Goal: Communication & Community: Answer question/provide support

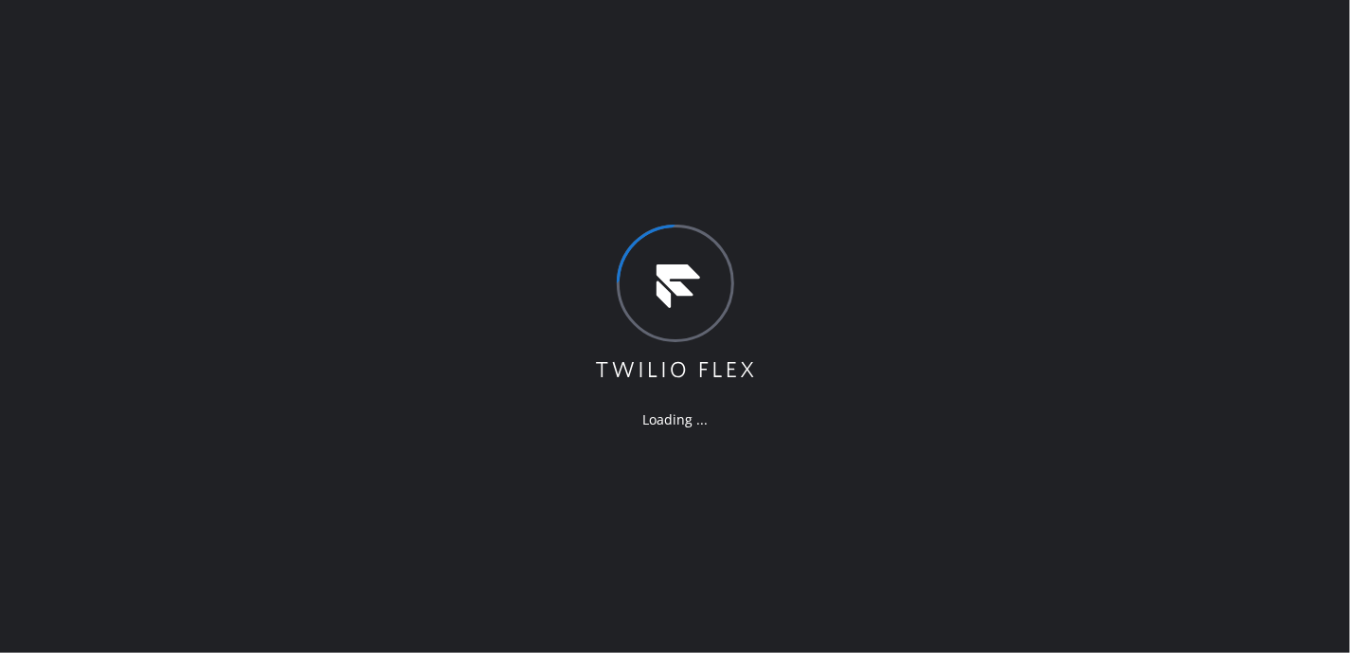
click at [1061, 377] on div "Loading ..." at bounding box center [675, 326] width 1350 height 653
click at [1123, 24] on div "Loading ..." at bounding box center [675, 326] width 1350 height 653
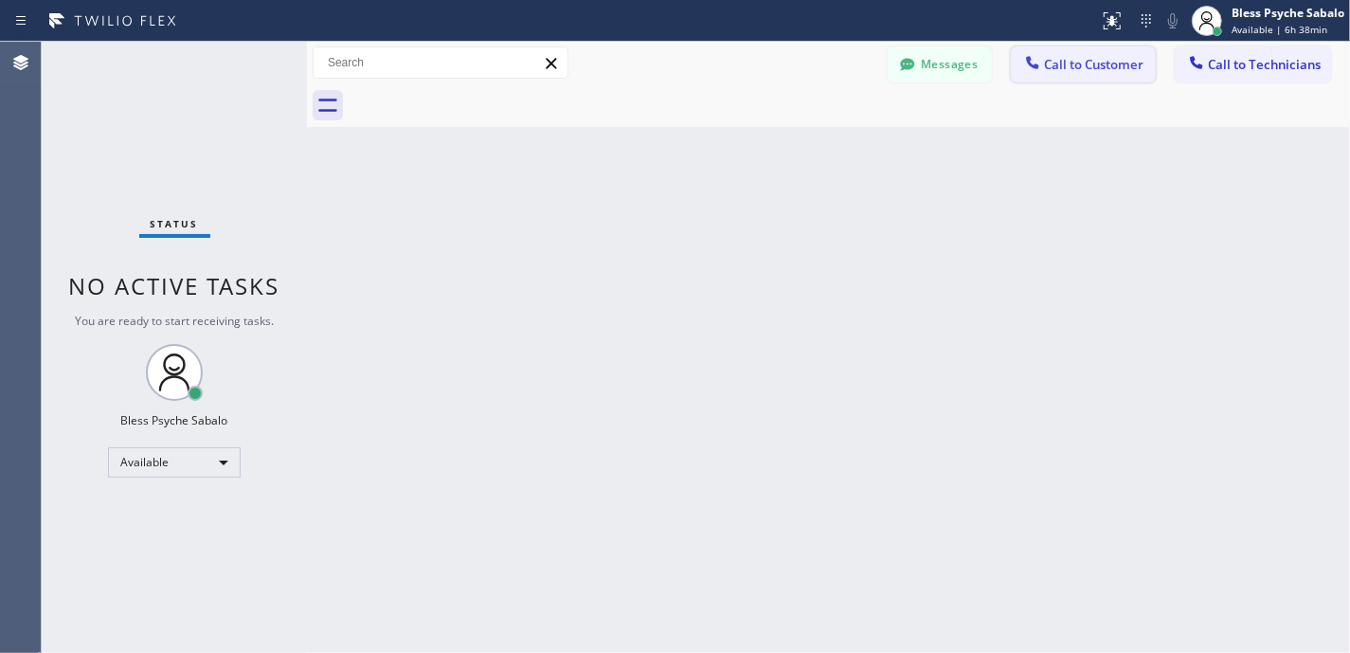
click at [1096, 77] on button "Call to Customer" at bounding box center [1083, 64] width 145 height 36
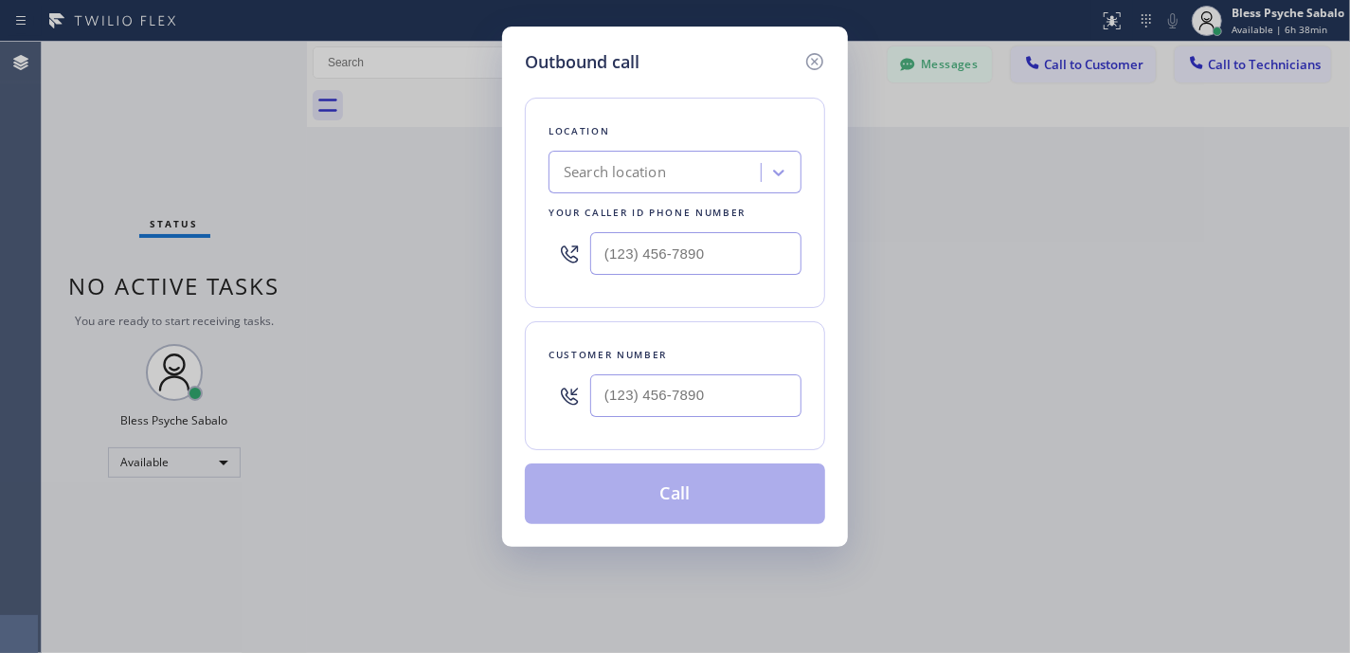
drag, startPoint x: 952, startPoint y: 78, endPoint x: 929, endPoint y: 81, distance: 23.1
click at [952, 78] on div "Outbound call Location Search location Your caller id phone number Customer num…" at bounding box center [675, 326] width 1350 height 653
drag, startPoint x: 800, startPoint y: 58, endPoint x: 827, endPoint y: 76, distance: 32.8
click at [802, 58] on div "Outbound call" at bounding box center [675, 62] width 300 height 26
drag, startPoint x: 815, startPoint y: 57, endPoint x: 961, endPoint y: 96, distance: 151.0
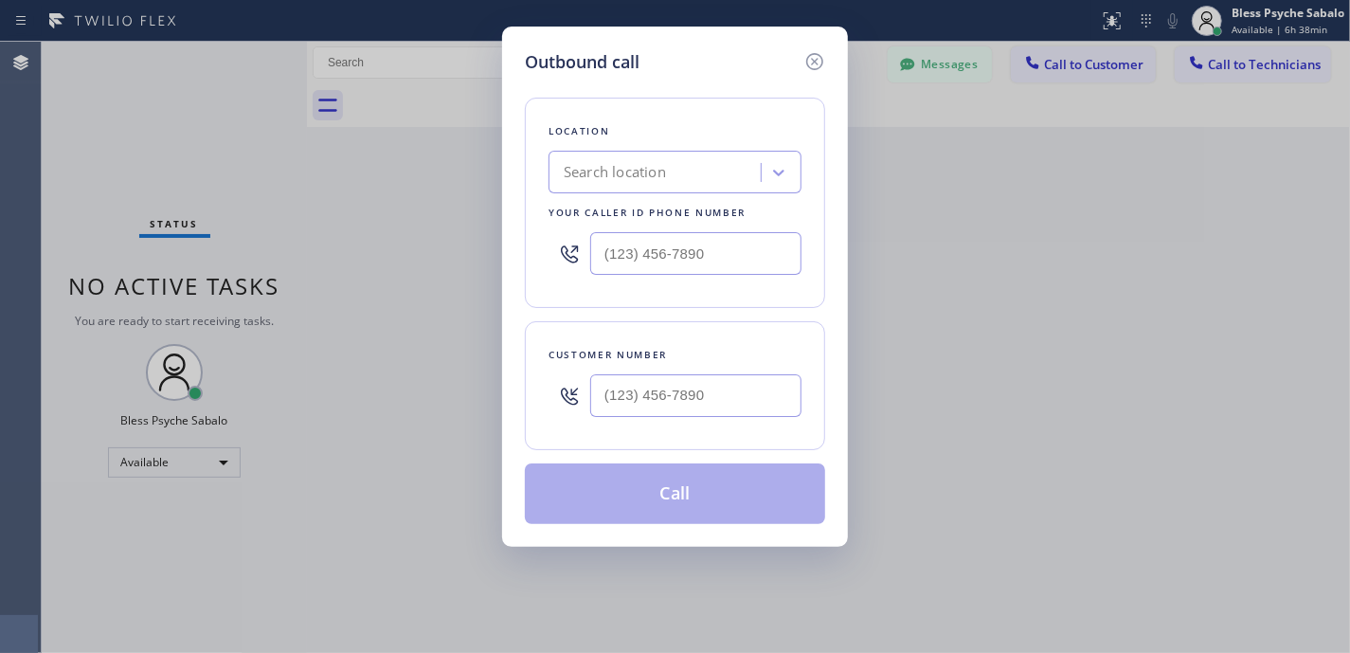
click at [815, 57] on icon at bounding box center [814, 61] width 23 height 23
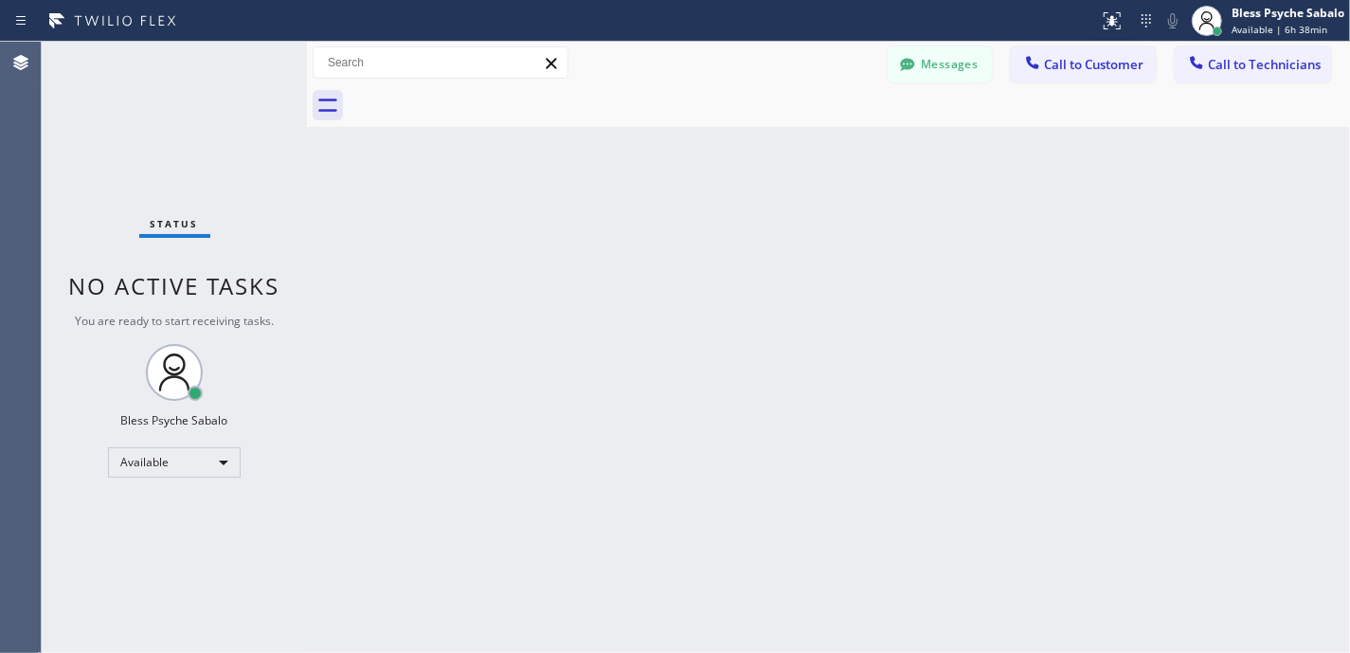
click at [967, 100] on div at bounding box center [849, 105] width 1001 height 43
click at [957, 62] on button "Messages" at bounding box center [940, 64] width 104 height 36
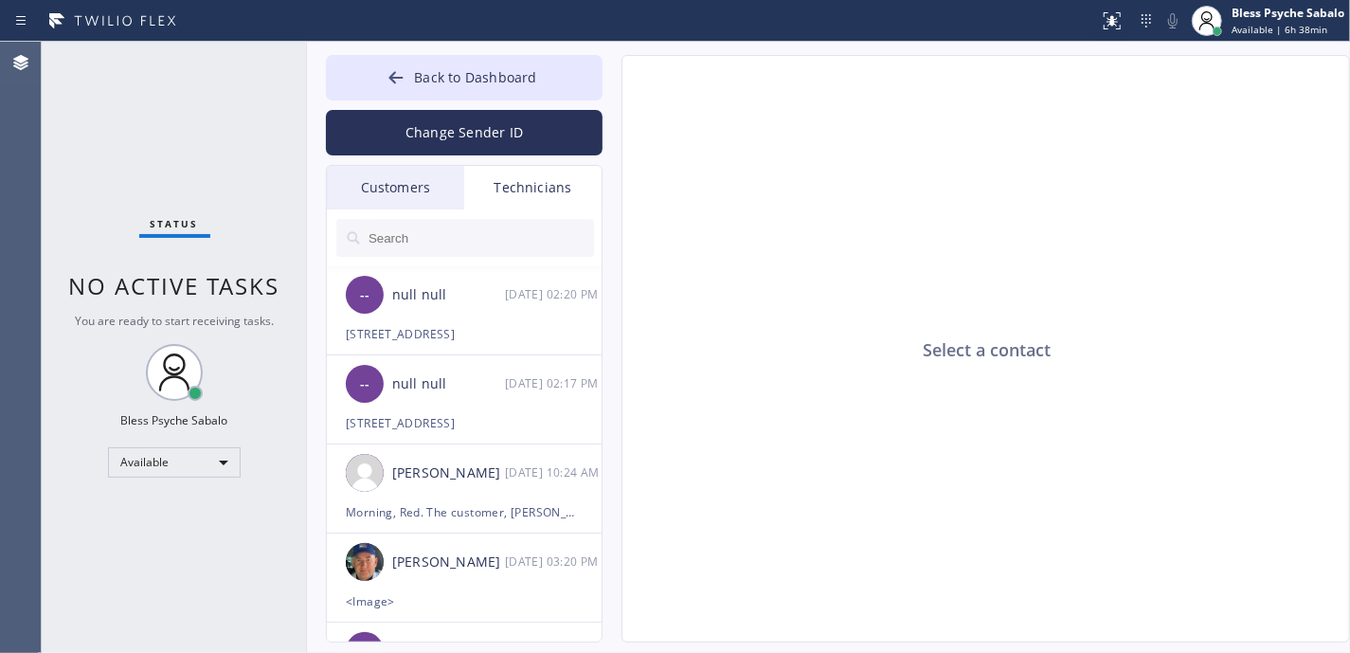
drag, startPoint x: 1268, startPoint y: 201, endPoint x: 1158, endPoint y: 198, distance: 109.9
click at [1264, 201] on div "Select a contact" at bounding box center [986, 349] width 729 height 587
drag, startPoint x: 506, startPoint y: 74, endPoint x: 521, endPoint y: 73, distance: 15.2
click at [517, 73] on span "Back to Dashboard" at bounding box center [475, 77] width 122 height 18
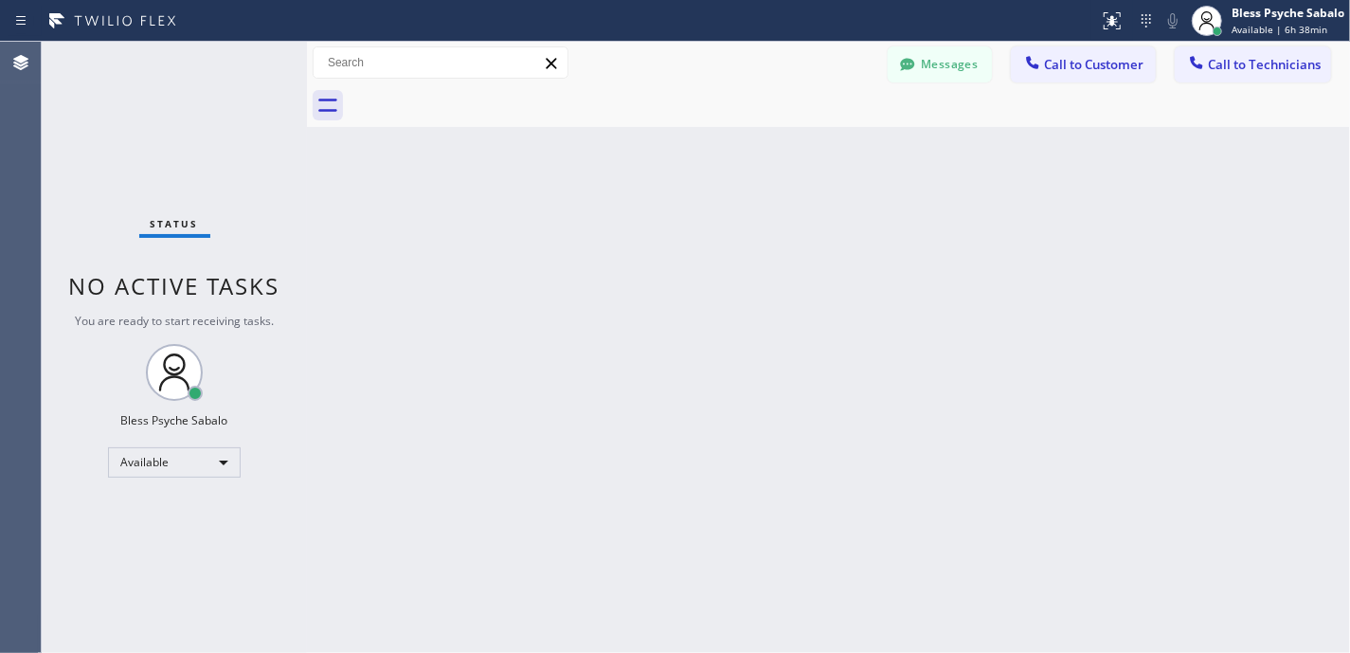
click at [1095, 160] on div "Back to Dashboard Change Sender ID Customers Technicians MG [PERSON_NAME] [DATE…" at bounding box center [828, 347] width 1043 height 611
click at [1278, 64] on span "Call to Technicians" at bounding box center [1264, 64] width 113 height 17
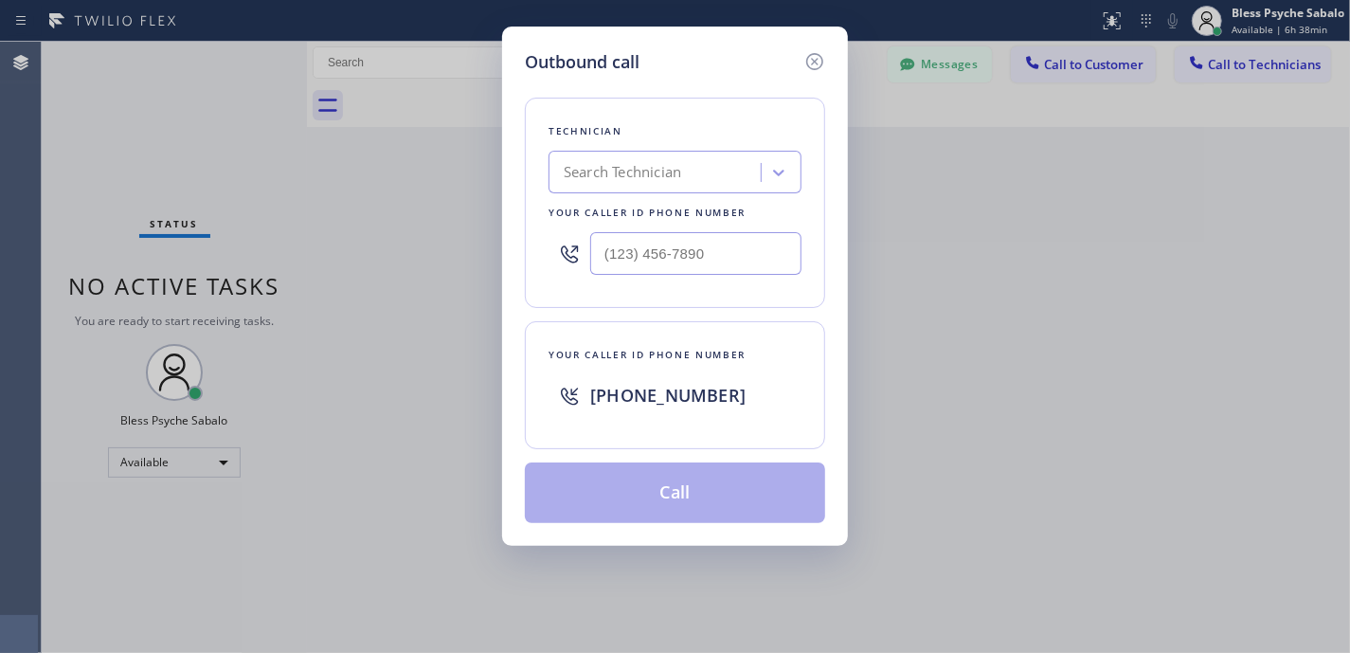
click at [815, 73] on div at bounding box center [813, 62] width 23 height 26
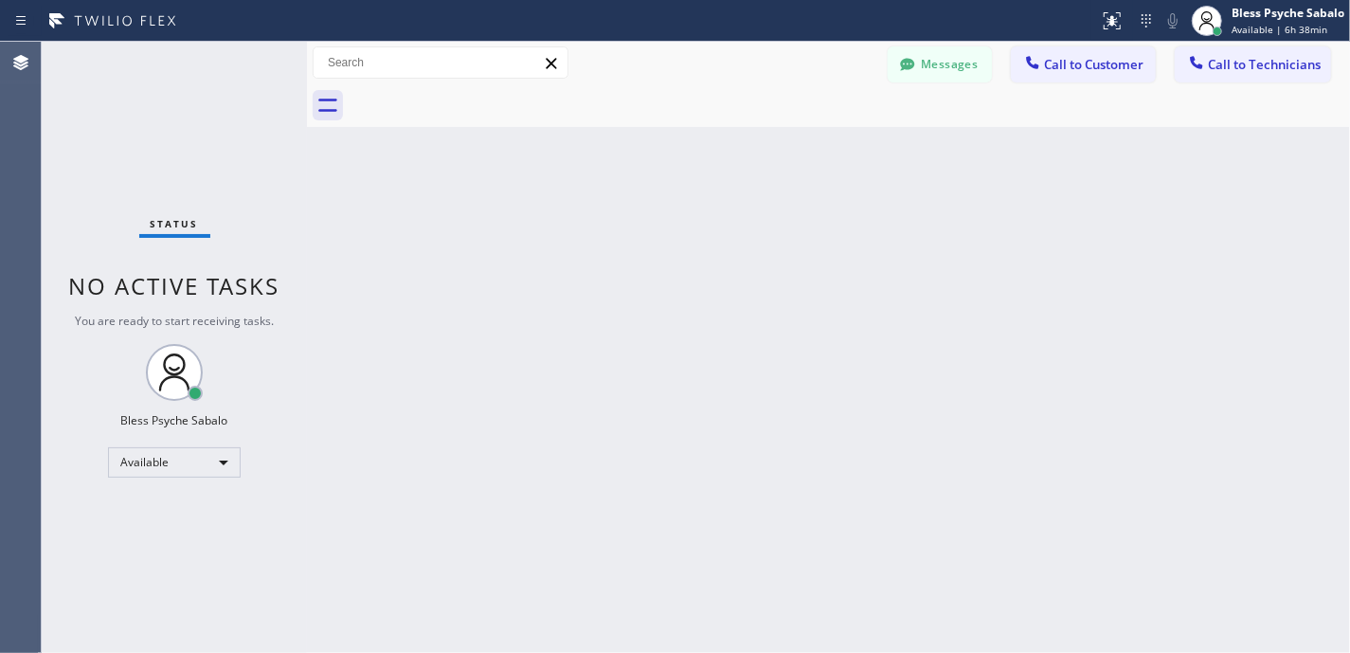
click at [908, 441] on div "Back to Dashboard Change Sender ID Customers Technicians MG [PERSON_NAME] [DATE…" at bounding box center [828, 347] width 1043 height 611
click at [961, 70] on button "Messages" at bounding box center [940, 64] width 104 height 36
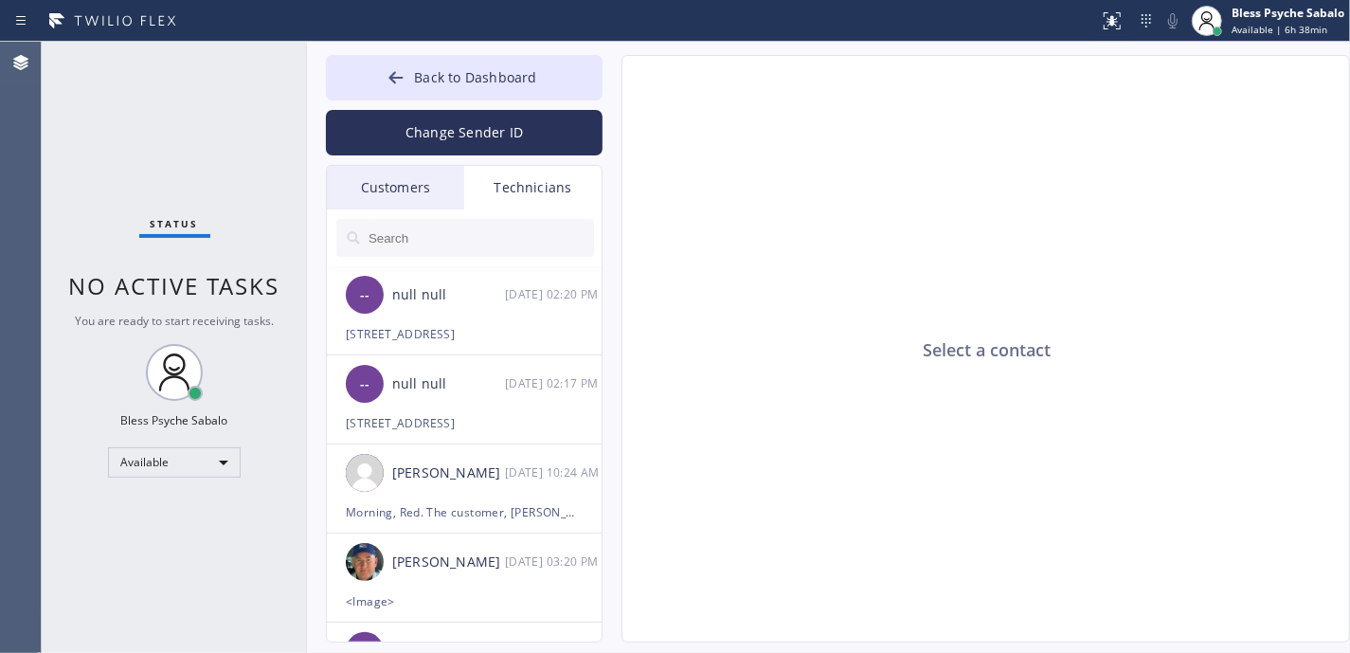
click at [543, 186] on div "Technicians" at bounding box center [532, 188] width 137 height 44
click at [341, 213] on div at bounding box center [465, 237] width 277 height 57
click at [364, 201] on div "Customers" at bounding box center [395, 188] width 137 height 44
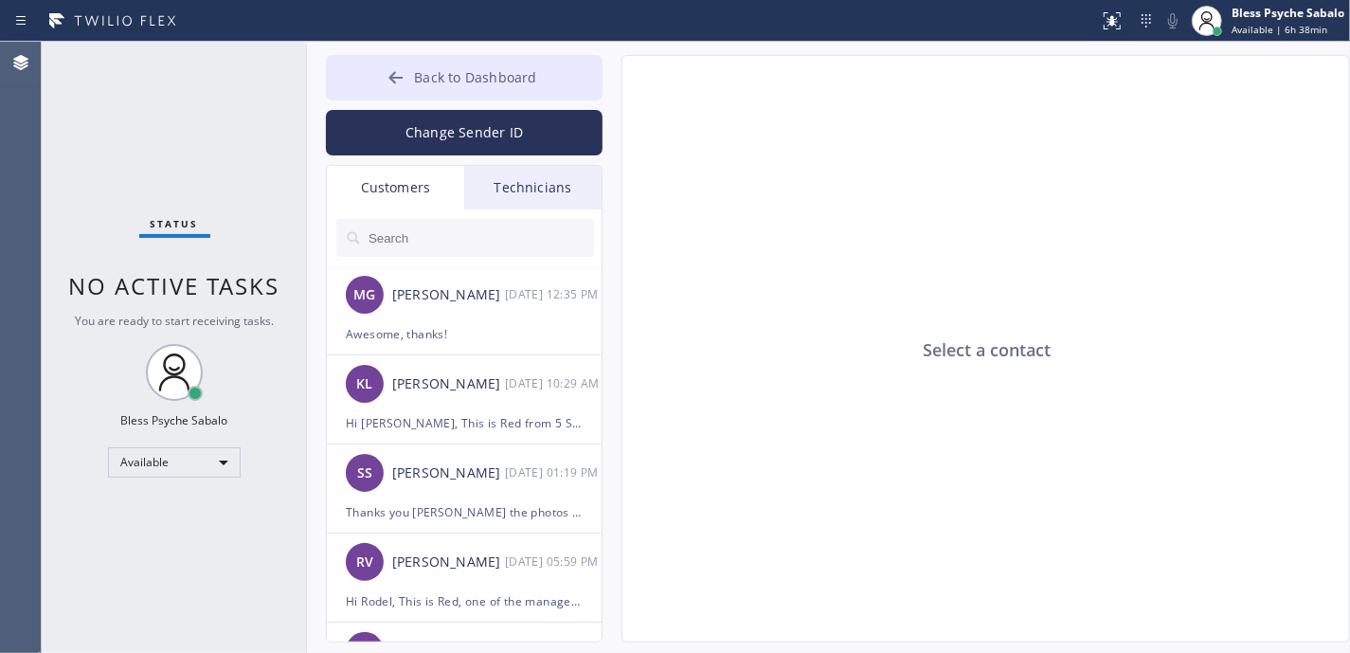
click at [529, 80] on span "Back to Dashboard" at bounding box center [475, 77] width 122 height 18
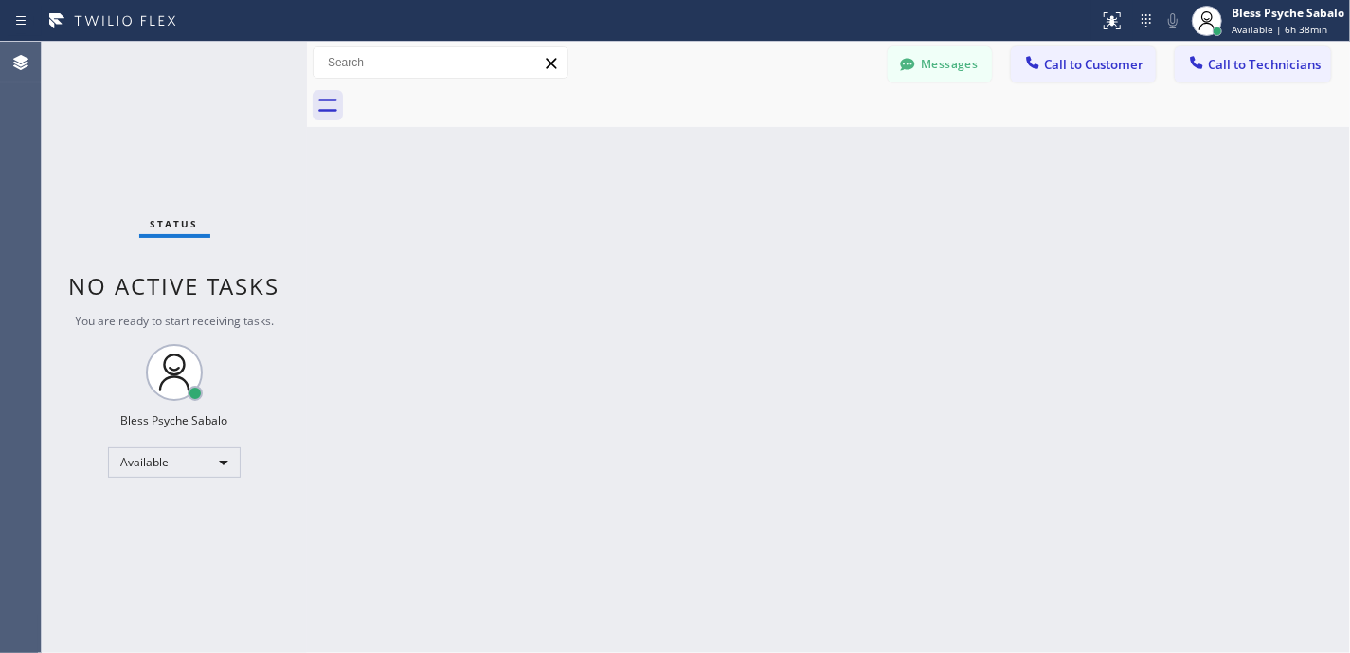
drag, startPoint x: 830, startPoint y: 99, endPoint x: 910, endPoint y: 96, distance: 80.6
click at [830, 99] on div at bounding box center [849, 105] width 1001 height 43
drag, startPoint x: 748, startPoint y: 338, endPoint x: 949, endPoint y: 150, distance: 276.2
click at [766, 331] on div "Back to Dashboard Change Sender ID Customers Technicians MG [PERSON_NAME] [DATE…" at bounding box center [828, 347] width 1043 height 611
click at [949, 80] on button "Messages" at bounding box center [940, 64] width 104 height 36
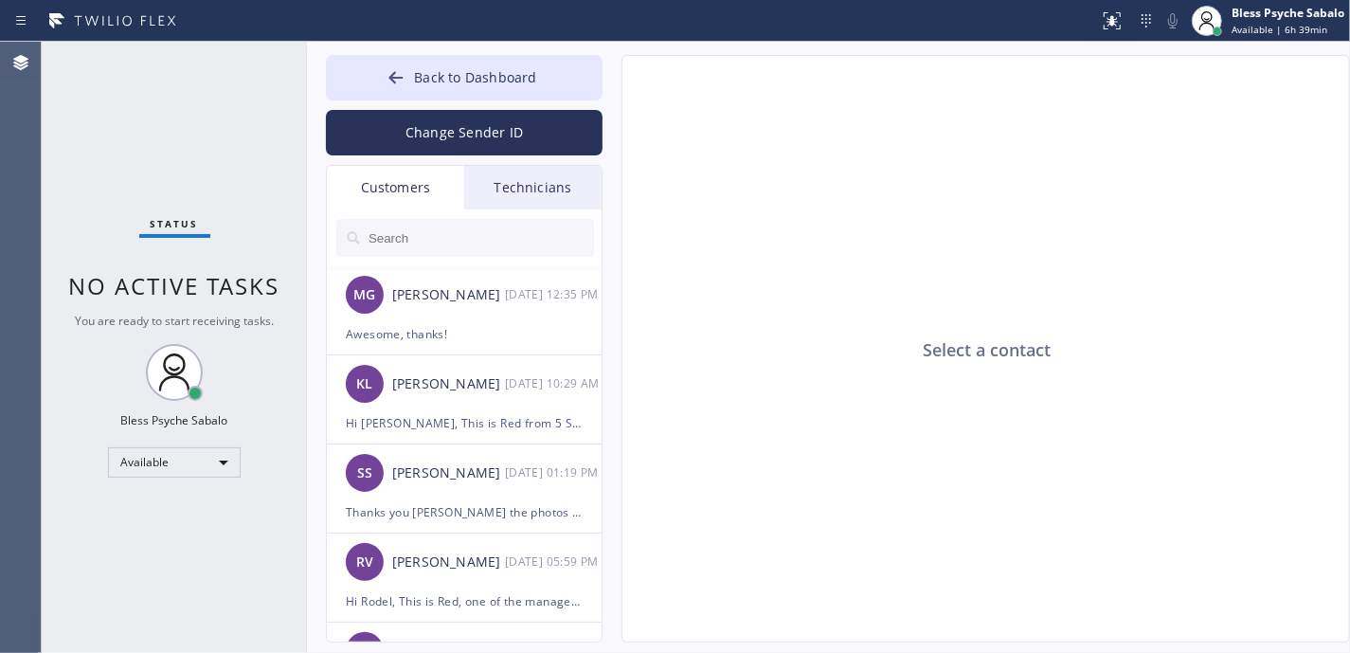
click at [531, 188] on div "Technicians" at bounding box center [532, 188] width 137 height 44
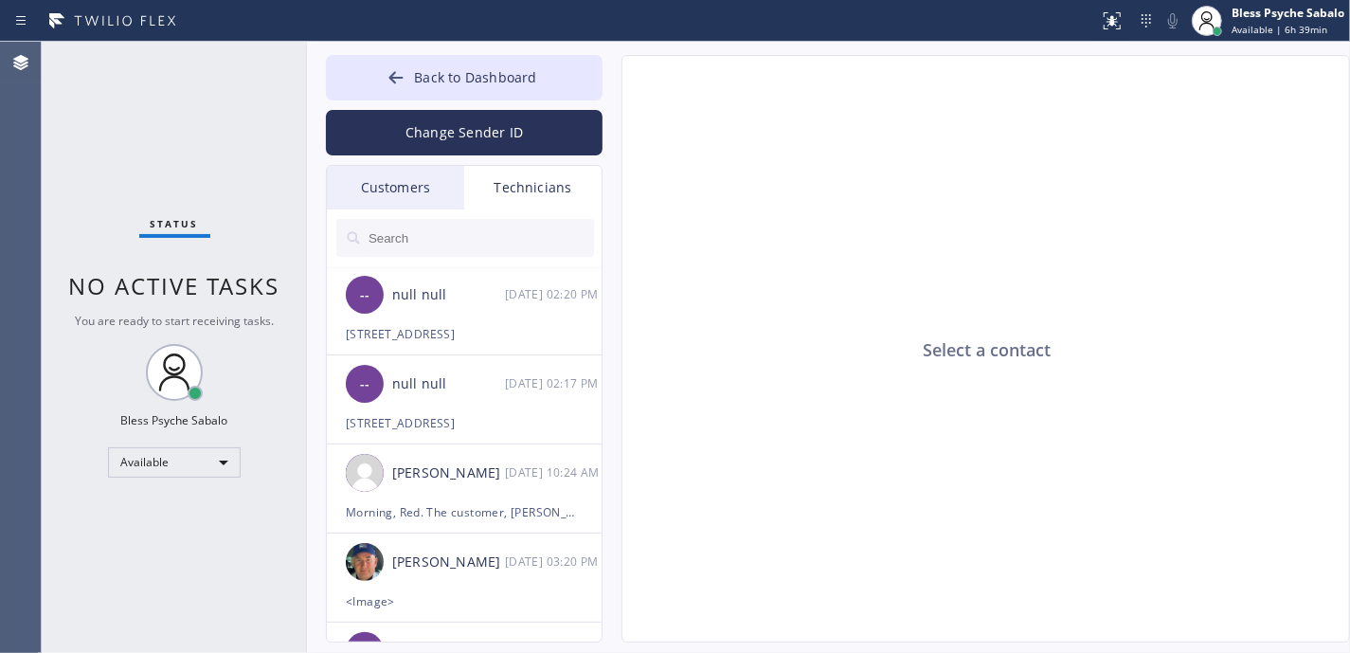
click at [347, 198] on div "Customers" at bounding box center [395, 188] width 137 height 44
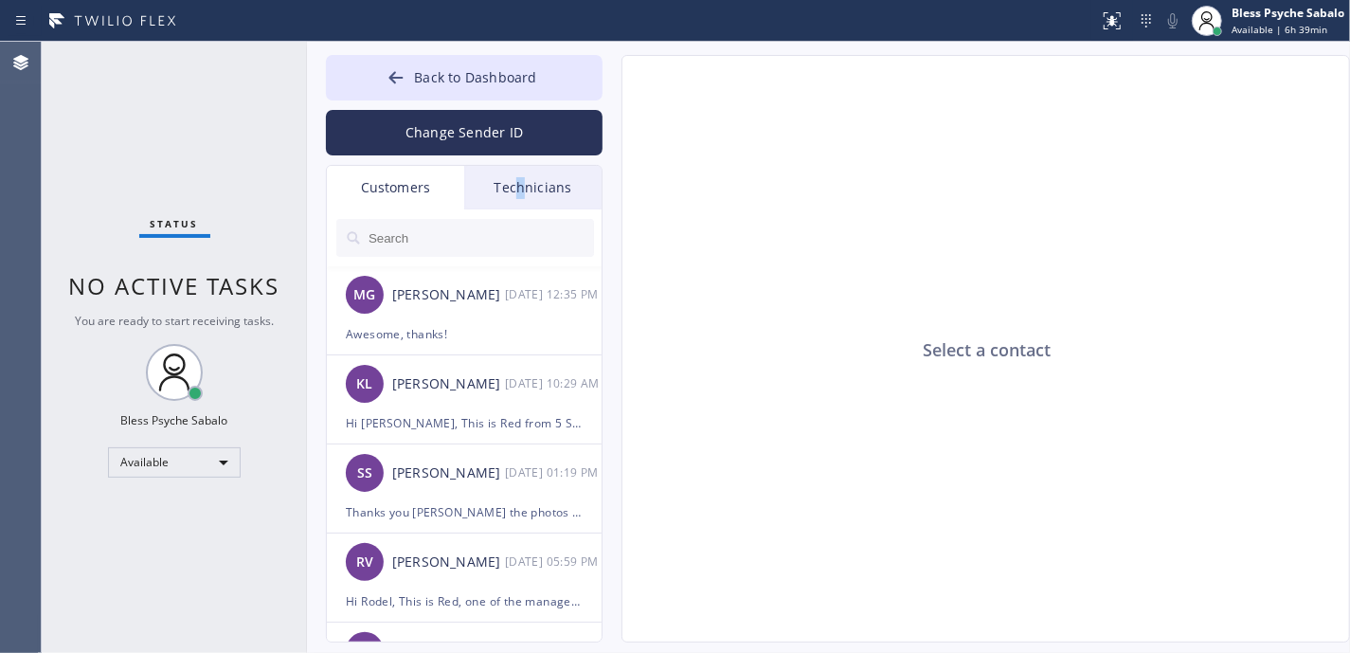
click at [524, 187] on div "Technicians" at bounding box center [532, 188] width 137 height 44
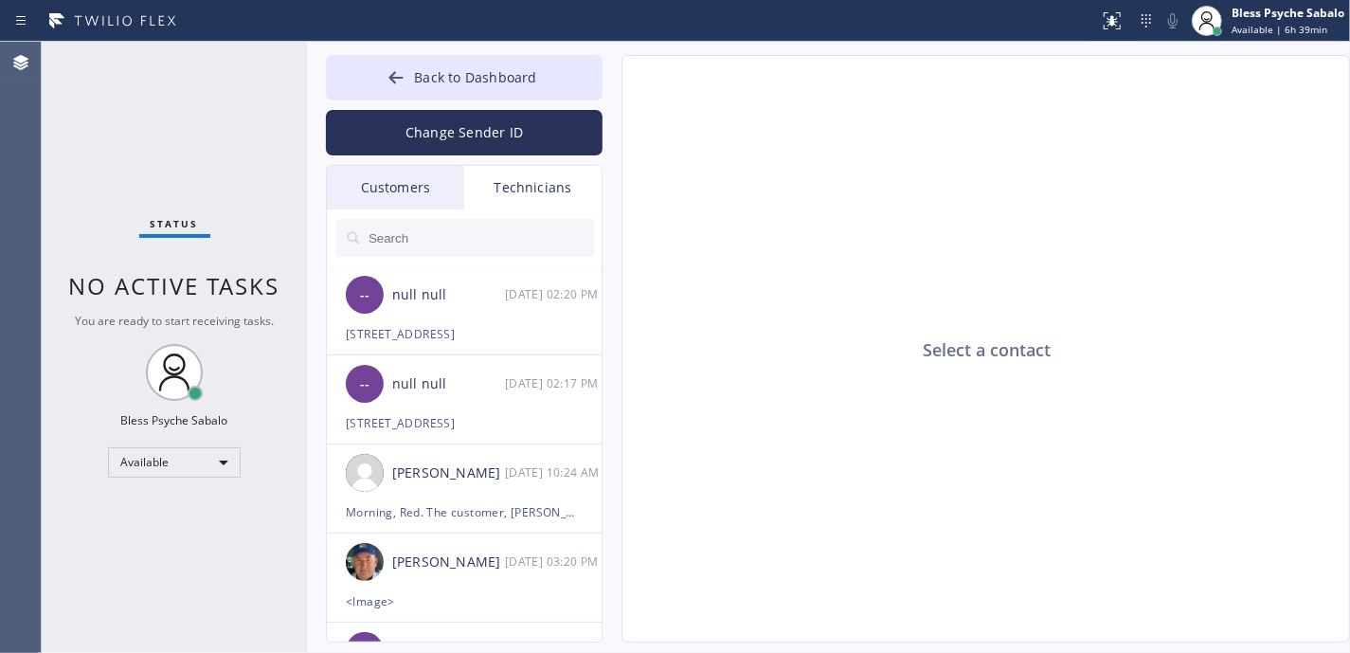
click at [505, 224] on input "text" at bounding box center [480, 238] width 227 height 38
click at [754, 338] on div "Select a contact" at bounding box center [986, 349] width 729 height 587
click at [948, 232] on div "Select a contact" at bounding box center [986, 349] width 729 height 587
click at [794, 318] on div "Select a contact" at bounding box center [986, 349] width 729 height 587
click at [184, 142] on div "Status No active tasks You are ready to start receiving tasks. Bless Psyche Sab…" at bounding box center [174, 347] width 265 height 611
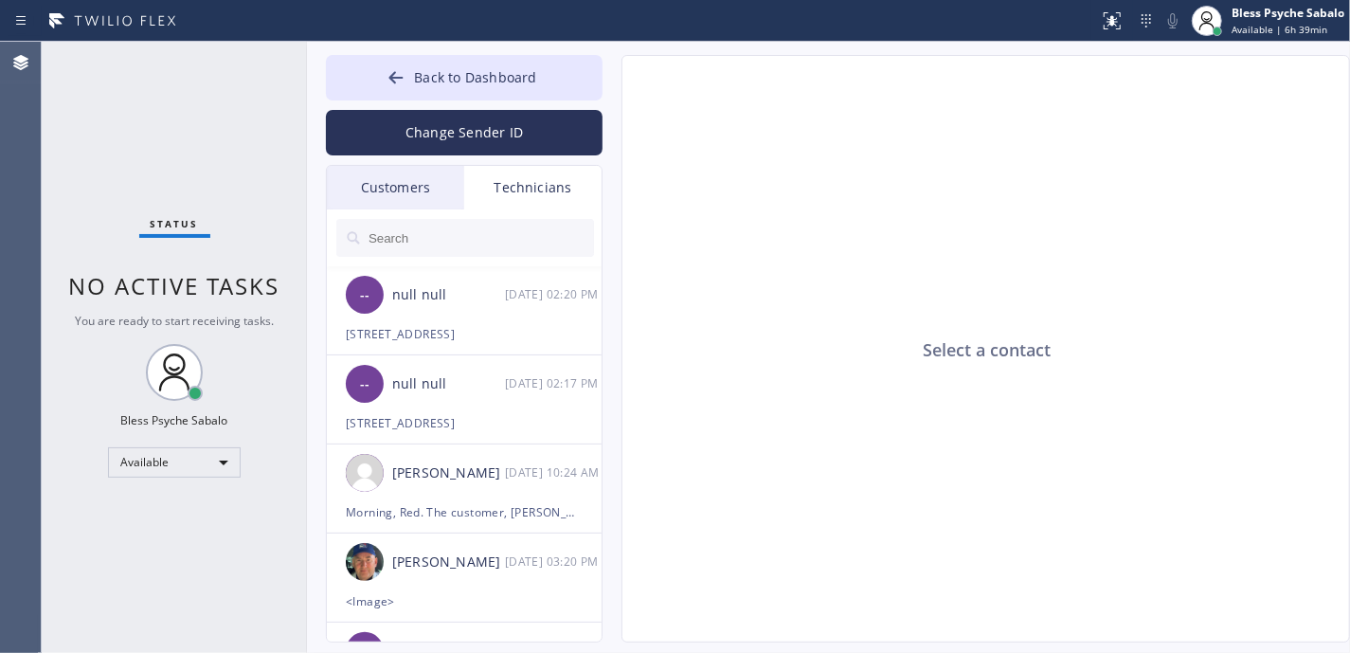
click at [782, 149] on div "Select a contact" at bounding box center [986, 349] width 729 height 587
click at [411, 188] on div "Customers" at bounding box center [395, 188] width 137 height 44
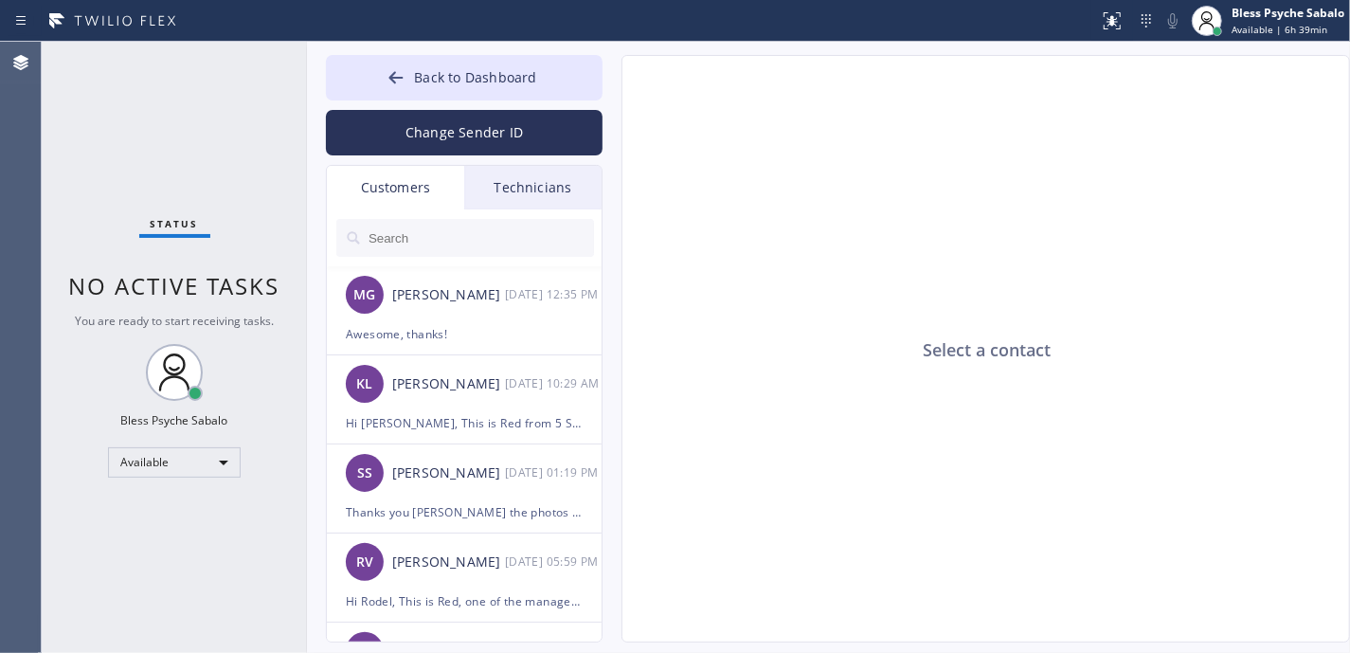
drag, startPoint x: 793, startPoint y: 222, endPoint x: 500, endPoint y: 188, distance: 294.7
click at [774, 222] on div "Select a contact" at bounding box center [986, 349] width 729 height 587
click at [500, 187] on div "Technicians" at bounding box center [532, 188] width 137 height 44
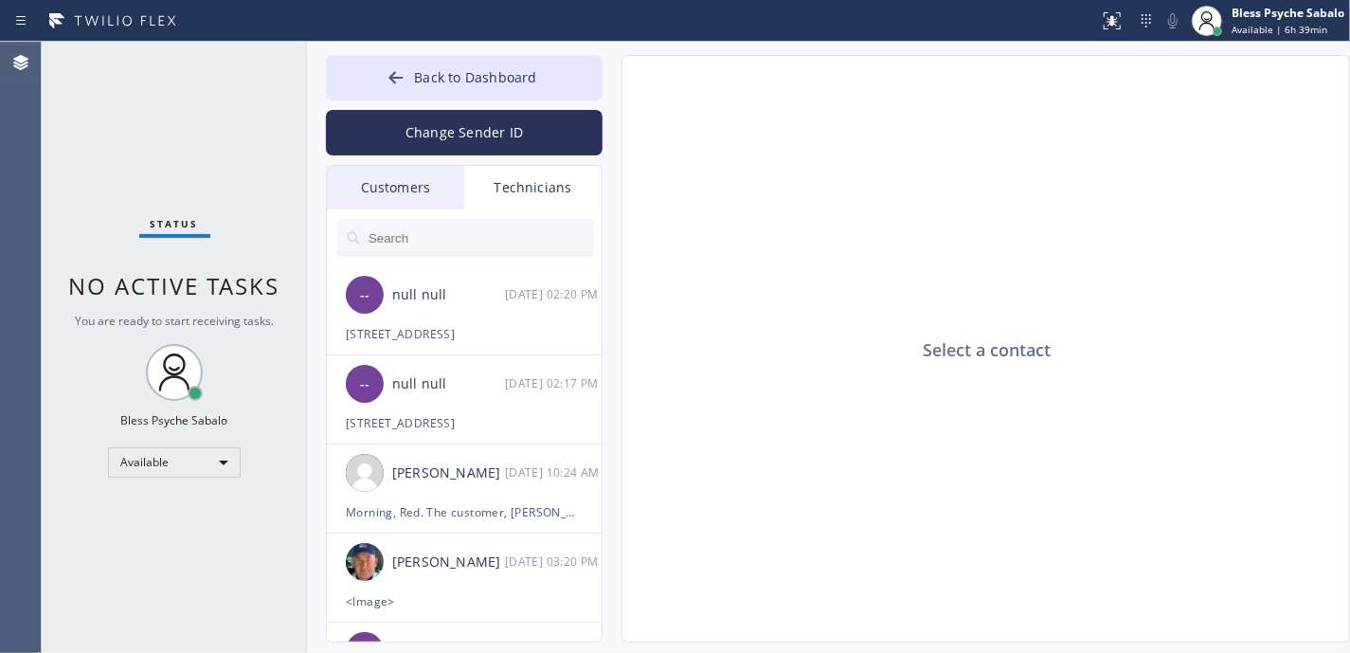
click at [426, 188] on div "Customers" at bounding box center [395, 188] width 137 height 44
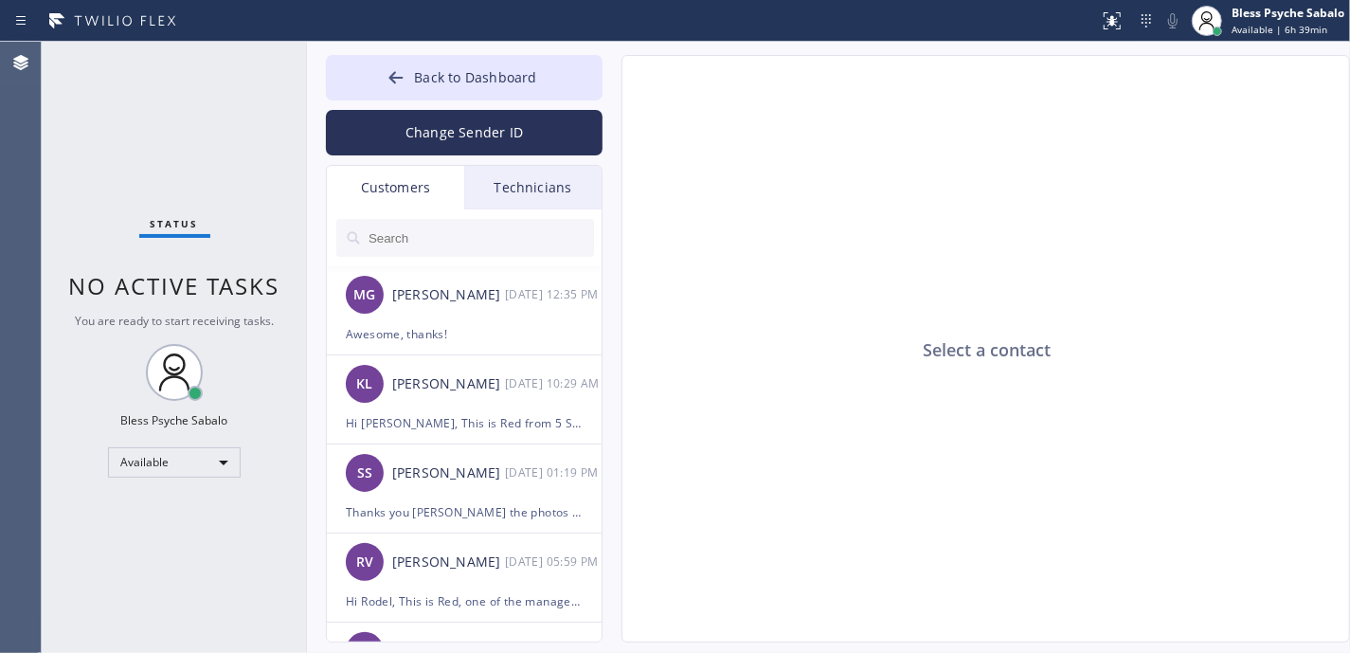
click at [554, 21] on div at bounding box center [550, 21] width 1084 height 30
click at [577, 186] on div "Technicians" at bounding box center [532, 188] width 137 height 44
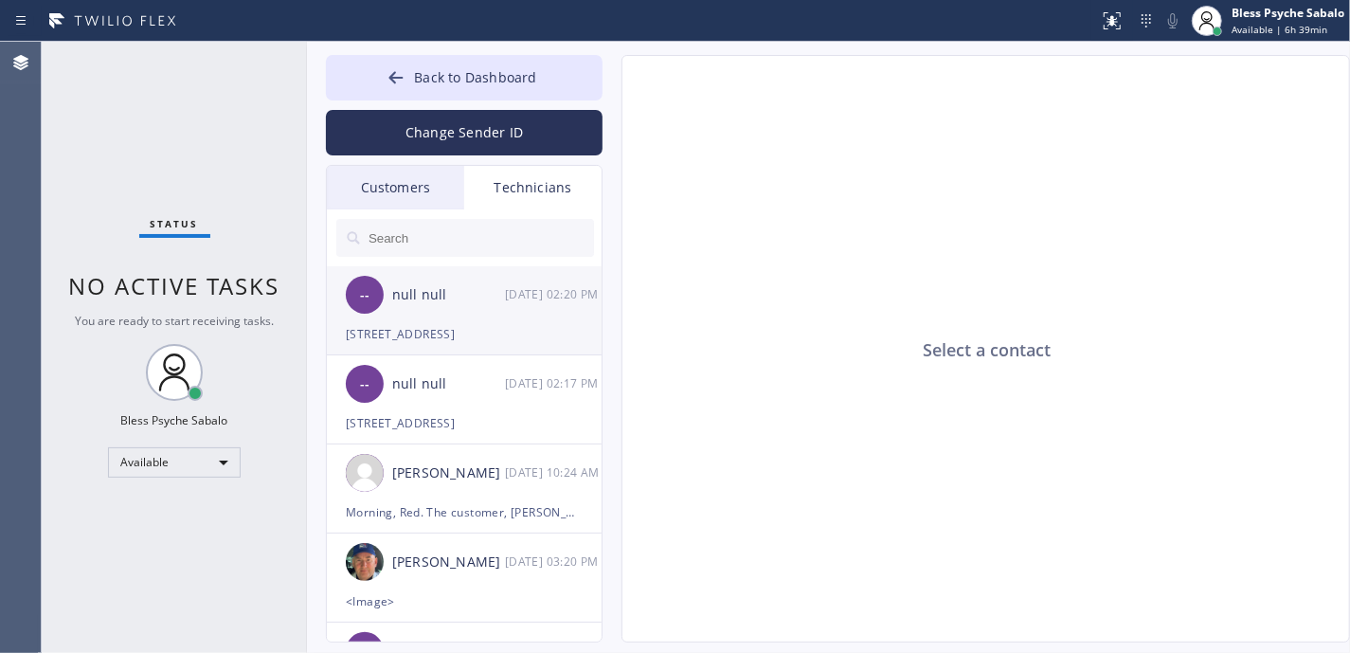
click at [546, 335] on div "[STREET_ADDRESS]" at bounding box center [464, 334] width 237 height 22
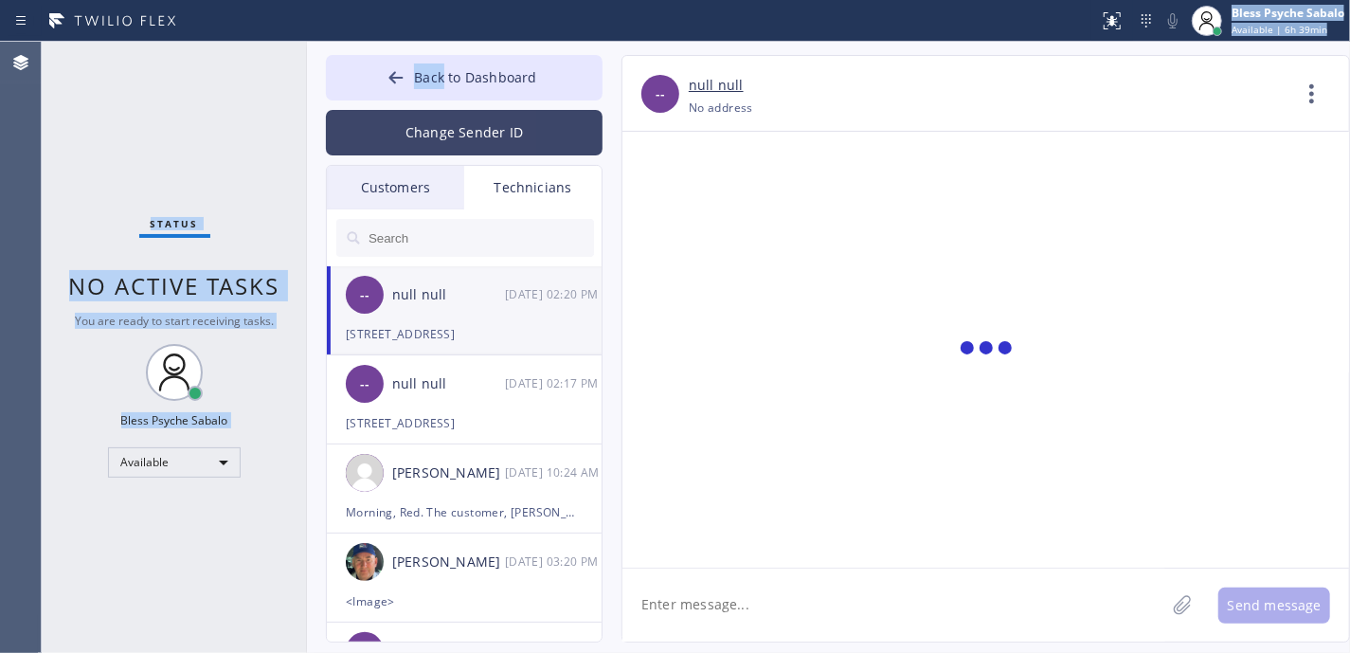
click at [443, 84] on div "Status report No issues detected If you experience an issue, please download th…" at bounding box center [675, 326] width 1350 height 653
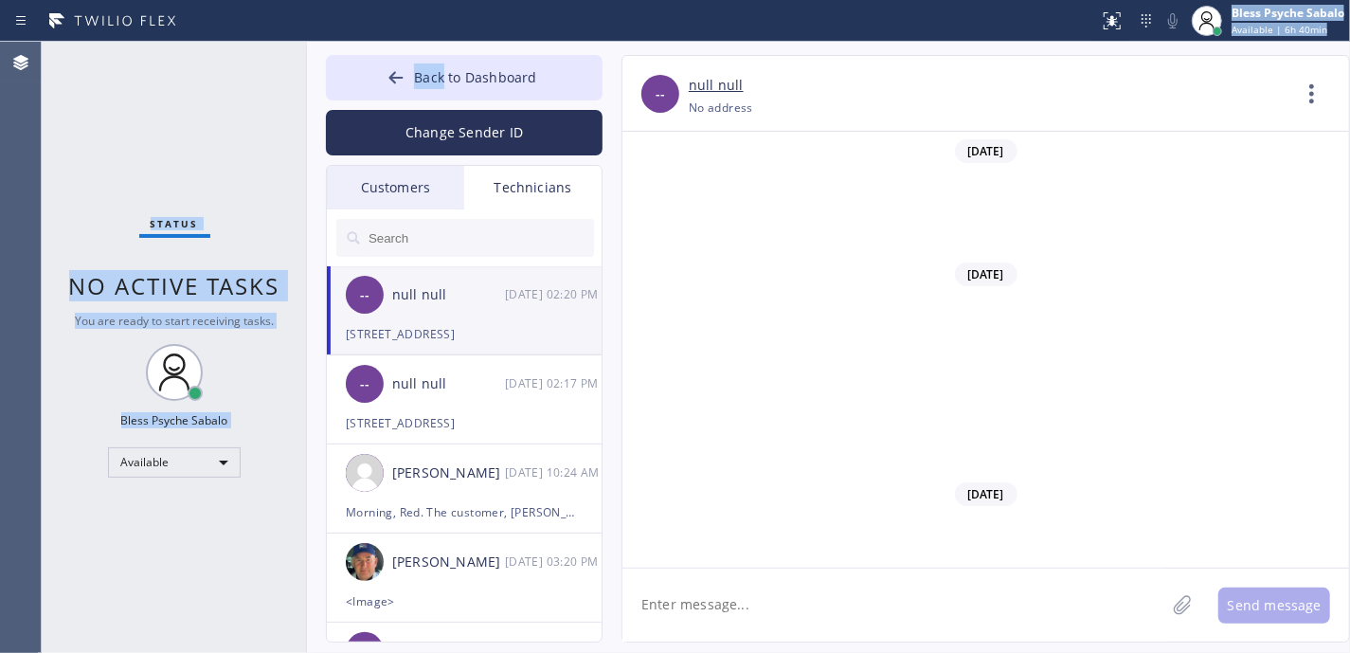
scroll to position [23042, 0]
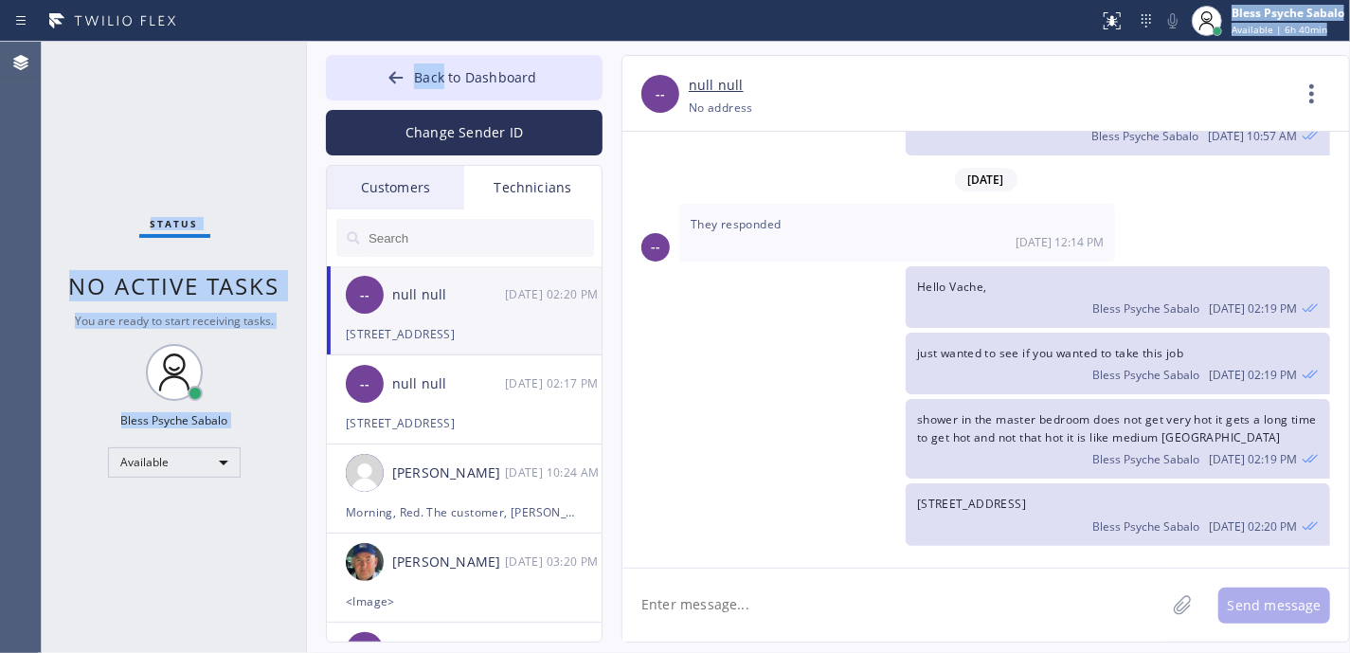
click at [457, 122] on button "Change Sender ID" at bounding box center [464, 132] width 277 height 45
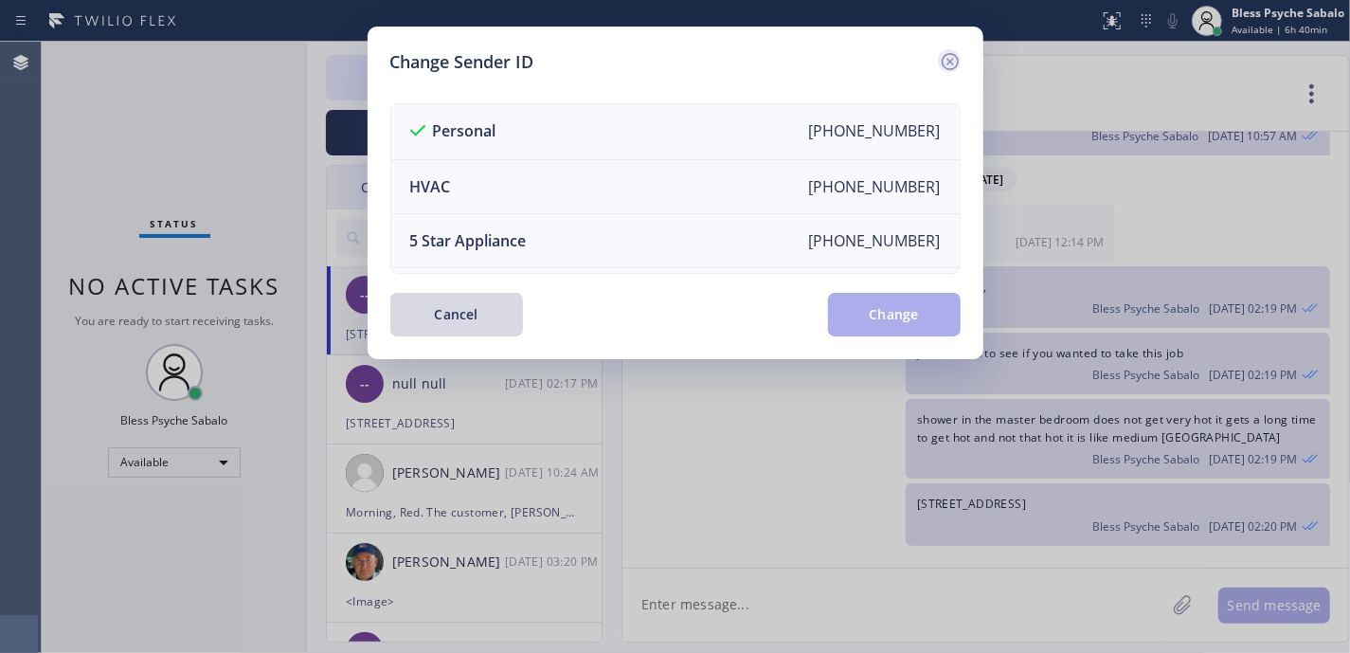
click at [948, 62] on icon at bounding box center [949, 61] width 17 height 17
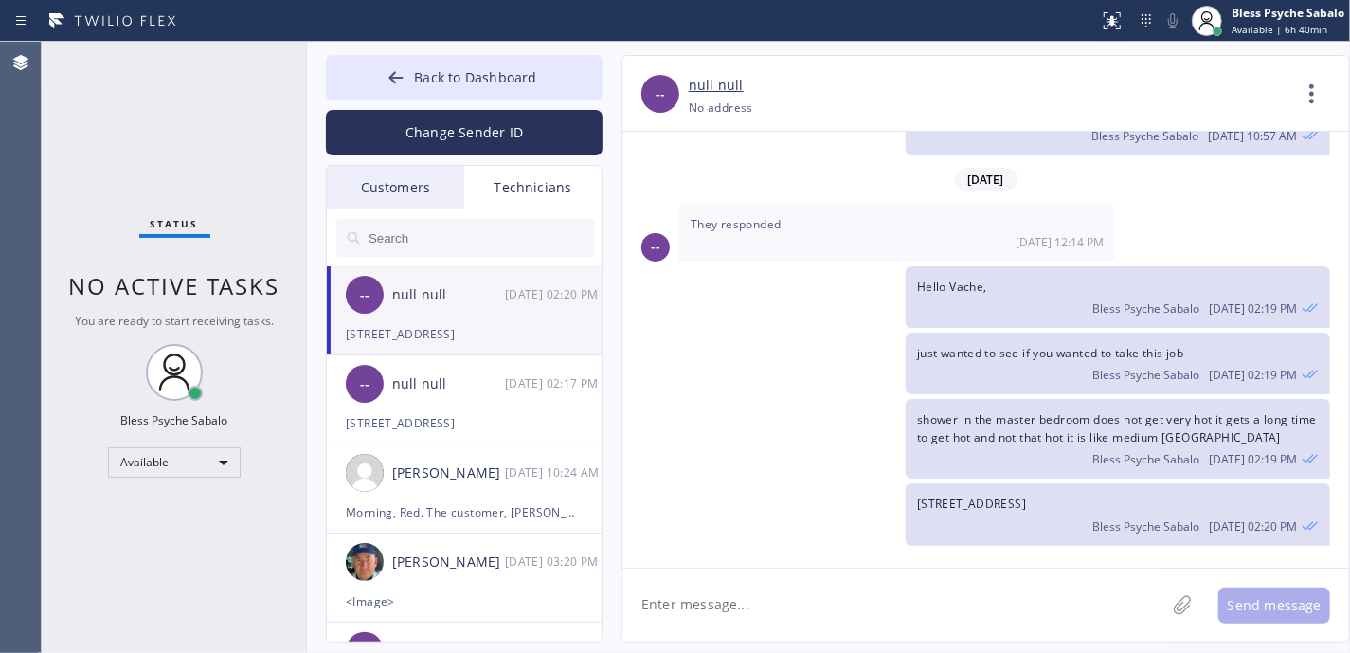
drag, startPoint x: 550, startPoint y: 191, endPoint x: 549, endPoint y: 207, distance: 15.2
click at [550, 191] on div "Technicians" at bounding box center [532, 188] width 137 height 44
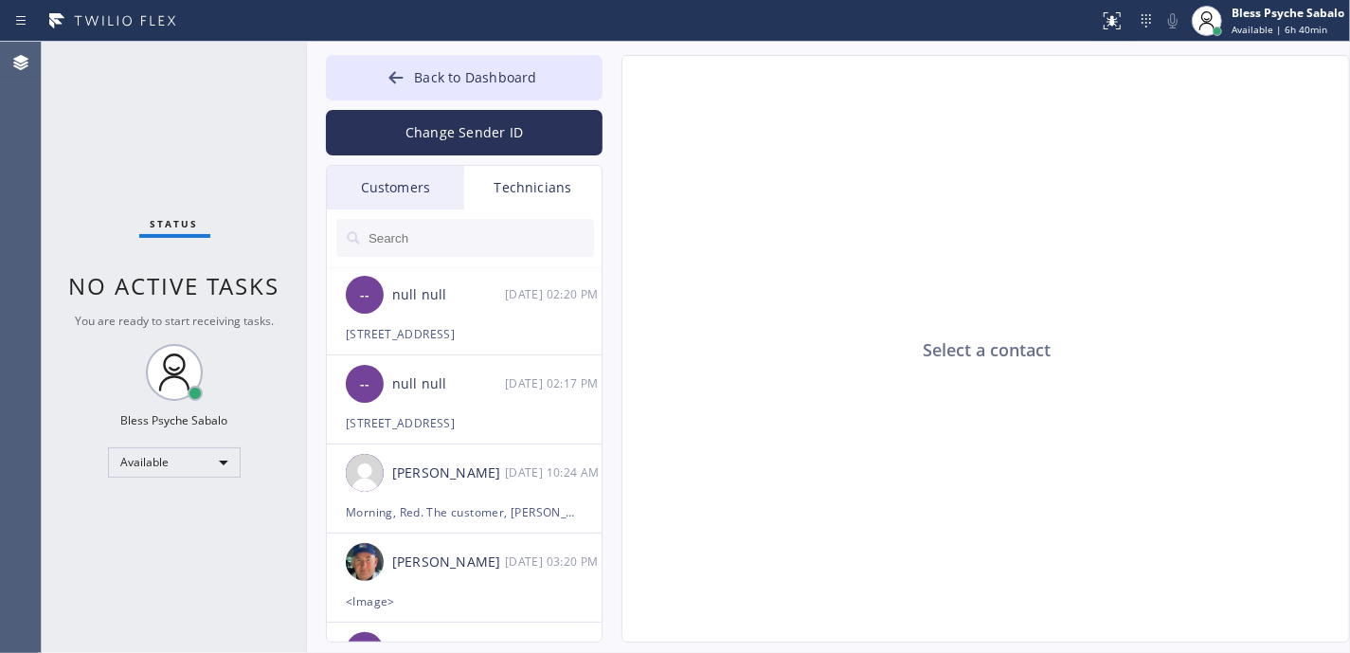
click at [529, 236] on input "text" at bounding box center [480, 238] width 227 height 38
click at [567, 236] on input "text" at bounding box center [480, 238] width 227 height 38
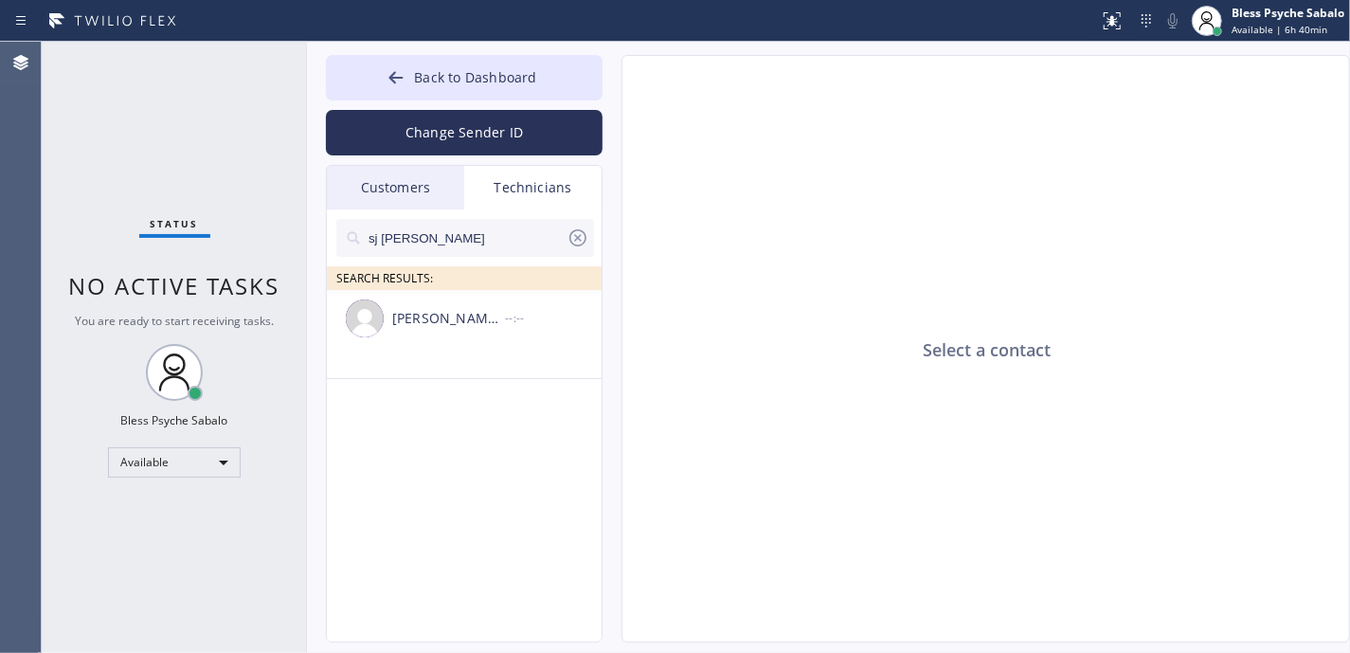
type input "sj Alex"
click at [573, 226] on icon at bounding box center [578, 237] width 23 height 23
click at [512, 225] on input "text" at bounding box center [480, 238] width 227 height 38
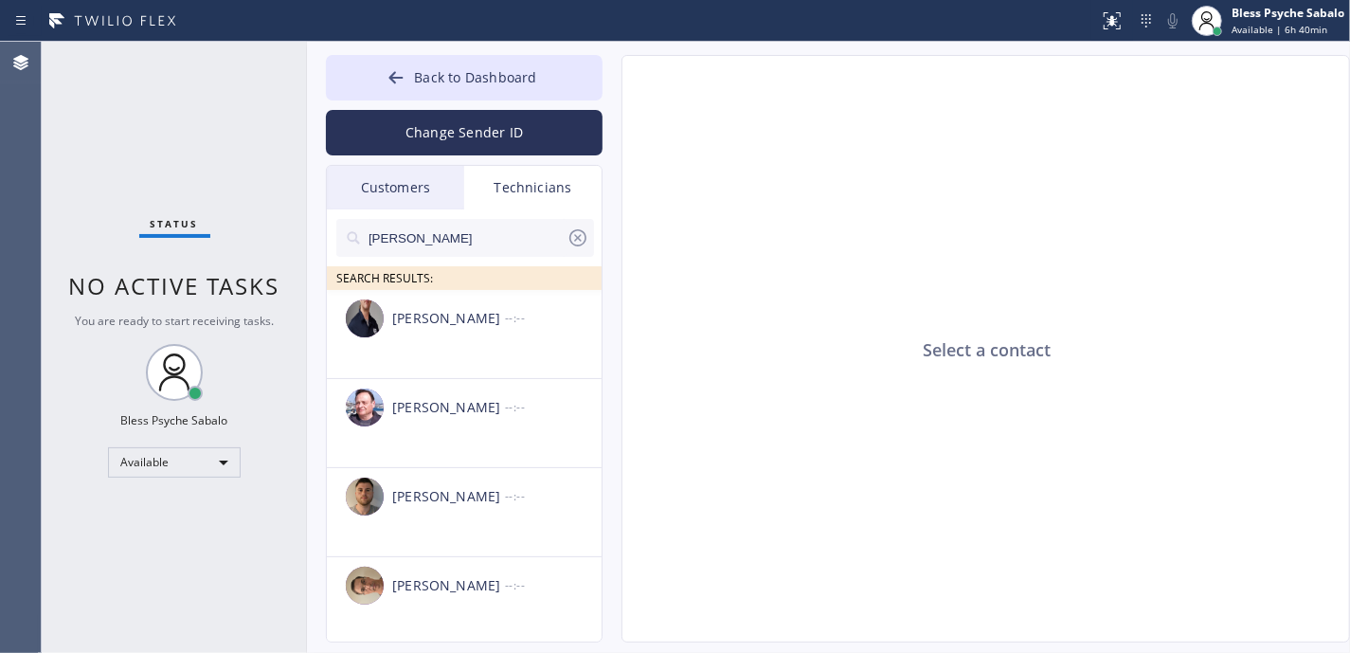
scroll to position [505, 0]
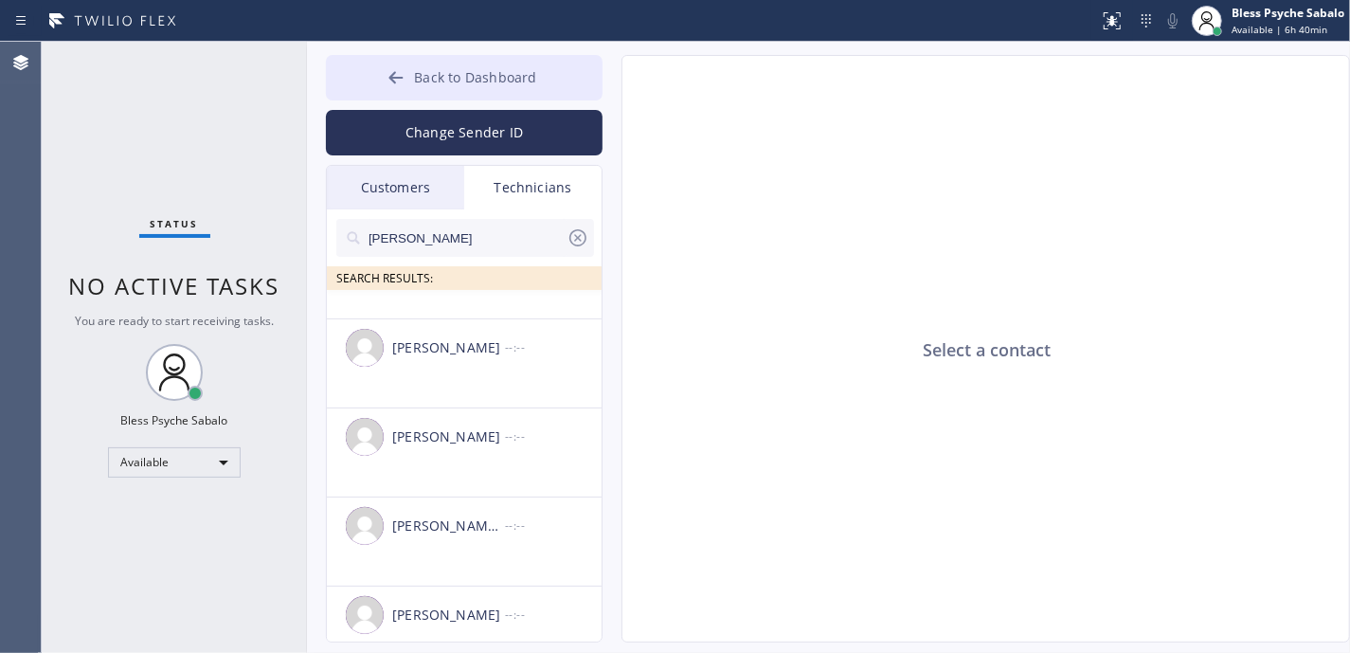
type input "[PERSON_NAME]"
drag, startPoint x: 517, startPoint y: 68, endPoint x: 745, endPoint y: 126, distance: 234.6
click at [517, 69] on span "Back to Dashboard" at bounding box center [475, 77] width 122 height 18
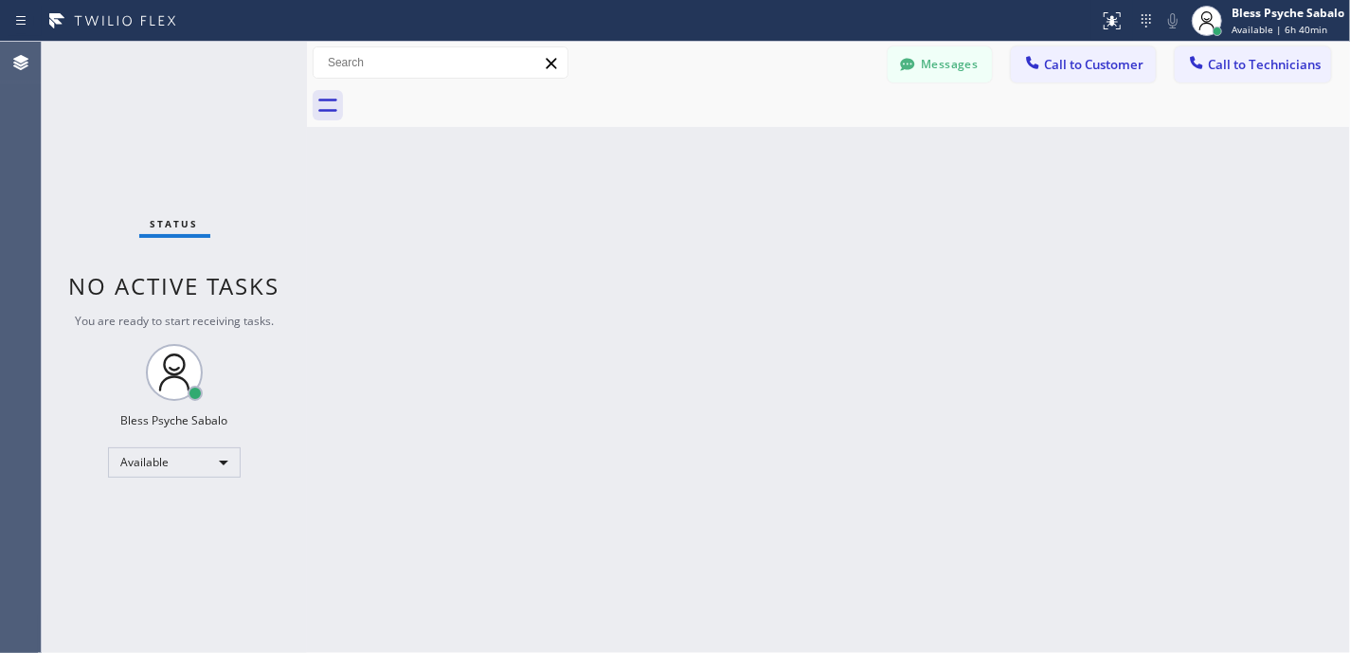
click at [759, 136] on div "Back to Dashboard Change Sender ID Customers Technicians MG [PERSON_NAME] [DATE…" at bounding box center [828, 347] width 1043 height 611
click at [1277, 59] on span "Call to Technicians" at bounding box center [1264, 64] width 113 height 17
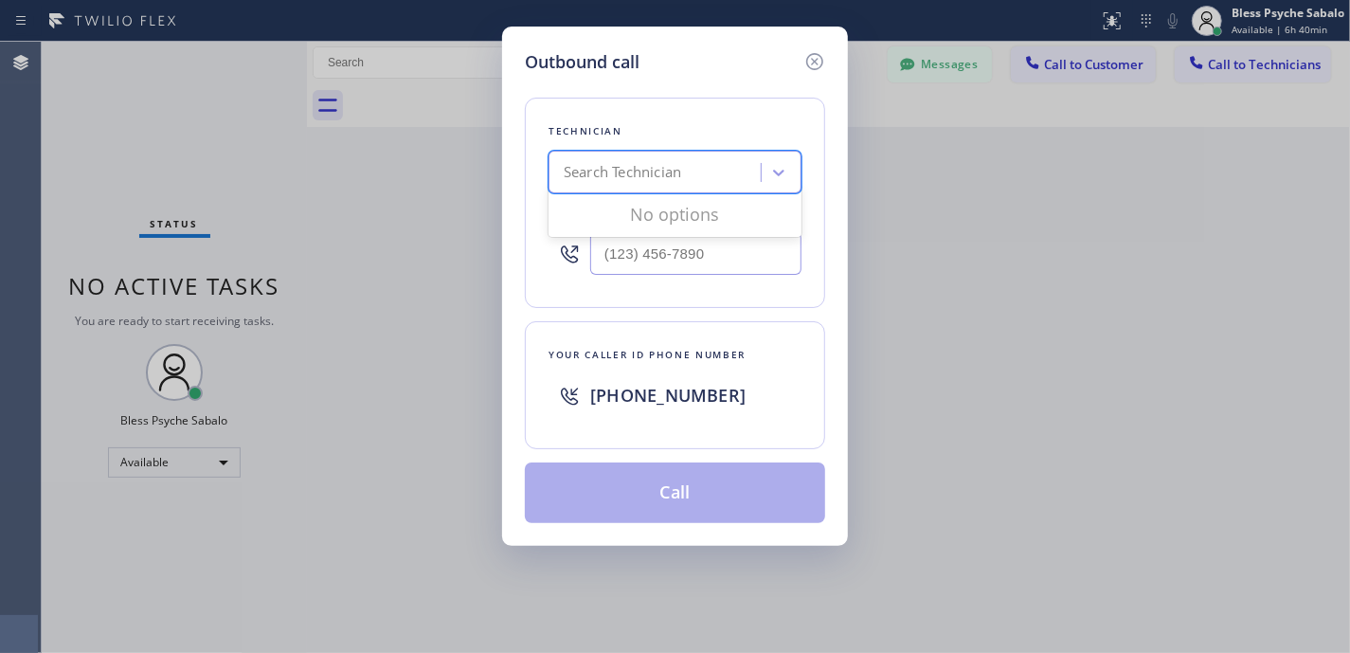
click at [657, 162] on div "Search Technician" at bounding box center [622, 173] width 117 height 22
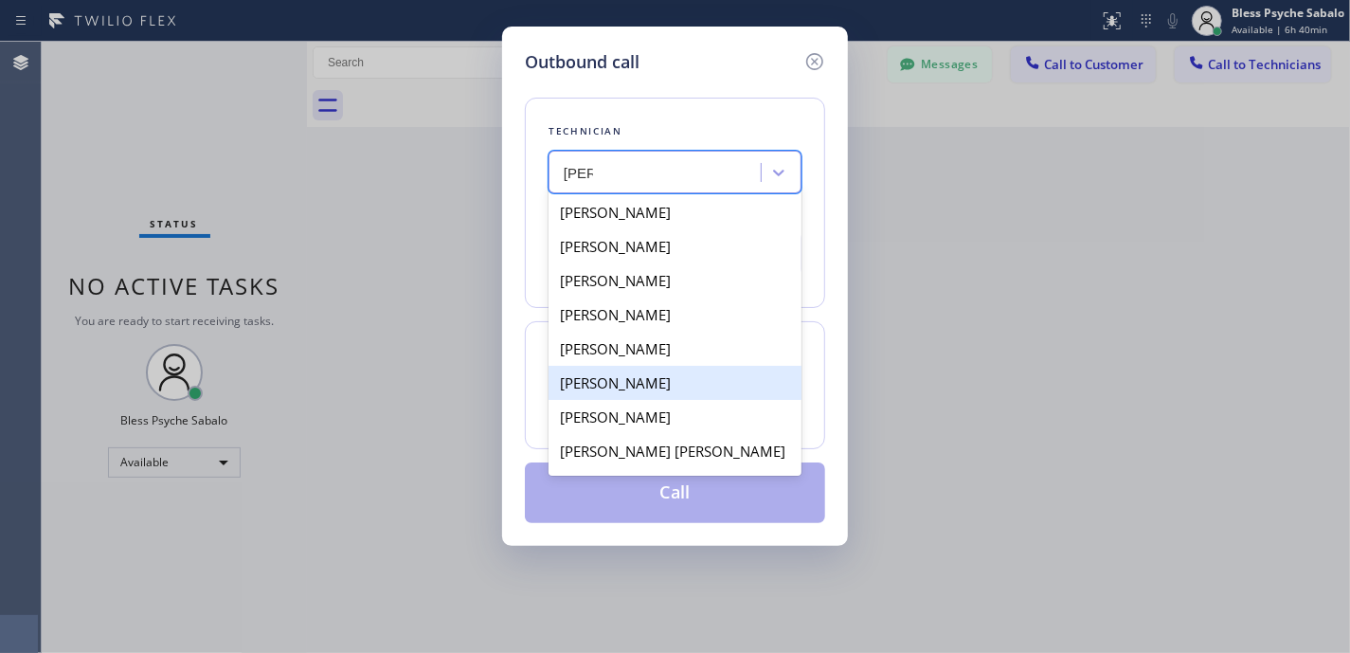
scroll to position [64, 0]
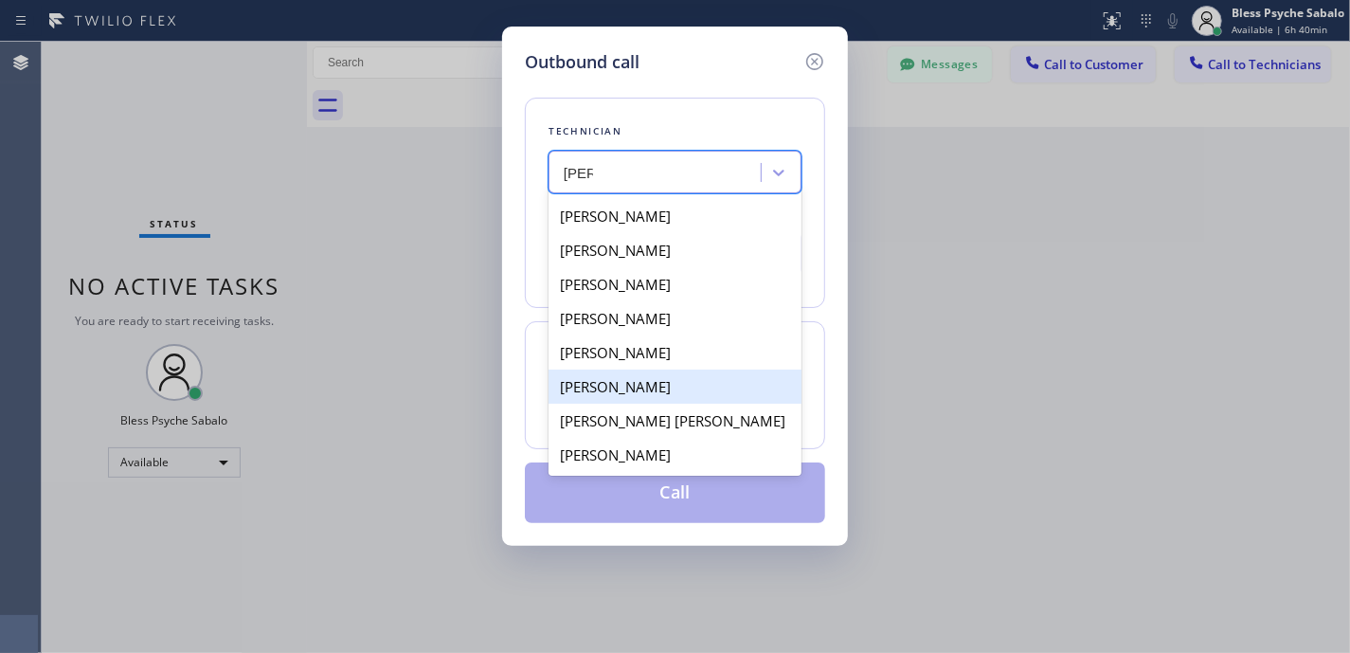
type input "[PERSON_NAME]"
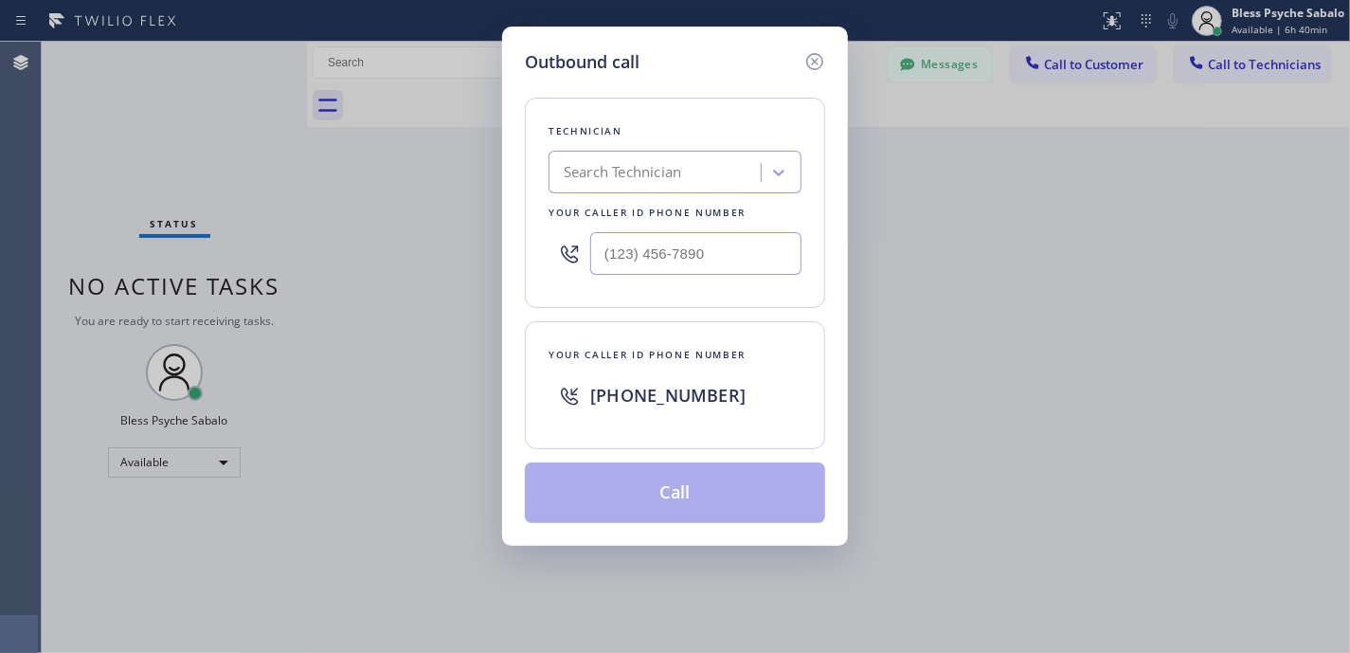
drag, startPoint x: 820, startPoint y: 61, endPoint x: 948, endPoint y: 149, distance: 156.1
click at [822, 63] on icon at bounding box center [814, 61] width 23 height 23
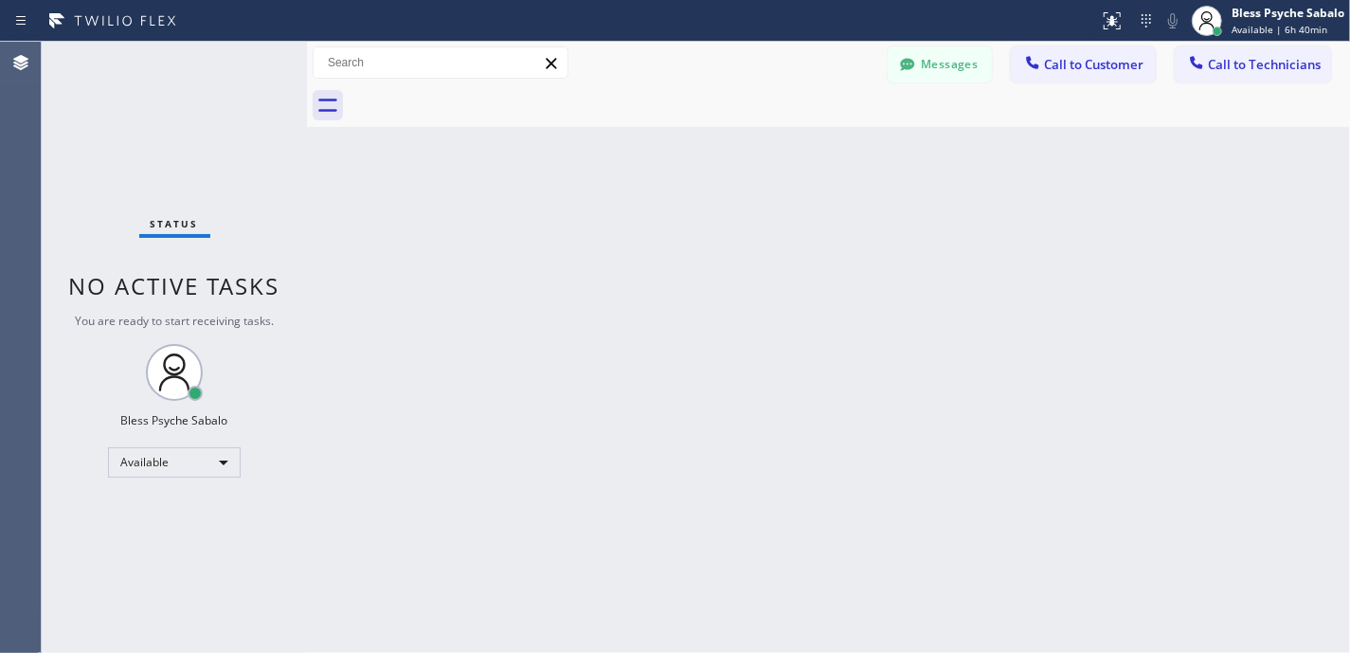
click at [960, 157] on div "Back to Dashboard Change Sender ID Customers Technicians MG [PERSON_NAME] [DATE…" at bounding box center [828, 347] width 1043 height 611
click at [945, 84] on div at bounding box center [849, 105] width 1001 height 43
click at [1252, 62] on span "Call to Technicians" at bounding box center [1264, 64] width 113 height 17
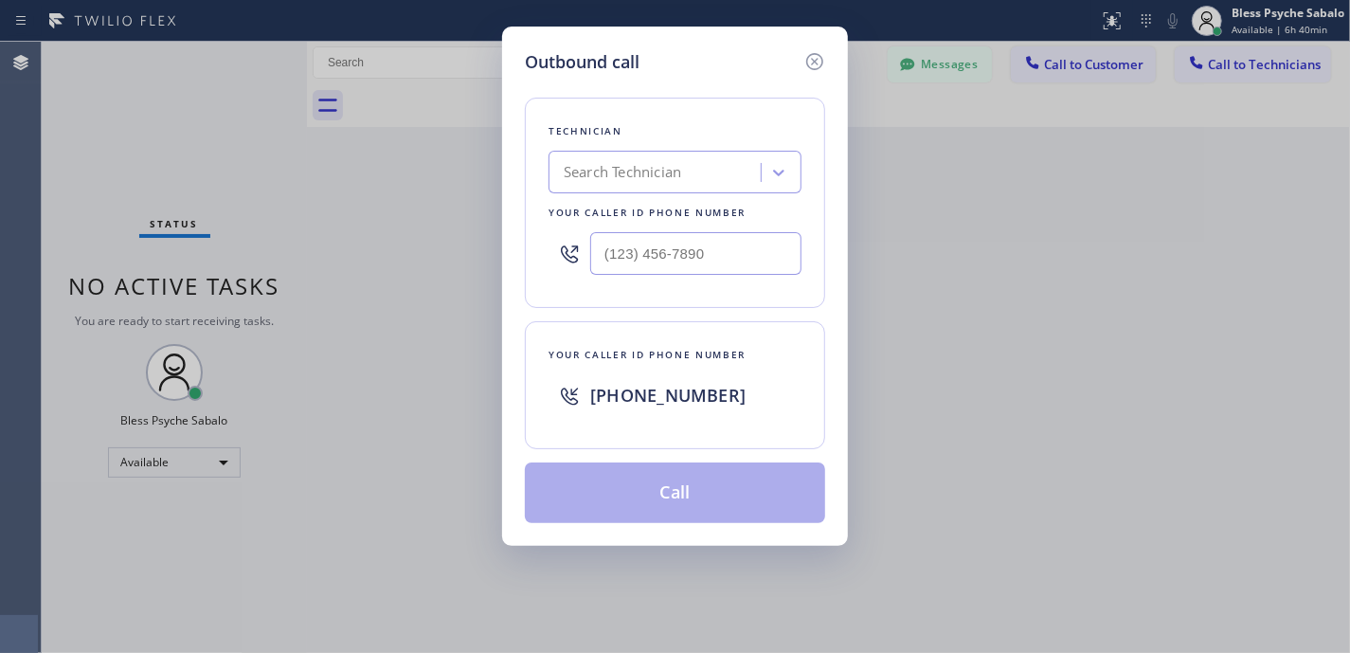
drag, startPoint x: 701, startPoint y: 164, endPoint x: 701, endPoint y: 179, distance: 15.2
click at [701, 171] on div "Search Technician" at bounding box center [675, 172] width 253 height 43
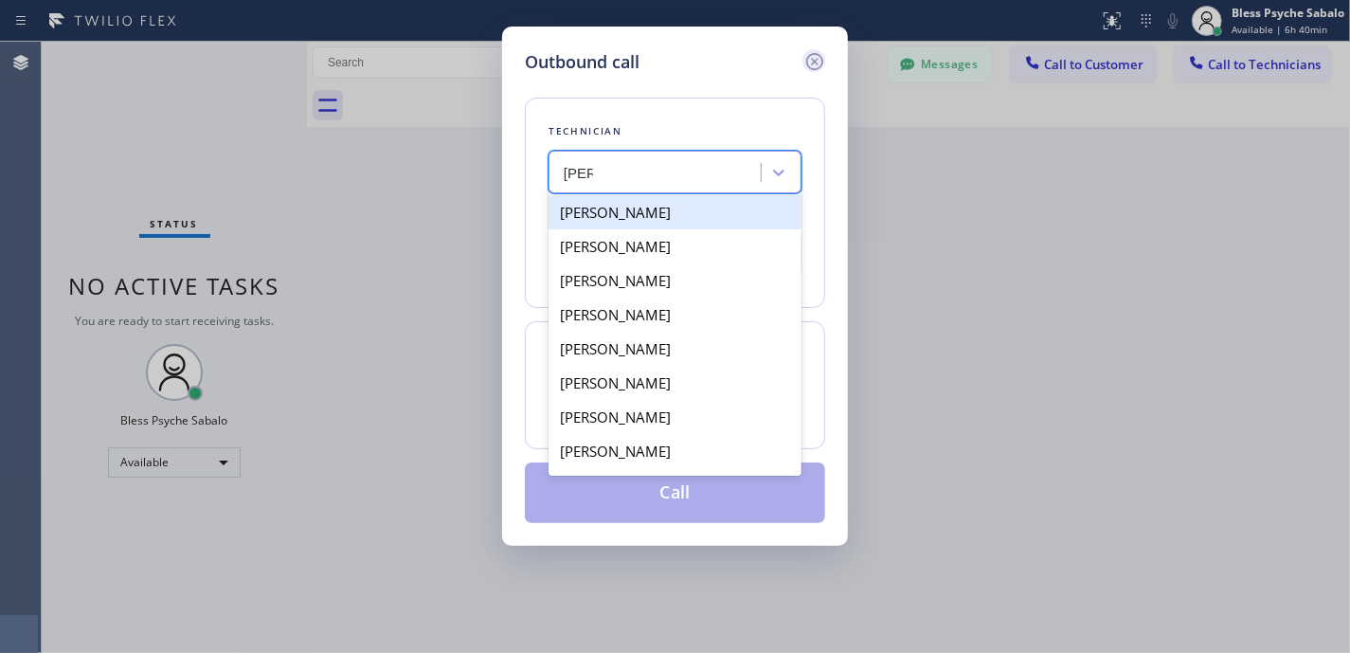
type input "[PERSON_NAME]"
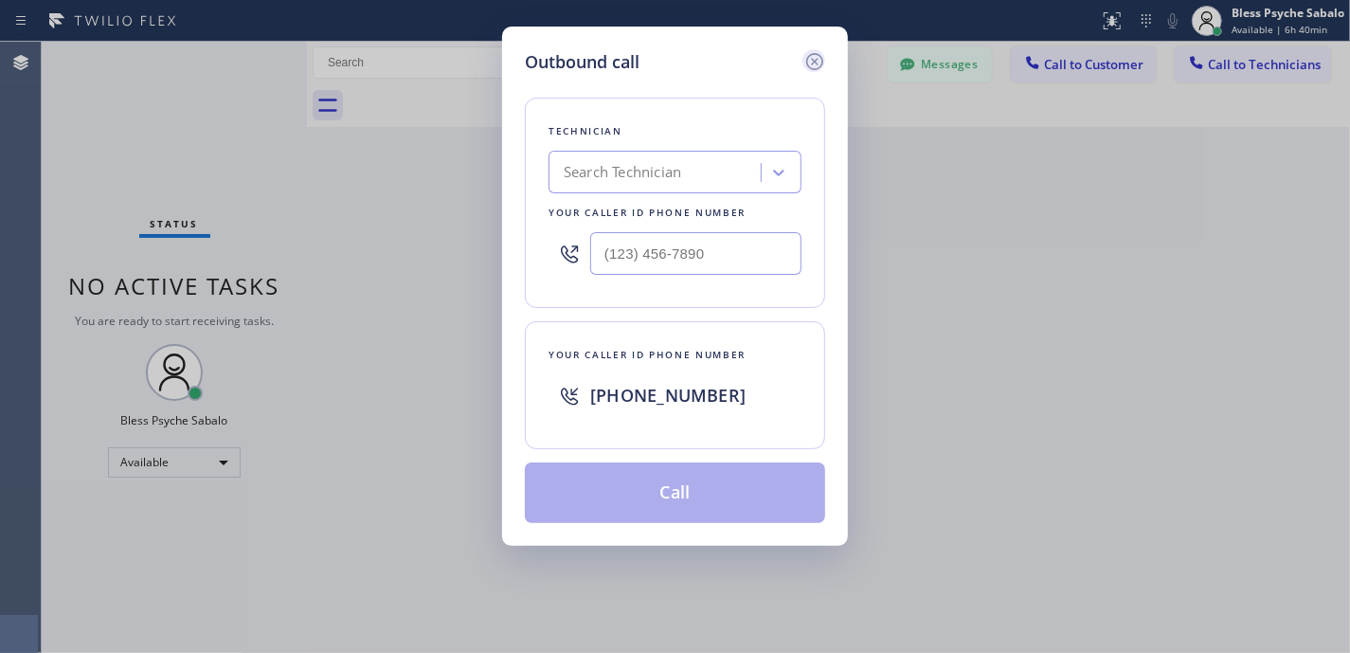
click at [817, 69] on icon at bounding box center [814, 61] width 23 height 23
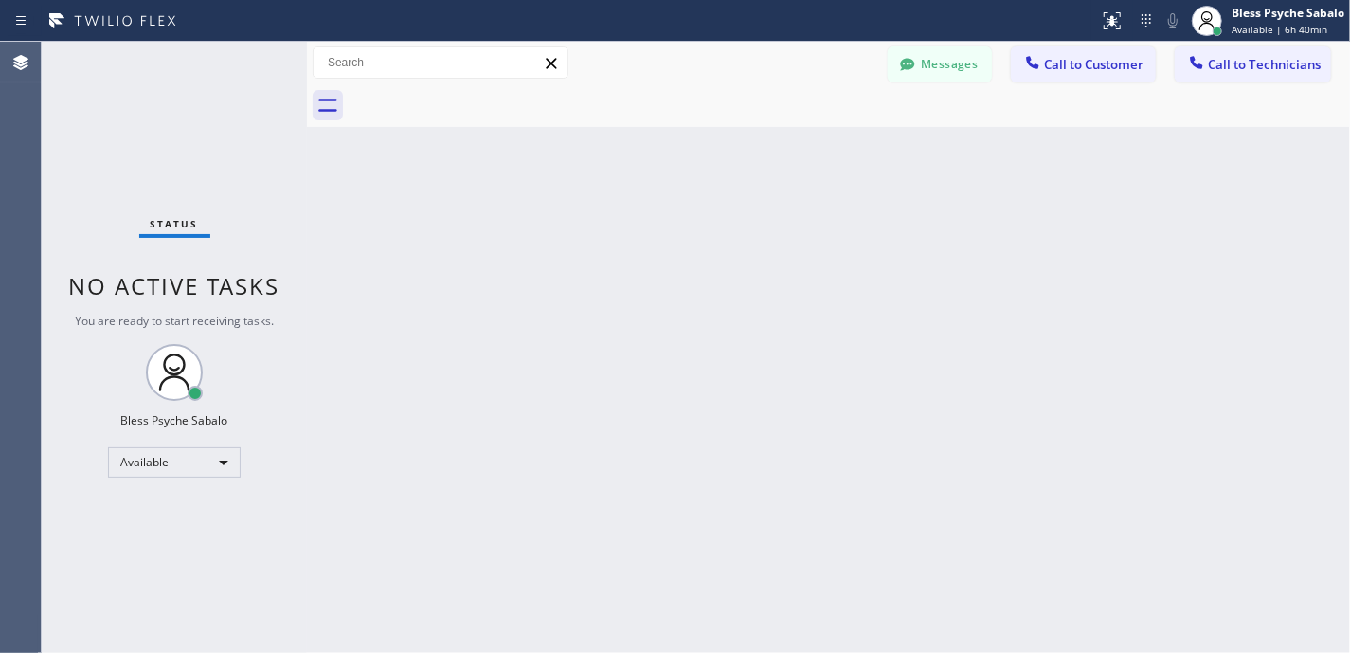
drag, startPoint x: 1097, startPoint y: 243, endPoint x: 856, endPoint y: 483, distance: 340.3
click at [1097, 274] on div "Back to Dashboard Change Sender ID Customers Technicians MG [PERSON_NAME] [DATE…" at bounding box center [828, 347] width 1043 height 611
drag, startPoint x: 620, startPoint y: 404, endPoint x: 578, endPoint y: 479, distance: 86.5
click at [620, 403] on div "Back to Dashboard Change Sender ID Customers Technicians MG [PERSON_NAME] [DATE…" at bounding box center [828, 347] width 1043 height 611
click at [623, 369] on div "Back to Dashboard Change Sender ID Customers Technicians MG [PERSON_NAME] [DATE…" at bounding box center [828, 347] width 1043 height 611
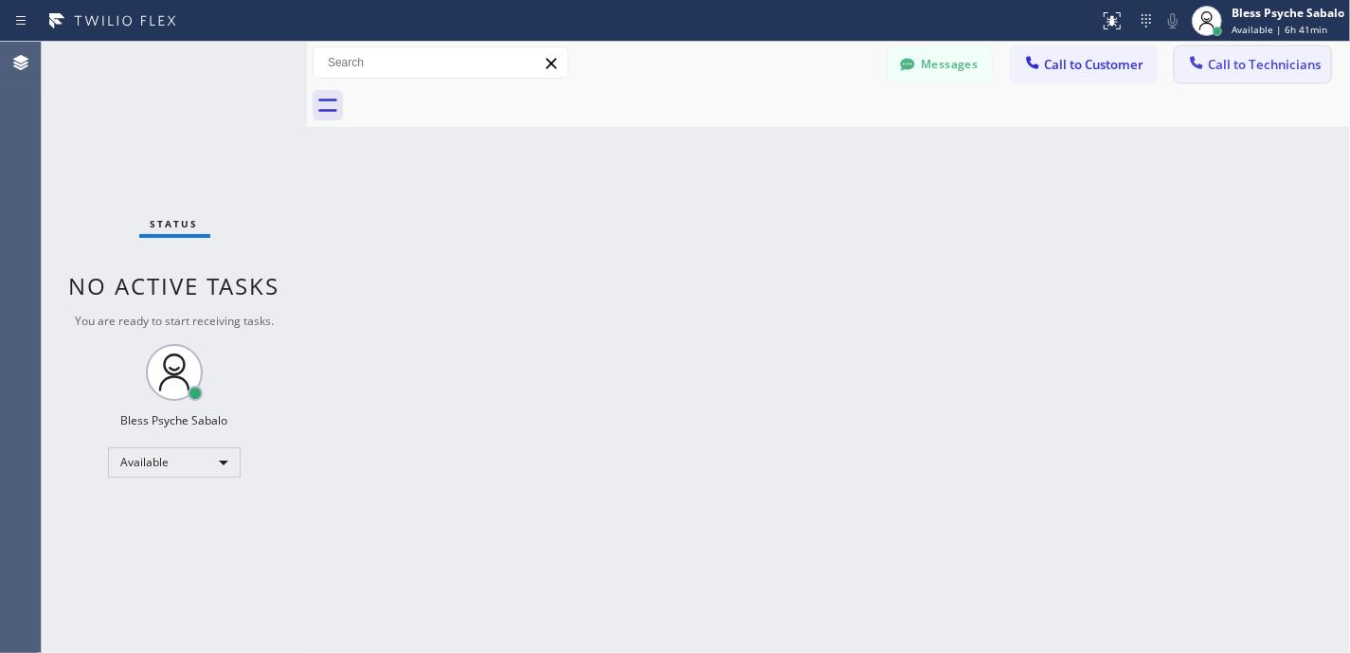
click at [1281, 49] on button "Call to Technicians" at bounding box center [1253, 64] width 156 height 36
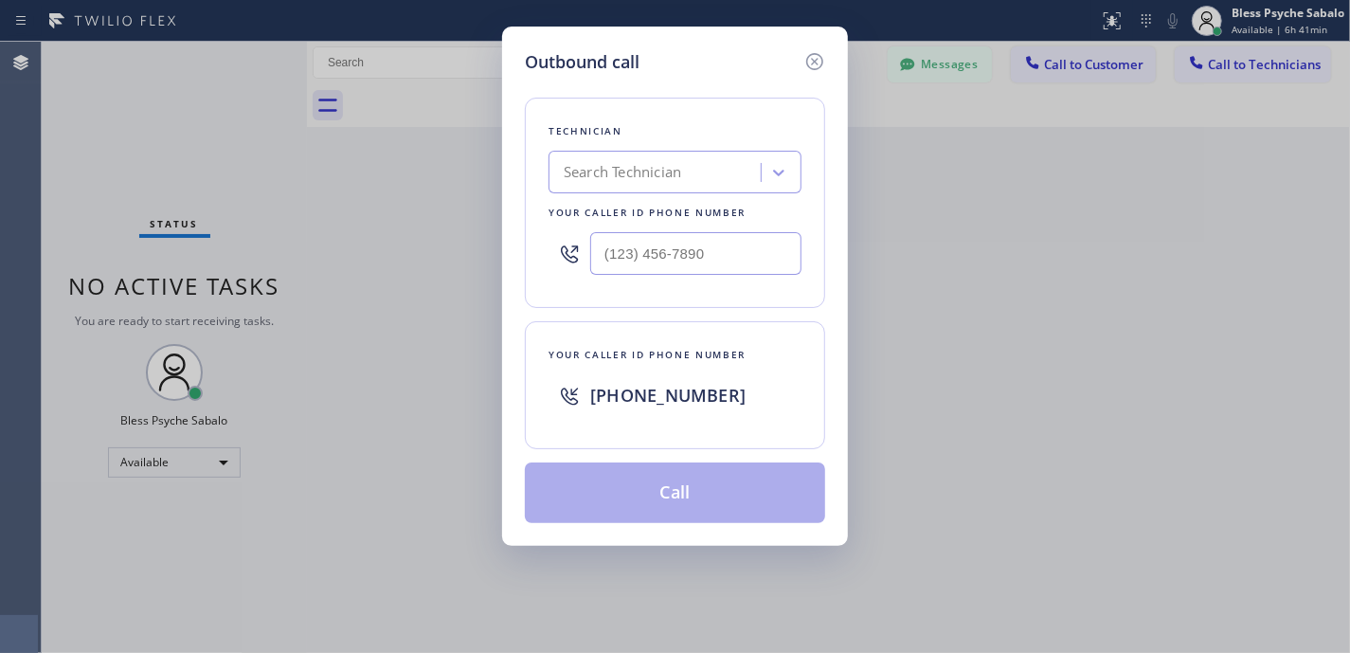
click at [705, 169] on div "Search Technician" at bounding box center [657, 172] width 207 height 33
type input "[PERSON_NAME]"
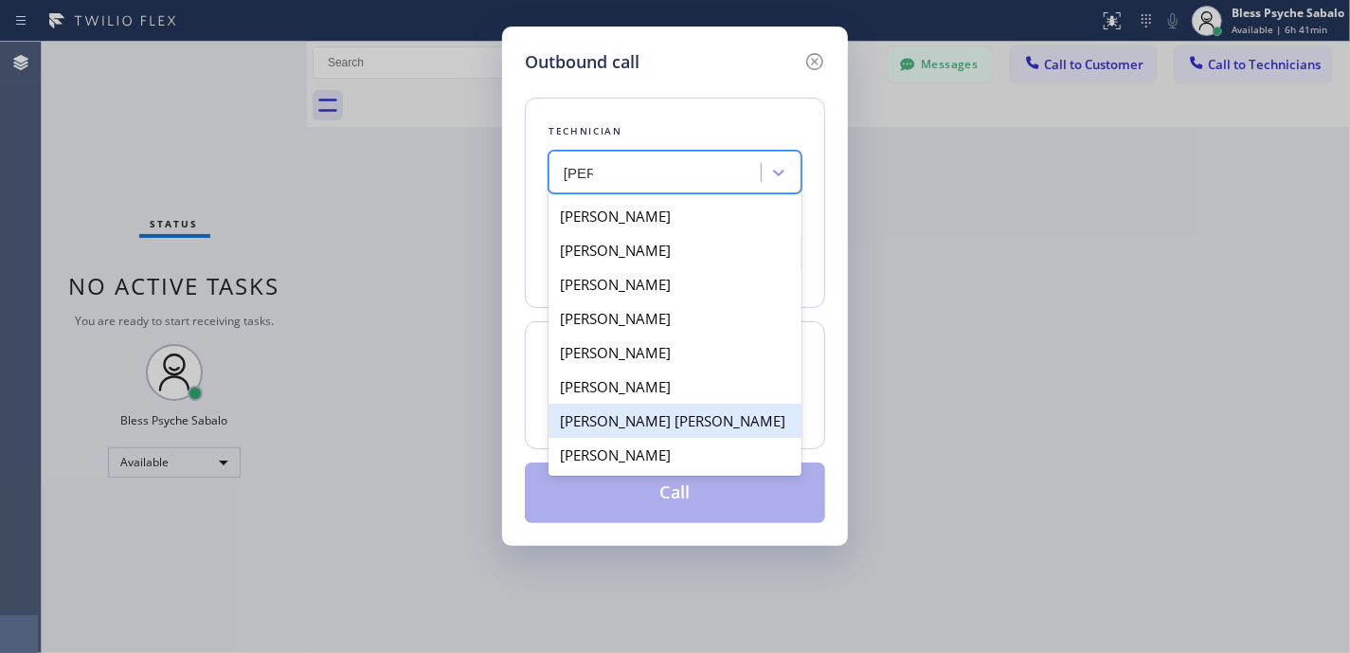
click at [686, 424] on div "[PERSON_NAME] [PERSON_NAME]" at bounding box center [675, 421] width 253 height 34
type input "[PHONE_NUMBER]"
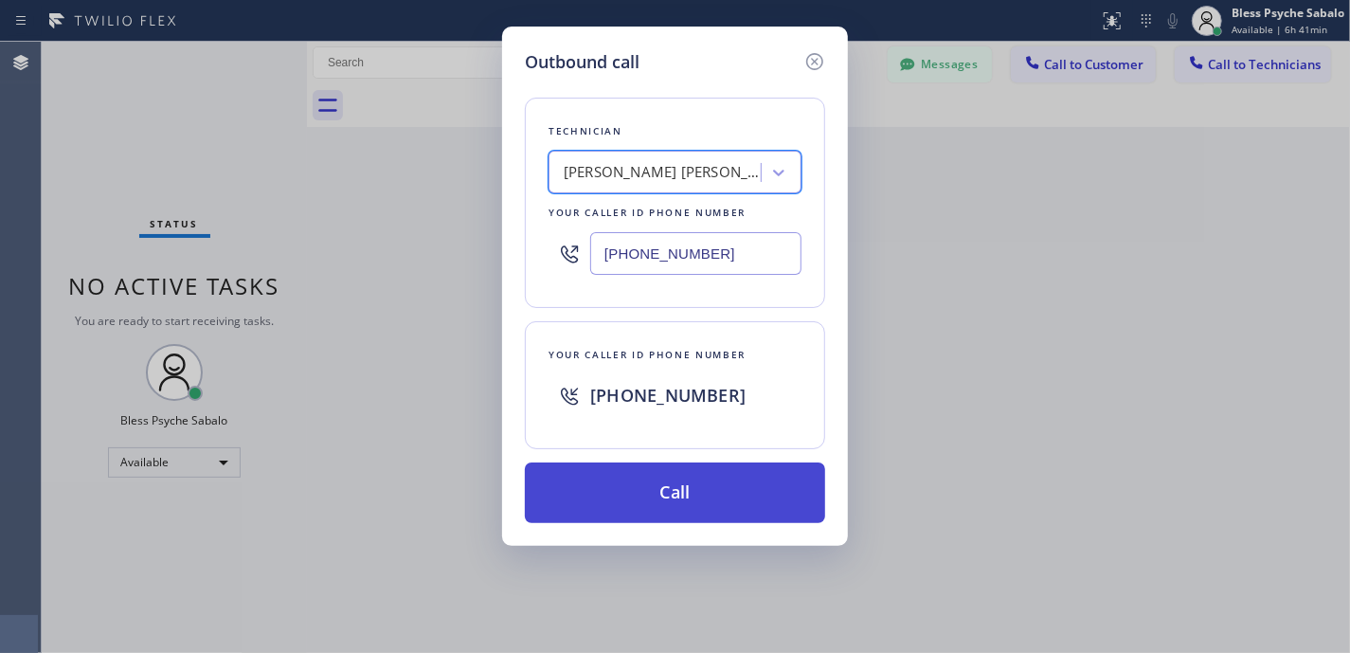
click at [629, 505] on button "Call" at bounding box center [675, 492] width 300 height 61
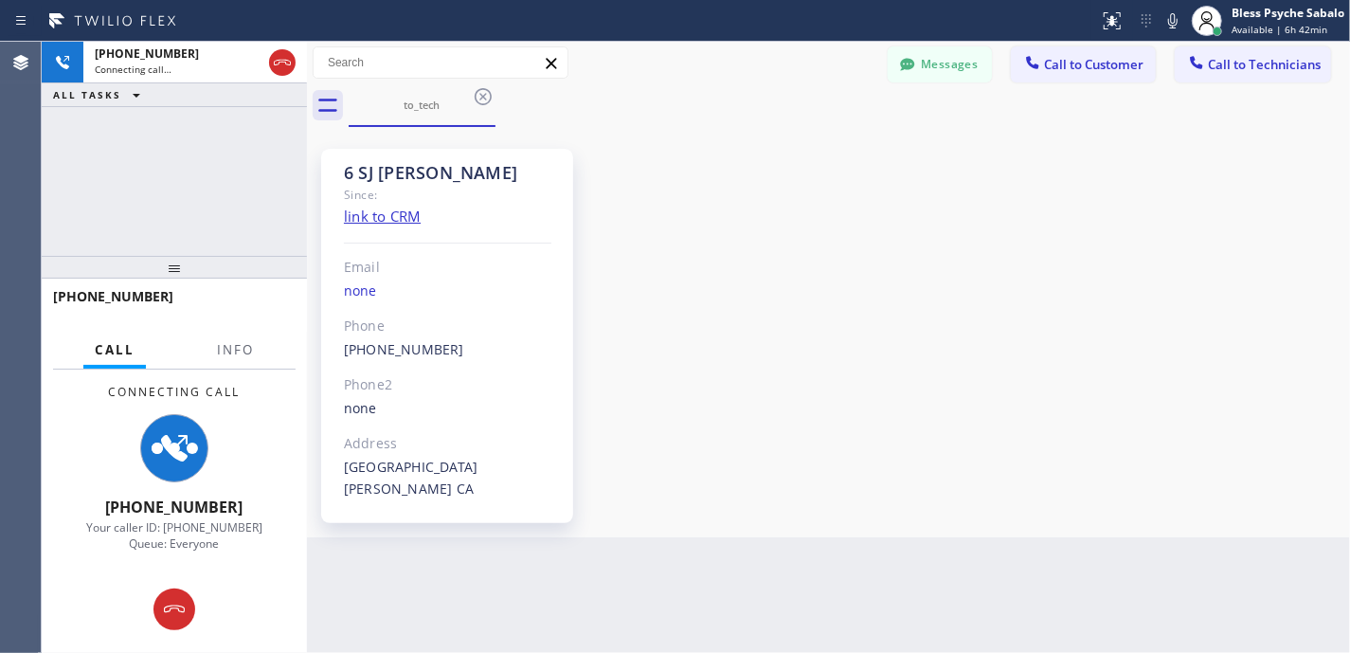
click at [948, 373] on div "6 SJ [PERSON_NAME] Since: link to CRM Email none Phone [PHONE_NUMBER] Outbound …" at bounding box center [829, 332] width 1034 height 401
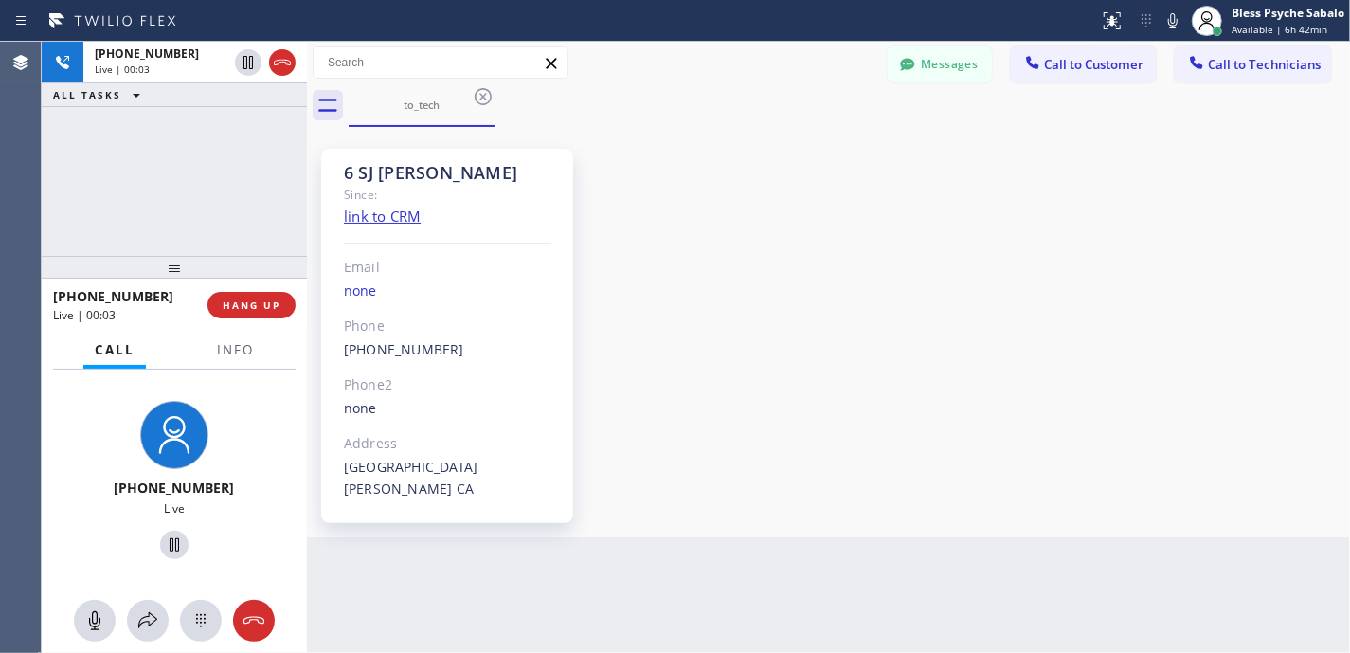
drag, startPoint x: 262, startPoint y: 281, endPoint x: 263, endPoint y: 324, distance: 42.6
click at [263, 279] on div at bounding box center [174, 267] width 265 height 23
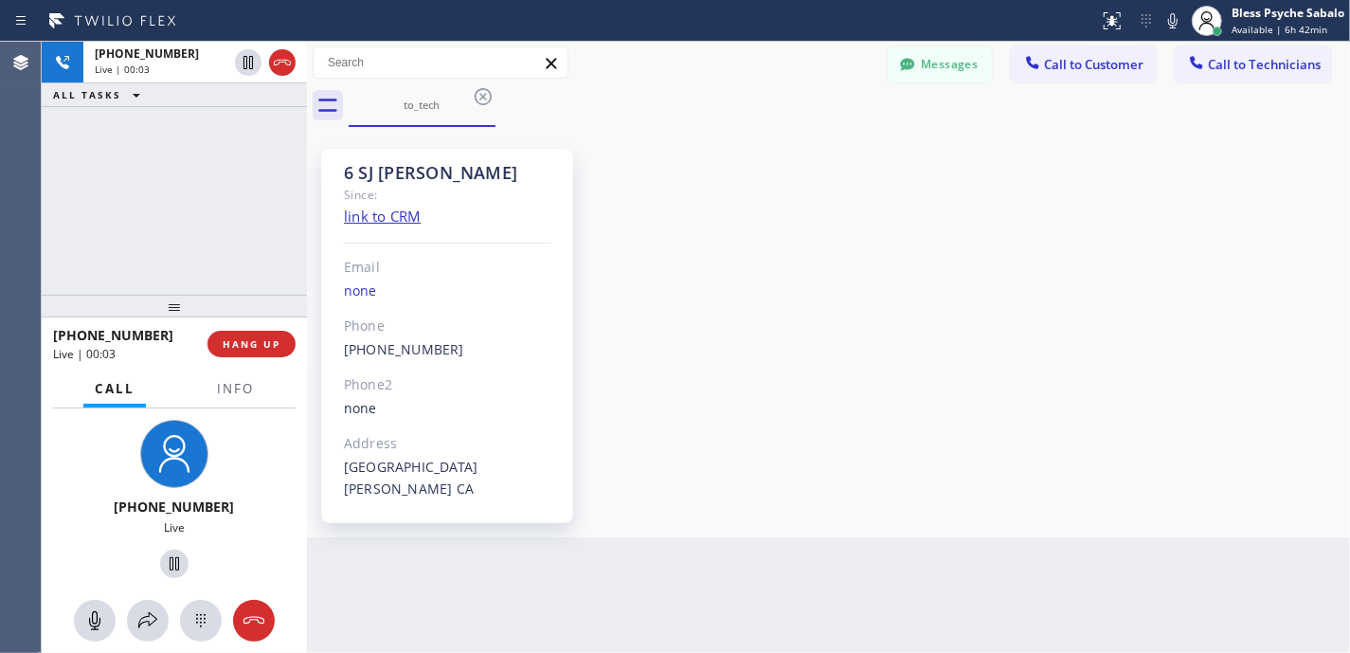
click at [263, 328] on div "+16692342444 Live | 00:03 HANG UP" at bounding box center [174, 343] width 243 height 49
click at [266, 372] on div "Call Info" at bounding box center [174, 389] width 243 height 38
click at [271, 346] on span "HANG UP" at bounding box center [252, 343] width 58 height 13
drag, startPoint x: 892, startPoint y: 297, endPoint x: 880, endPoint y: 282, distance: 18.8
click at [887, 290] on div "6 SJ Alex Since: link to CRM Email none Phone (669) 234-2444 Outbound call Tech…" at bounding box center [829, 332] width 1034 height 401
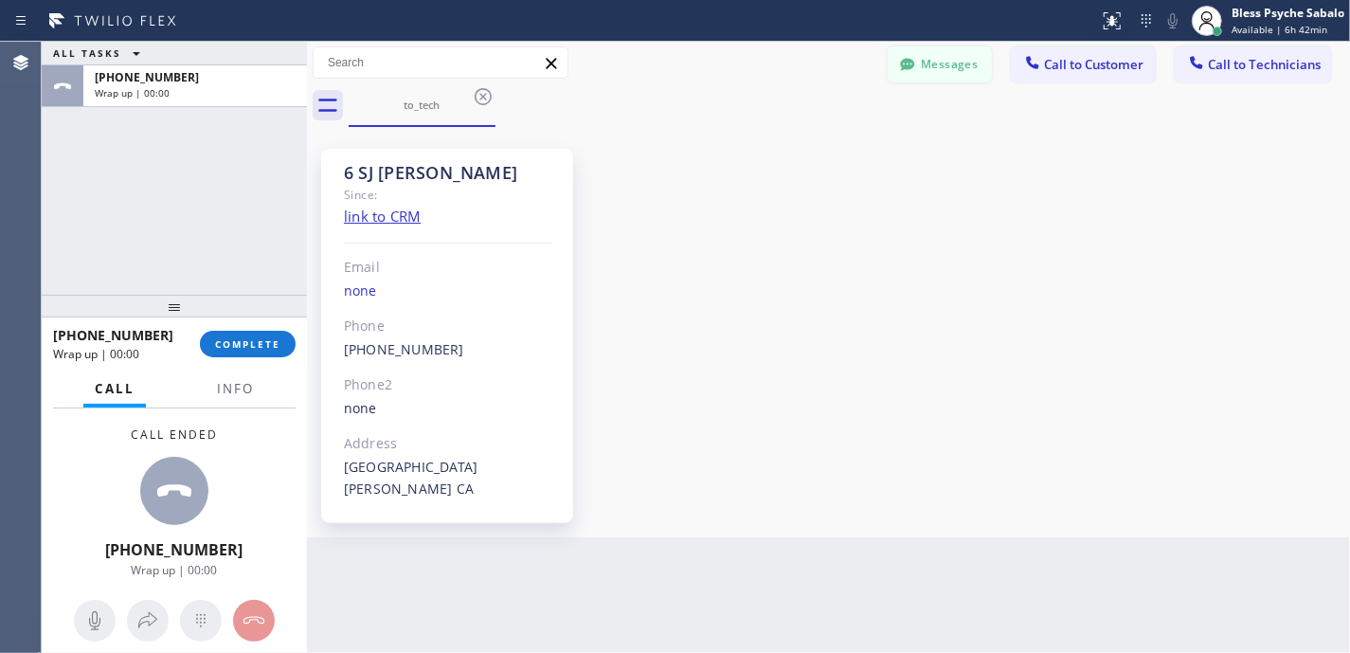
click at [911, 73] on icon at bounding box center [907, 64] width 19 height 19
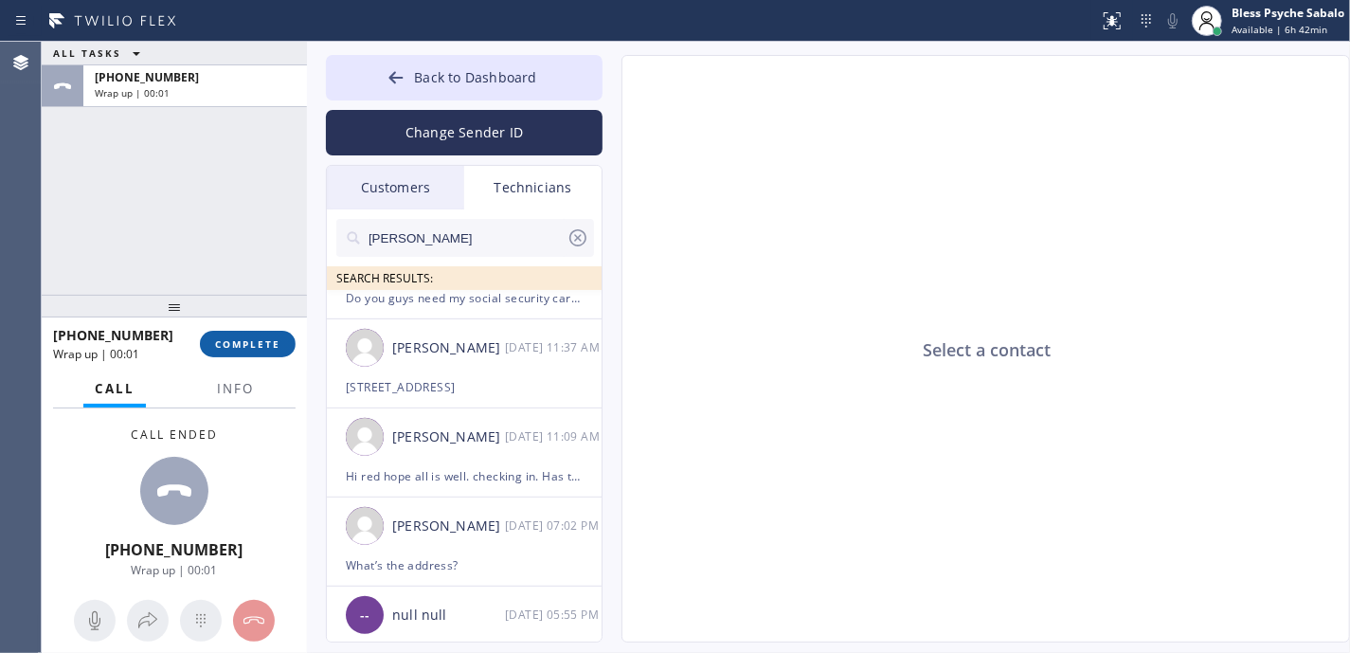
click at [244, 346] on span "COMPLETE" at bounding box center [247, 343] width 65 height 13
click at [163, 241] on div "ALL TASKS ALL TASKS ACTIVE TASKS TASKS IN WRAP UP +16692342444 Wrap up | 00:01" at bounding box center [174, 168] width 265 height 253
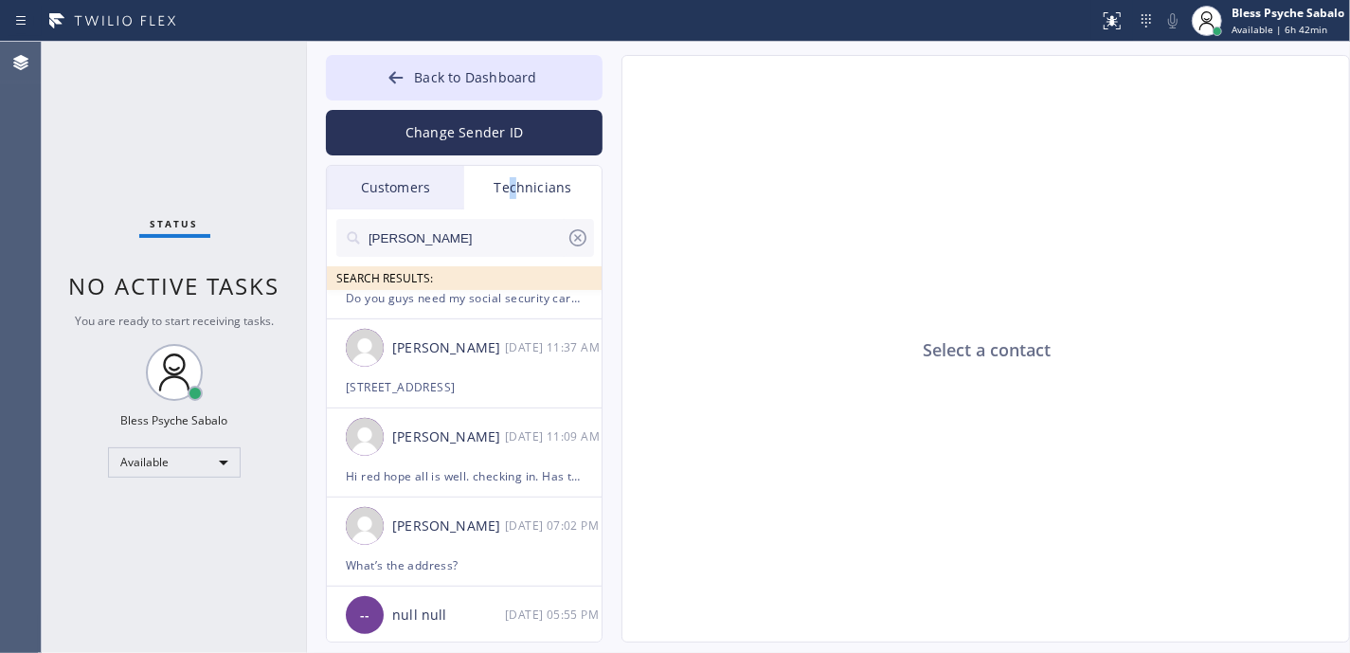
click at [513, 183] on div "Technicians" at bounding box center [532, 188] width 137 height 44
click at [582, 233] on icon at bounding box center [578, 237] width 23 height 23
click at [369, 205] on div "Customers" at bounding box center [395, 188] width 137 height 44
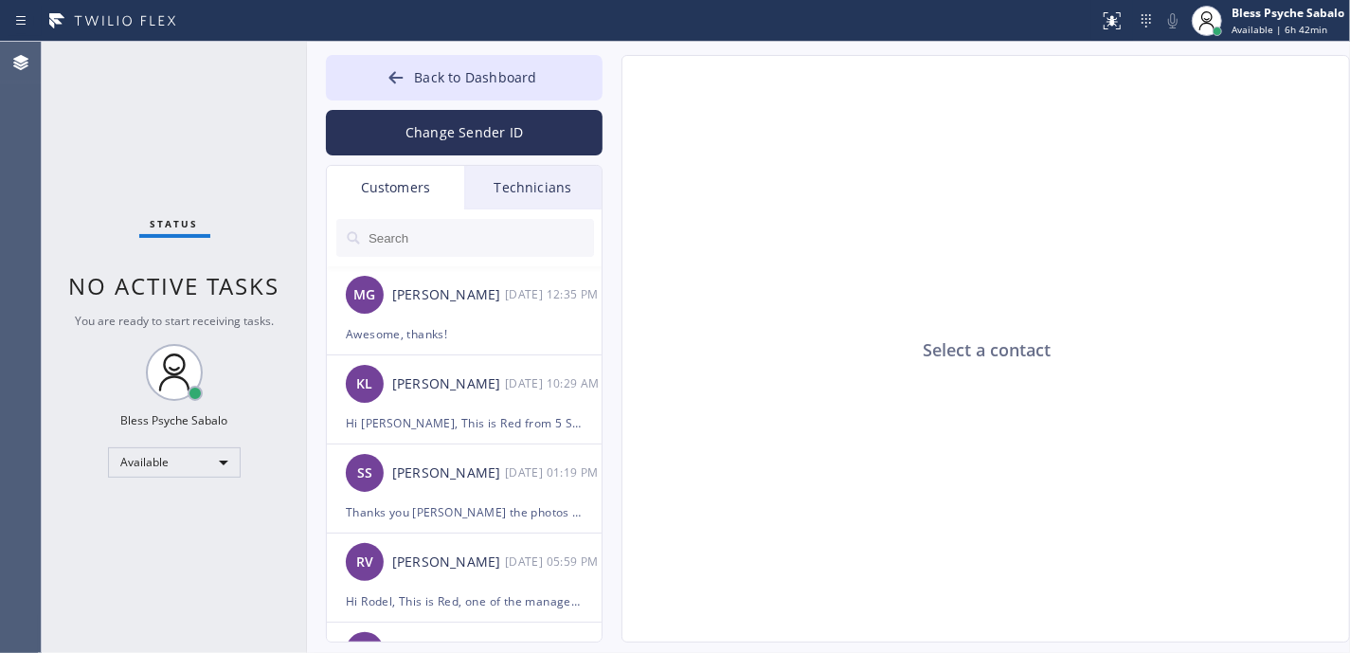
click at [562, 184] on div "Technicians" at bounding box center [532, 188] width 137 height 44
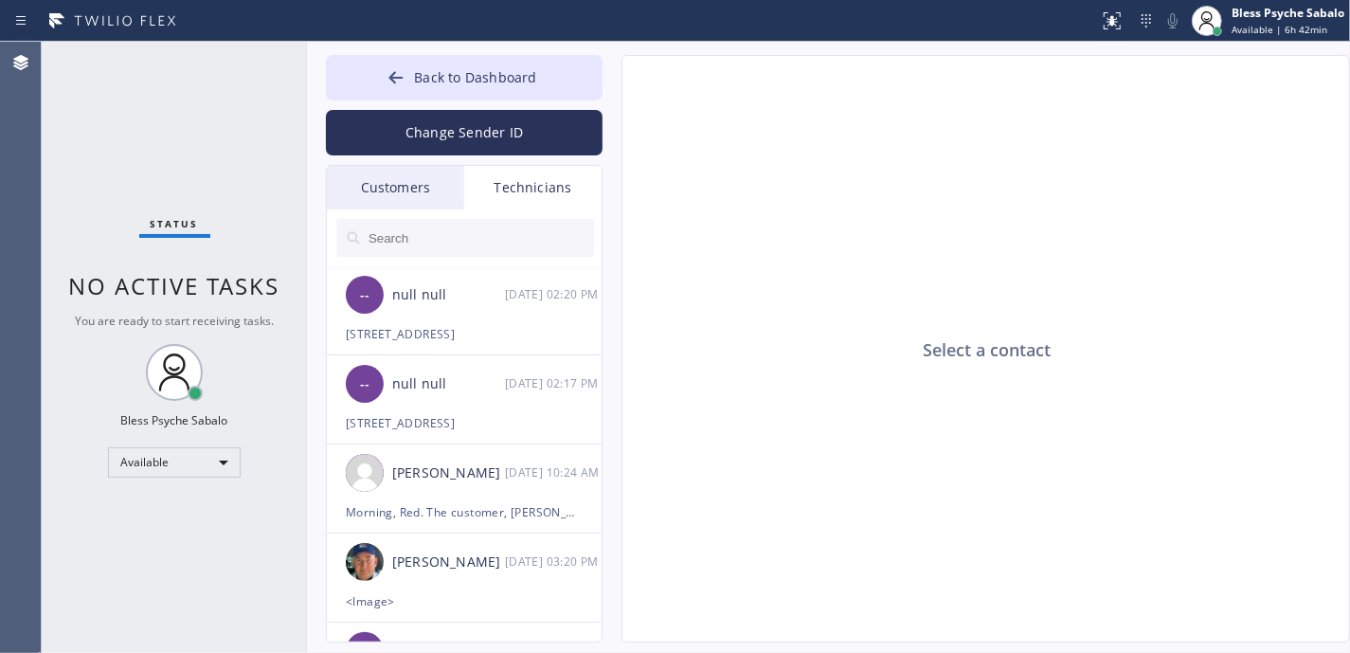
click at [576, 236] on input "text" at bounding box center [480, 238] width 227 height 38
click at [585, 182] on div "Technicians" at bounding box center [532, 188] width 137 height 44
click at [558, 233] on input "text" at bounding box center [480, 238] width 227 height 38
click at [508, 237] on input "text" at bounding box center [480, 238] width 227 height 38
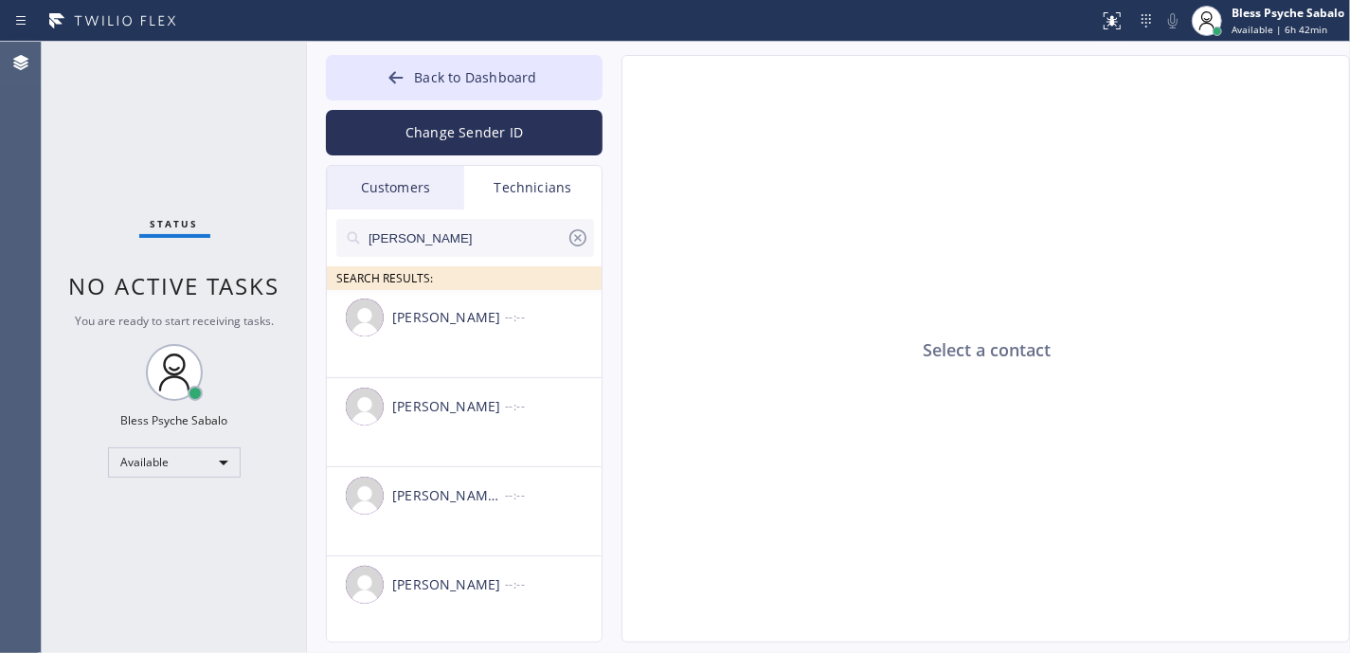
scroll to position [538, 0]
type input "[PERSON_NAME]"
click at [554, 506] on div "[PERSON_NAME] [PERSON_NAME] --:--" at bounding box center [465, 492] width 277 height 57
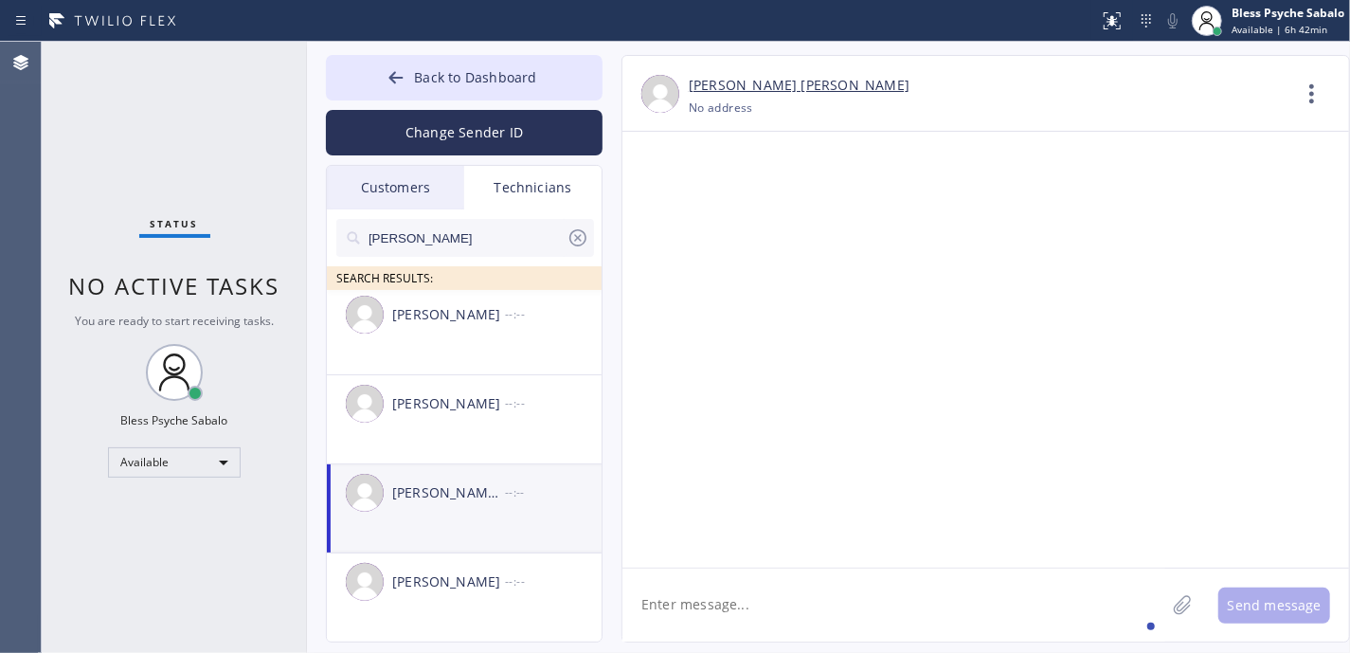
drag, startPoint x: 763, startPoint y: 595, endPoint x: 773, endPoint y: 578, distance: 20.0
click at [763, 596] on textarea at bounding box center [893, 604] width 543 height 73
type textarea "[PERSON_NAME], my name is Red"
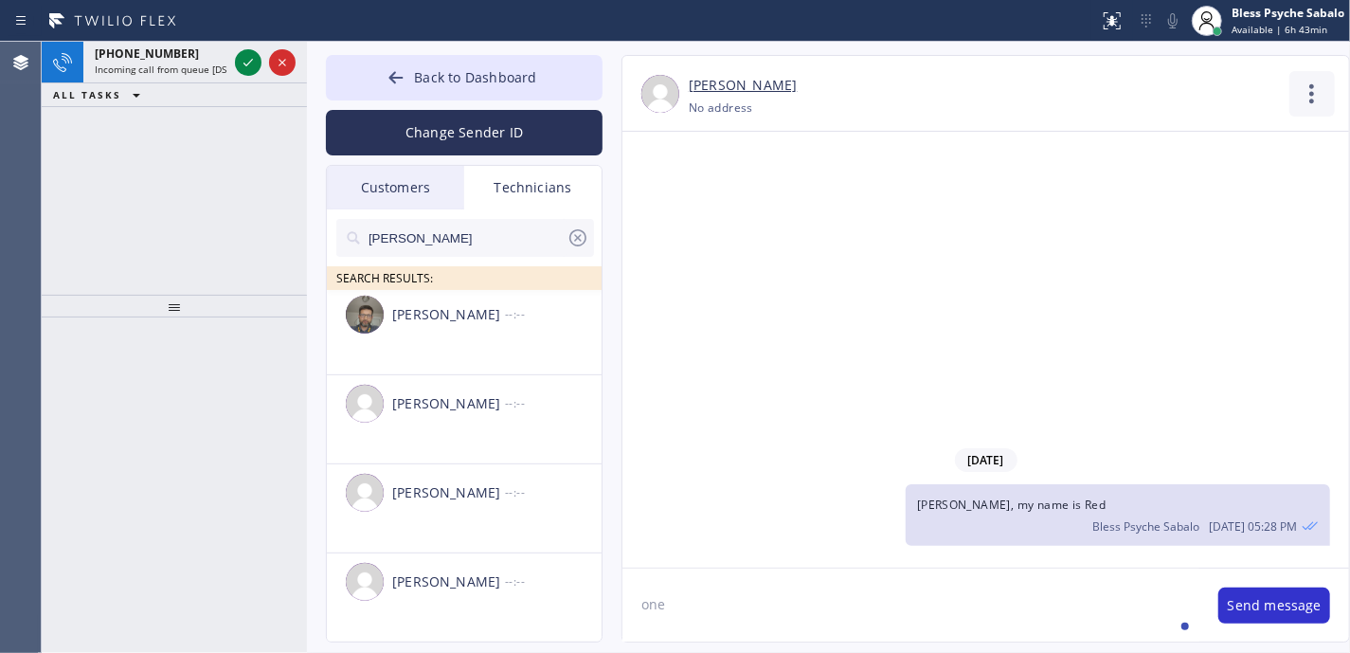
type textarea "one"
click at [1306, 92] on icon at bounding box center [1311, 93] width 45 height 45
click at [1168, 146] on li "Contact Full Information" at bounding box center [1197, 144] width 275 height 49
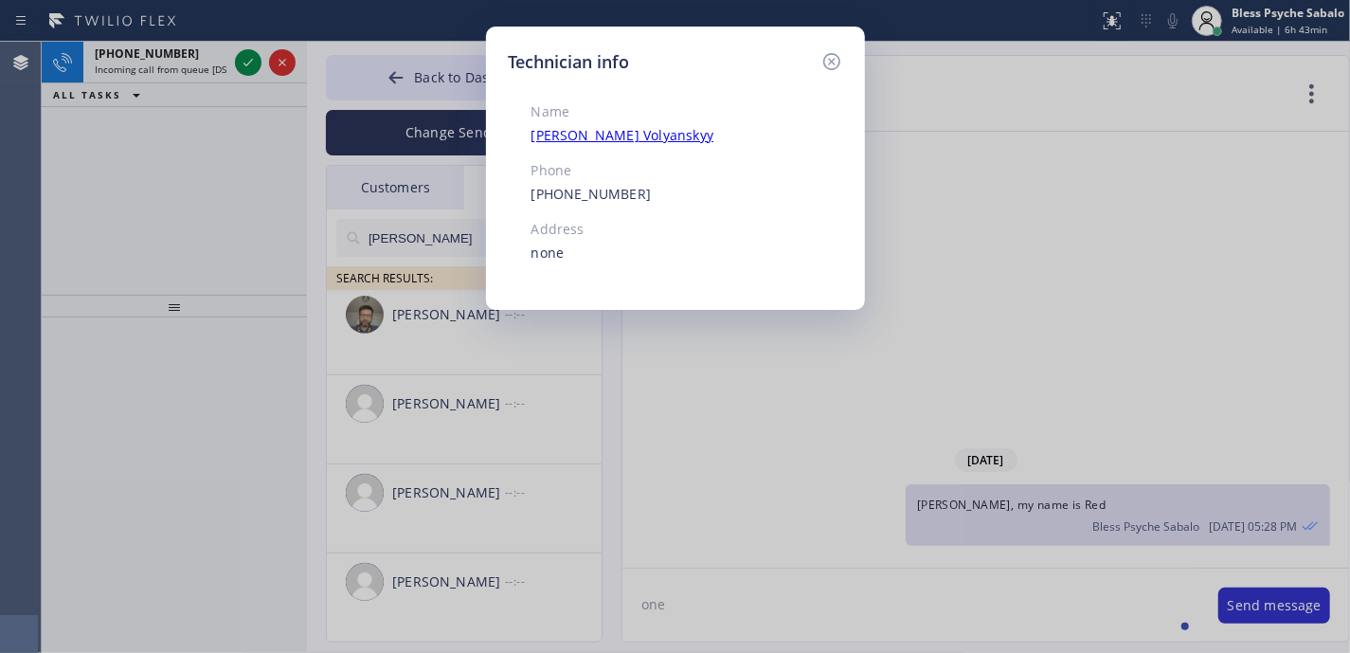
drag, startPoint x: 838, startPoint y: 59, endPoint x: 400, endPoint y: 106, distance: 440.3
click at [834, 62] on icon at bounding box center [831, 61] width 23 height 23
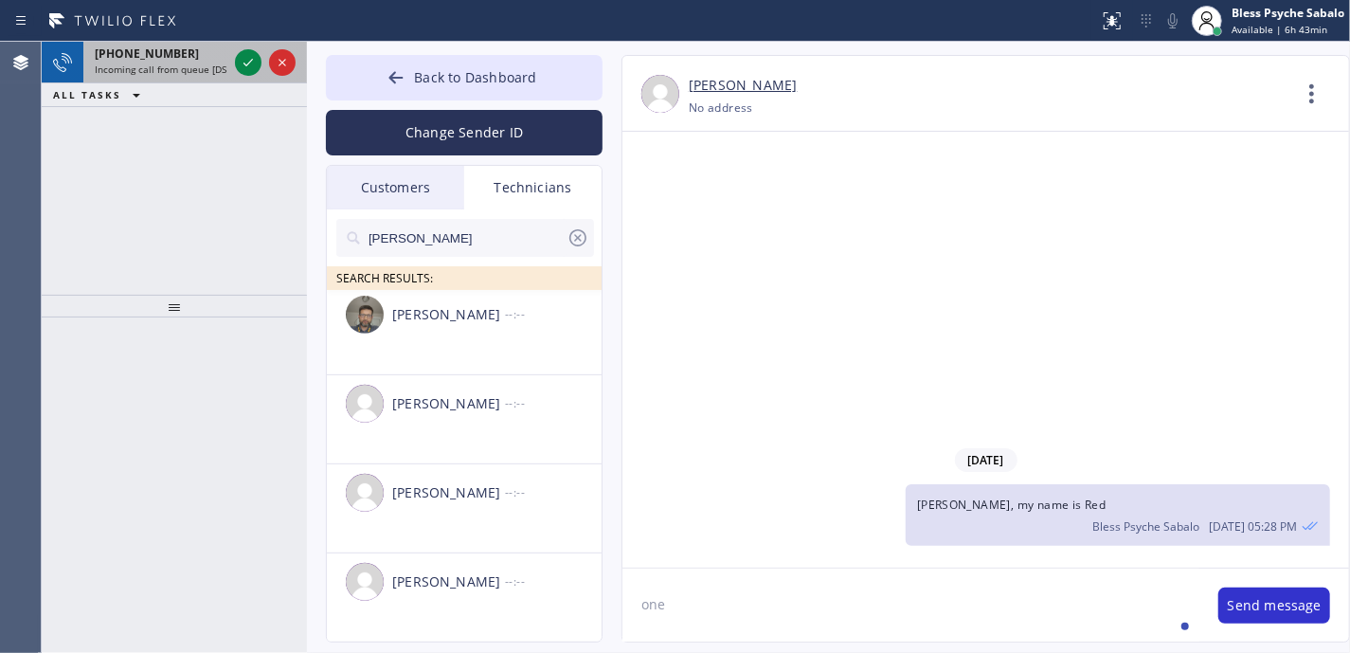
click at [155, 63] on span "Incoming call from queue [DSRs]" at bounding box center [167, 69] width 145 height 13
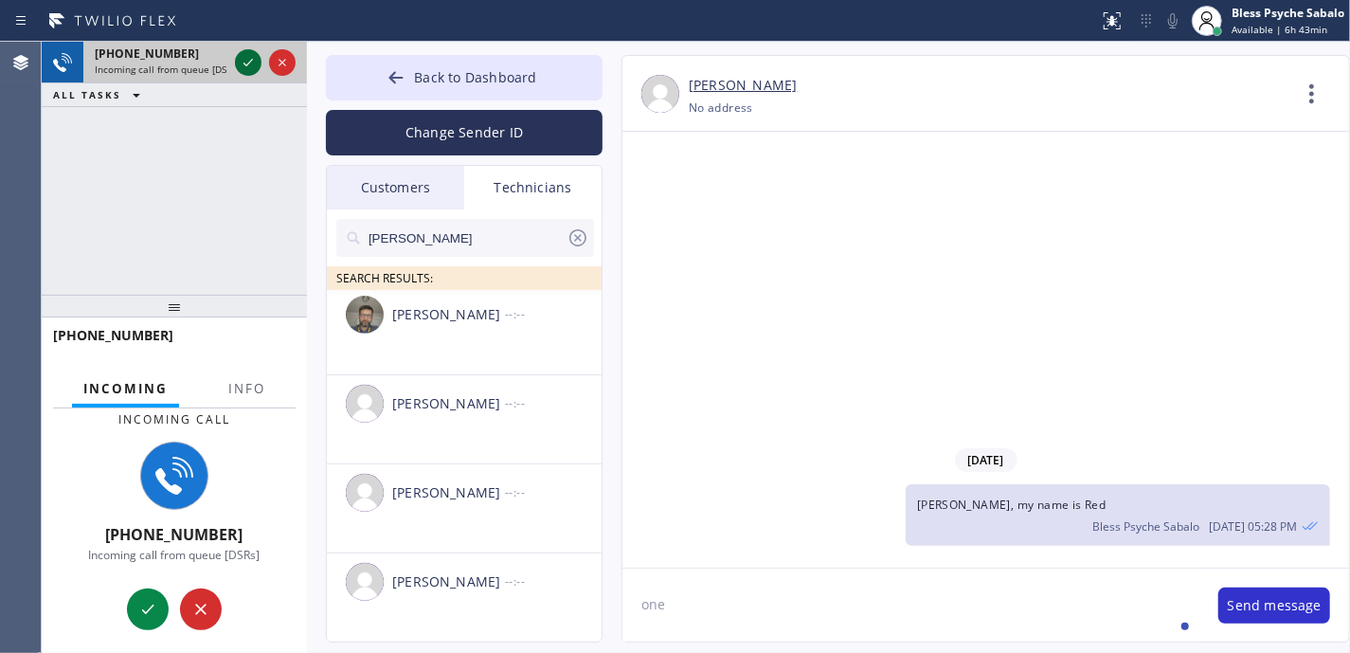
click at [247, 70] on icon at bounding box center [248, 62] width 23 height 23
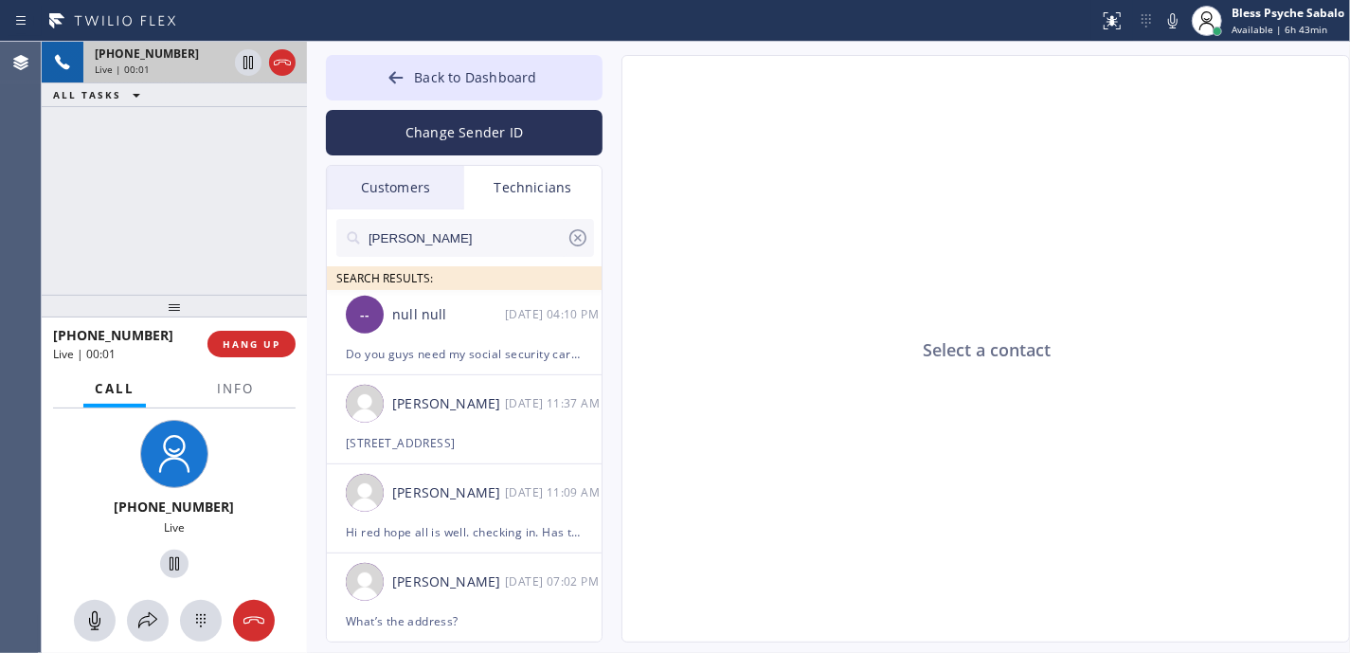
click at [775, 309] on div "Select a contact" at bounding box center [986, 349] width 729 height 587
click at [155, 197] on div "+16692342444 Live | 01:46 ALL TASKS ALL TASKS ACTIVE TASKS TASKS IN WRAP UP" at bounding box center [174, 168] width 265 height 253
click at [284, 66] on icon at bounding box center [282, 62] width 23 height 23
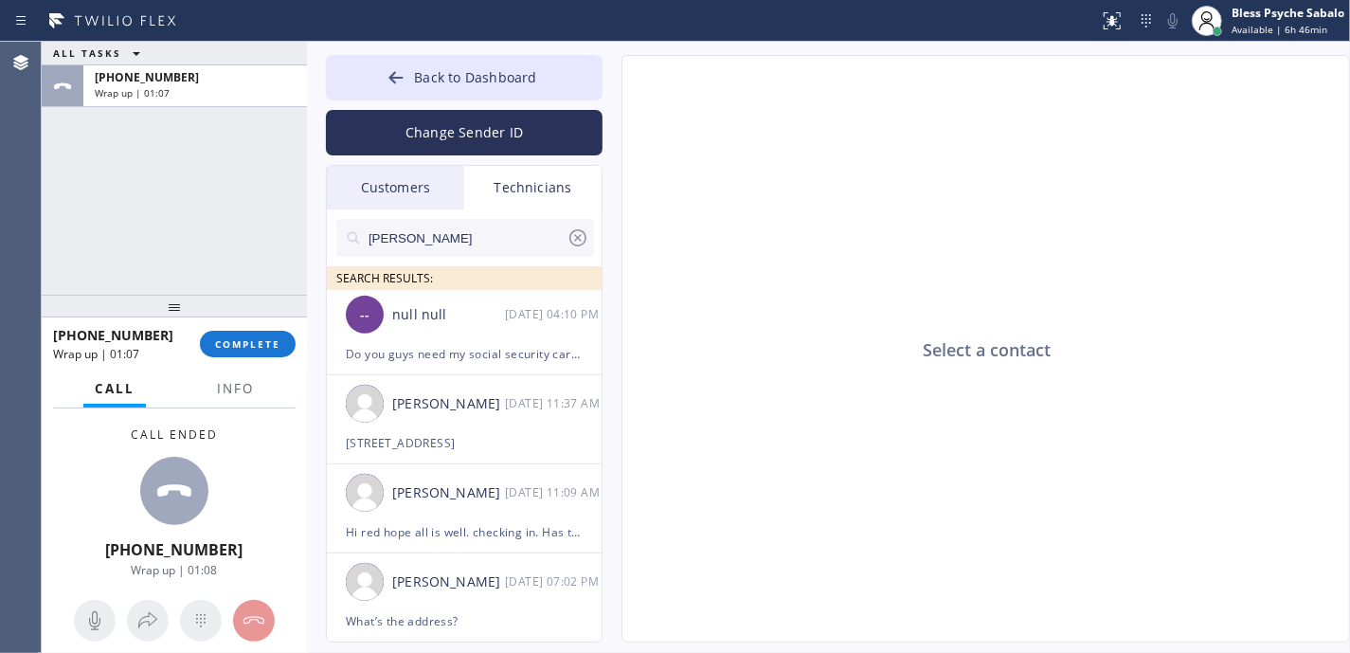
click at [638, 157] on div "Select a contact" at bounding box center [986, 349] width 729 height 587
click at [225, 324] on div "+16692342444 Wrap up | 01:08 COMPLETE" at bounding box center [174, 343] width 243 height 49
click at [225, 328] on div "+16692342444 Wrap up | 01:08 COMPLETE" at bounding box center [174, 343] width 243 height 49
click at [225, 332] on button "COMPLETE" at bounding box center [248, 344] width 96 height 27
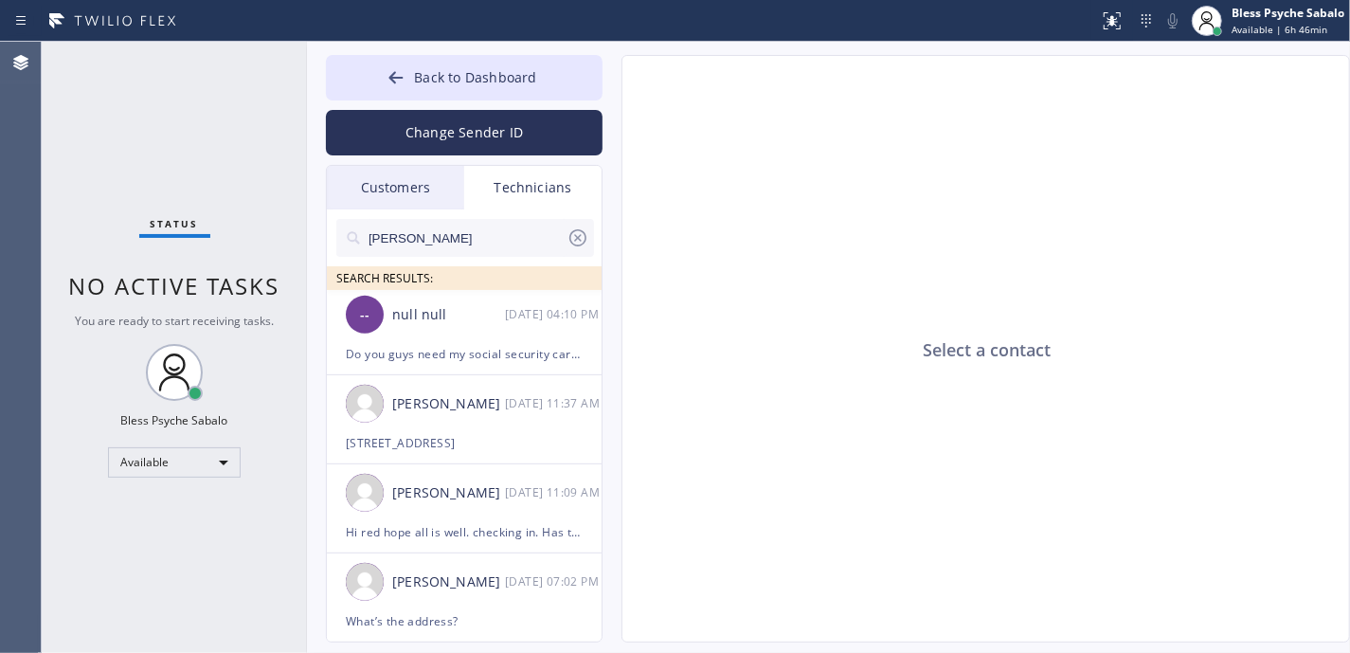
drag, startPoint x: 731, startPoint y: 250, endPoint x: 870, endPoint y: 652, distance: 424.9
click at [728, 259] on div "Select a contact" at bounding box center [986, 349] width 729 height 587
click at [175, 106] on div "Status No active tasks You are ready to start receiving tasks. Bless Psyche Sab…" at bounding box center [174, 347] width 265 height 611
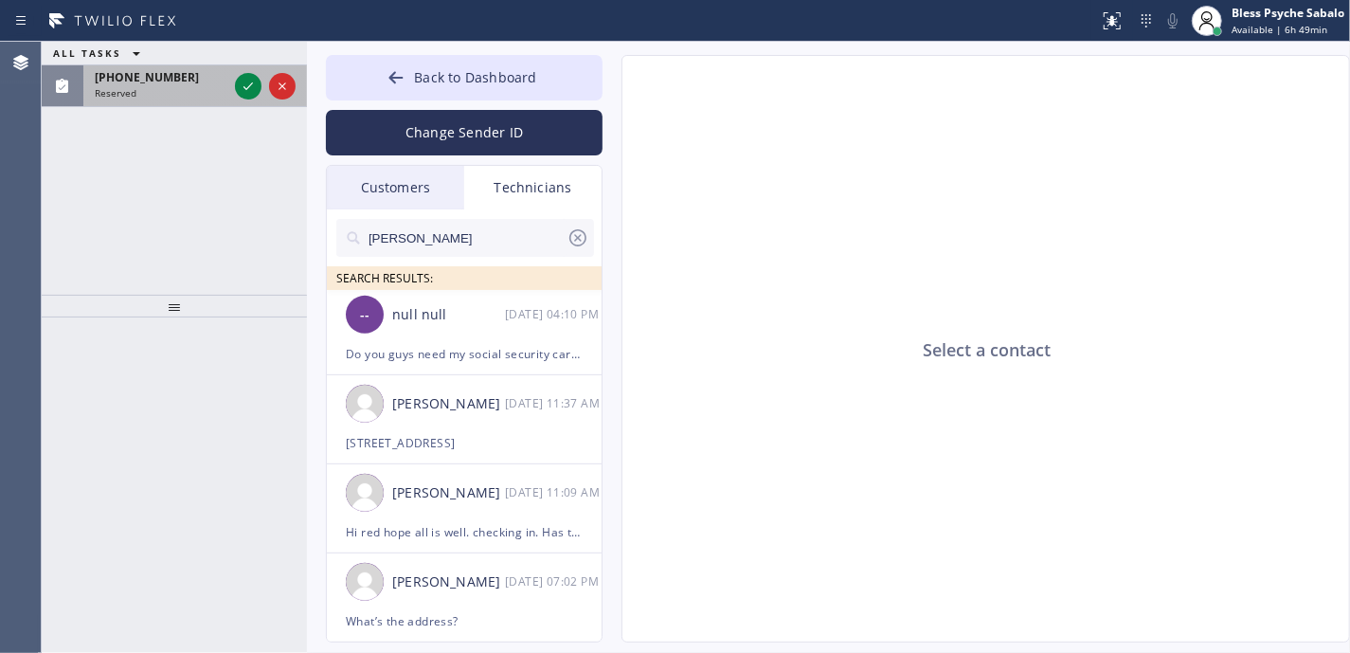
click at [136, 106] on div "(305) 771-6197 Reserved" at bounding box center [174, 86] width 265 height 42
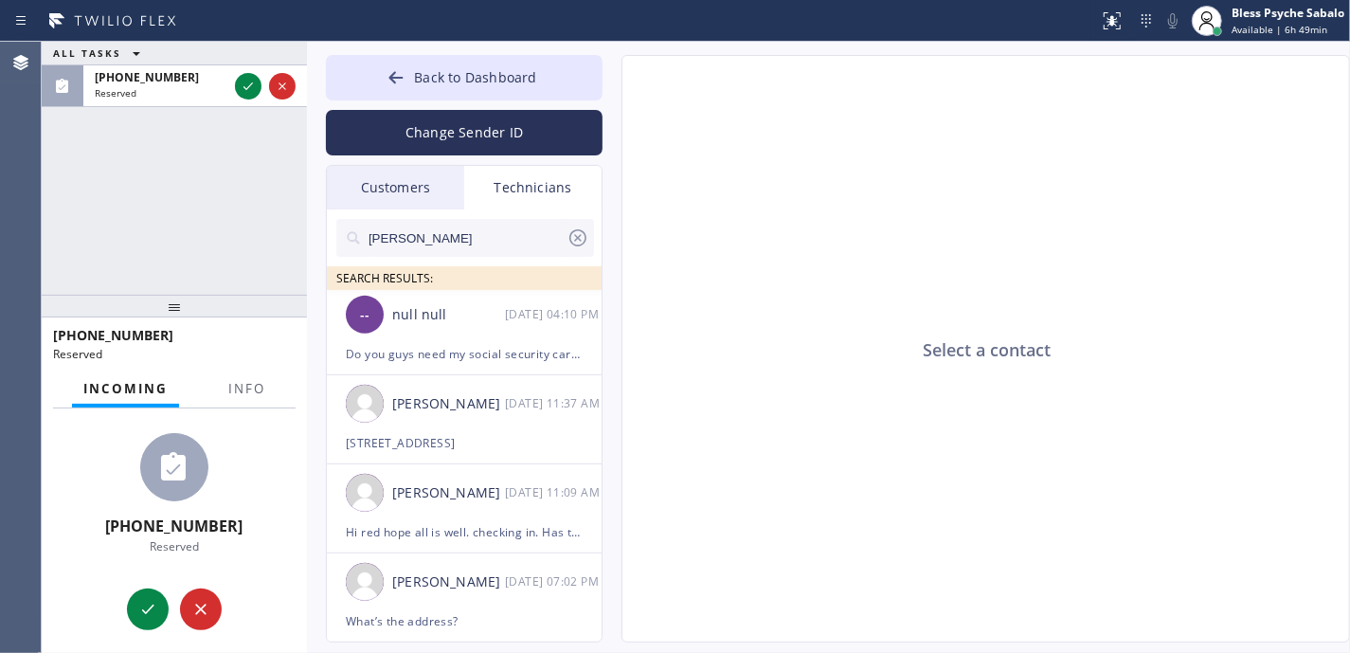
click at [254, 413] on div "(305) 771-6197 Reserved" at bounding box center [174, 487] width 265 height 158
click at [248, 395] on span "Info" at bounding box center [246, 388] width 37 height 17
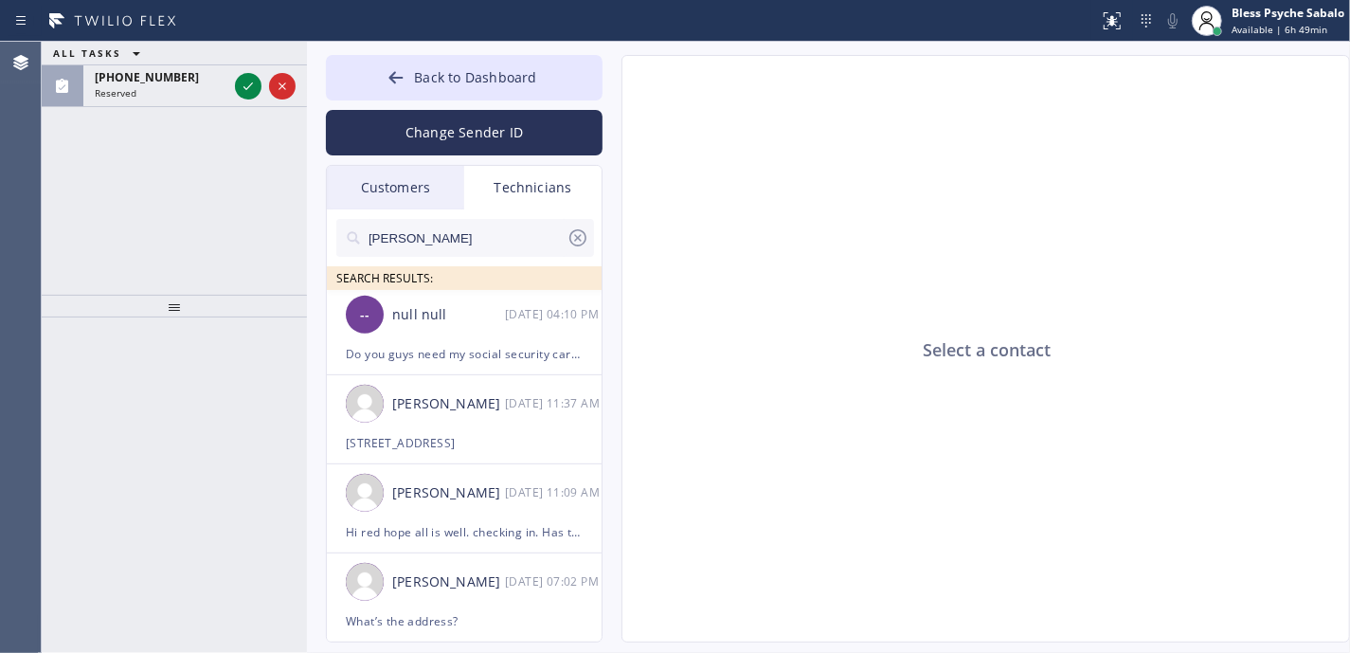
drag, startPoint x: 922, startPoint y: 222, endPoint x: 900, endPoint y: 194, distance: 35.1
click at [922, 222] on div "Select a contact" at bounding box center [986, 349] width 729 height 587
click at [567, 191] on div "Technicians" at bounding box center [532, 188] width 137 height 44
click at [539, 243] on input "[PERSON_NAME]" at bounding box center [467, 238] width 200 height 38
click at [540, 240] on input "[PERSON_NAME]" at bounding box center [467, 238] width 200 height 38
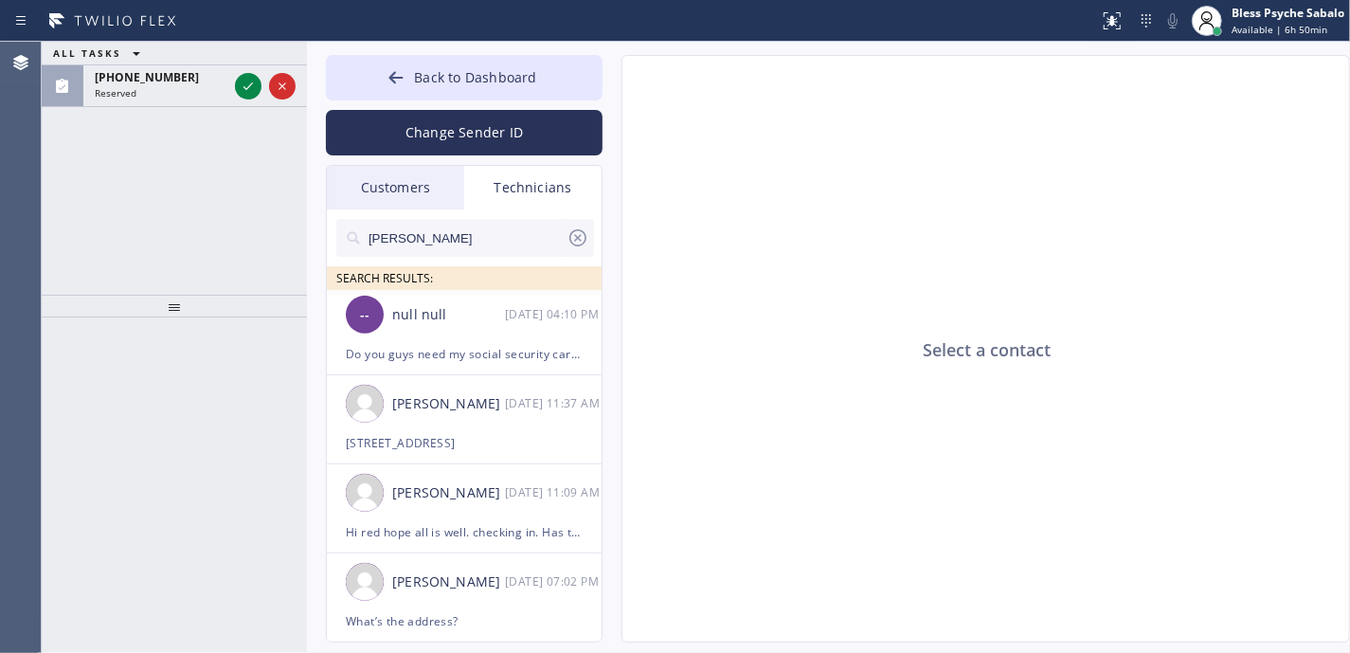
click at [542, 240] on input "[PERSON_NAME]" at bounding box center [467, 238] width 200 height 38
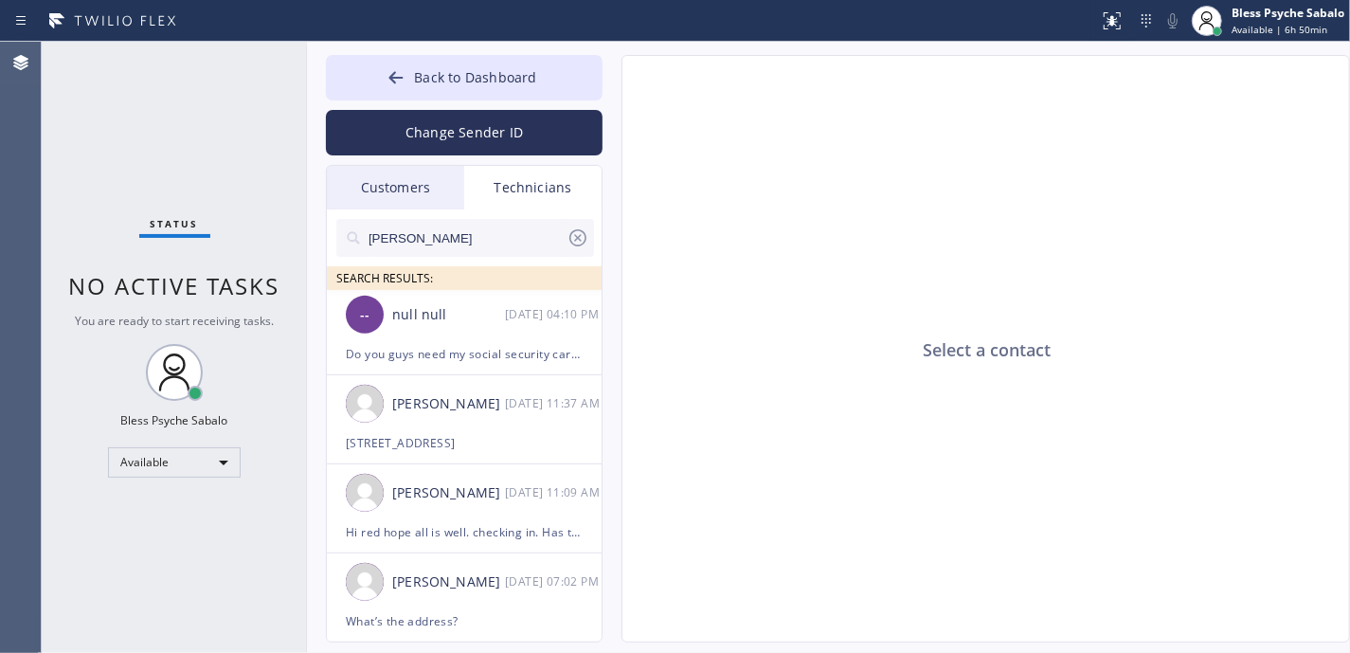
click at [558, 237] on input "tom" at bounding box center [467, 238] width 200 height 38
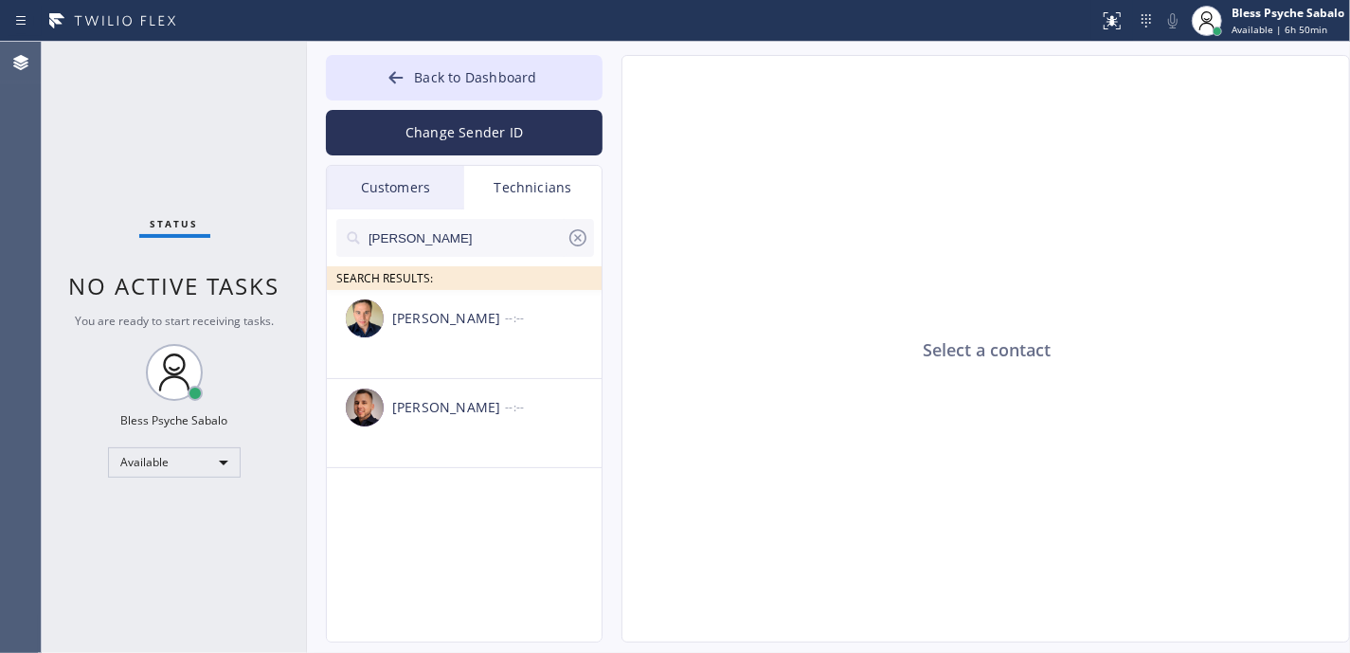
type input "tom"
click at [580, 235] on icon at bounding box center [578, 237] width 23 height 23
click at [531, 260] on div at bounding box center [465, 269] width 258 height 24
click at [539, 225] on input "text" at bounding box center [480, 238] width 227 height 38
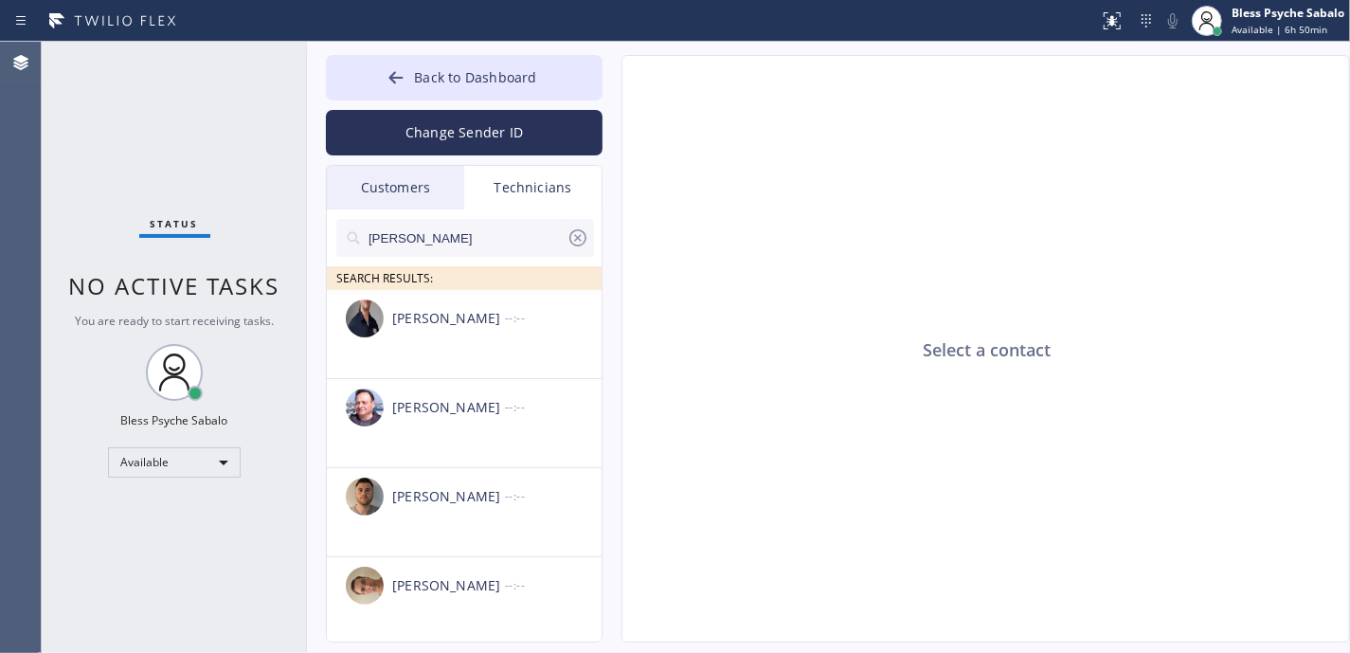
type input "[PERSON_NAME]"
click at [836, 448] on div "Select a contact" at bounding box center [986, 349] width 729 height 587
drag, startPoint x: 891, startPoint y: 357, endPoint x: 1126, endPoint y: 339, distance: 236.6
click at [1126, 339] on div "Select a contact" at bounding box center [986, 349] width 729 height 587
click at [1108, 385] on div "Select a contact" at bounding box center [986, 349] width 729 height 587
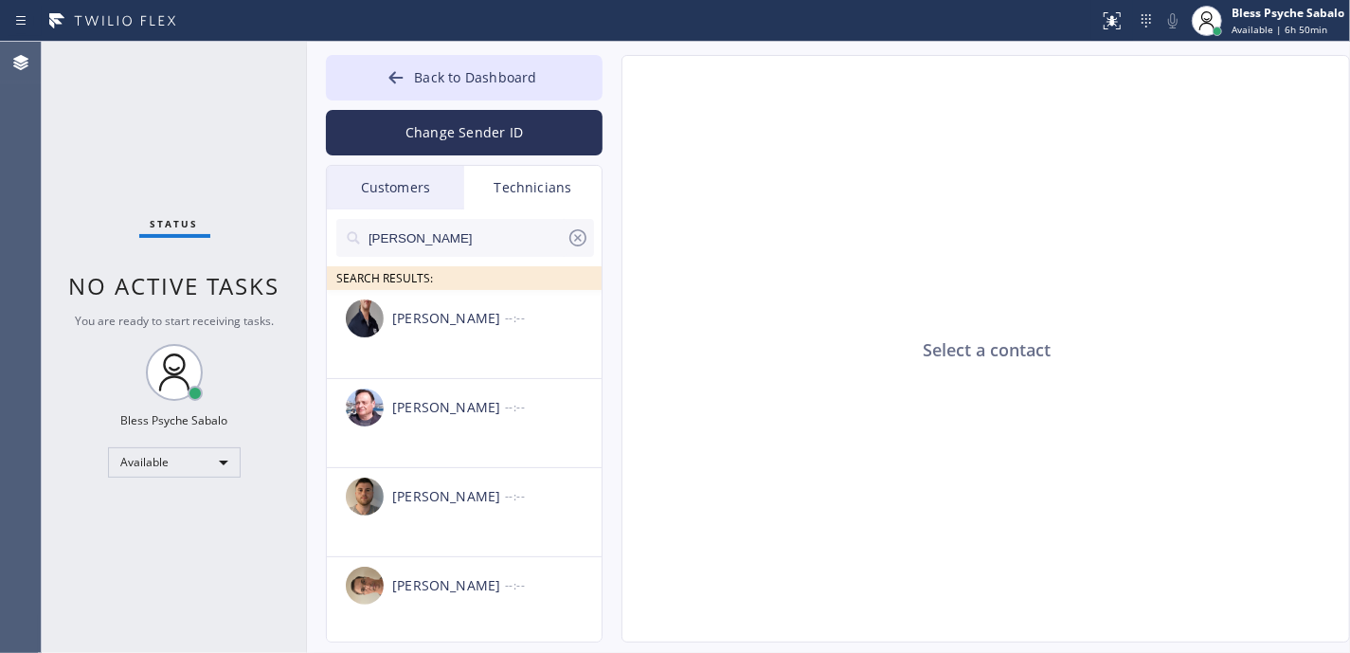
click at [936, 333] on div "Select a contact" at bounding box center [986, 349] width 729 height 587
click at [936, 332] on div "Select a contact" at bounding box center [986, 349] width 729 height 587
drag, startPoint x: 986, startPoint y: 216, endPoint x: 794, endPoint y: 122, distance: 214.0
click at [985, 214] on div "Select a contact" at bounding box center [986, 349] width 729 height 587
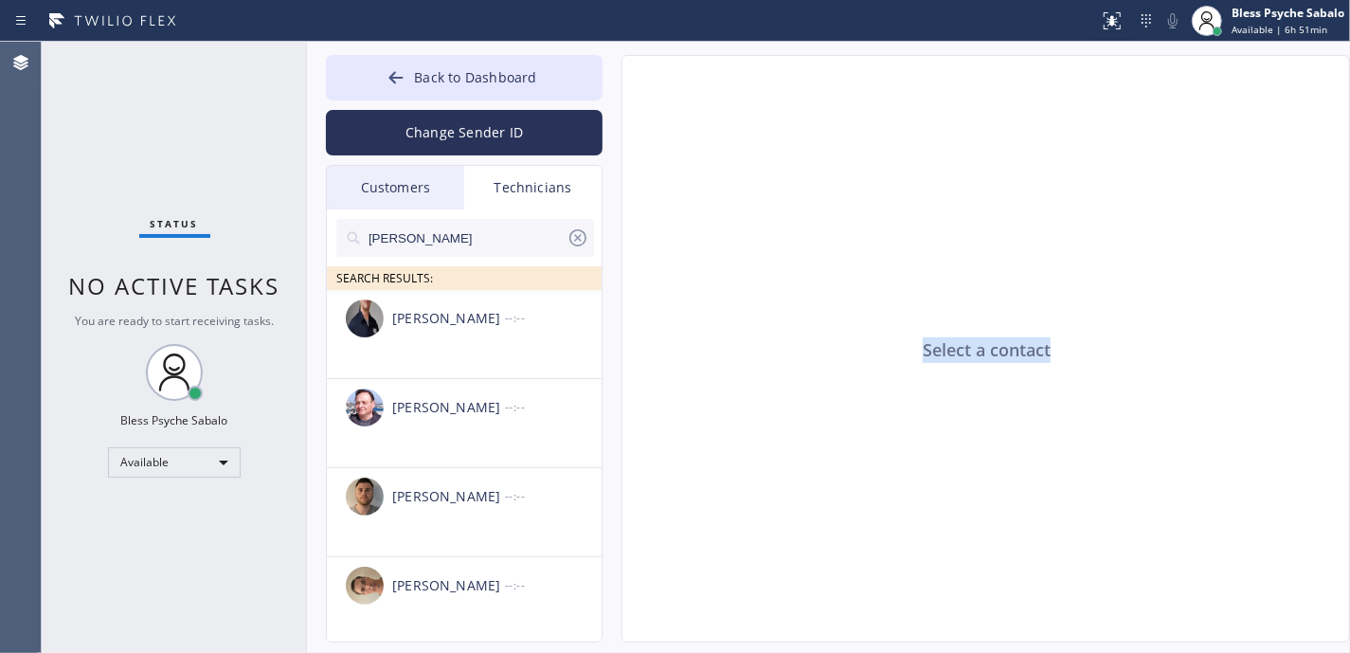
click at [876, 271] on div "Select a contact" at bounding box center [986, 349] width 729 height 587
click at [536, 202] on div "Technicians" at bounding box center [532, 188] width 137 height 44
click at [580, 244] on icon at bounding box center [577, 237] width 17 height 17
click at [547, 239] on input "text" at bounding box center [480, 238] width 227 height 38
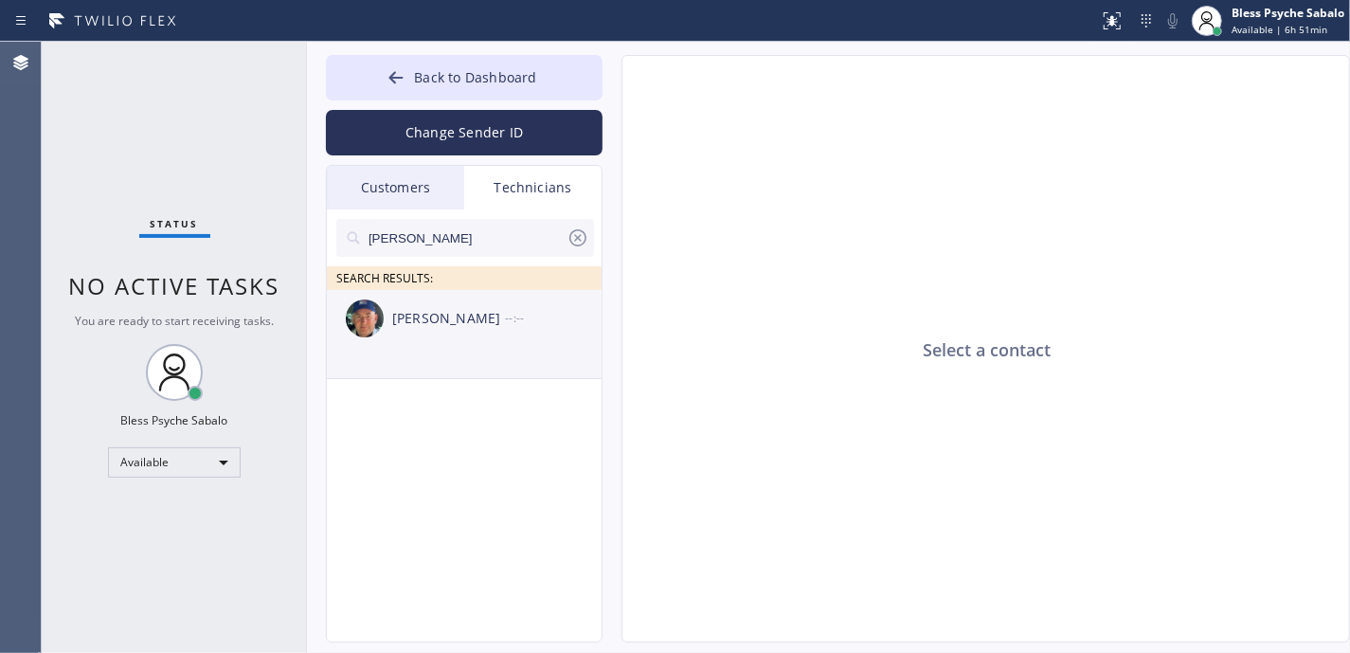
type input "Nick"
click at [464, 316] on div "[PERSON_NAME]" at bounding box center [448, 319] width 113 height 22
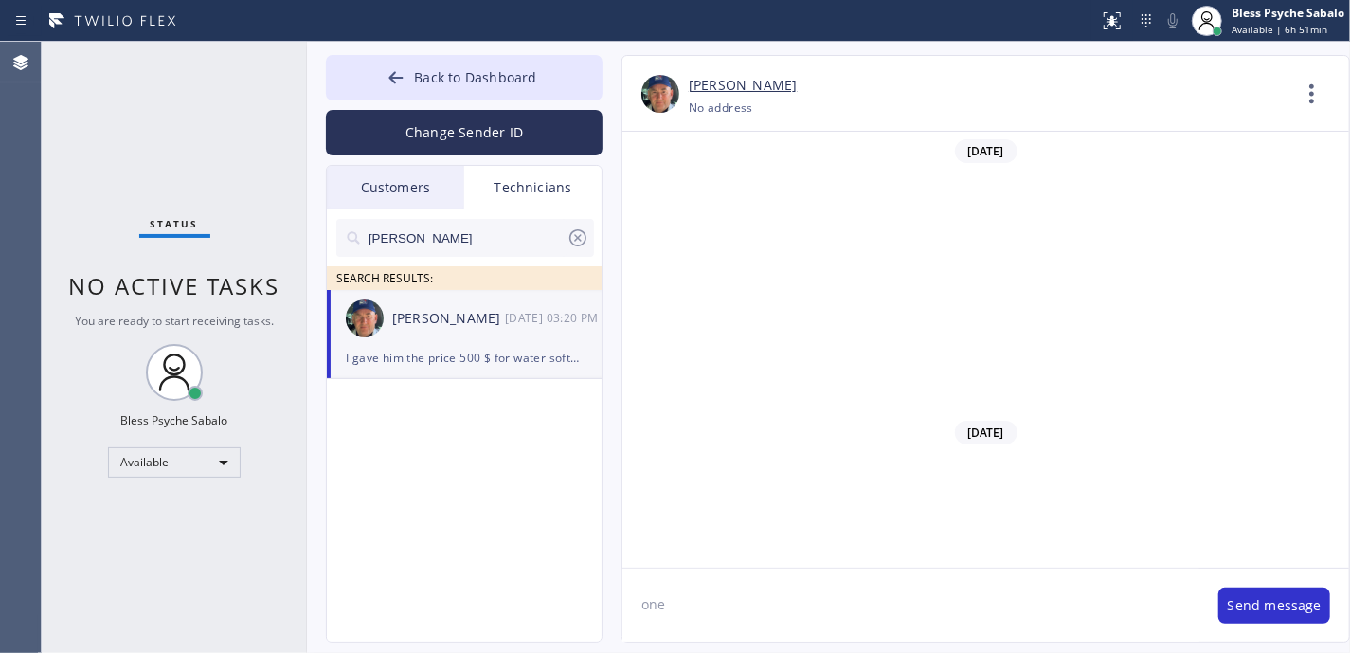
type input "[PHONE_NUMBER]"
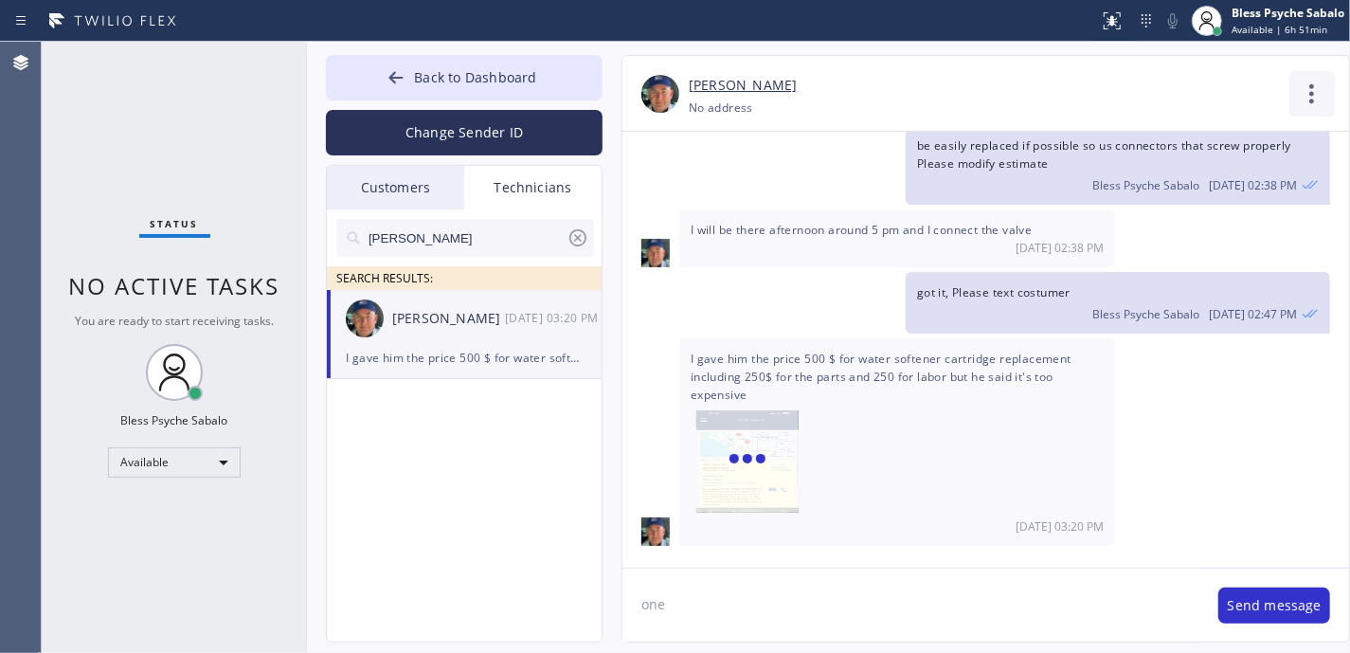
click at [1302, 107] on icon at bounding box center [1311, 93] width 45 height 45
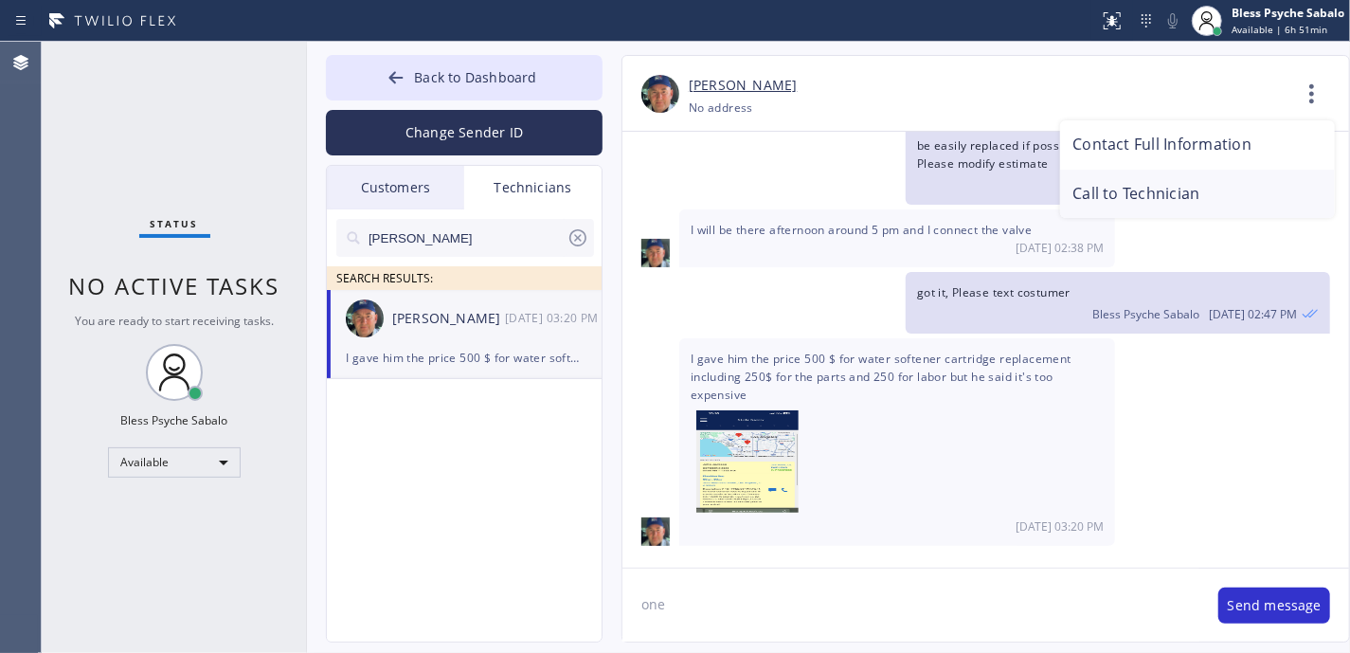
click at [1091, 201] on li "Call to Technician" at bounding box center [1197, 194] width 275 height 49
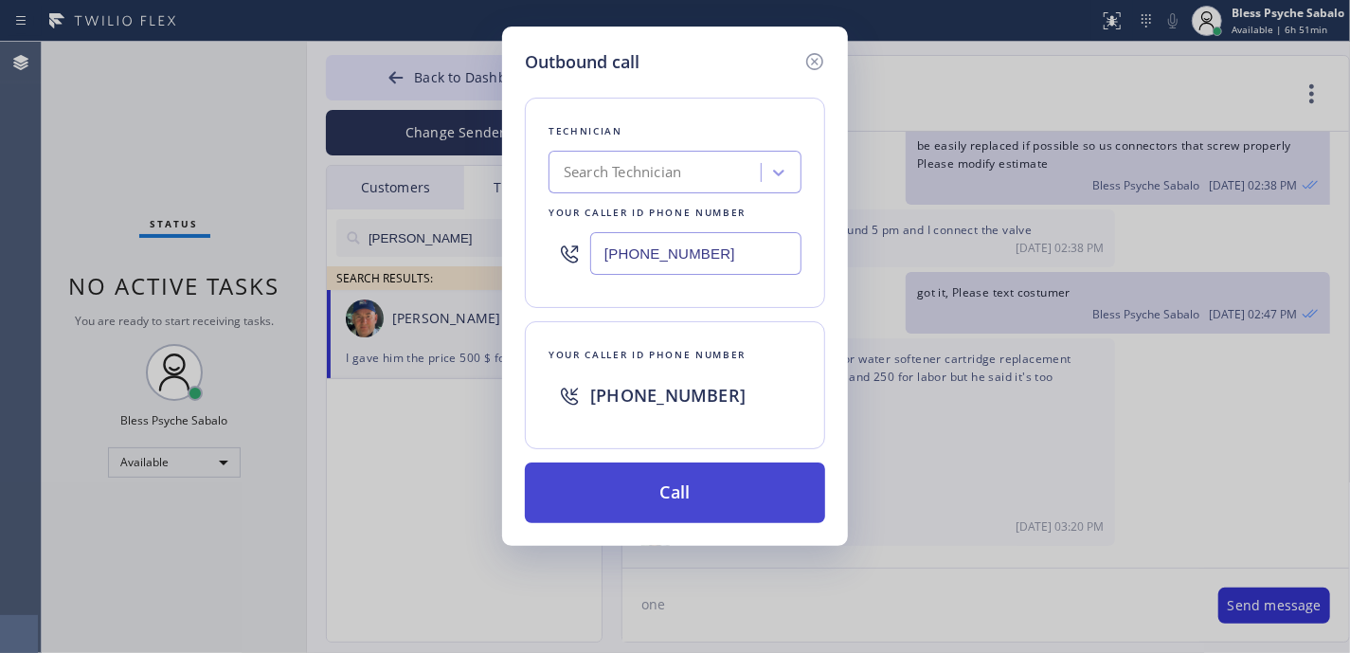
click at [779, 463] on button "Call" at bounding box center [675, 492] width 300 height 61
click at [781, 479] on div "Nikolai Suvorov +13474173881 Choose phone number No address Contact Full Inform…" at bounding box center [986, 348] width 729 height 587
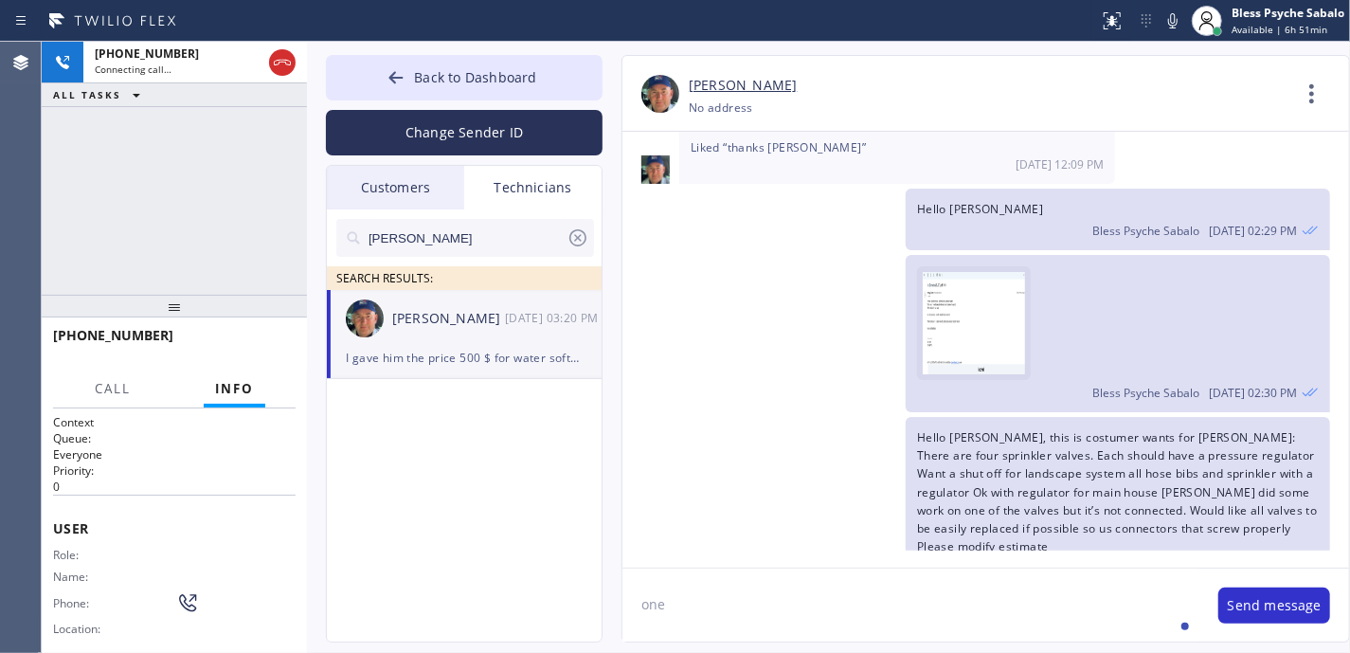
scroll to position [30455, 0]
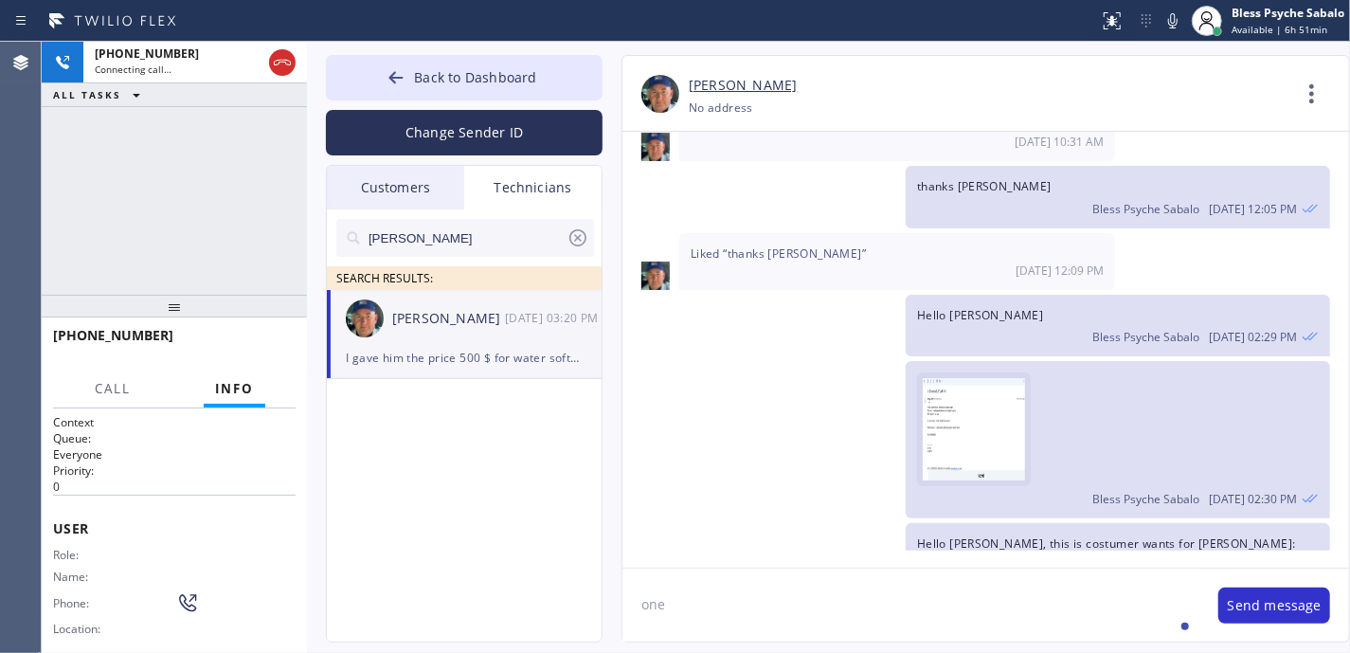
click at [980, 466] on img at bounding box center [980, 429] width 114 height 102
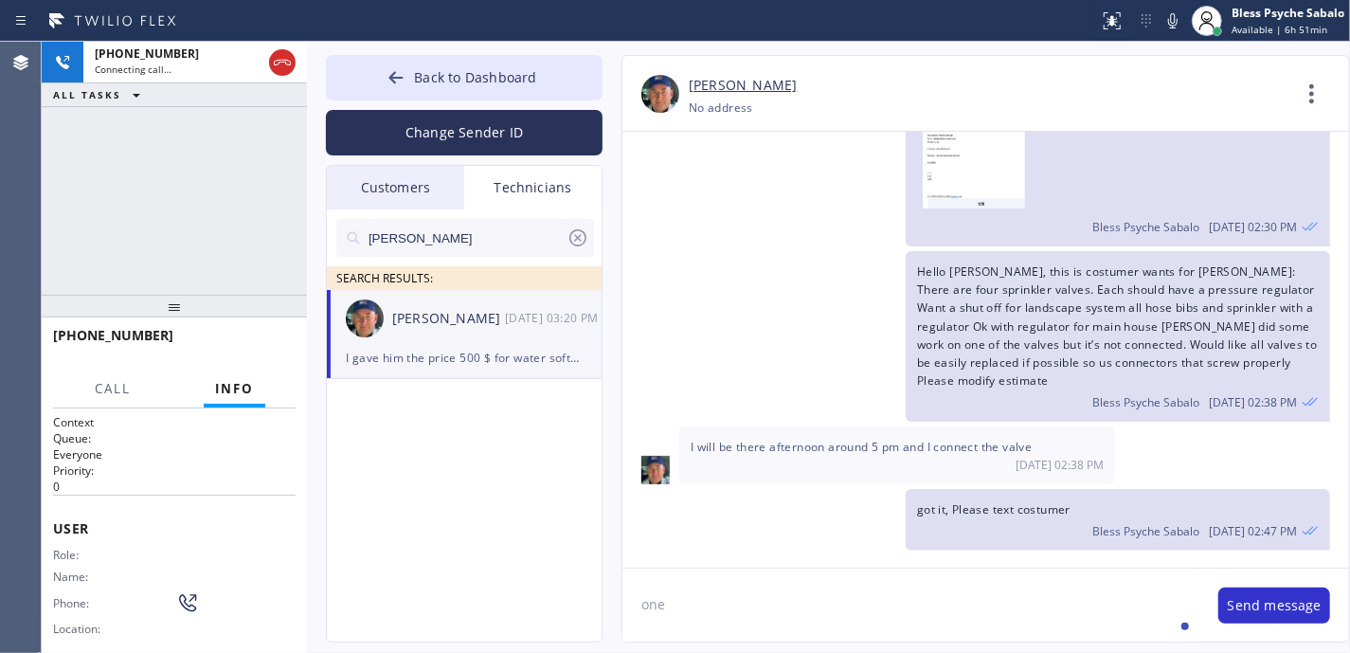
scroll to position [30959, 0]
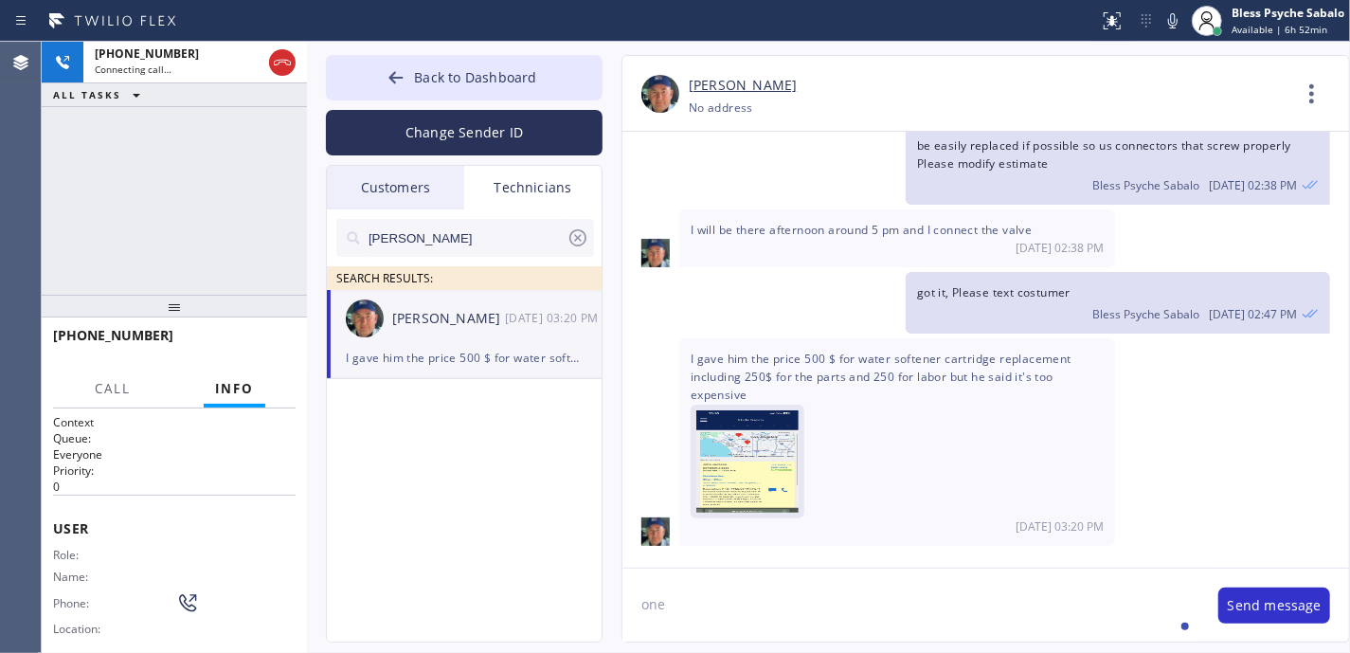
click at [731, 460] on img at bounding box center [747, 467] width 102 height 114
click at [262, 347] on span "HANG UP" at bounding box center [252, 343] width 58 height 13
click at [974, 277] on div "got it, Please text costumer Bless Psyche Sabalo 10/03 02:47 PM" at bounding box center [1118, 303] width 424 height 62
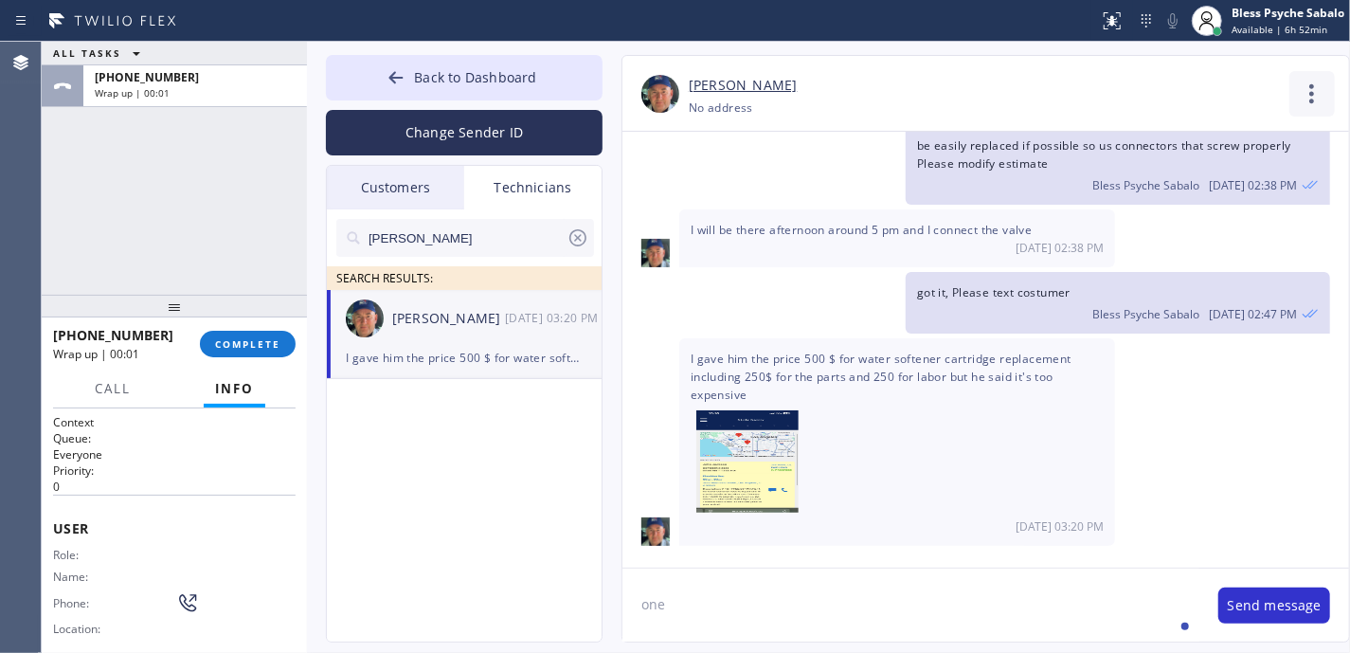
click at [1331, 92] on icon at bounding box center [1311, 93] width 45 height 45
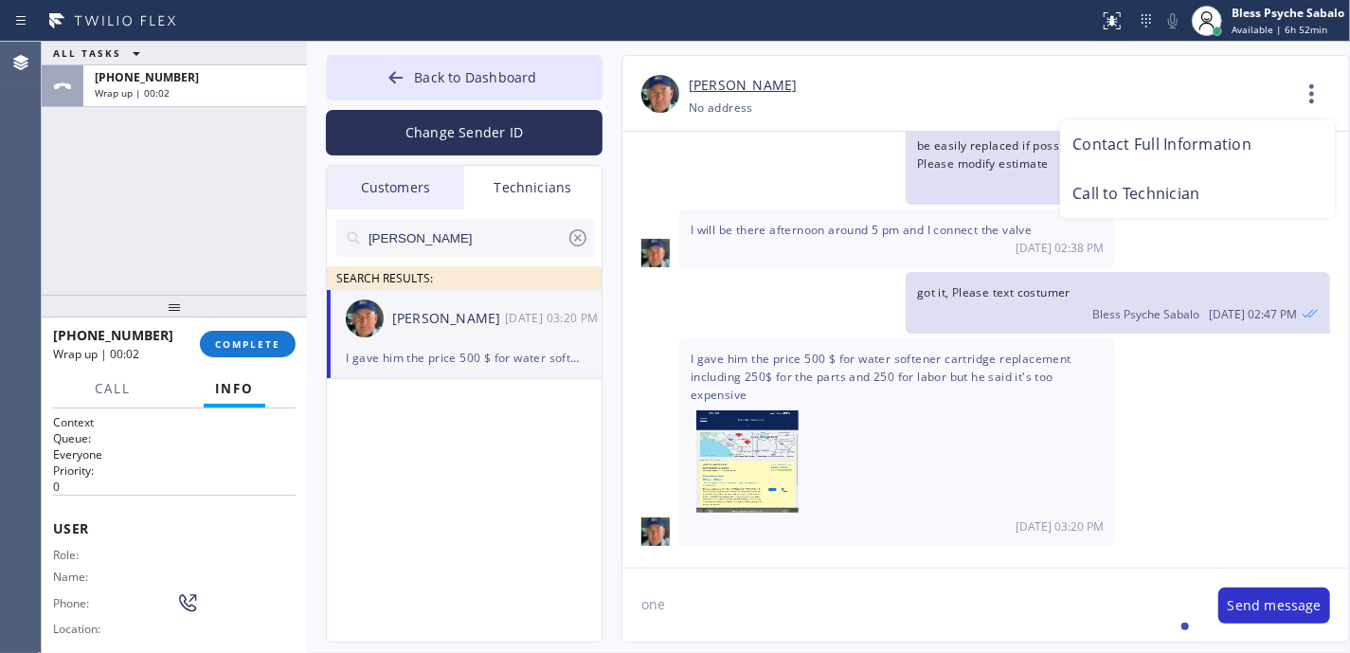
click at [1176, 187] on li "Call to Technician" at bounding box center [1197, 194] width 275 height 49
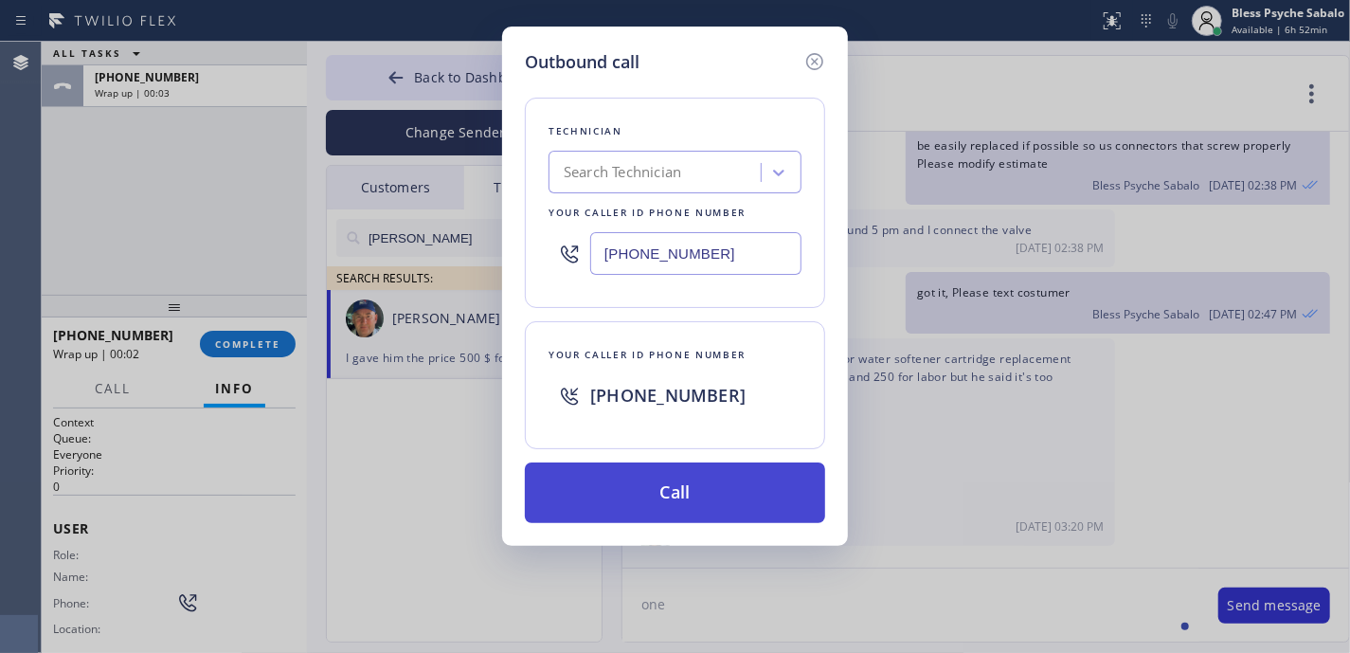
click at [752, 523] on button "Call" at bounding box center [675, 492] width 300 height 61
click at [750, 505] on button "Call" at bounding box center [675, 492] width 300 height 61
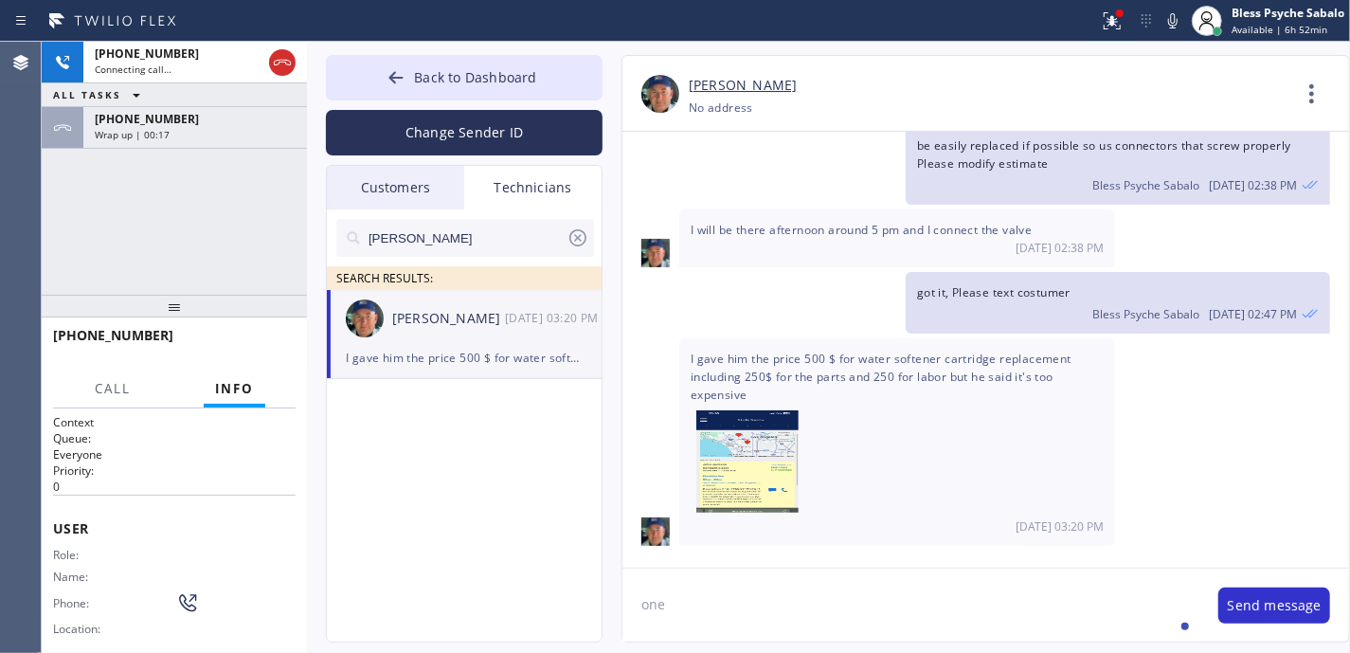
click at [773, 619] on textarea "one" at bounding box center [910, 604] width 577 height 73
drag, startPoint x: 718, startPoint y: 611, endPoint x: 525, endPoint y: 596, distance: 193.9
click at [523, 599] on div "Back to Dashboard Change Sender ID Customers Technicians MG [PERSON_NAME] [DATE…" at bounding box center [828, 347] width 1043 height 611
click at [691, 536] on div at bounding box center [679, 548] width 34 height 30
click at [831, 274] on div "got it, Please text costumer Bless Psyche Sabalo 10/03 02:47 PM" at bounding box center [976, 303] width 708 height 62
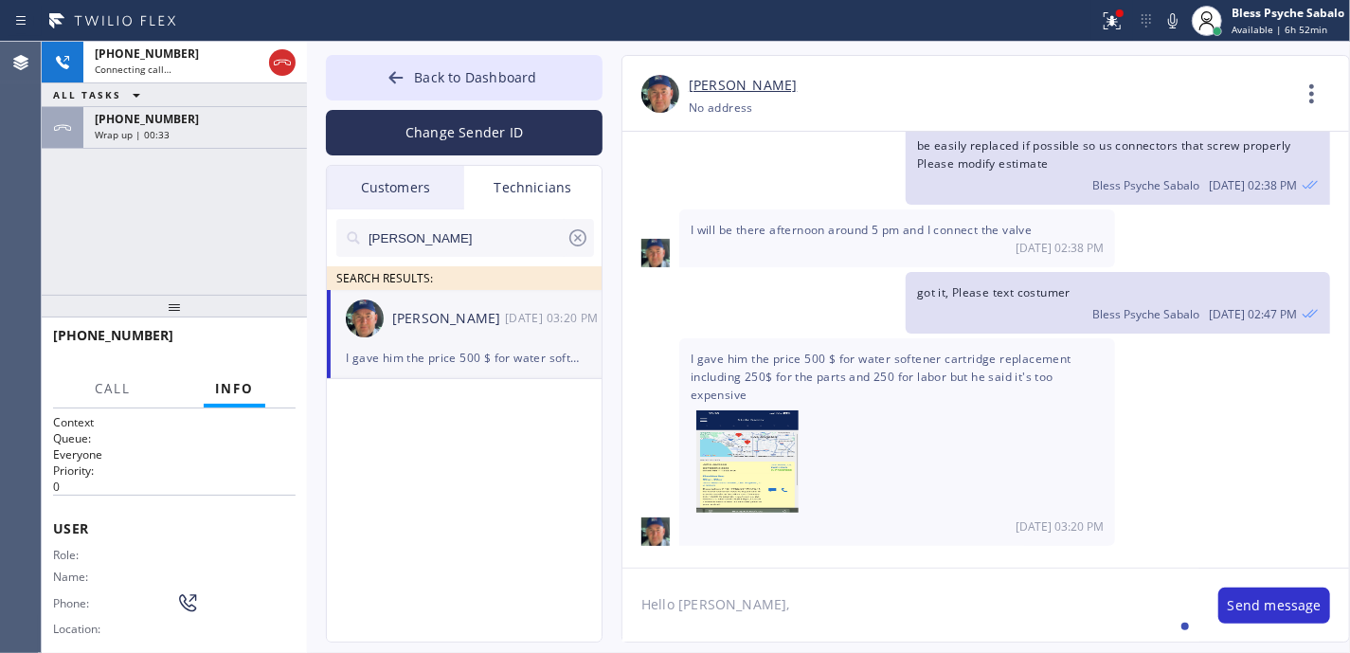
click at [804, 614] on textarea "Hello Nick," at bounding box center [910, 604] width 577 height 73
paste textarea "Name: Tom Creed"
drag, startPoint x: 750, startPoint y: 615, endPoint x: 713, endPoint y: 599, distance: 40.3
click at [712, 599] on textarea "Hello Nick, Name: Tom Creed" at bounding box center [910, 604] width 577 height 73
drag, startPoint x: 756, startPoint y: 597, endPoint x: 714, endPoint y: 596, distance: 41.7
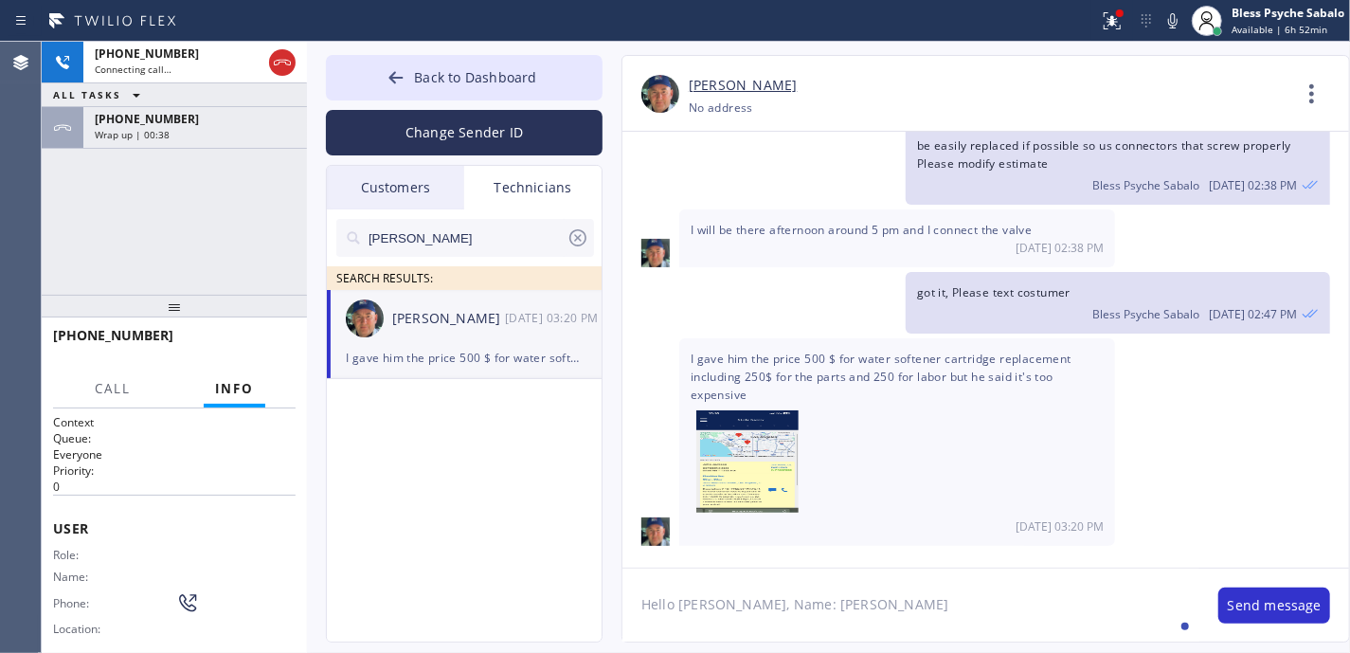
click at [714, 596] on textarea "Hello Nick, Name: Tom Creed" at bounding box center [910, 604] width 577 height 73
click at [895, 619] on textarea "Hello Nick, Tom Creed" at bounding box center [910, 604] width 577 height 73
click at [277, 343] on span "HANG UP" at bounding box center [252, 343] width 58 height 13
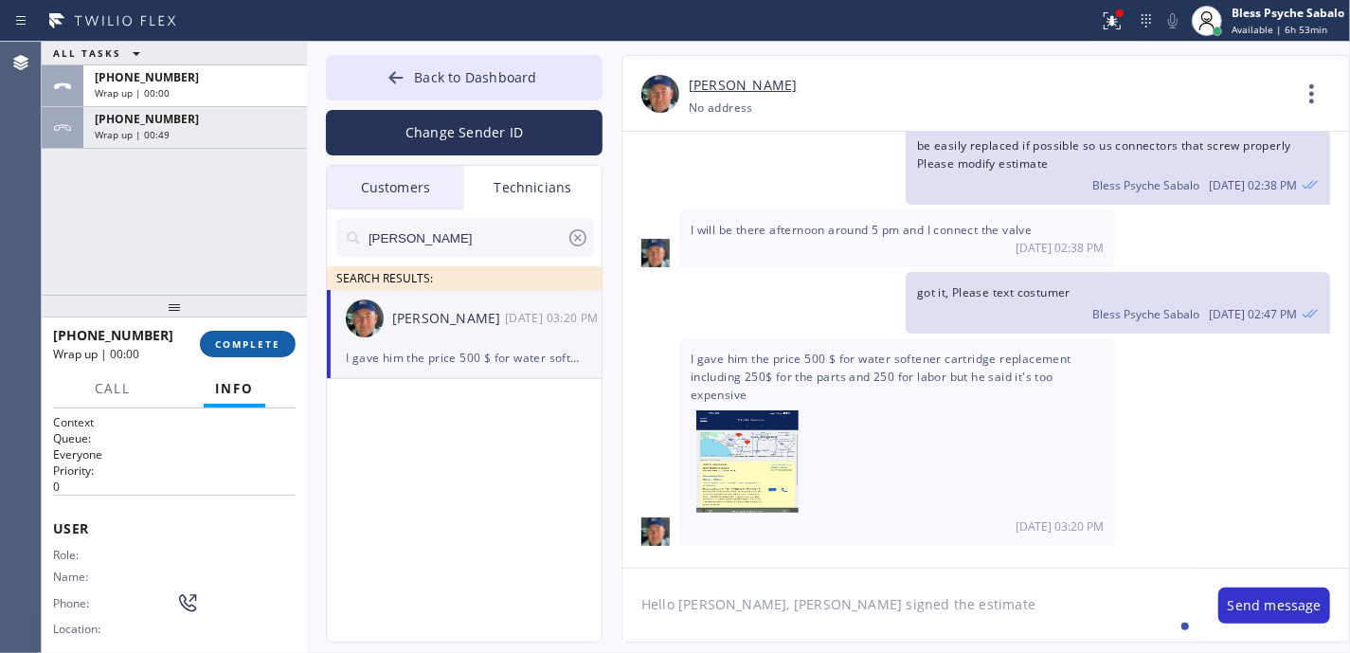
click at [254, 341] on span "COMPLETE" at bounding box center [247, 343] width 65 height 13
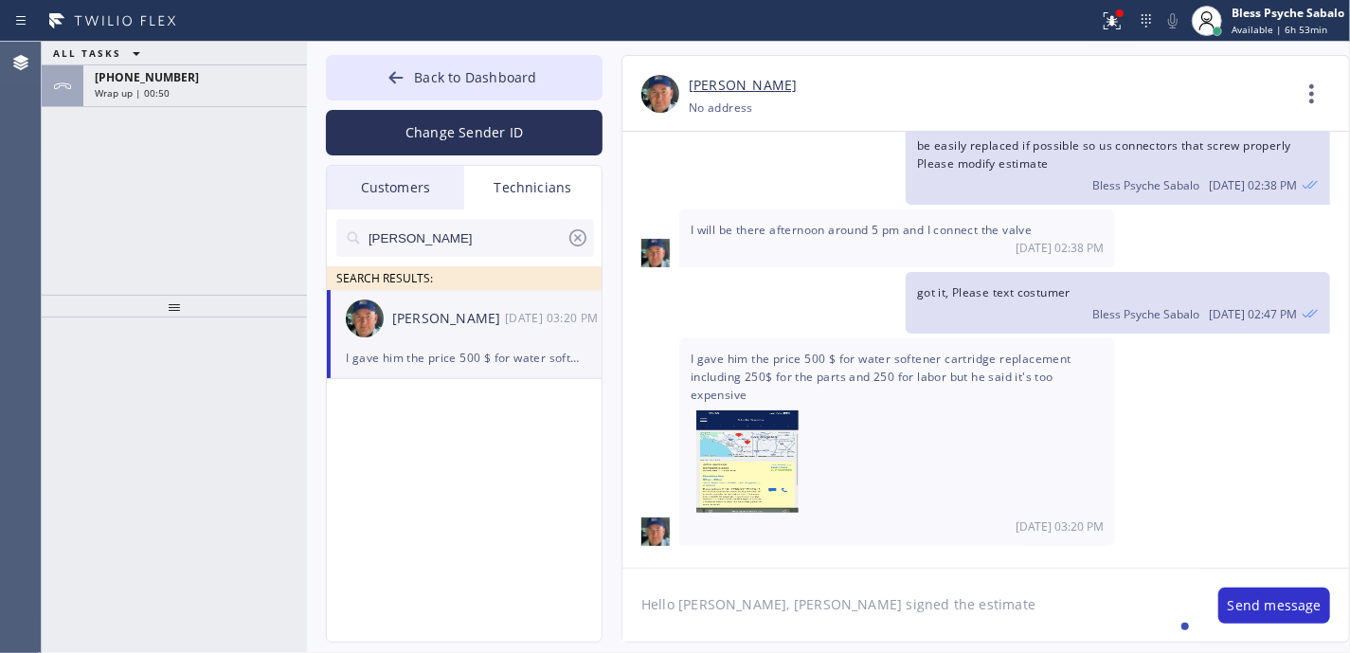
click at [237, 91] on div "ALL TASKS ALL TASKS ACTIVE TASKS TASKS IN WRAP UP +13474173881 Wrap up | 00:50" at bounding box center [174, 74] width 265 height 65
click at [237, 91] on div "Wrap up | 00:50" at bounding box center [195, 92] width 201 height 13
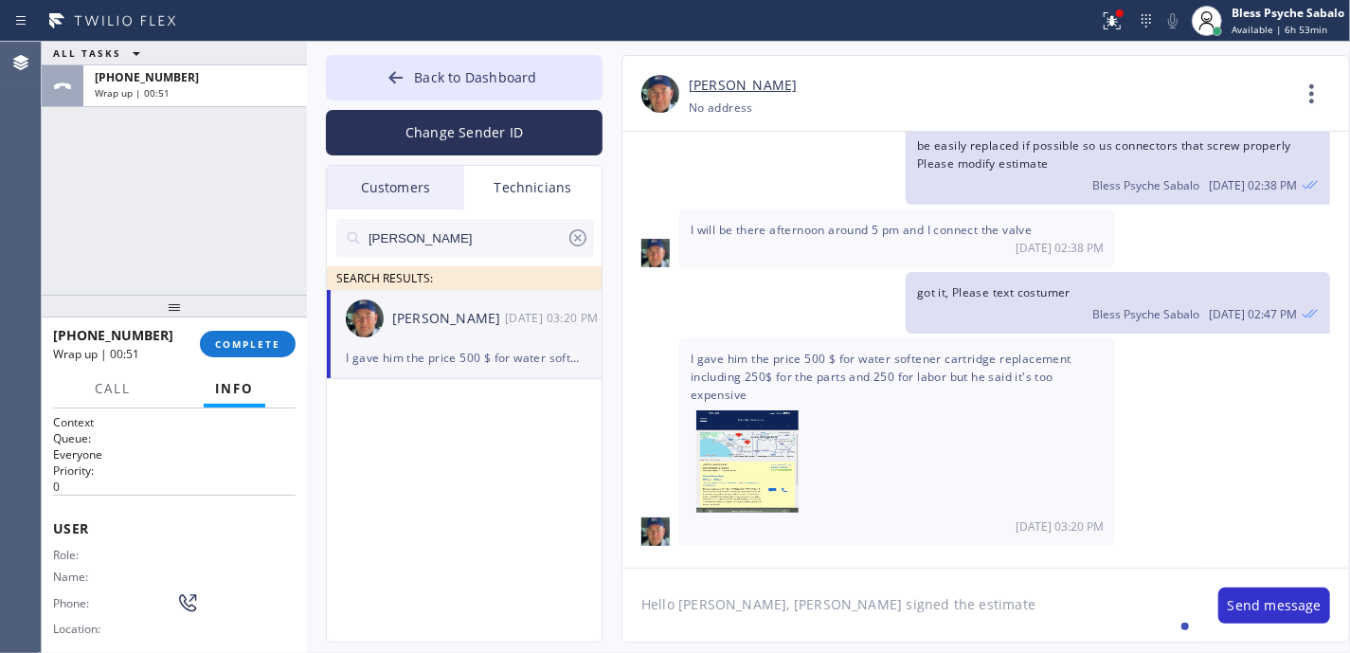
click at [260, 357] on div "+13474173881 Wrap up | 00:51 COMPLETE" at bounding box center [174, 343] width 243 height 49
click at [259, 352] on button "COMPLETE" at bounding box center [248, 344] width 96 height 27
click at [241, 225] on div "ALL TASKS ALL TASKS ACTIVE TASKS TASKS IN WRAP UP +13474173881 Wrap up | 00:51" at bounding box center [174, 168] width 265 height 253
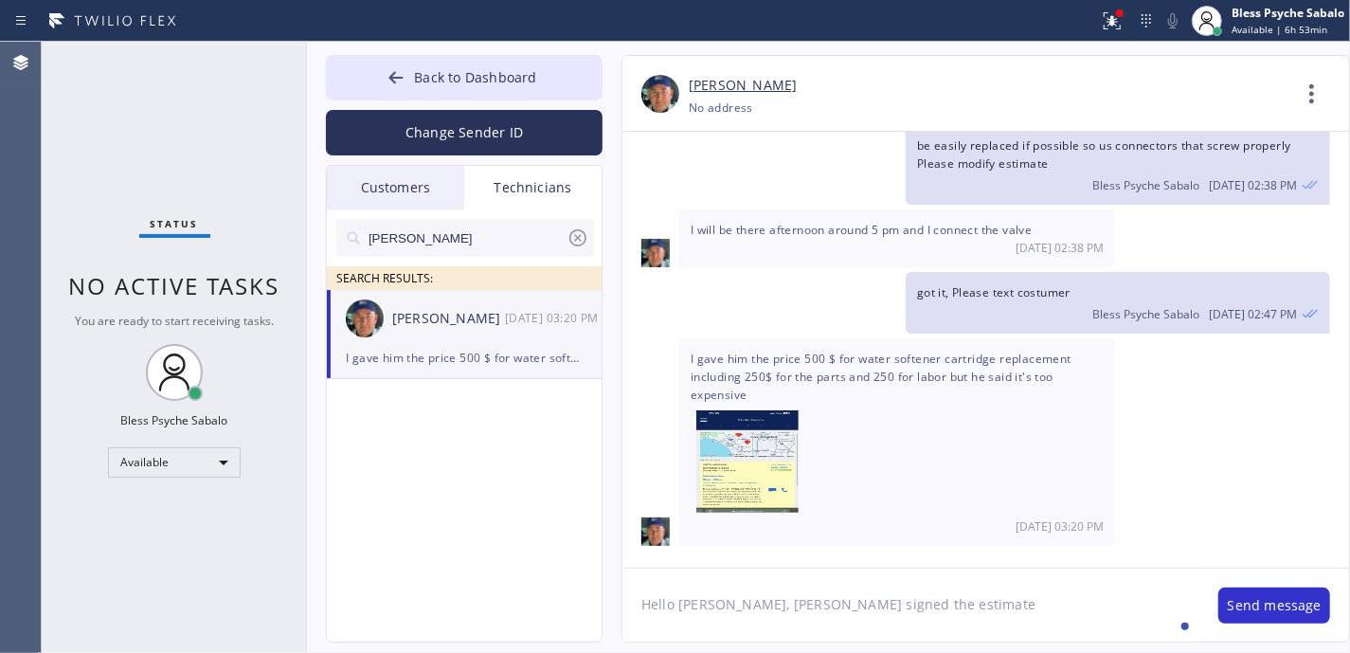
click at [986, 615] on textarea "Hello Nick, Tom Creed signed the estimate" at bounding box center [910, 604] width 577 height 73
click at [1025, 603] on textarea "Hello Nick, Tom Creed signed the estimate for replacing the 2980.00" at bounding box center [910, 604] width 577 height 73
click at [1020, 607] on textarea "Hello Nick, Tom Creed signed the estimate for replacing the 2,980.00" at bounding box center [910, 604] width 577 height 73
type textarea "Hello [PERSON_NAME], [PERSON_NAME] signed the estimate for replacing the $2,980…"
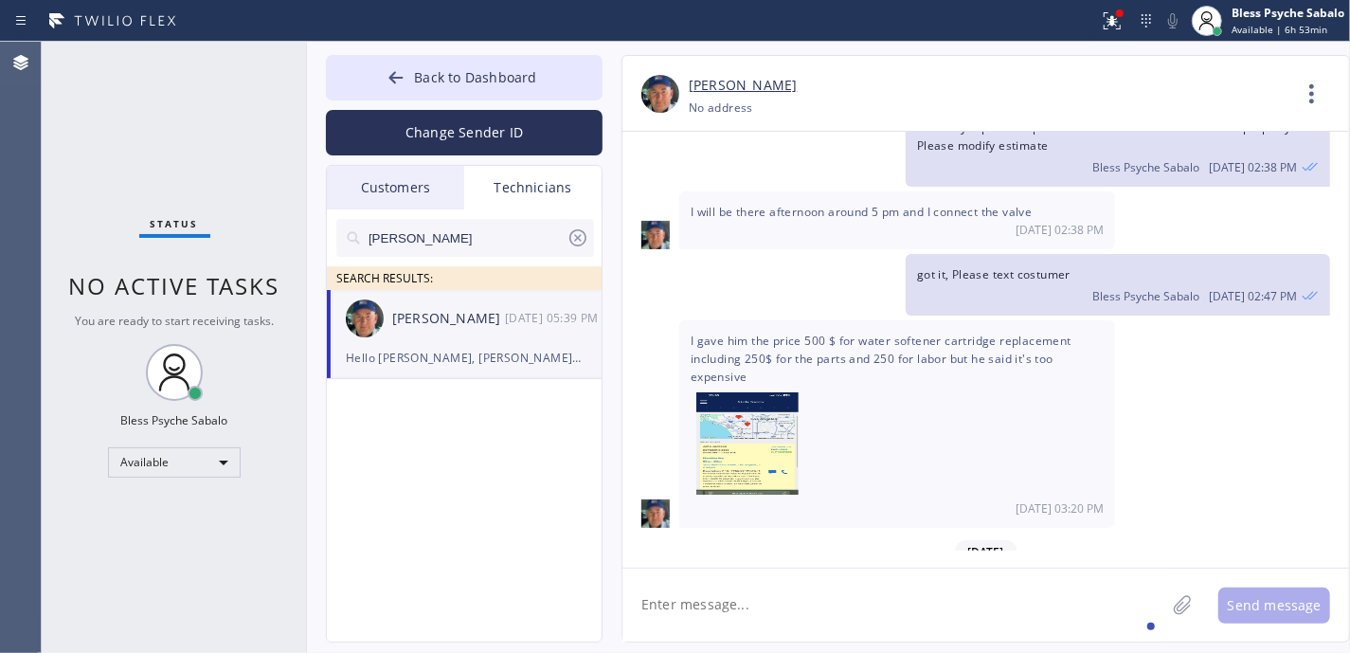
scroll to position [31071, 0]
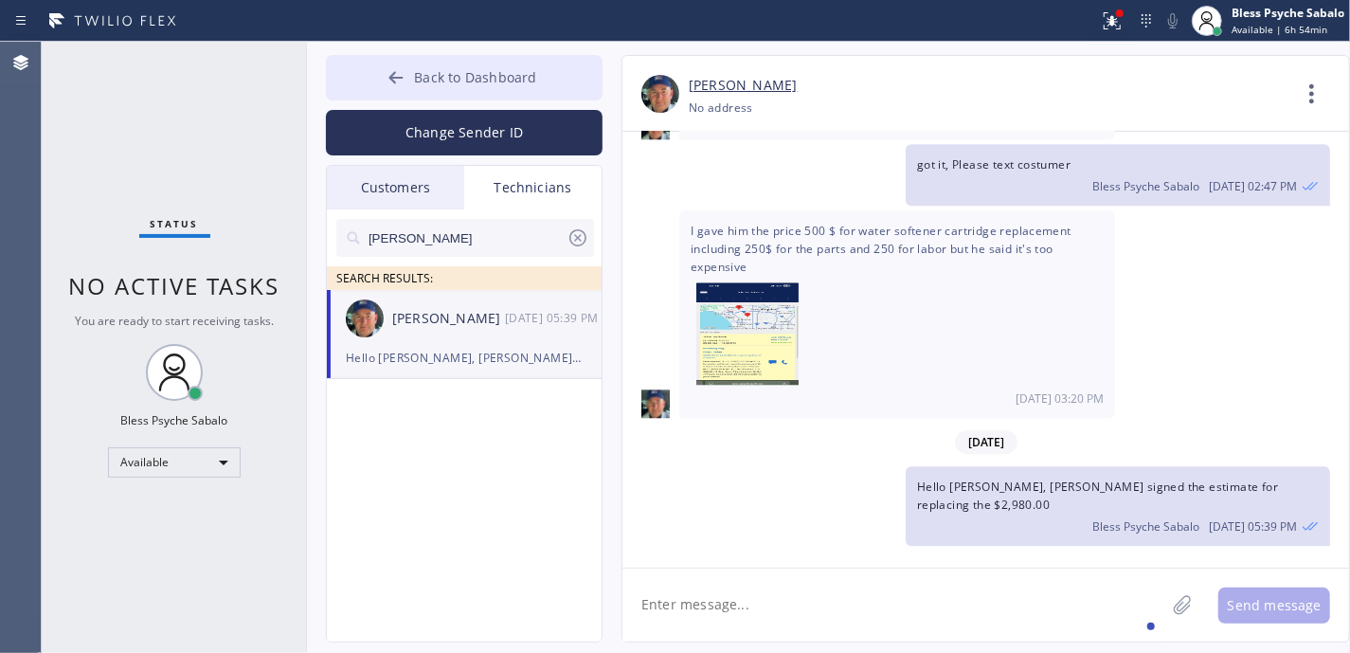
click at [515, 77] on span "Back to Dashboard" at bounding box center [475, 77] width 122 height 18
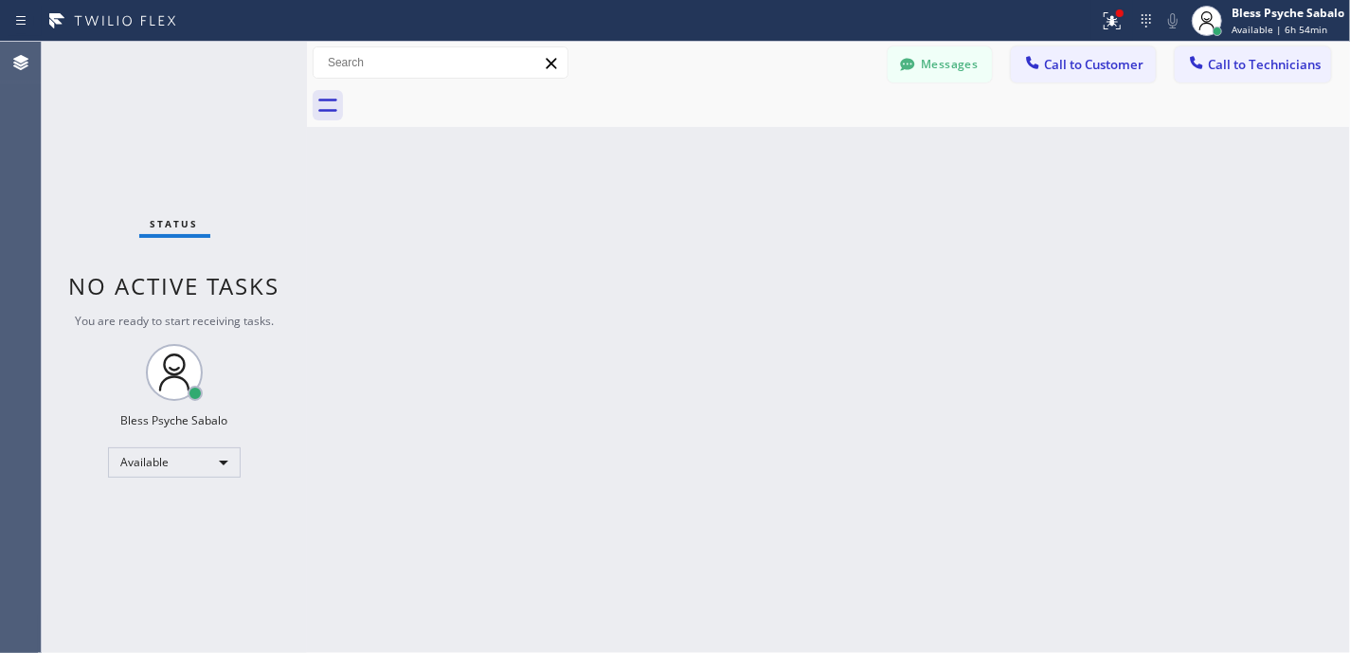
click at [838, 342] on div "Back to Dashboard Change Sender ID Customers Technicians MG [PERSON_NAME] [DATE…" at bounding box center [828, 347] width 1043 height 611
click at [903, 65] on icon at bounding box center [907, 64] width 19 height 19
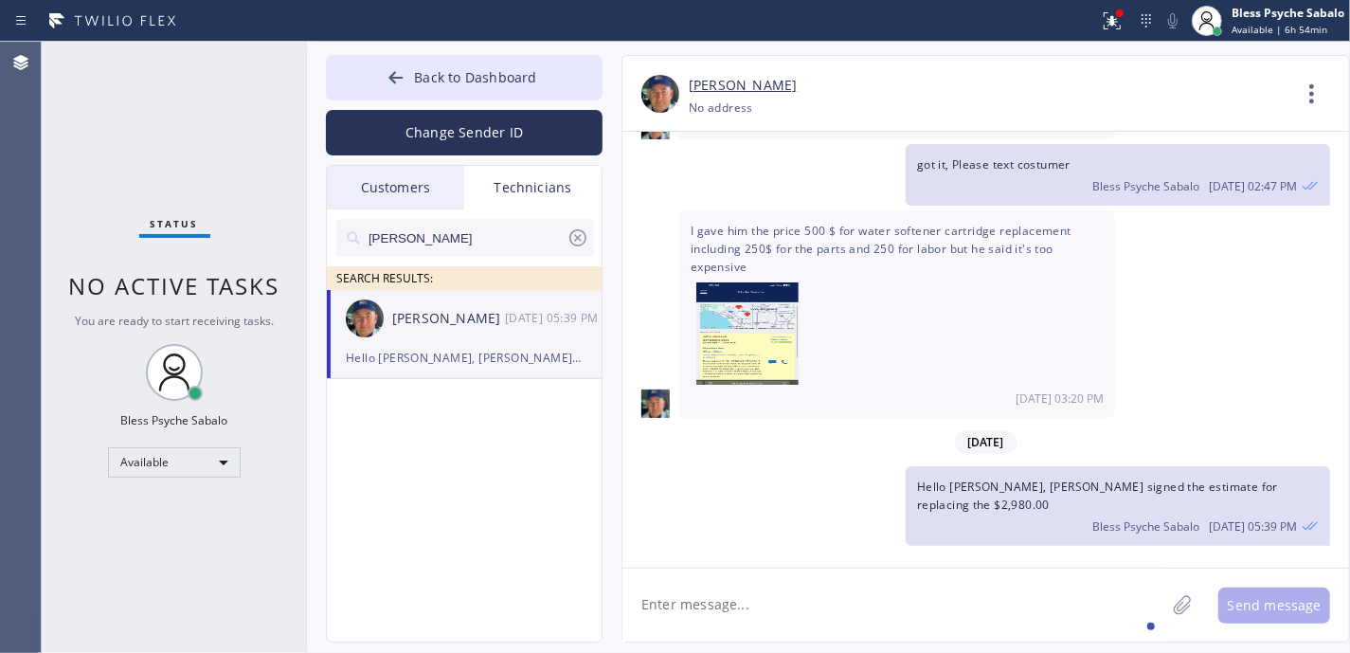
click at [407, 189] on div "Customers" at bounding box center [395, 188] width 137 height 44
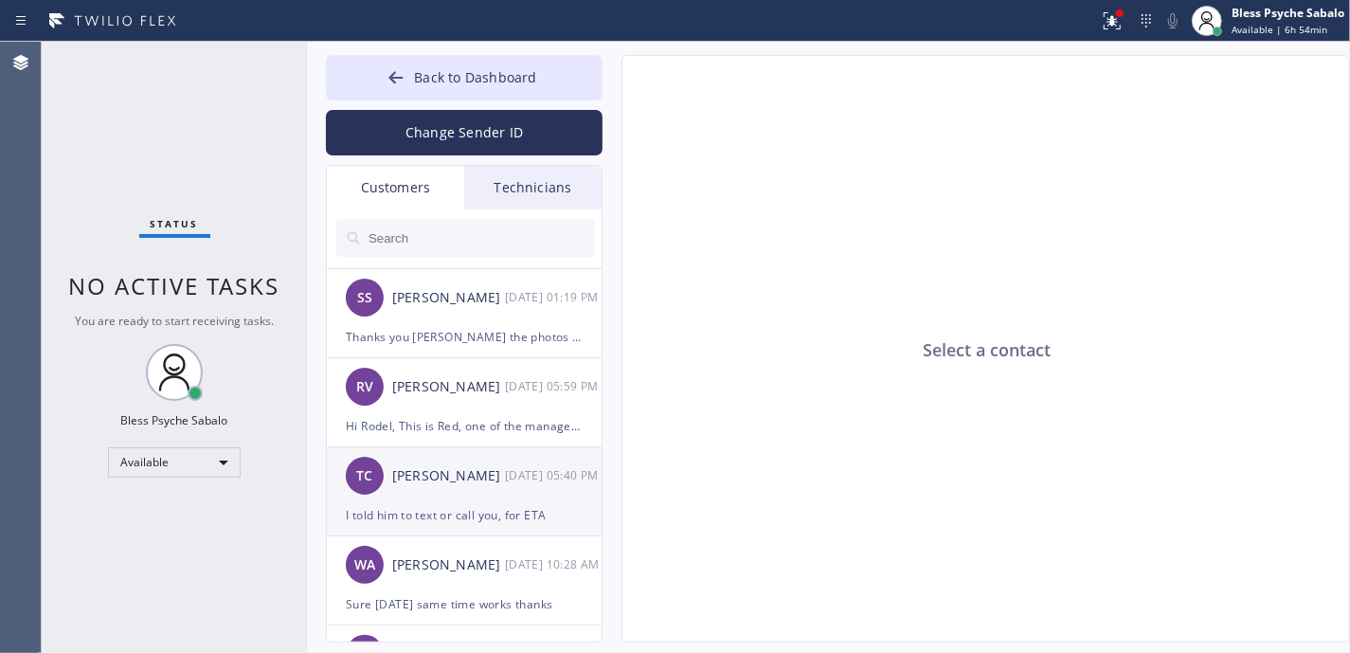
scroll to position [252, 0]
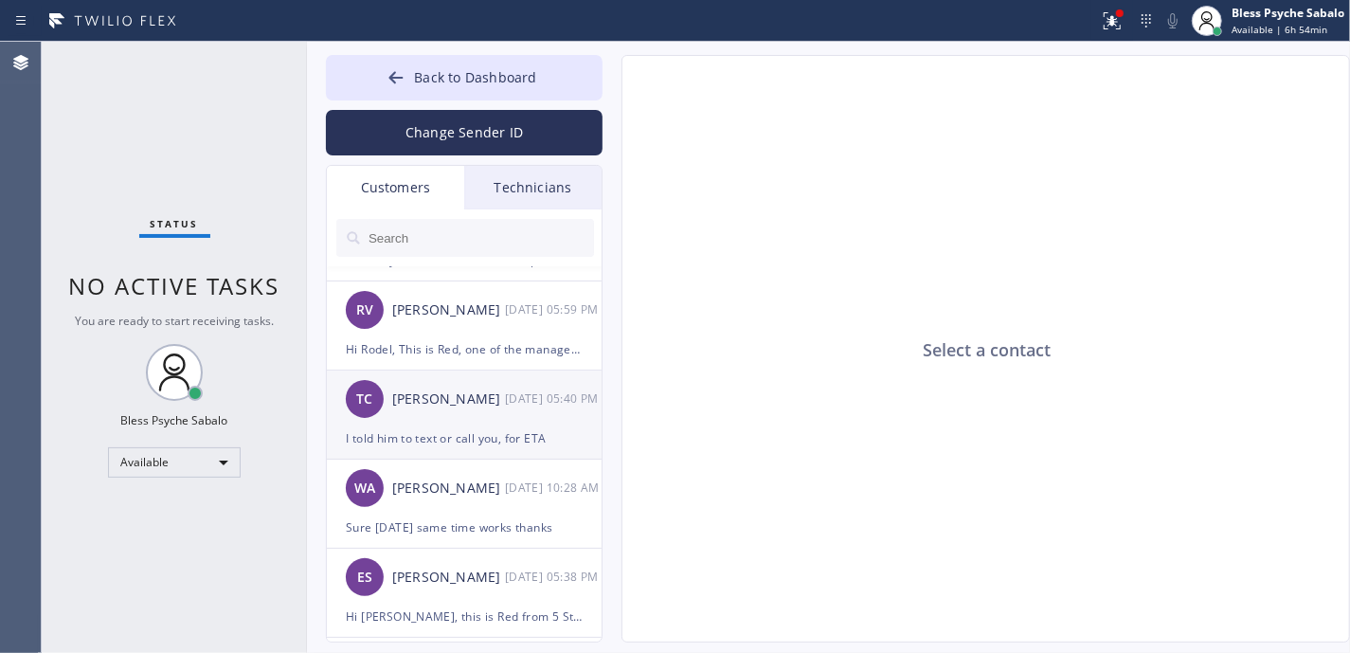
click at [471, 428] on div "I told him to text or call you, for ETA" at bounding box center [464, 438] width 237 height 22
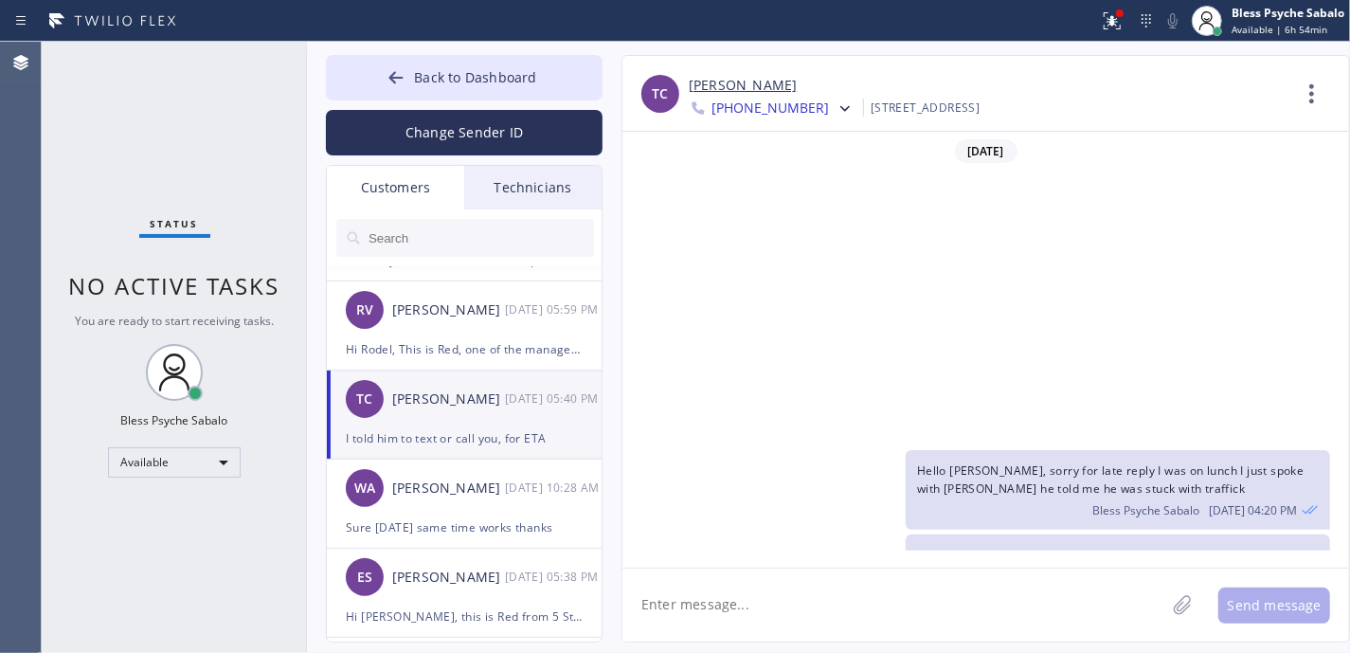
scroll to position [380, 0]
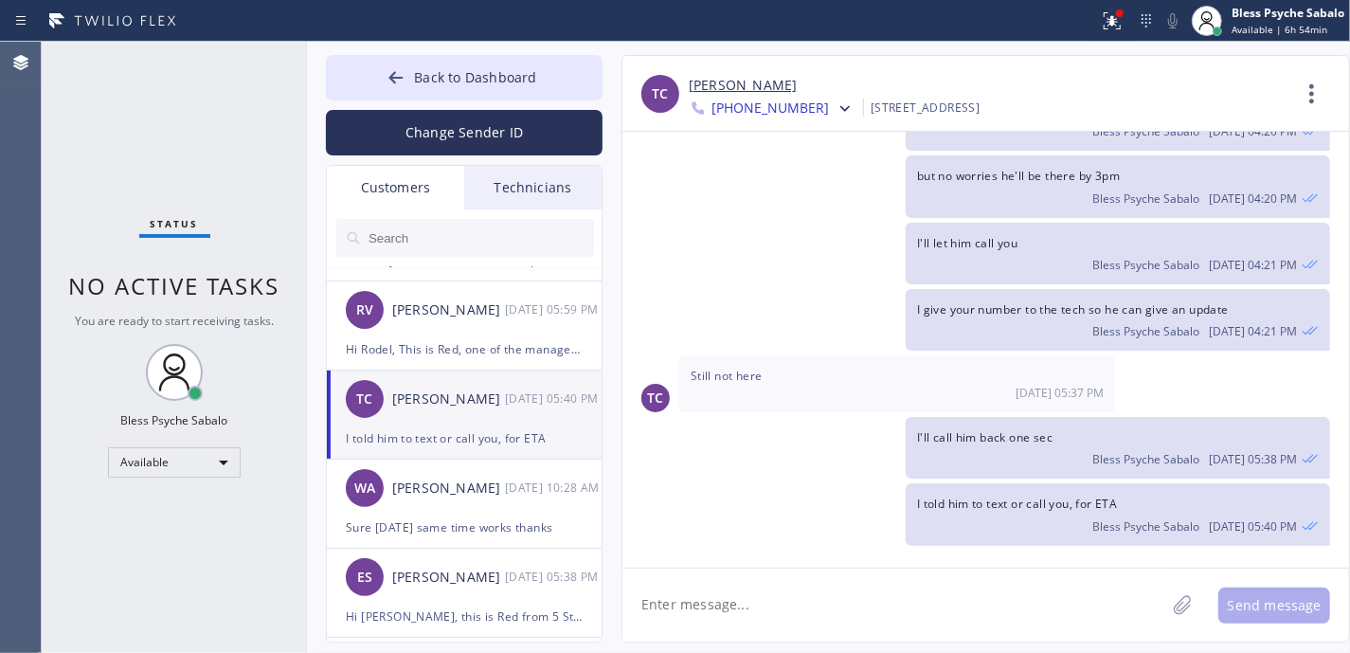
click at [941, 402] on div "Still not here 10/01 05:37 PM" at bounding box center [897, 383] width 436 height 57
type input "[PHONE_NUMBER]"
drag, startPoint x: 1317, startPoint y: 47, endPoint x: 1311, endPoint y: 91, distance: 44.0
click at [1317, 50] on div "Back to Dashboard Change Sender ID Customers Technicians MG [PERSON_NAME] [DATE…" at bounding box center [828, 347] width 1043 height 611
click at [1307, 95] on icon at bounding box center [1311, 93] width 45 height 45
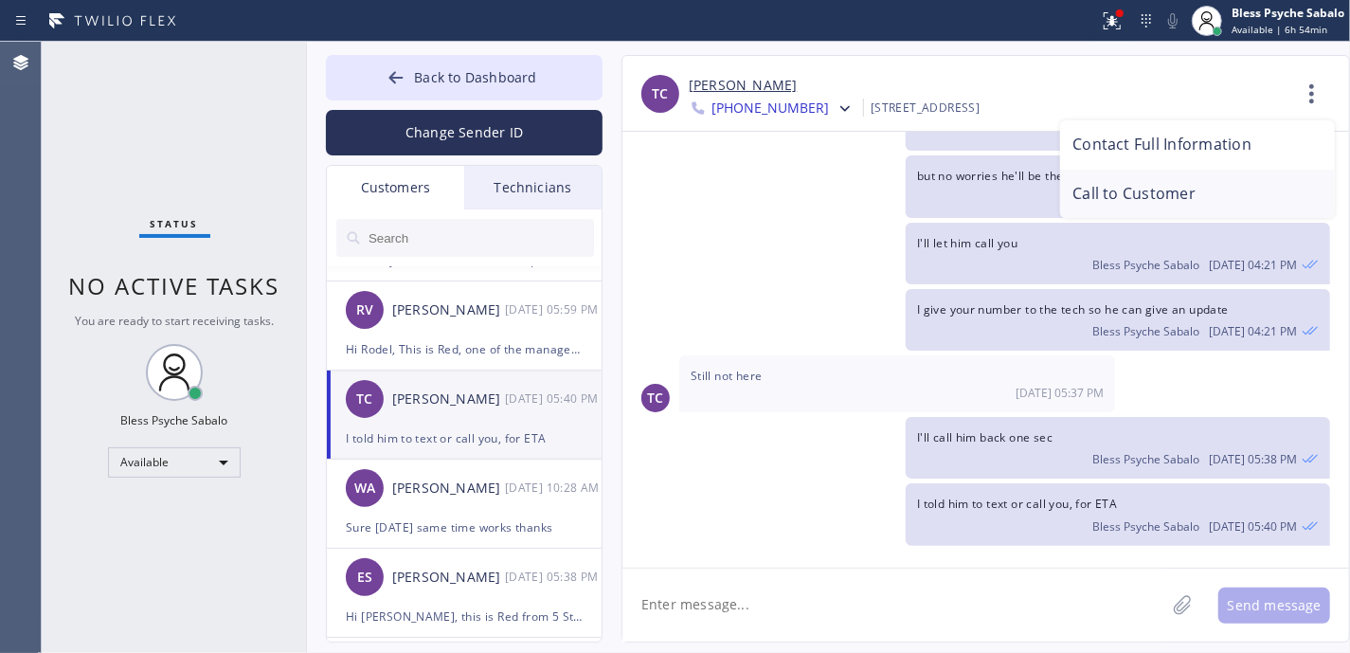
click at [1134, 209] on li "Call to Customer" at bounding box center [1197, 194] width 275 height 49
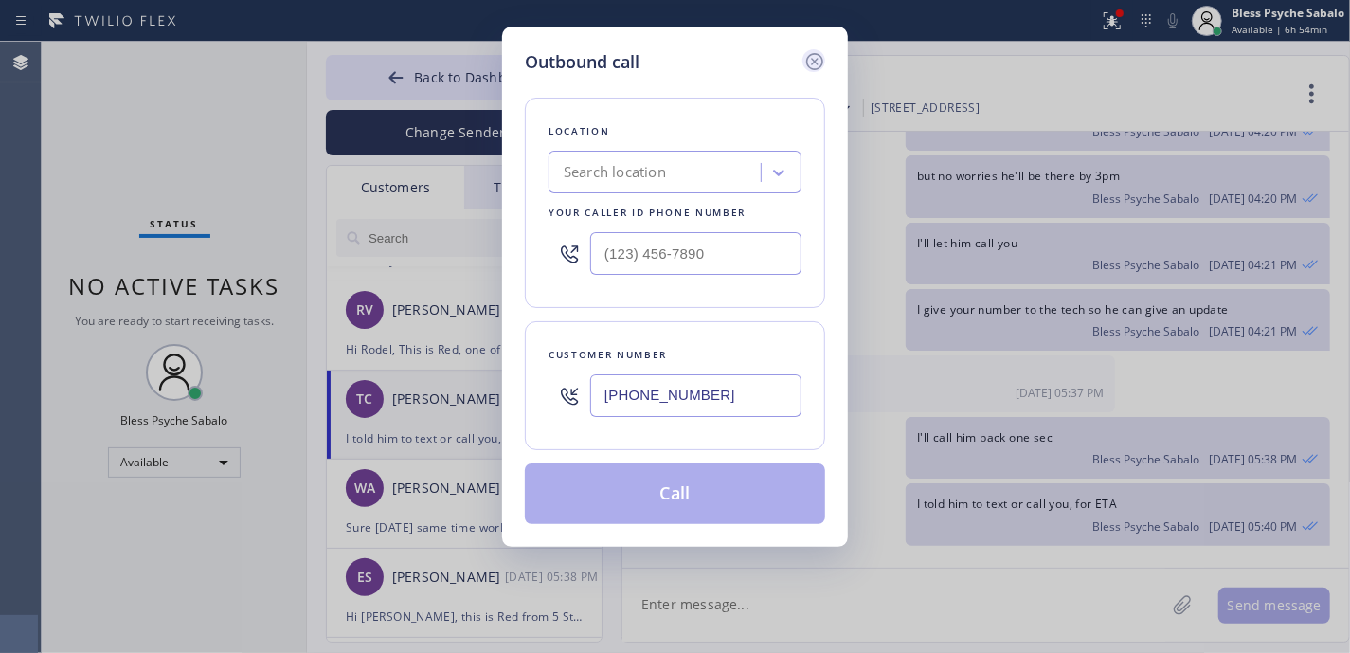
click at [816, 50] on icon at bounding box center [814, 61] width 23 height 23
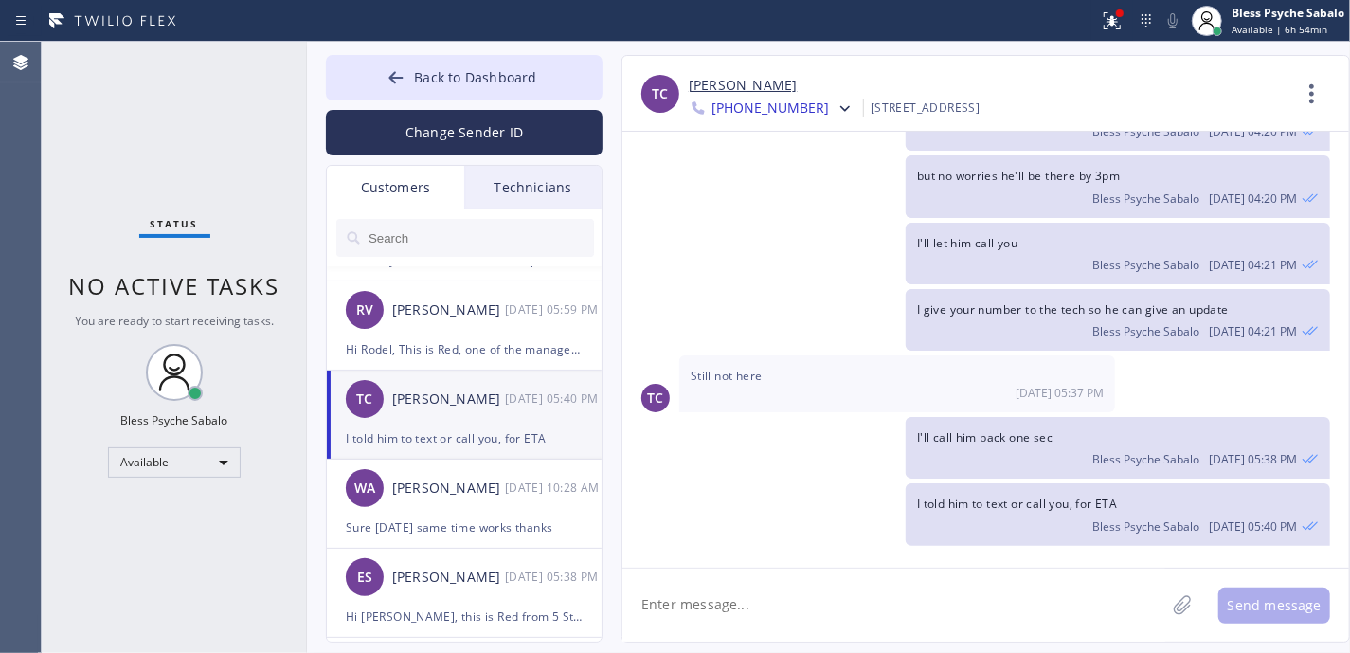
click at [957, 206] on div "Bless Psyche Sabalo 10/01 04:20 PM" at bounding box center [1118, 196] width 402 height 21
click at [798, 117] on span "[PHONE_NUMBER]" at bounding box center [770, 110] width 117 height 23
click at [800, 231] on div "[PHONE_NUMBER]" at bounding box center [798, 239] width 218 height 44
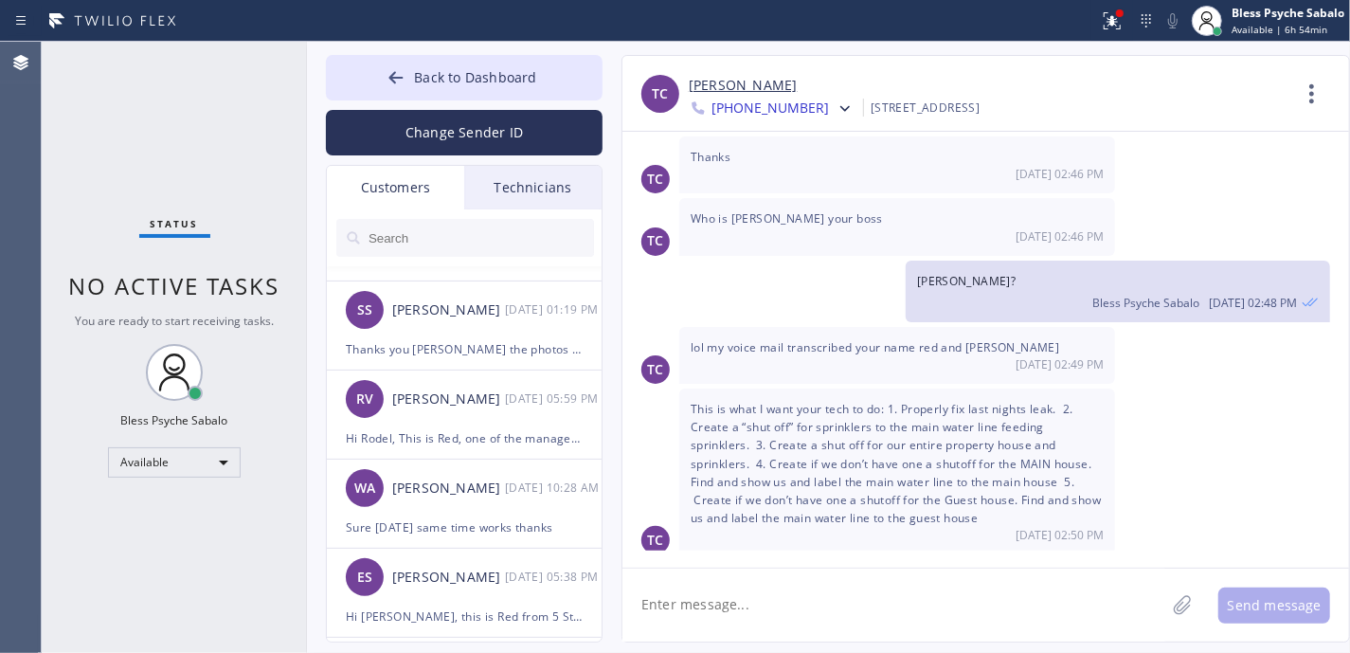
scroll to position [1247, 0]
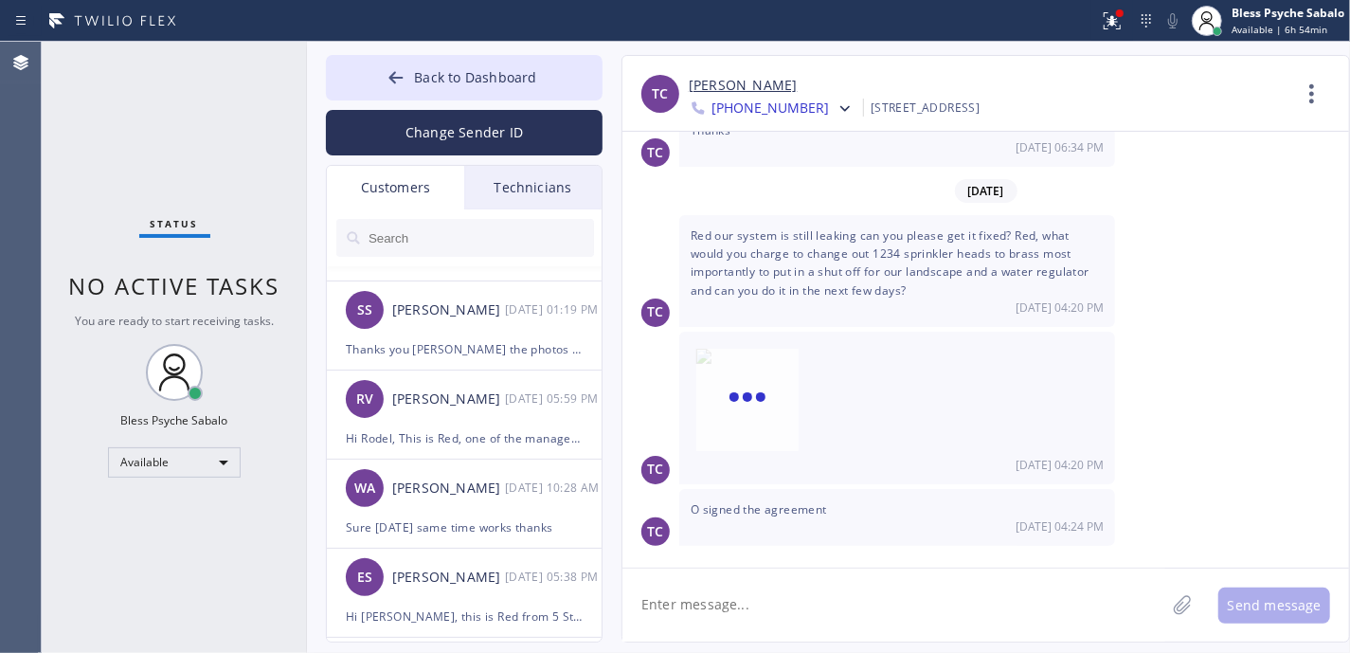
click at [1024, 255] on span "Red our system is still leaking can you please get it fixed? Red, what would yo…" at bounding box center [890, 262] width 399 height 71
drag, startPoint x: 1051, startPoint y: 543, endPoint x: 1024, endPoint y: 531, distance: 29.2
click at [1051, 540] on div "O signed the agreement 10/06 04:24 PM" at bounding box center [897, 517] width 436 height 57
click at [1024, 528] on span "[DATE] 04:24 PM" at bounding box center [1060, 526] width 88 height 16
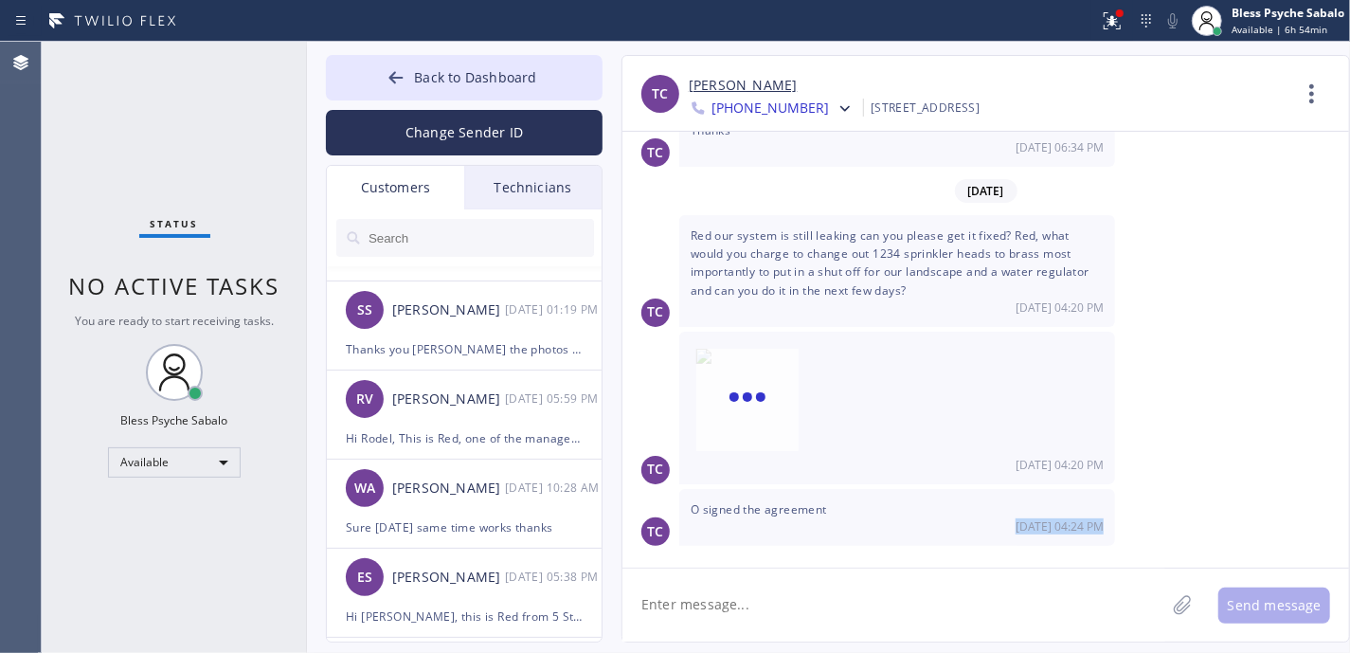
click at [1023, 528] on span "[DATE] 04:24 PM" at bounding box center [1060, 526] width 88 height 16
click at [1203, 491] on div "TC O signed the agreement 10/06 04:24 PM" at bounding box center [985, 517] width 727 height 57
click at [1319, 88] on icon at bounding box center [1311, 93] width 45 height 45
click at [1213, 167] on li "Contact Full Information" at bounding box center [1197, 144] width 275 height 49
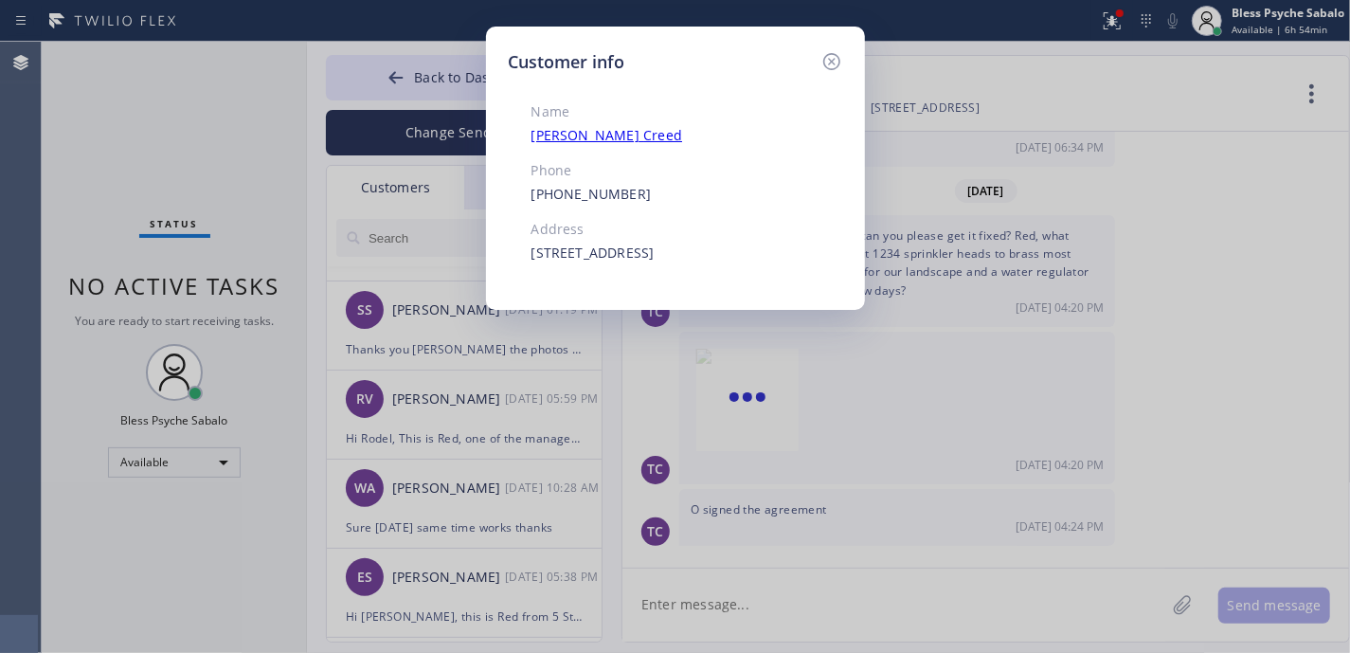
drag, startPoint x: 836, startPoint y: 64, endPoint x: 899, endPoint y: 77, distance: 64.7
click at [836, 63] on icon at bounding box center [831, 61] width 23 height 23
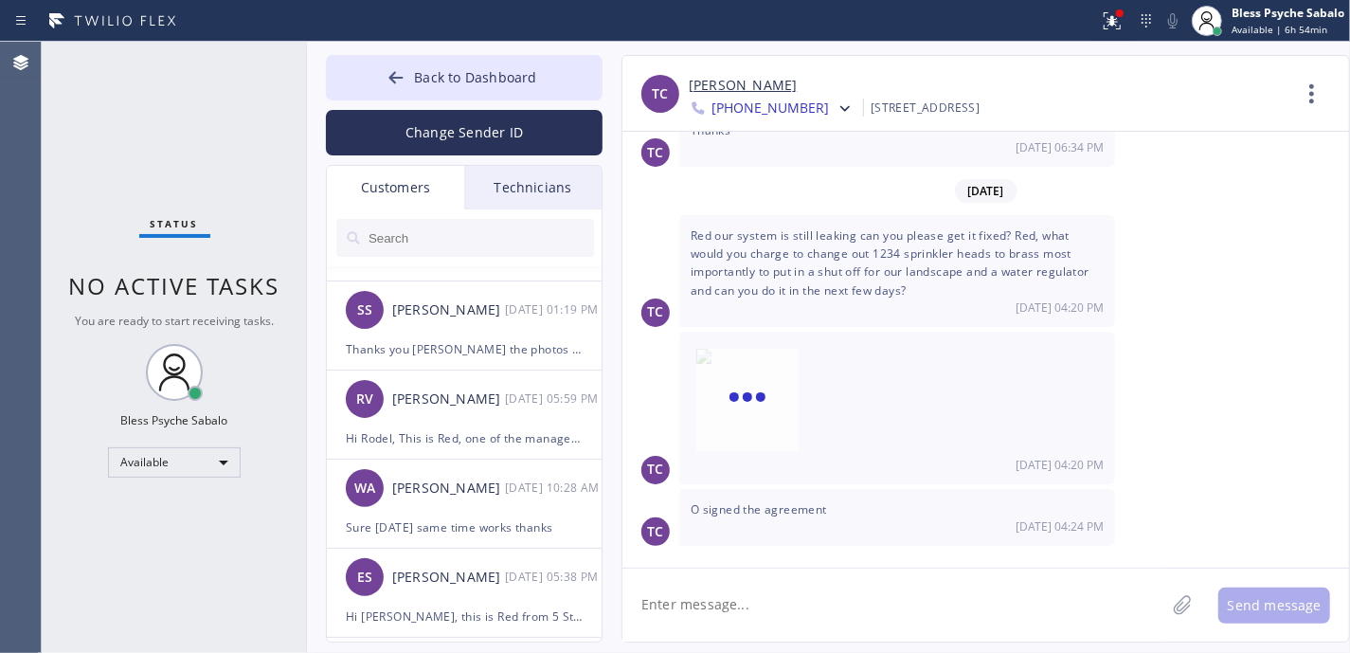
click at [1288, 225] on div "TC Red our system is still leaking can you please get it fixed? Red, what would…" at bounding box center [985, 271] width 727 height 112
click at [1300, 91] on icon at bounding box center [1311, 93] width 45 height 45
click at [1184, 205] on li "Call to Customer" at bounding box center [1197, 194] width 275 height 49
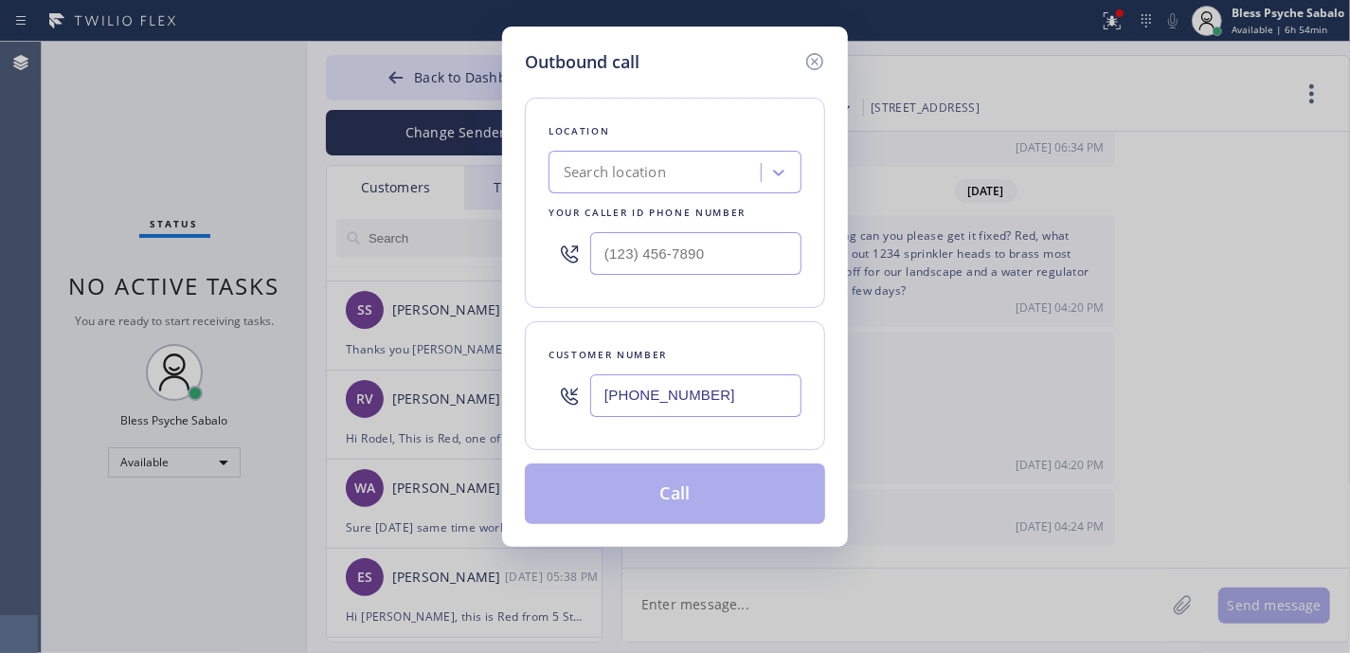
click at [657, 179] on div "Search location" at bounding box center [615, 173] width 102 height 22
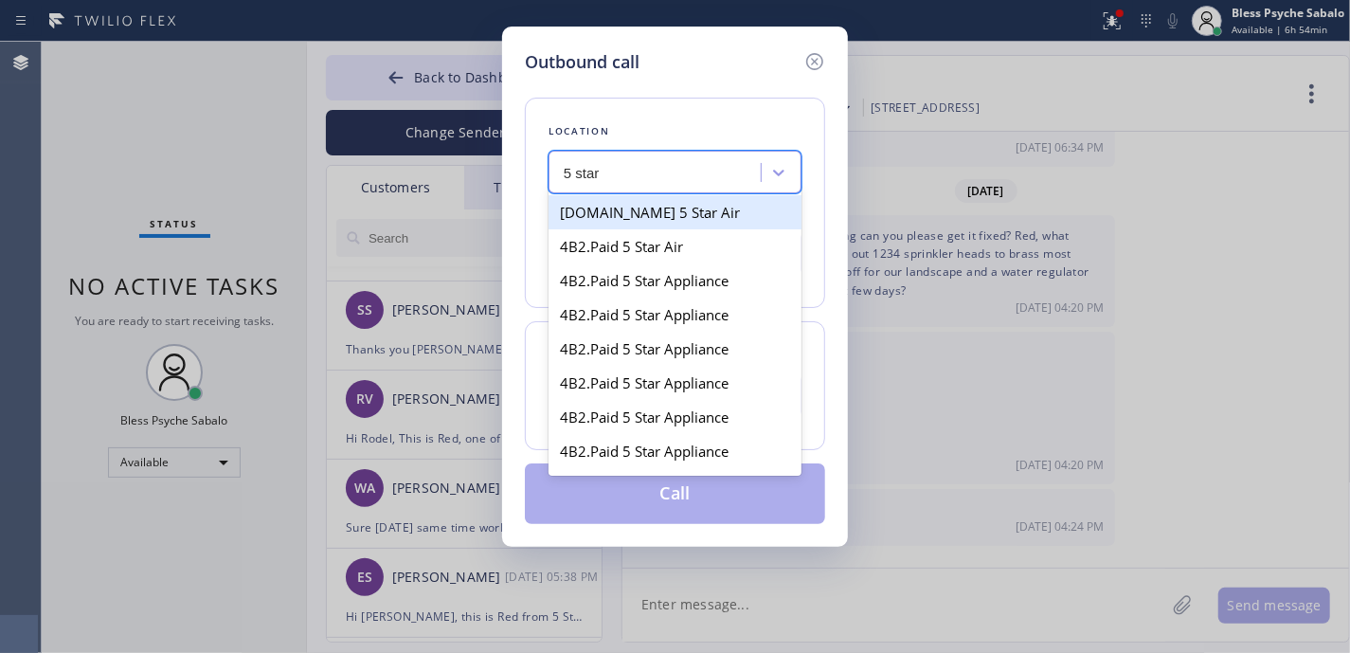
type input "5 star p"
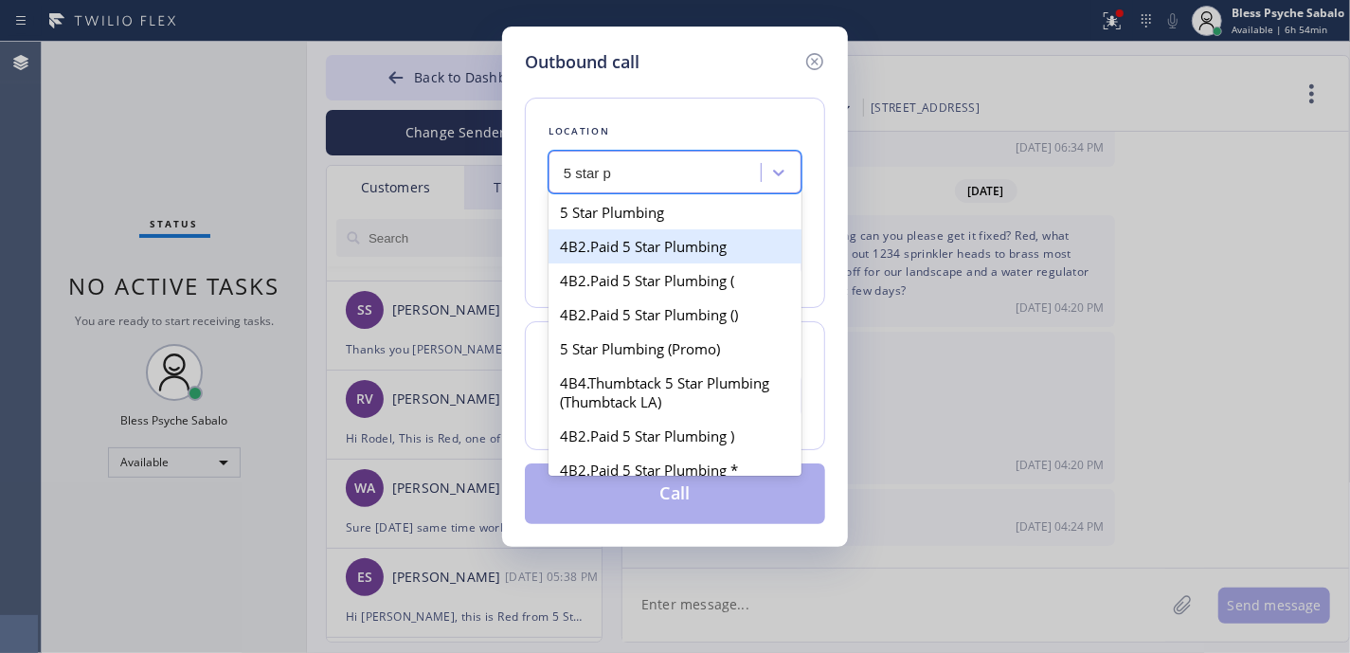
click at [714, 231] on div "4B2.Paid 5 Star Plumbing" at bounding box center [675, 246] width 253 height 34
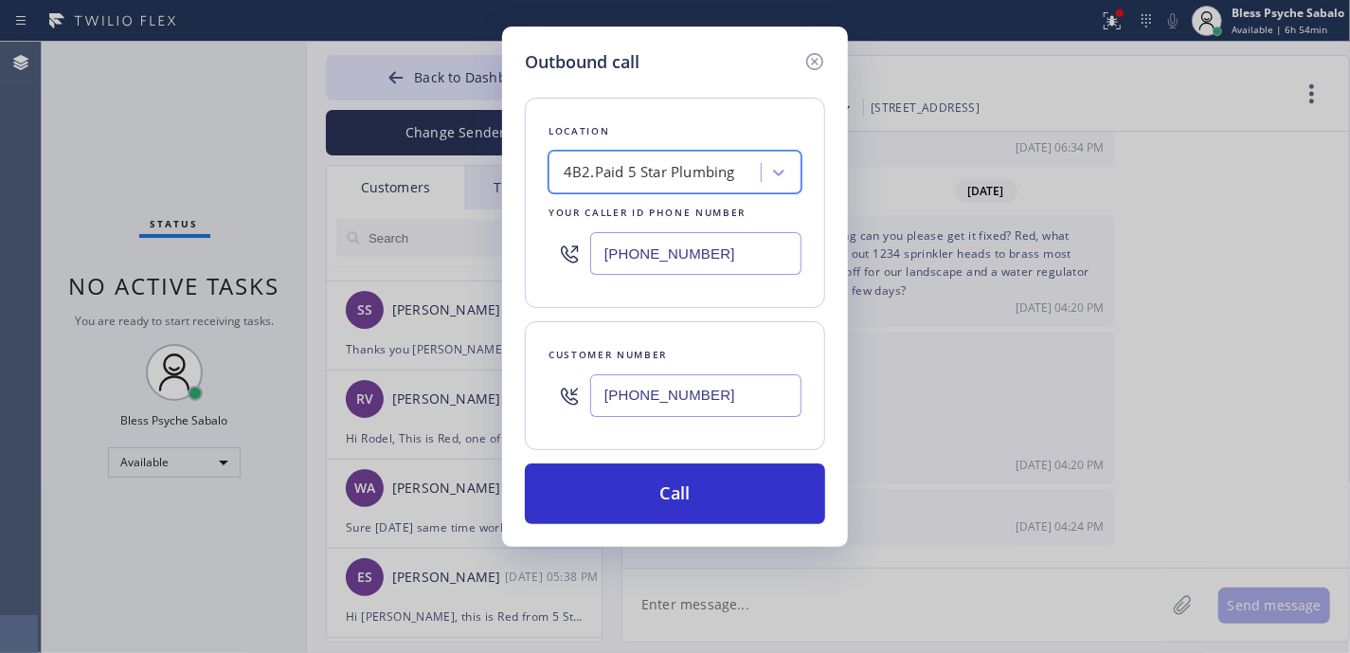
click at [750, 175] on div "4B2.Paid 5 Star Plumbing" at bounding box center [657, 172] width 207 height 33
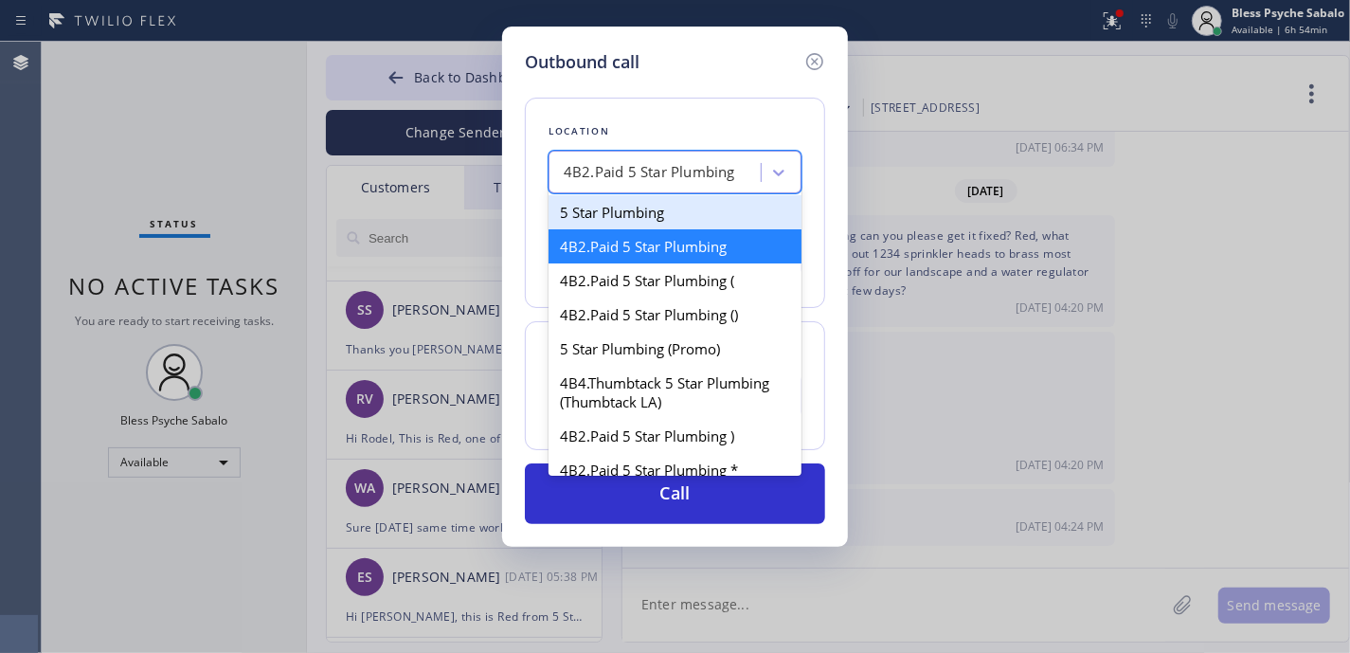
click at [612, 225] on div "5 Star Plumbing" at bounding box center [675, 212] width 253 height 34
type input "[PHONE_NUMBER]"
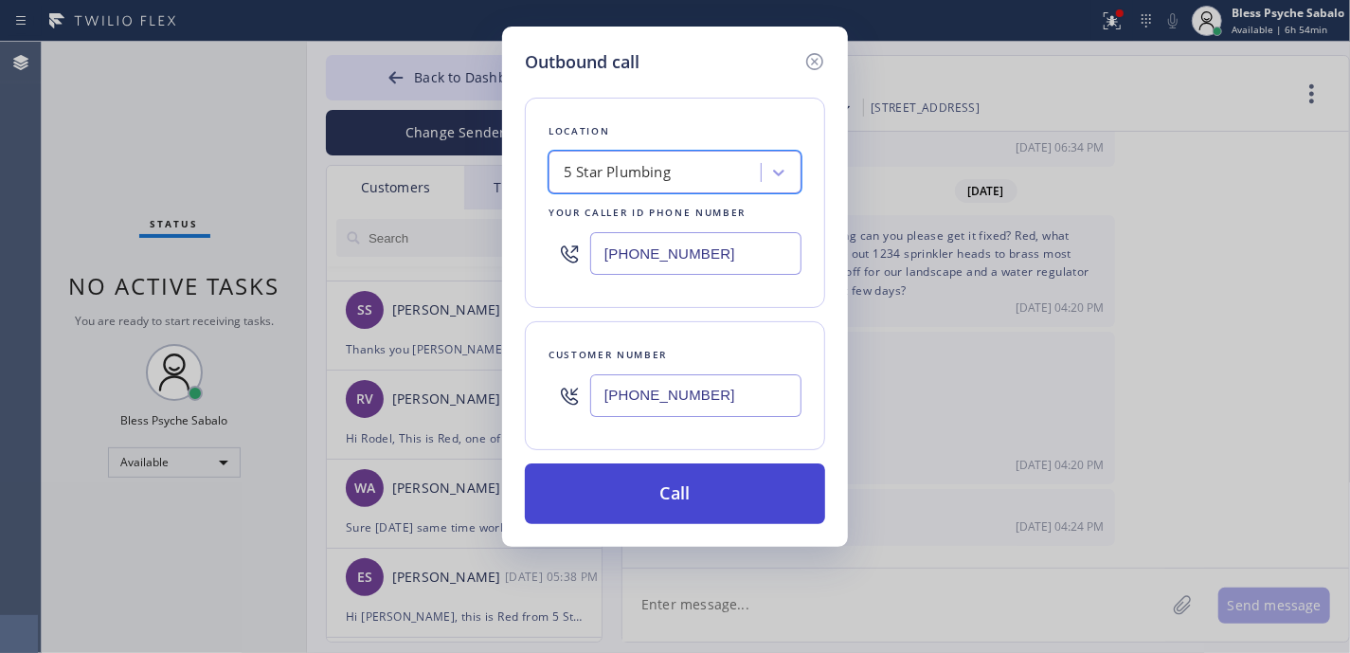
click at [641, 486] on button "Call" at bounding box center [675, 493] width 300 height 61
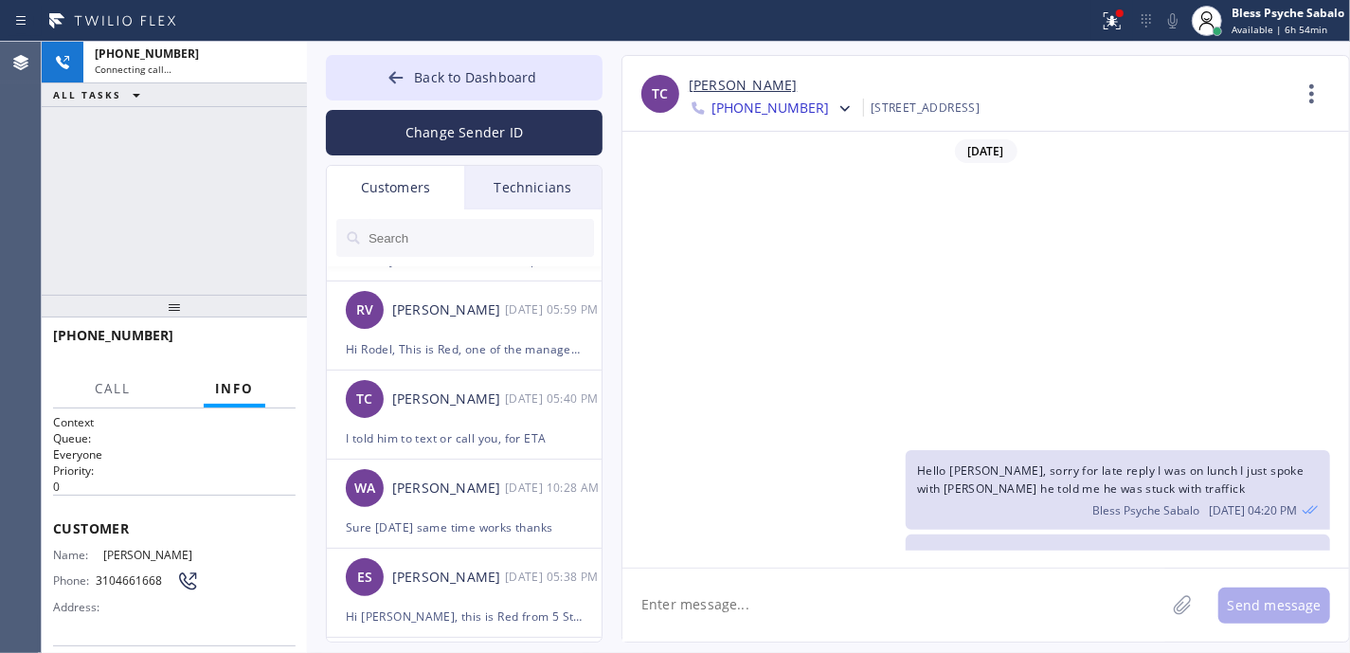
scroll to position [380, 0]
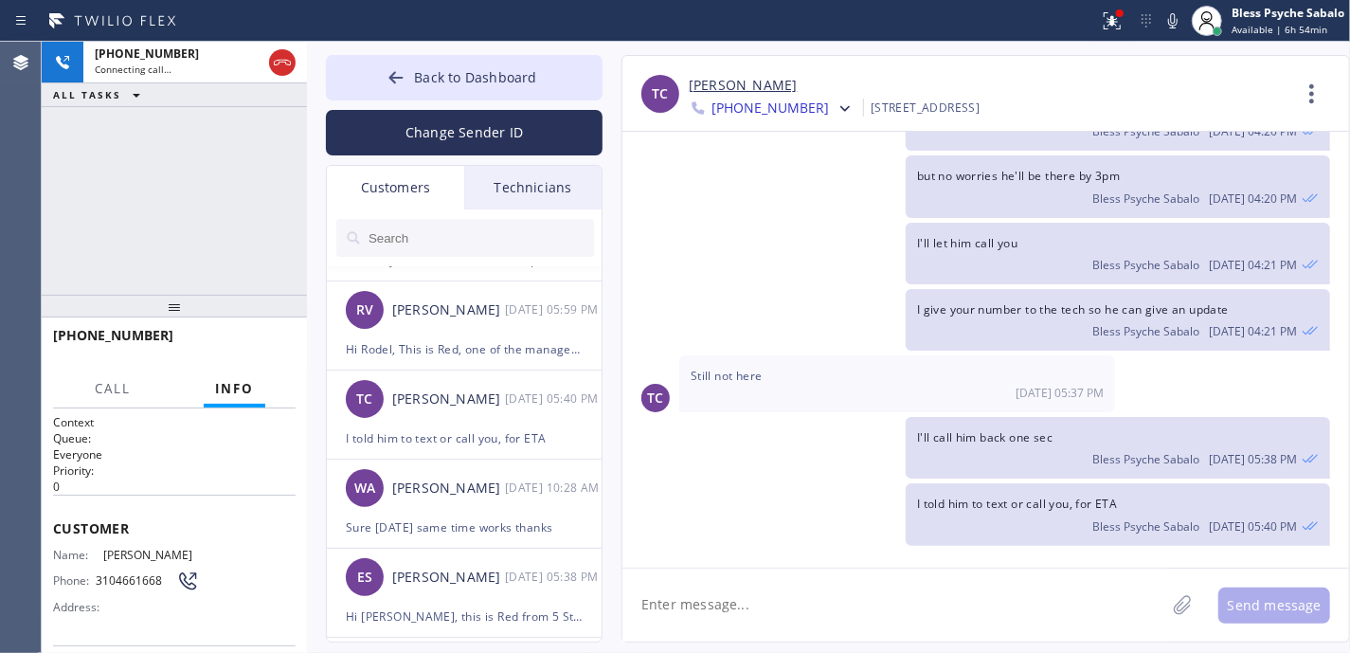
click at [786, 104] on span "[PHONE_NUMBER]" at bounding box center [770, 110] width 117 height 23
click at [775, 225] on div "[PHONE_NUMBER]" at bounding box center [798, 239] width 218 height 44
type input "[PHONE_NUMBER]"
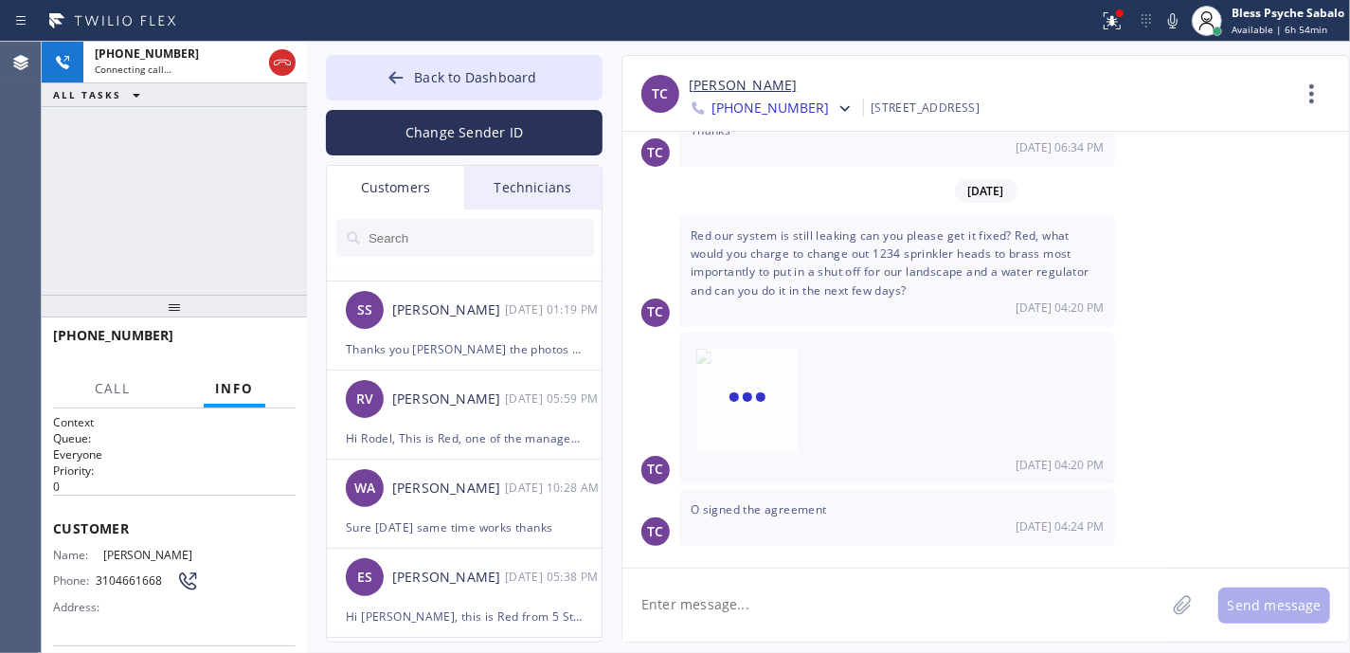
click at [713, 247] on span "Red our system is still leaking can you please get it fixed? Red, what would yo…" at bounding box center [890, 262] width 399 height 71
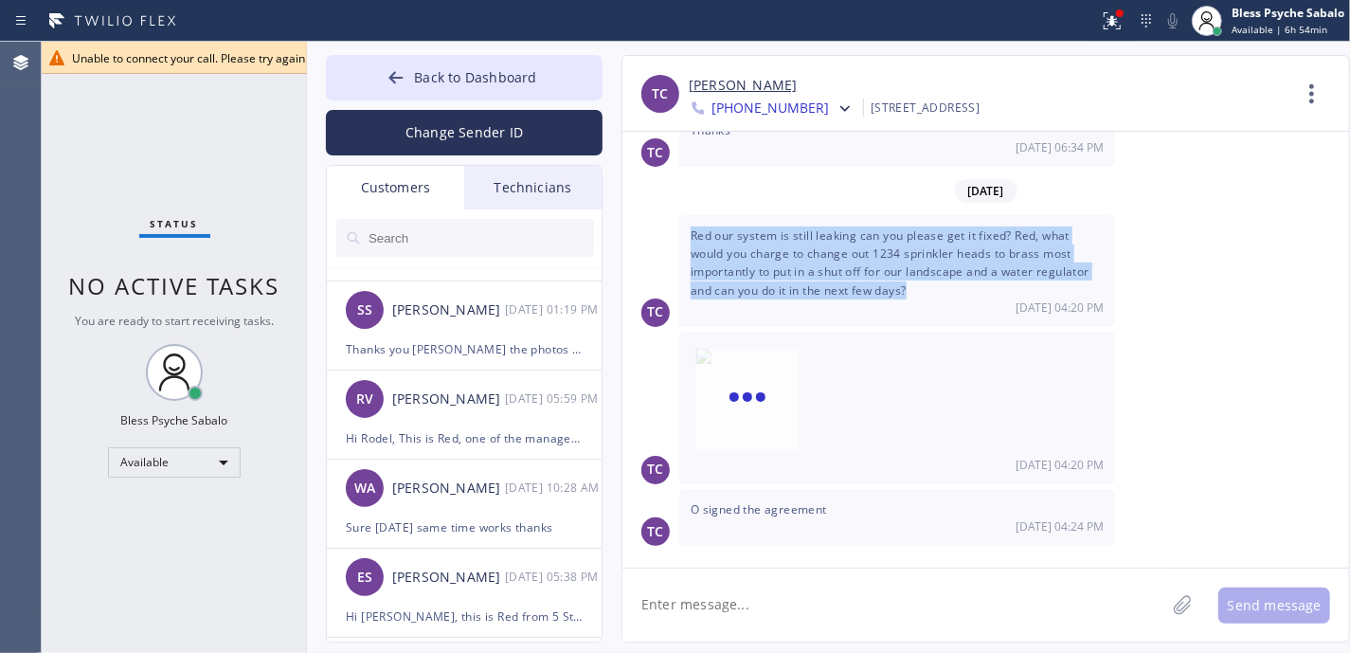
drag, startPoint x: 691, startPoint y: 227, endPoint x: 925, endPoint y: 292, distance: 242.7
click at [925, 292] on div "Red our system is still leaking can you please get it fixed? Red, what would yo…" at bounding box center [897, 271] width 436 height 112
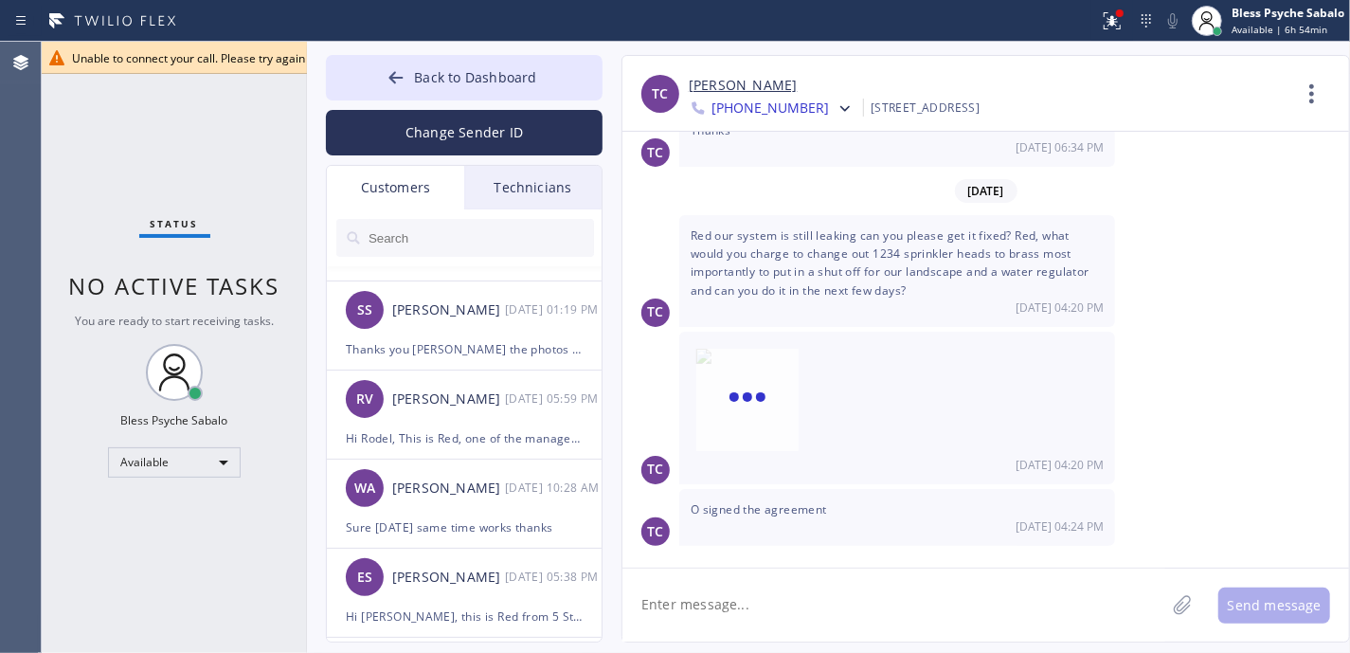
click at [126, 47] on div "Unable to connect your call. Please try again or contact support. [45301]" at bounding box center [696, 58] width 1308 height 32
drag, startPoint x: 722, startPoint y: 97, endPoint x: 804, endPoint y: 121, distance: 86.0
click at [804, 118] on div "+13103097181 Choose phone number +13104661668 +13103097181 741 Milwood Avenue L…" at bounding box center [989, 108] width 601 height 22
copy div "+13103097181 Choose phone number +13104661668 +13103097181"
click at [565, 80] on button "Back to Dashboard" at bounding box center [464, 77] width 277 height 45
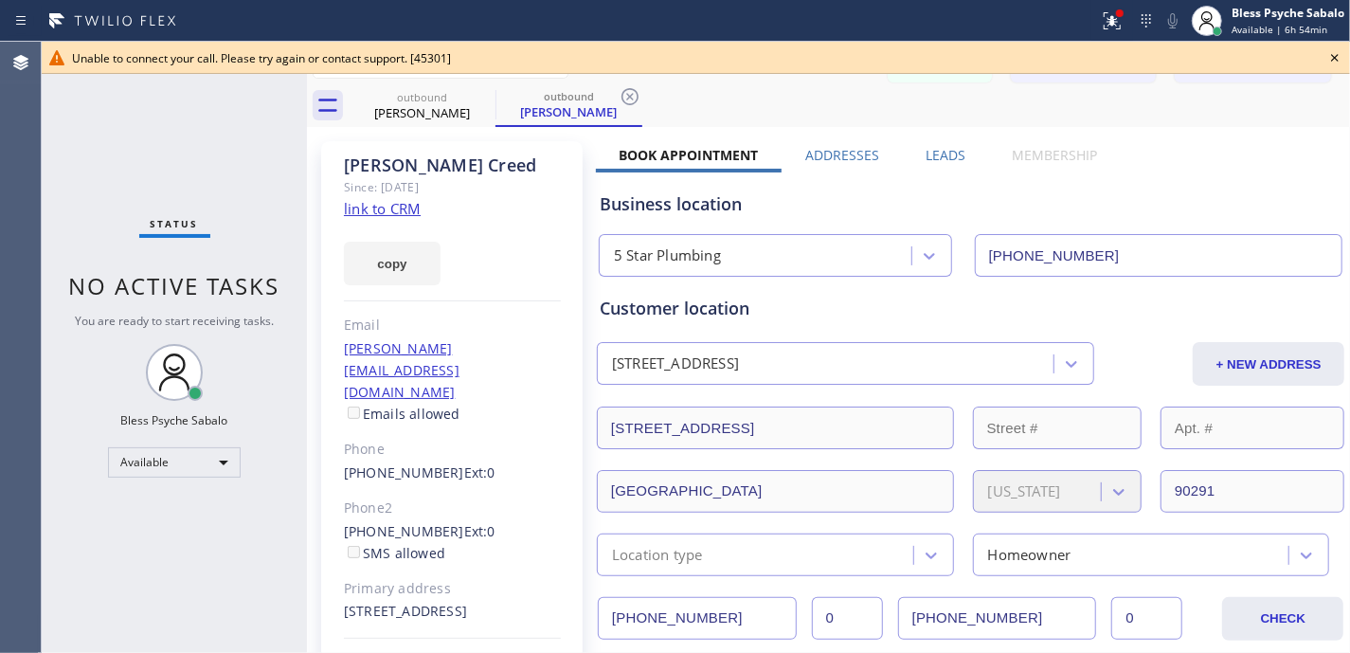
click at [1327, 62] on icon at bounding box center [1335, 57] width 23 height 23
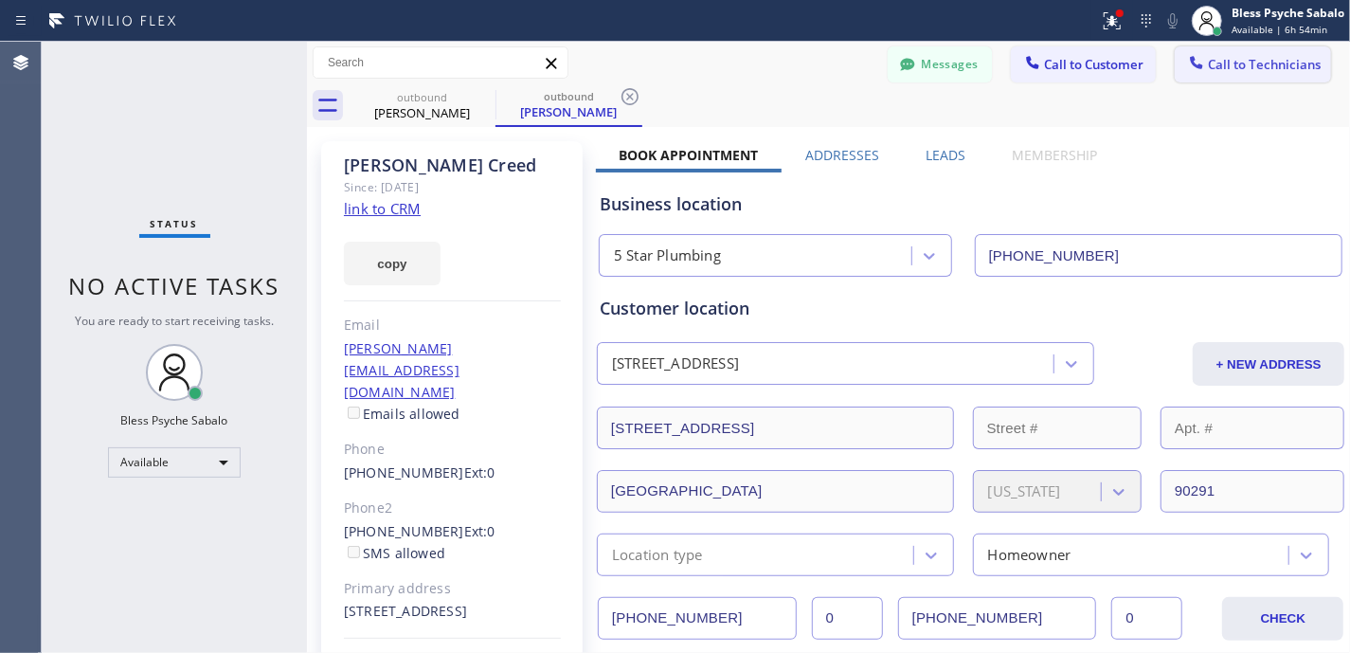
click at [1287, 72] on span "Call to Technicians" at bounding box center [1264, 64] width 113 height 17
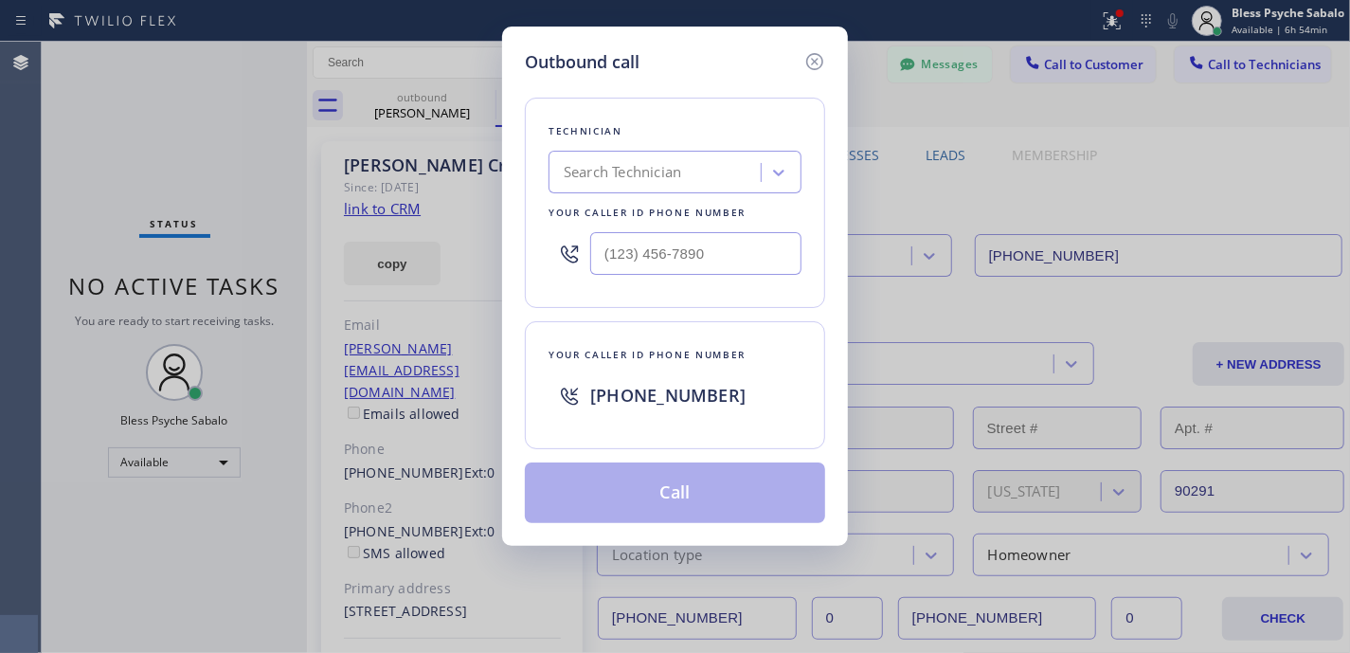
click at [567, 256] on icon at bounding box center [569, 254] width 23 height 23
click at [607, 259] on input "(___) ___-____" at bounding box center [695, 253] width 211 height 43
paste input "131) 030-9718"
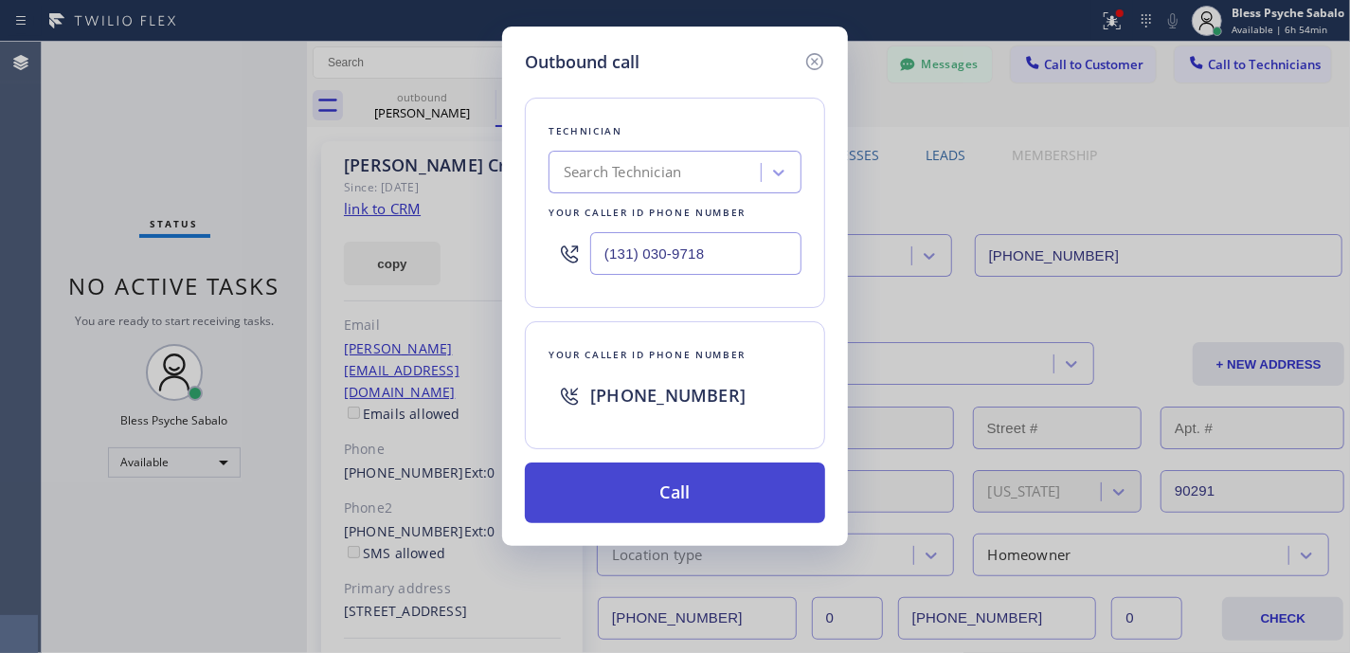
type input "(131) 030-9718"
click at [610, 466] on button "Call" at bounding box center [675, 492] width 300 height 61
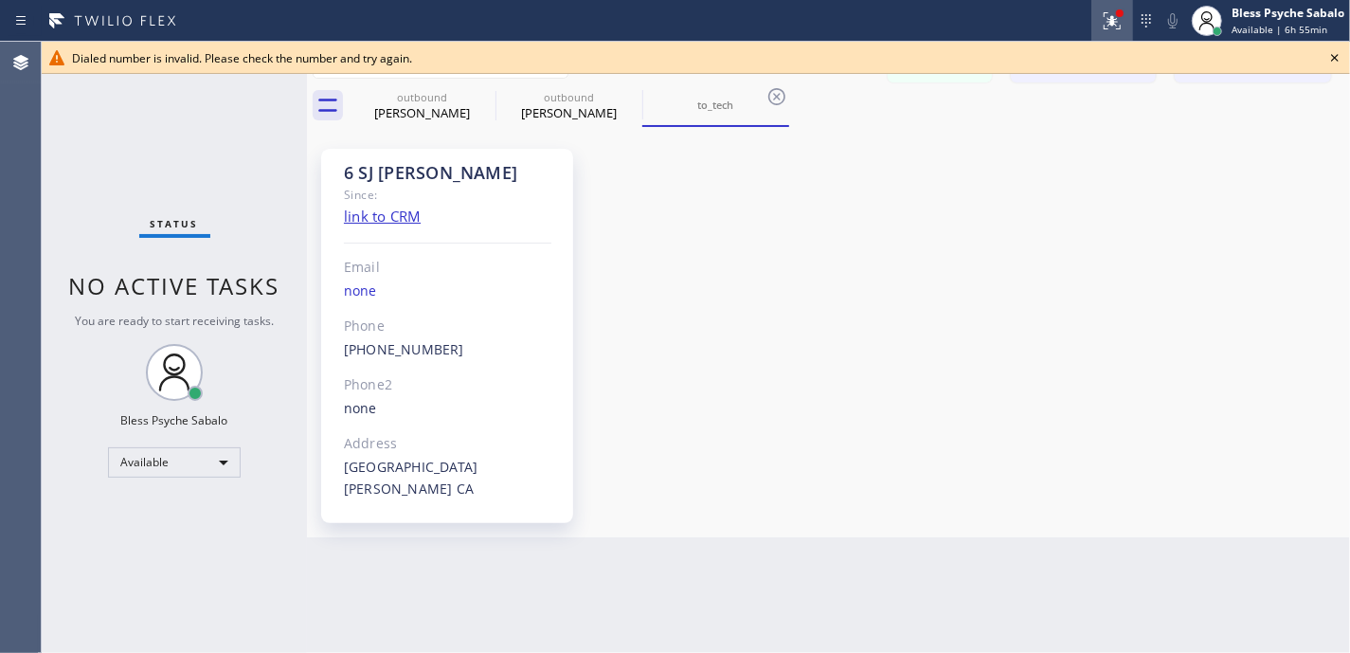
click at [1114, 24] on icon at bounding box center [1109, 18] width 11 height 13
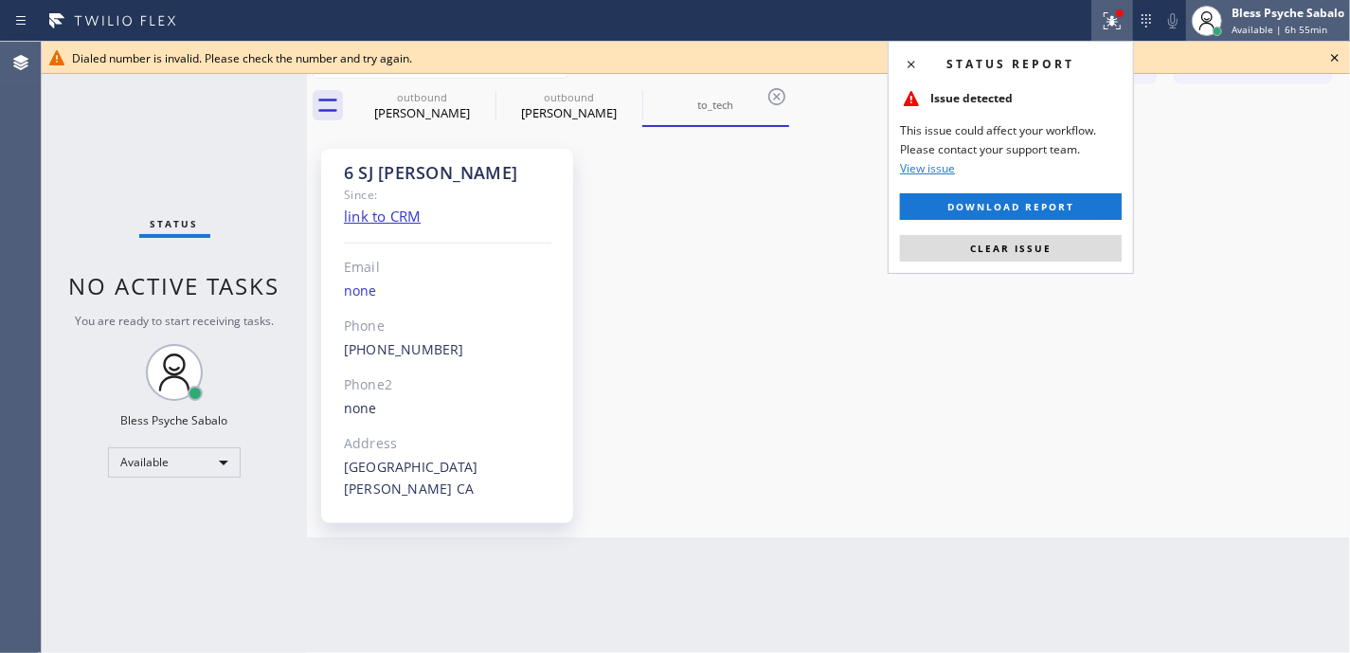
click at [1217, 39] on div at bounding box center [1207, 21] width 42 height 42
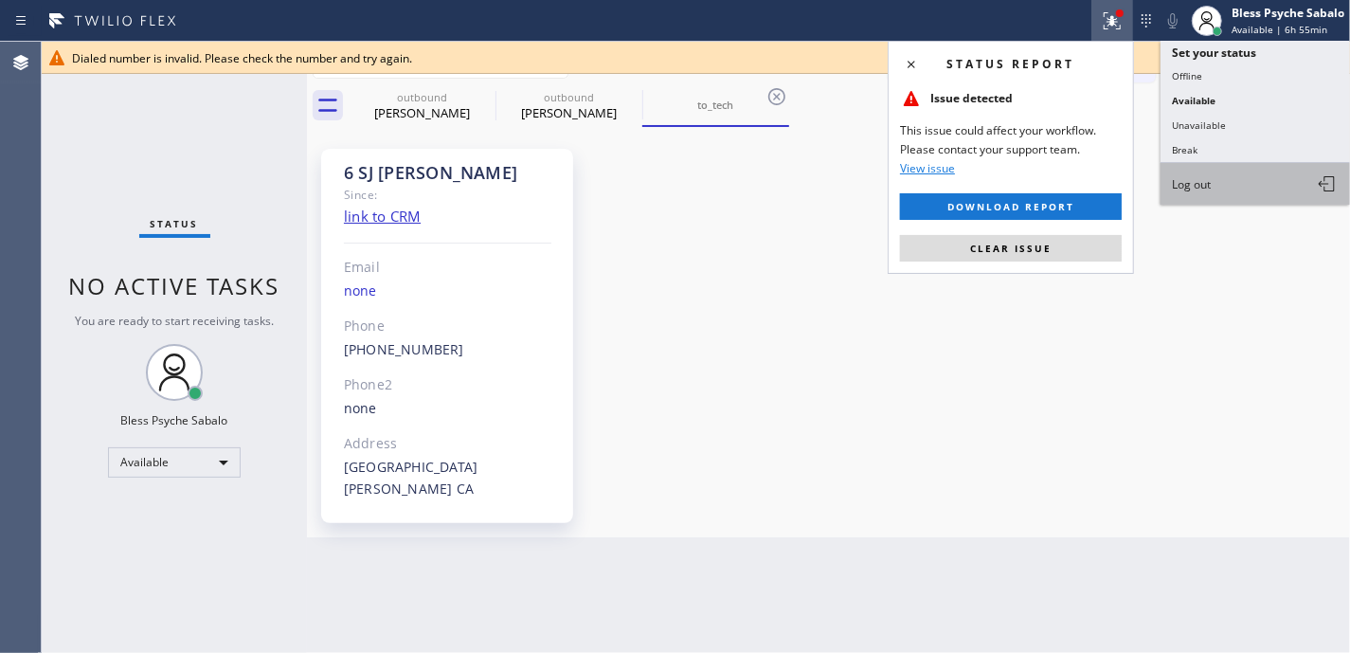
click at [1211, 178] on span "Log out" at bounding box center [1191, 184] width 39 height 16
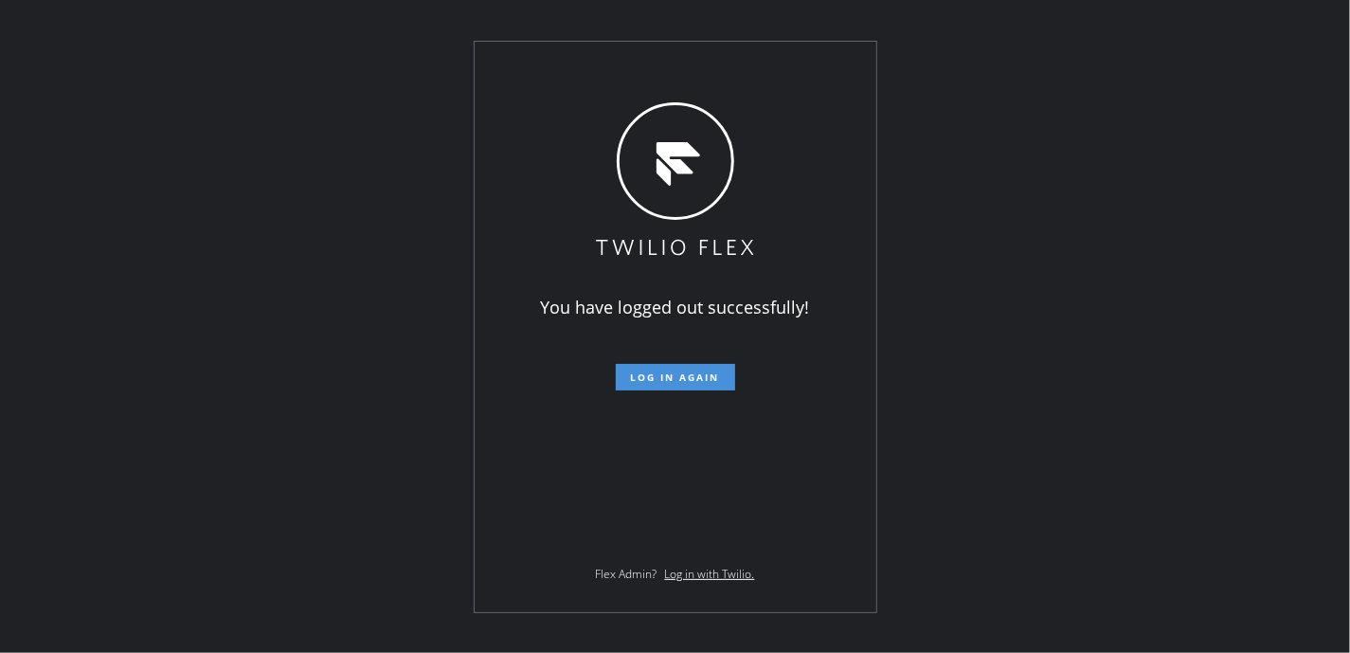
click at [654, 369] on button "Log in again" at bounding box center [675, 377] width 119 height 27
click at [673, 361] on form "Log in again" at bounding box center [676, 370] width 330 height 42
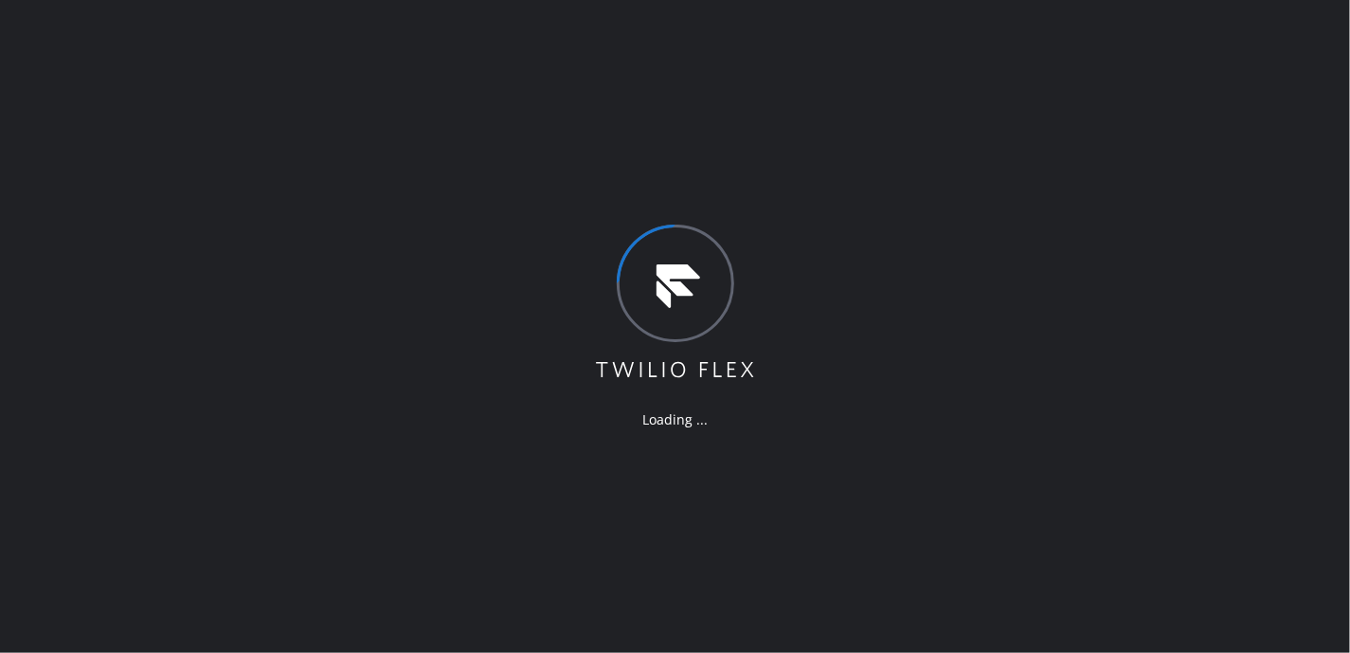
click at [956, 299] on div "Loading ..." at bounding box center [675, 326] width 1350 height 653
click at [801, 65] on div "Loading ..." at bounding box center [675, 326] width 1350 height 653
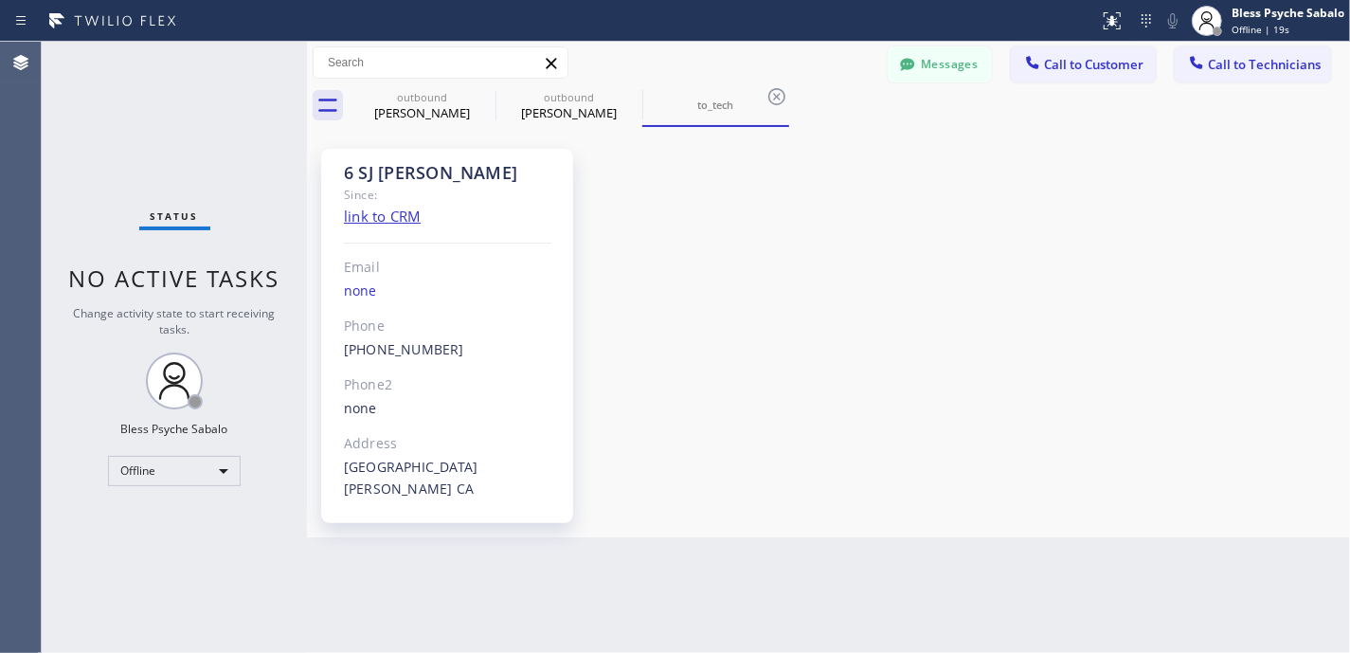
drag, startPoint x: 940, startPoint y: 429, endPoint x: 891, endPoint y: 255, distance: 181.2
click at [940, 428] on div "6 SJ [PERSON_NAME] Since: link to CRM Email none Phone [PHONE_NUMBER] Outbound …" at bounding box center [829, 332] width 1034 height 401
click at [1232, 51] on button "Call to Technicians" at bounding box center [1253, 64] width 156 height 36
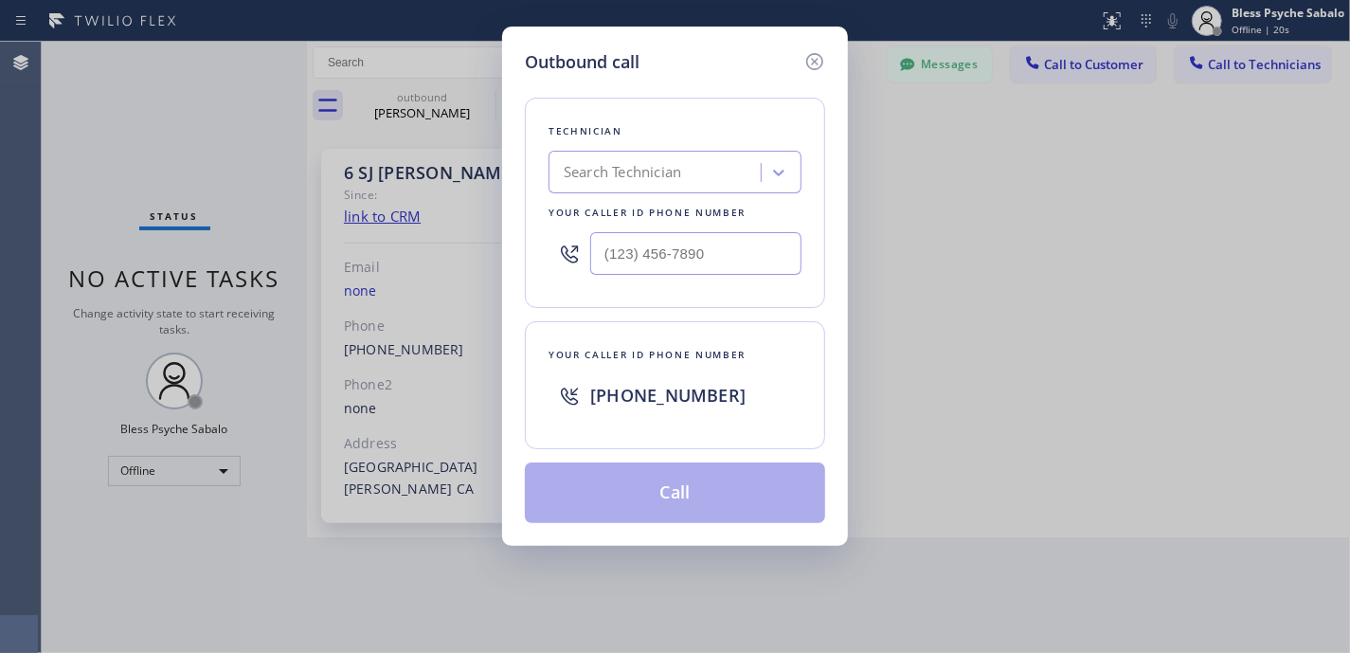
click at [675, 176] on div "Search Technician" at bounding box center [622, 173] width 117 height 22
paste input "[PHONE_NUMBER]"
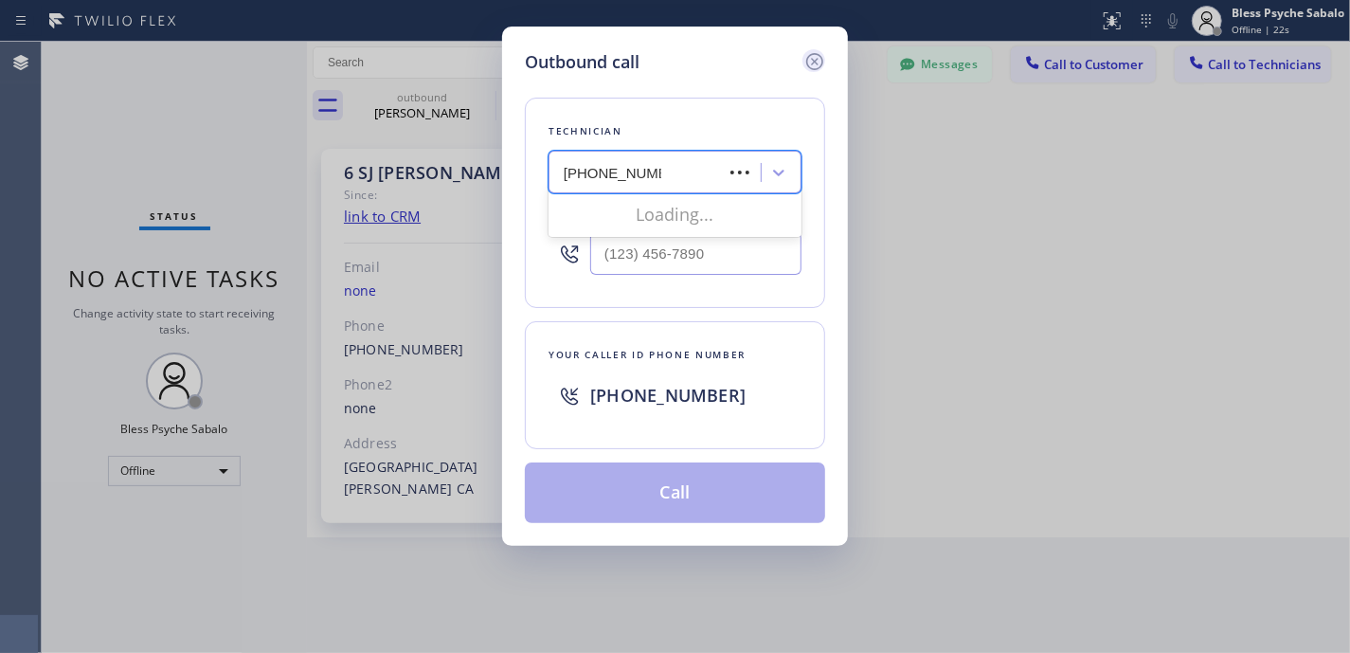
type input "[PHONE_NUMBER]"
click at [811, 59] on icon at bounding box center [814, 61] width 23 height 23
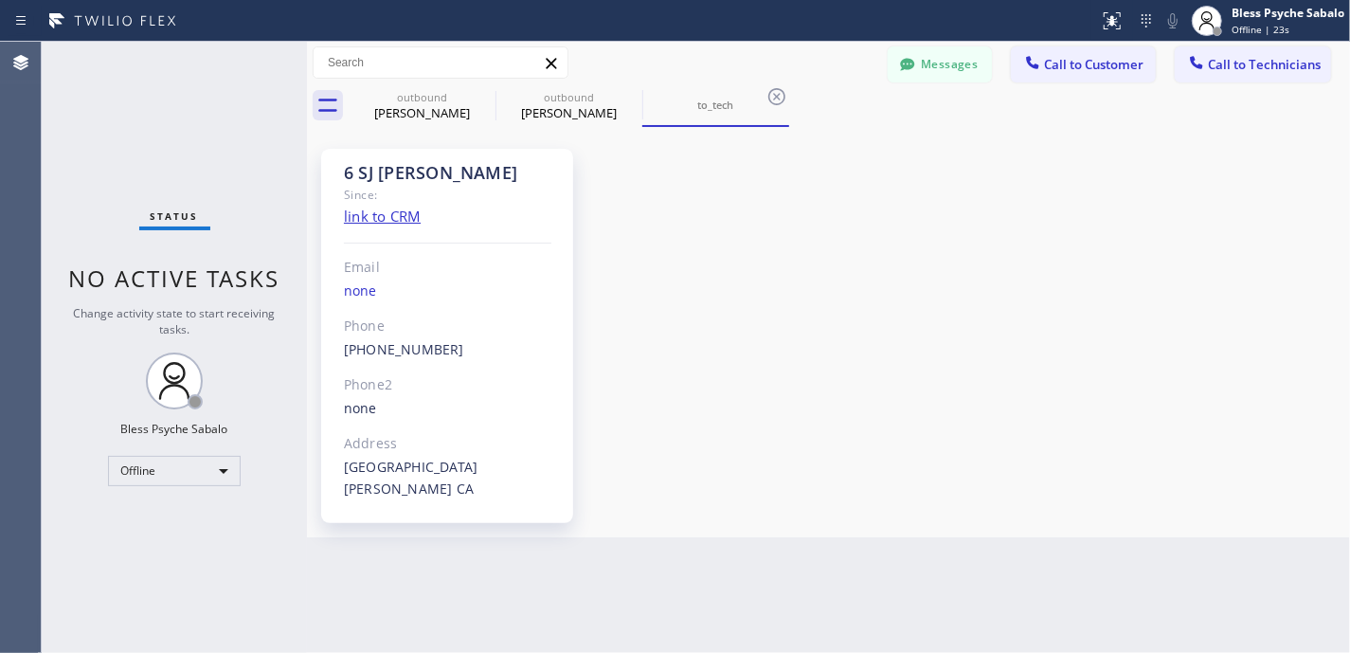
click at [1258, 64] on span "Call to Technicians" at bounding box center [1264, 64] width 113 height 17
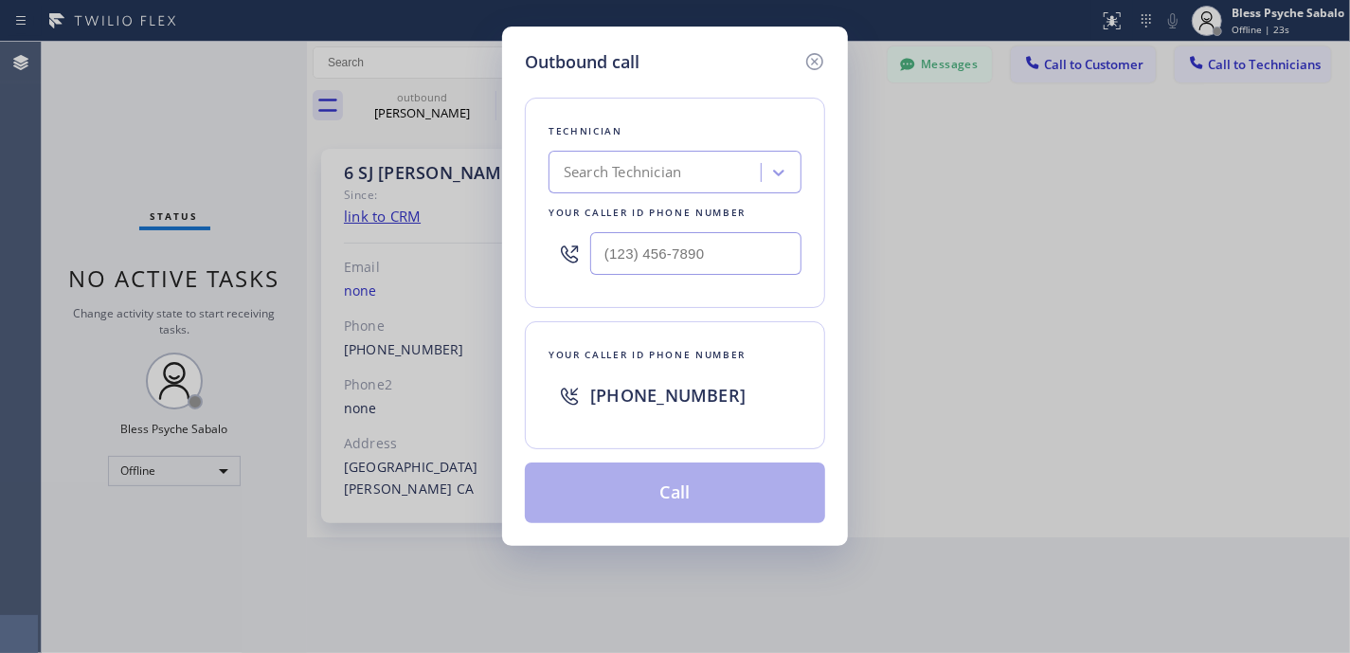
click at [762, 275] on div at bounding box center [675, 254] width 253 height 62
click at [975, 227] on div "Outbound call Technician Search Technician Your caller id phone number Your cal…" at bounding box center [675, 326] width 1350 height 653
drag, startPoint x: 802, startPoint y: 53, endPoint x: 892, endPoint y: 68, distance: 92.2
click at [805, 53] on div at bounding box center [813, 60] width 23 height 23
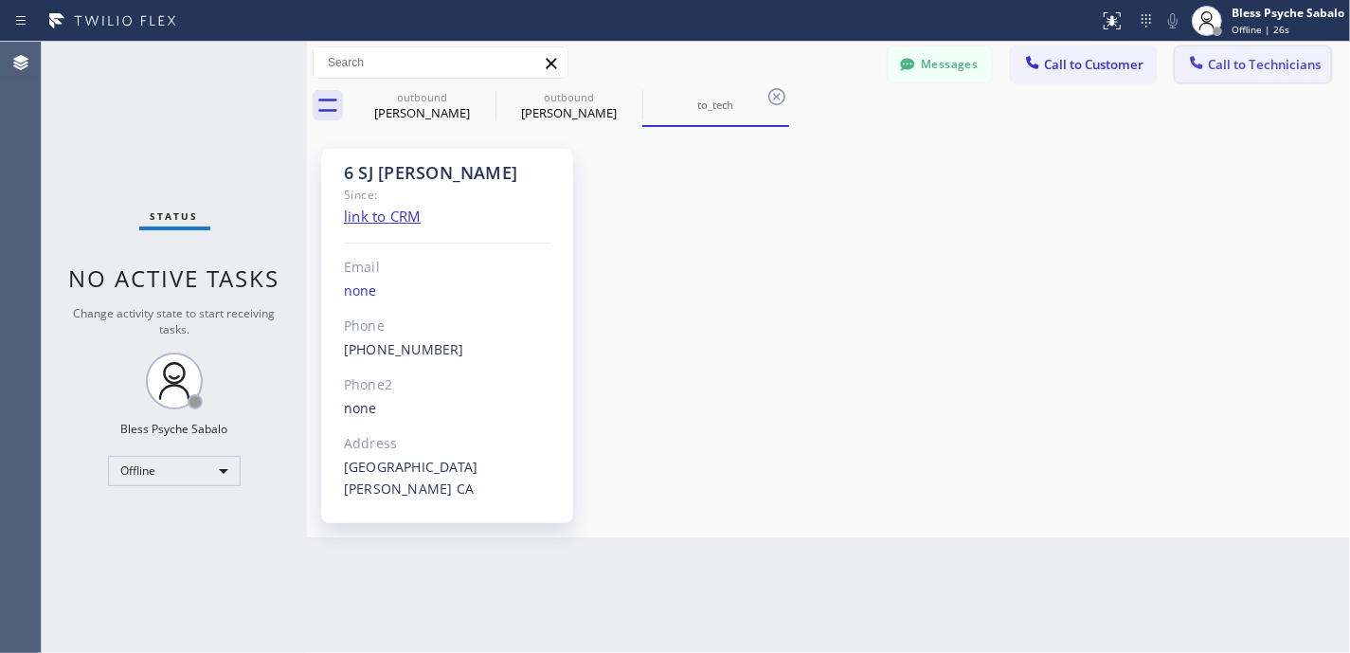
click at [1260, 65] on span "Call to Technicians" at bounding box center [1264, 64] width 113 height 17
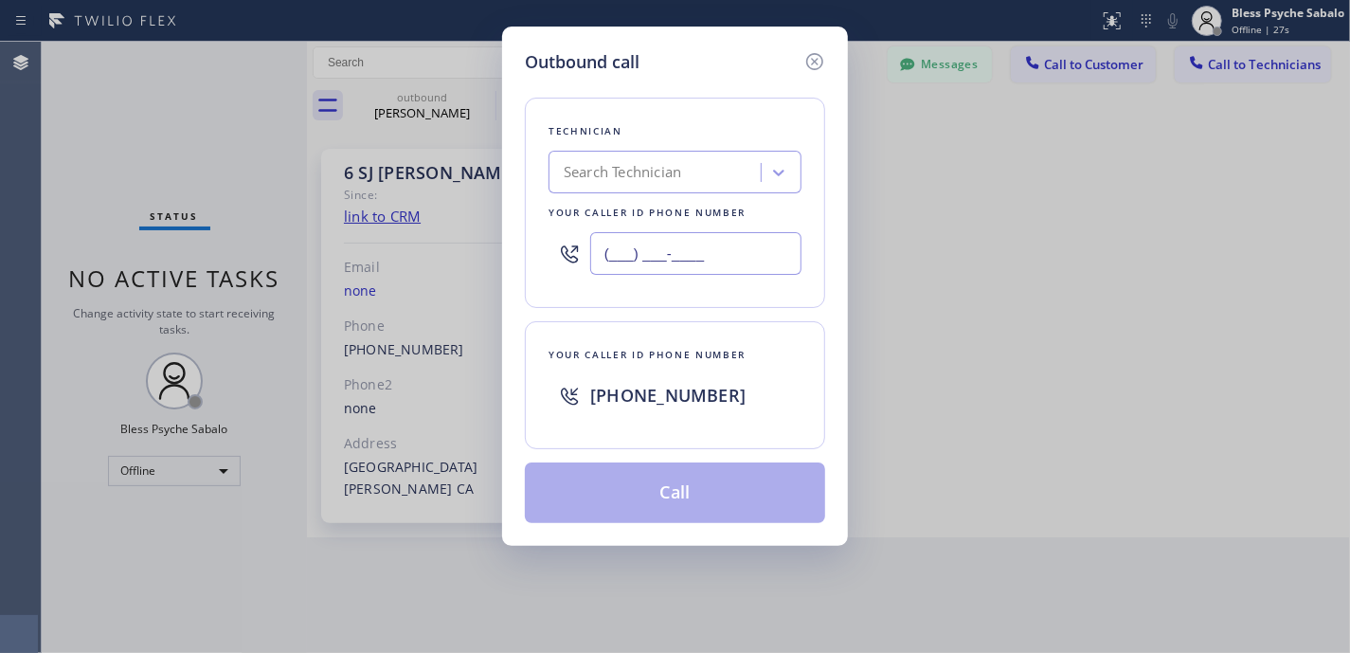
click at [724, 263] on input "(___) ___-____" at bounding box center [695, 253] width 211 height 43
paste input "131) 030-9718"
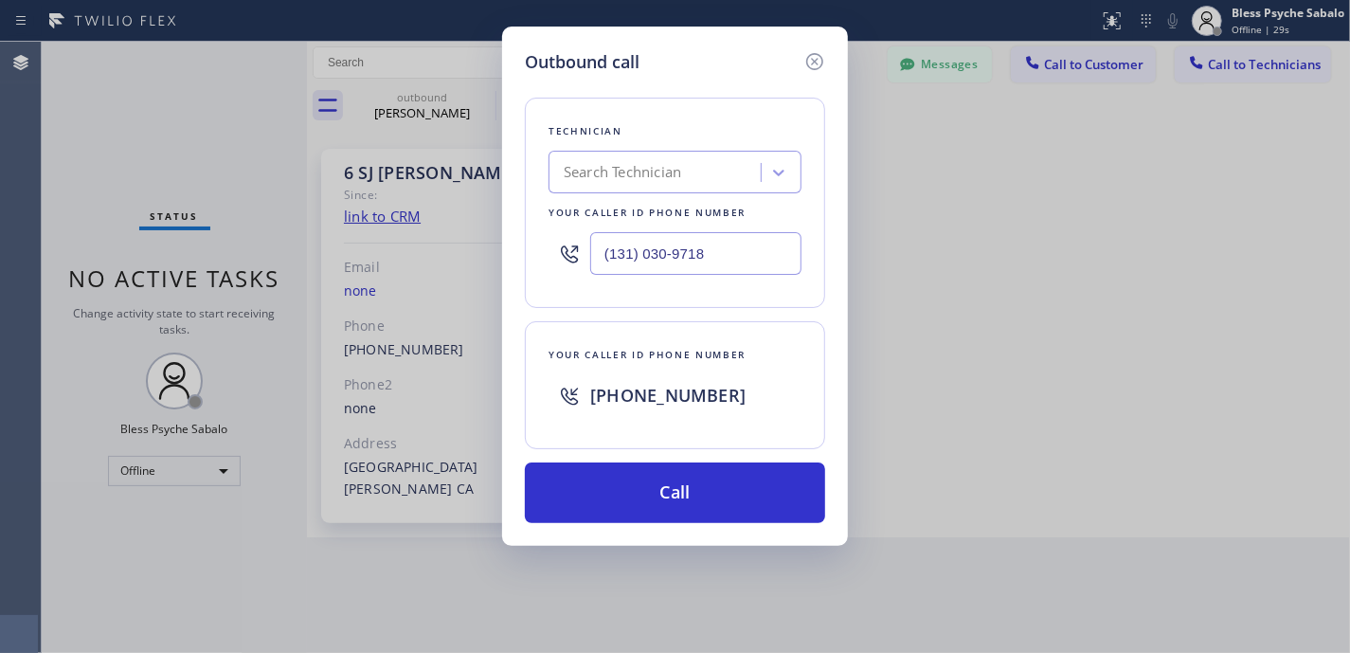
click at [714, 490] on button "Call" at bounding box center [675, 492] width 300 height 61
click at [820, 63] on icon at bounding box center [814, 61] width 23 height 23
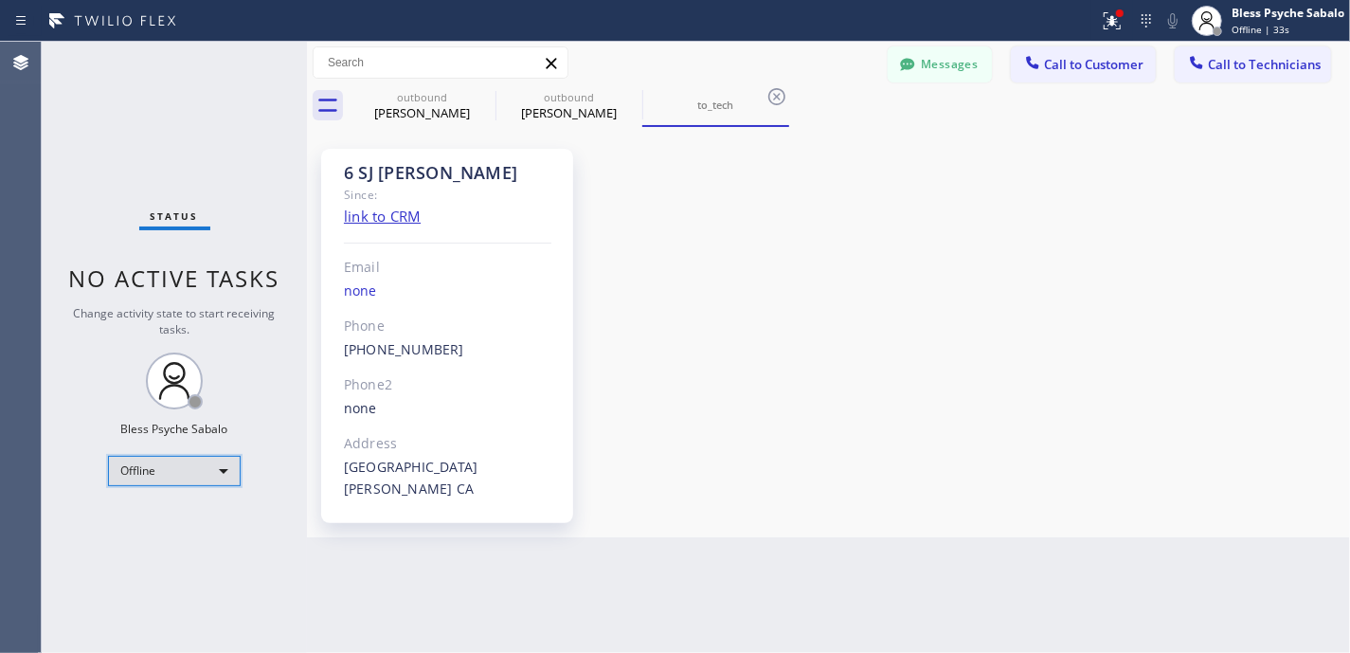
click at [208, 481] on div "Offline" at bounding box center [174, 471] width 133 height 30
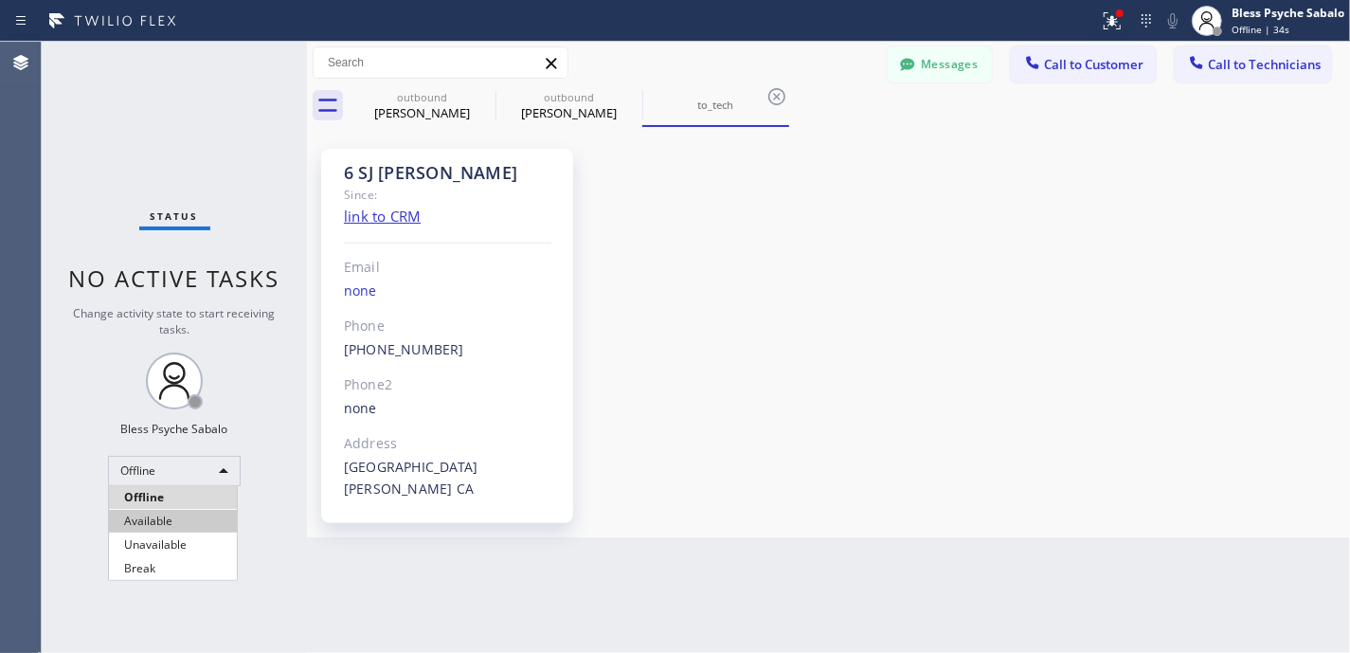
click at [186, 528] on li "Available" at bounding box center [173, 521] width 128 height 23
drag, startPoint x: 947, startPoint y: 271, endPoint x: 1169, endPoint y: 108, distance: 275.1
click at [948, 271] on div "6 SJ [PERSON_NAME] Since: link to CRM Email none Phone [PHONE_NUMBER] Outbound …" at bounding box center [829, 332] width 1034 height 401
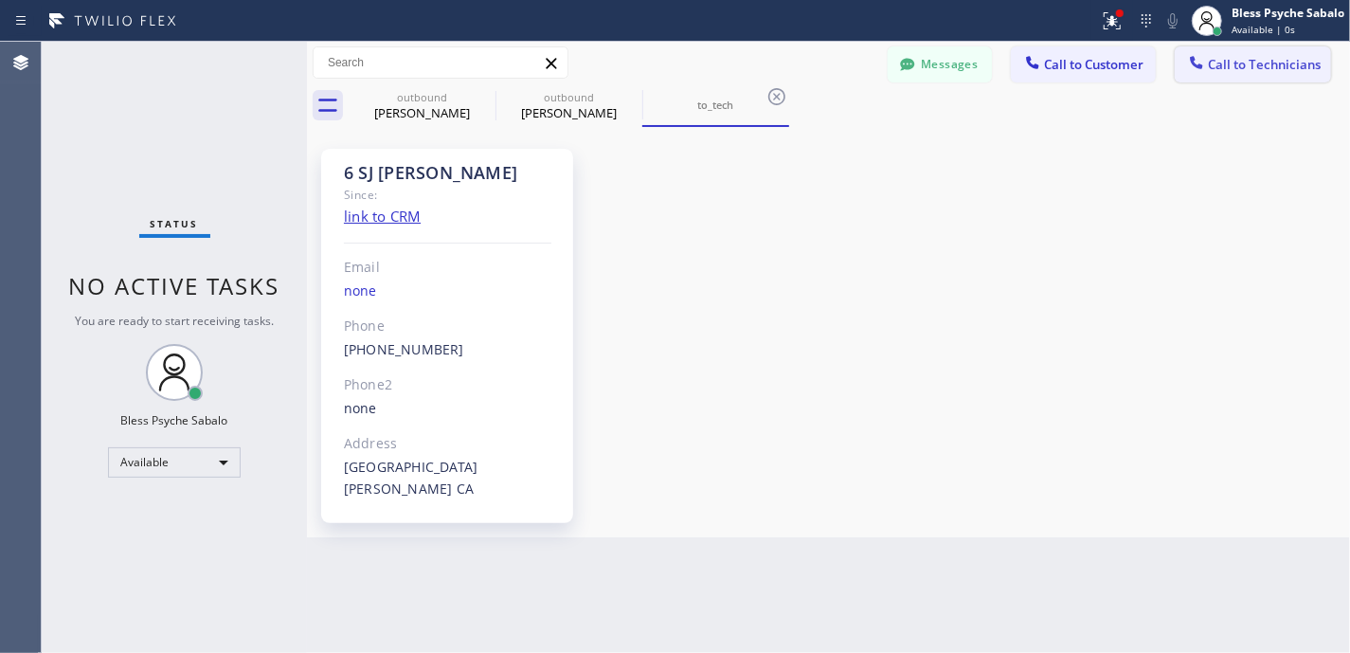
click at [1234, 57] on span "Call to Technicians" at bounding box center [1264, 64] width 113 height 17
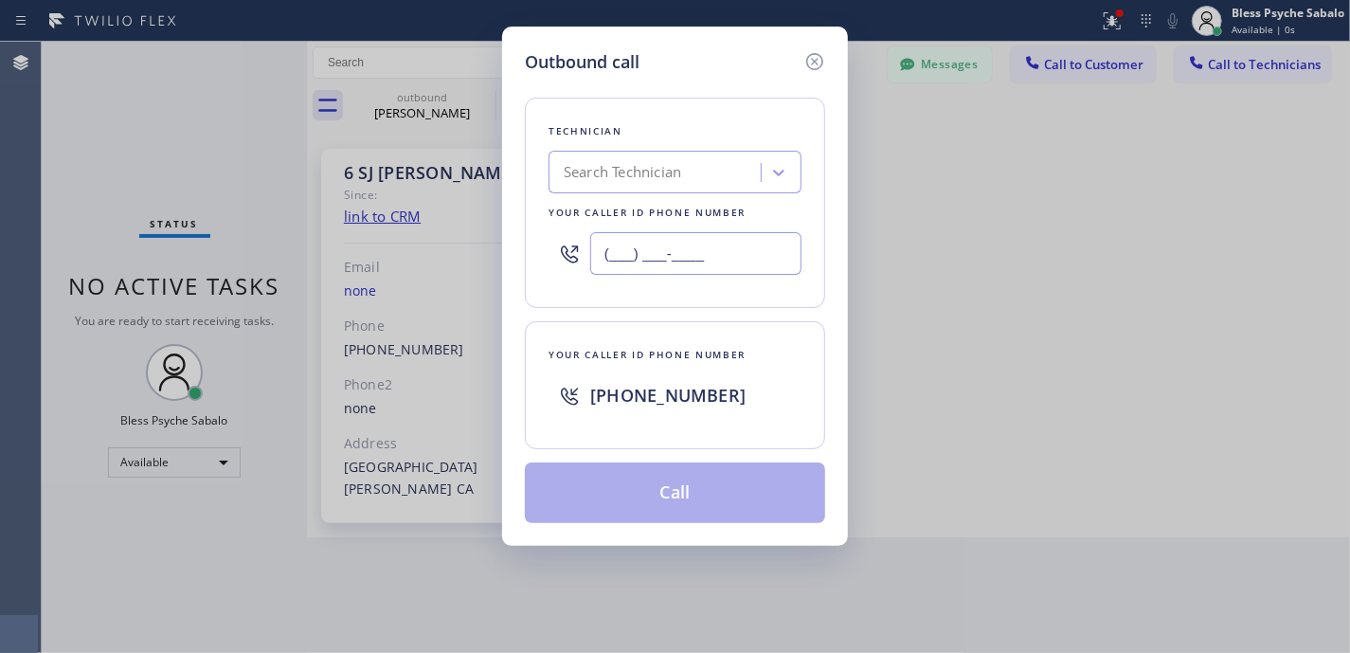
click at [739, 265] on input "(___) ___-____" at bounding box center [695, 253] width 211 height 43
paste input "131) 030-9718"
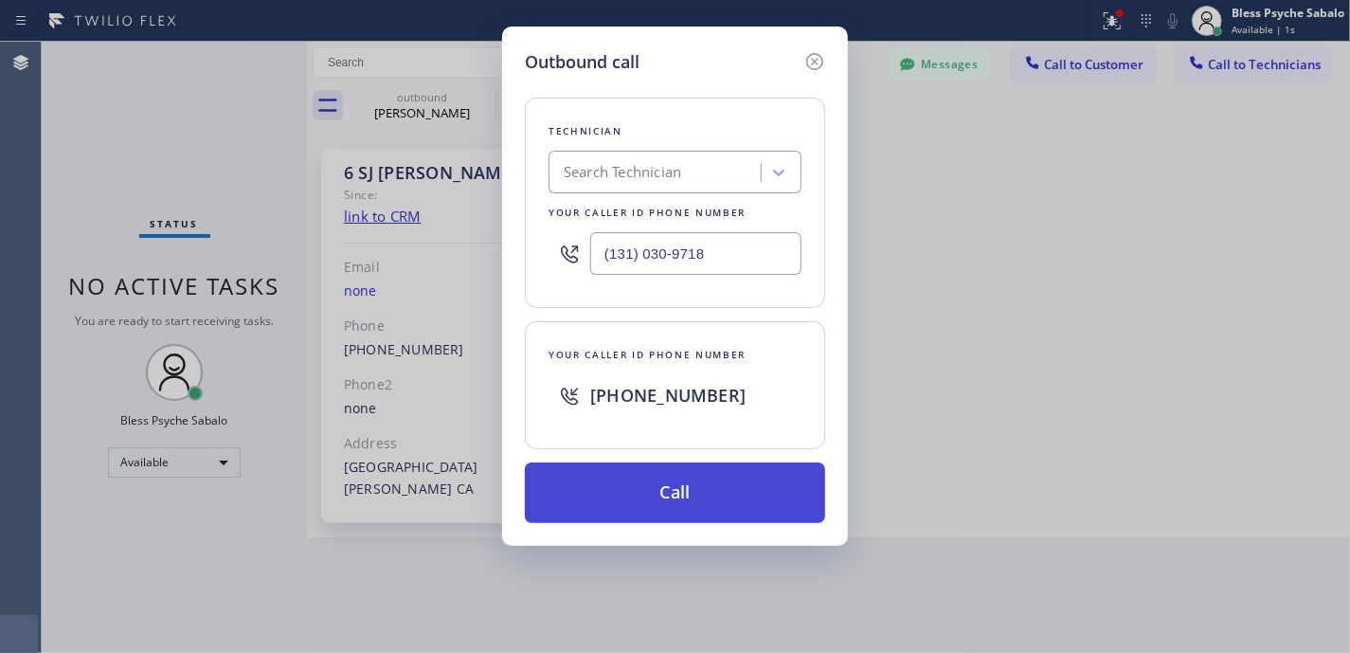
type input "(131) 030-9718"
click at [650, 490] on button "Call" at bounding box center [675, 492] width 300 height 61
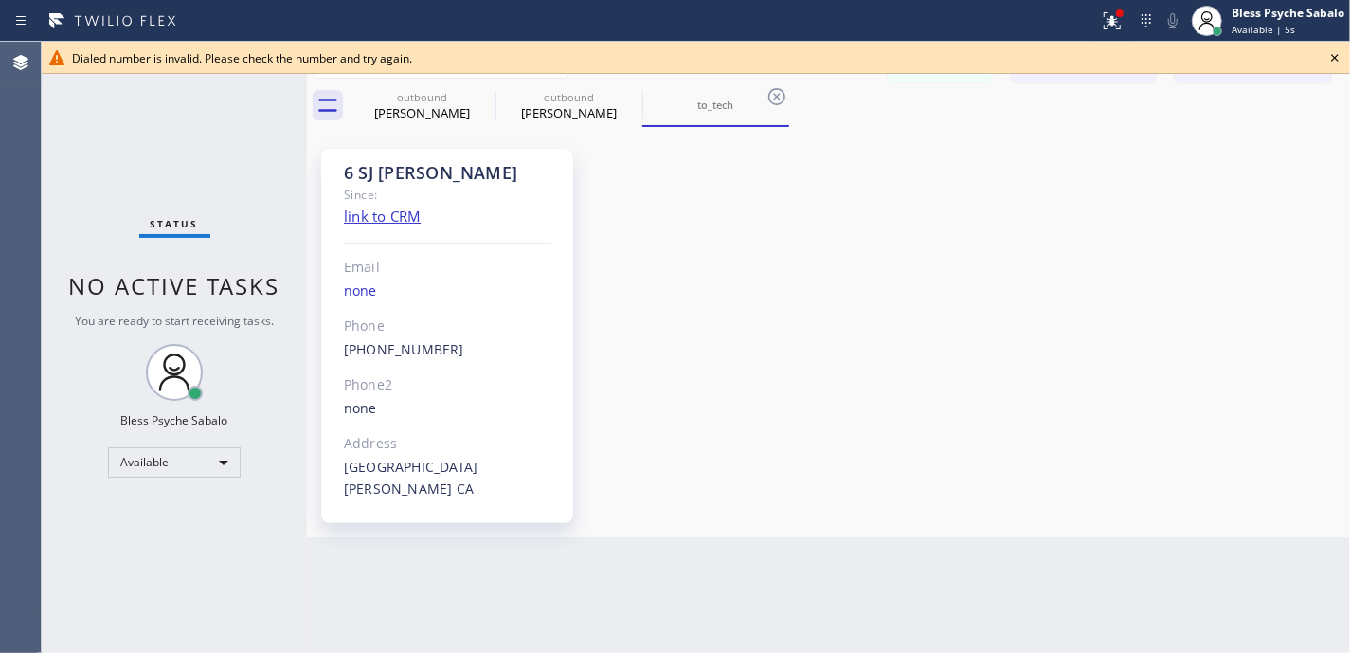
click at [1332, 55] on icon at bounding box center [1335, 57] width 23 height 23
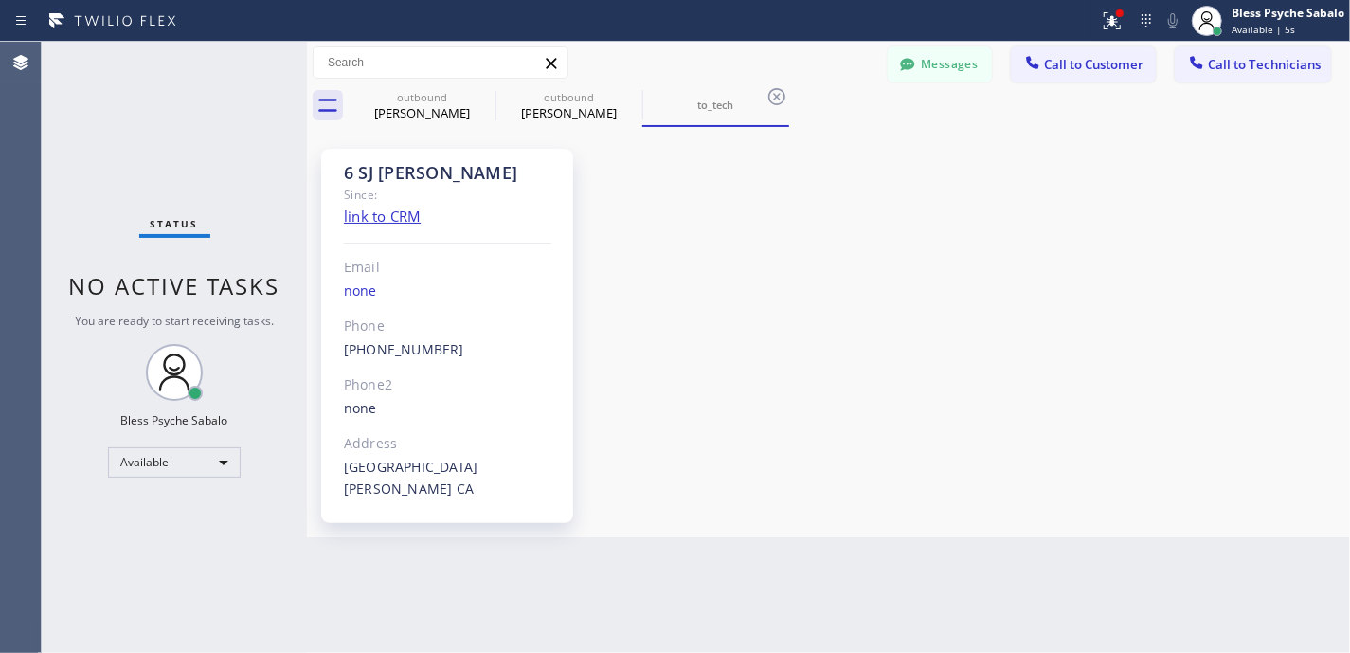
click at [1198, 127] on div "6 SJ [PERSON_NAME] Since: link to CRM Email none Phone [PHONE_NUMBER] Outbound …" at bounding box center [828, 332] width 1043 height 410
click at [1114, 59] on span "Call to Customer" at bounding box center [1093, 64] width 99 height 17
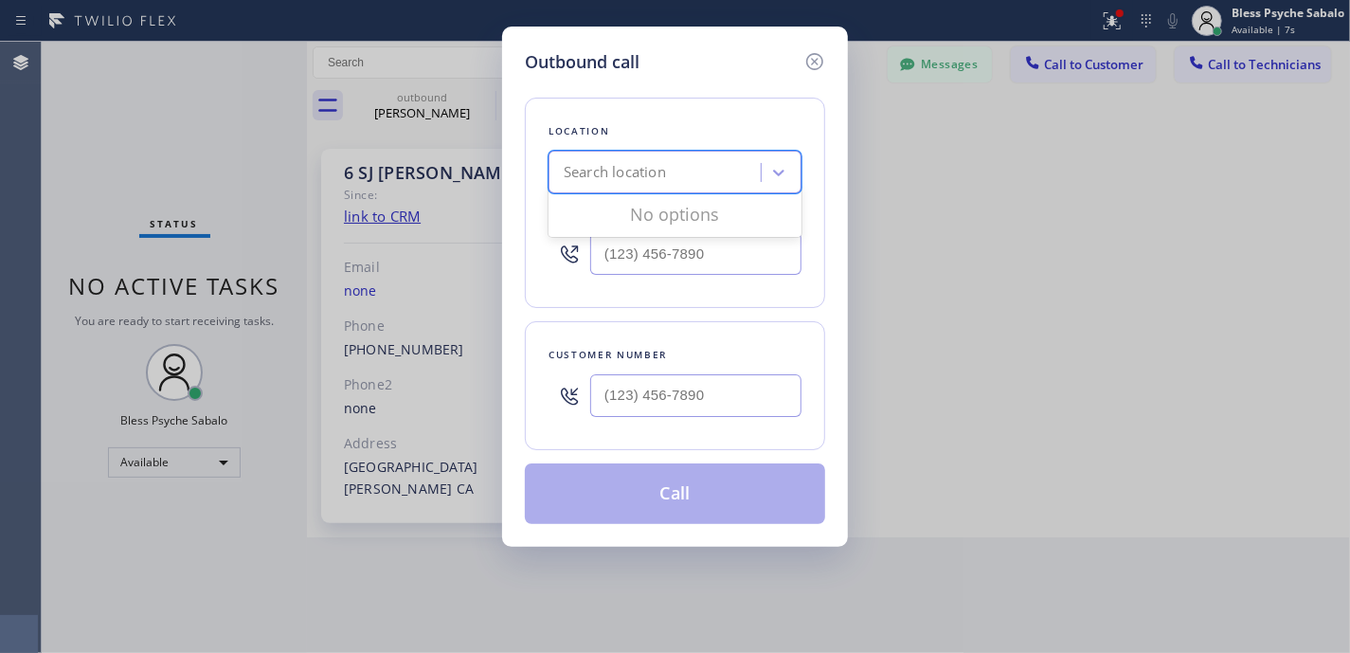
click at [694, 160] on div "Search location" at bounding box center [657, 172] width 207 height 33
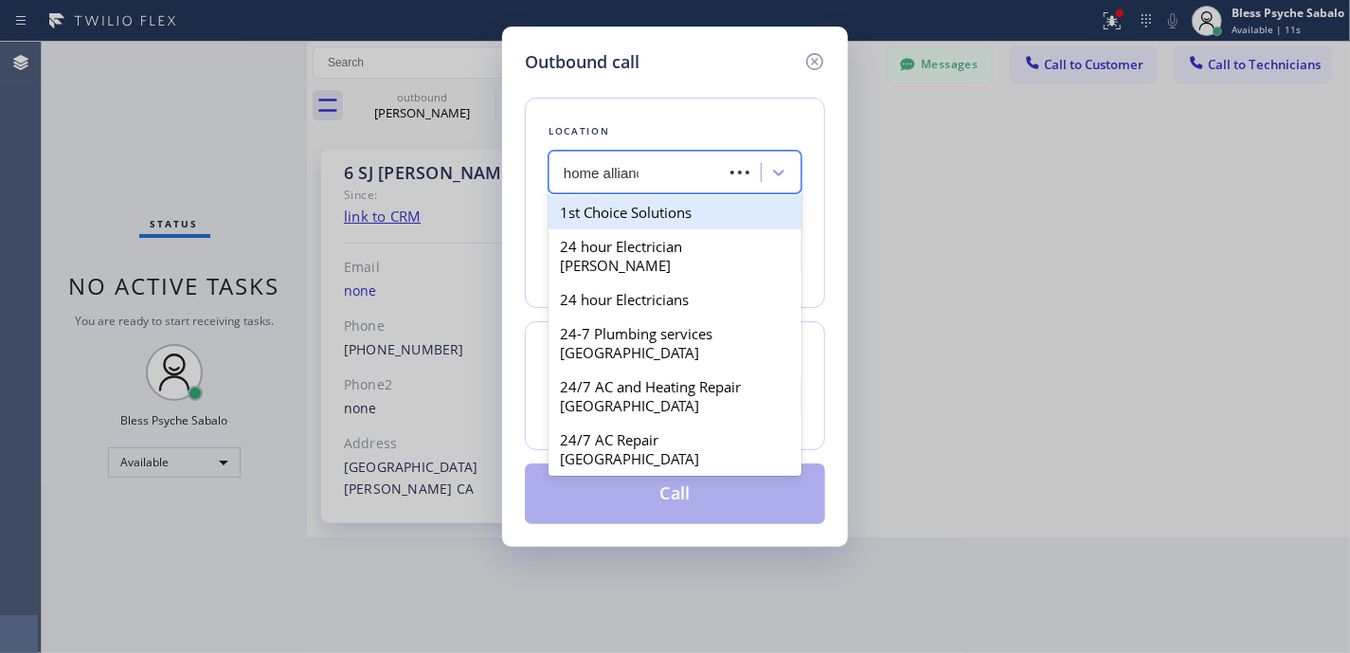
type input "home alliance"
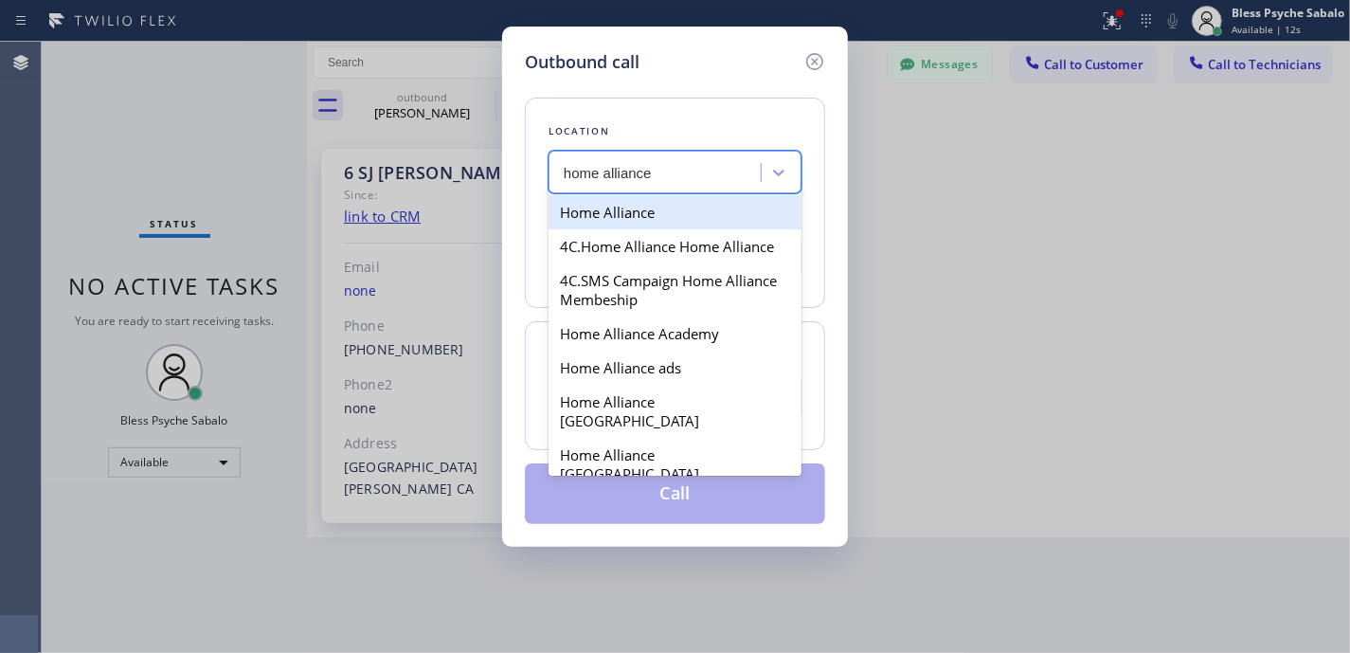
click at [657, 207] on div "Home Alliance" at bounding box center [675, 212] width 253 height 34
type input "[PHONE_NUMBER]"
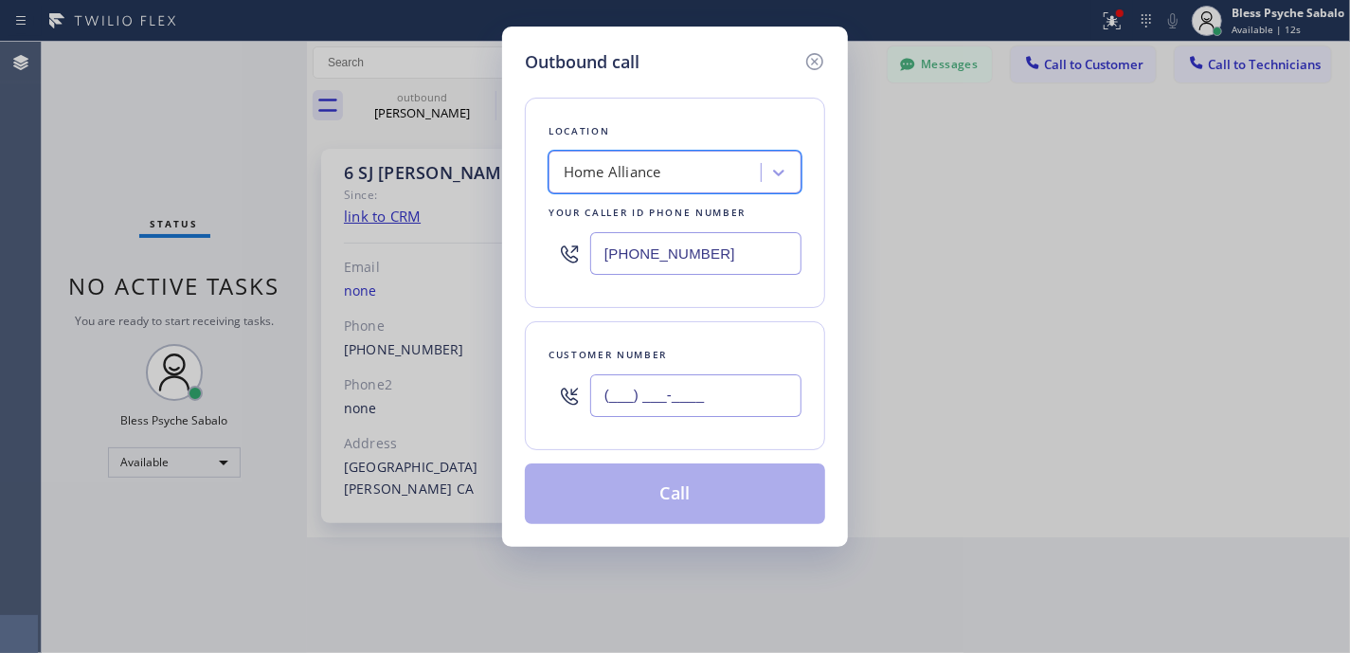
drag, startPoint x: 680, startPoint y: 399, endPoint x: 694, endPoint y: 398, distance: 14.2
click at [682, 399] on input "(___) ___-____" at bounding box center [695, 395] width 211 height 43
paste input "131) 030-9718"
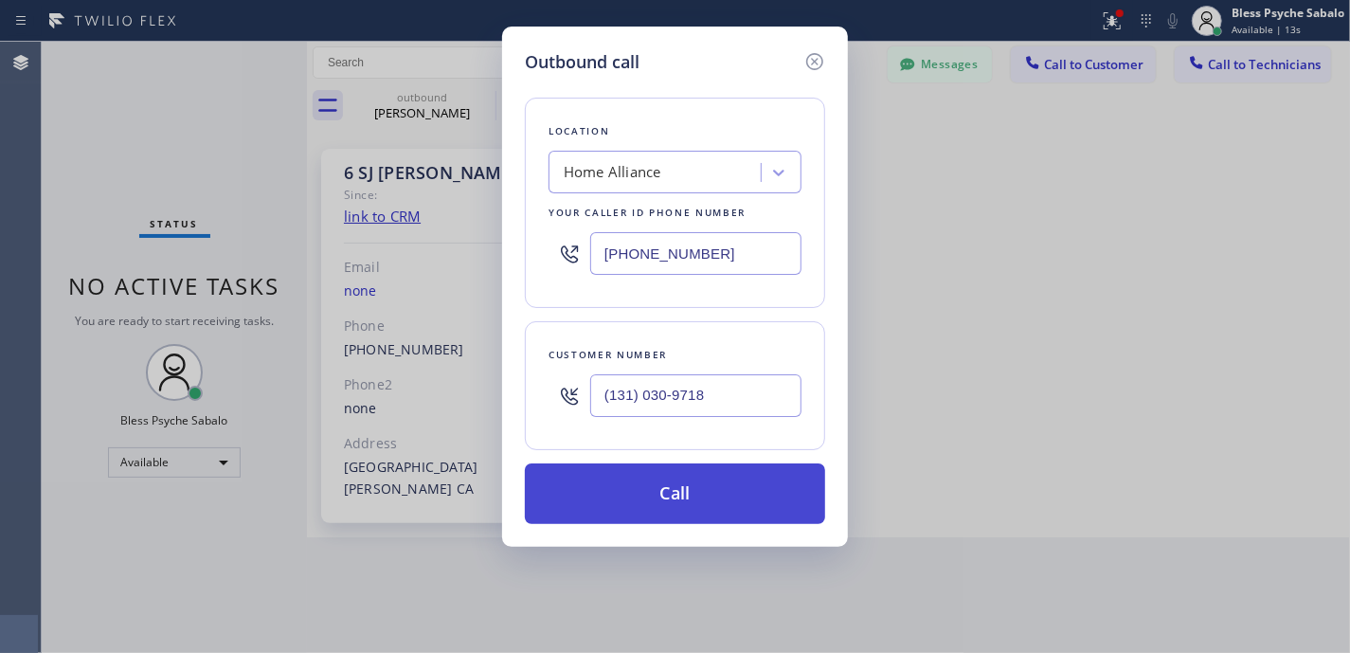
type input "(131) 030-9718"
click at [709, 504] on button "Call" at bounding box center [675, 493] width 300 height 61
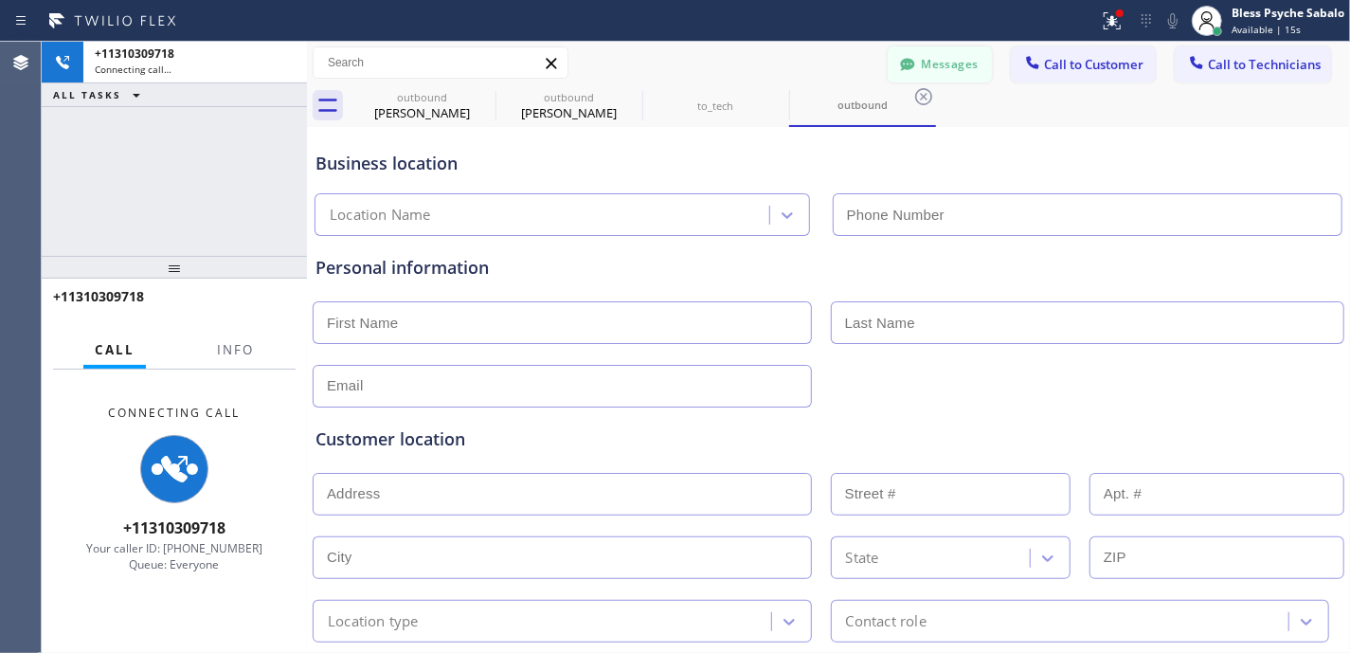
type input "[PHONE_NUMBER]"
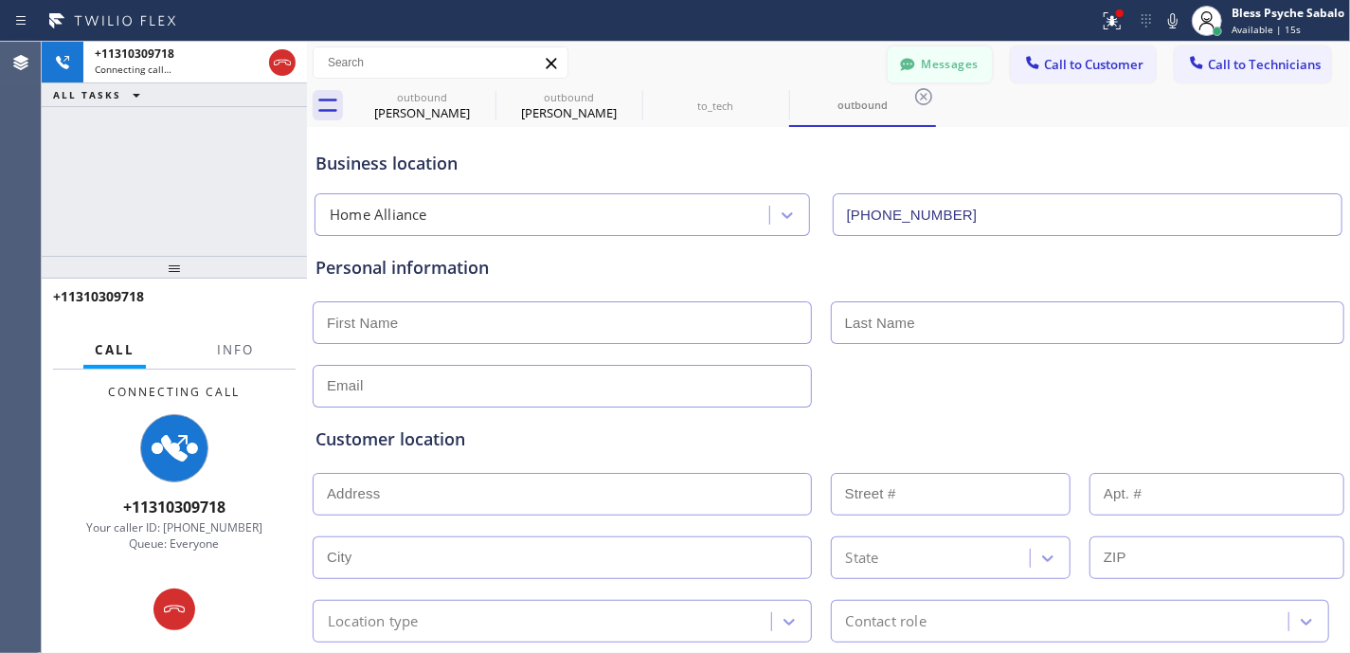
click at [937, 57] on button "Messages" at bounding box center [940, 64] width 104 height 36
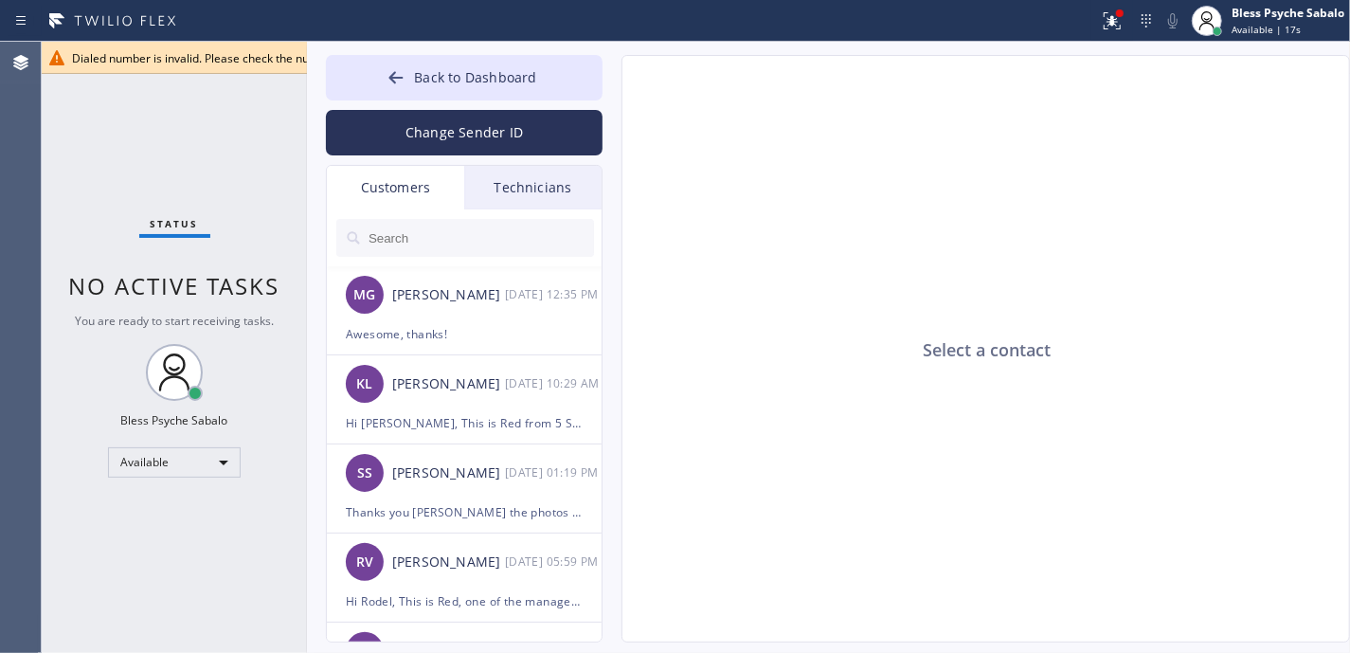
click at [111, 64] on span "Dialed number is invalid. Please check the number and try again." at bounding box center [242, 58] width 340 height 16
click at [500, 91] on button "Back to Dashboard" at bounding box center [464, 77] width 277 height 45
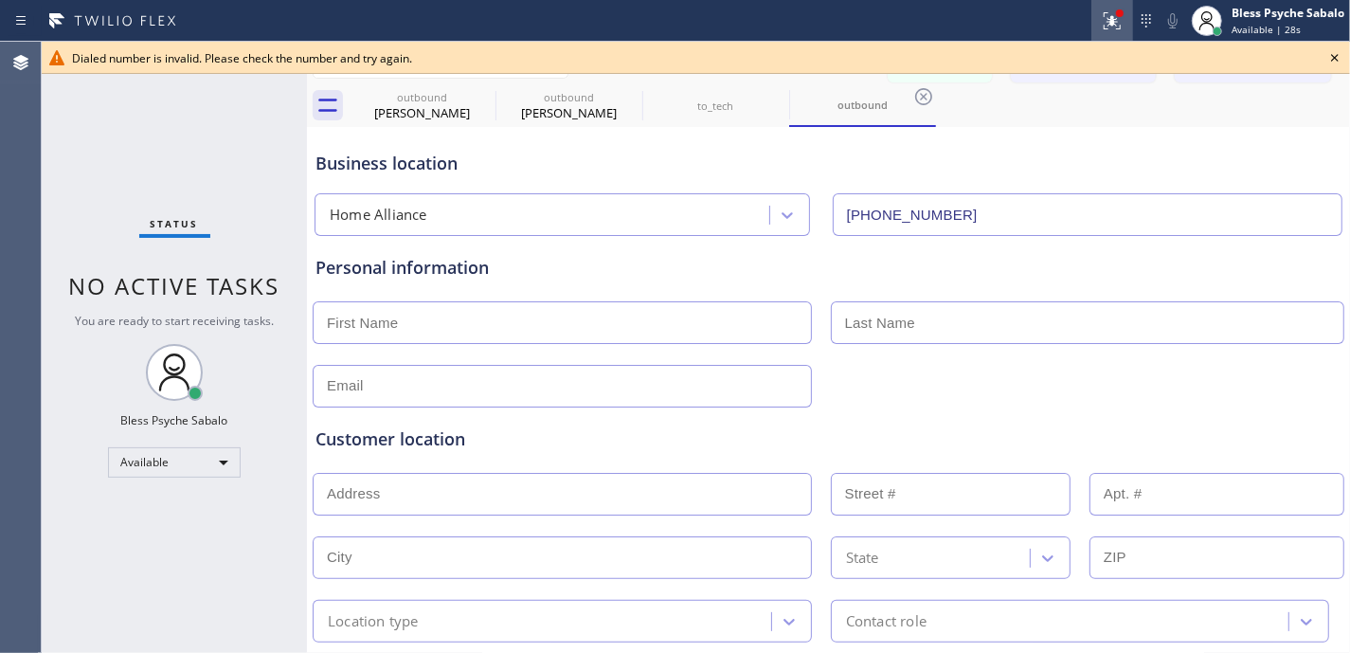
click at [1112, 17] on icon at bounding box center [1112, 18] width 11 height 7
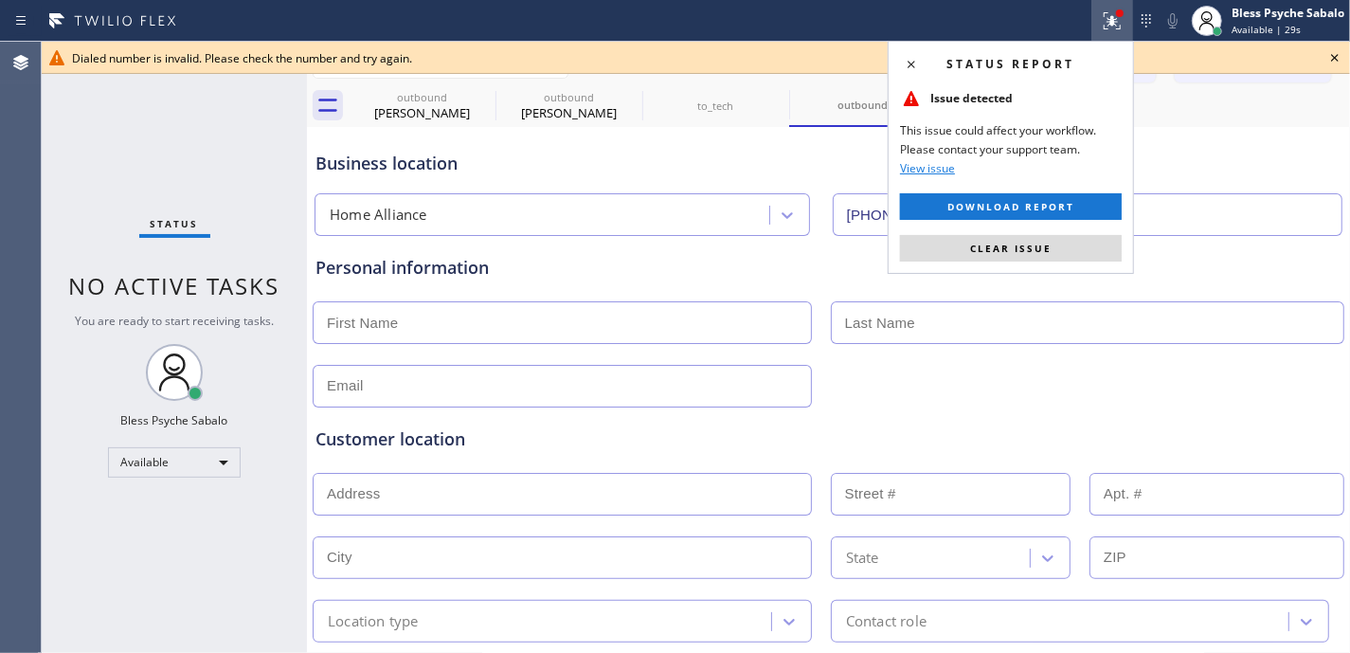
click at [1046, 236] on button "Clear issue" at bounding box center [1011, 248] width 222 height 27
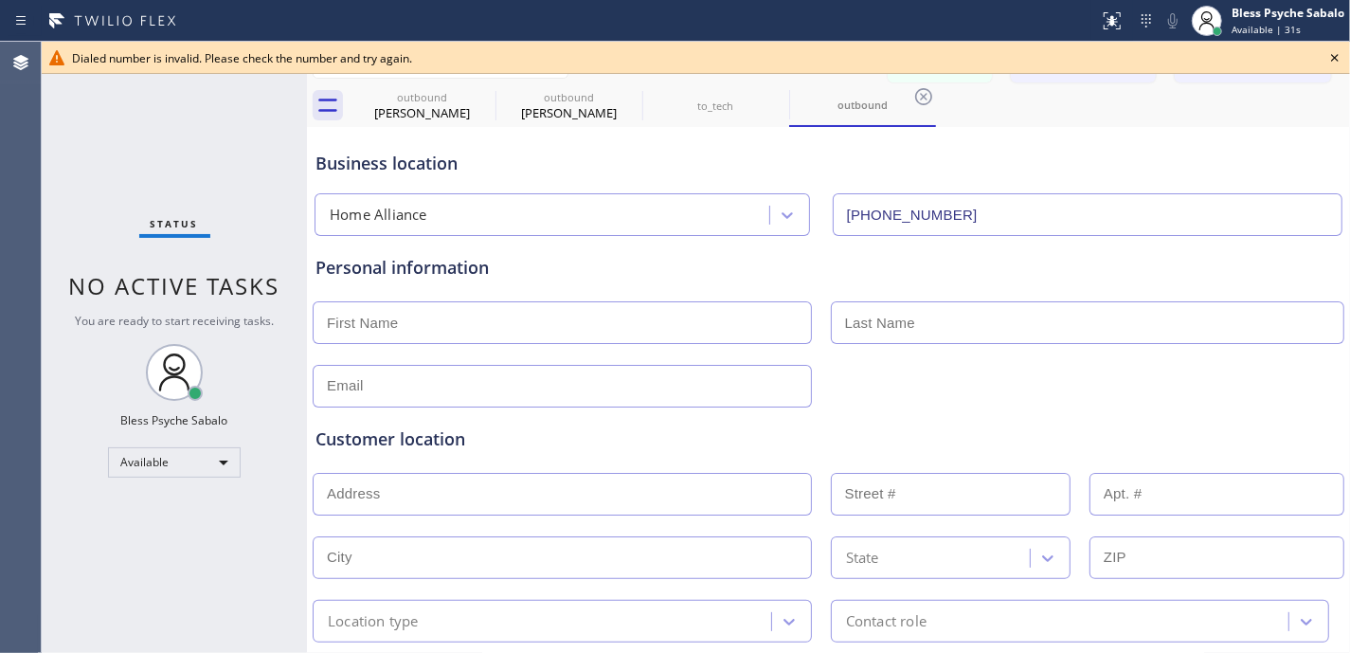
click at [1327, 57] on icon at bounding box center [1335, 57] width 23 height 23
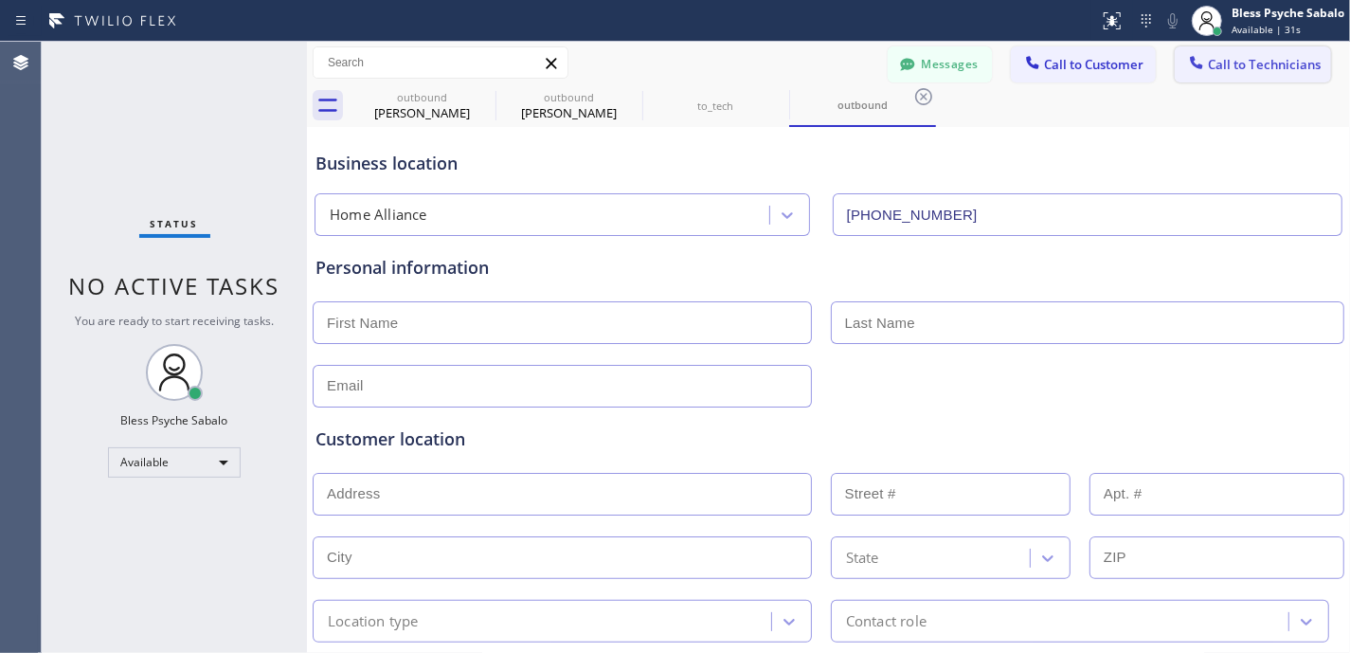
click at [1288, 68] on span "Call to Technicians" at bounding box center [1264, 64] width 113 height 17
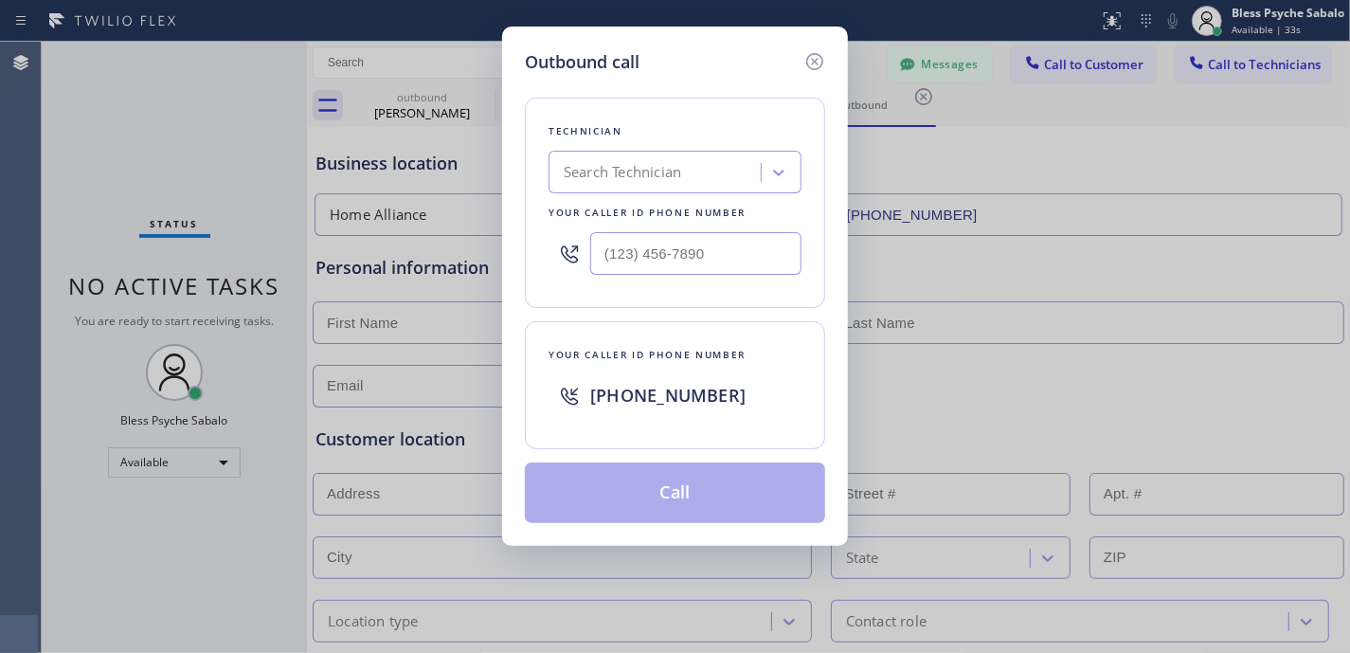
type input "(___) ___-____"
click at [707, 260] on input "(___) ___-____" at bounding box center [695, 253] width 211 height 43
click at [699, 387] on span "[PHONE_NUMBER]" at bounding box center [667, 395] width 155 height 23
click at [694, 383] on div "[PHONE_NUMBER]" at bounding box center [695, 395] width 211 height 34
drag, startPoint x: 694, startPoint y: 383, endPoint x: 782, endPoint y: 64, distance: 330.3
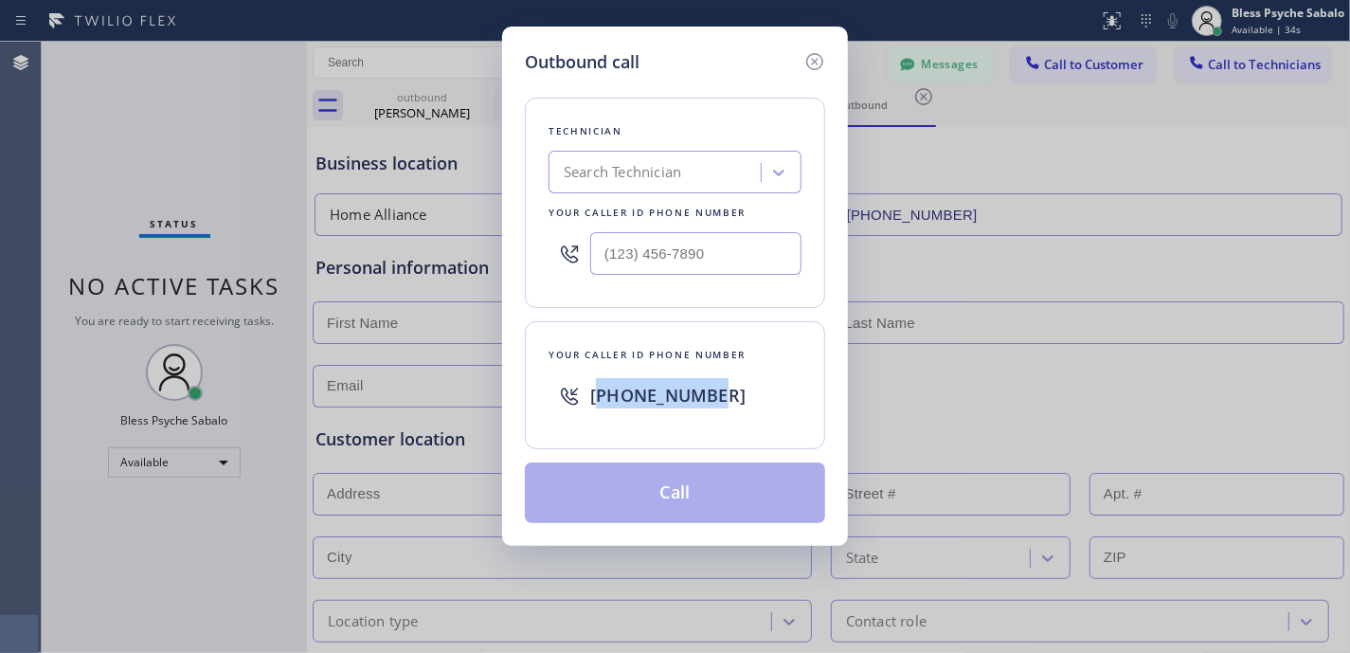
click at [694, 372] on div "[PHONE_NUMBER]" at bounding box center [675, 395] width 253 height 61
click at [813, 54] on icon at bounding box center [814, 61] width 23 height 23
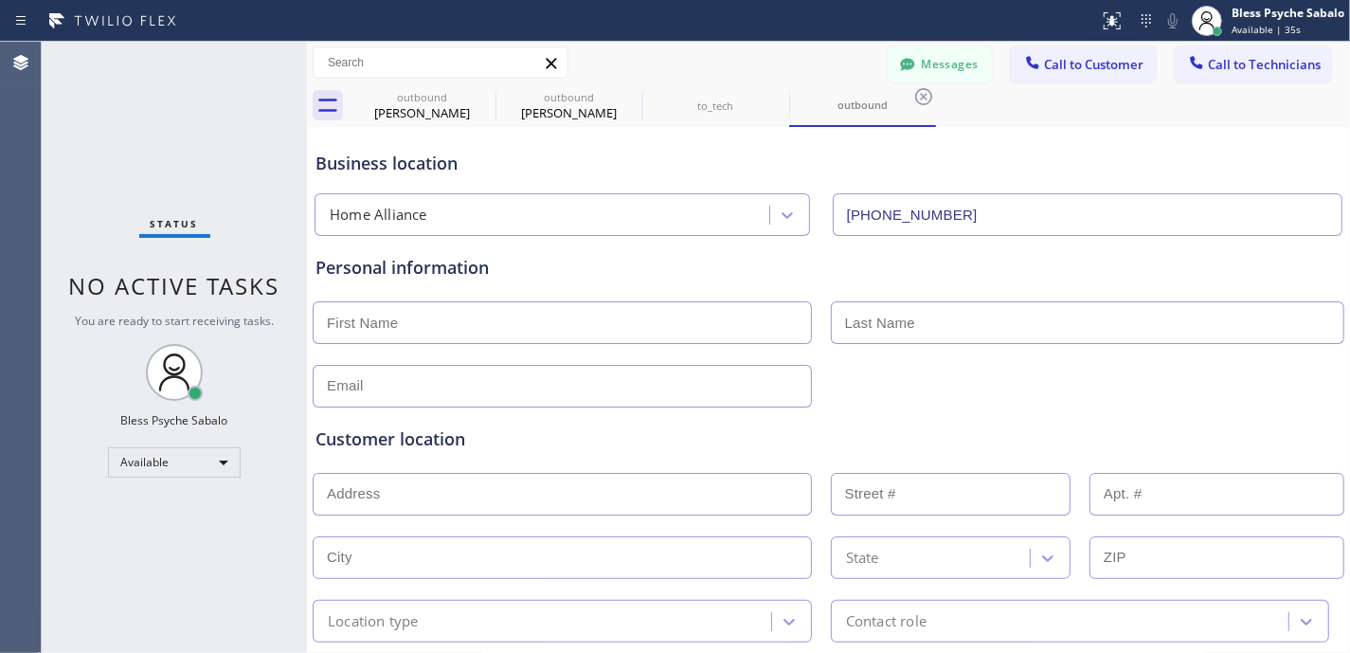
click at [908, 53] on button "Messages" at bounding box center [940, 64] width 104 height 36
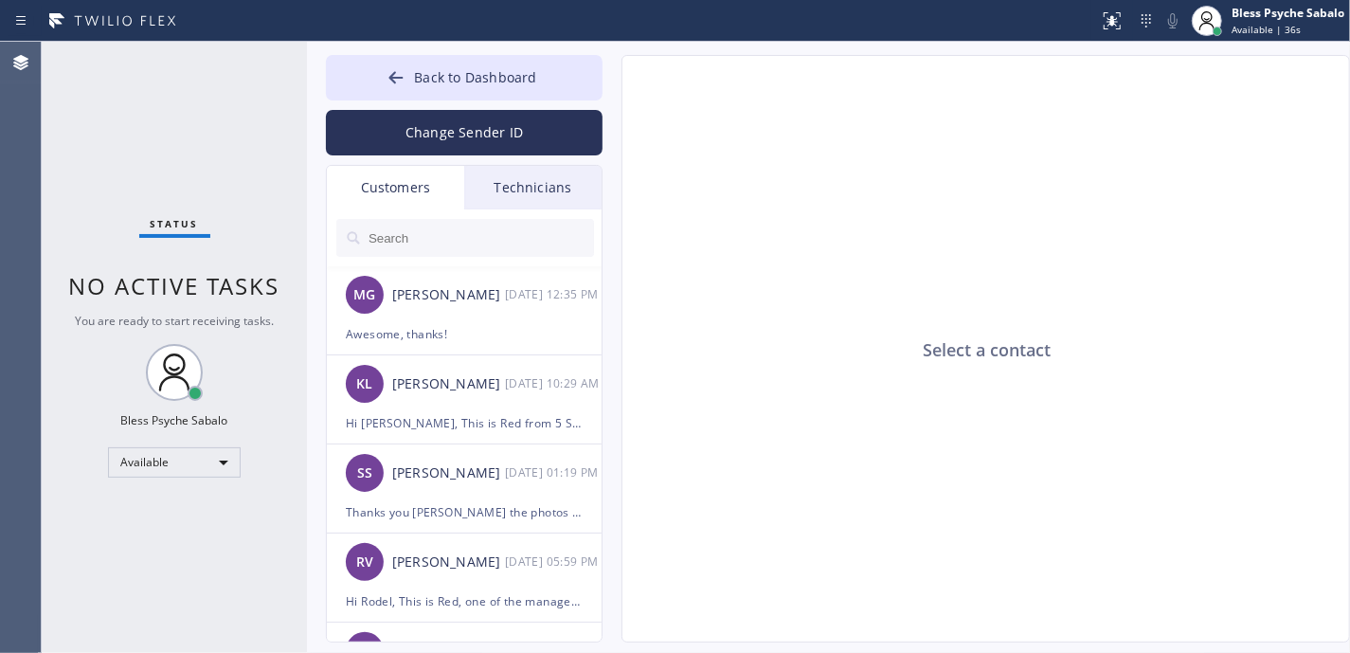
click at [453, 146] on button "Change Sender ID" at bounding box center [464, 132] width 277 height 45
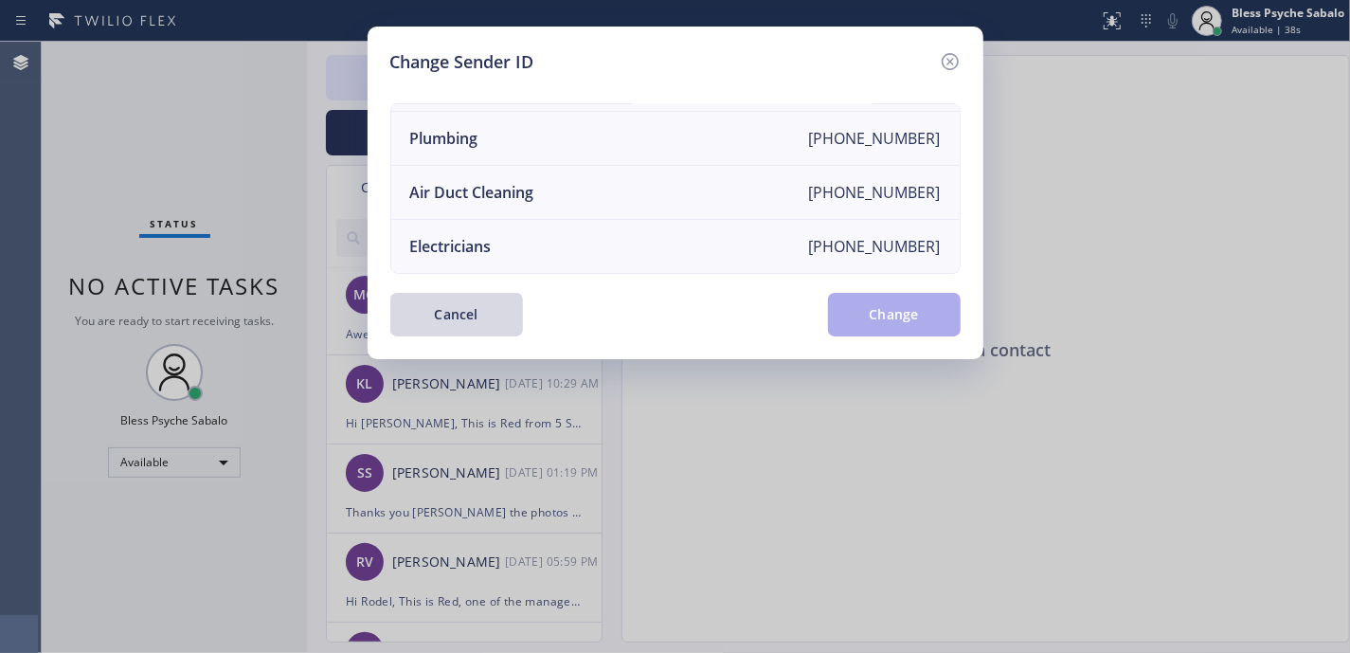
scroll to position [108, 0]
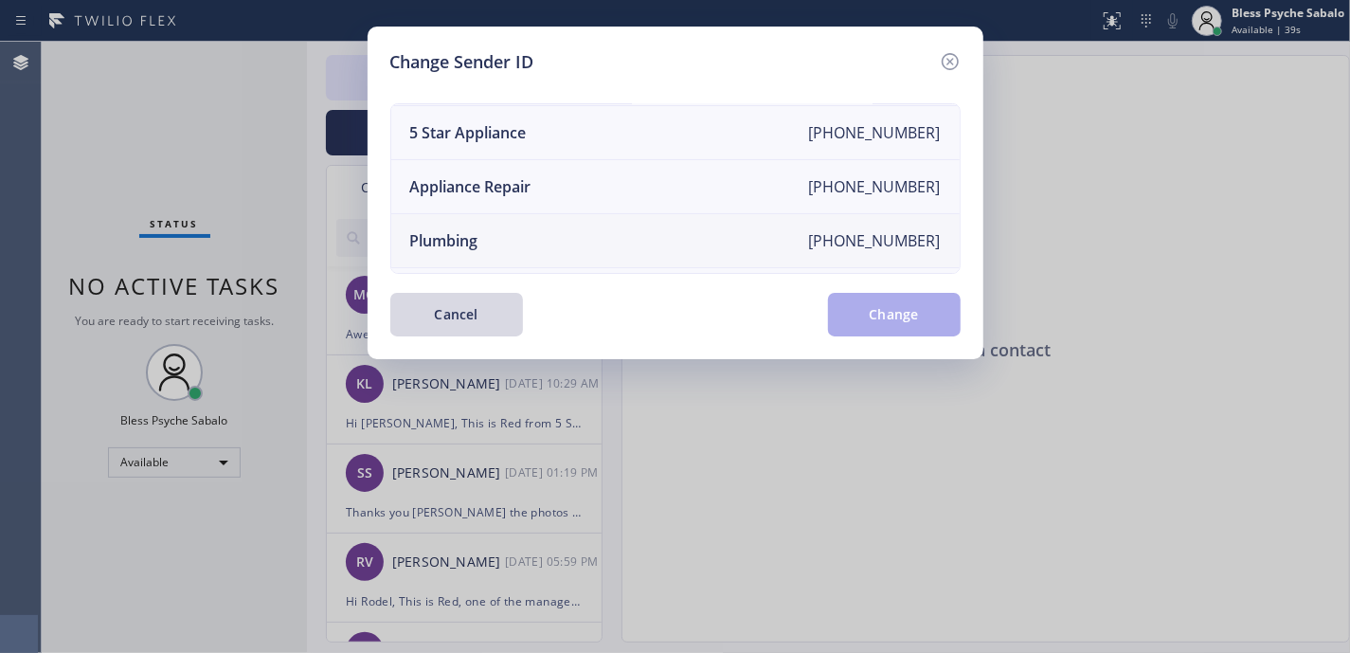
click at [527, 239] on li "Plumbing [PHONE_NUMBER]" at bounding box center [675, 241] width 568 height 54
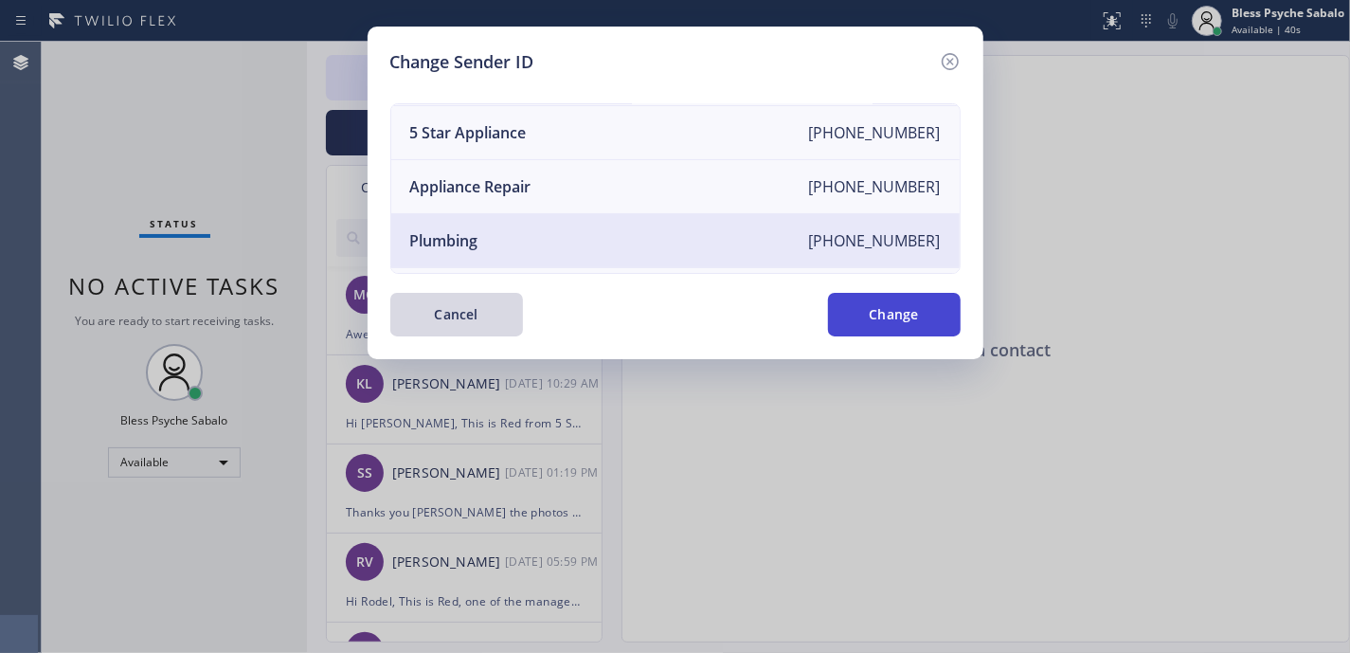
click at [891, 333] on button "Change" at bounding box center [894, 315] width 133 height 44
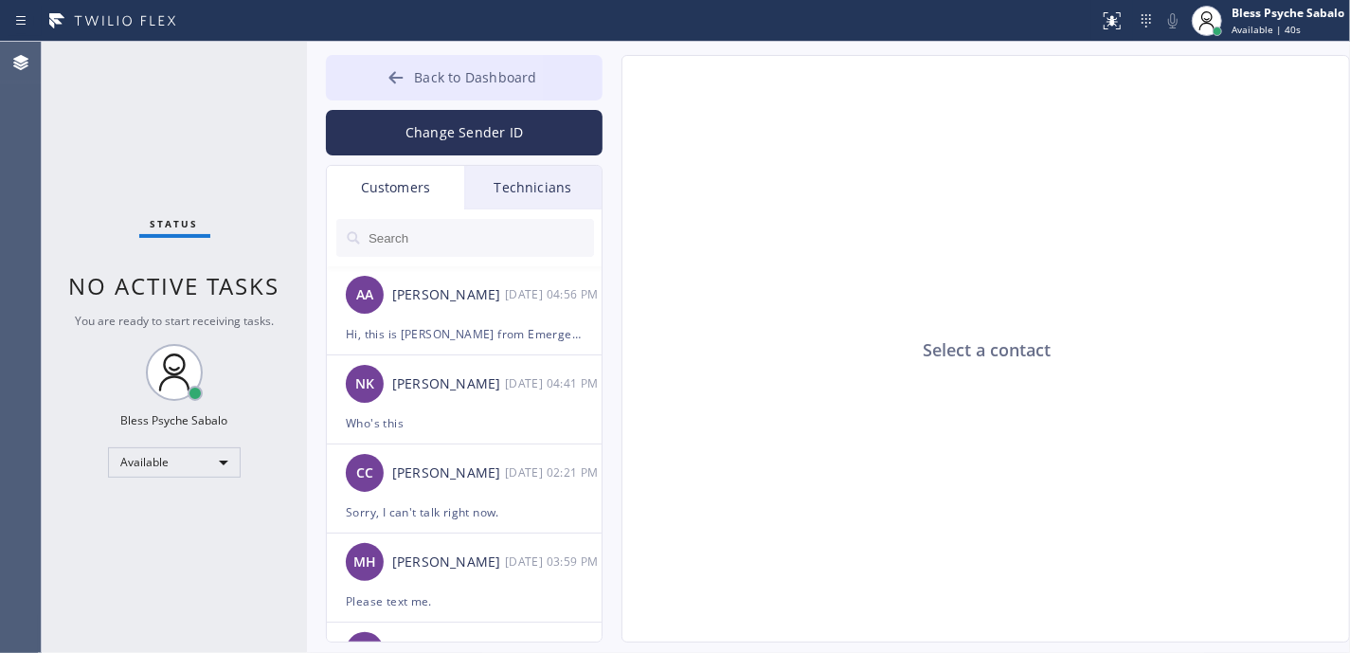
click at [549, 70] on button "Back to Dashboard" at bounding box center [464, 77] width 277 height 45
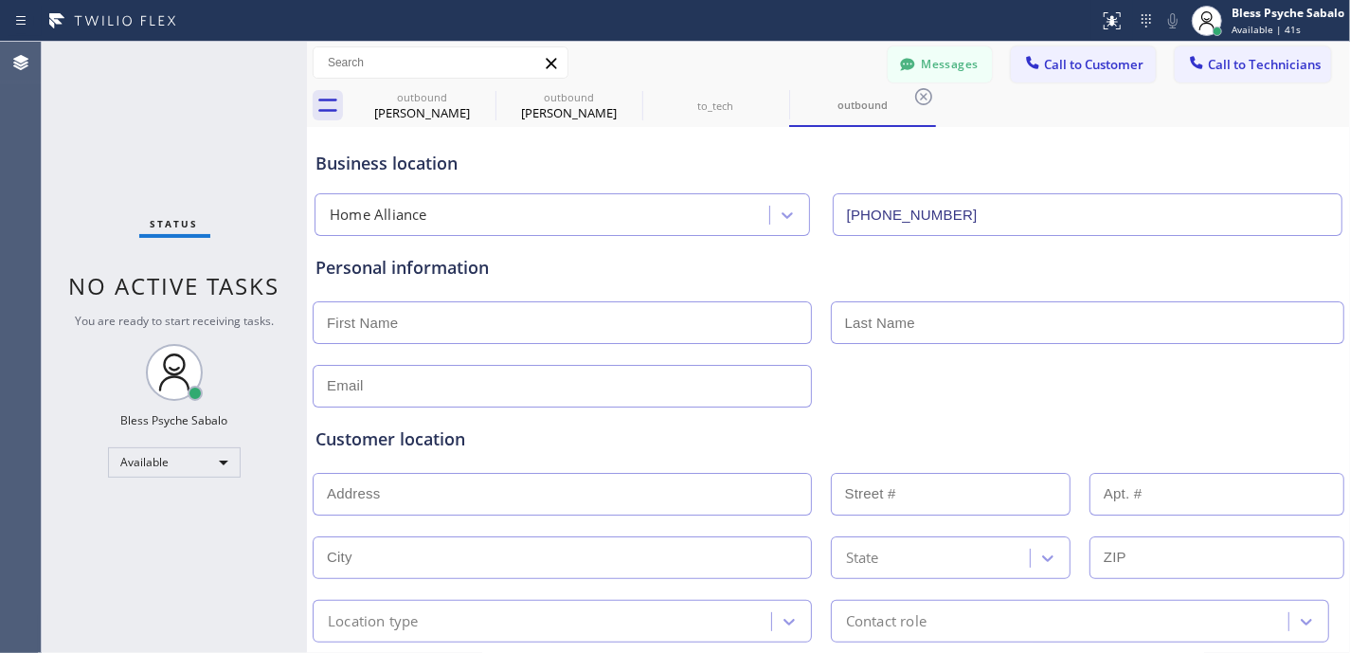
click at [971, 141] on div "Business location Home Alliance [PHONE_NUMBER]" at bounding box center [829, 184] width 1034 height 104
click at [1222, 58] on span "Call to Technicians" at bounding box center [1264, 64] width 113 height 17
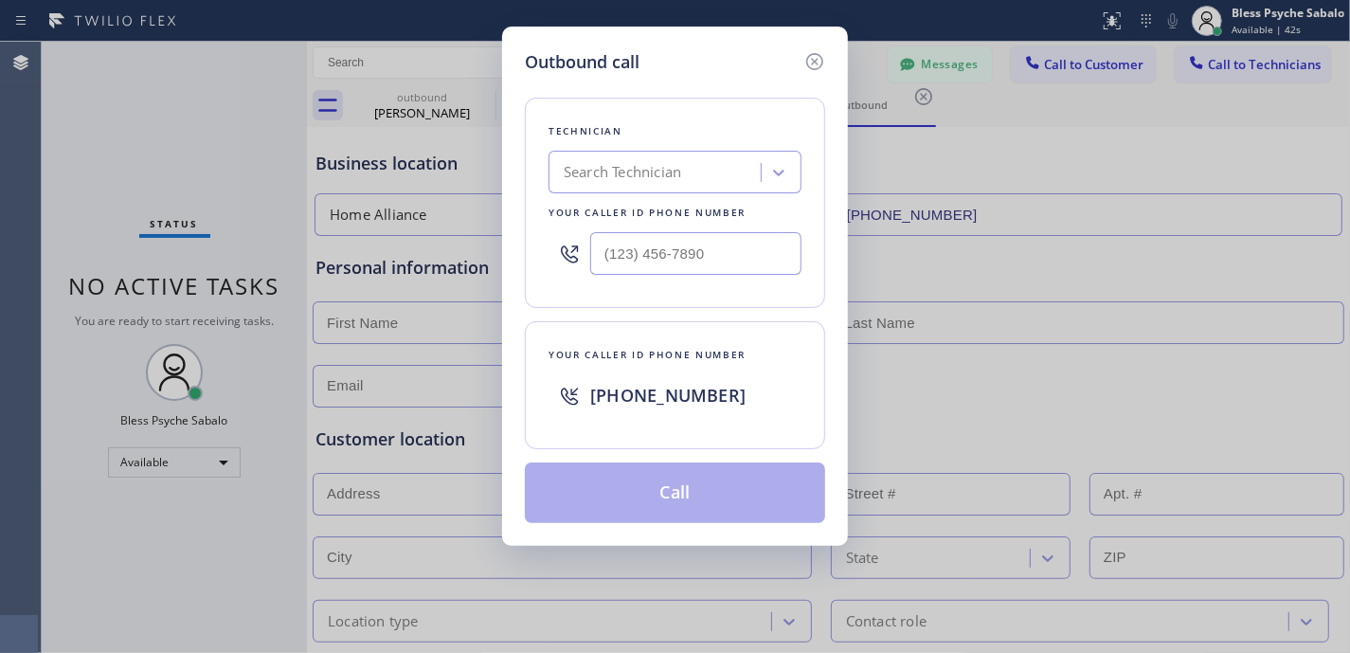
click at [694, 231] on div at bounding box center [675, 254] width 253 height 62
click at [694, 248] on input "(___) ___-____" at bounding box center [695, 253] width 211 height 43
paste input "131) 030-9718"
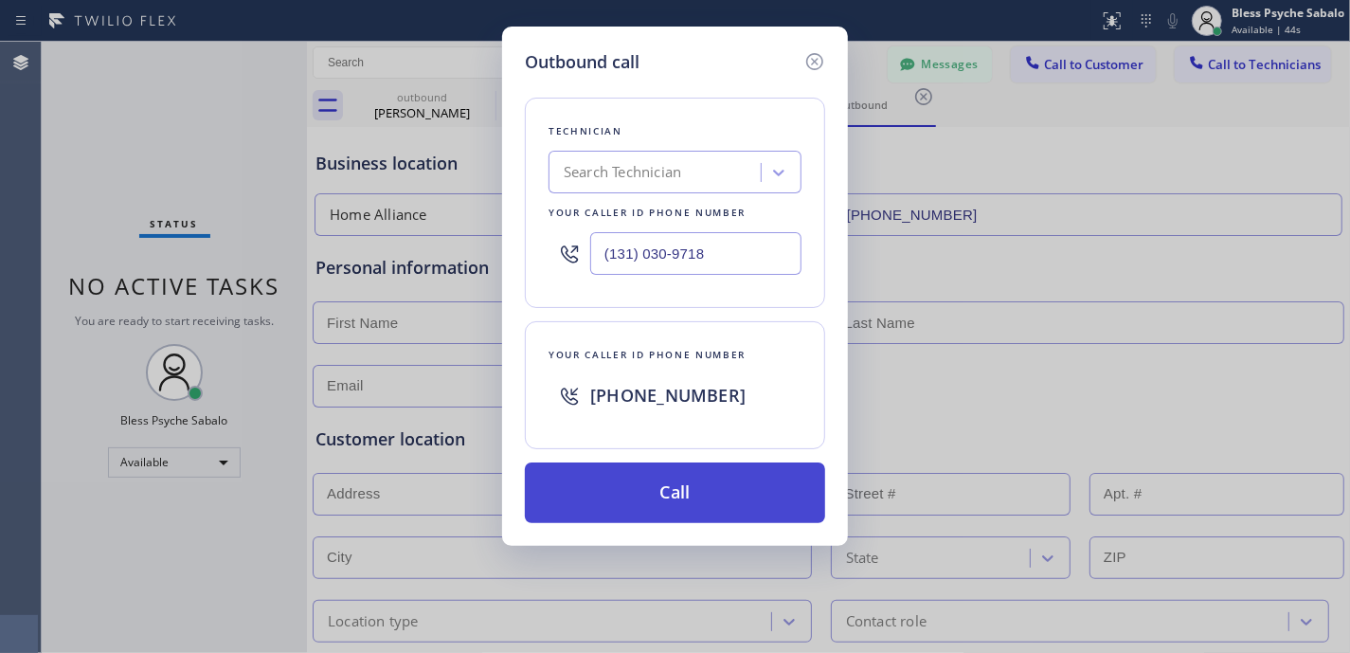
type input "(131) 030-9718"
click at [680, 483] on button "Call" at bounding box center [675, 492] width 300 height 61
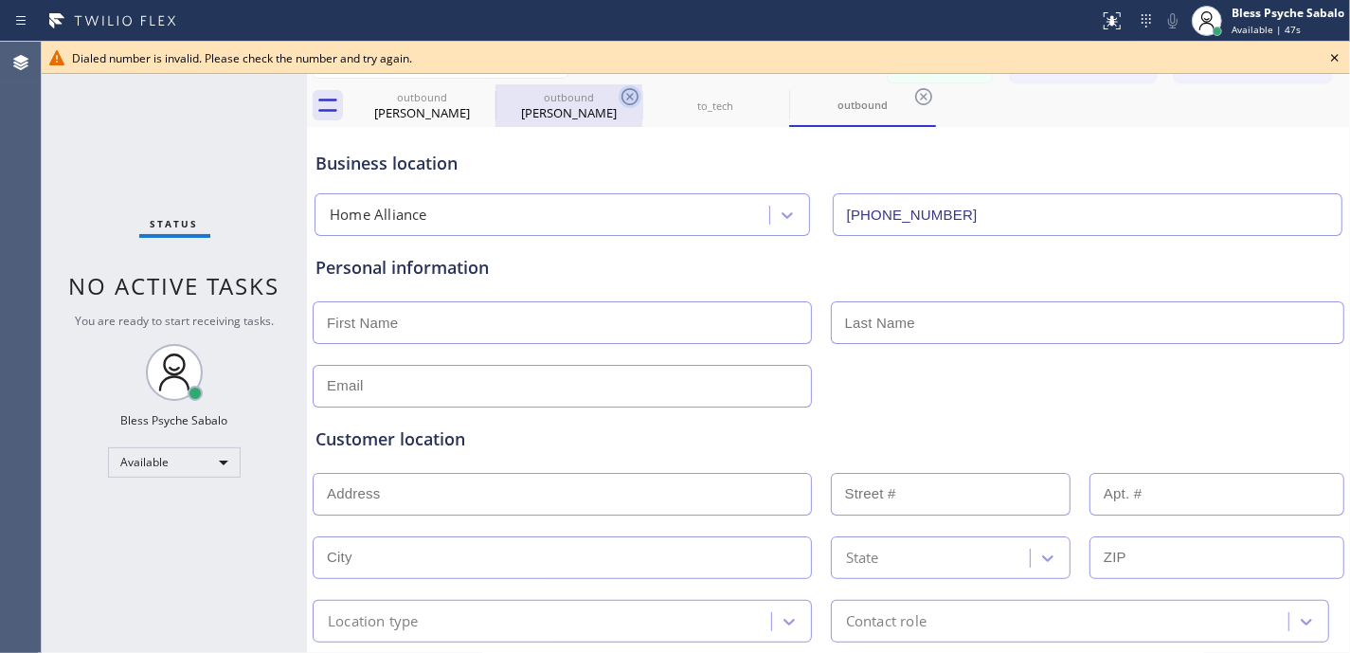
click at [0, 0] on icon at bounding box center [0, 0] width 0 height 0
type input "[PHONE_NUMBER]"
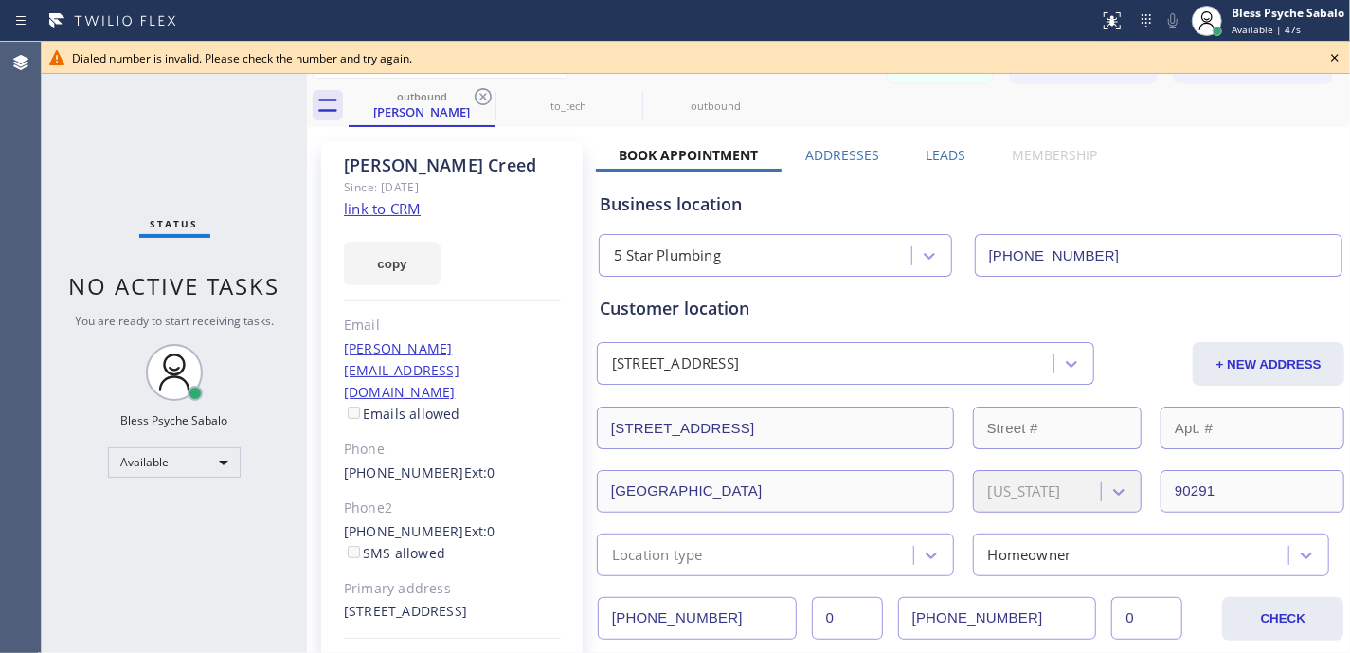
click at [1327, 59] on icon at bounding box center [1335, 57] width 23 height 23
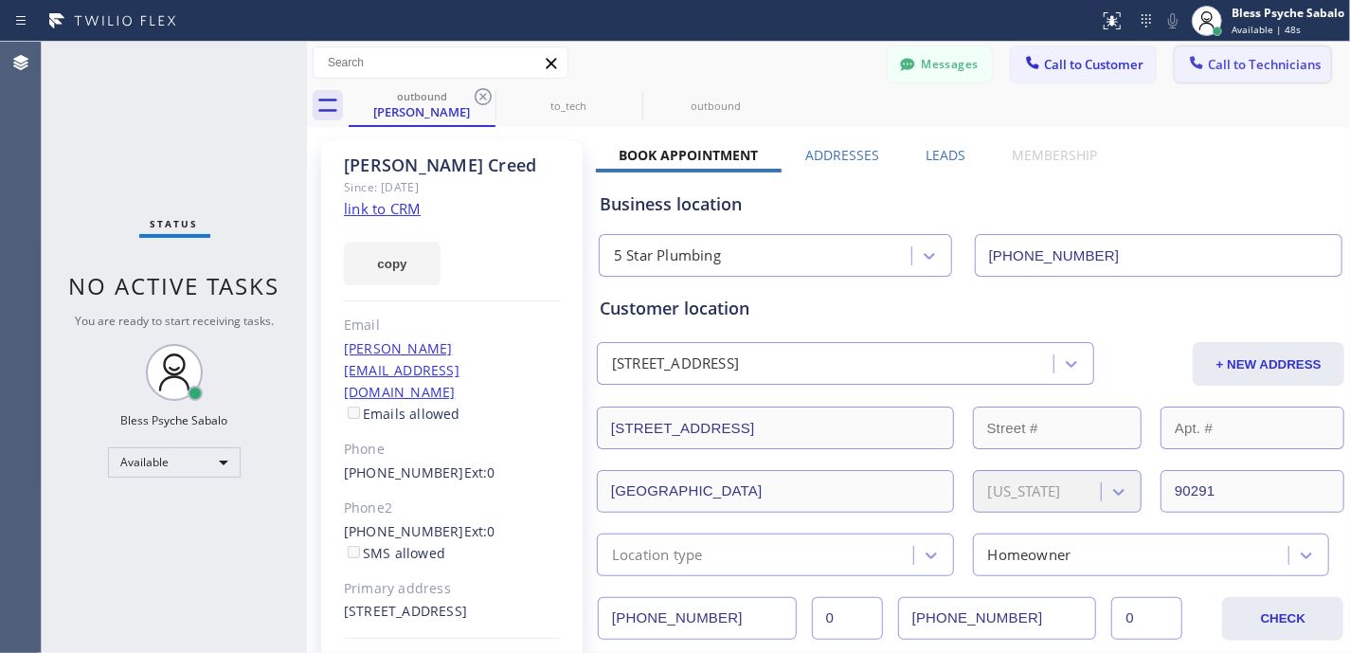
click at [1268, 62] on span "Call to Technicians" at bounding box center [1264, 64] width 113 height 17
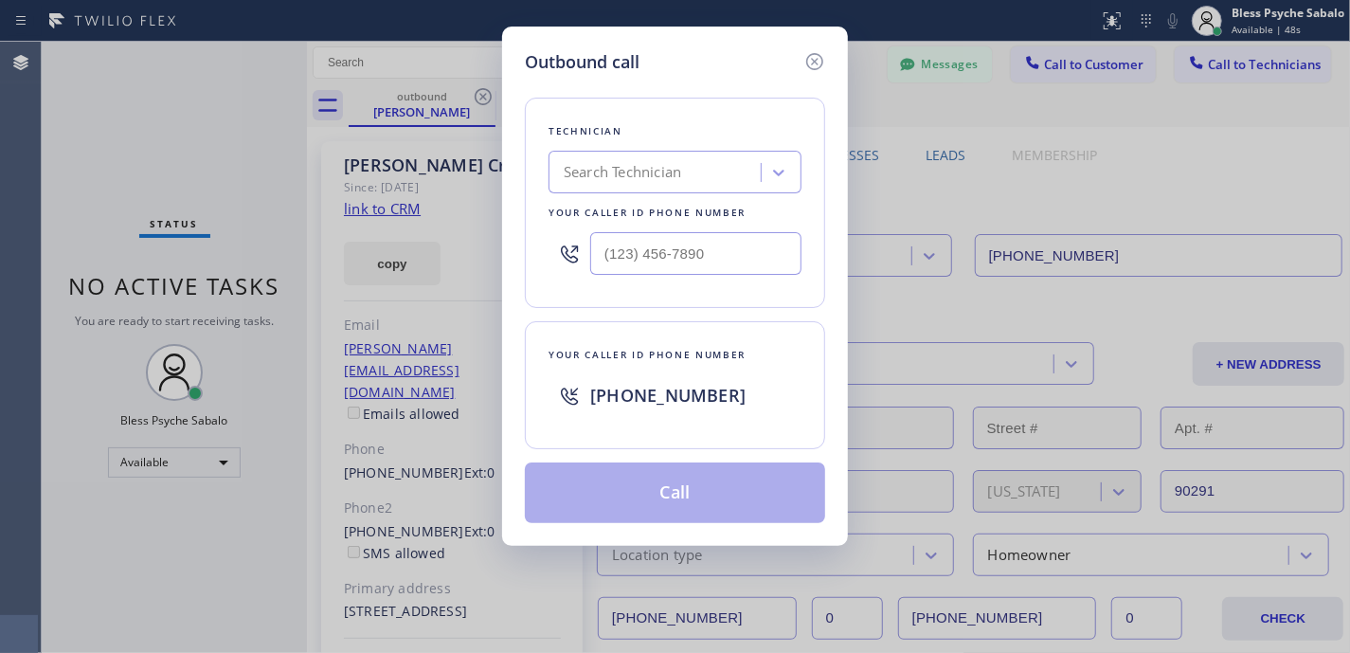
click at [645, 171] on div "Search Technician" at bounding box center [622, 173] width 117 height 22
click at [813, 57] on icon at bounding box center [814, 61] width 23 height 23
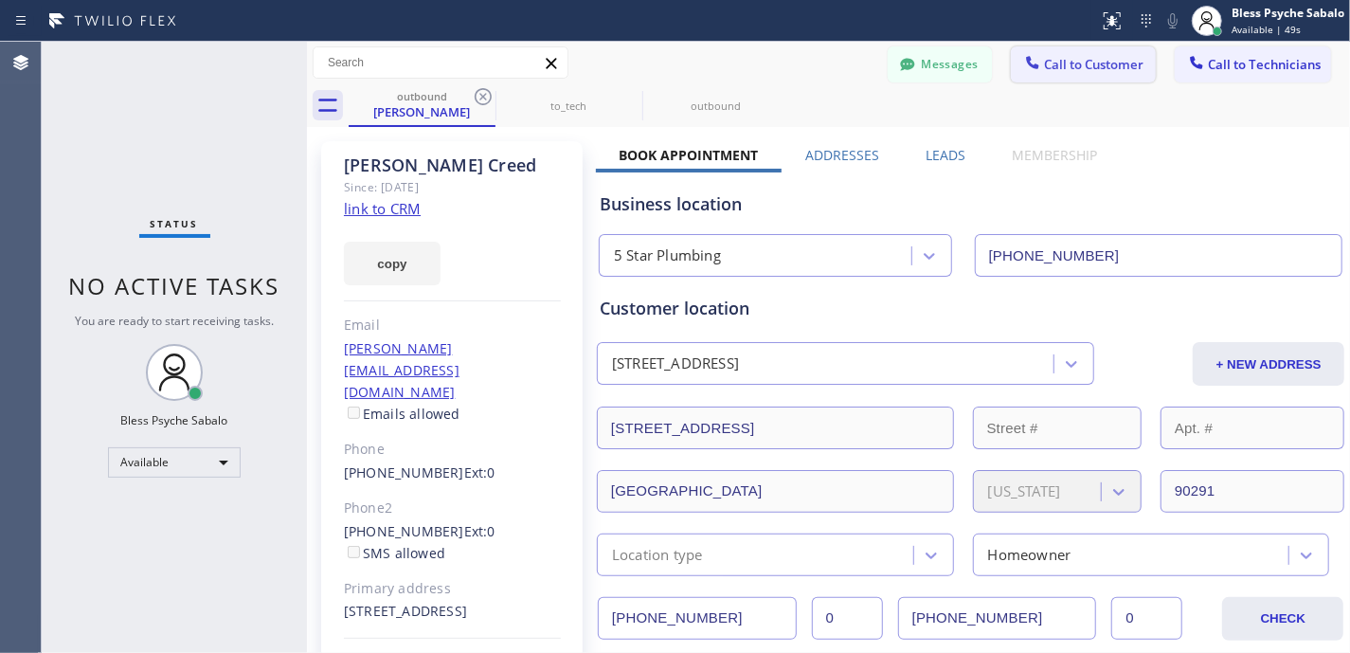
click at [1023, 73] on div at bounding box center [1032, 64] width 23 height 23
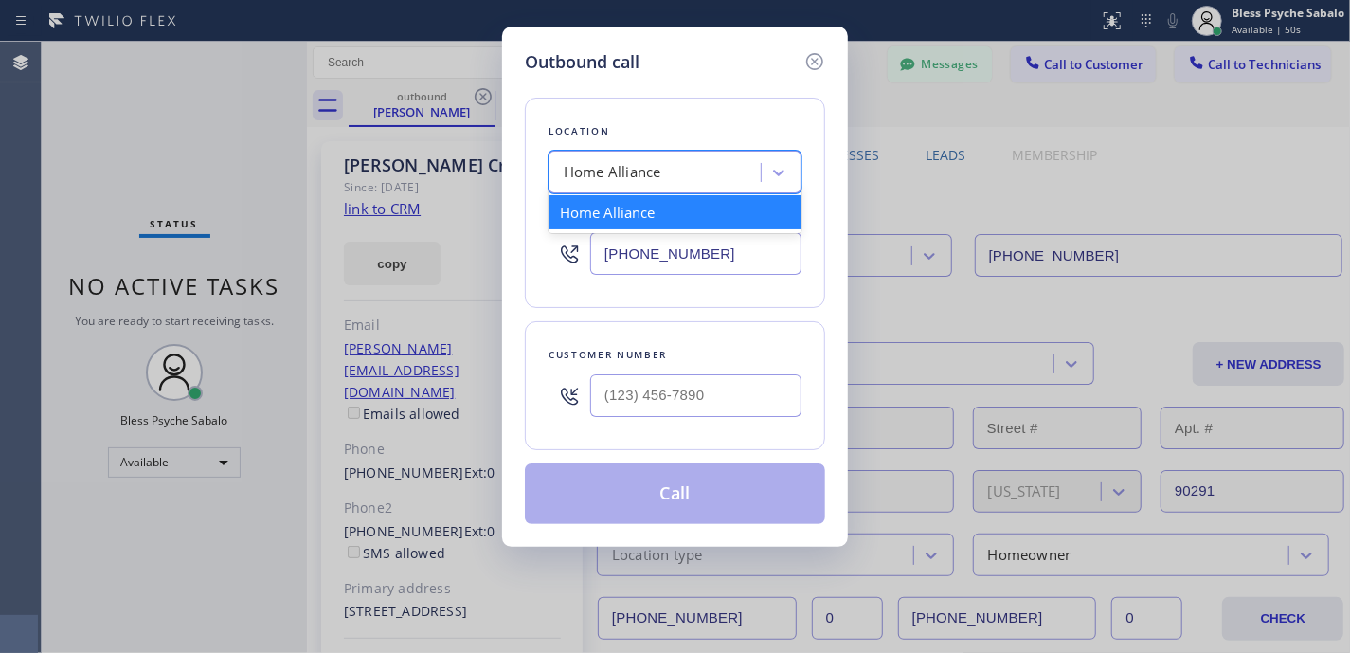
click at [733, 179] on div "Home Alliance" at bounding box center [657, 172] width 207 height 33
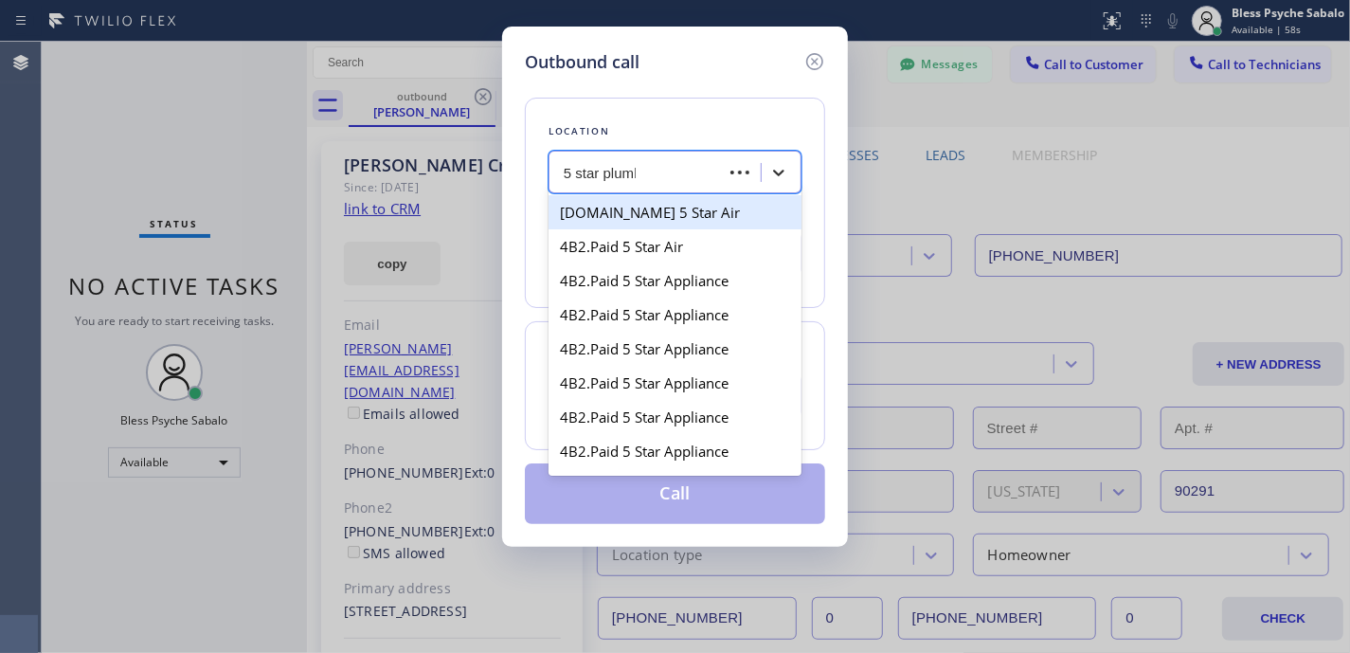
type input "5 star plumbi"
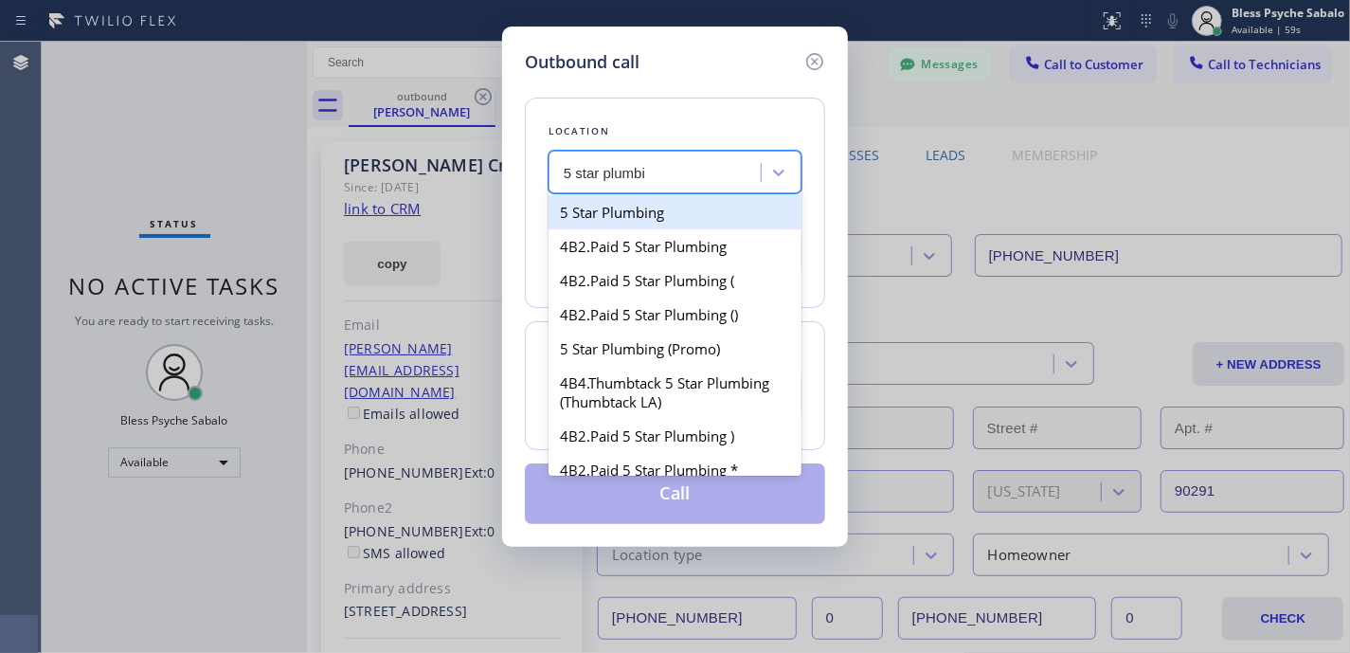
click at [627, 201] on div "5 Star Plumbing" at bounding box center [675, 212] width 253 height 34
type input "[PHONE_NUMBER]"
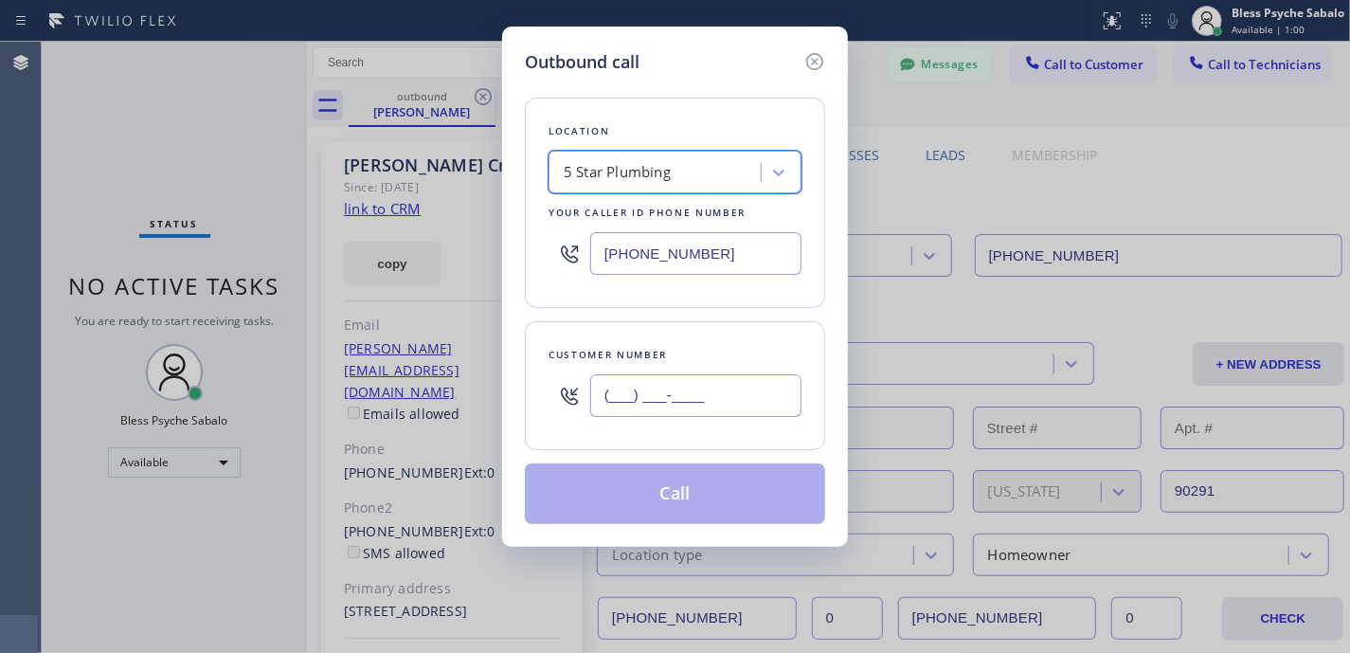
click at [713, 409] on input "(___) ___-____" at bounding box center [695, 395] width 211 height 43
paste input "131) 030-9718"
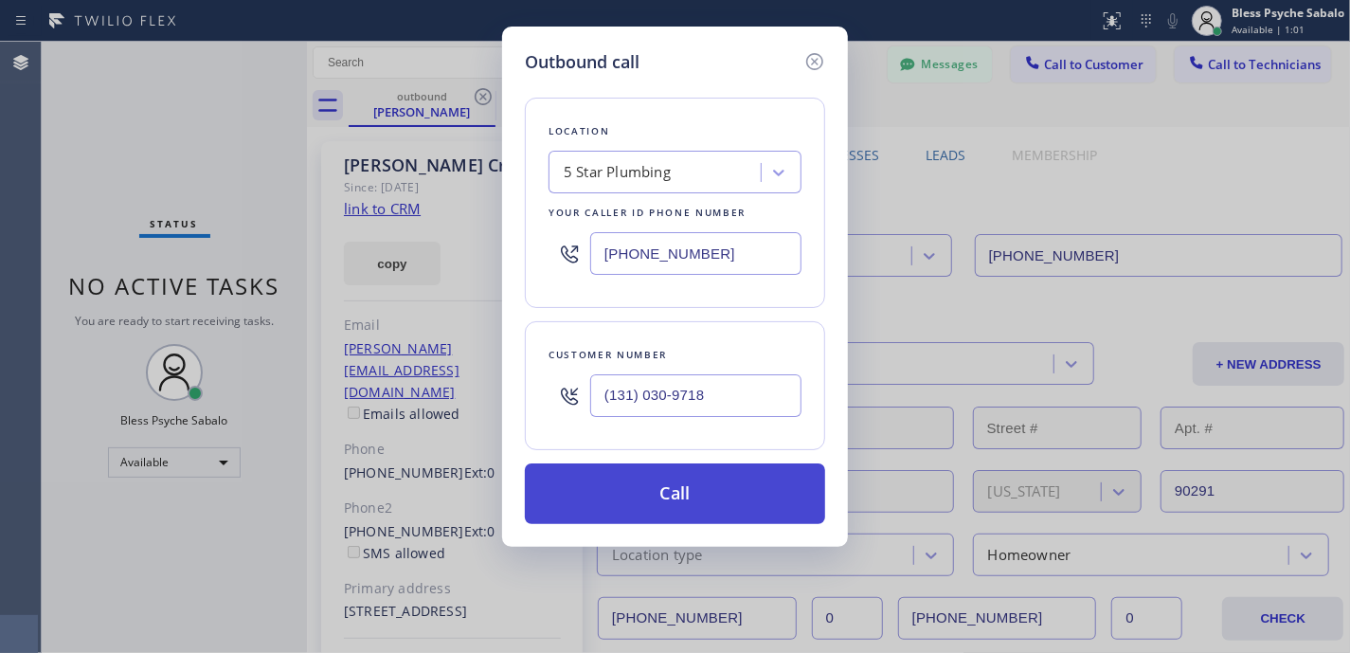
type input "(131) 030-9718"
click at [721, 481] on button "Call" at bounding box center [675, 493] width 300 height 61
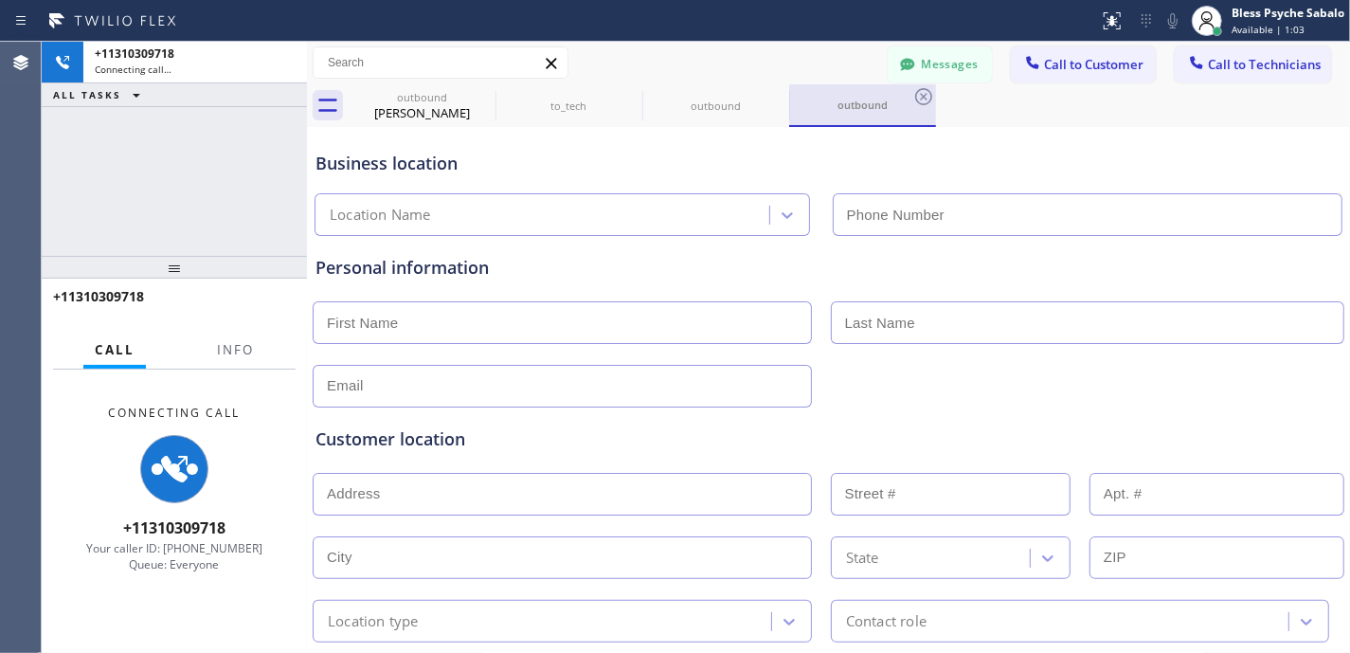
type input "[PHONE_NUMBER]"
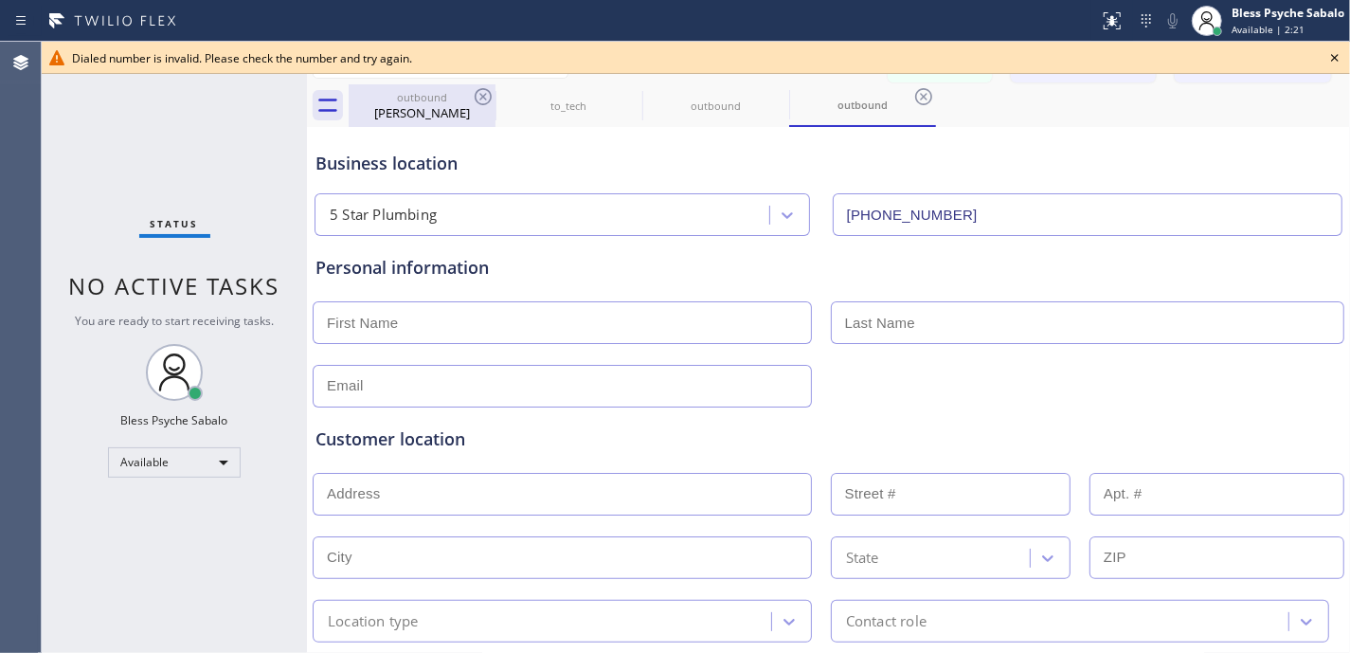
click at [432, 104] on div "[PERSON_NAME]" at bounding box center [422, 112] width 143 height 17
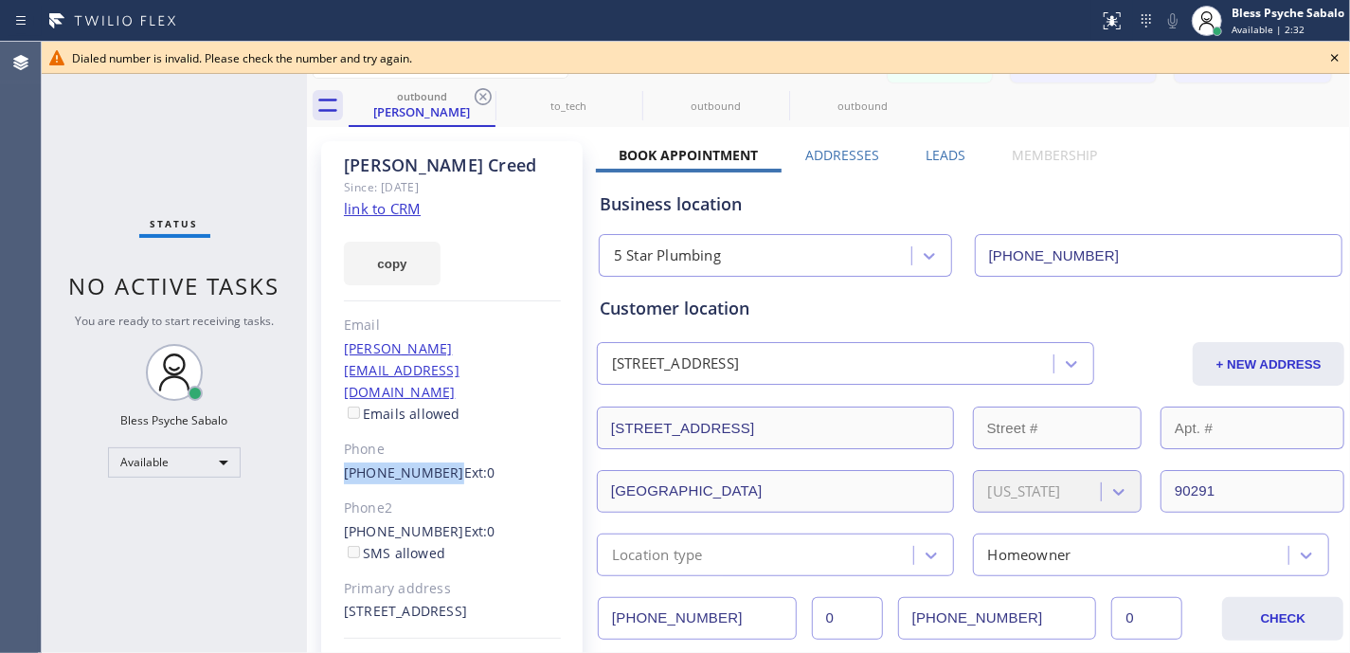
drag, startPoint x: 327, startPoint y: 430, endPoint x: 440, endPoint y: 434, distance: 112.8
click at [440, 434] on div "[PERSON_NAME] Since: [DATE] link to CRM copy Email [PERSON_NAME][EMAIL_ADDRESS]…" at bounding box center [451, 433] width 261 height 585
copy link "[PHONE_NUMBER]"
click at [1340, 63] on icon at bounding box center [1335, 57] width 23 height 23
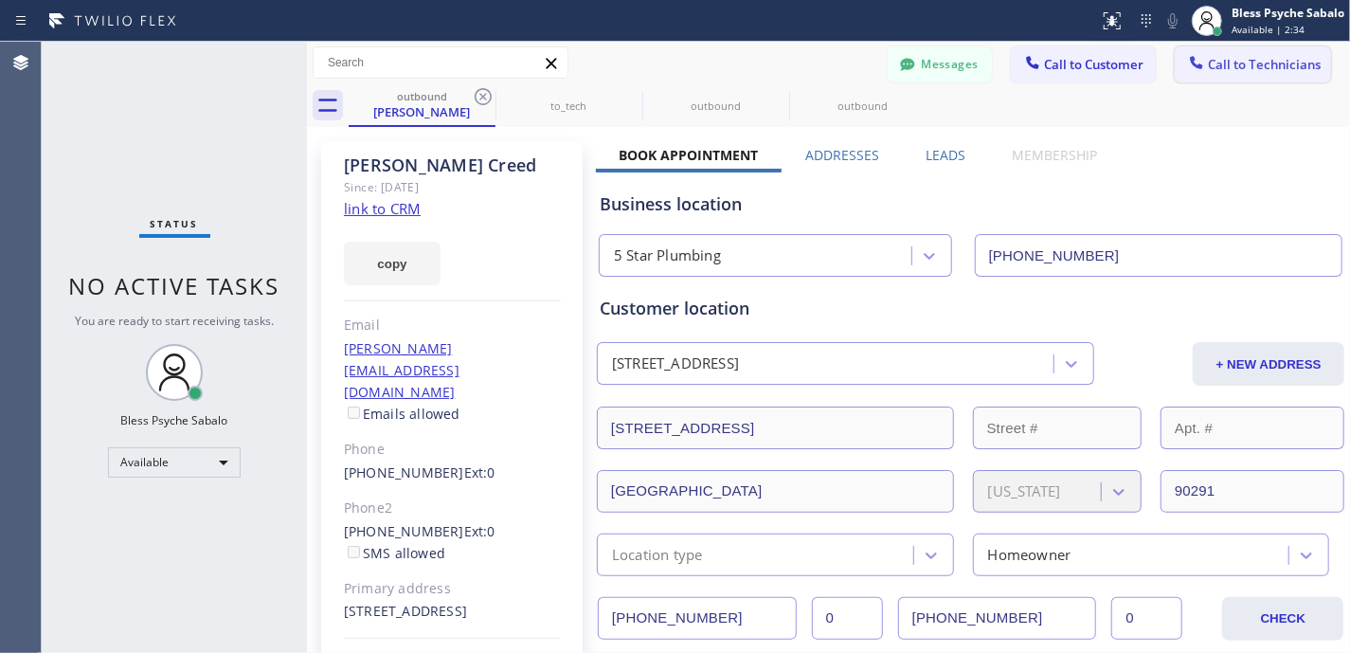
click at [1285, 61] on span "Call to Technicians" at bounding box center [1264, 64] width 113 height 17
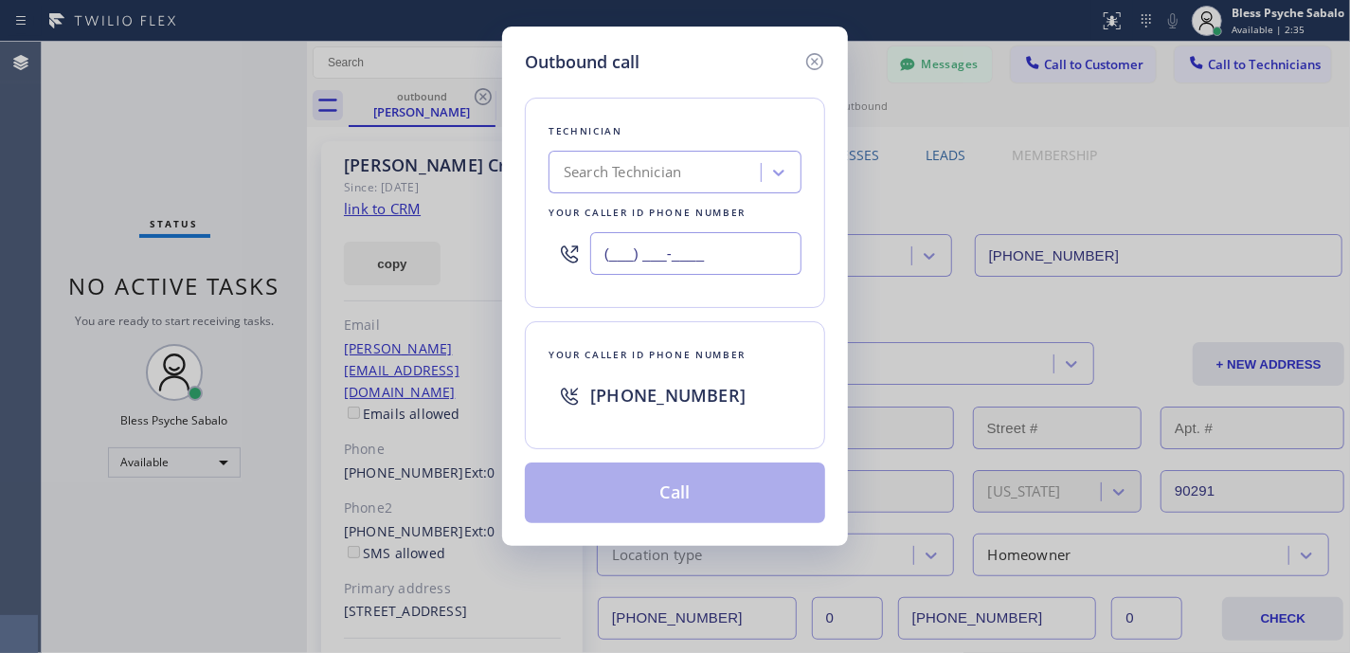
click at [720, 251] on input "(___) ___-____" at bounding box center [695, 253] width 211 height 43
paste input "310) 466-1668"
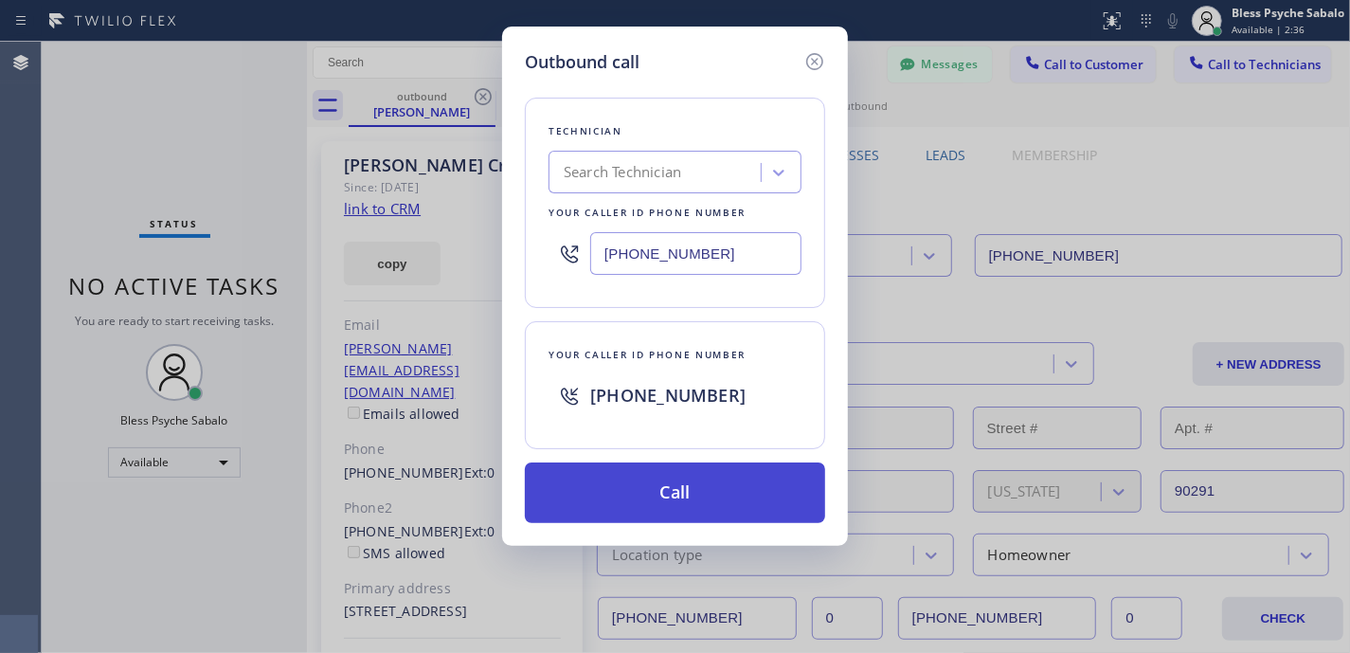
type input "[PHONE_NUMBER]"
click at [682, 501] on button "Call" at bounding box center [675, 492] width 300 height 61
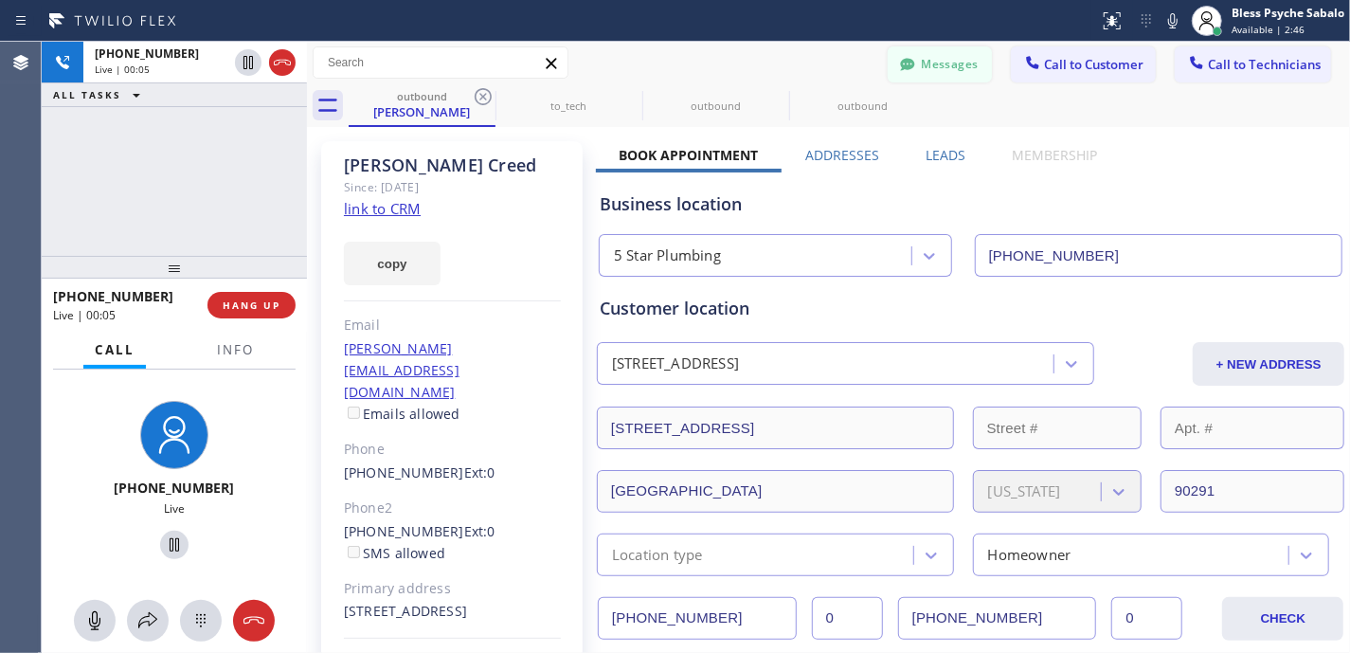
click at [937, 68] on button "Messages" at bounding box center [940, 64] width 104 height 36
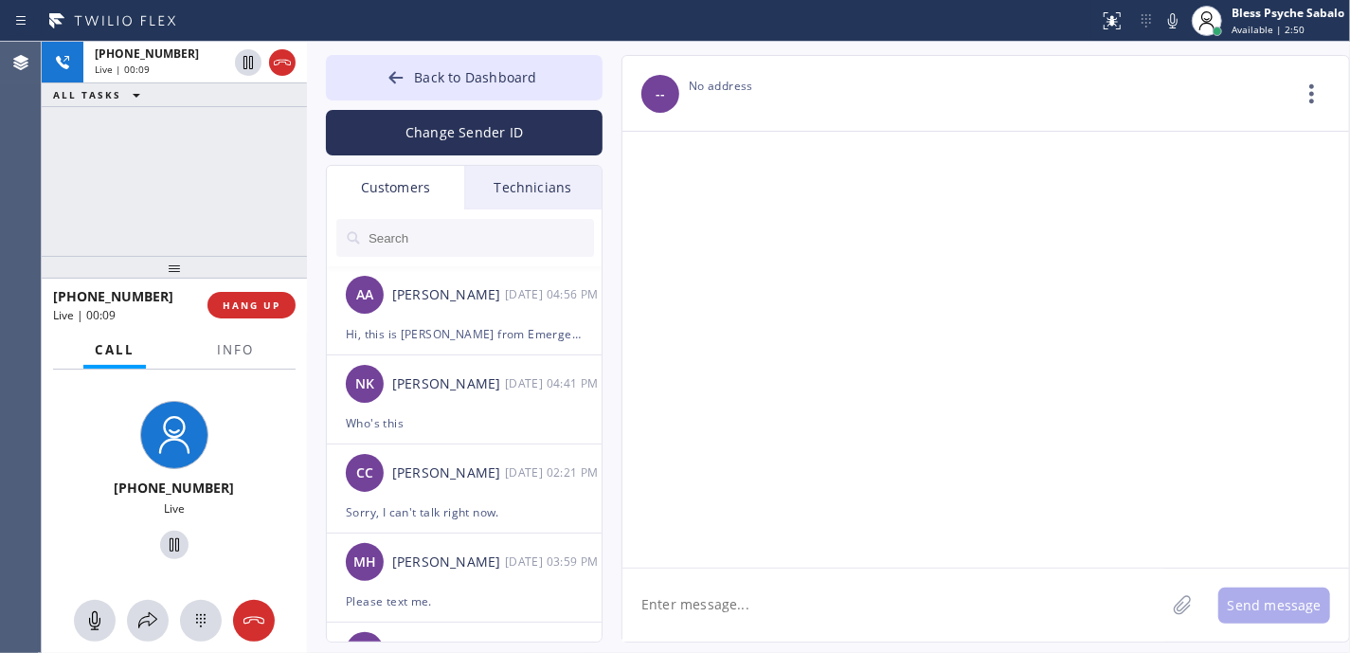
click at [527, 179] on div "Technicians" at bounding box center [532, 188] width 137 height 44
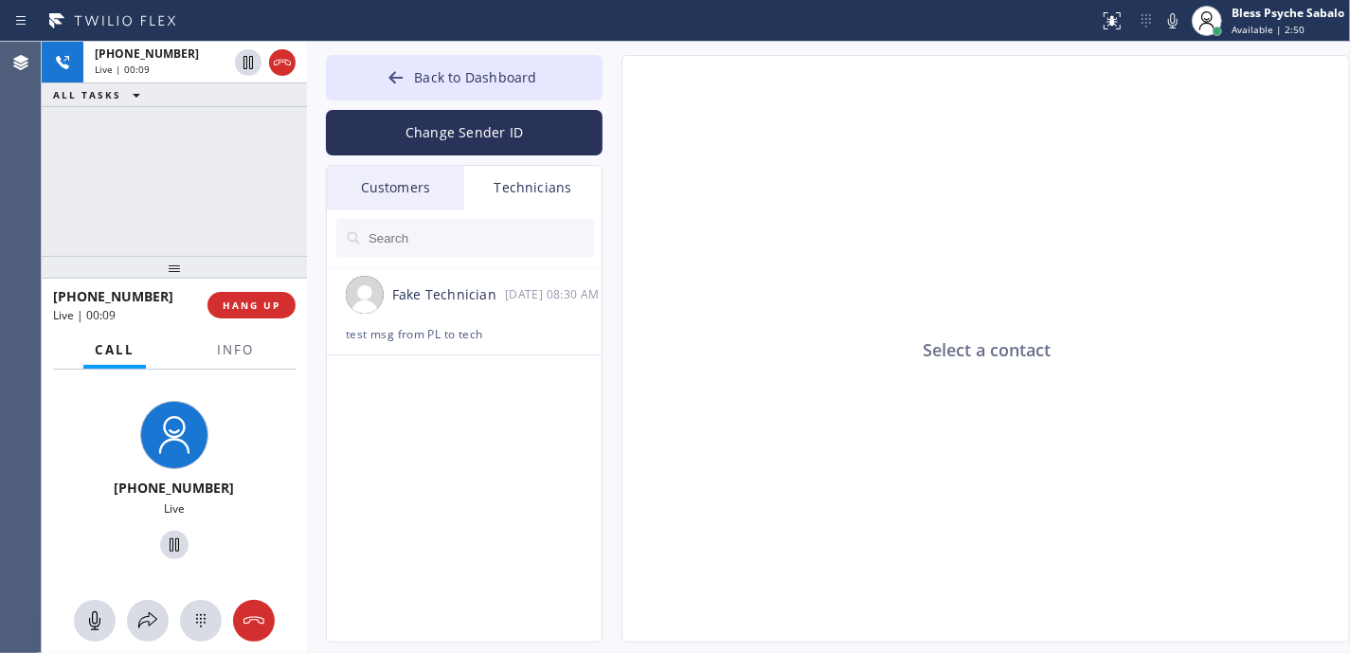
click at [356, 182] on div "Customers" at bounding box center [395, 188] width 137 height 44
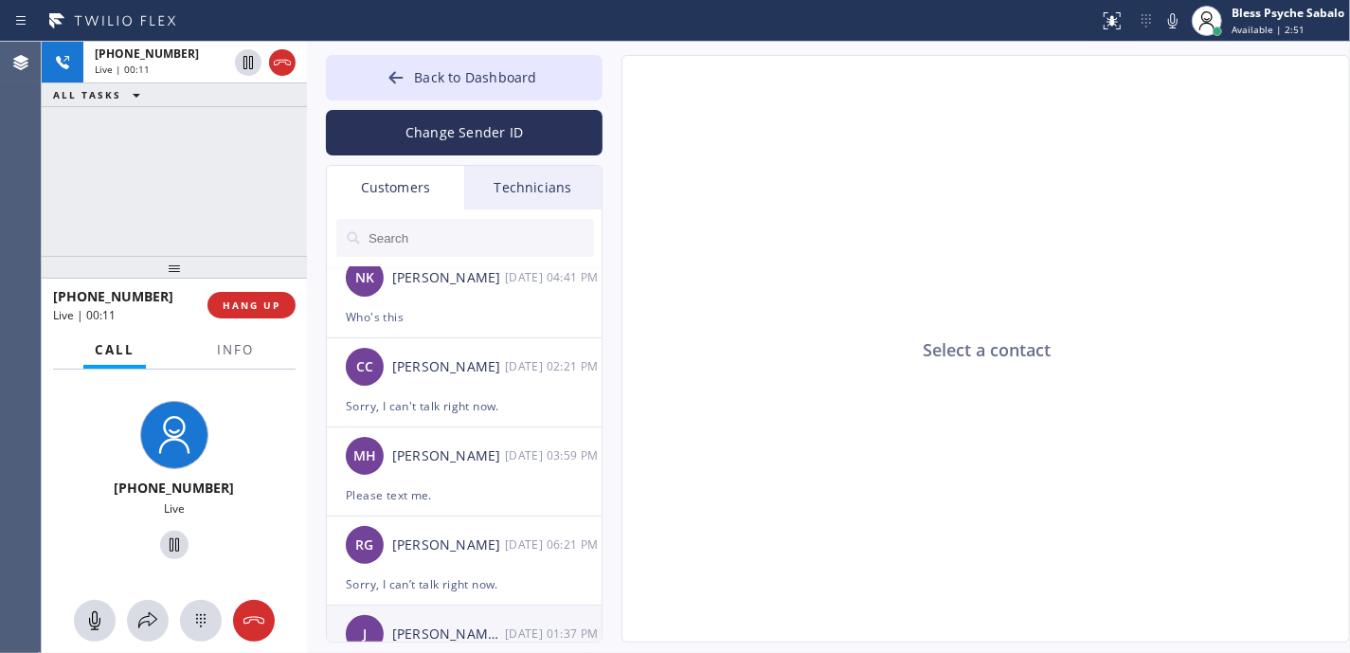
scroll to position [252, 0]
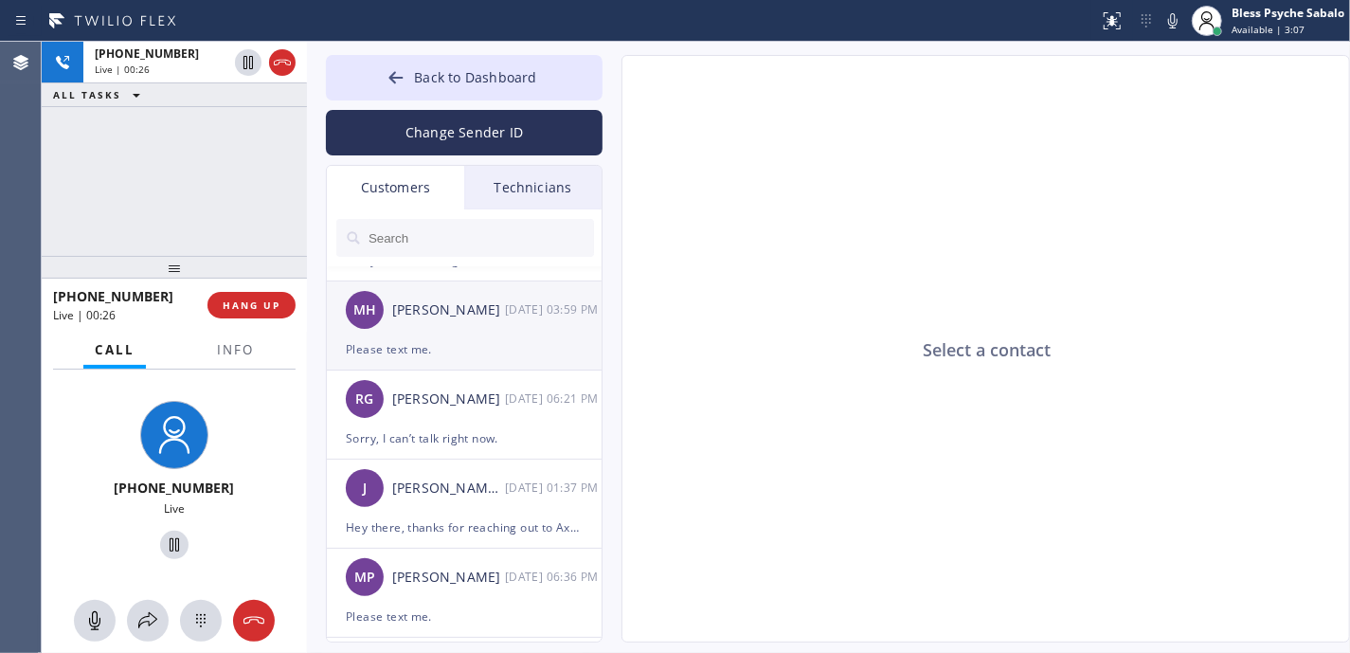
click at [449, 341] on div "Please text me." at bounding box center [464, 349] width 237 height 22
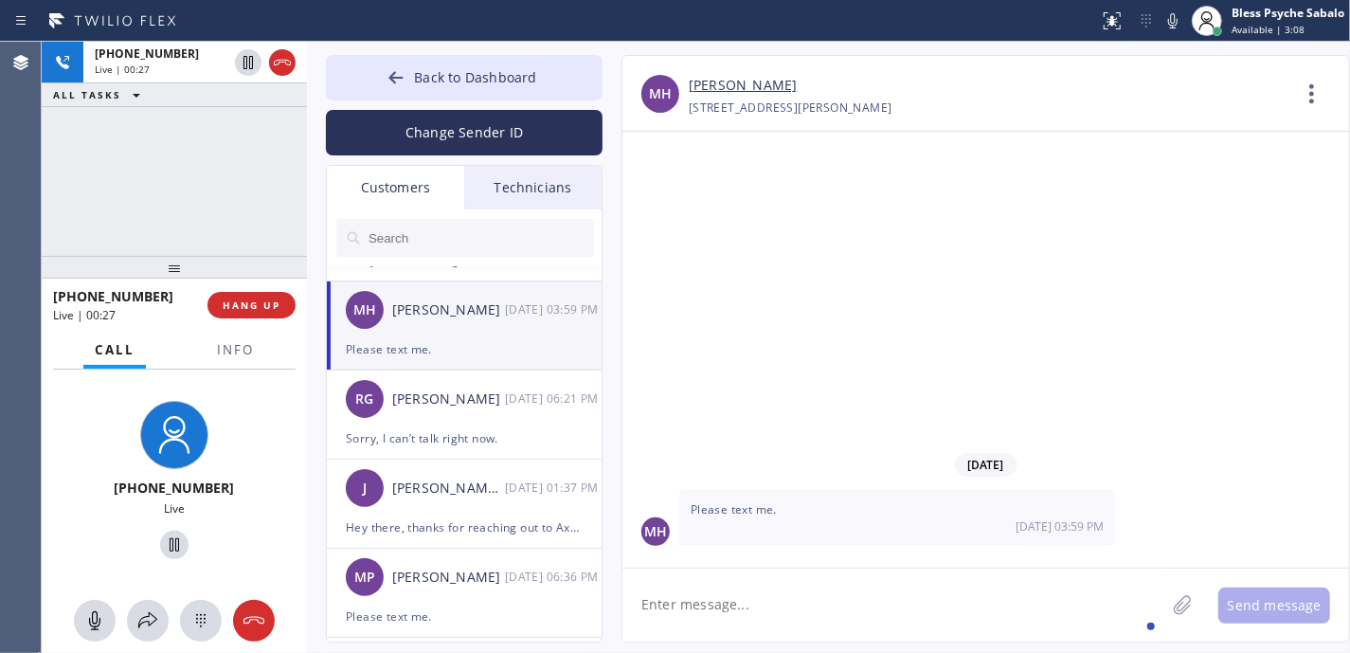
click at [793, 597] on textarea at bounding box center [893, 604] width 543 height 73
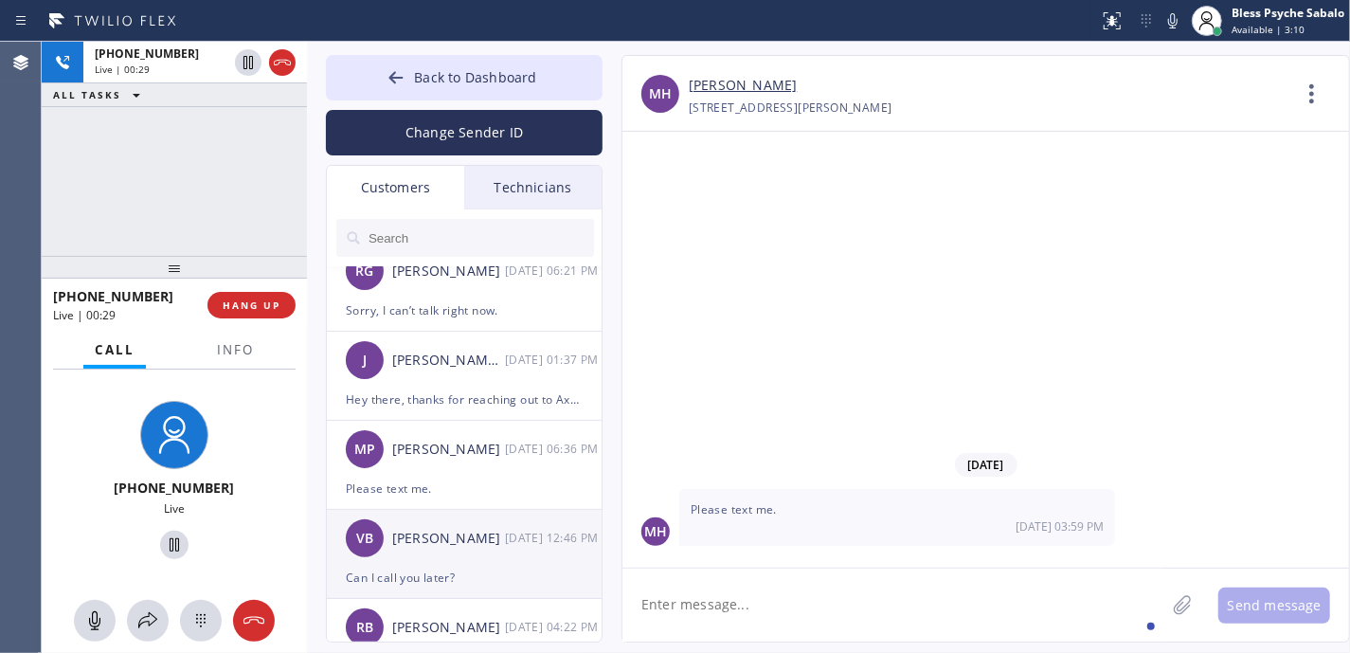
scroll to position [379, 0]
click at [423, 559] on div "VB [PERSON_NAME] [DATE] 12:46 PM" at bounding box center [465, 539] width 277 height 57
click at [241, 292] on button "HANG UP" at bounding box center [251, 305] width 88 height 27
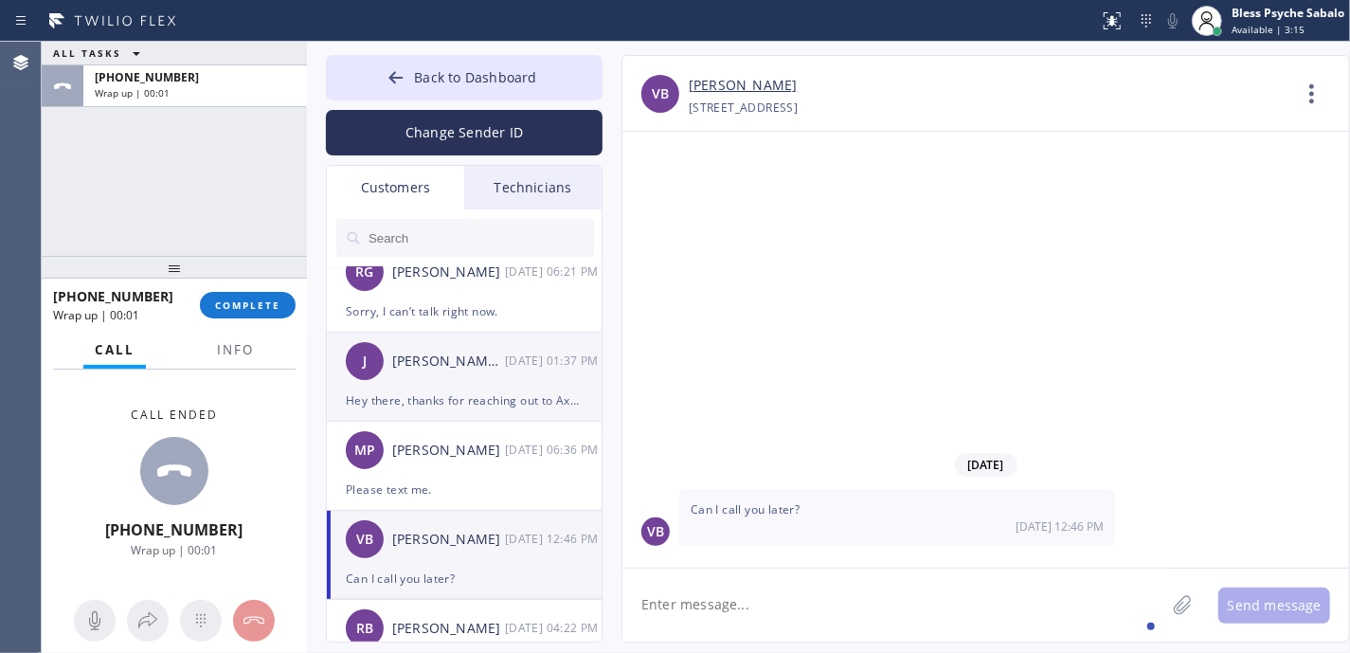
click at [549, 387] on div "J [PERSON_NAME] Property Management [DATE] 01:37 PM" at bounding box center [465, 361] width 277 height 57
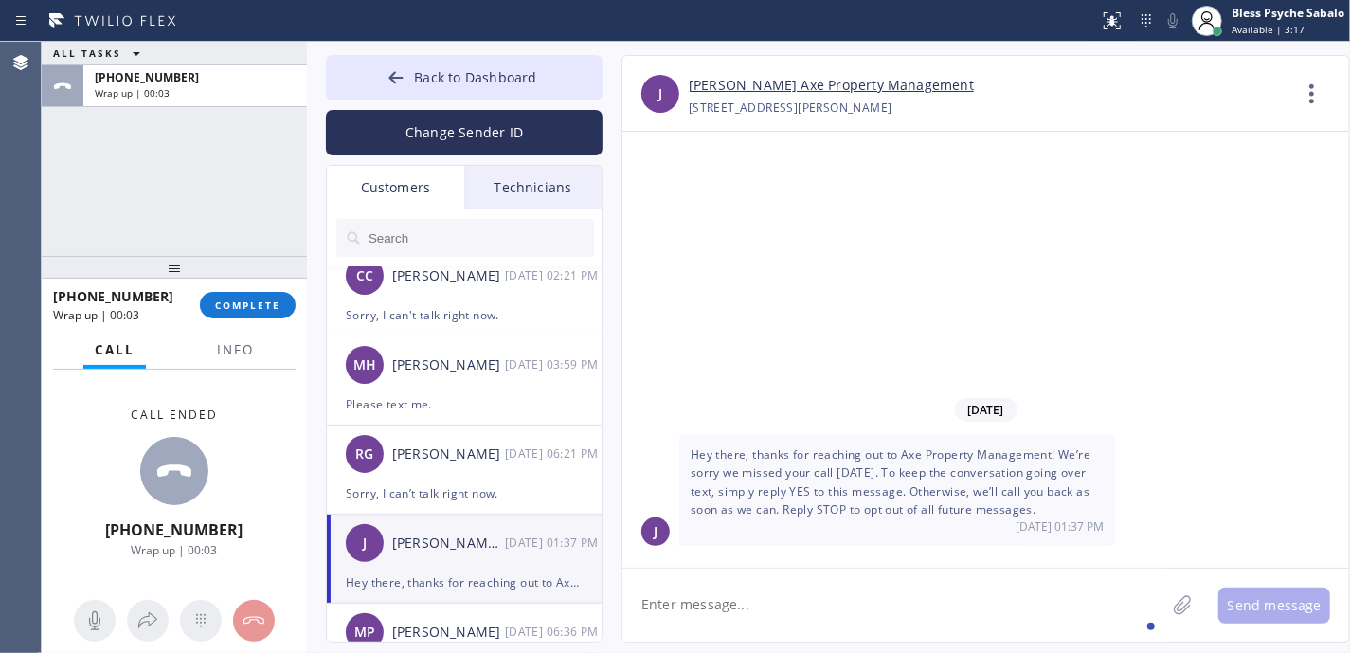
scroll to position [0, 0]
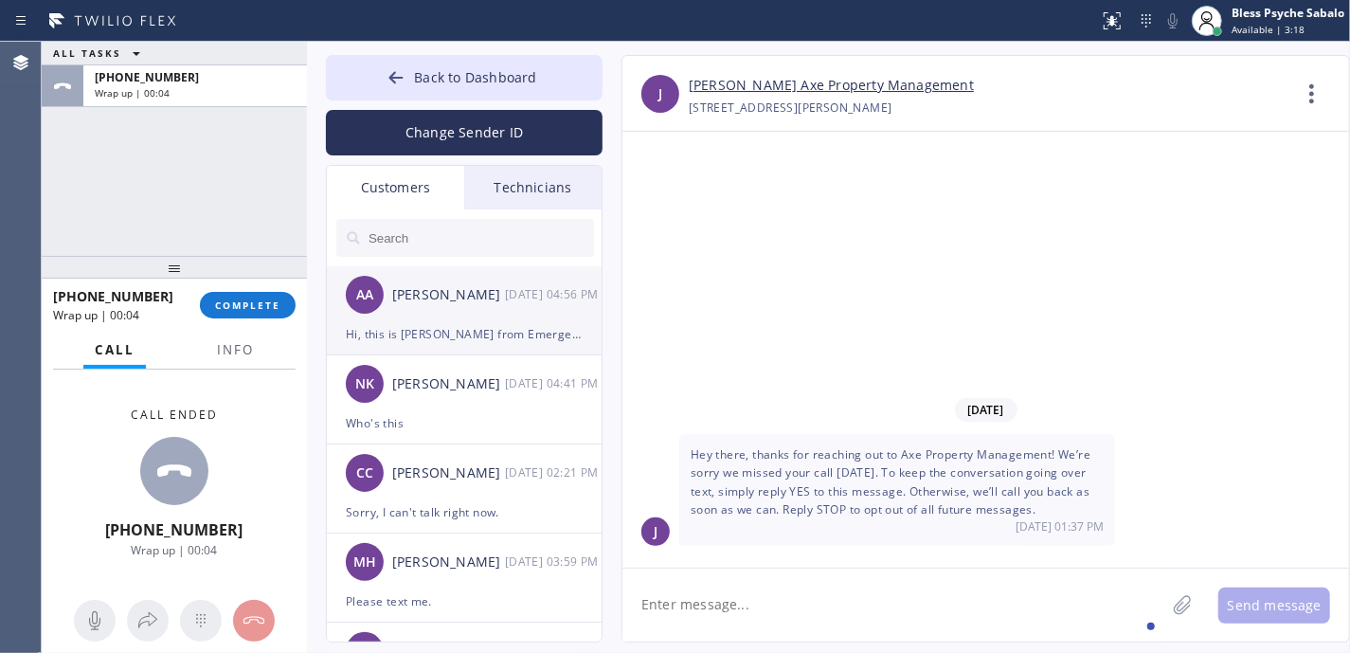
click at [521, 337] on div "Hi, this is [PERSON_NAME] from Emergency Plumbing Repairs. We missed a call fro…" at bounding box center [464, 334] width 237 height 22
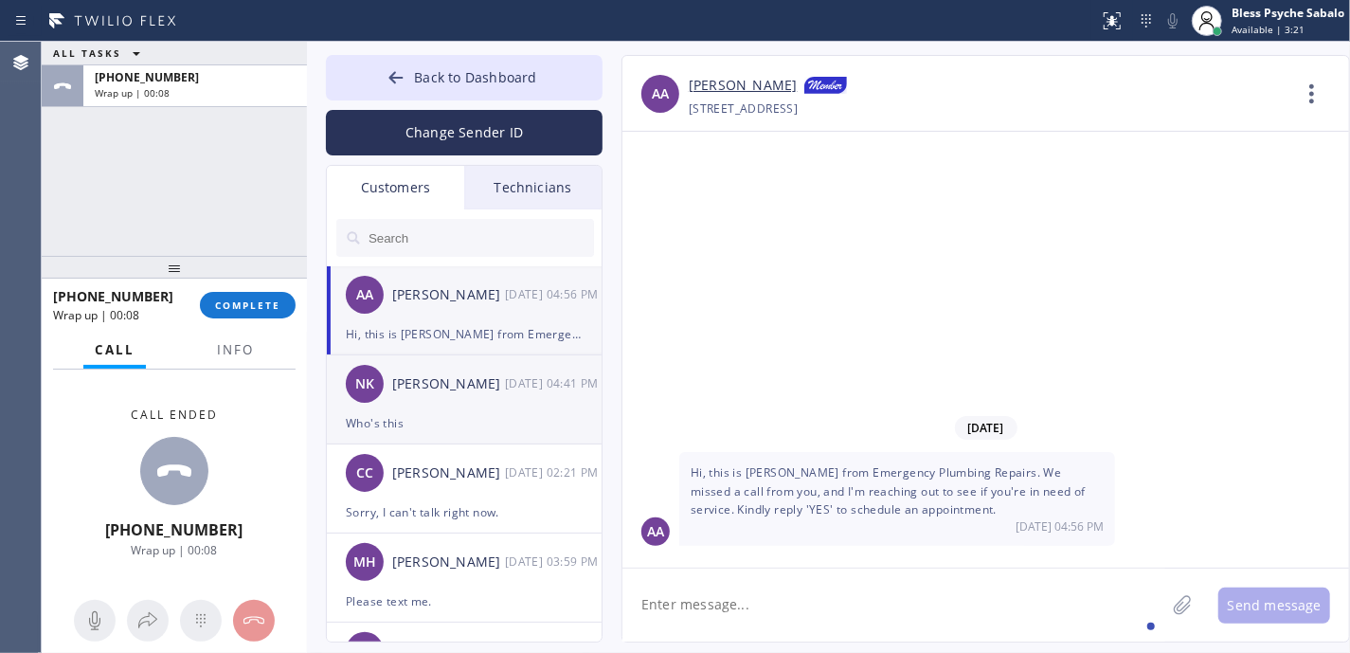
click at [496, 404] on div "NK [PERSON_NAME] [DATE] 04:41 PM" at bounding box center [465, 383] width 277 height 57
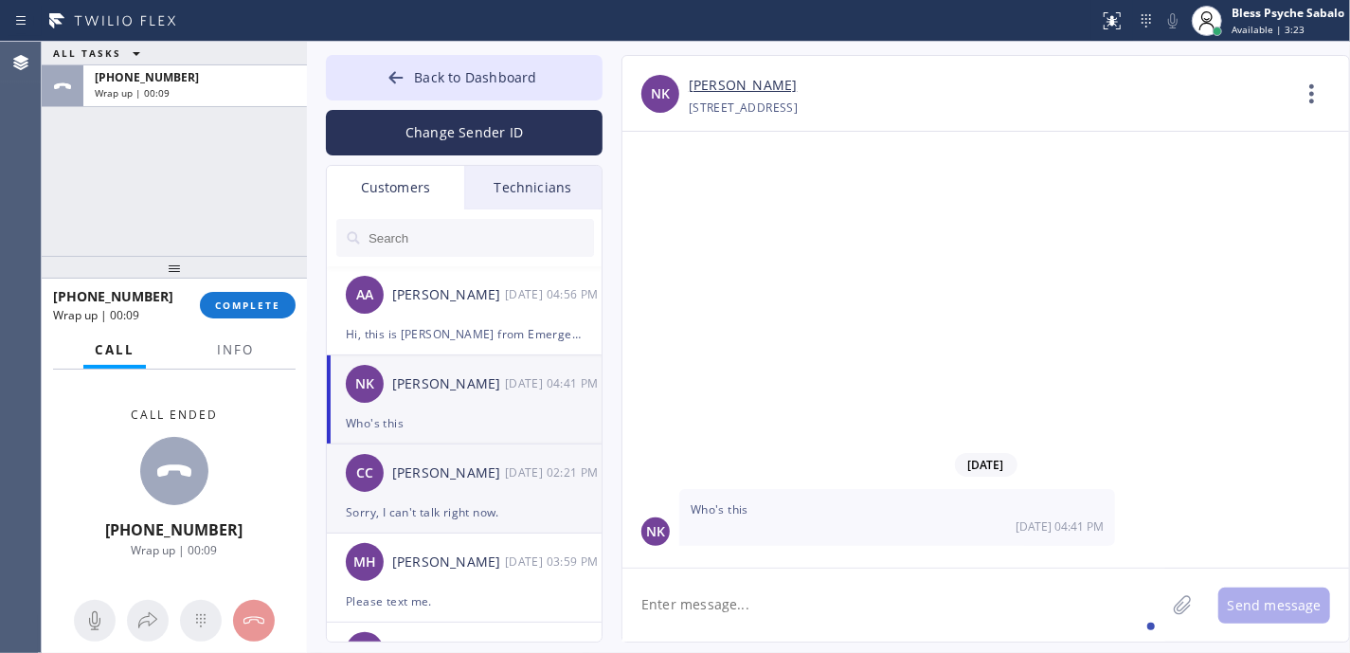
click at [491, 486] on div "CC [PERSON_NAME] [DATE] 02:21 PM" at bounding box center [465, 472] width 277 height 57
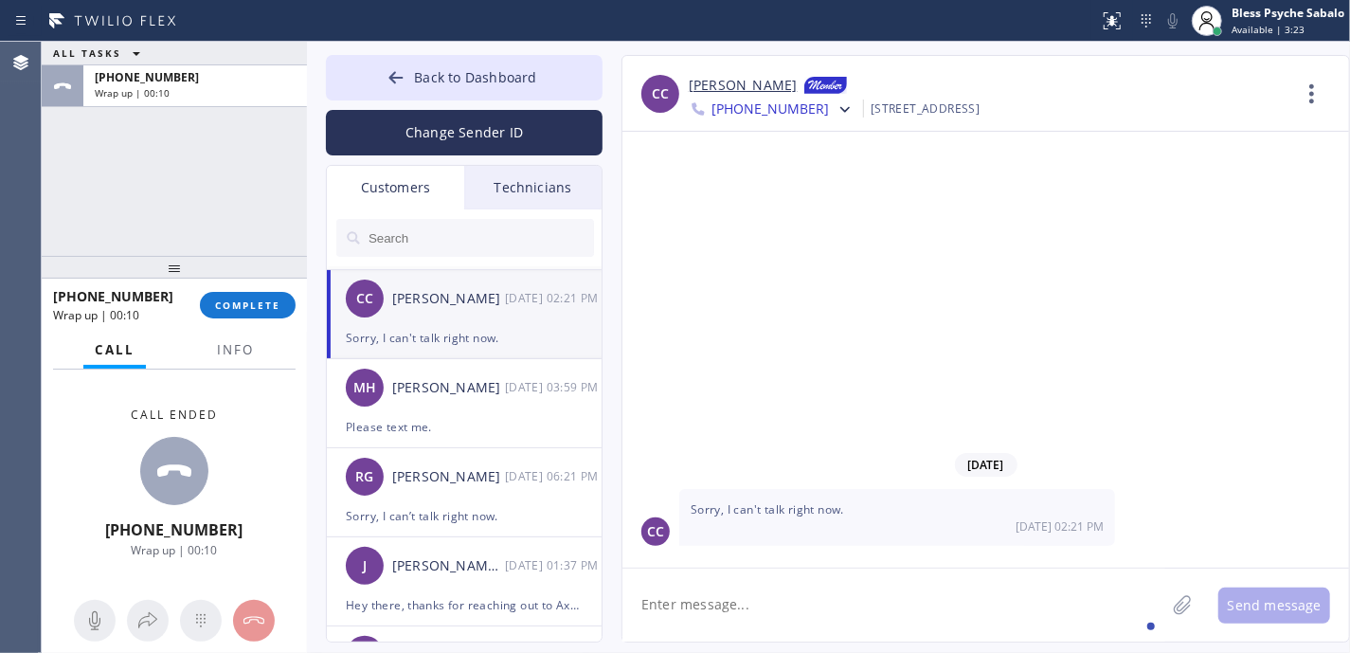
scroll to position [252, 0]
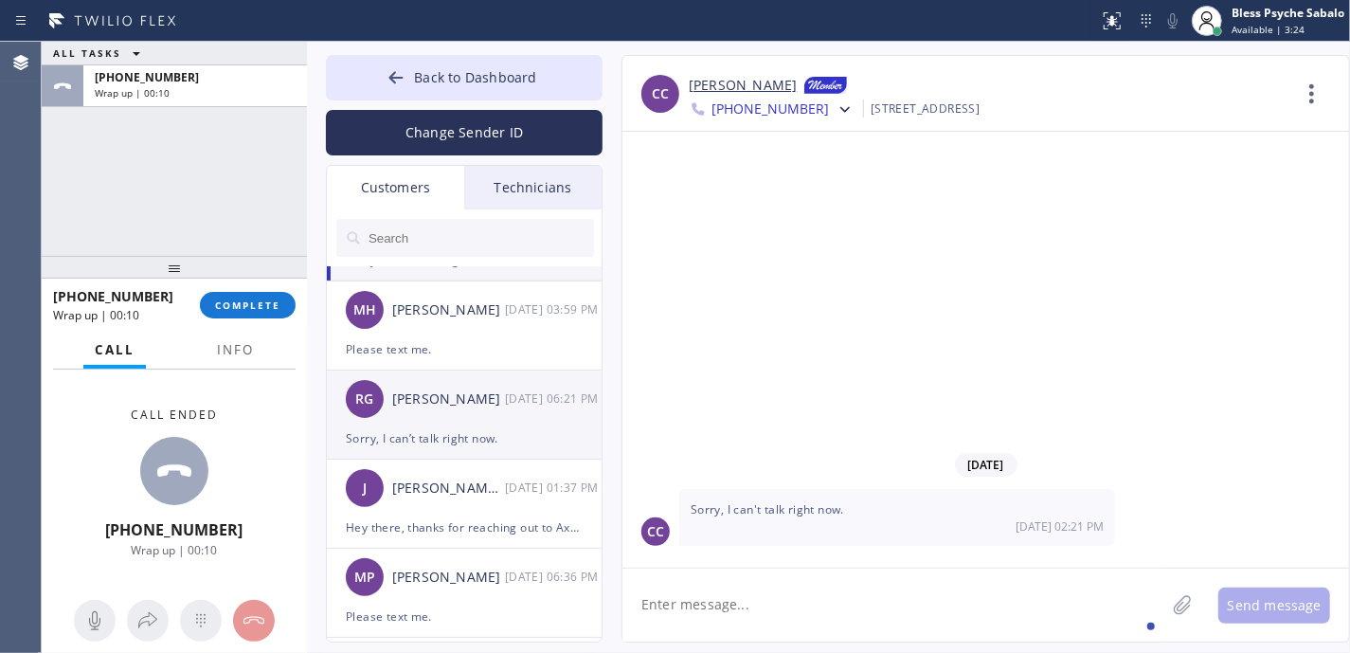
click at [495, 440] on div "Sorry, I can’t talk right now." at bounding box center [464, 438] width 237 height 22
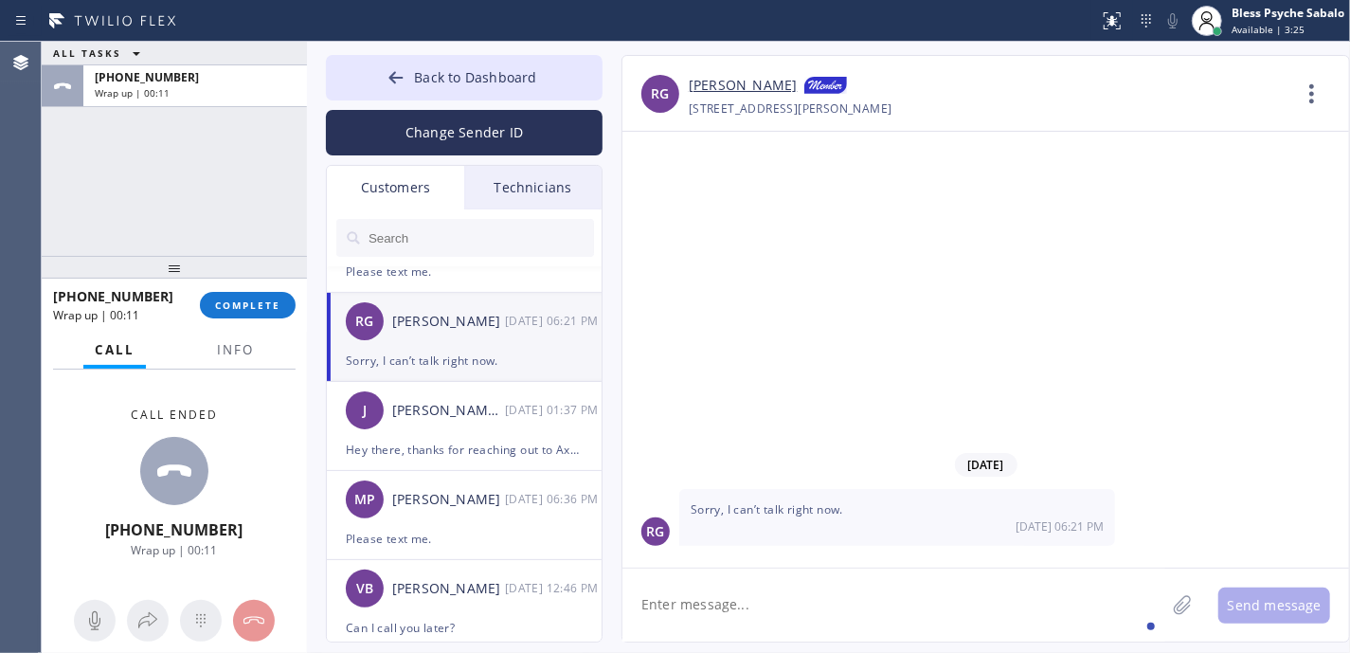
scroll to position [631, 0]
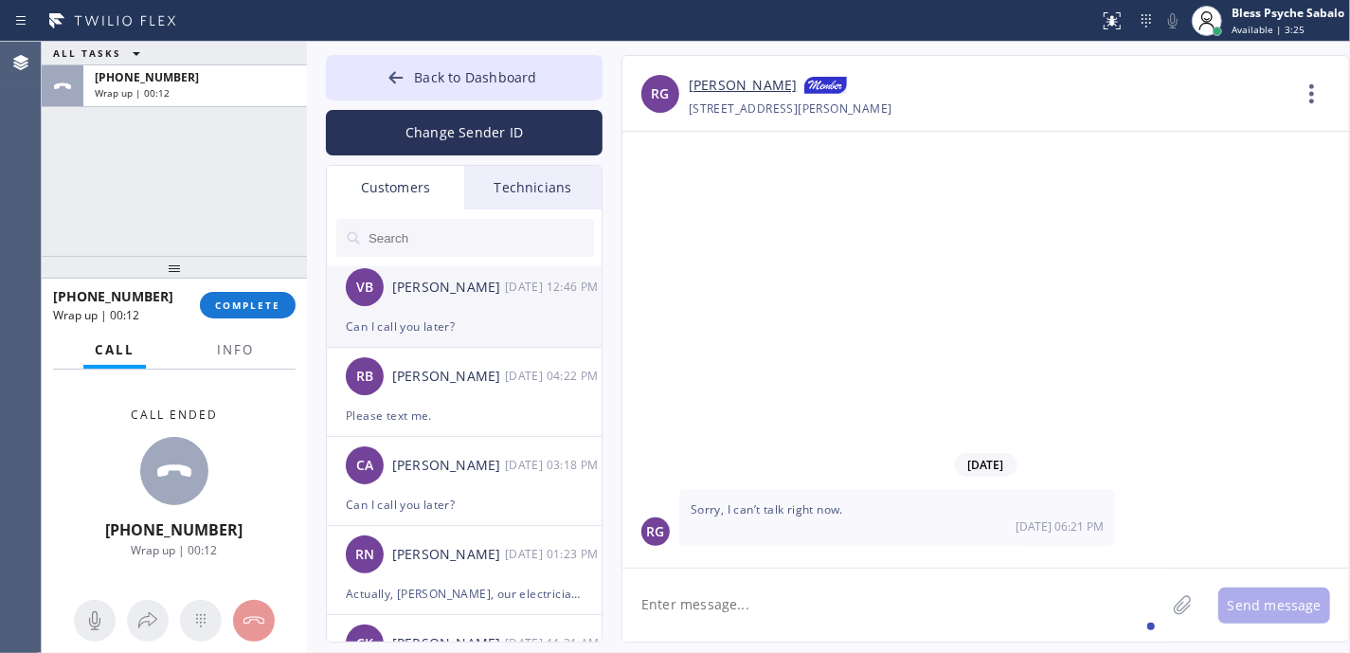
click at [532, 324] on div "Can I call you later?" at bounding box center [464, 326] width 237 height 22
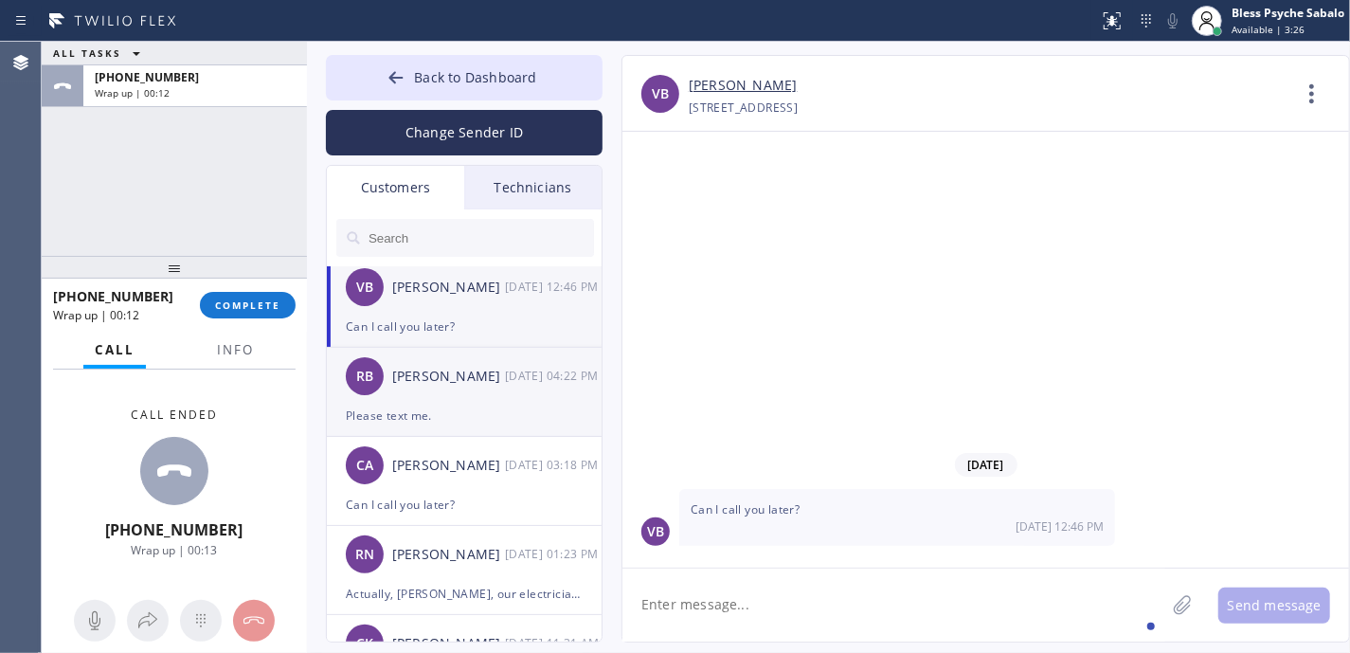
click at [534, 410] on div "Please text me." at bounding box center [464, 416] width 237 height 22
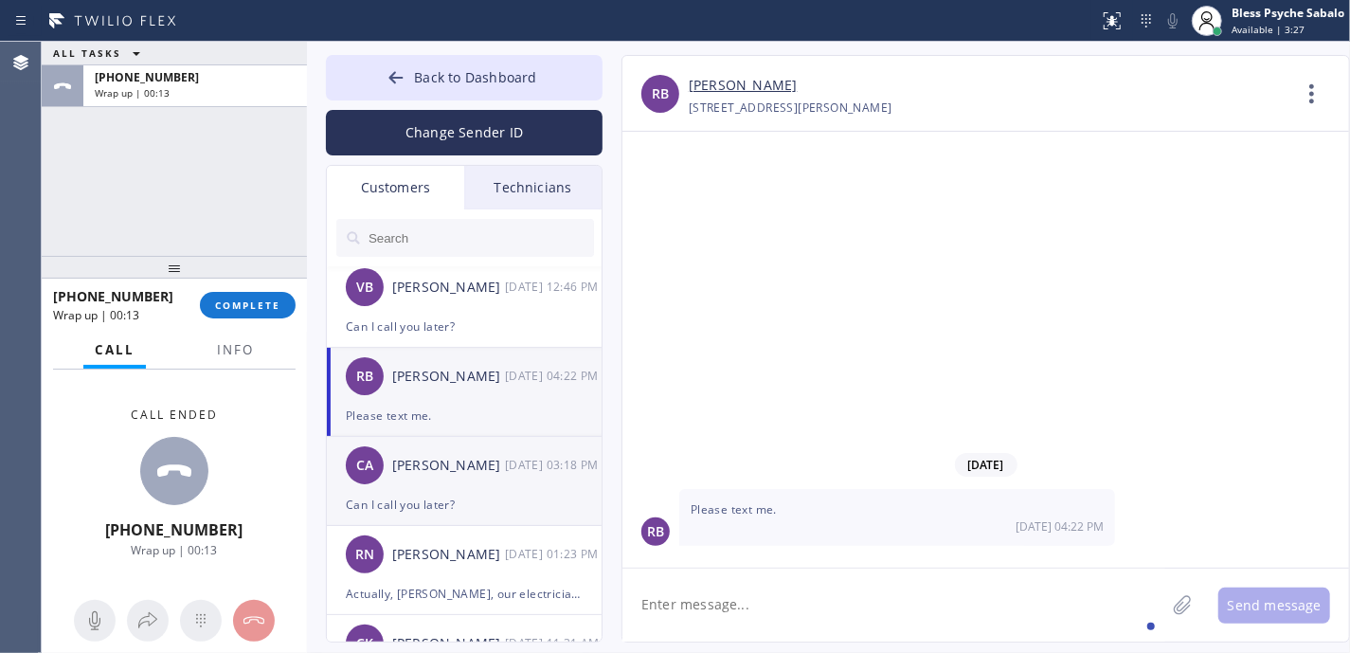
scroll to position [758, 0]
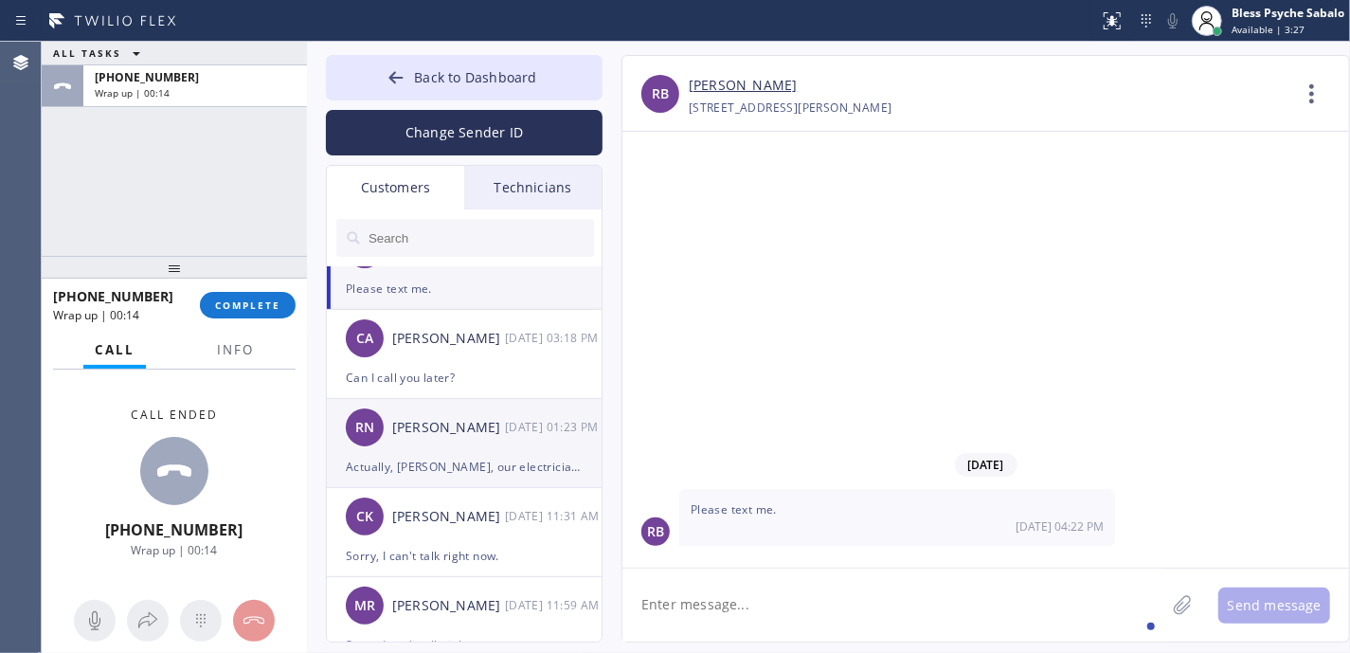
click at [532, 411] on div "RN [PERSON_NAME] [DATE] 01:23 PM" at bounding box center [465, 427] width 277 height 57
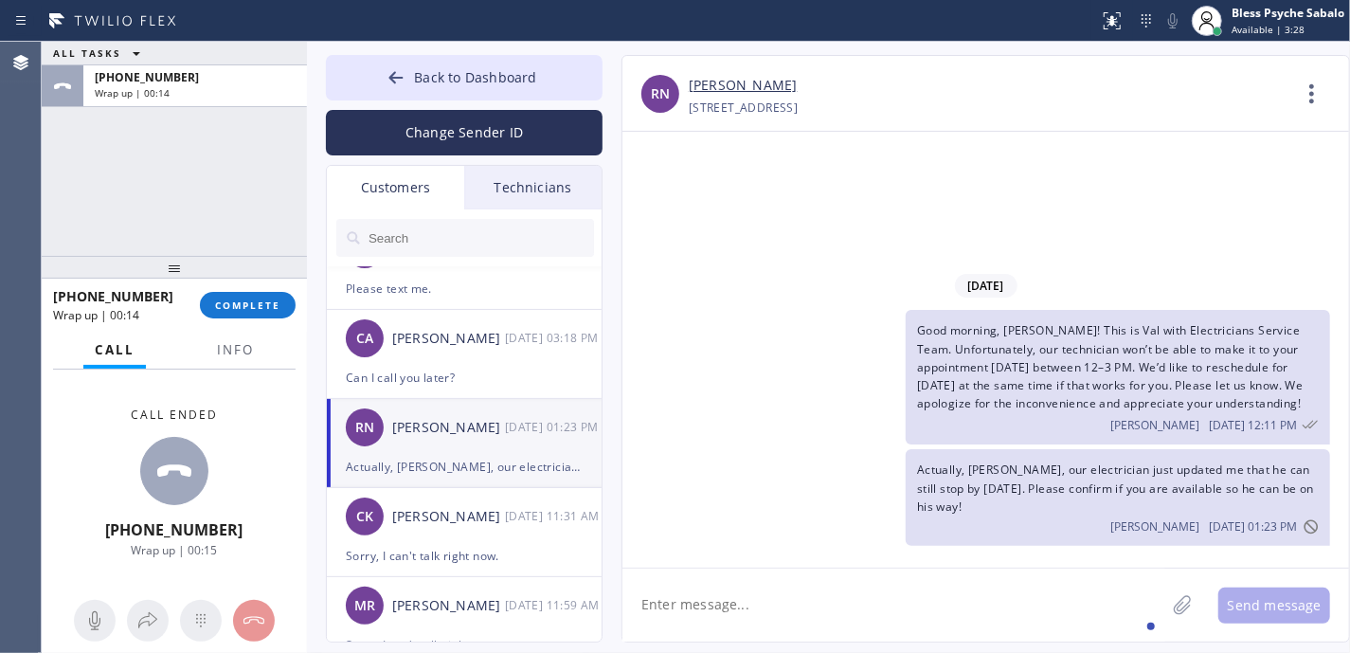
scroll to position [884, 0]
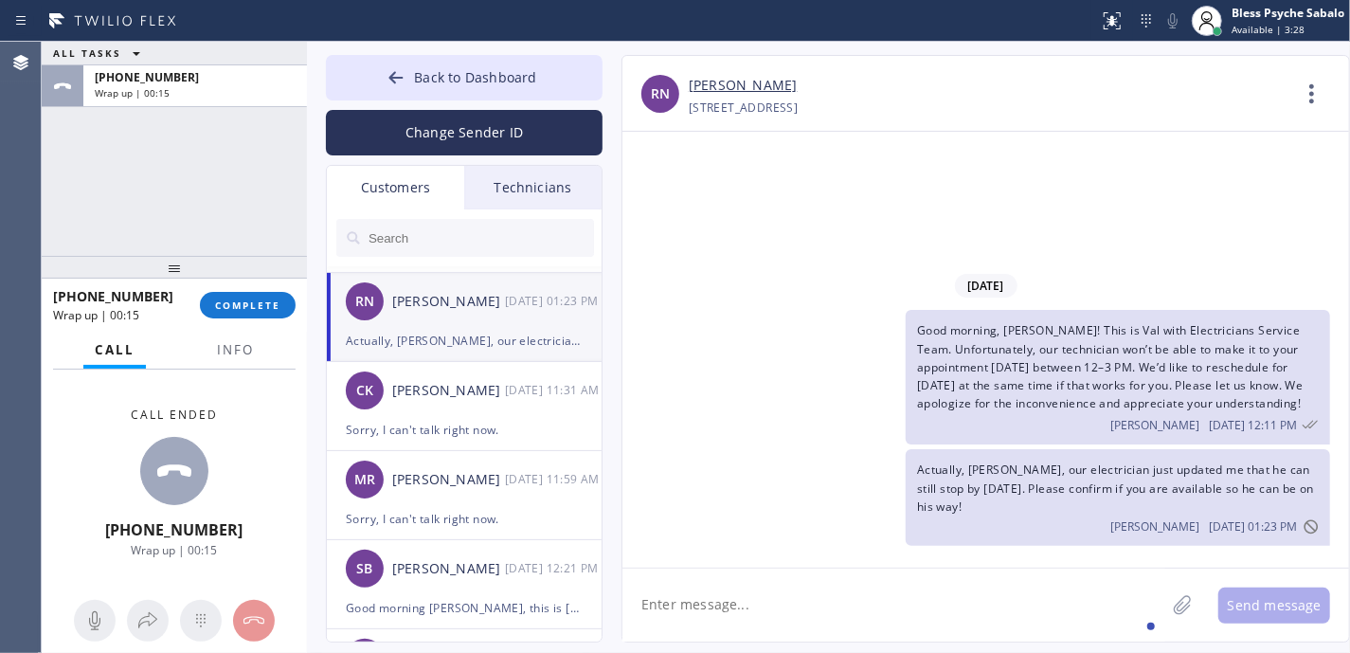
click at [529, 399] on div "[DATE] 11:31 AM" at bounding box center [554, 390] width 99 height 22
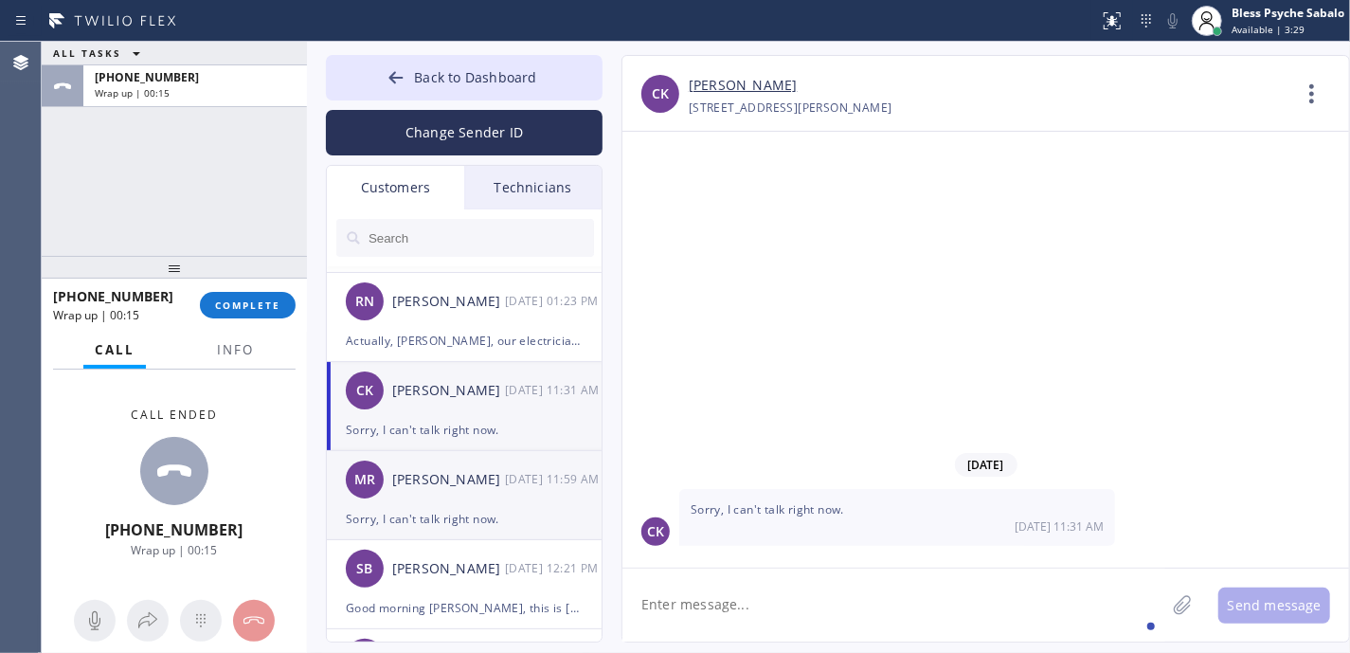
click at [501, 495] on div "MR [PERSON_NAME] [DATE] 11:59 AM" at bounding box center [465, 479] width 277 height 57
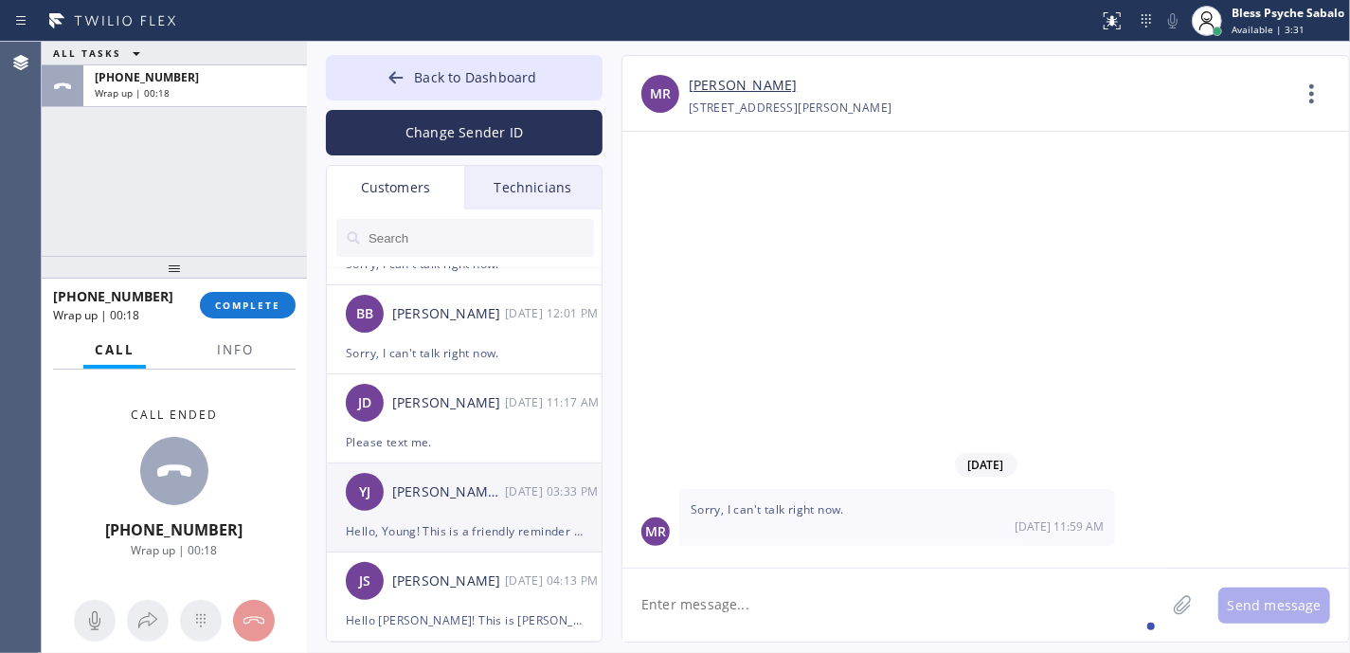
scroll to position [1642, 0]
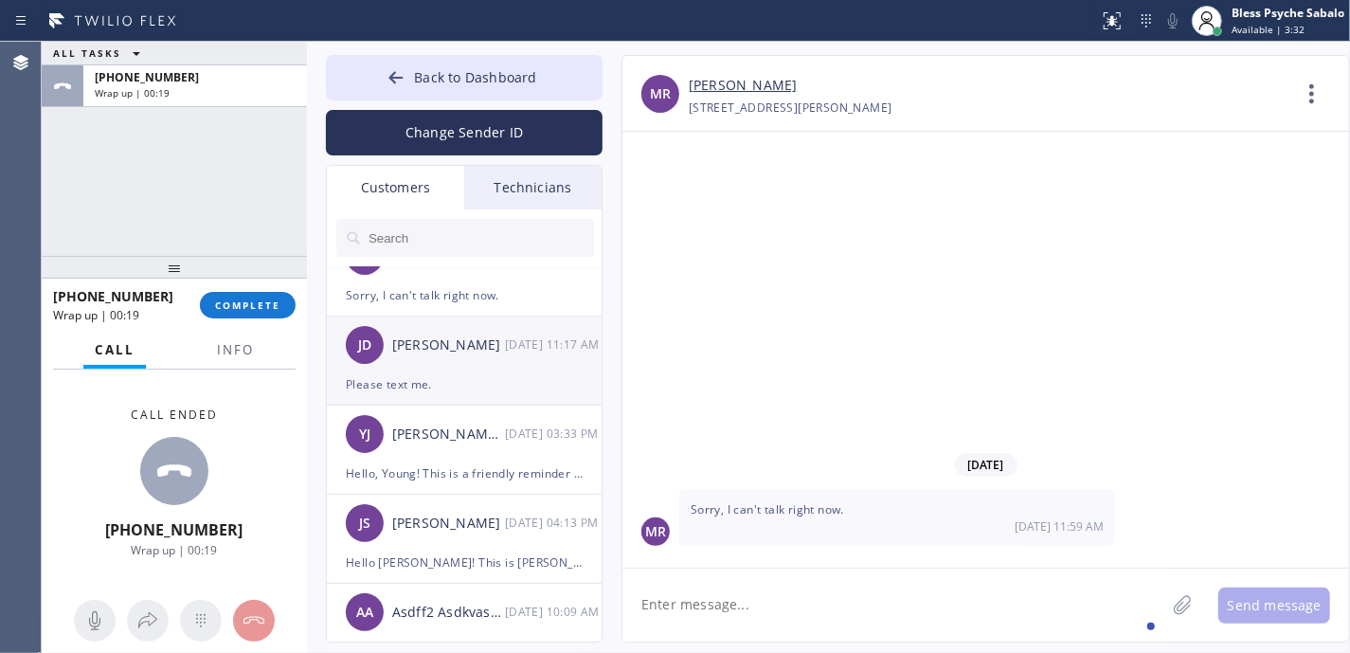
click at [516, 381] on div "Please text me." at bounding box center [464, 384] width 237 height 22
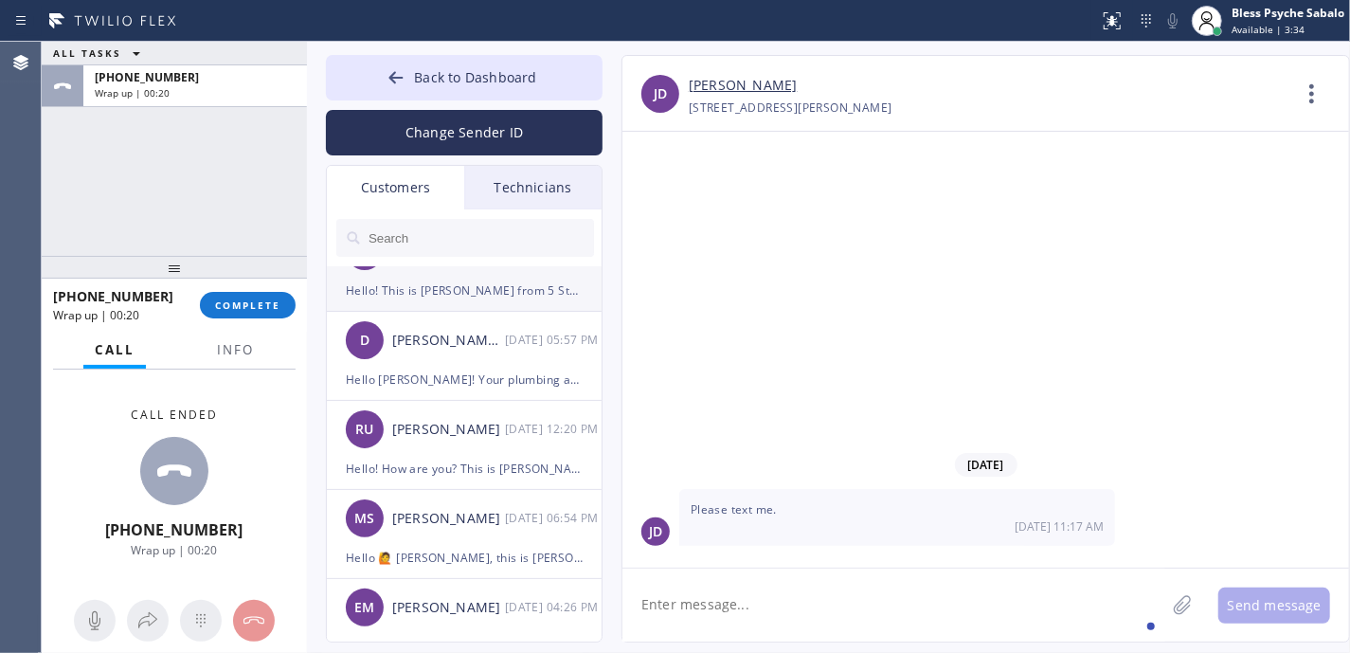
scroll to position [2207, 0]
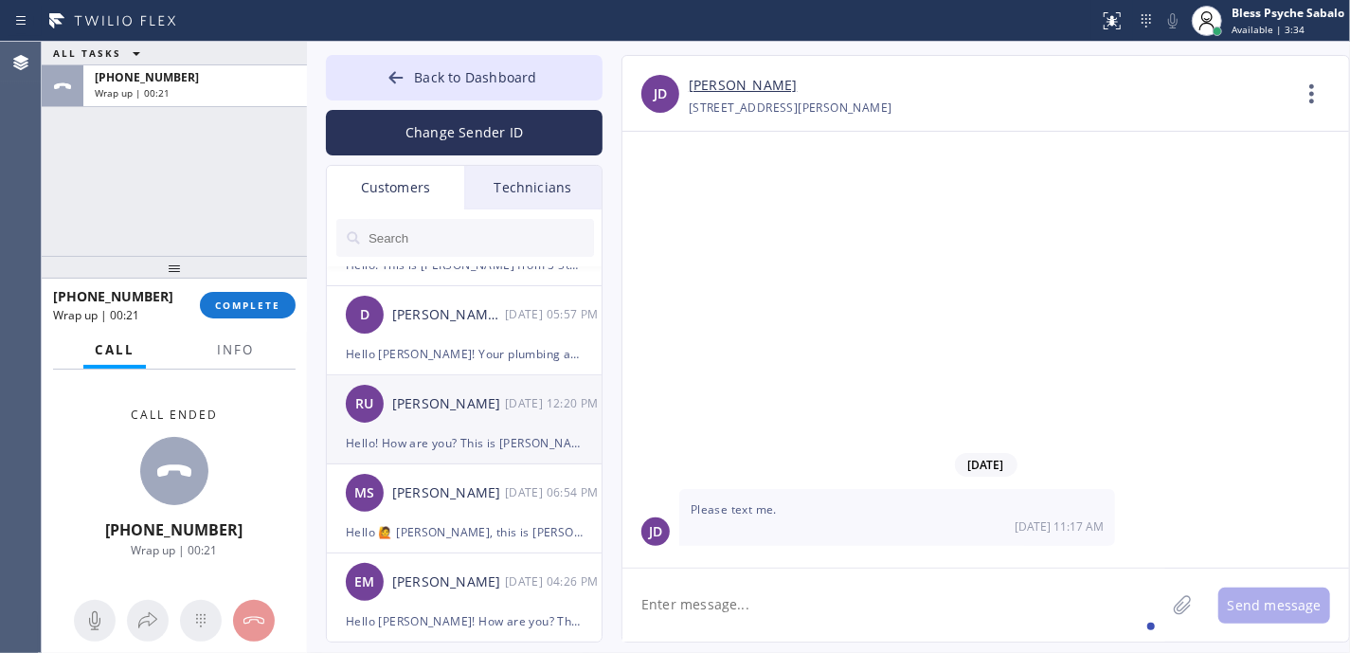
click at [525, 398] on div "[DATE] 12:20 PM" at bounding box center [554, 403] width 99 height 22
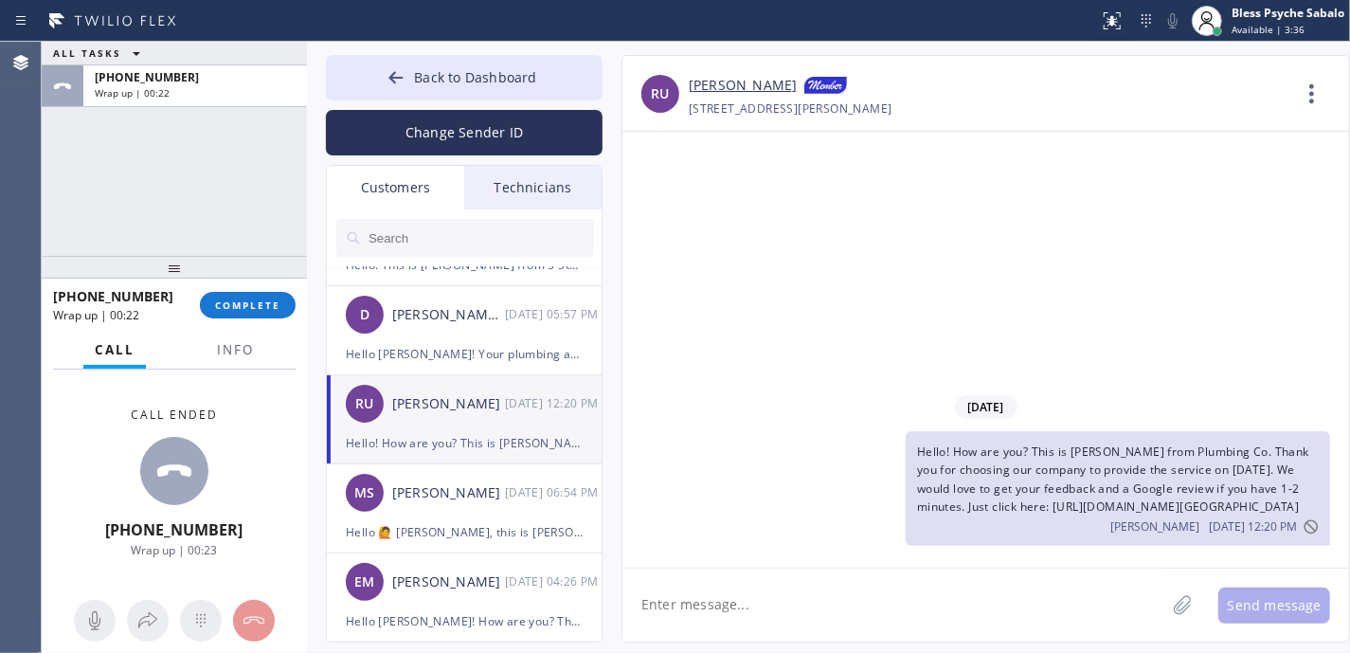
click at [510, 452] on div "Hello! How are you? This is [PERSON_NAME] from Plumbing Co. Thank you for choos…" at bounding box center [464, 443] width 237 height 22
click at [501, 490] on div "[PERSON_NAME]" at bounding box center [448, 493] width 113 height 22
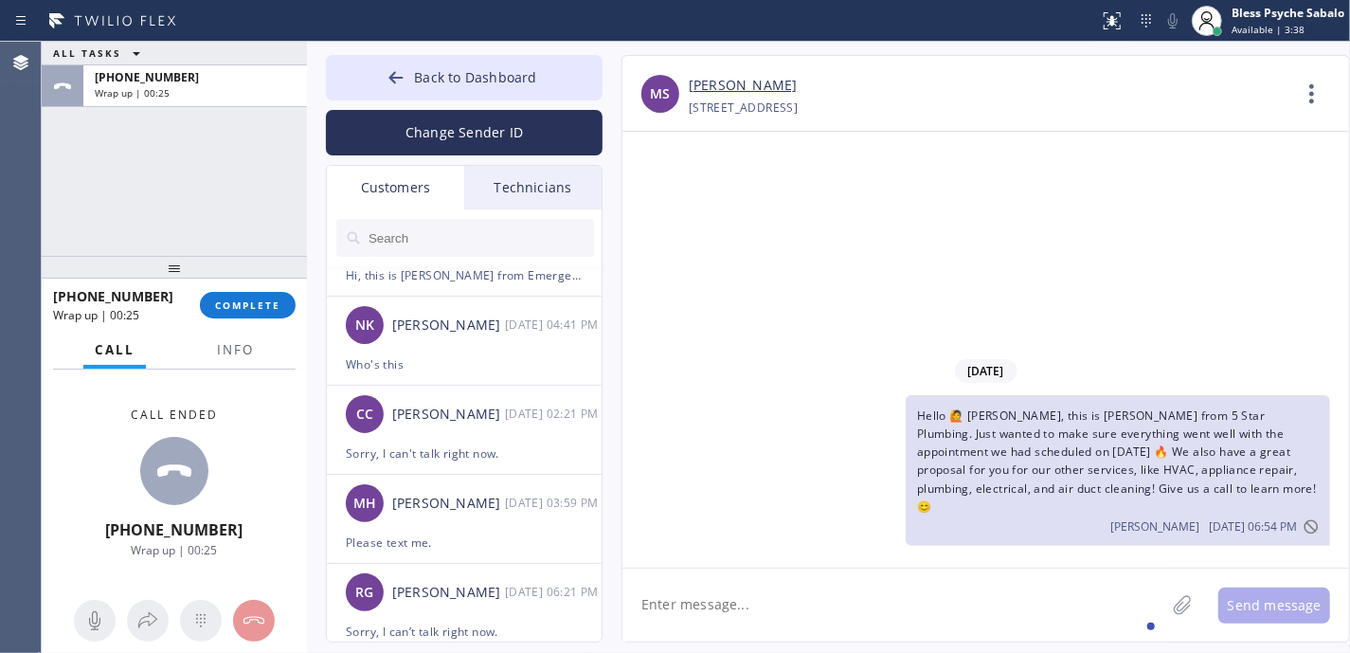
scroll to position [0, 0]
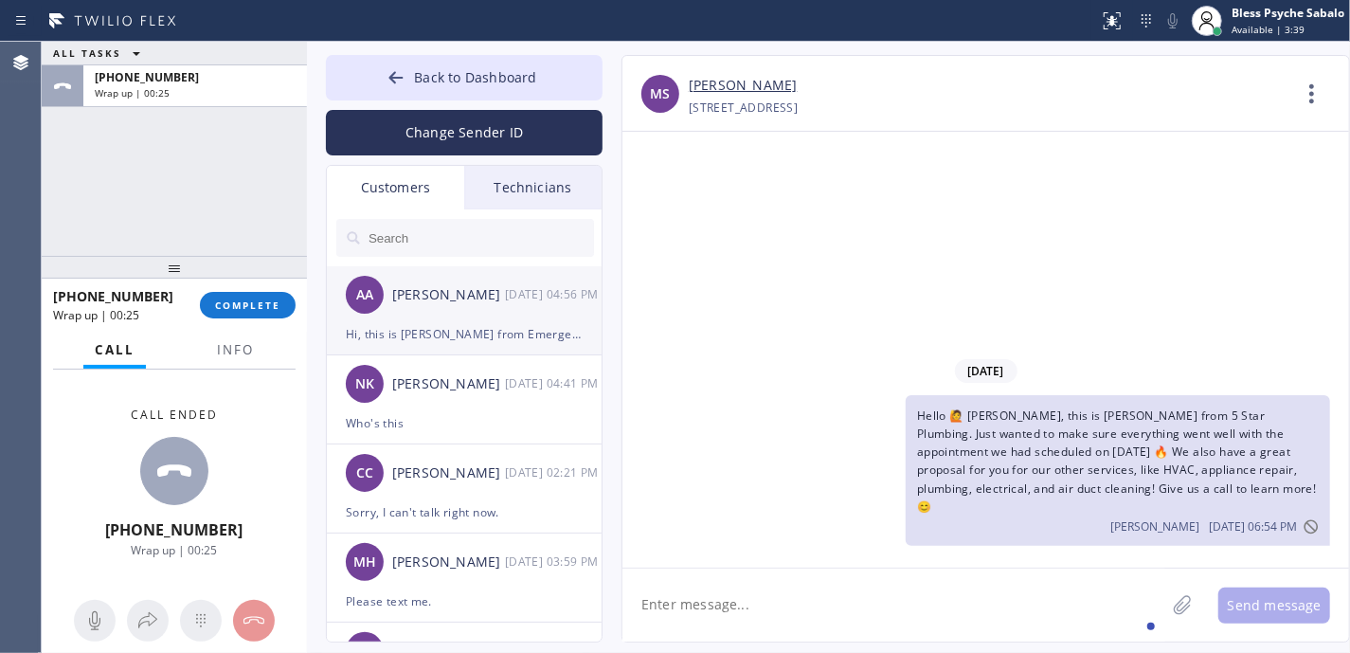
click at [513, 342] on div "Hi, this is [PERSON_NAME] from Emergency Plumbing Repairs. We missed a call fro…" at bounding box center [464, 334] width 237 height 22
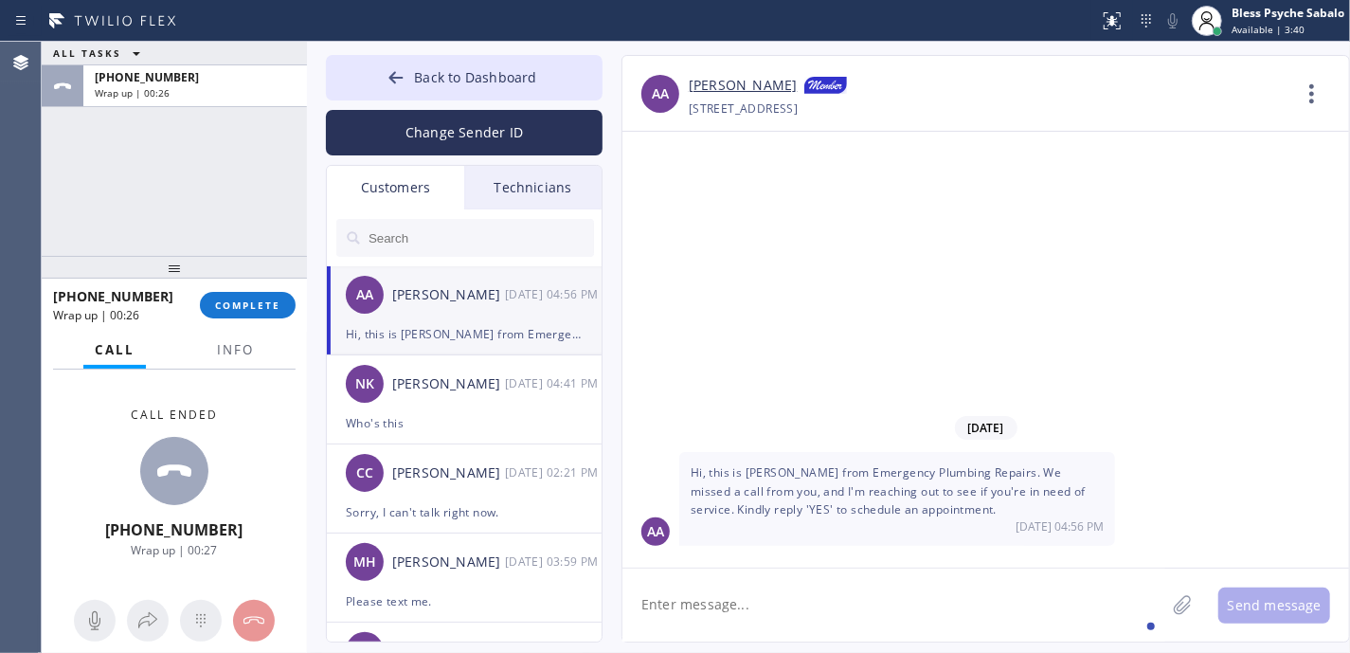
click at [788, 589] on textarea at bounding box center [893, 604] width 543 height 73
click at [252, 308] on span "COMPLETE" at bounding box center [247, 304] width 65 height 13
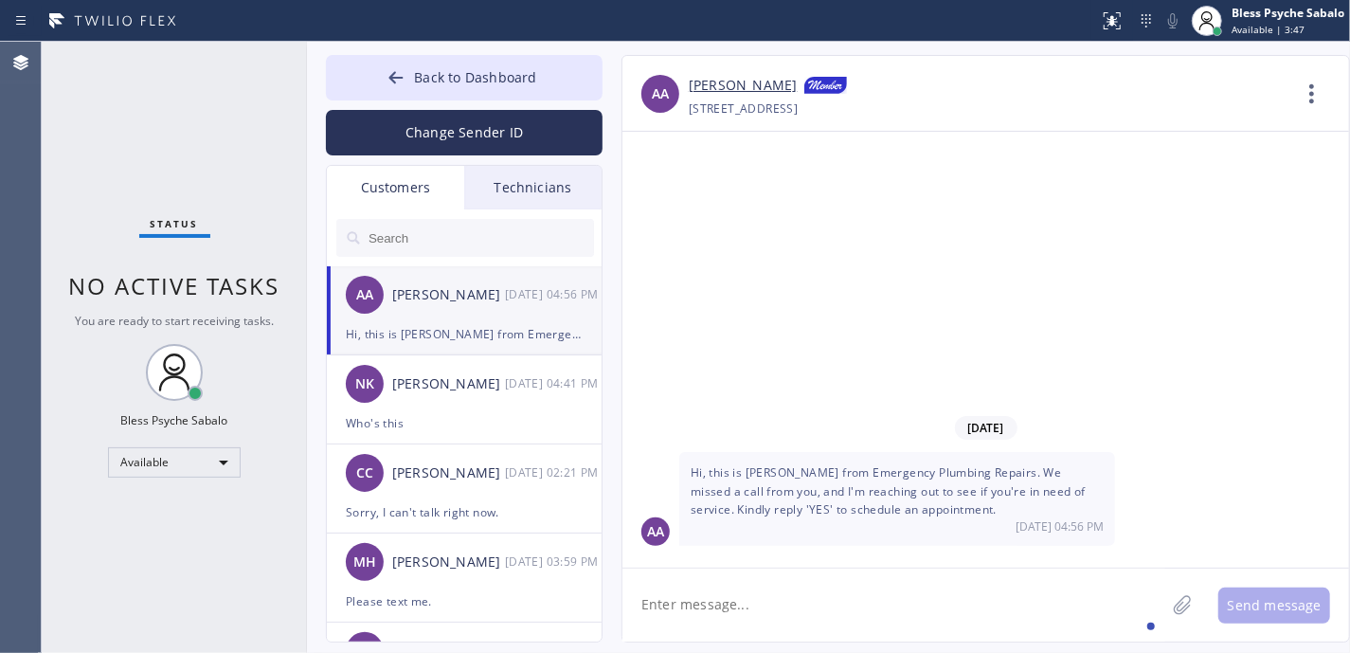
click at [231, 333] on div "Status No active tasks You are ready to start receiving tasks. Bless Psyche Sab…" at bounding box center [174, 347] width 265 height 611
click at [525, 189] on div "Technicians" at bounding box center [532, 188] width 137 height 44
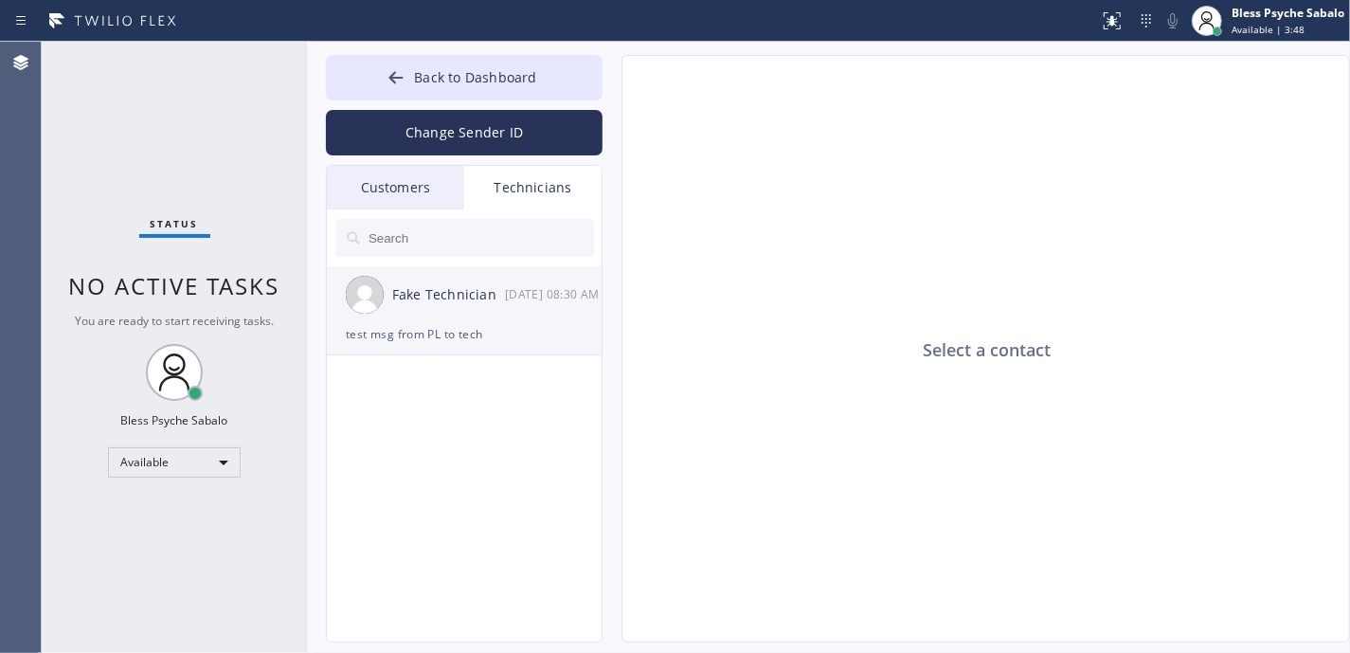
click at [487, 296] on div "Fake Technician" at bounding box center [448, 295] width 113 height 22
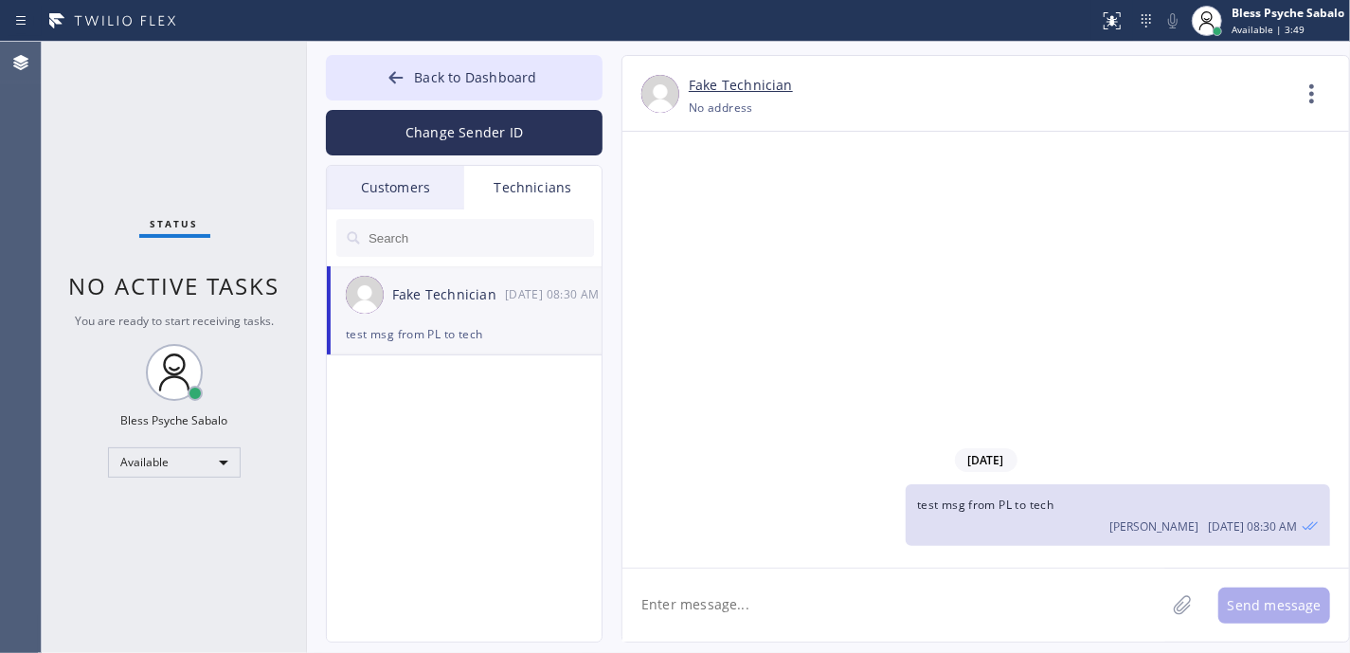
click at [934, 581] on textarea at bounding box center [893, 604] width 543 height 73
click at [418, 227] on input "text" at bounding box center [480, 238] width 227 height 38
click at [411, 184] on div "Customers" at bounding box center [395, 188] width 137 height 44
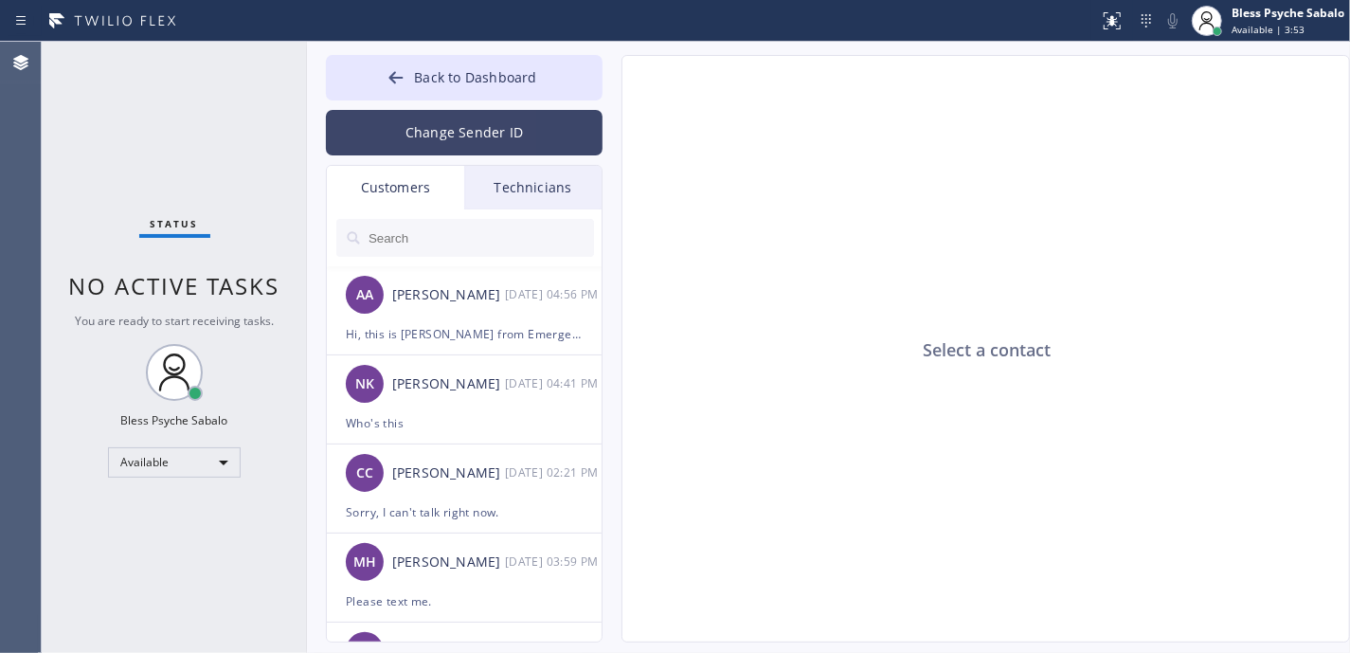
click at [468, 130] on button "Change Sender ID" at bounding box center [464, 132] width 277 height 45
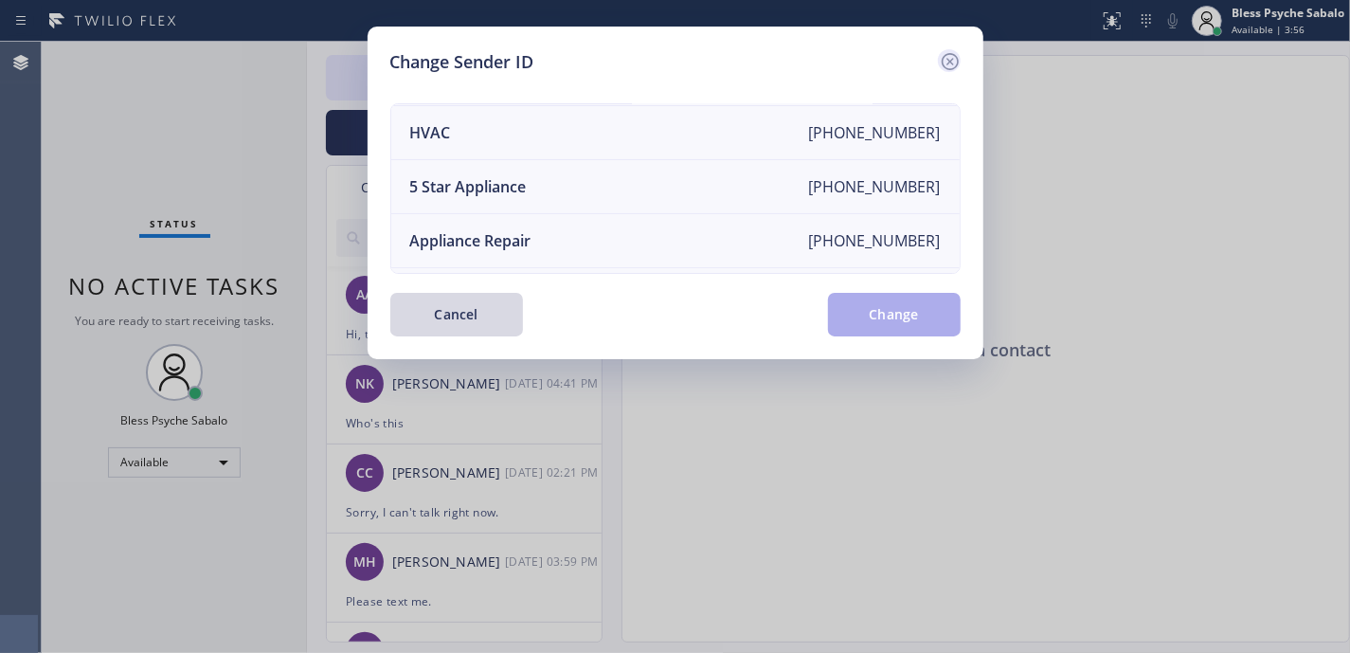
click at [945, 61] on icon at bounding box center [950, 61] width 23 height 23
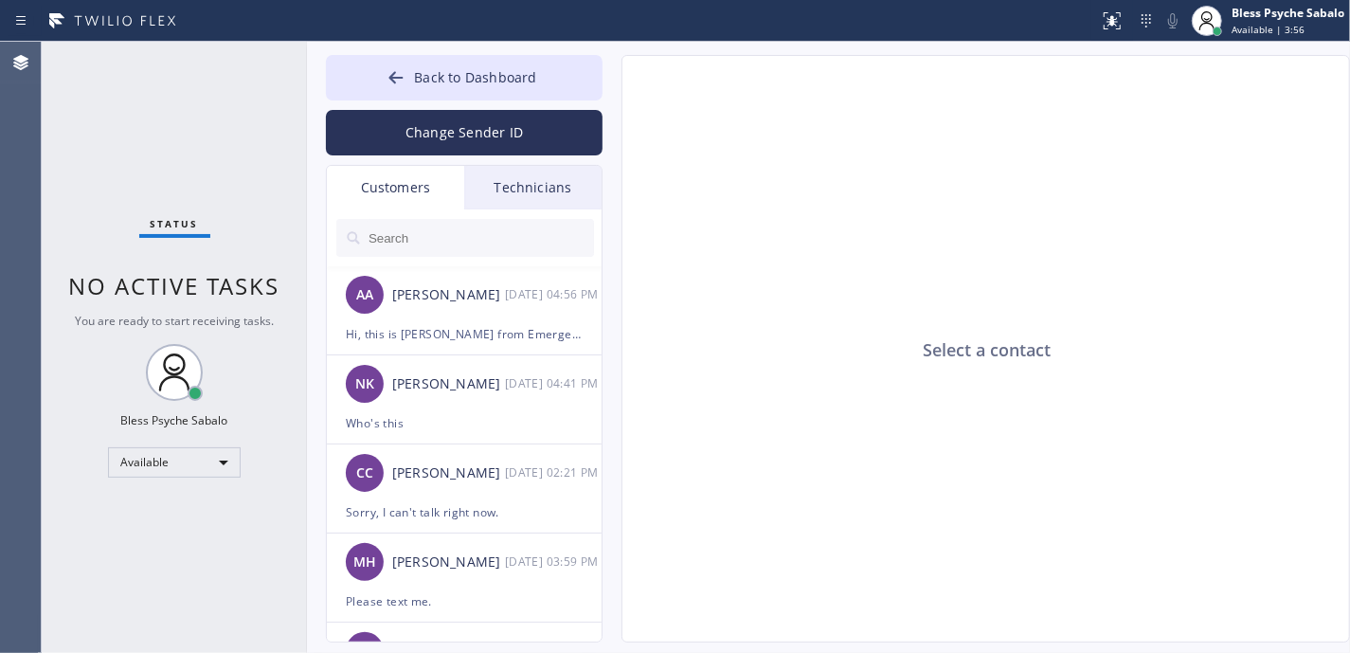
click at [1063, 193] on div "Select a contact" at bounding box center [986, 349] width 729 height 587
click at [413, 172] on div "Customers" at bounding box center [395, 188] width 137 height 44
click at [453, 233] on input "text" at bounding box center [480, 238] width 227 height 38
click at [805, 328] on div "Select a contact" at bounding box center [986, 349] width 729 height 587
click at [421, 228] on input "text" at bounding box center [480, 238] width 227 height 38
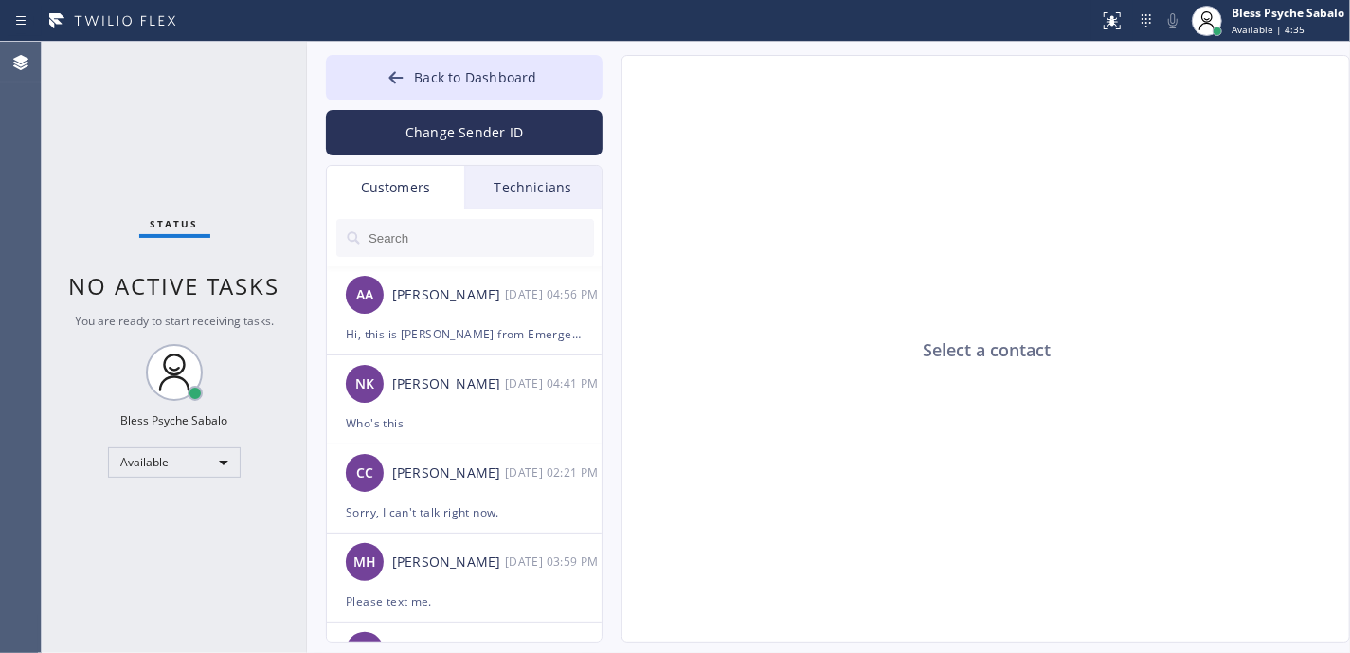
drag, startPoint x: 767, startPoint y: 504, endPoint x: 705, endPoint y: 443, distance: 87.1
click at [756, 485] on div "Select a contact" at bounding box center [986, 349] width 729 height 587
click at [513, 318] on div "AA [PERSON_NAME] [DATE] 04:56 PM" at bounding box center [465, 294] width 277 height 57
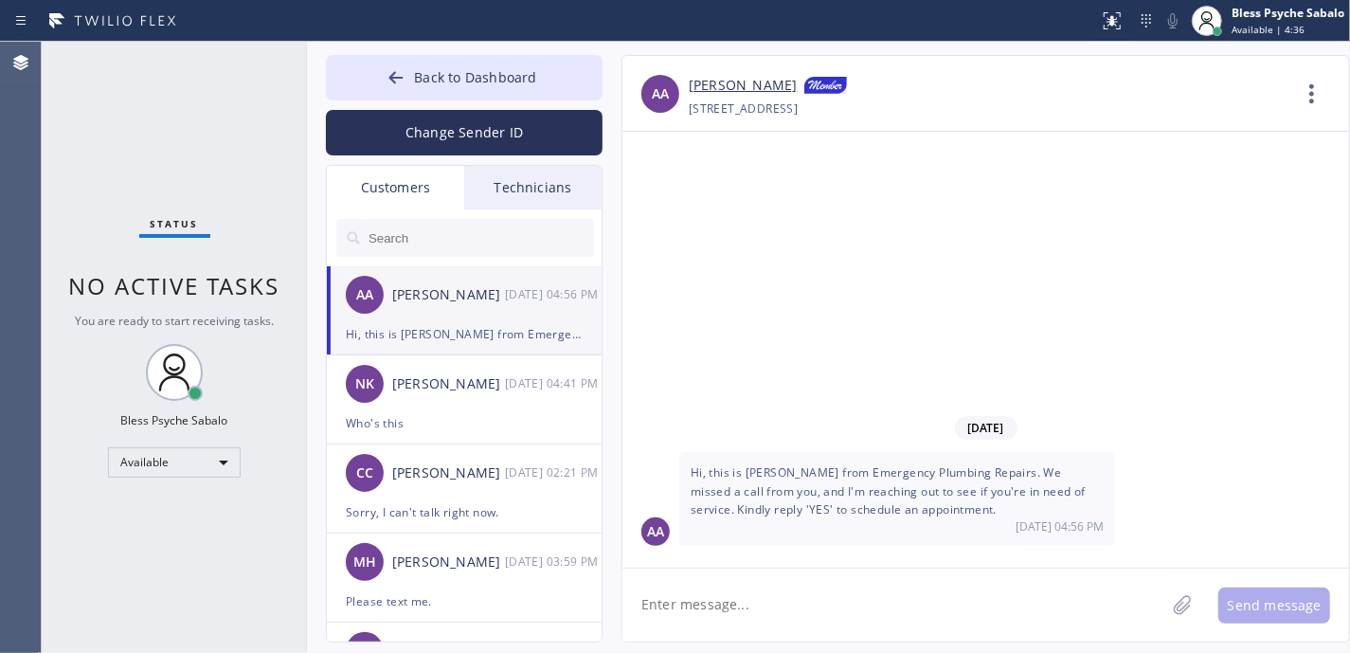
click at [548, 194] on div "Technicians" at bounding box center [532, 188] width 137 height 44
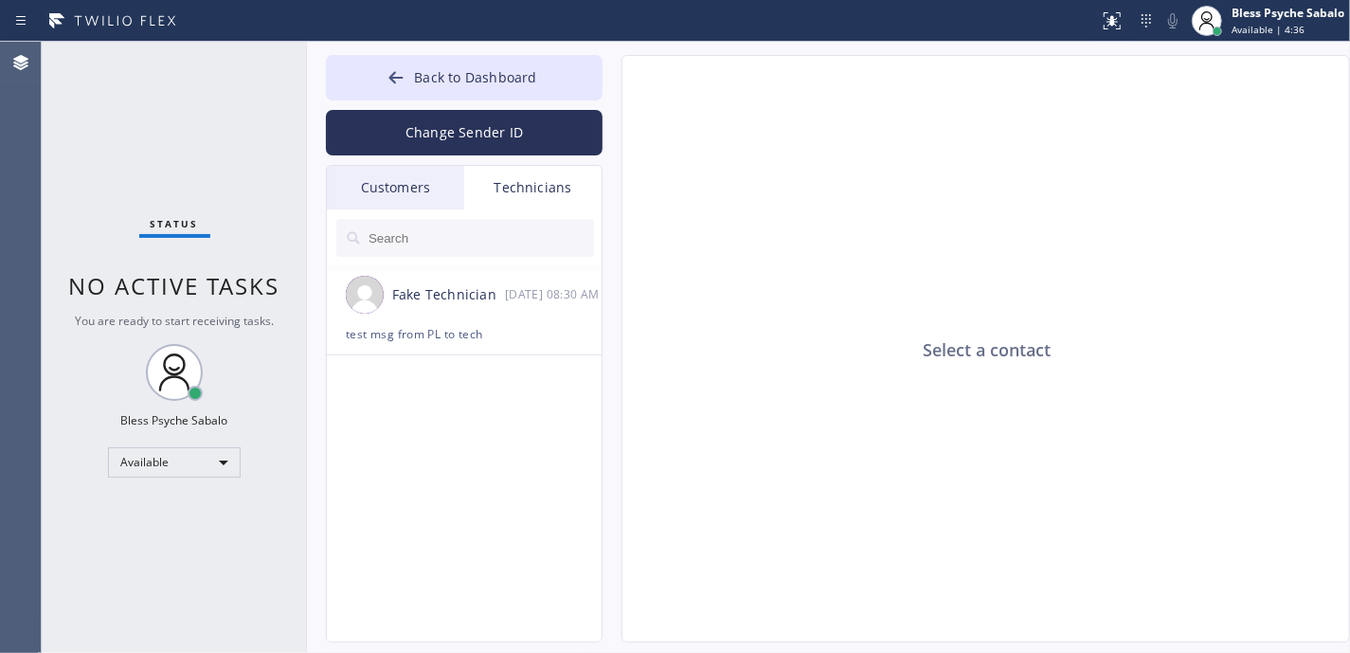
click at [395, 172] on div "Customers" at bounding box center [395, 188] width 137 height 44
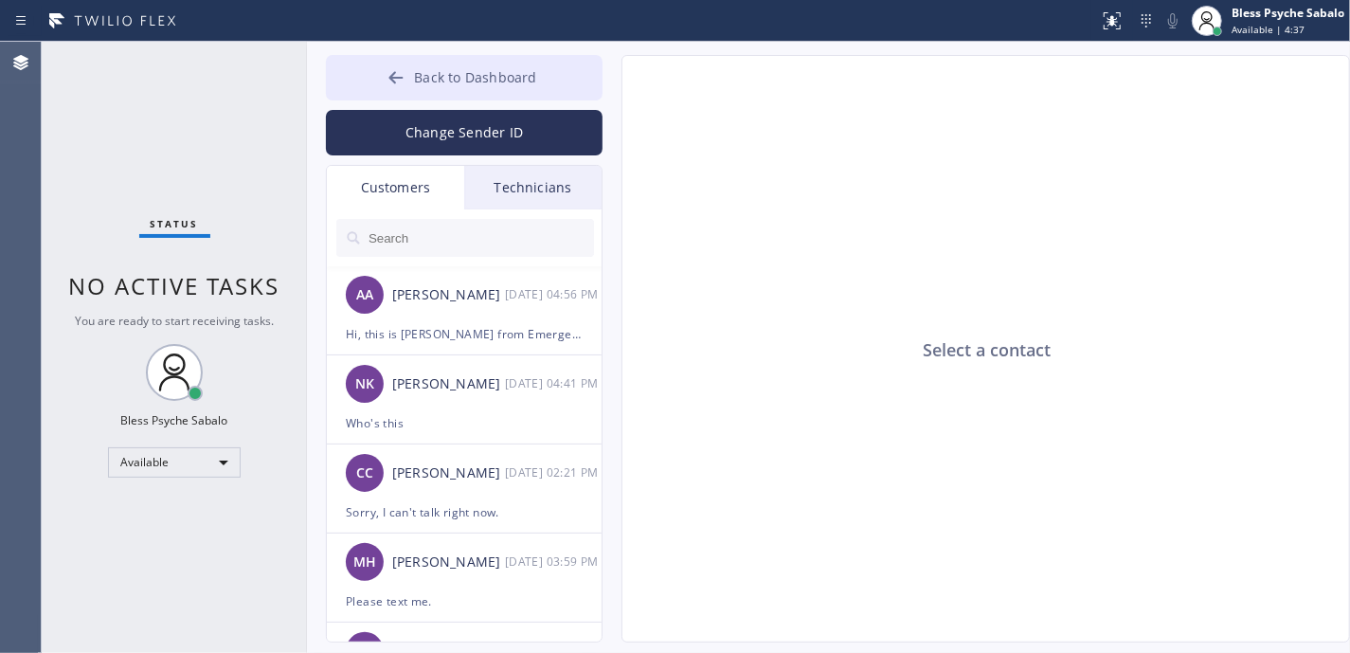
click at [476, 64] on button "Back to Dashboard" at bounding box center [464, 77] width 277 height 45
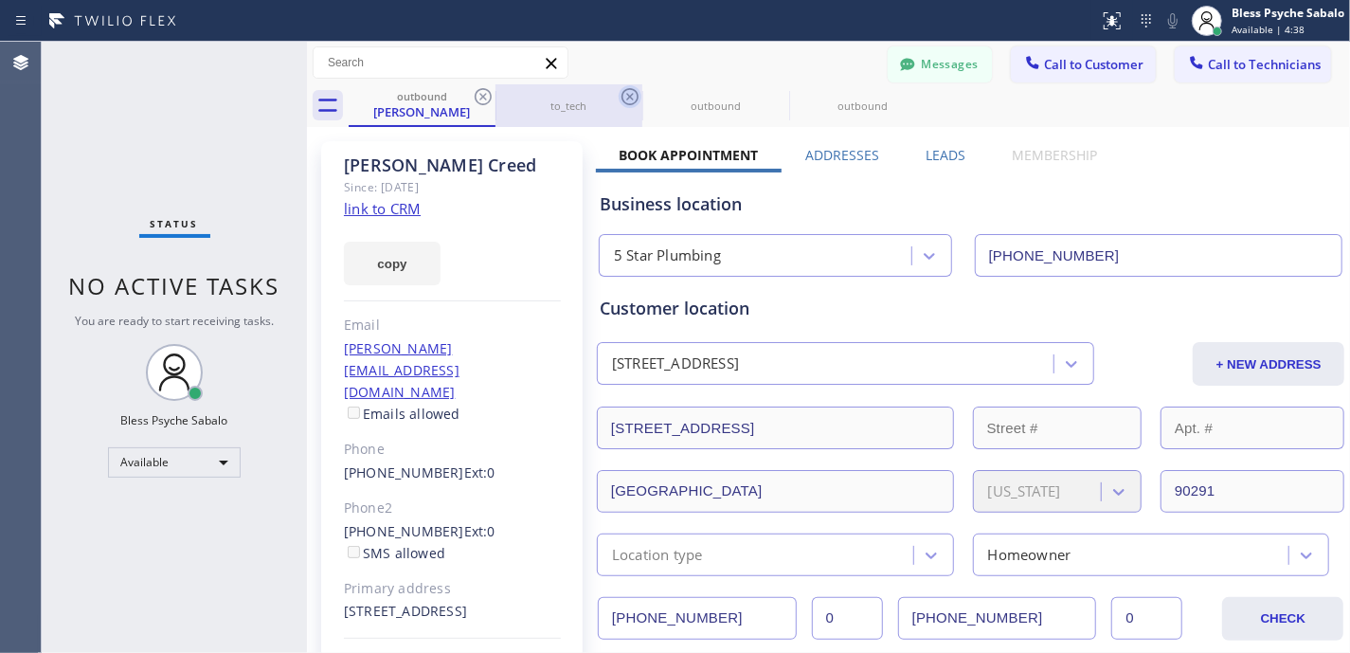
click at [485, 96] on icon at bounding box center [483, 96] width 23 height 23
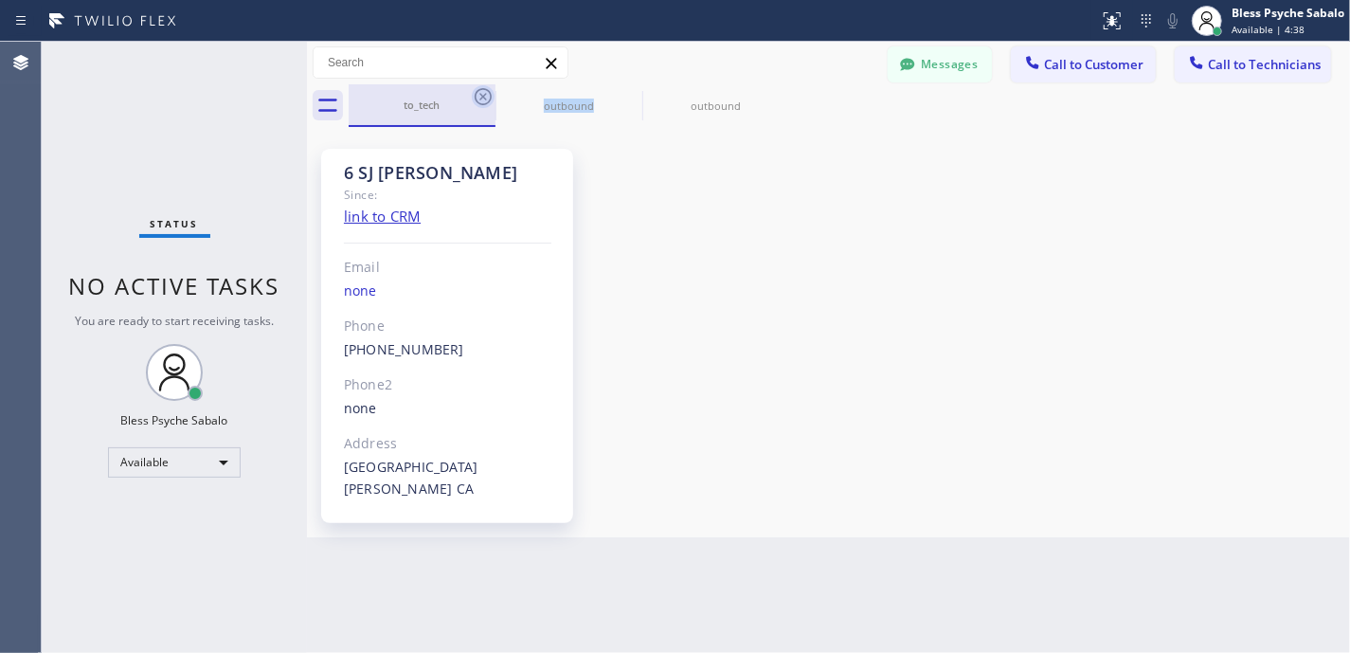
click at [485, 96] on icon at bounding box center [483, 96] width 23 height 23
click at [0, 0] on icon at bounding box center [0, 0] width 0 height 0
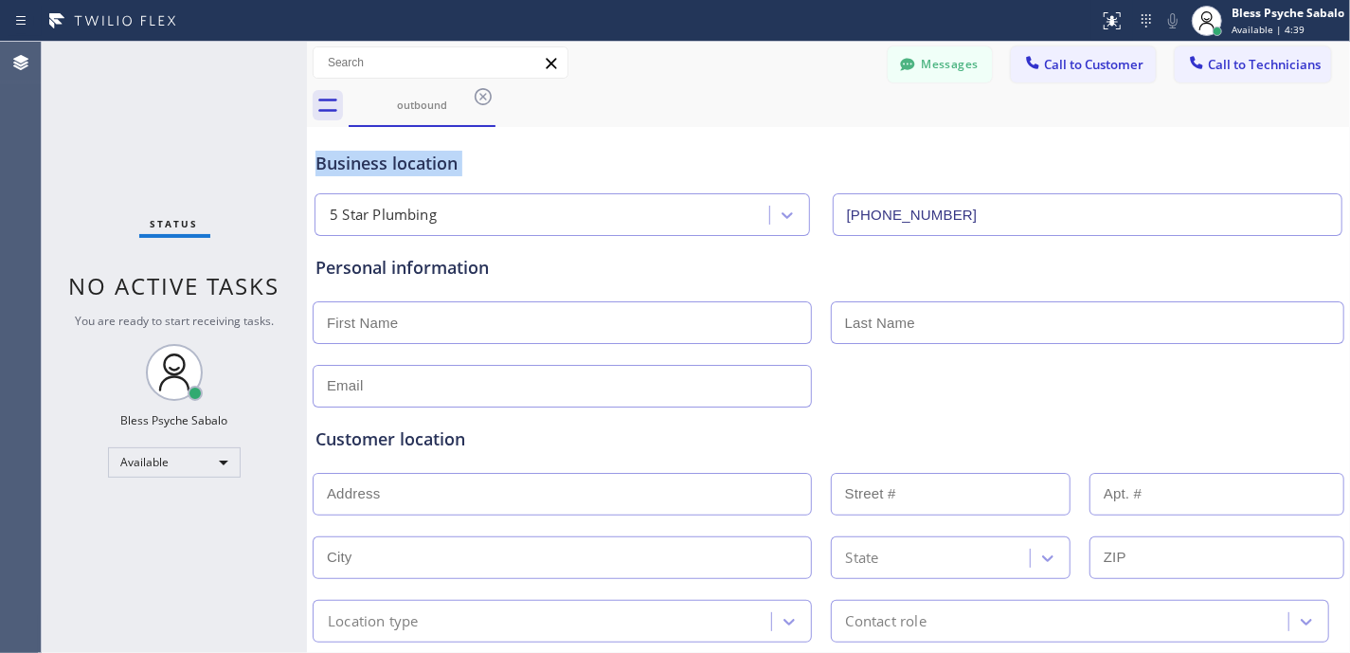
click at [485, 96] on icon at bounding box center [483, 96] width 23 height 23
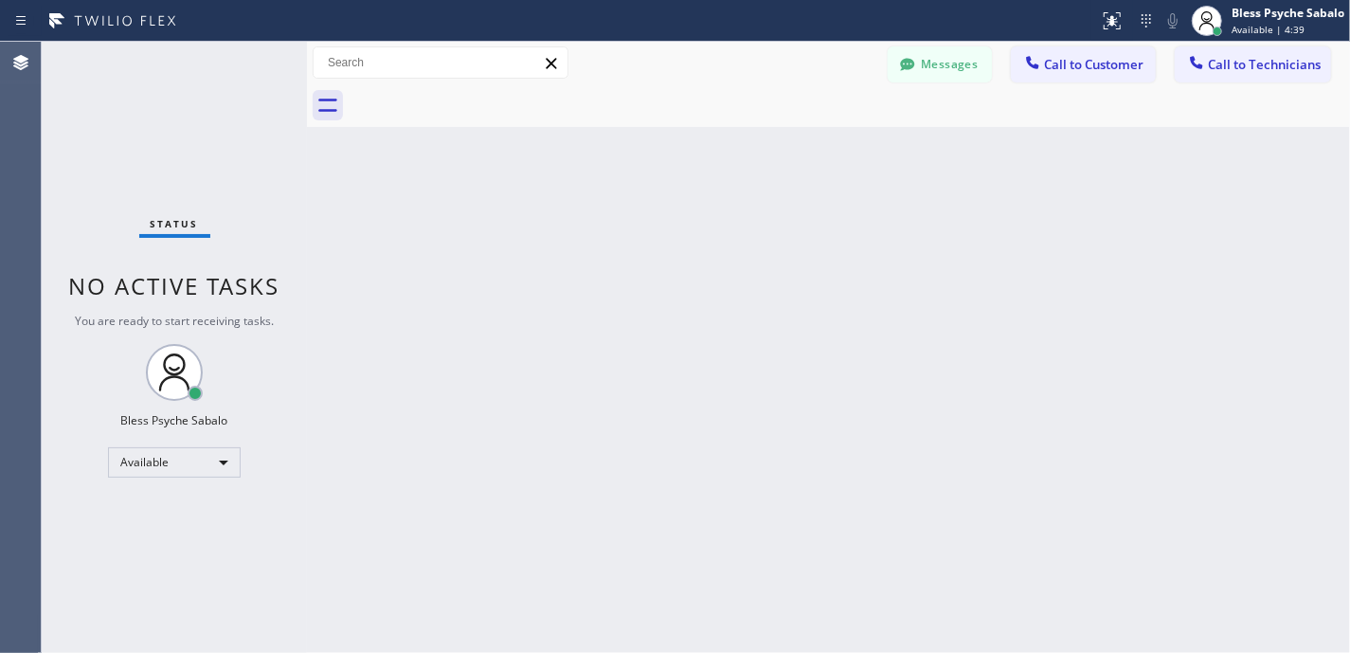
click at [485, 97] on div at bounding box center [849, 105] width 1001 height 43
click at [741, 165] on div "Back to Dashboard Change Sender ID Customers Technicians AA [PERSON_NAME] [DATE…" at bounding box center [828, 347] width 1043 height 611
click at [968, 184] on div "Back to Dashboard Change Sender ID Customers Technicians AA [PERSON_NAME] [DATE…" at bounding box center [828, 347] width 1043 height 611
click at [952, 70] on button "Messages" at bounding box center [940, 64] width 104 height 36
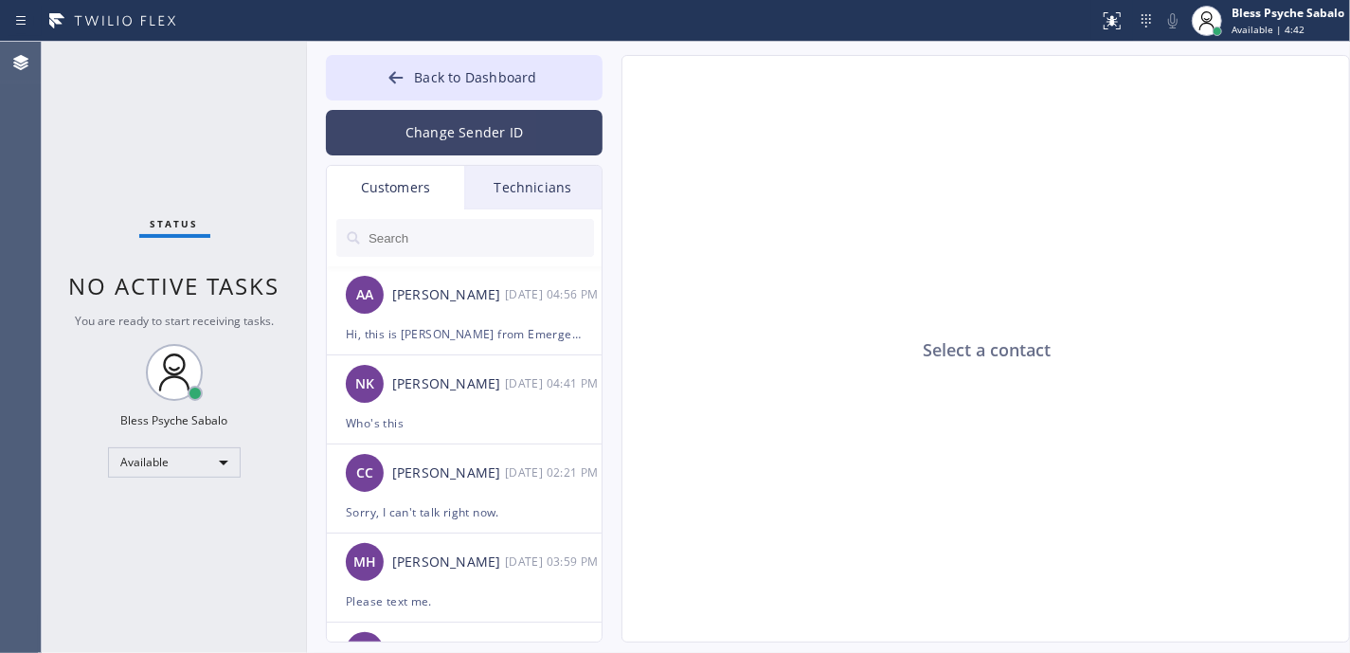
click at [477, 140] on button "Change Sender ID" at bounding box center [464, 132] width 277 height 45
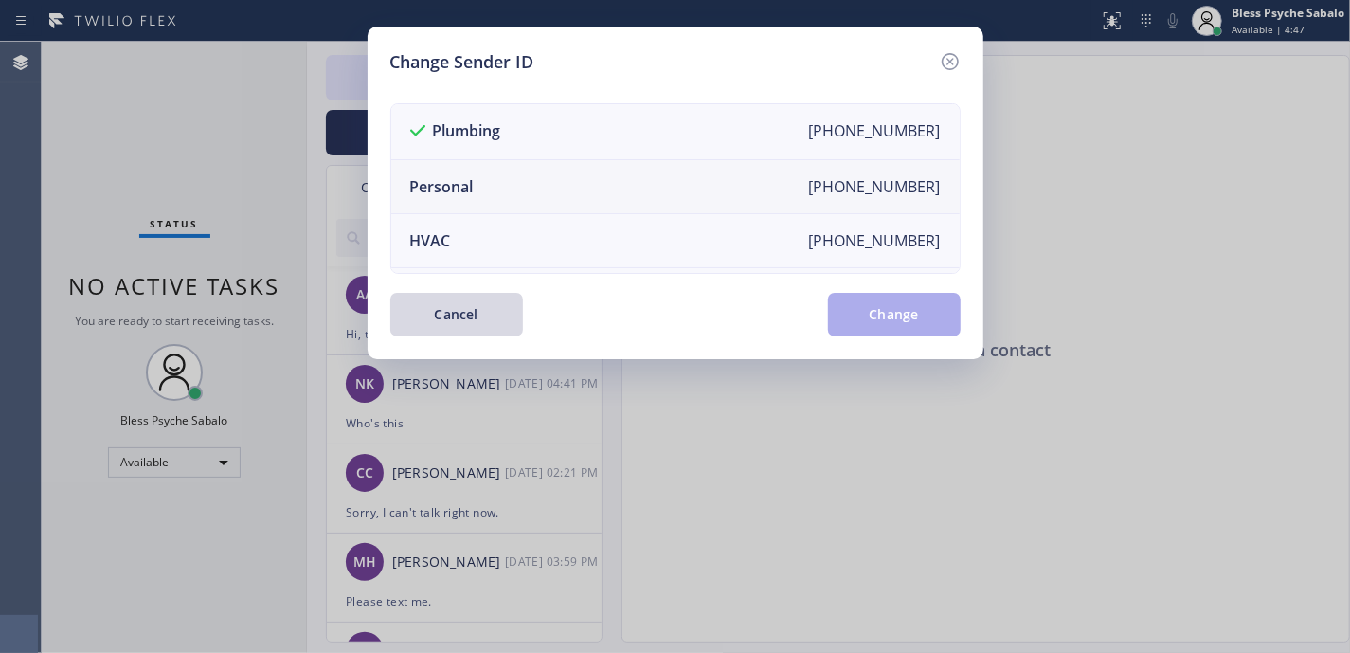
click at [826, 193] on div "[PHONE_NUMBER]" at bounding box center [875, 186] width 132 height 21
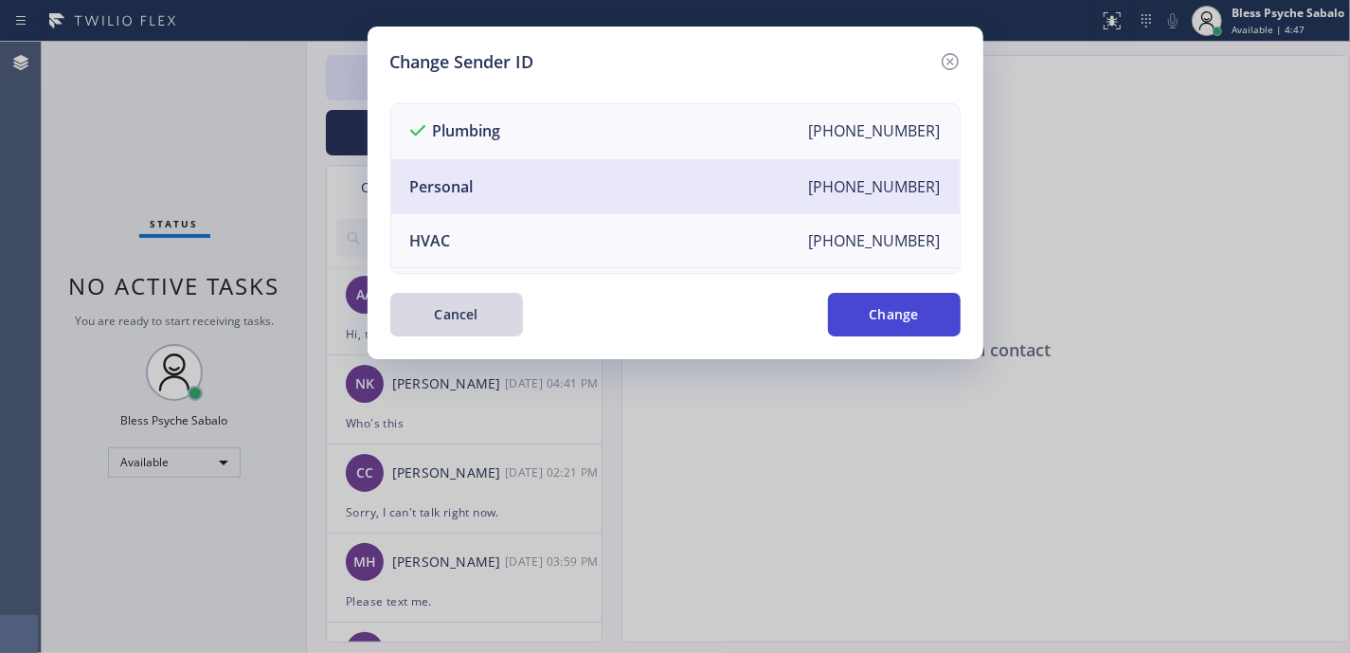
click at [889, 315] on button "Change" at bounding box center [894, 315] width 133 height 44
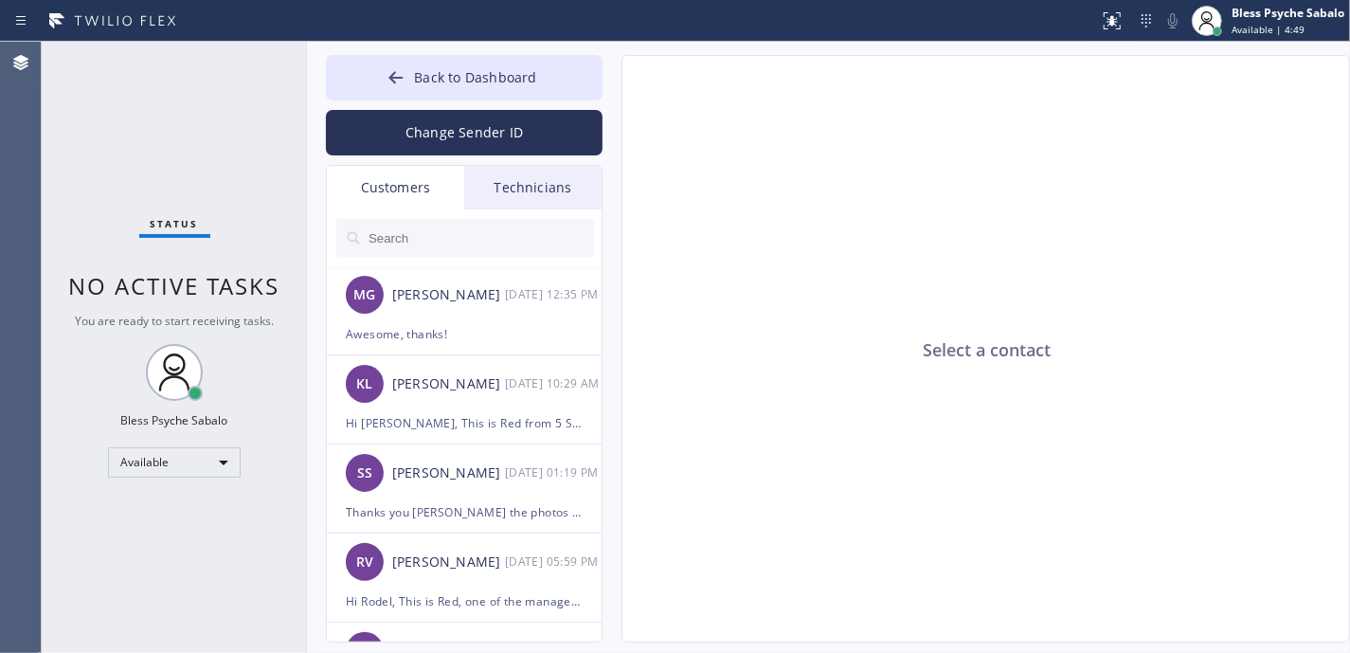
click at [425, 193] on div "Customers" at bounding box center [395, 188] width 137 height 44
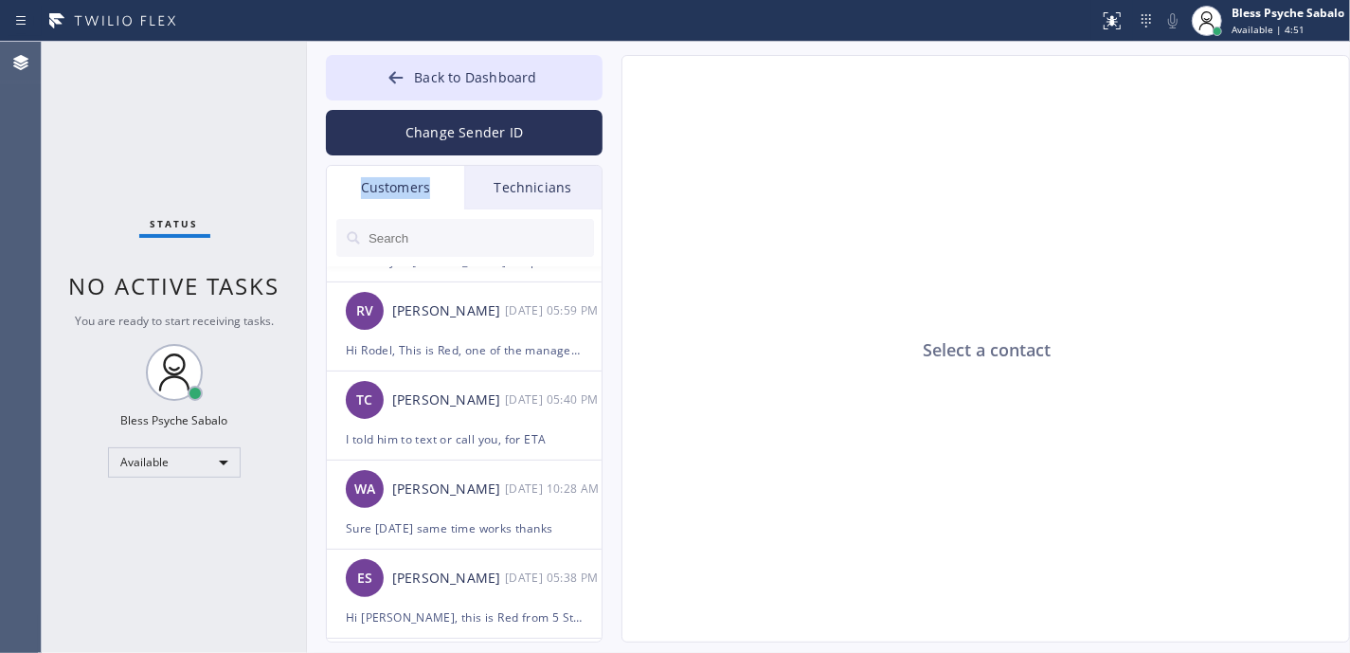
scroll to position [252, 0]
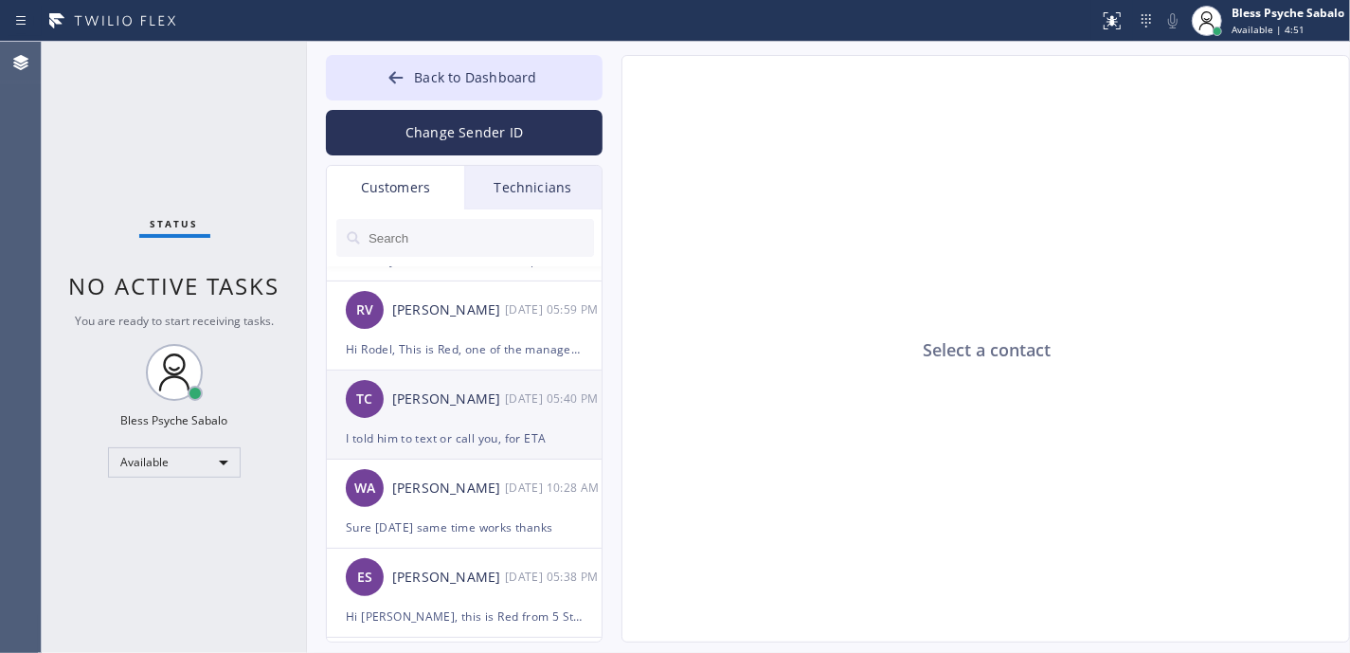
click at [513, 415] on div "TC [PERSON_NAME] [DATE] 05:40 PM" at bounding box center [465, 398] width 277 height 57
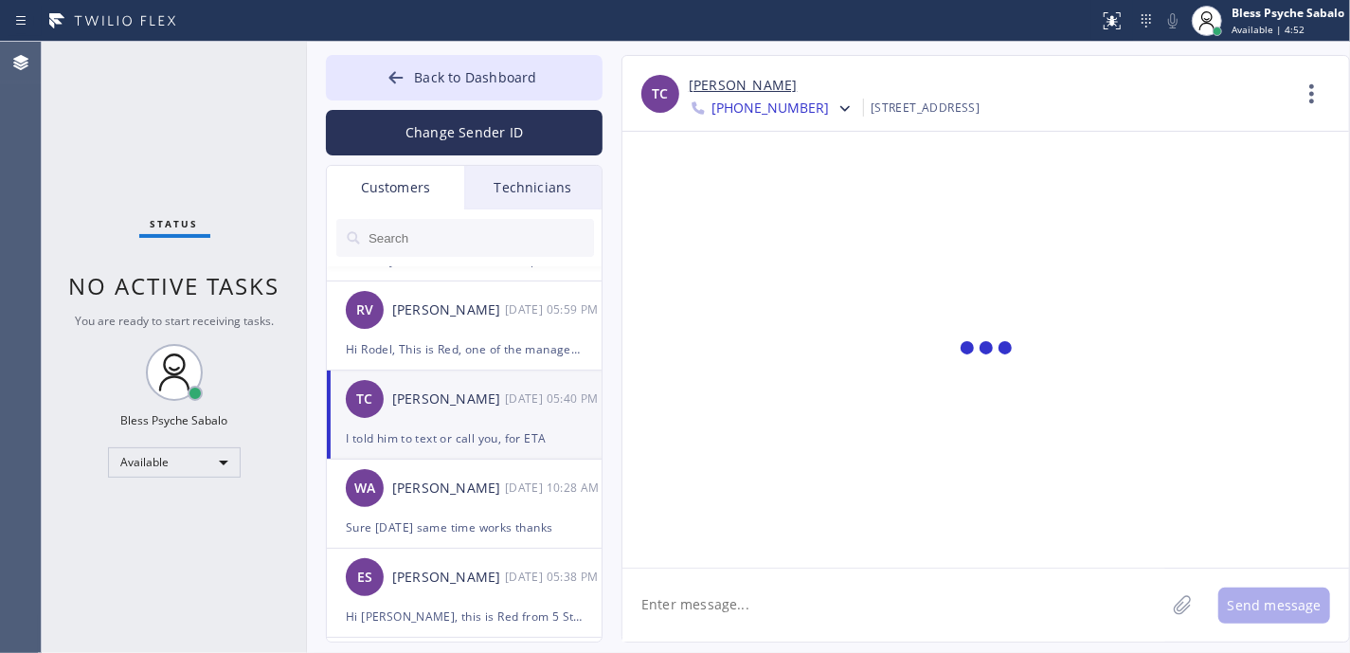
scroll to position [380, 0]
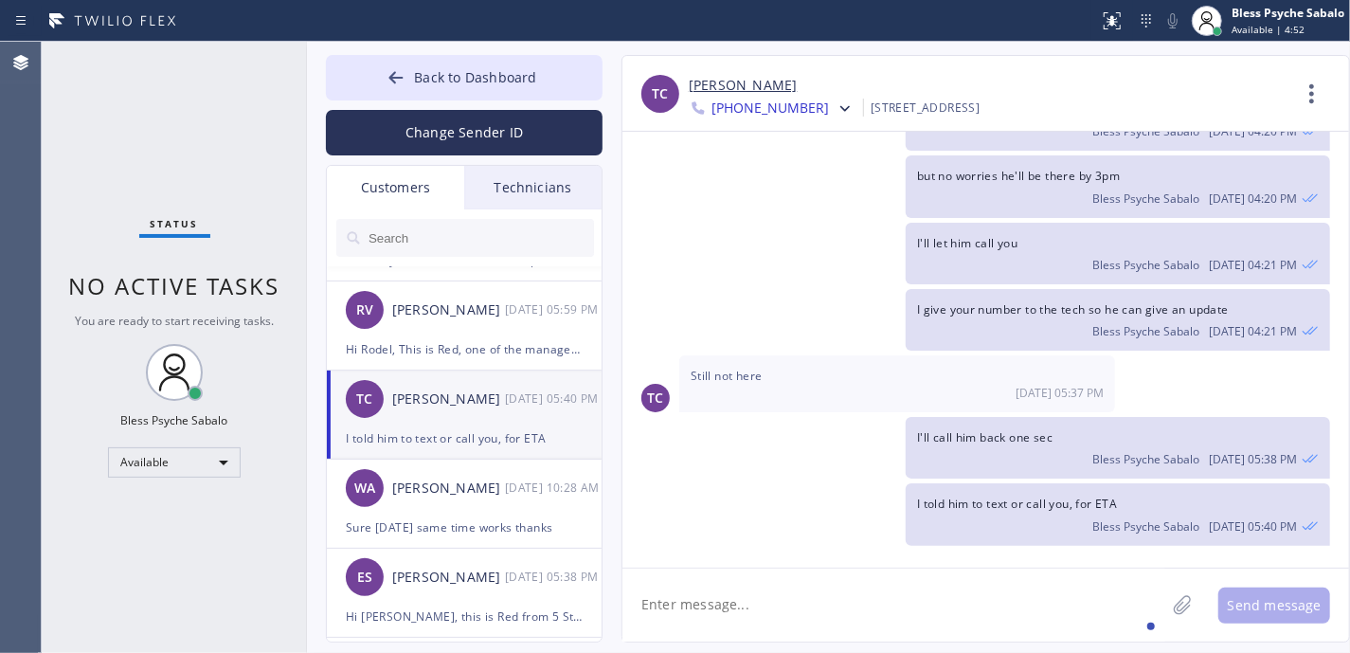
click at [907, 606] on textarea at bounding box center [893, 604] width 543 height 73
click at [785, 119] on span "[PHONE_NUMBER]" at bounding box center [770, 110] width 117 height 23
click at [788, 203] on div "[PHONE_NUMBER]" at bounding box center [798, 195] width 218 height 44
click at [836, 117] on icon at bounding box center [845, 108] width 19 height 19
click at [793, 239] on div "[PHONE_NUMBER]" at bounding box center [798, 239] width 218 height 44
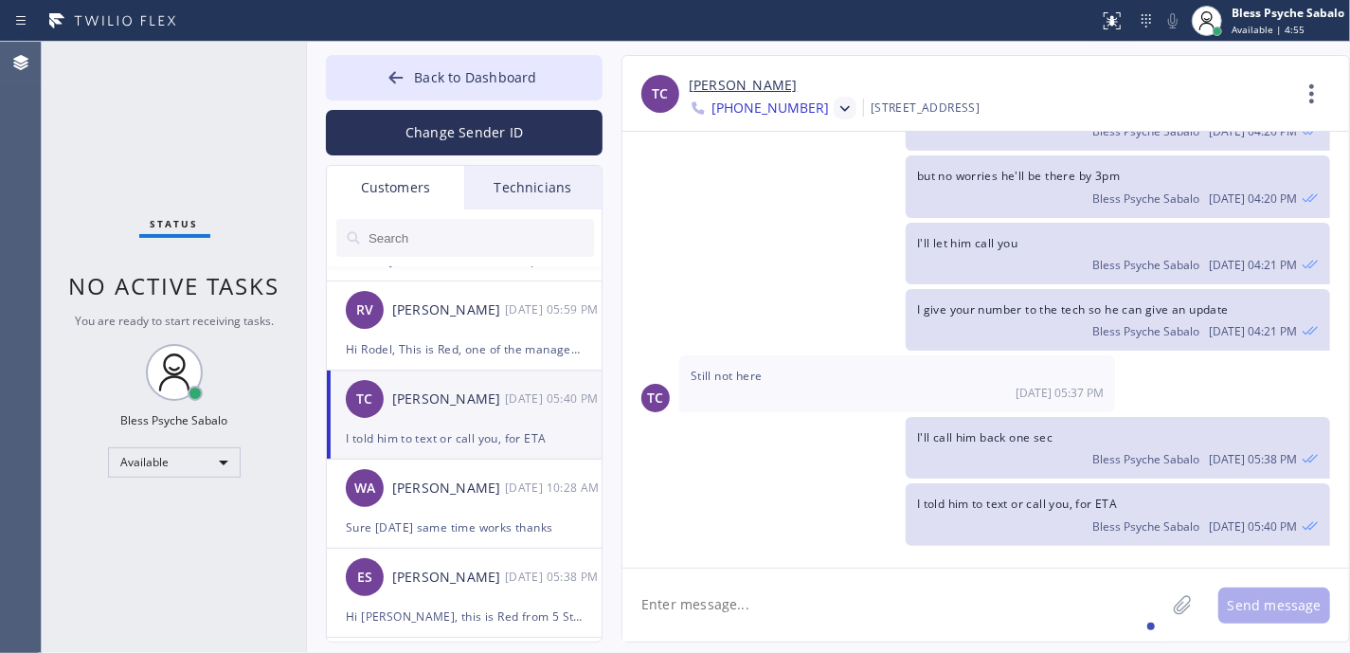
scroll to position [1247, 0]
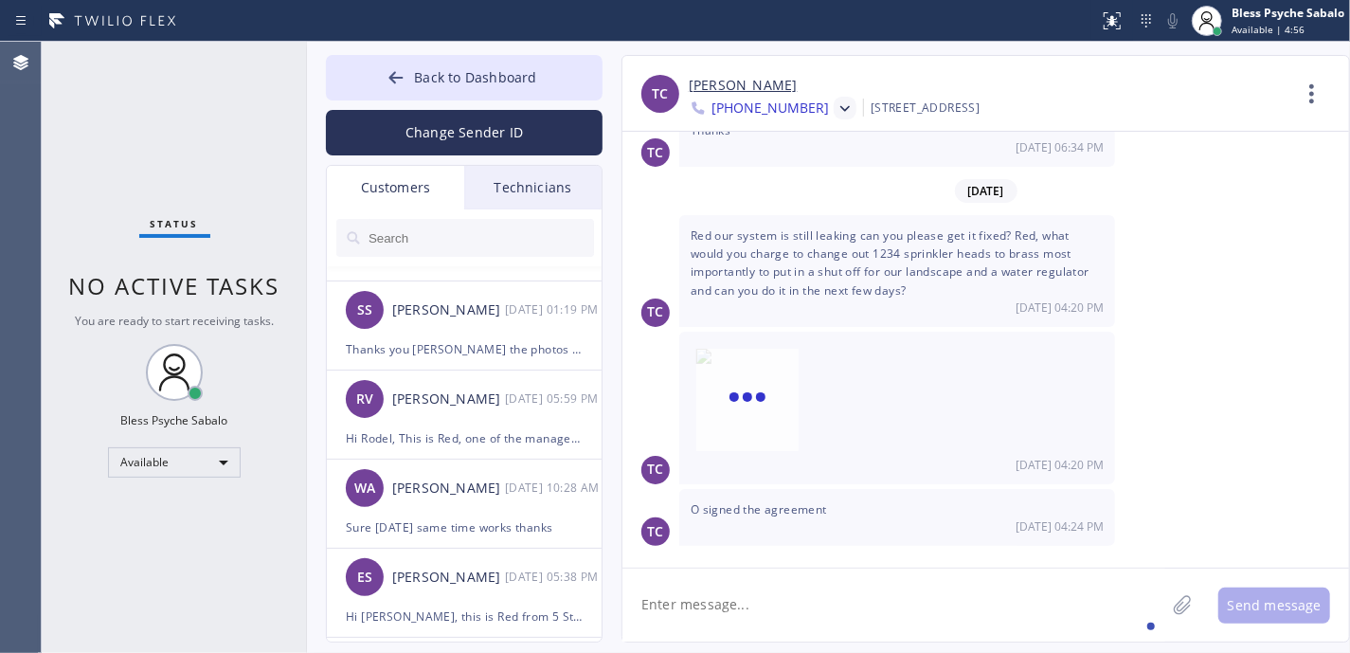
click at [820, 566] on div "TC [PERSON_NAME] [PHONE_NUMBER] Choose phone number [PHONE_NUMBER] [PHONE_NUMBE…" at bounding box center [986, 348] width 729 height 587
click at [853, 585] on textarea at bounding box center [893, 604] width 543 height 73
click at [883, 596] on textarea at bounding box center [893, 604] width 543 height 73
drag, startPoint x: 1006, startPoint y: 596, endPoint x: 998, endPoint y: 652, distance: 56.5
click at [1006, 596] on textarea at bounding box center [893, 604] width 543 height 73
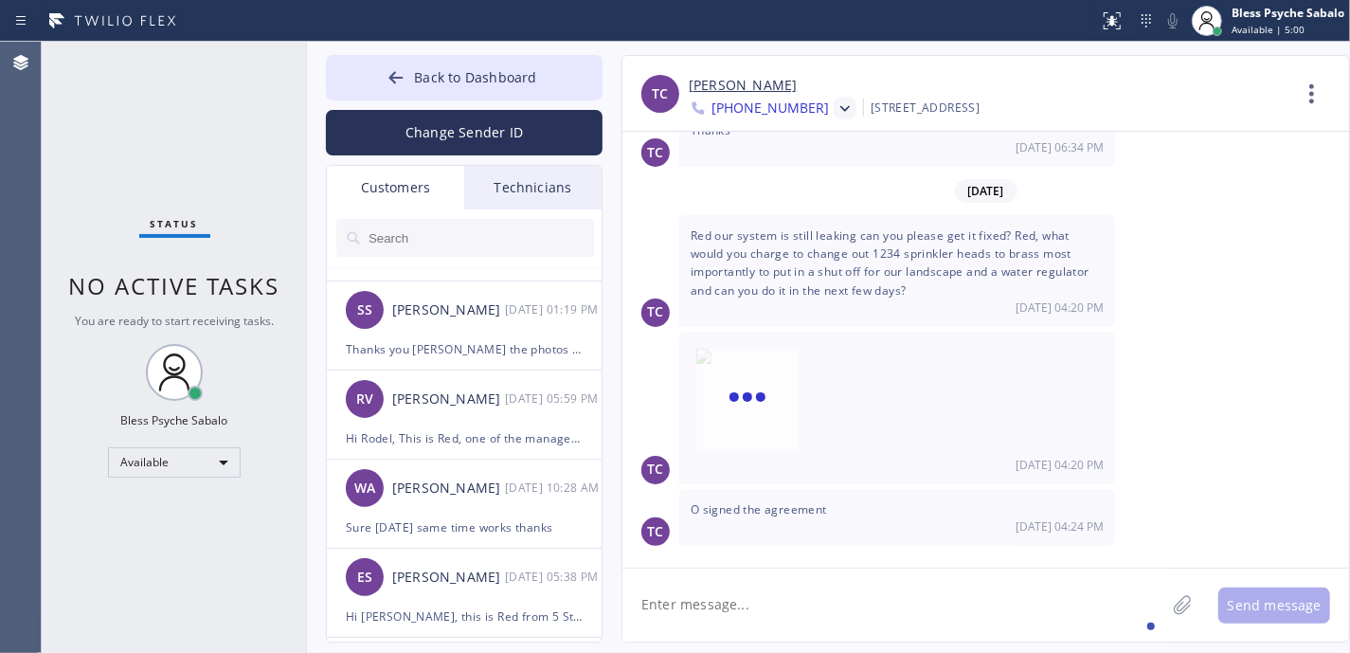
click at [1071, 612] on textarea at bounding box center [893, 604] width 543 height 73
type textarea "H"
type textarea "Hello [PERSON_NAME], Sorry for late reply I was on lunch"
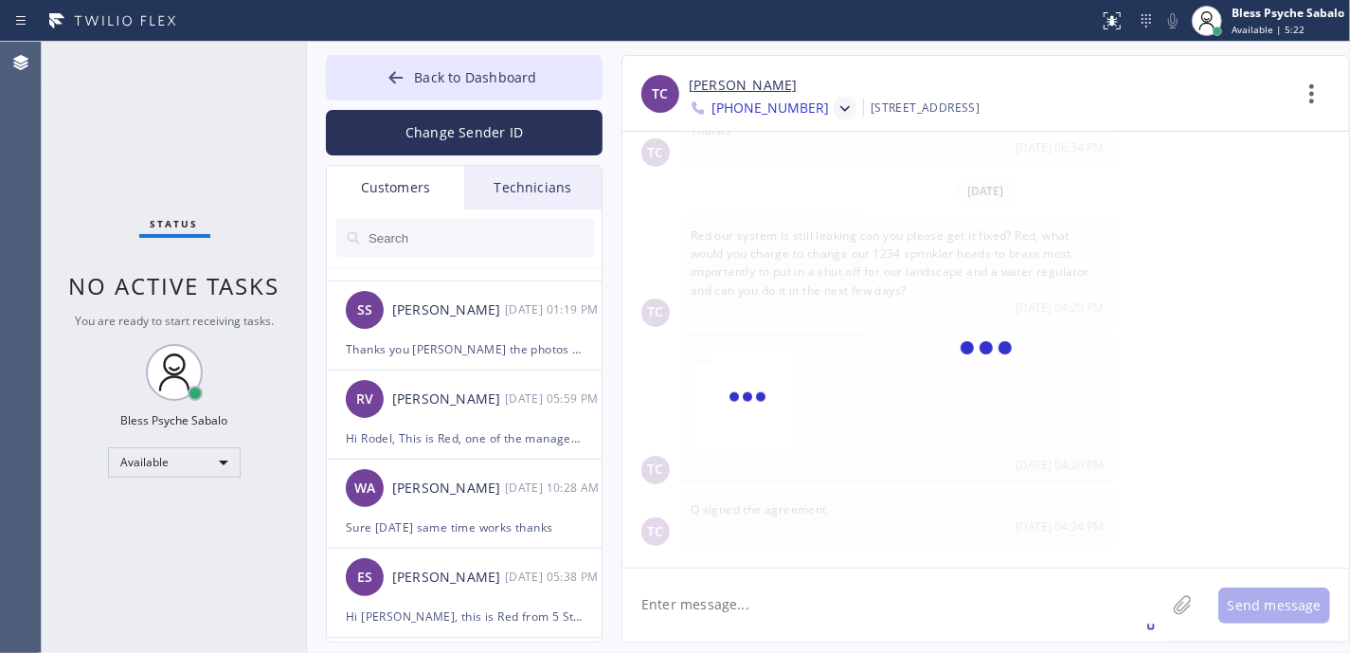
scroll to position [1313, 0]
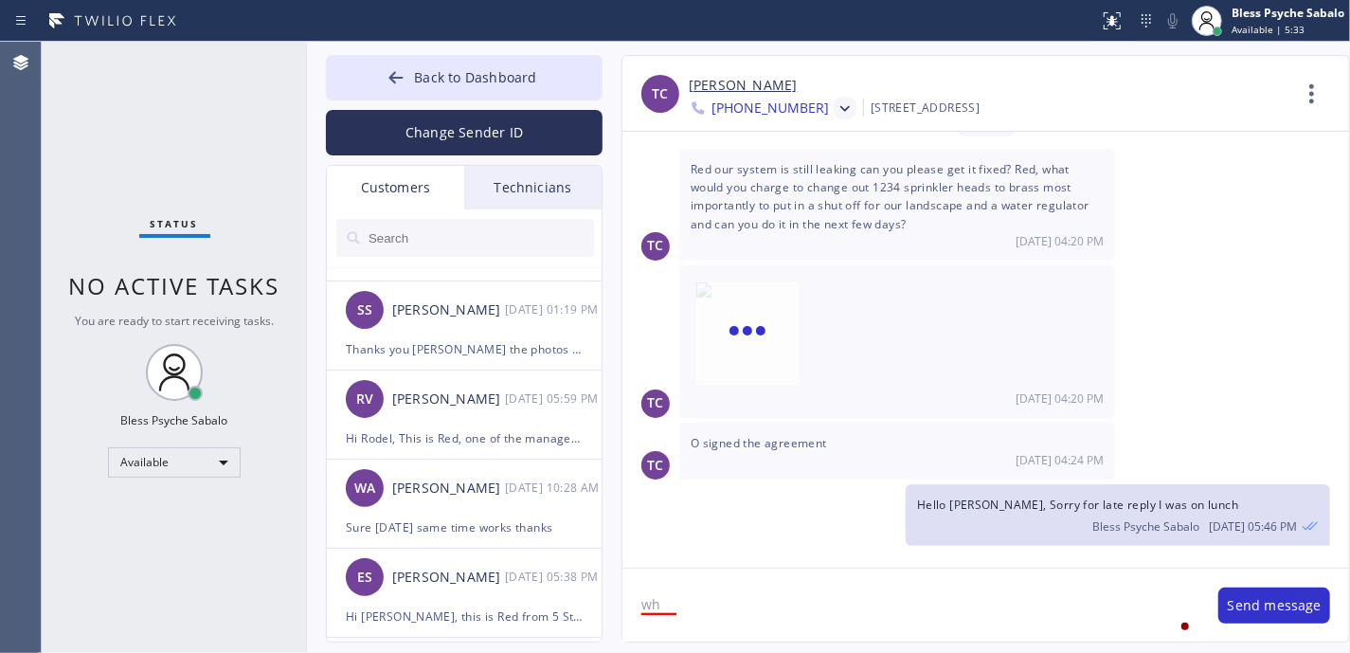
type textarea "w"
click at [834, 600] on textarea "Can I have your most conveneinet time to schedule [PERSON_NAME]?" at bounding box center [910, 604] width 577 height 73
drag, startPoint x: 831, startPoint y: 599, endPoint x: 822, endPoint y: 553, distance: 46.3
click at [822, 553] on div "convenient" at bounding box center [838, 548] width 81 height 30
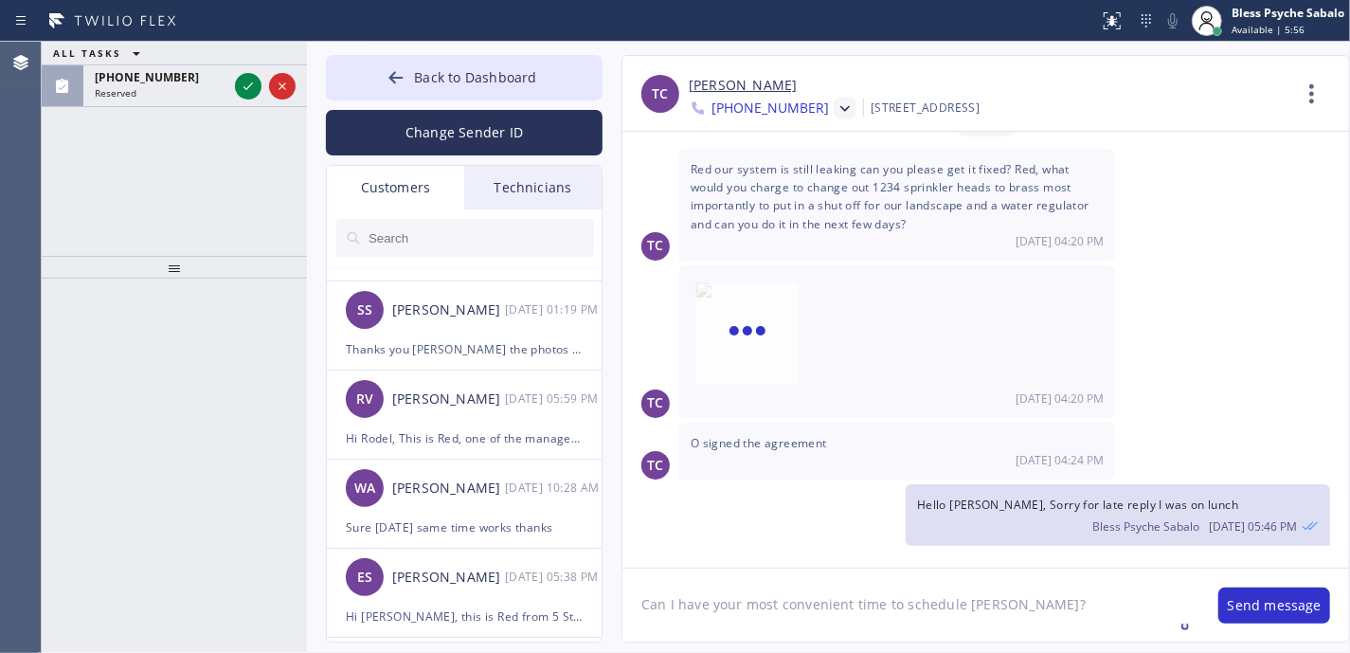
click at [1077, 625] on textarea "Can I have your most convenient time to schedule [PERSON_NAME]?" at bounding box center [910, 604] width 577 height 73
type textarea "Can I have your most convenient time to schedule [PERSON_NAME]?"
click at [1270, 606] on button "Send message" at bounding box center [1274, 605] width 112 height 36
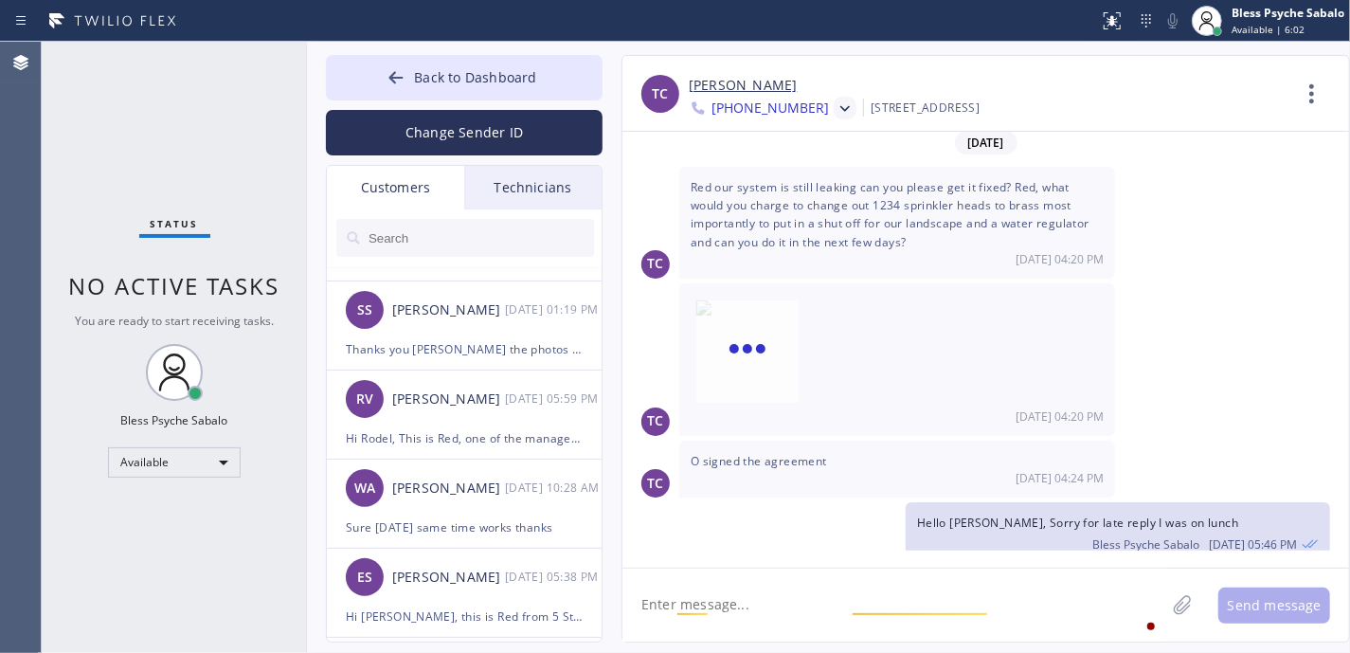
scroll to position [1441, 0]
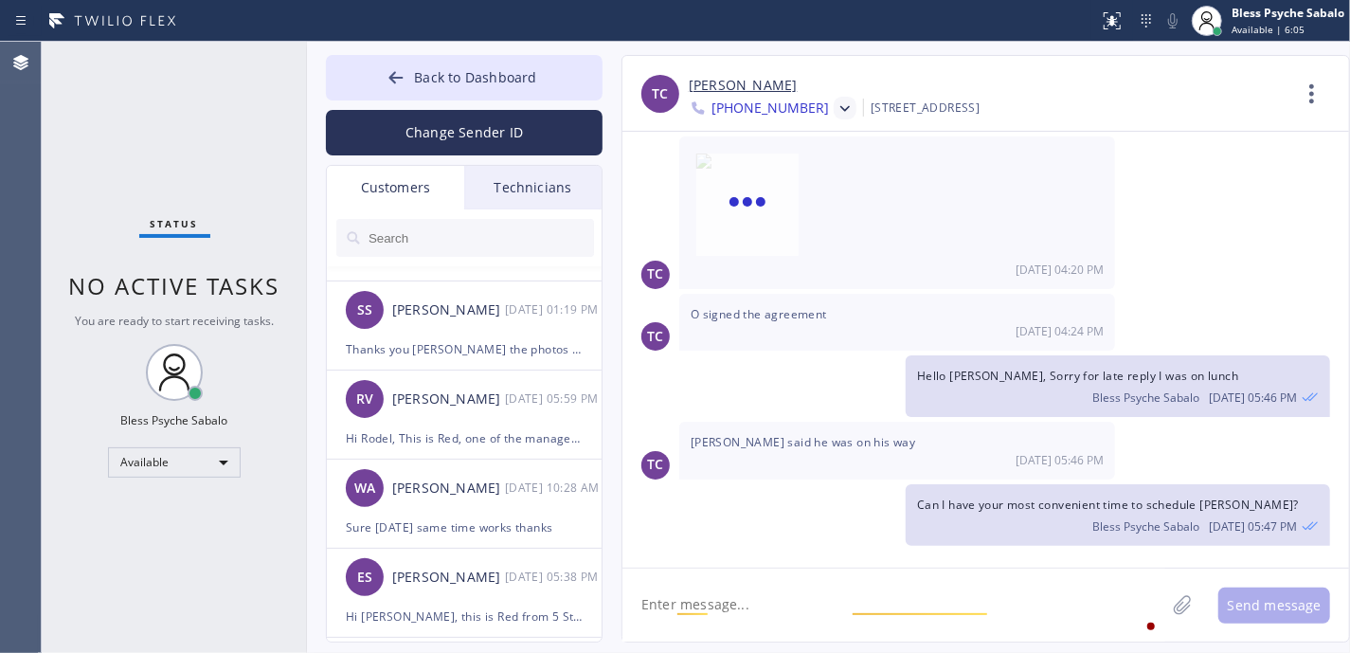
click at [801, 453] on div "[DATE] 05:46 PM" at bounding box center [897, 460] width 413 height 16
click at [801, 411] on div "Hello [PERSON_NAME], Sorry for late reply I was on lunch Bless Psyche Sabalo [D…" at bounding box center [976, 386] width 708 height 62
click at [792, 443] on span "[PERSON_NAME] said he was on his way" at bounding box center [803, 442] width 225 height 16
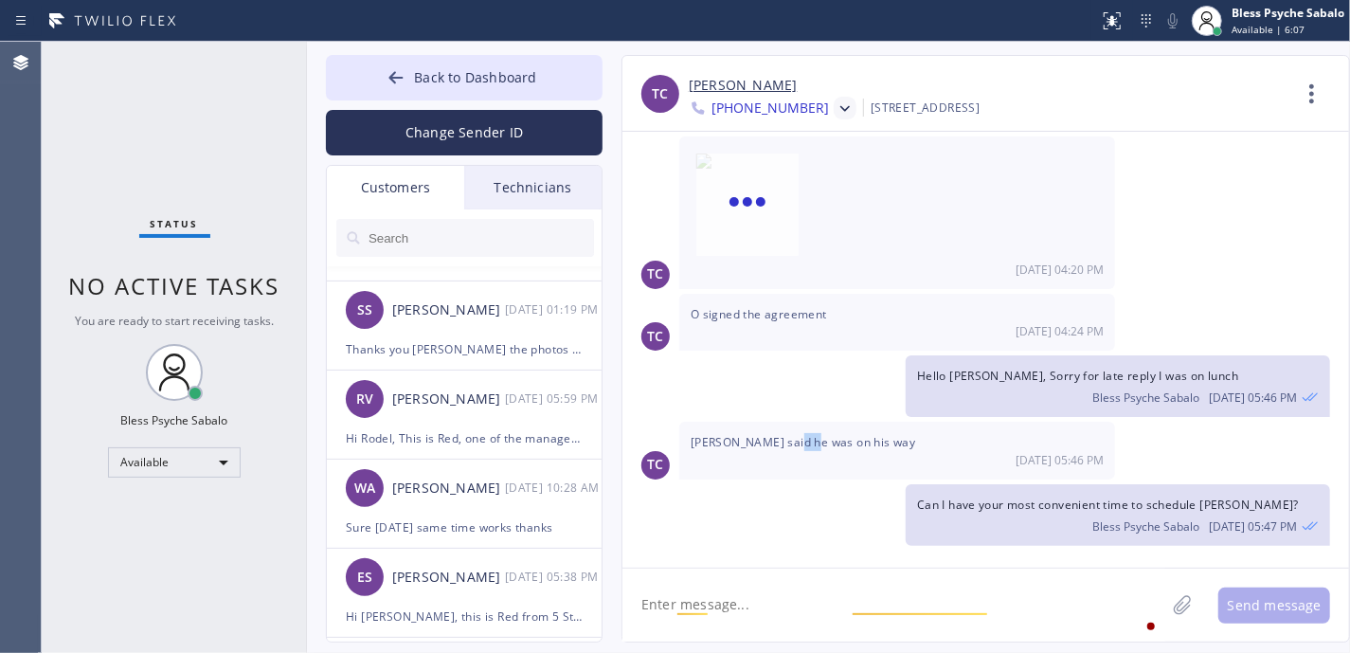
click at [792, 443] on span "[PERSON_NAME] said he was on his way" at bounding box center [803, 442] width 225 height 16
click at [782, 615] on textarea at bounding box center [893, 604] width 543 height 73
type textarea "H"
type textarea "Got it"
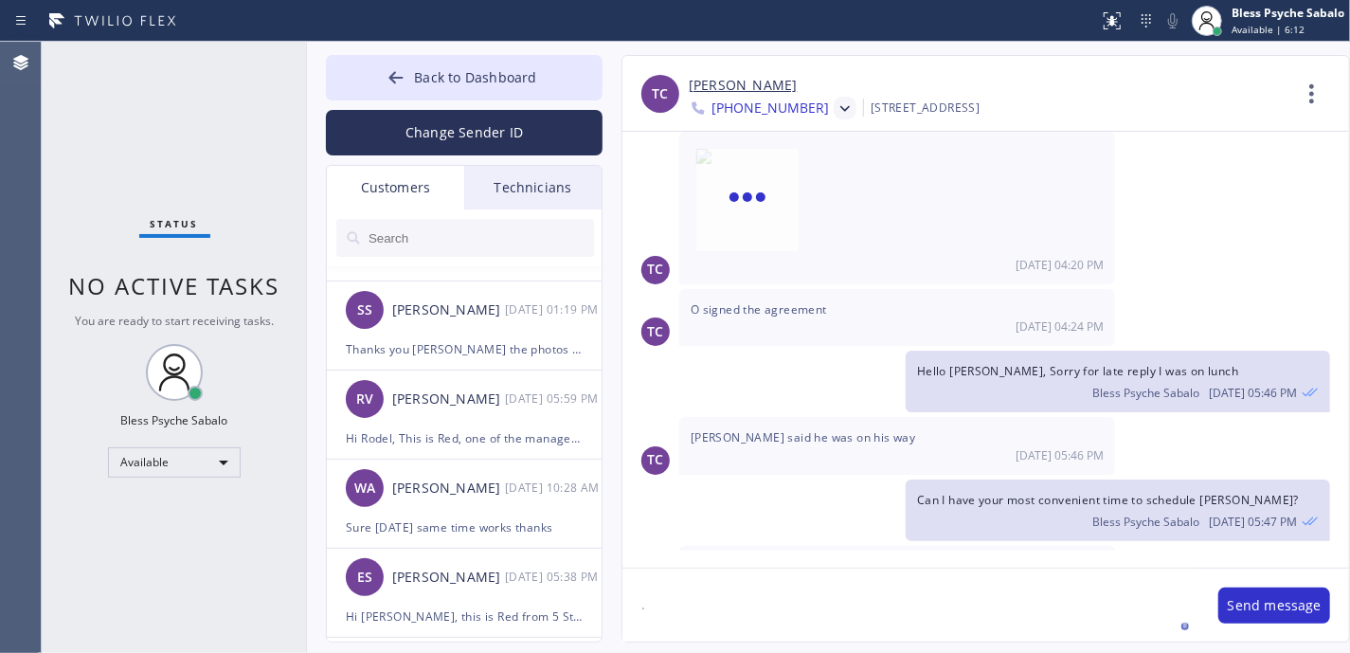
scroll to position [1570, 0]
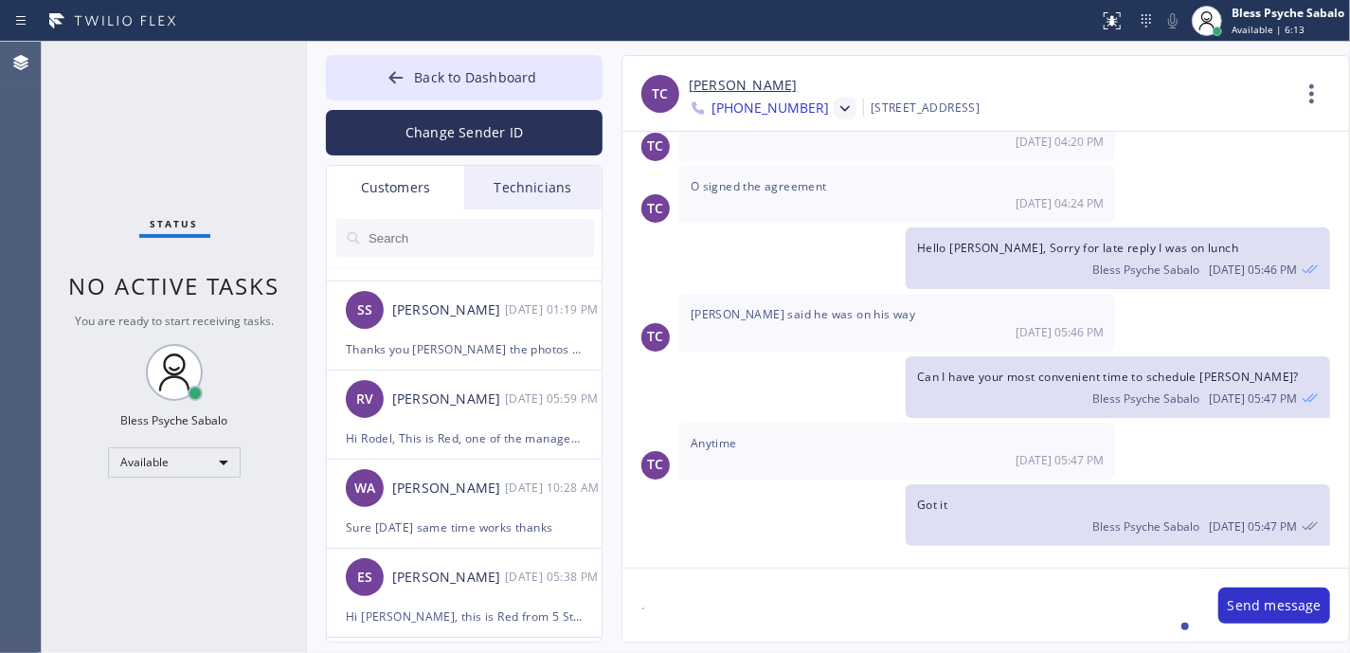
type textarea "."
click at [856, 290] on div "[DATE] TC Red is this your company [DATE] 02:37 PM TC [URL][DOMAIN_NAME] [DATE]…" at bounding box center [985, 341] width 727 height 419
click at [183, 299] on span "No active tasks" at bounding box center [174, 285] width 211 height 31
click at [726, 604] on textarea "." at bounding box center [910, 604] width 577 height 73
click at [989, 607] on textarea "." at bounding box center [910, 604] width 577 height 73
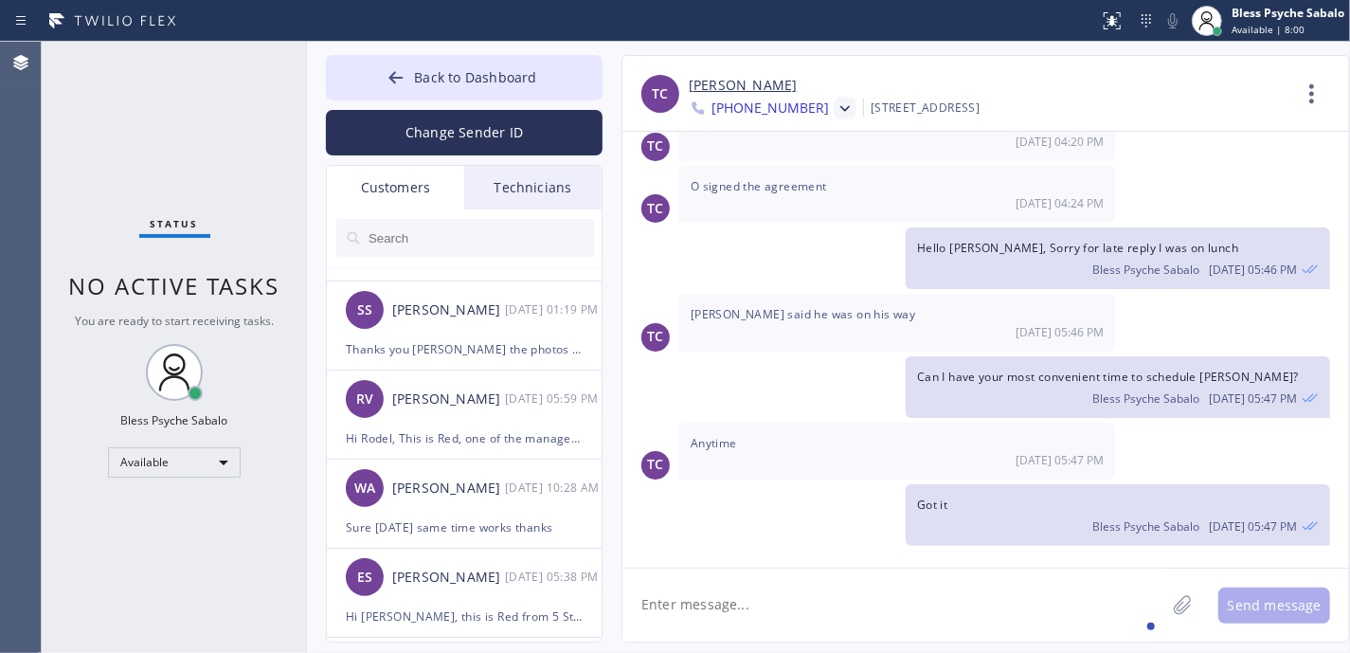
click at [822, 622] on textarea at bounding box center [893, 604] width 543 height 73
drag, startPoint x: 732, startPoint y: 428, endPoint x: 747, endPoint y: 539, distance: 111.8
click at [730, 430] on div "Anytime [DATE] 05:47 PM" at bounding box center [897, 451] width 436 height 57
click at [915, 409] on div "Can I have your most convenient time to schedule [PERSON_NAME]? Bless Psyche Sa…" at bounding box center [1118, 387] width 424 height 62
click at [793, 466] on div "[DATE] 05:47 PM" at bounding box center [897, 460] width 413 height 16
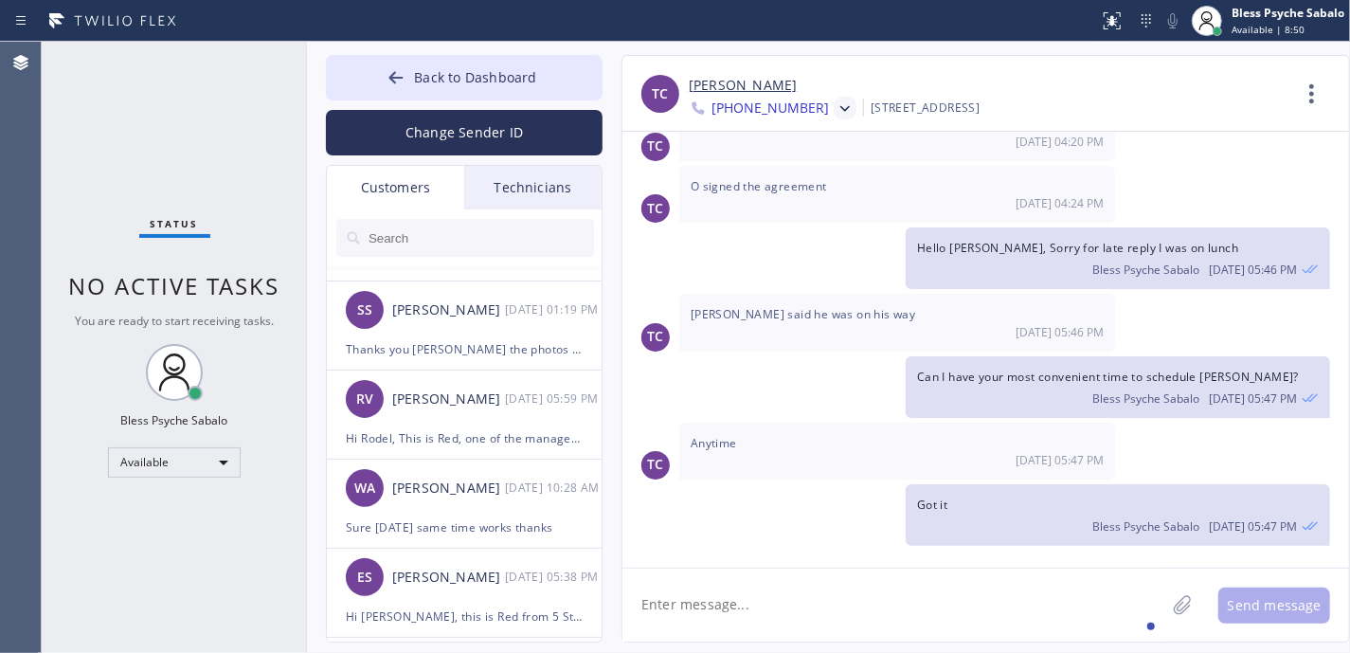
click at [785, 614] on textarea at bounding box center [893, 604] width 543 height 73
click at [891, 422] on div "[DATE] TC Red is this your company [DATE] 02:37 PM TC [URL][DOMAIN_NAME] [DATE]…" at bounding box center [985, 341] width 727 height 419
click at [549, 182] on div "Technicians" at bounding box center [532, 188] width 137 height 44
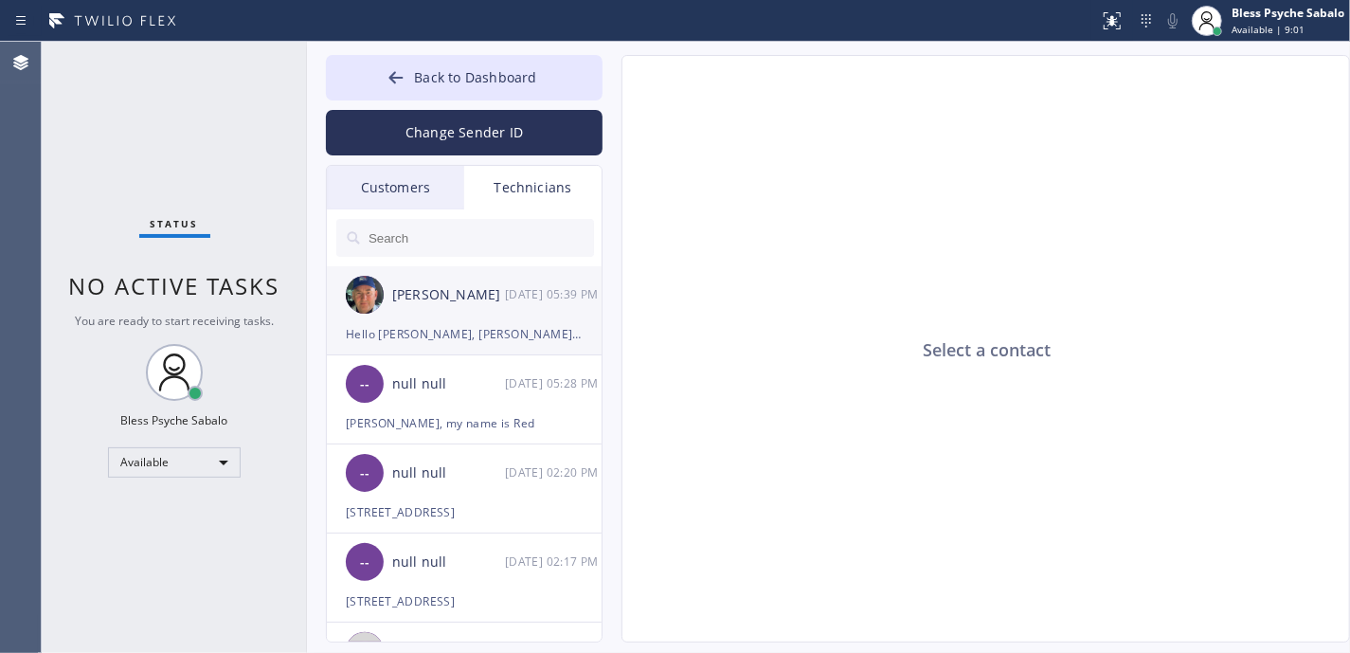
click at [463, 334] on div "Hello [PERSON_NAME], [PERSON_NAME] signed the estimate for replacing the $2,980…" at bounding box center [464, 334] width 237 height 22
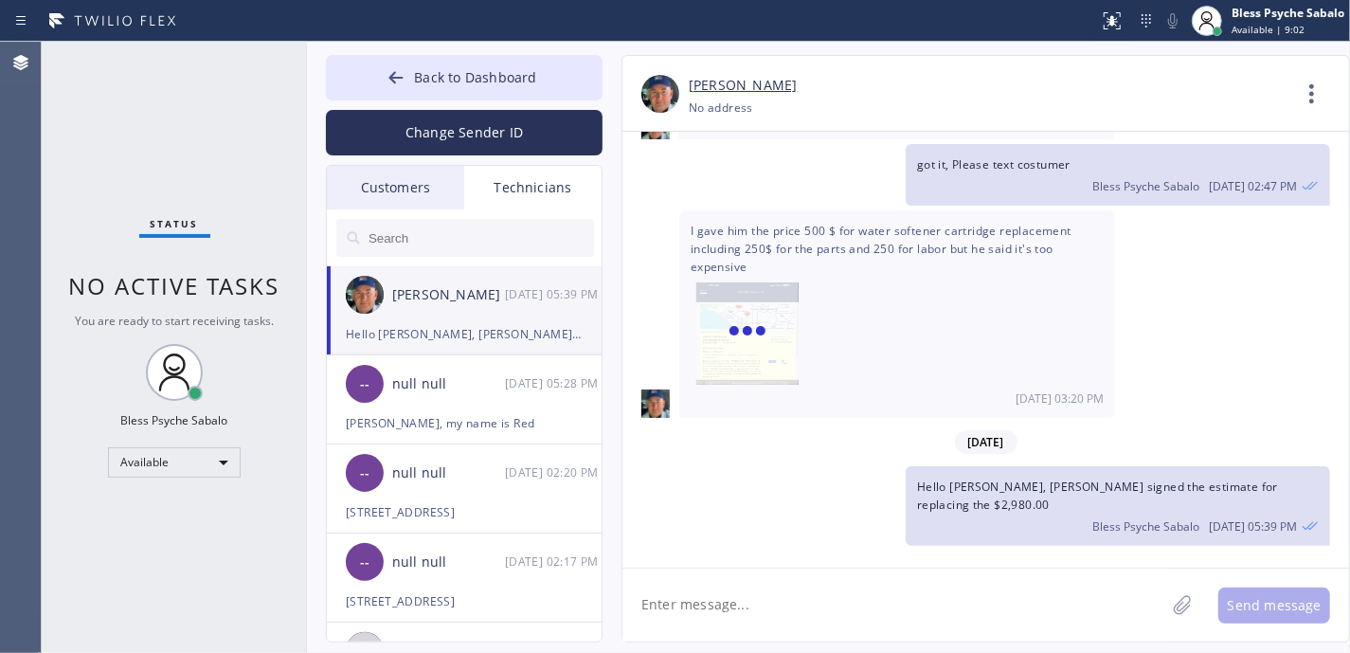
scroll to position [31069, 0]
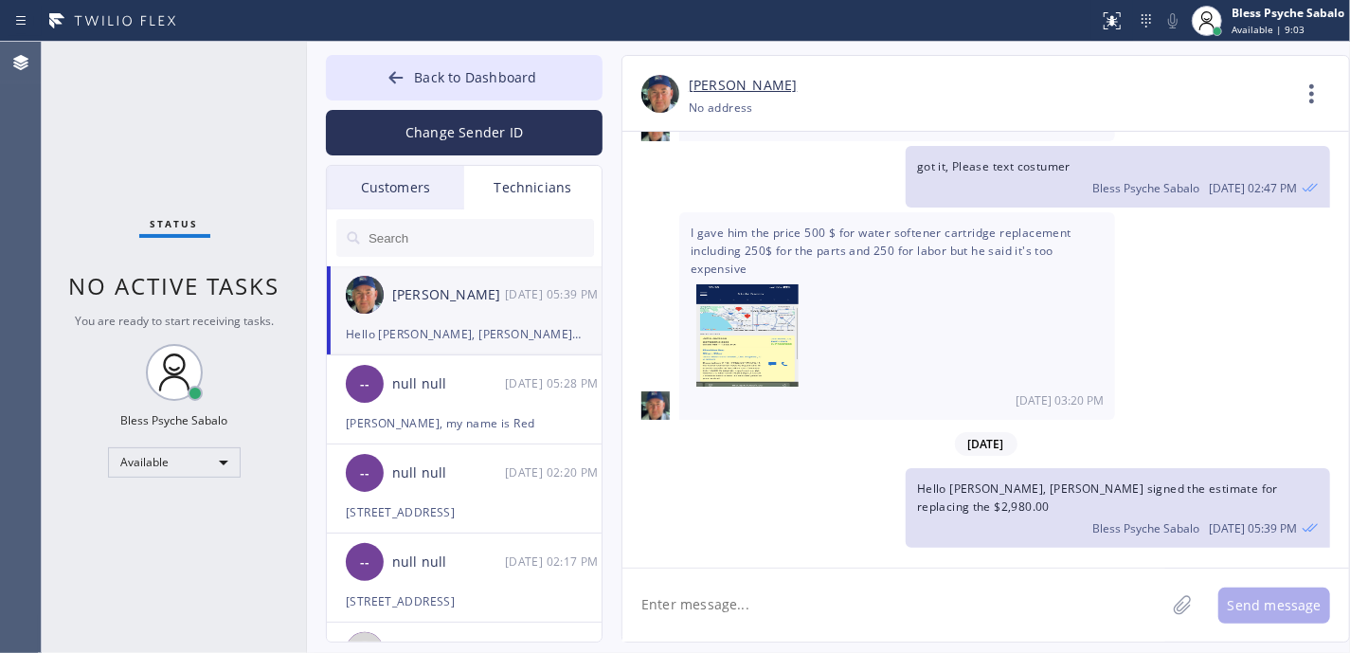
click at [555, 241] on input "text" at bounding box center [480, 238] width 227 height 38
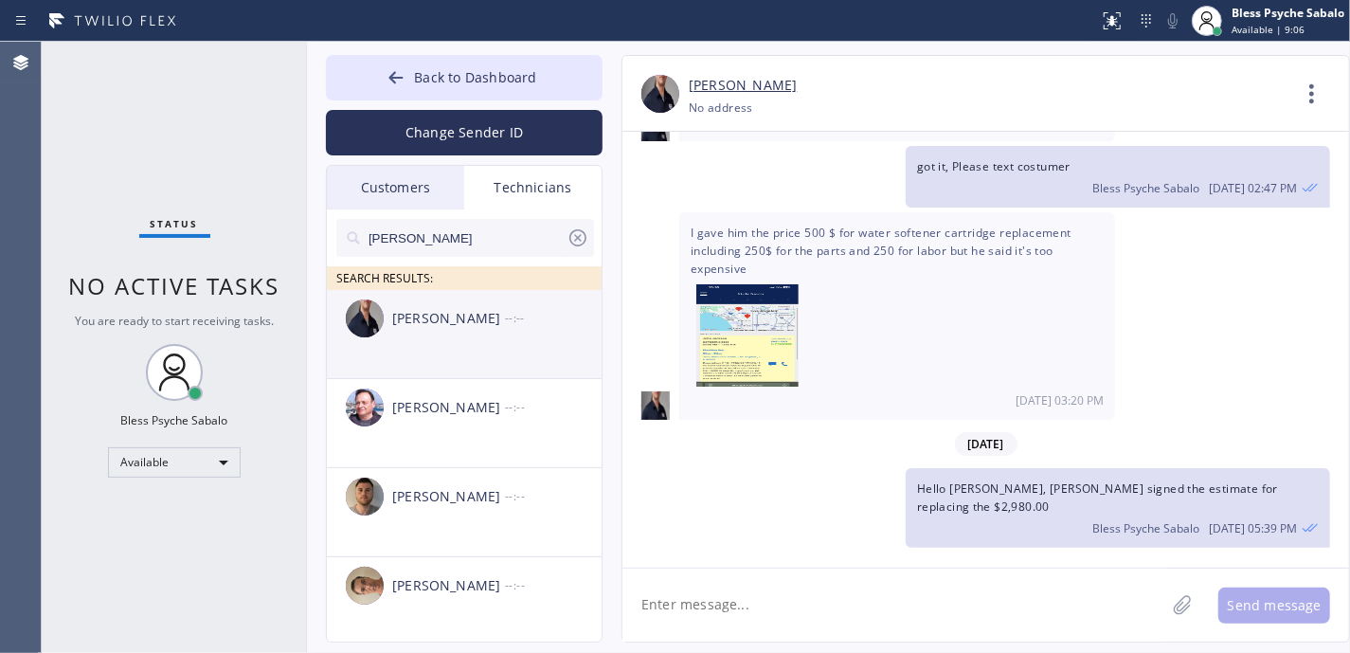
type input "[PERSON_NAME]"
drag, startPoint x: 441, startPoint y: 351, endPoint x: 441, endPoint y: 366, distance: 15.2
click at [441, 360] on li "[PERSON_NAME] --:--" at bounding box center [465, 334] width 277 height 89
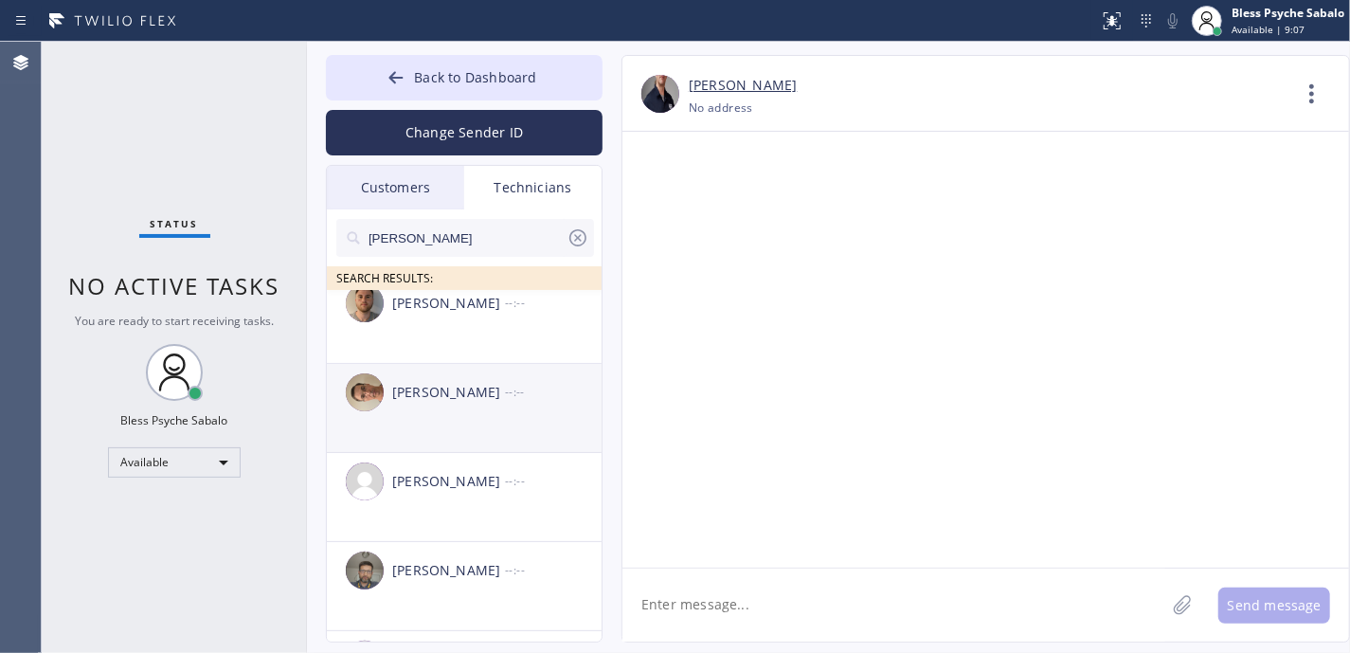
scroll to position [379, 0]
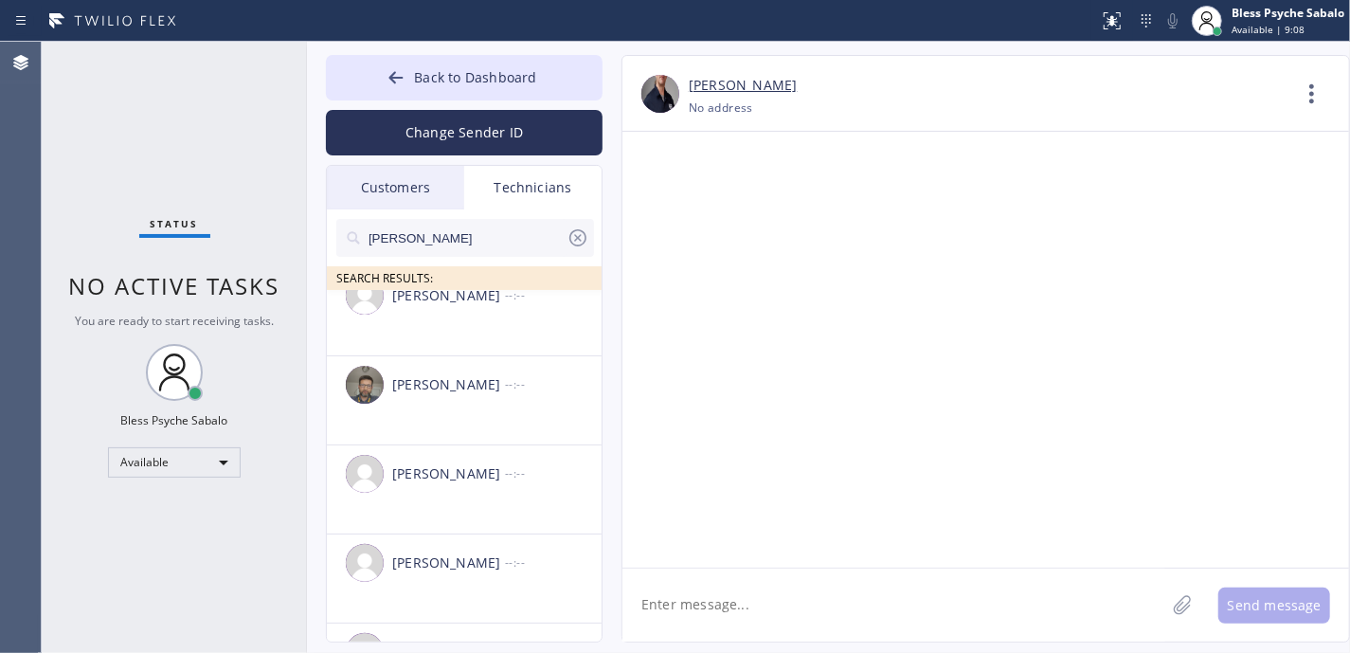
click at [532, 199] on div "Technicians" at bounding box center [532, 188] width 137 height 44
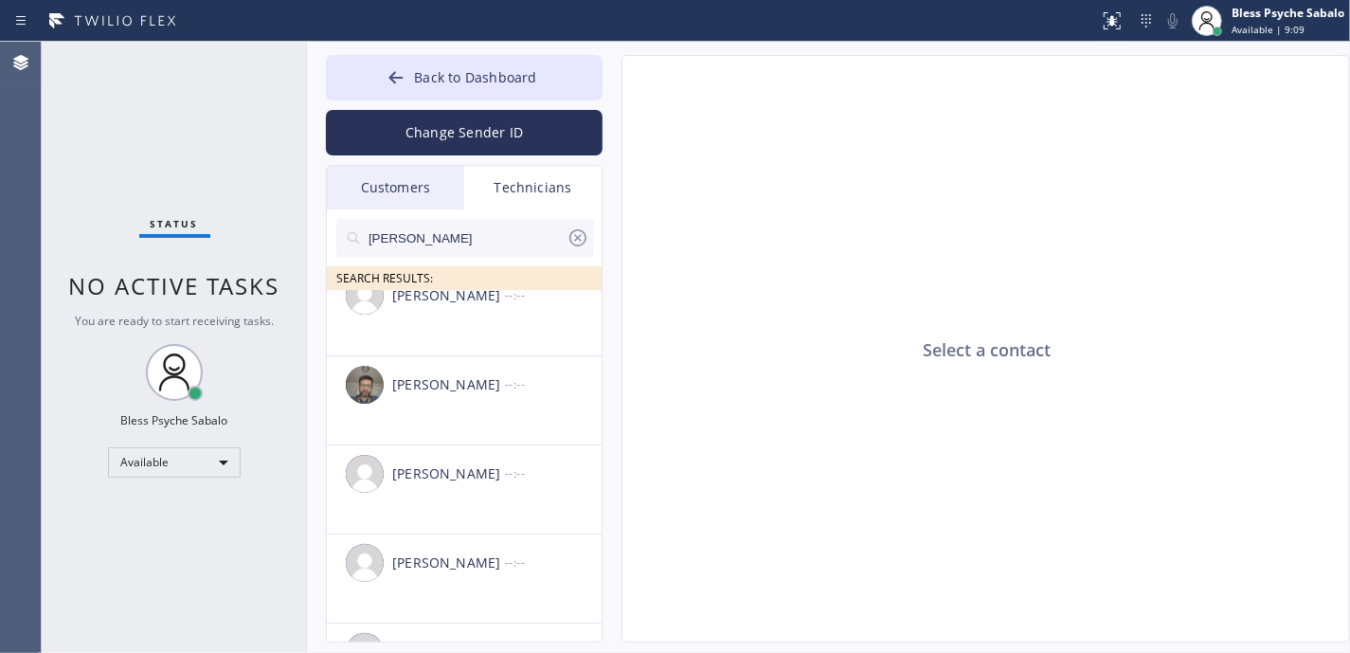
click at [538, 239] on input "[PERSON_NAME]" at bounding box center [467, 238] width 200 height 38
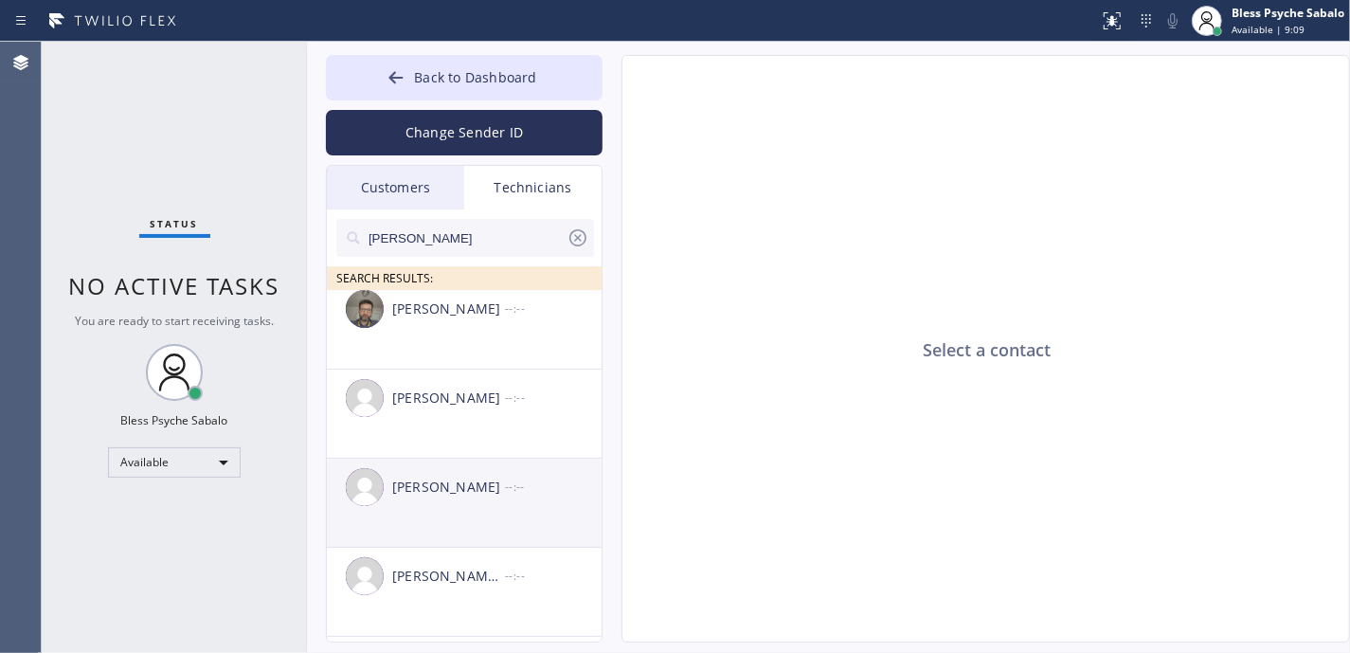
scroll to position [538, 0]
click at [483, 544] on li "[PERSON_NAME] [PERSON_NAME] --:--" at bounding box center [465, 508] width 277 height 89
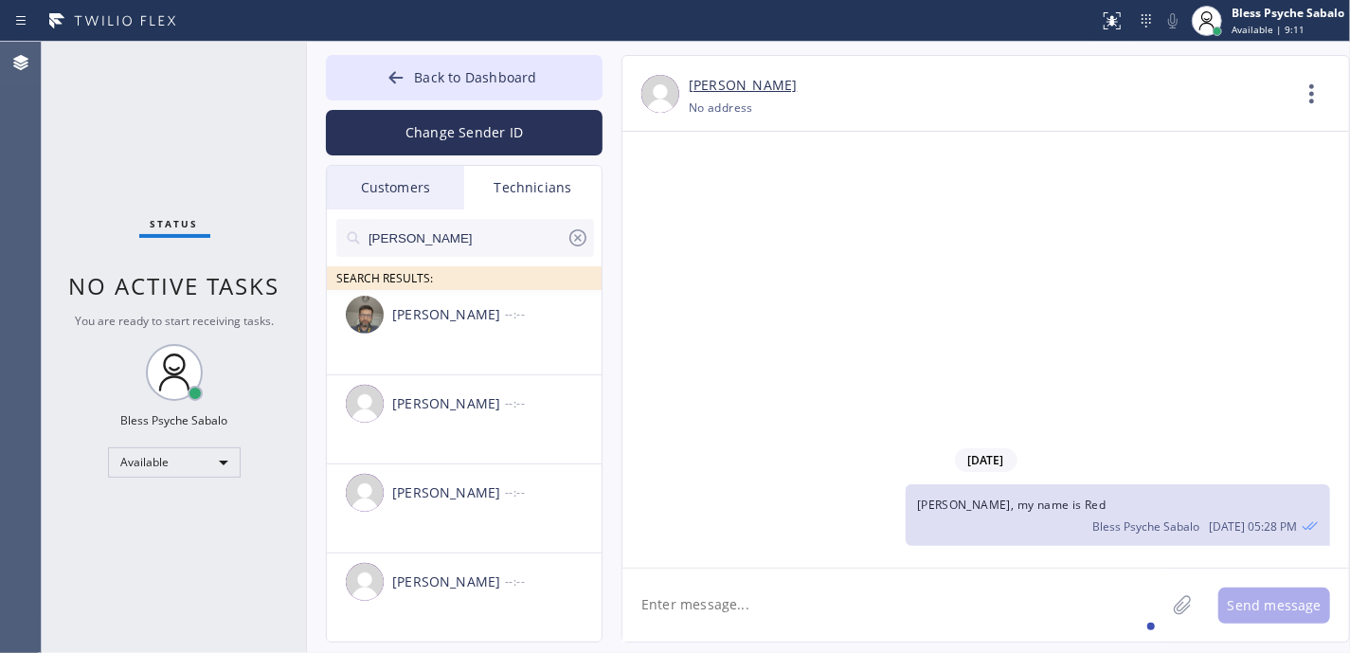
click at [898, 622] on textarea at bounding box center [893, 604] width 543 height 73
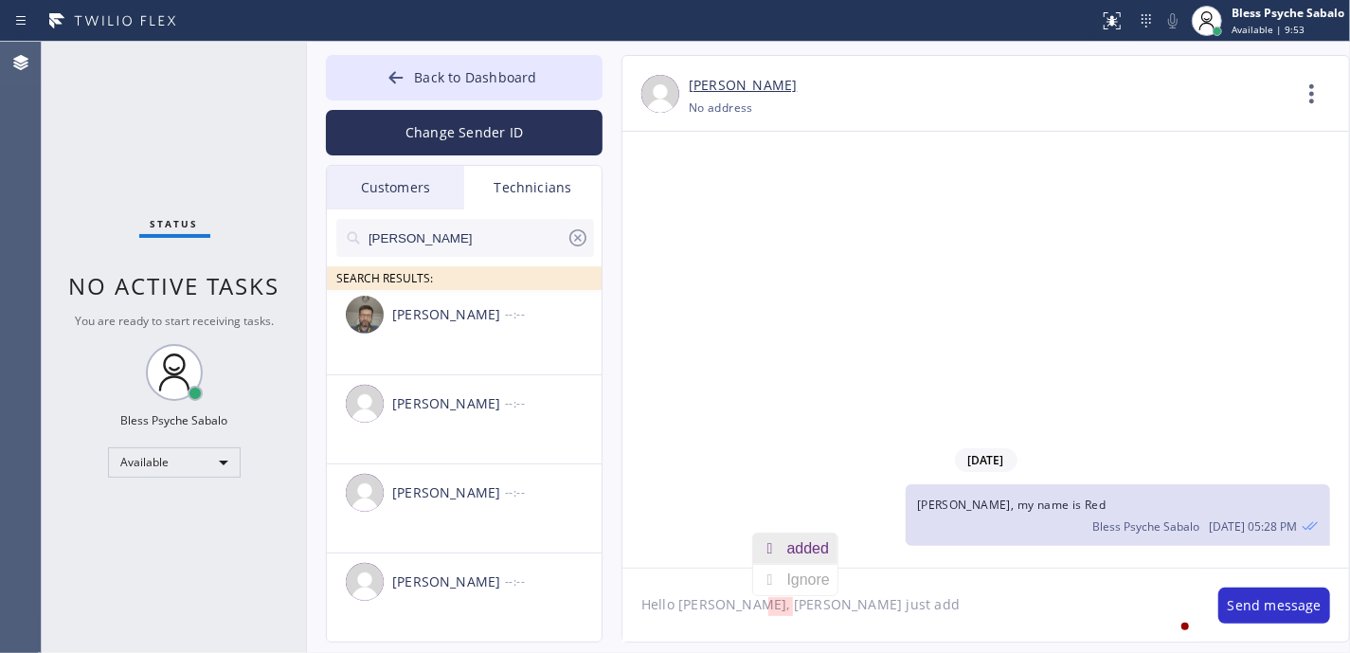
click at [800, 555] on div "added" at bounding box center [812, 548] width 50 height 30
click at [874, 622] on textarea "Hello [PERSON_NAME], [PERSON_NAME] just added" at bounding box center [910, 604] width 577 height 73
type textarea "Hello [PERSON_NAME], [PERSON_NAME] just added the job on the dashboard please c…"
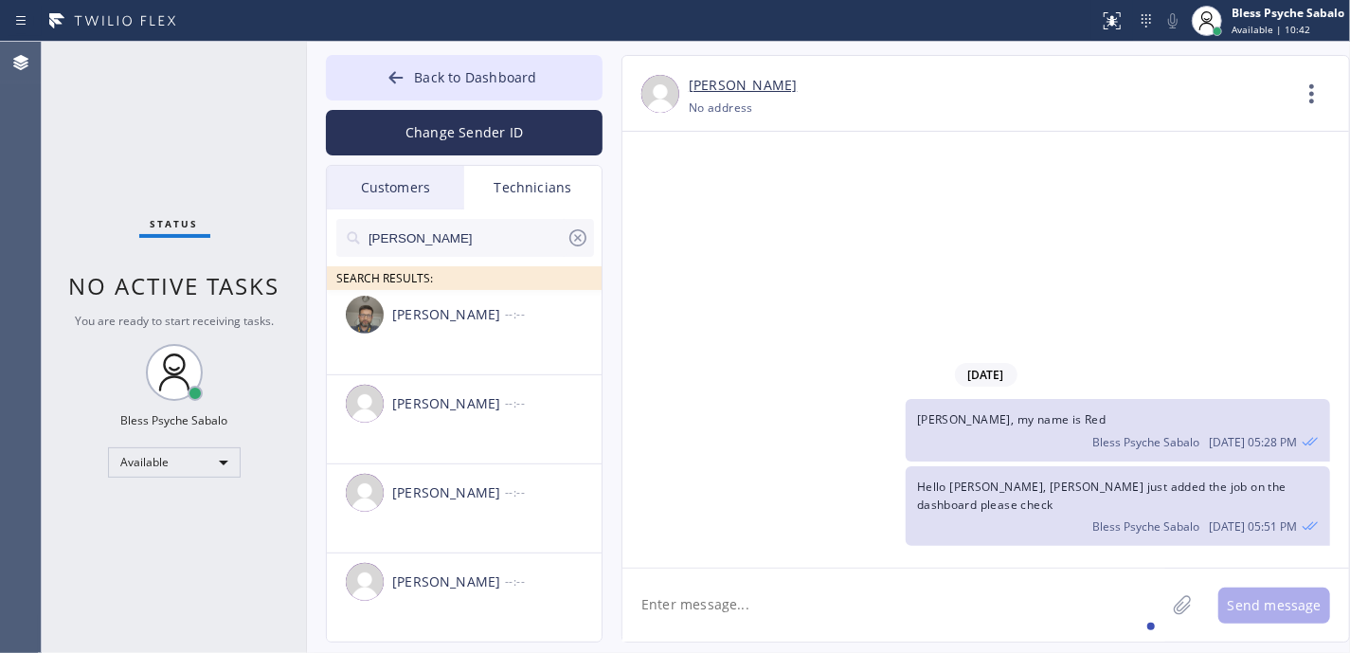
click at [845, 319] on div "[DATE] [PERSON_NAME], my name is Red Bless Psyche Sabalo [DATE] 05:28 PM Hello …" at bounding box center [985, 350] width 727 height 436
drag, startPoint x: 474, startPoint y: 58, endPoint x: 474, endPoint y: 72, distance: 14.2
click at [476, 65] on button "Back to Dashboard" at bounding box center [464, 77] width 277 height 45
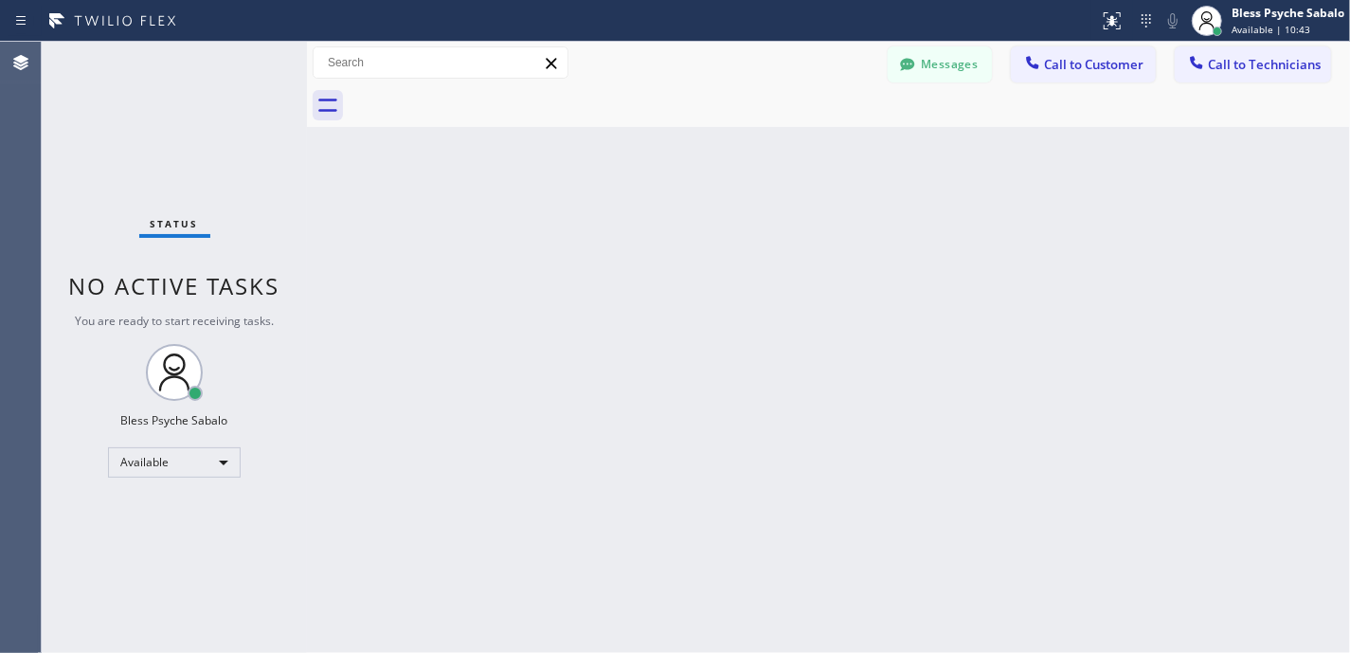
click at [603, 190] on div "Back to Dashboard Change Sender ID Customers Technicians TC [PERSON_NAME] [DATE…" at bounding box center [828, 347] width 1043 height 611
click at [754, 352] on div "Back to Dashboard Change Sender ID Customers Technicians TC [PERSON_NAME] [DATE…" at bounding box center [828, 347] width 1043 height 611
click at [1067, 443] on div "Back to Dashboard Change Sender ID Customers Technicians TC [PERSON_NAME] [DATE…" at bounding box center [828, 347] width 1043 height 611
drag, startPoint x: 995, startPoint y: 447, endPoint x: 1005, endPoint y: 443, distance: 11.1
click at [1004, 445] on div "Back to Dashboard Change Sender ID Customers Technicians TC [PERSON_NAME] [DATE…" at bounding box center [828, 347] width 1043 height 611
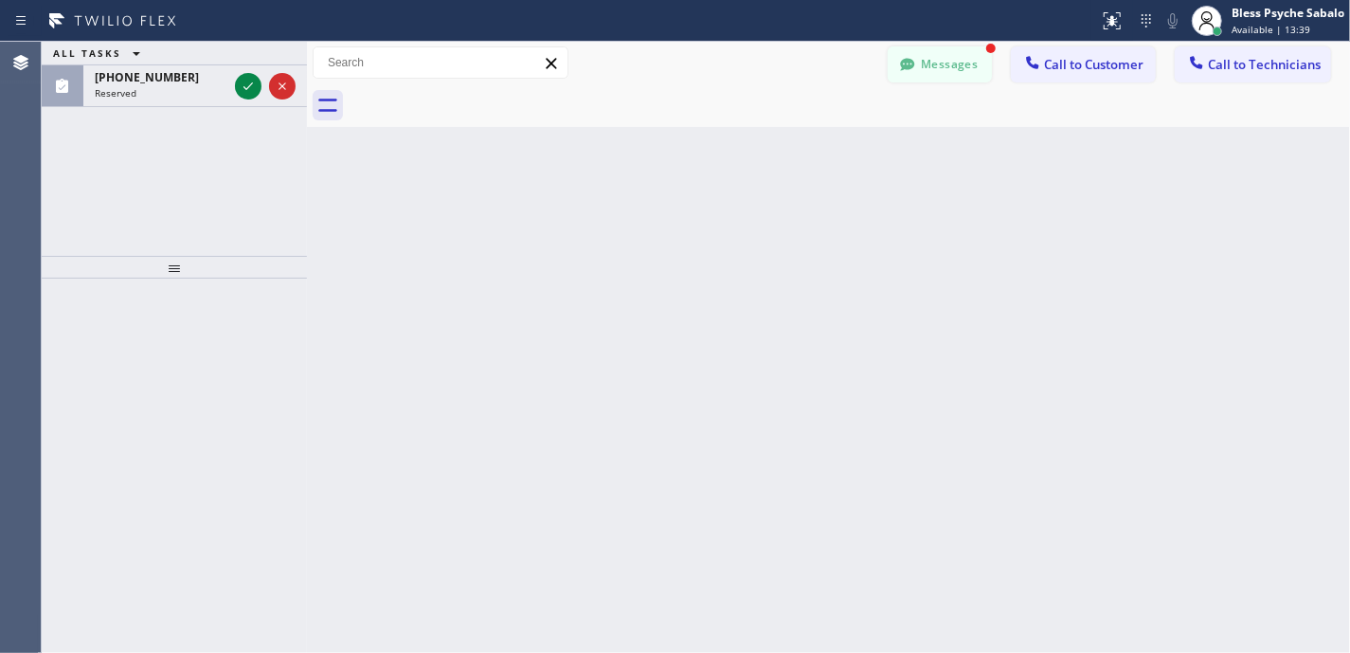
click at [925, 74] on button "Messages" at bounding box center [940, 64] width 104 height 36
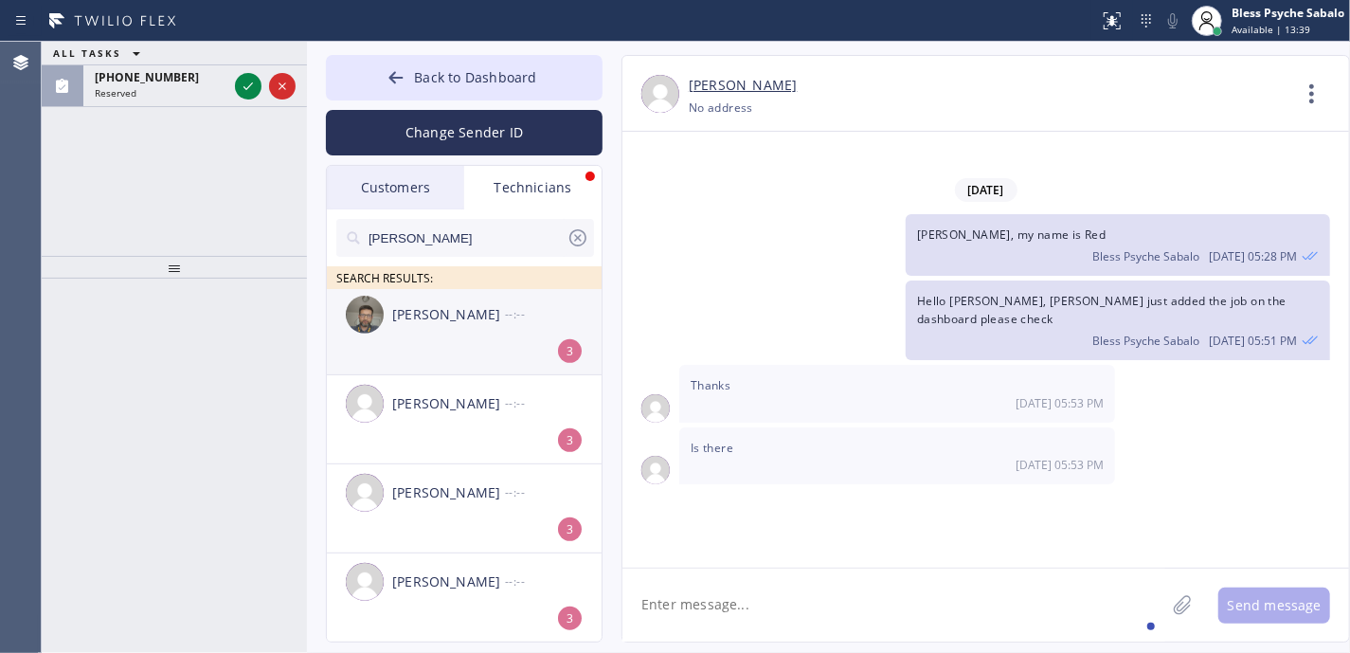
click at [510, 328] on div "[PERSON_NAME] --:--" at bounding box center [465, 314] width 277 height 57
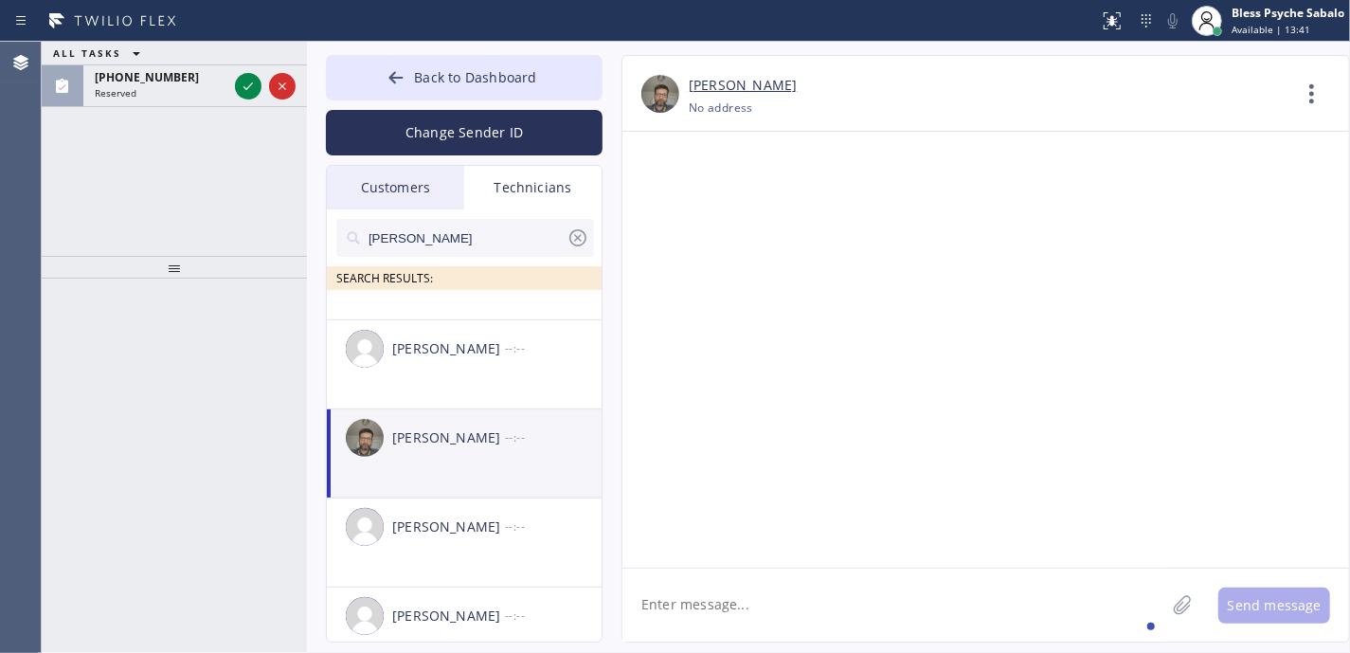
scroll to position [32, 0]
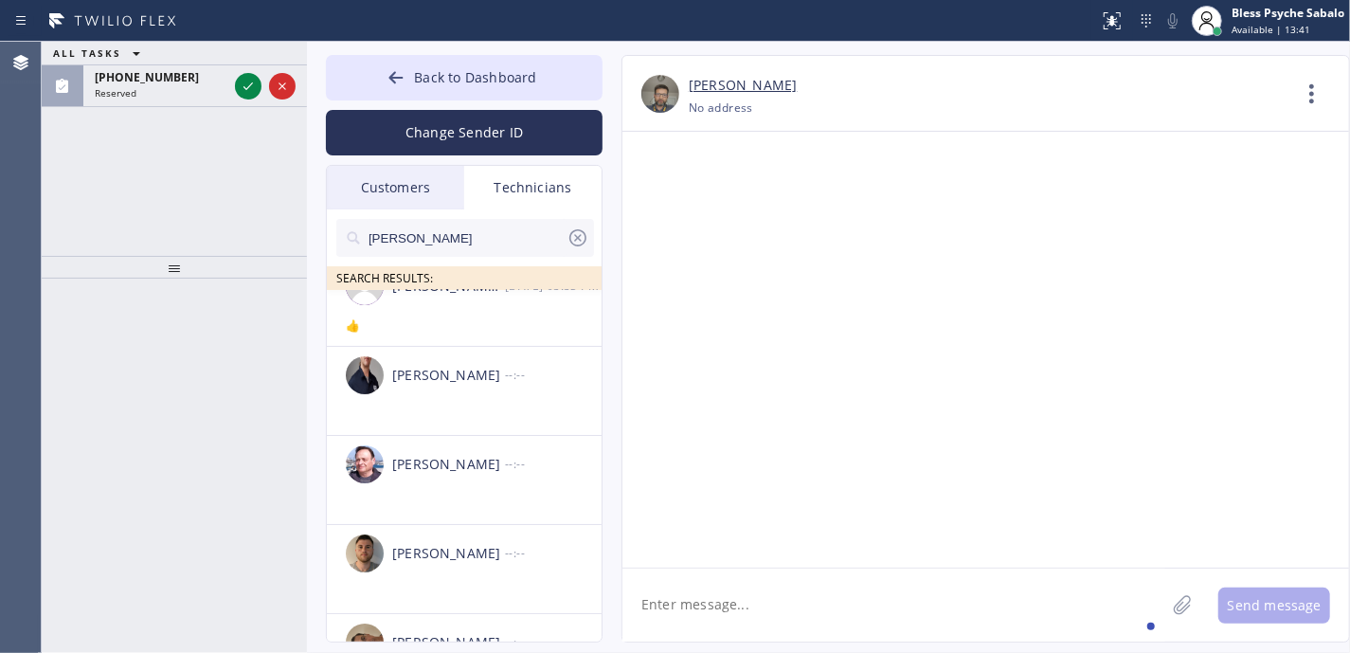
click at [581, 232] on icon at bounding box center [578, 237] width 23 height 23
click at [561, 198] on div "Technicians" at bounding box center [532, 188] width 137 height 44
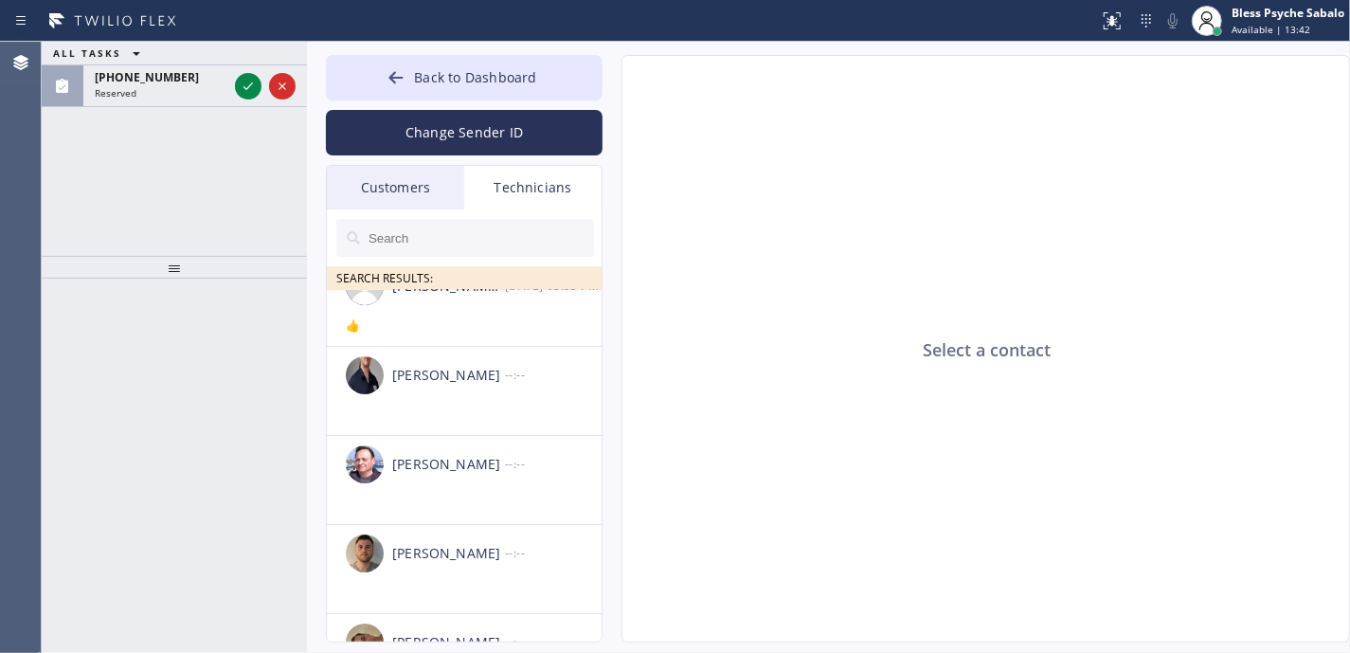
click at [387, 171] on div "Customers" at bounding box center [395, 188] width 137 height 44
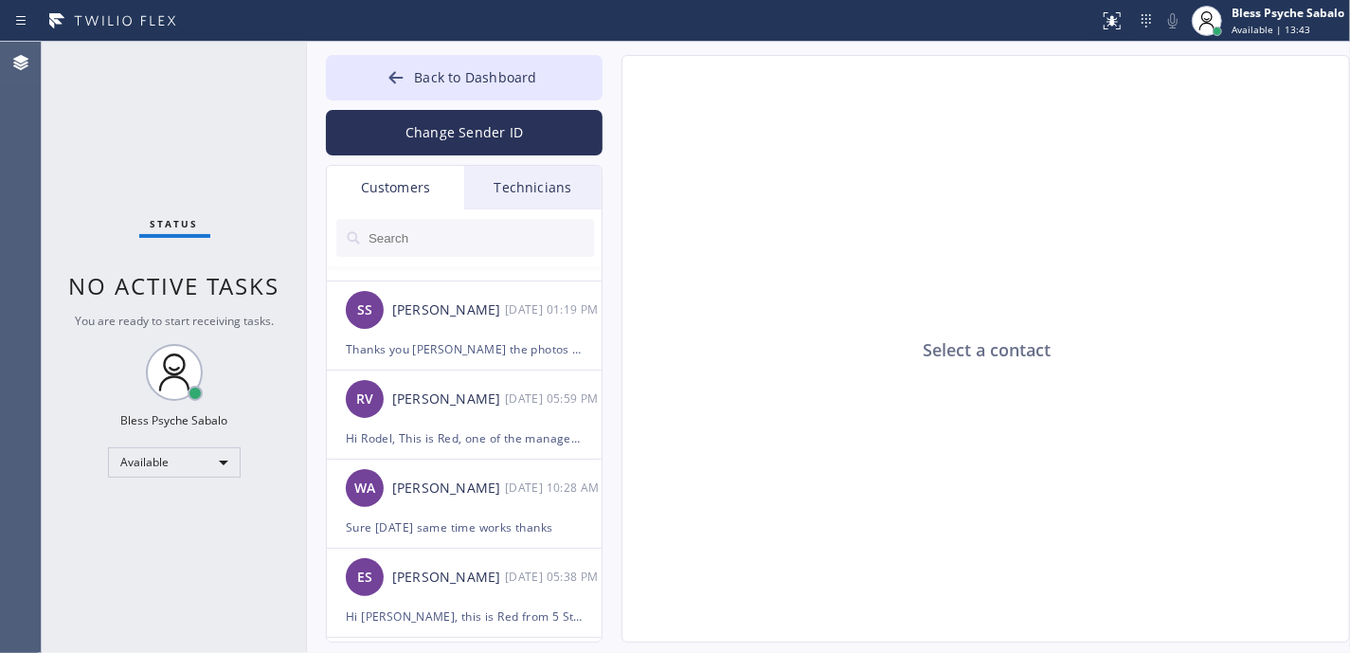
click at [497, 169] on div "Technicians" at bounding box center [532, 188] width 137 height 44
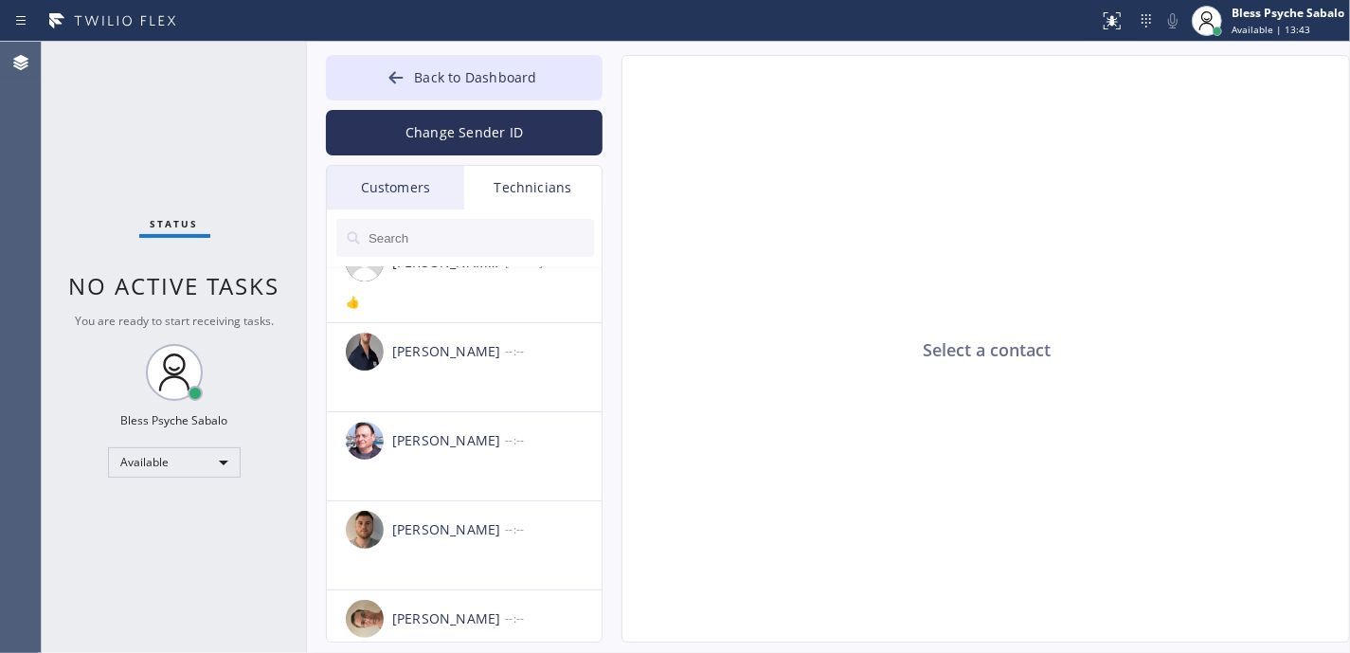
scroll to position [0, 0]
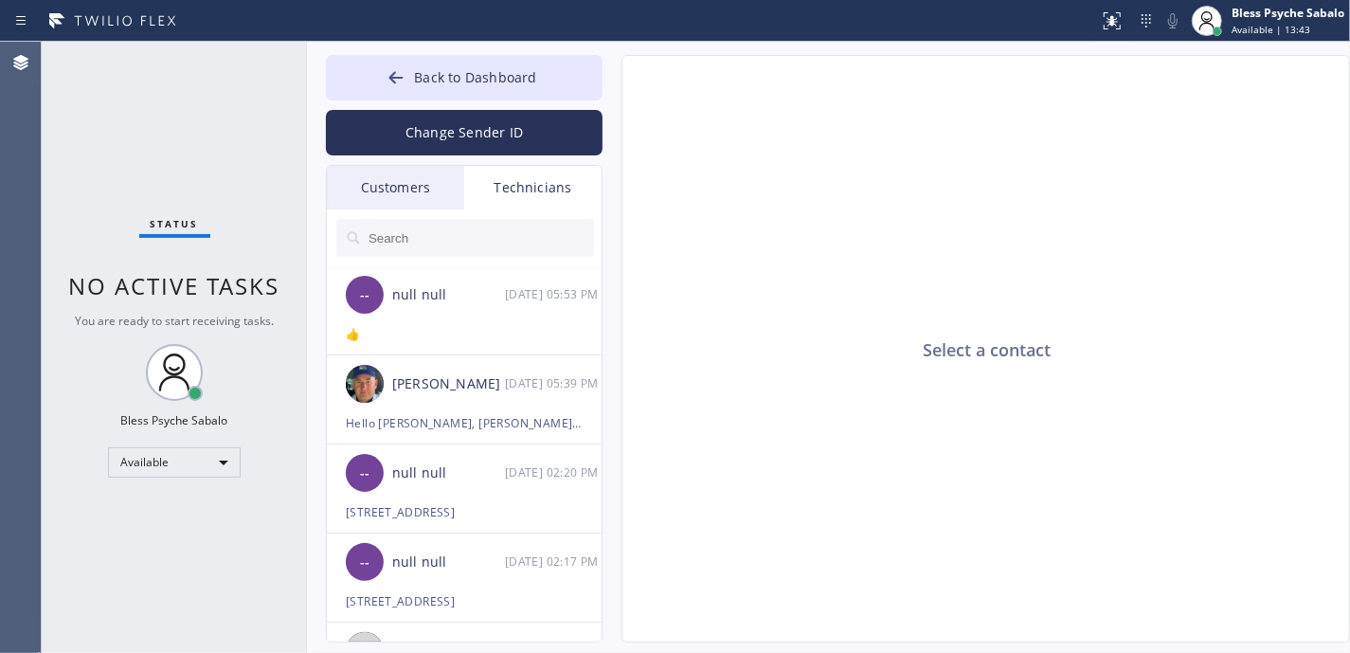
click at [506, 166] on div "Technicians" at bounding box center [532, 188] width 137 height 44
click at [444, 347] on li "-- null null [DATE] 05:53 PM 👍" at bounding box center [465, 310] width 277 height 89
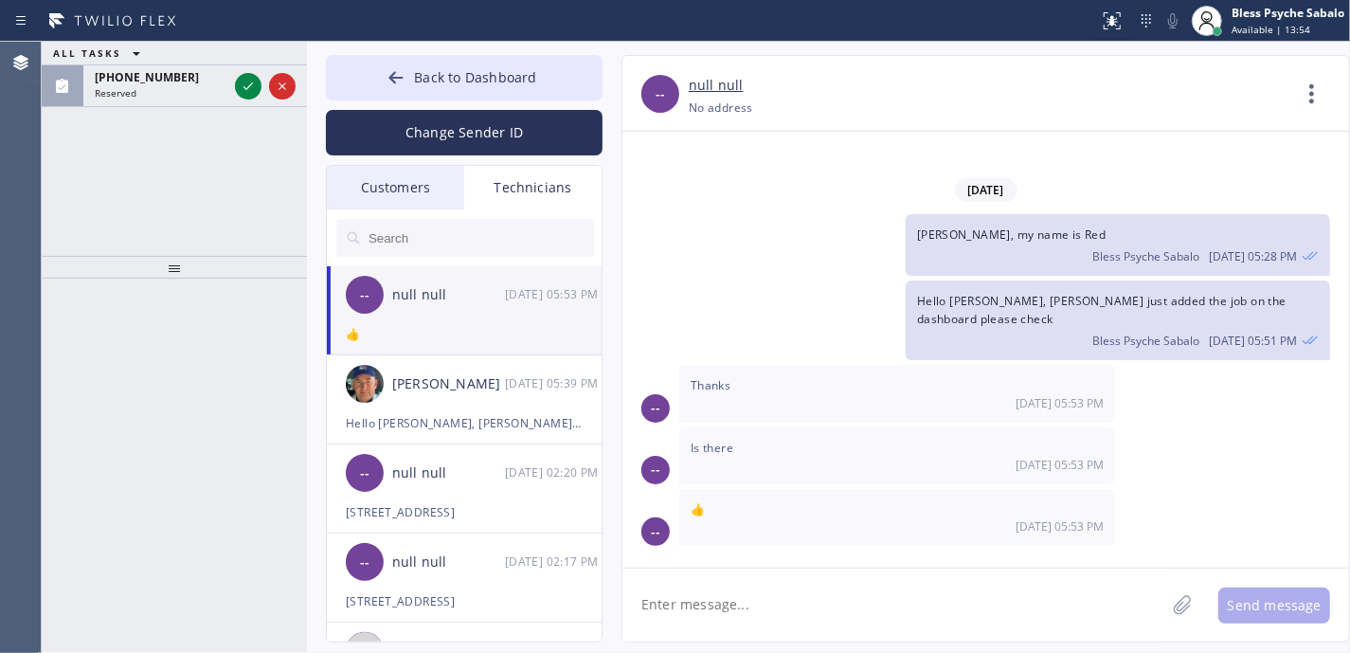
click at [194, 180] on div "ALL TASKS ALL TASKS ACTIVE TASKS TASKS IN WRAP UP [PHONE_NUMBER] Reserved" at bounding box center [174, 149] width 265 height 214
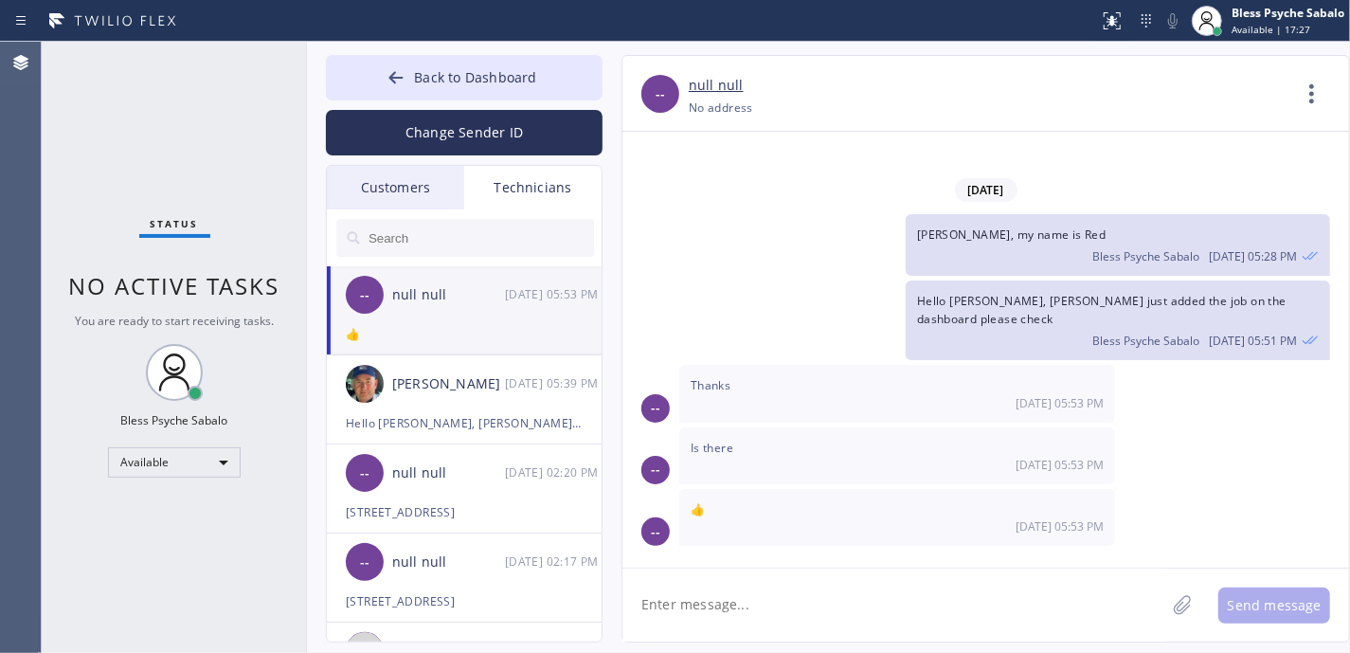
click at [741, 244] on div "[PERSON_NAME], my name is Red Bless Psyche Sabalo [DATE] 05:28 PM" at bounding box center [976, 245] width 708 height 62
click at [910, 429] on div "Is there [DATE] 05:53 PM" at bounding box center [897, 455] width 436 height 57
click at [785, 271] on div "[PERSON_NAME], my name is Red Bless Psyche Sabalo [DATE] 05:28 PM" at bounding box center [976, 245] width 708 height 62
click at [472, 328] on div "👍" at bounding box center [464, 334] width 237 height 22
click at [517, 188] on div "Technicians" at bounding box center [532, 188] width 137 height 44
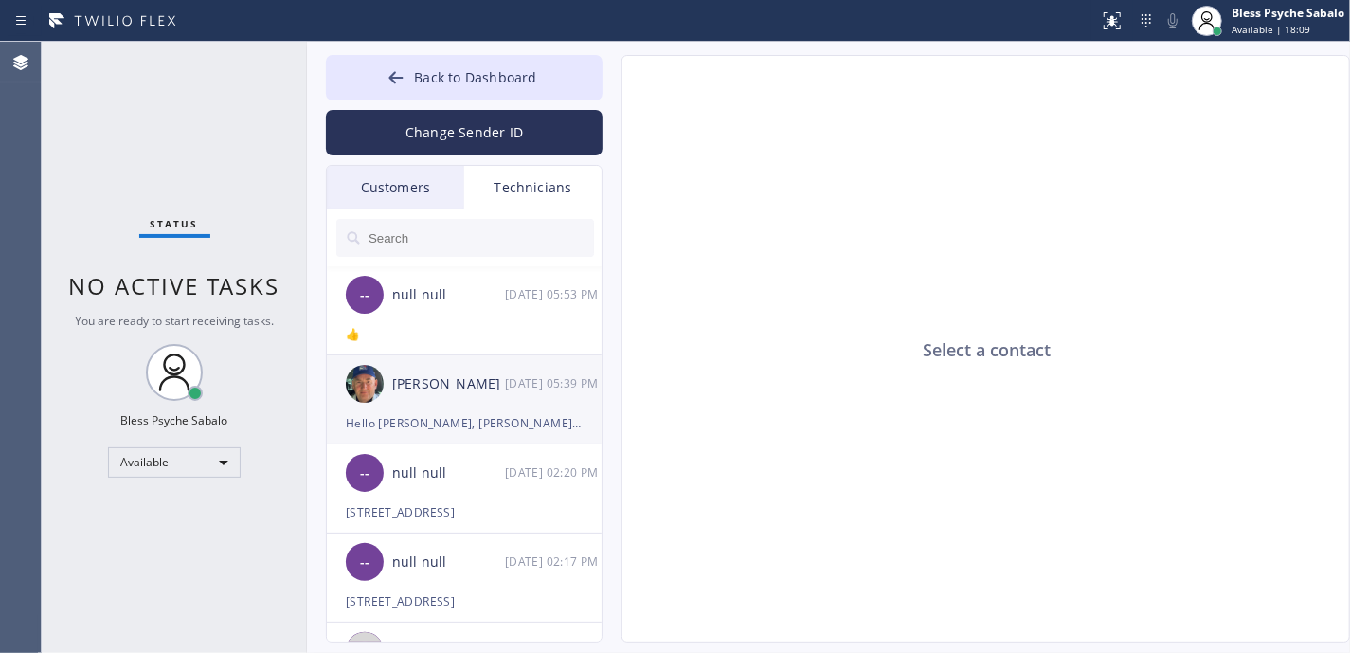
click at [501, 358] on div "[PERSON_NAME] [DATE] 05:39 PM" at bounding box center [465, 383] width 277 height 57
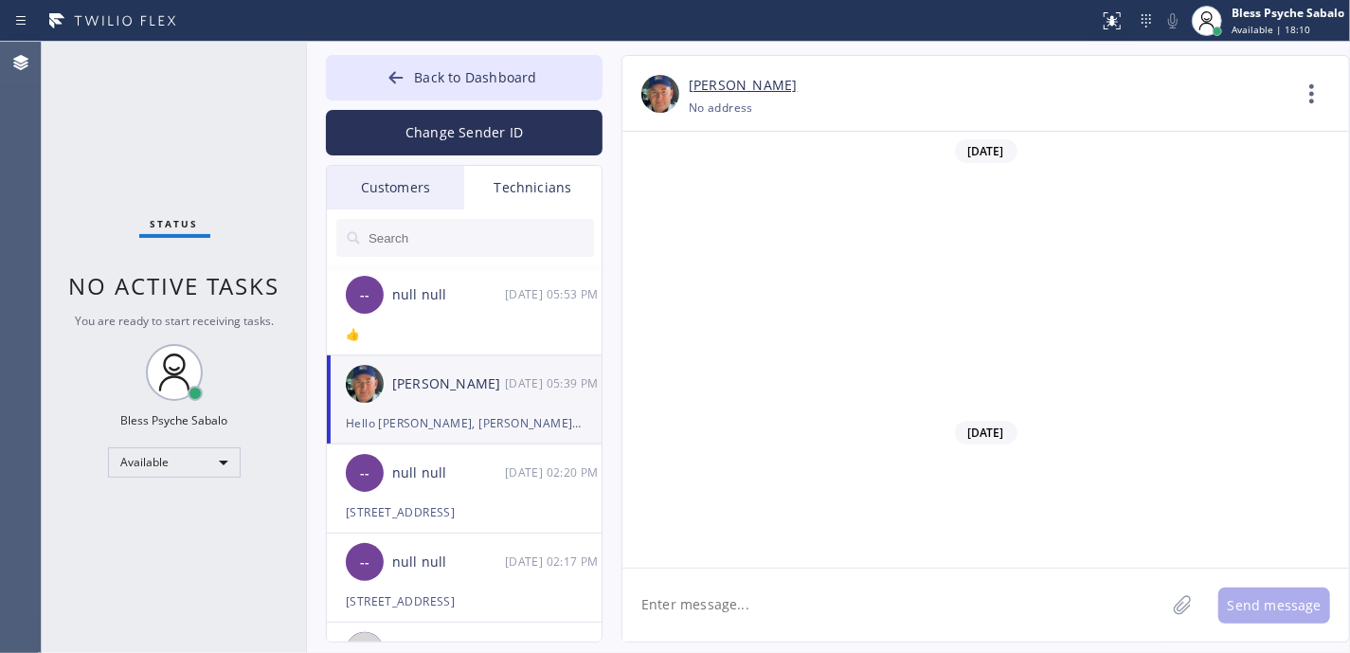
scroll to position [31071, 0]
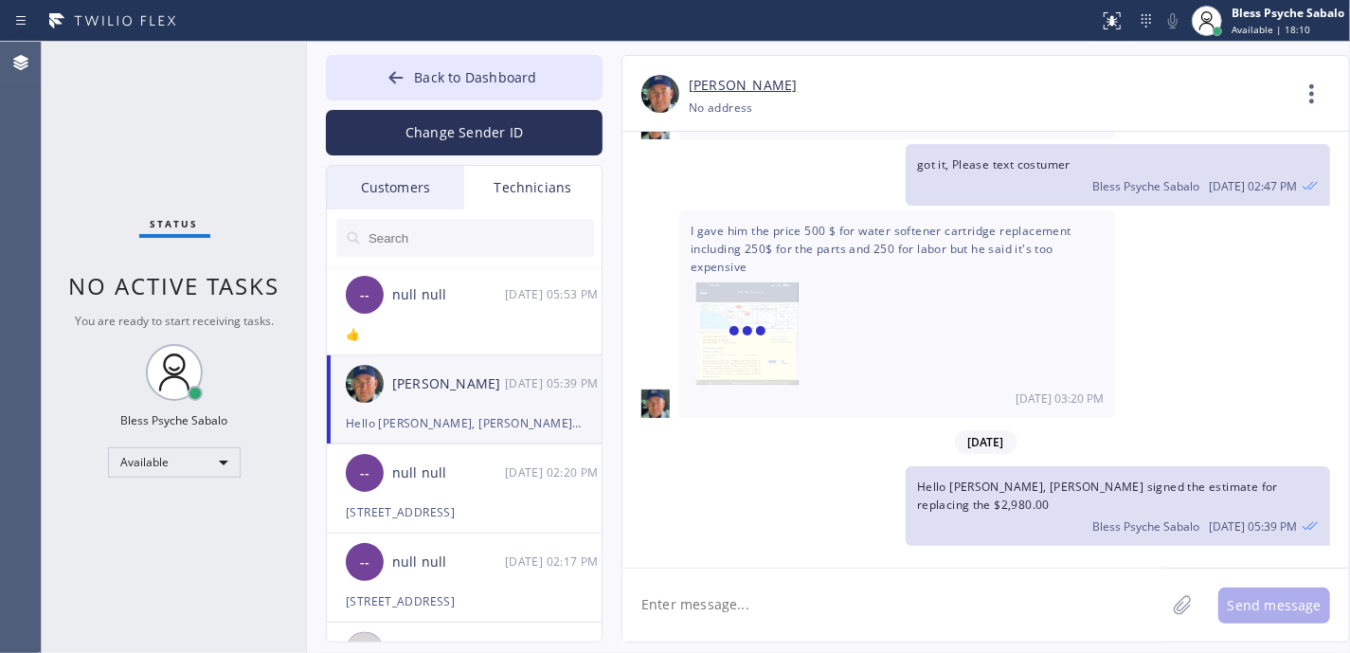
click at [505, 390] on div "[DATE] 05:39 PM" at bounding box center [554, 383] width 99 height 22
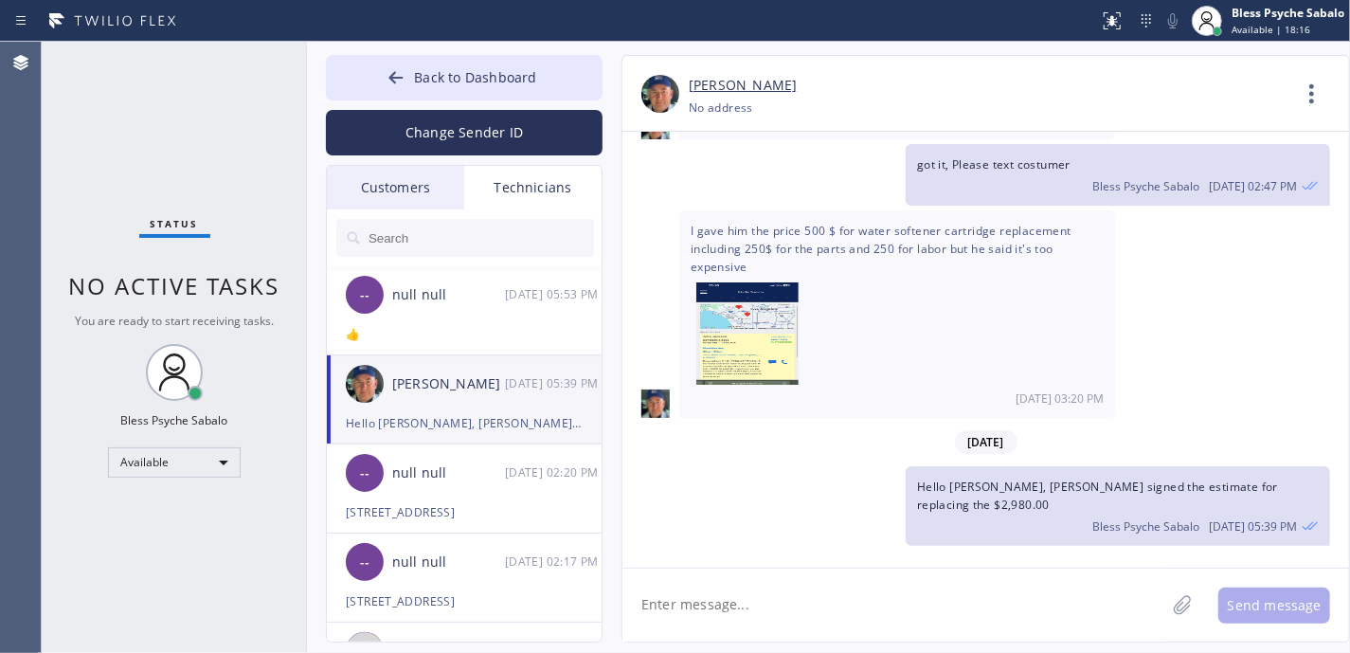
click at [930, 461] on div "[DATE]" at bounding box center [985, 442] width 727 height 39
click at [387, 209] on div at bounding box center [465, 237] width 277 height 57
click at [405, 189] on div "Customers" at bounding box center [395, 188] width 137 height 44
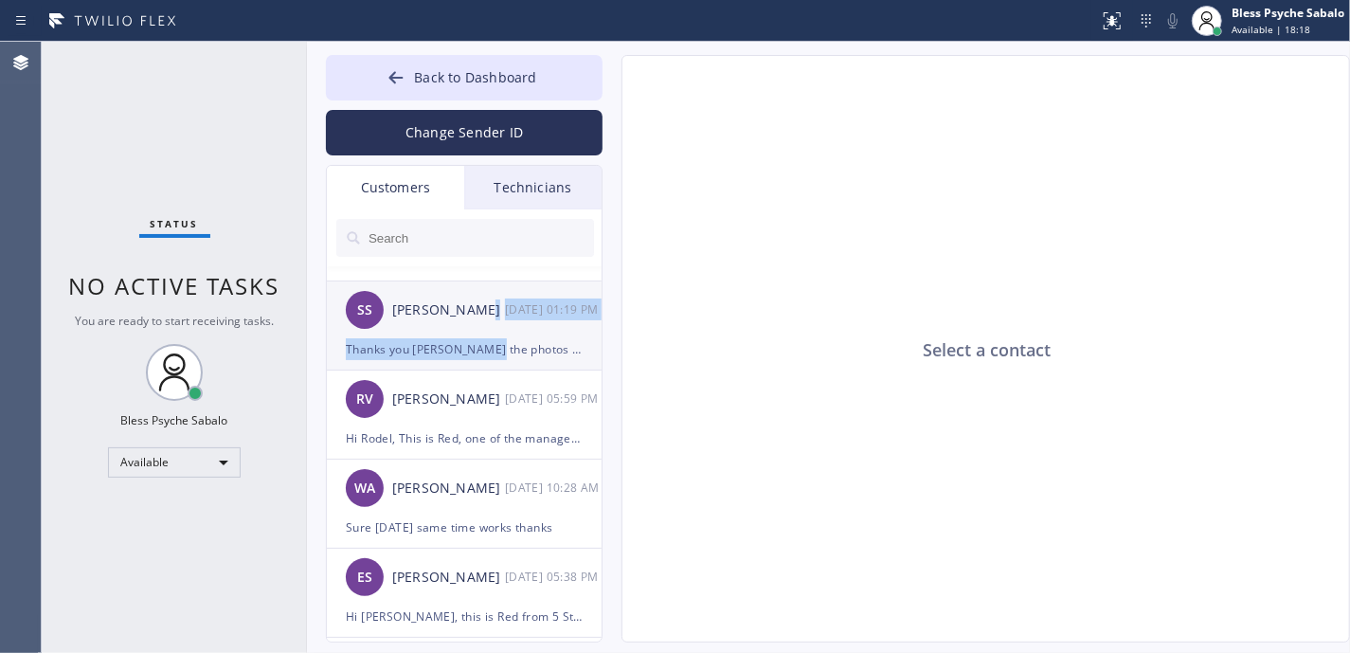
click at [493, 335] on li "SS [PERSON_NAME] [DATE] 01:19 PM Thanks you [PERSON_NAME] the photos has been r…" at bounding box center [465, 325] width 277 height 89
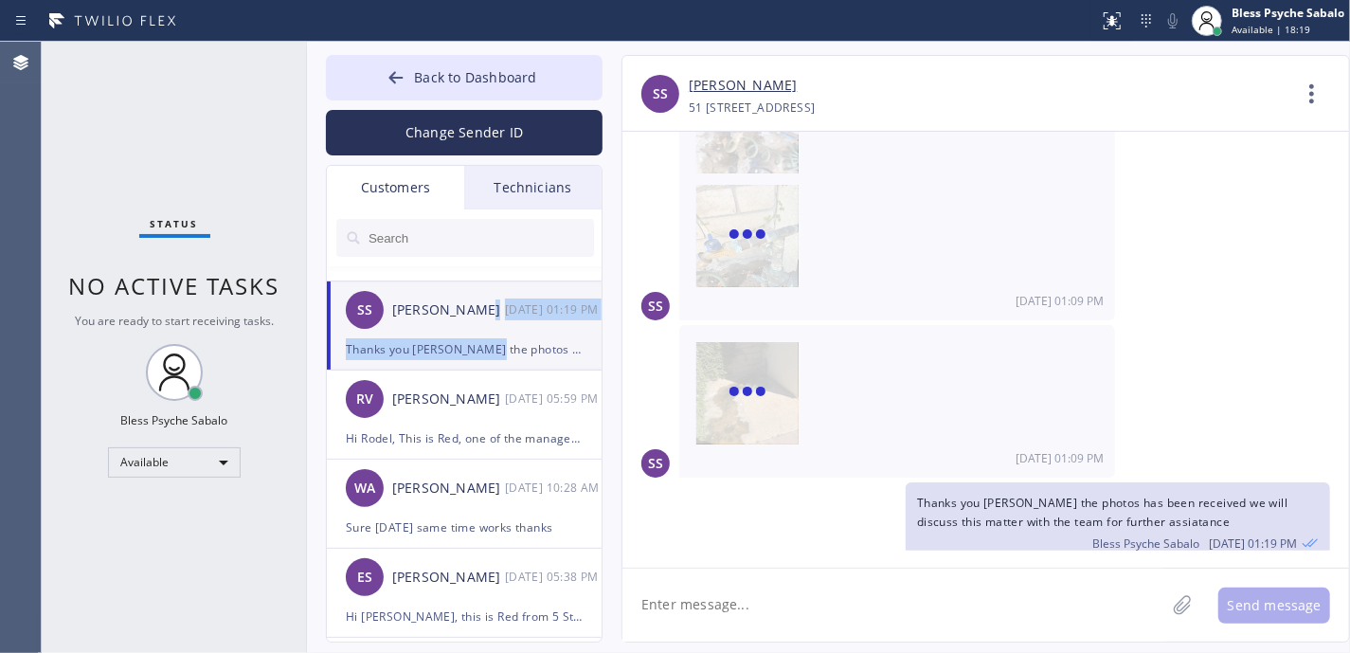
scroll to position [205, 0]
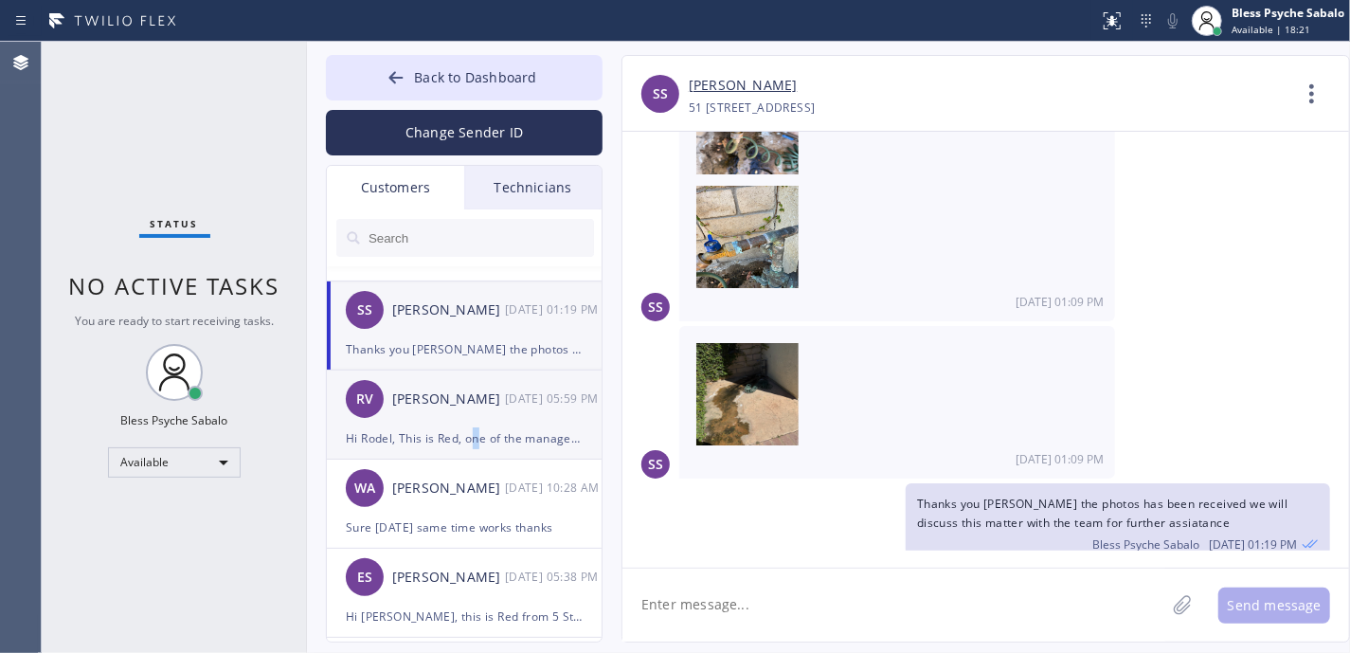
click at [481, 432] on div "Hi Rodel, This is Red, one of the managers at 5 Star Plumbing. I'm following up…" at bounding box center [464, 438] width 237 height 22
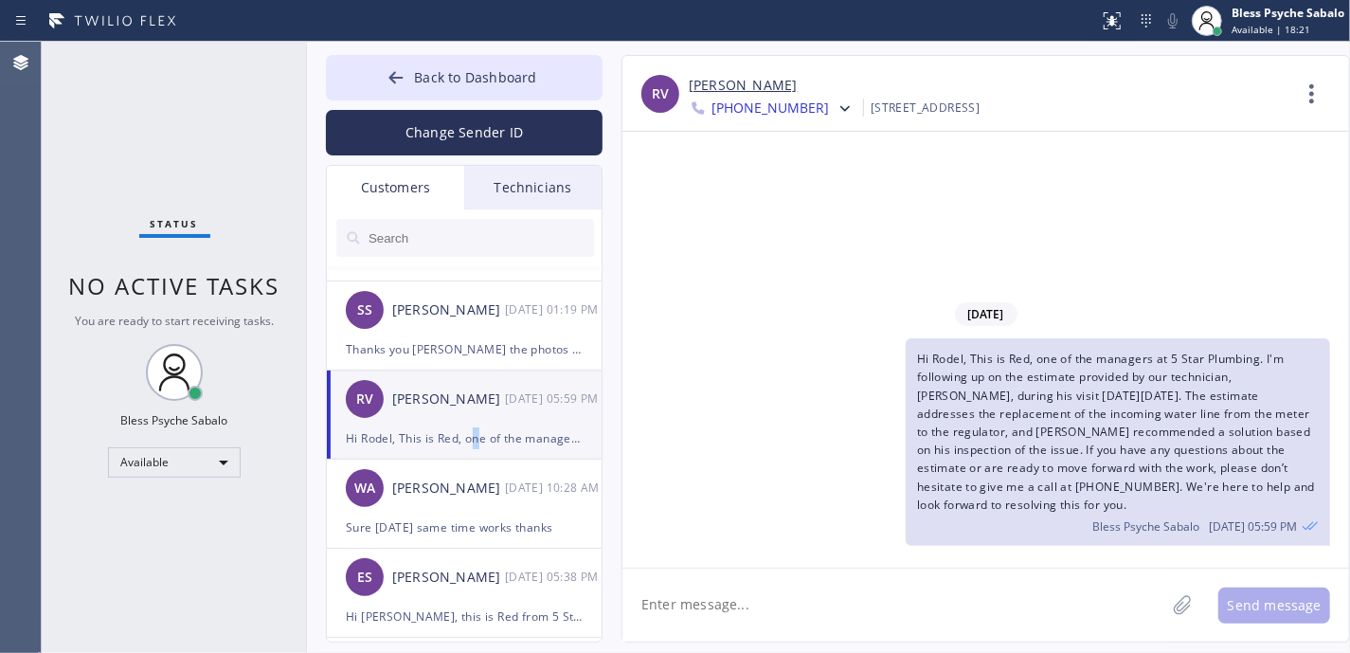
scroll to position [0, 0]
click at [423, 487] on div "[PERSON_NAME]" at bounding box center [448, 488] width 113 height 22
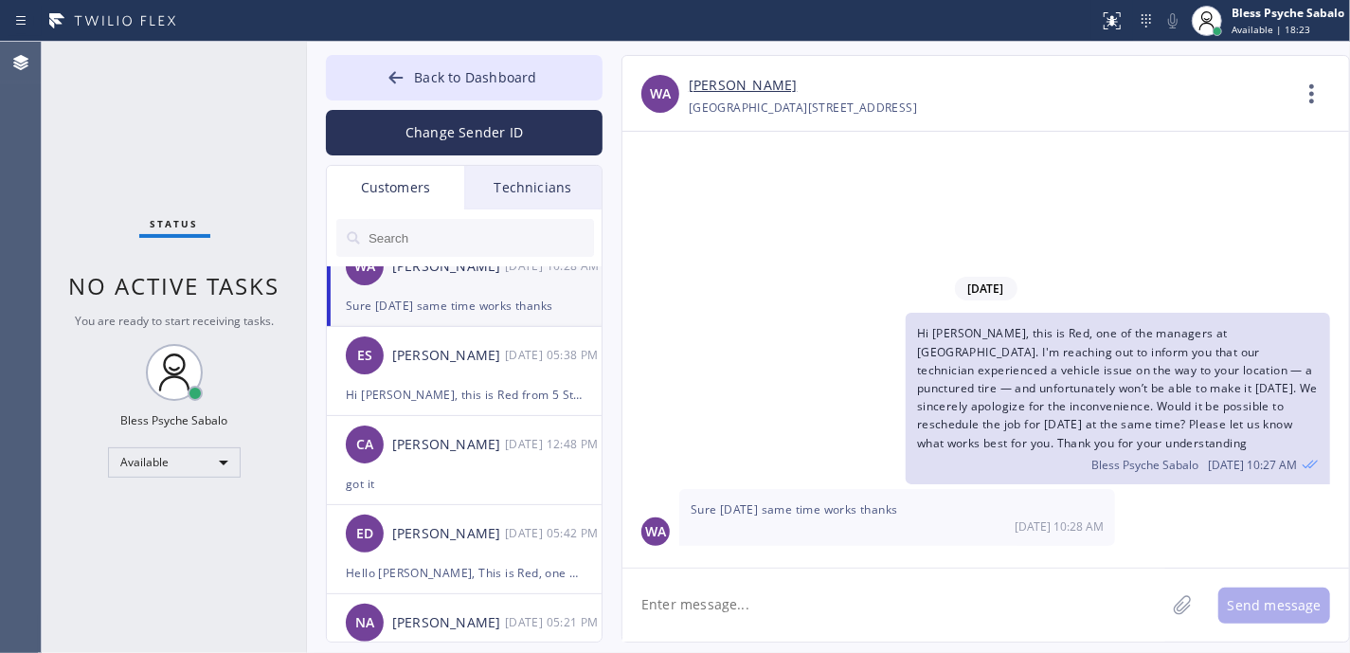
scroll to position [505, 0]
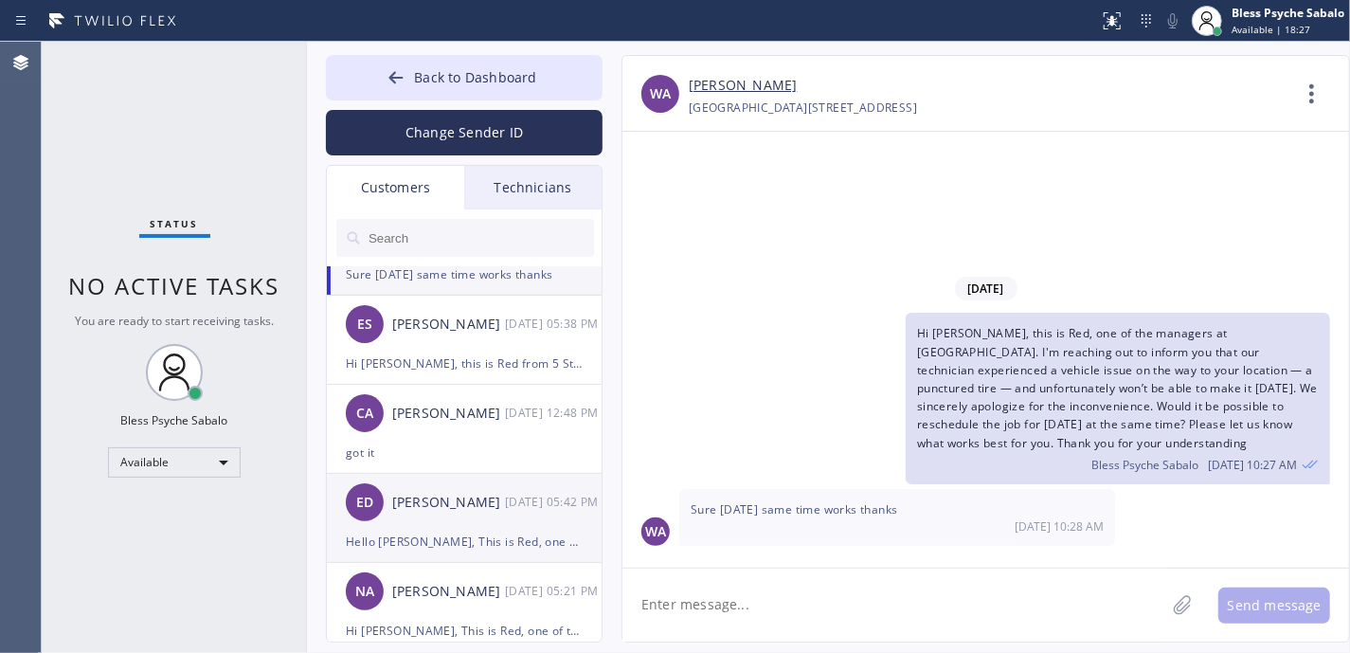
click at [434, 500] on div "[PERSON_NAME]" at bounding box center [448, 503] width 113 height 22
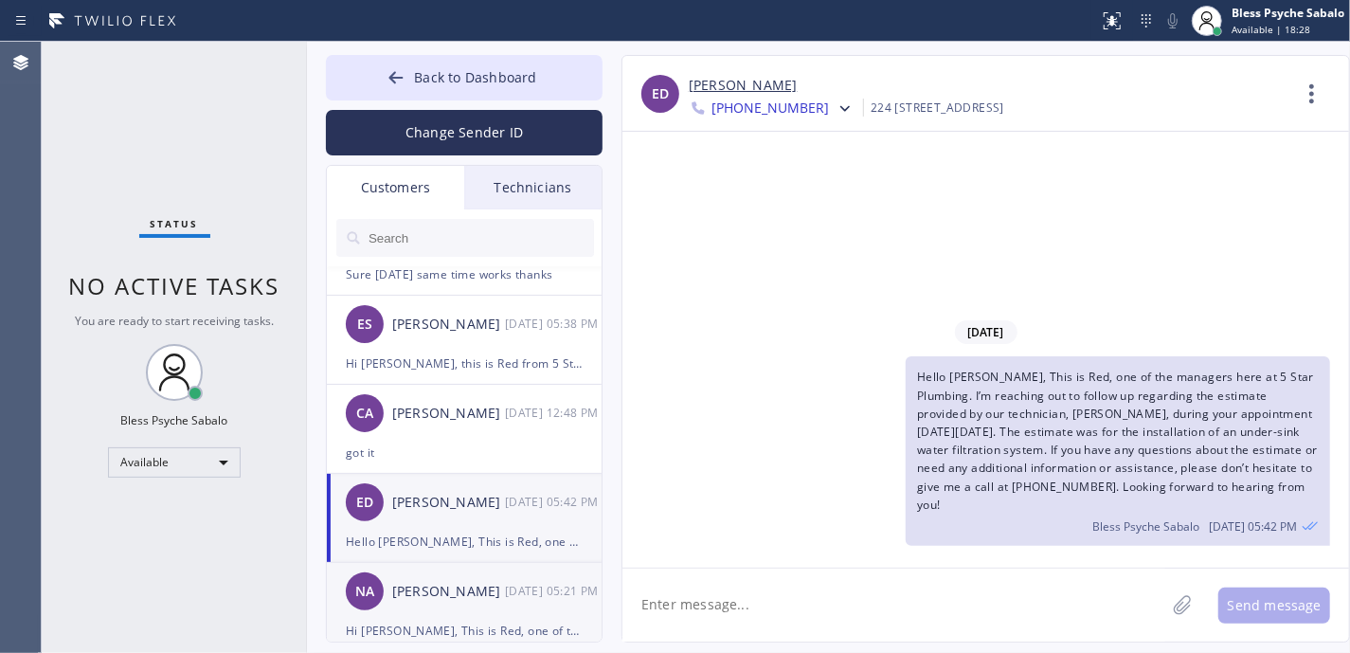
drag, startPoint x: 455, startPoint y: 611, endPoint x: 464, endPoint y: 593, distance: 20.3
click at [459, 610] on div "NA [PERSON_NAME] [DATE] 05:21 PM" at bounding box center [465, 591] width 277 height 57
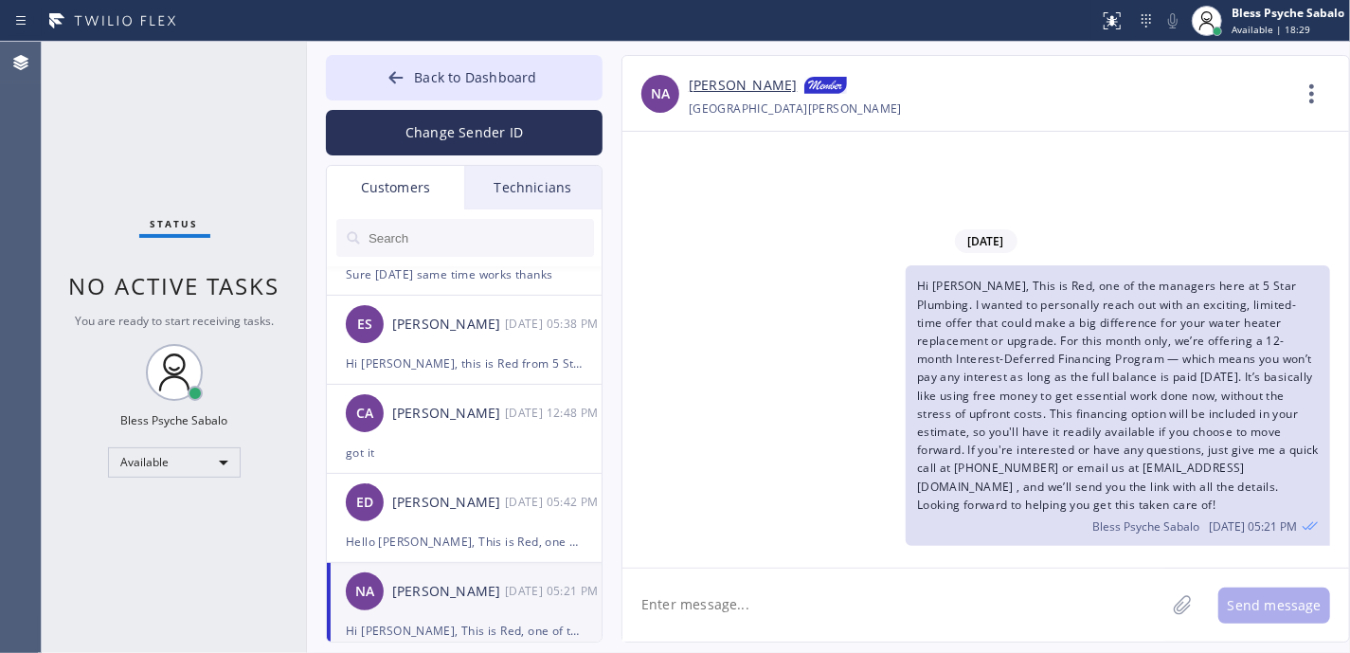
click at [899, 633] on textarea at bounding box center [893, 604] width 543 height 73
click at [425, 84] on span "Back to Dashboard" at bounding box center [475, 77] width 122 height 18
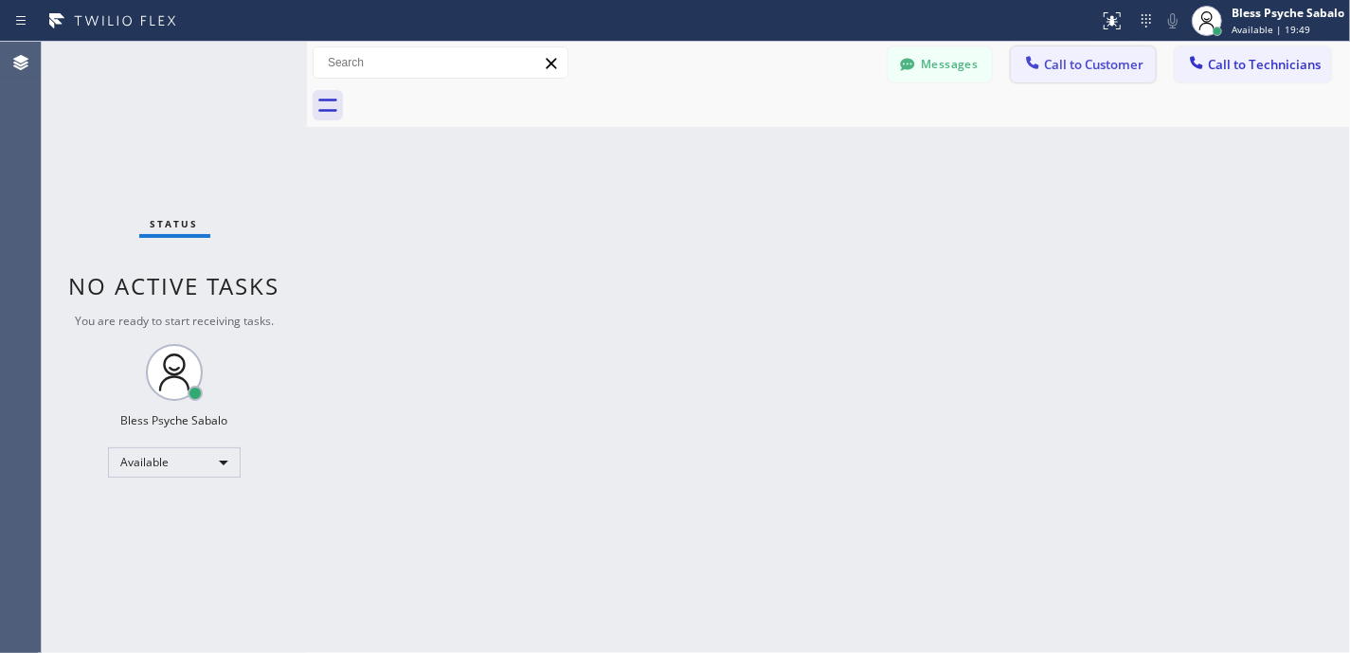
click at [1066, 76] on button "Call to Customer" at bounding box center [1083, 64] width 145 height 36
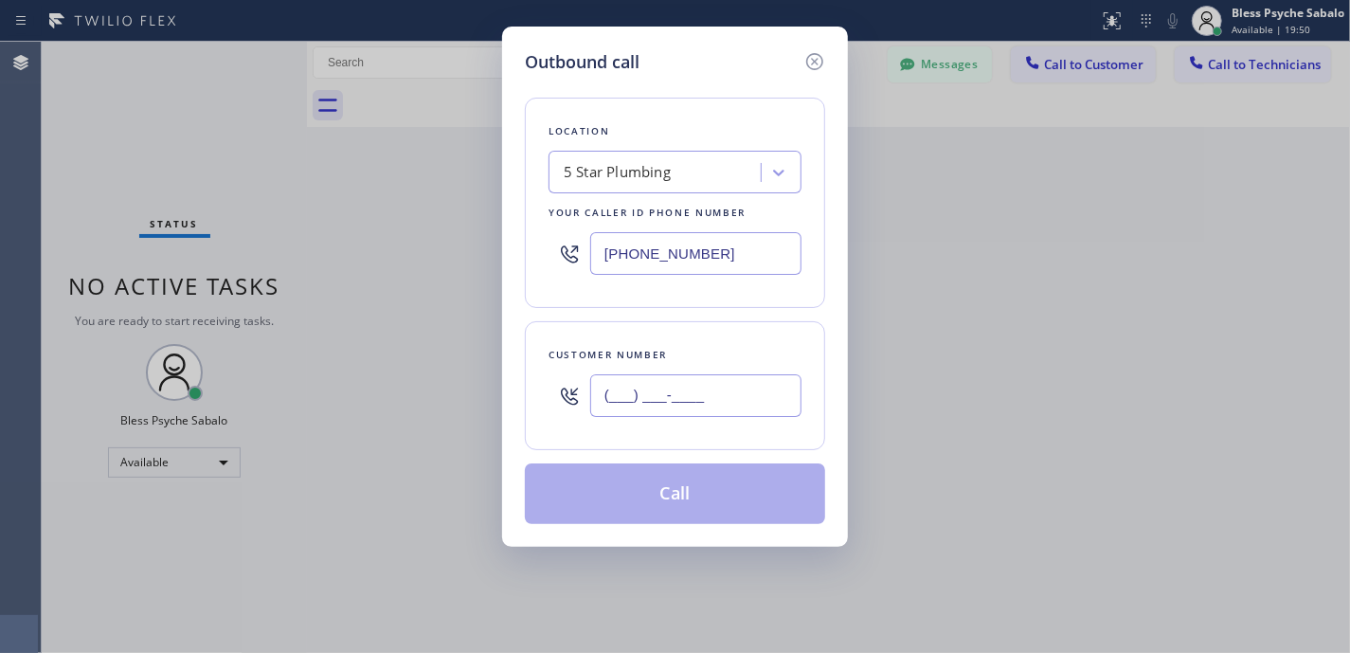
click at [725, 417] on input "(___) ___-____" at bounding box center [695, 395] width 211 height 43
paste input "323) 855-0966"
type input "[PHONE_NUMBER]"
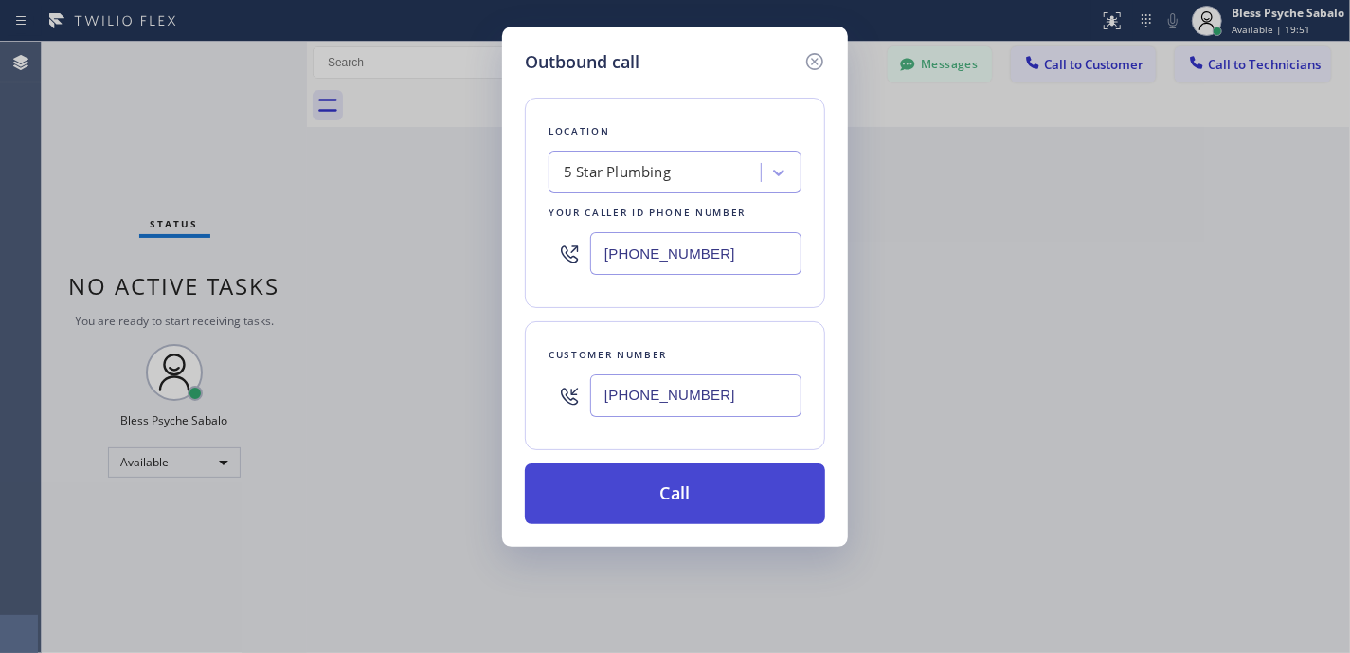
click at [713, 501] on button "Call" at bounding box center [675, 493] width 300 height 61
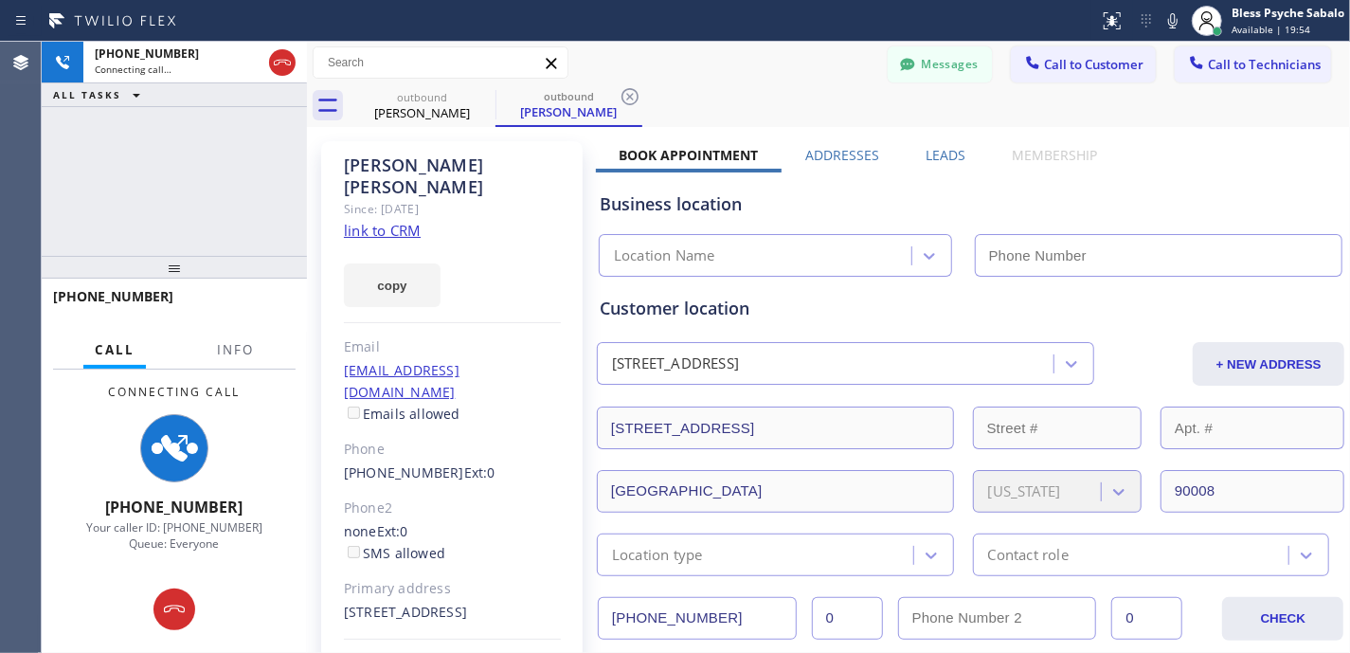
type input "[PHONE_NUMBER]"
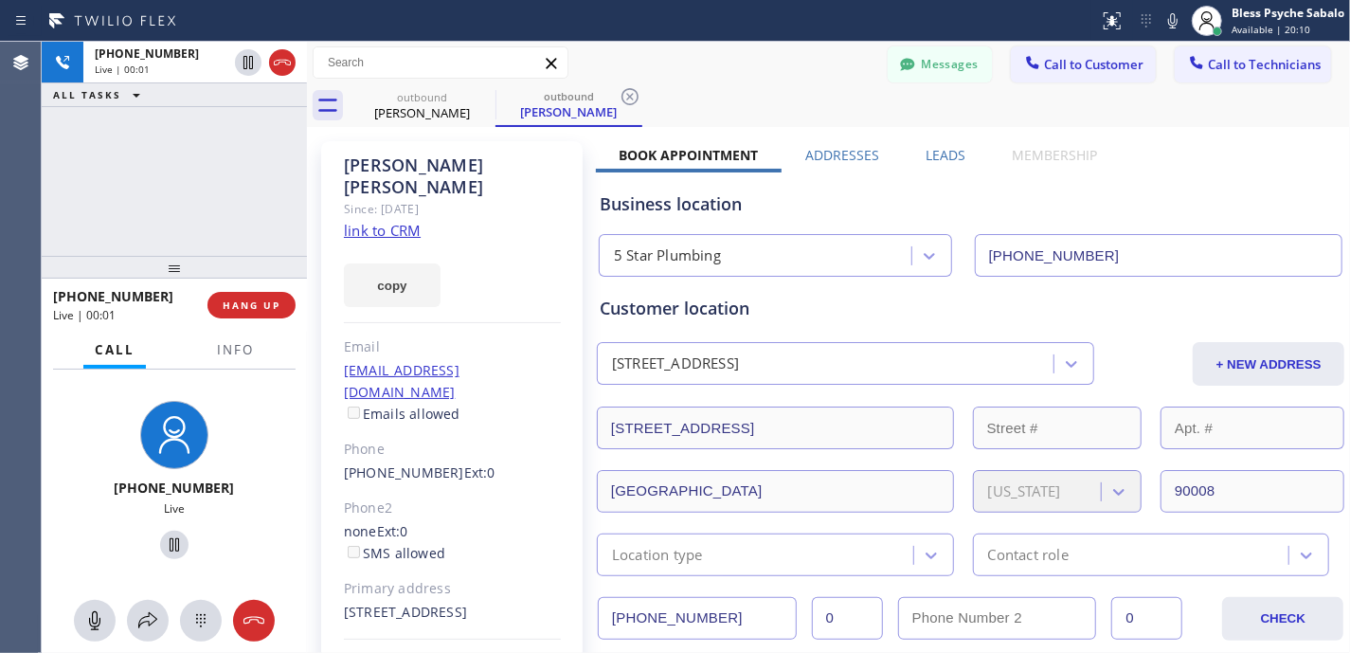
click at [489, 261] on div "copy" at bounding box center [452, 274] width 217 height 65
click at [274, 297] on button "HANG UP" at bounding box center [251, 305] width 88 height 27
click at [290, 228] on div "[PHONE_NUMBER] Live | 01:04 ALL TASKS ALL TASKS ACTIVE TASKS TASKS IN WRAP UP" at bounding box center [174, 149] width 265 height 214
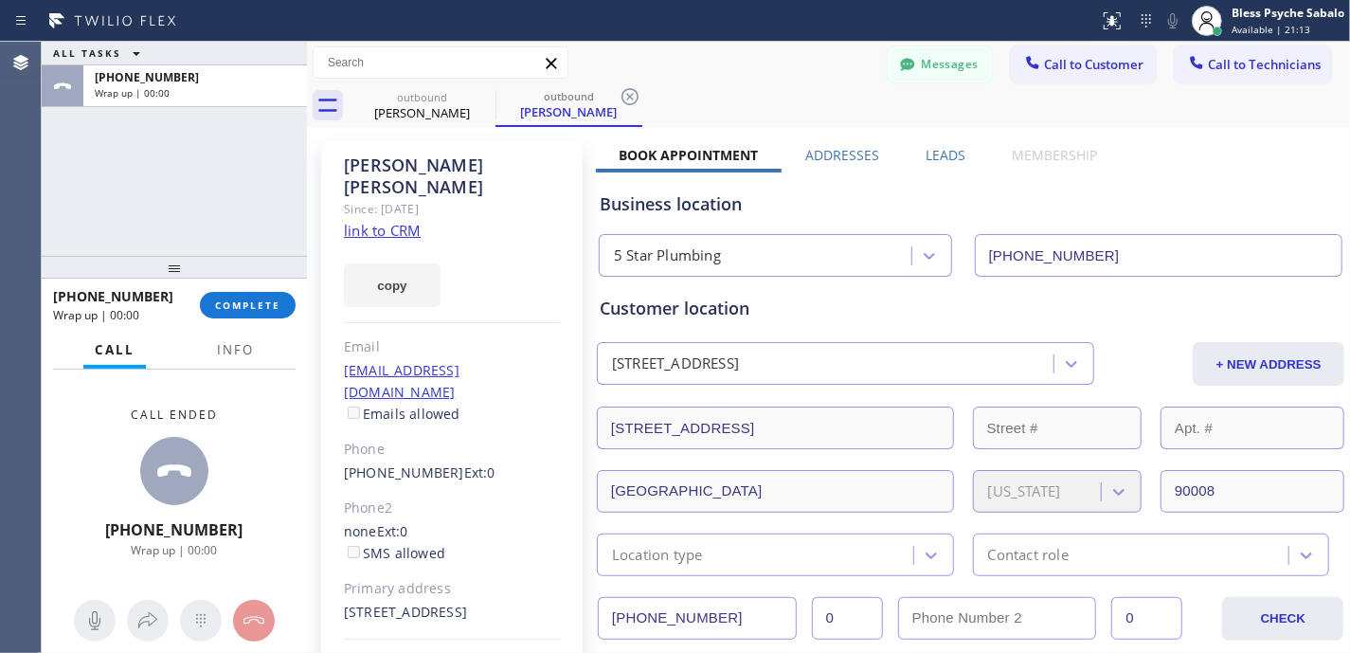
click at [271, 332] on div "Call Info" at bounding box center [174, 351] width 243 height 38
click at [269, 307] on span "COMPLETE" at bounding box center [247, 304] width 65 height 13
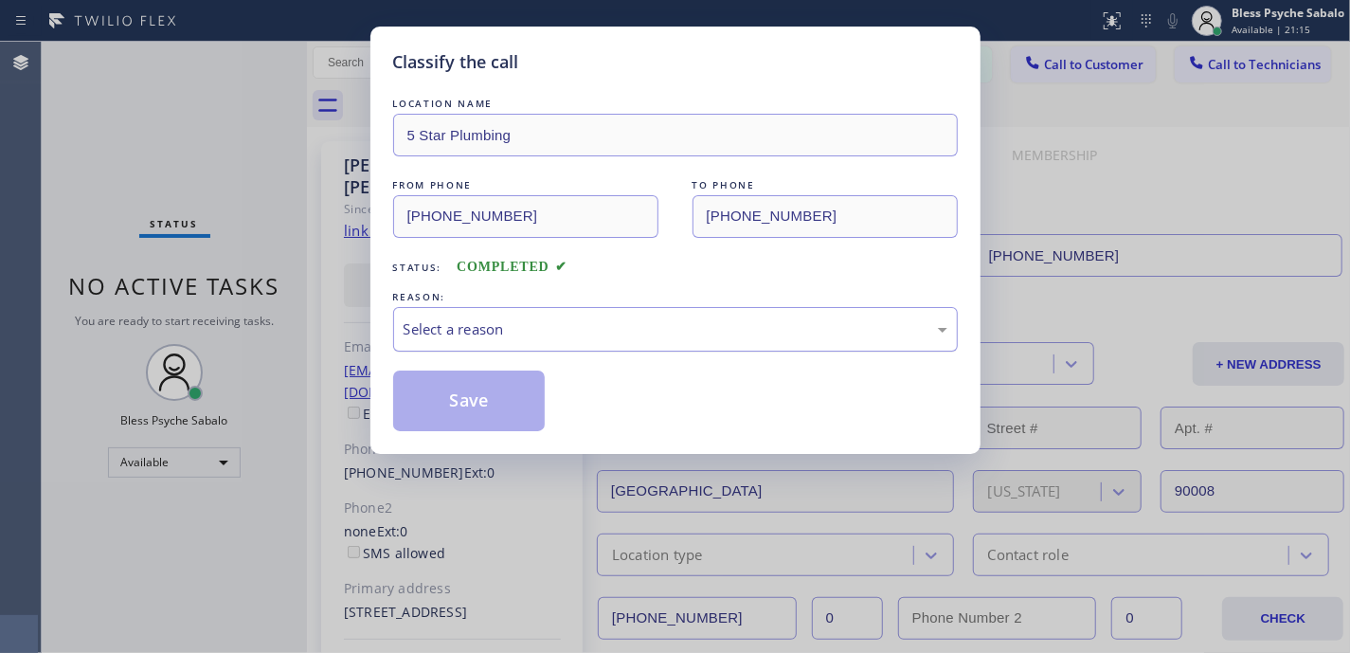
click at [587, 343] on div "Select a reason" at bounding box center [675, 329] width 565 height 45
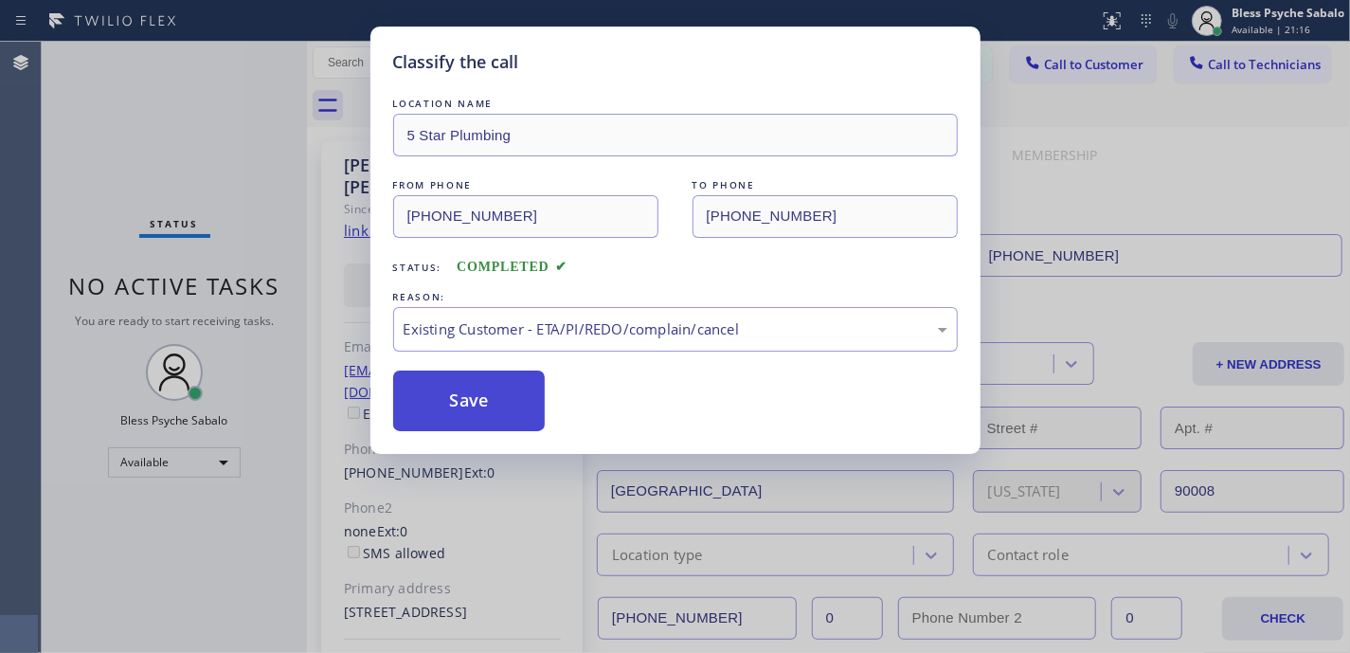
click at [513, 404] on button "Save" at bounding box center [469, 400] width 153 height 61
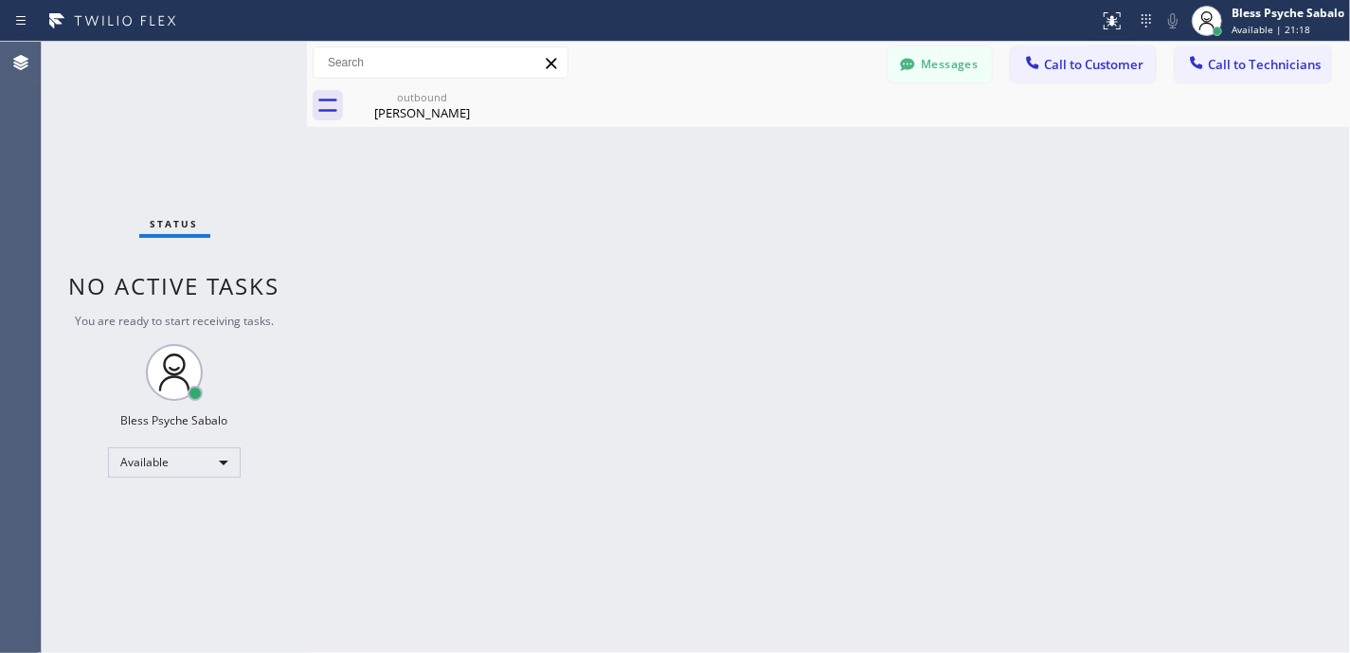
click at [445, 127] on div "Back to Dashboard Change Sender ID Customers Technicians MG [PERSON_NAME] [DATE…" at bounding box center [828, 347] width 1043 height 611
click at [489, 89] on icon at bounding box center [483, 96] width 23 height 23
click at [481, 93] on icon at bounding box center [483, 96] width 23 height 23
click at [481, 92] on icon at bounding box center [483, 96] width 23 height 23
click at [874, 262] on div "Back to Dashboard Change Sender ID Customers Technicians MG [PERSON_NAME] [DATE…" at bounding box center [828, 347] width 1043 height 611
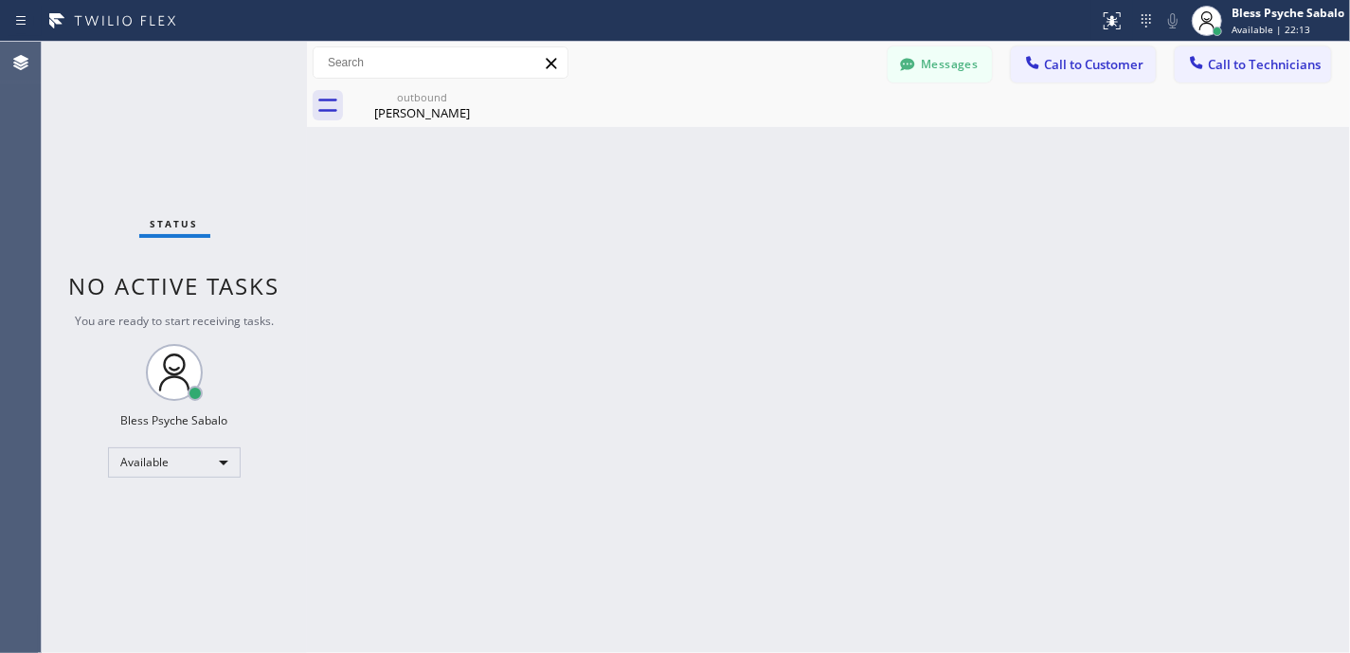
drag, startPoint x: 726, startPoint y: 297, endPoint x: 625, endPoint y: 218, distance: 127.5
click at [710, 289] on div "Back to Dashboard Change Sender ID Customers Technicians MG [PERSON_NAME] [DATE…" at bounding box center [828, 347] width 1043 height 611
click at [485, 97] on icon at bounding box center [483, 96] width 23 height 23
click at [548, 205] on div "Back to Dashboard Change Sender ID Customers Technicians MG [PERSON_NAME] [DATE…" at bounding box center [828, 347] width 1043 height 611
click at [646, 246] on div "Back to Dashboard Change Sender ID Customers Technicians MG [PERSON_NAME] [DATE…" at bounding box center [828, 347] width 1043 height 611
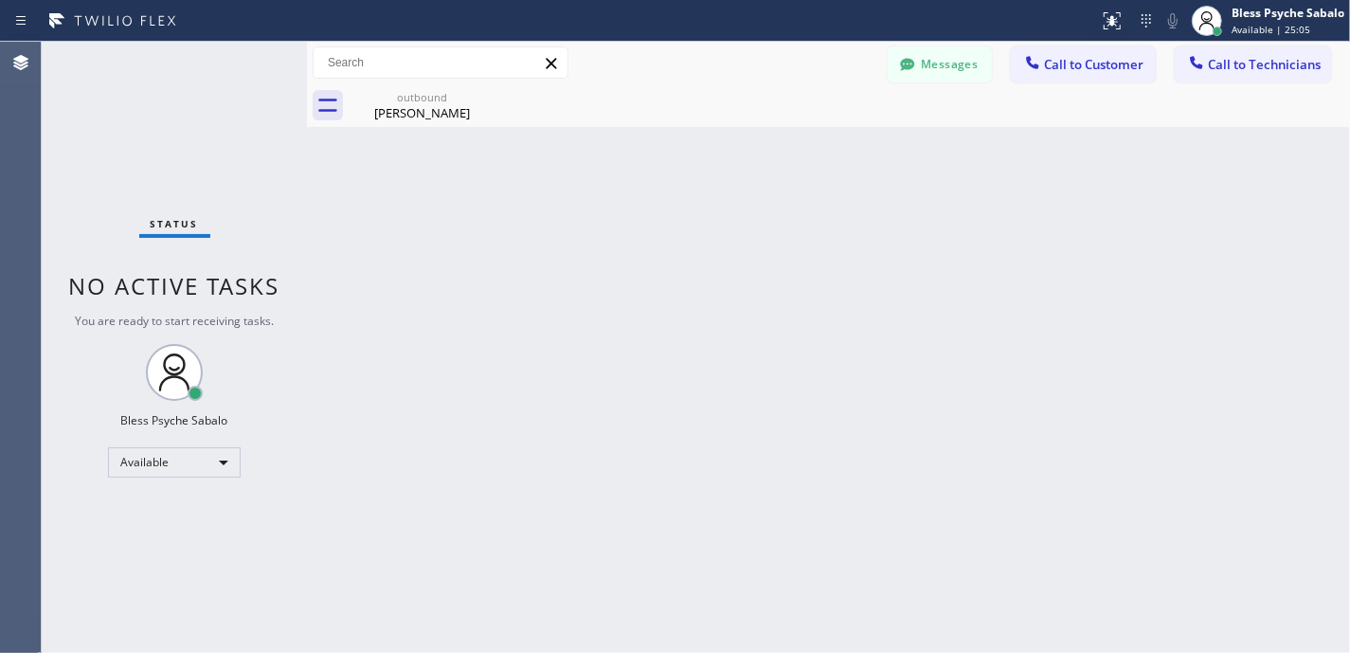
drag, startPoint x: 960, startPoint y: 156, endPoint x: 936, endPoint y: 169, distance: 26.7
click at [960, 156] on div "Back to Dashboard Change Sender ID Customers Technicians MG [PERSON_NAME] [DATE…" at bounding box center [828, 347] width 1043 height 611
click at [956, 54] on button "Messages" at bounding box center [940, 64] width 104 height 36
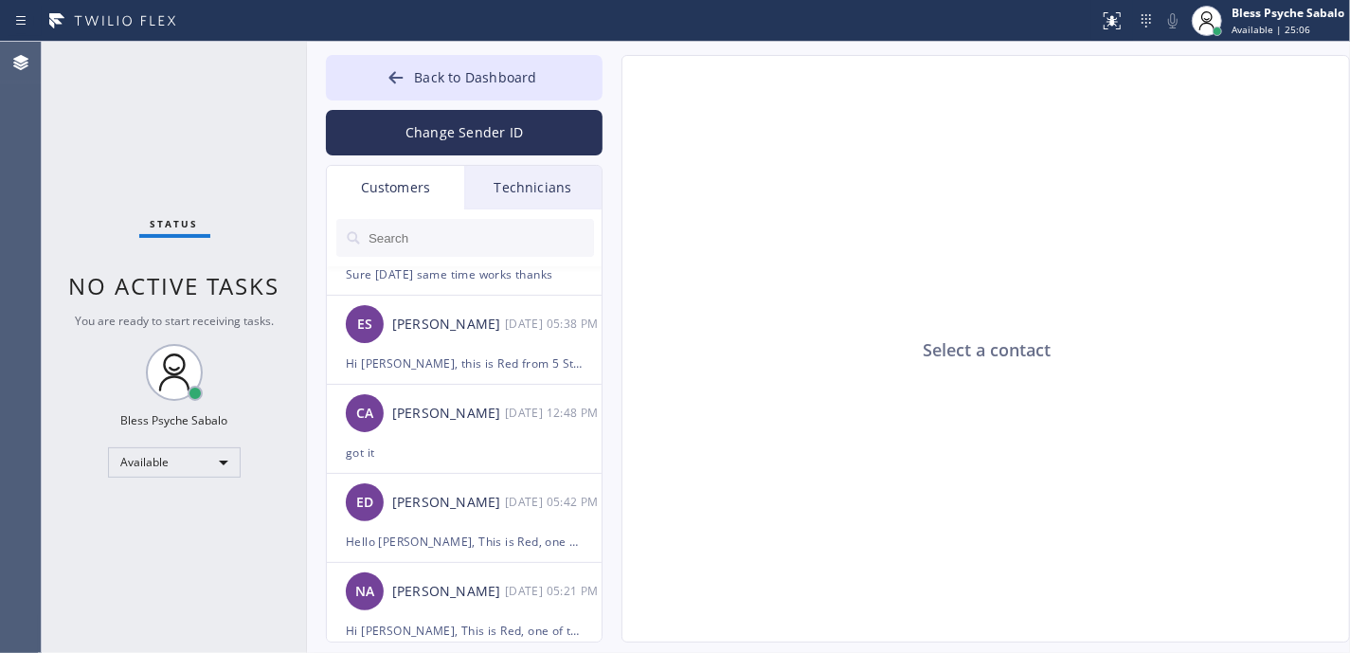
click at [519, 195] on div "Technicians" at bounding box center [532, 188] width 137 height 44
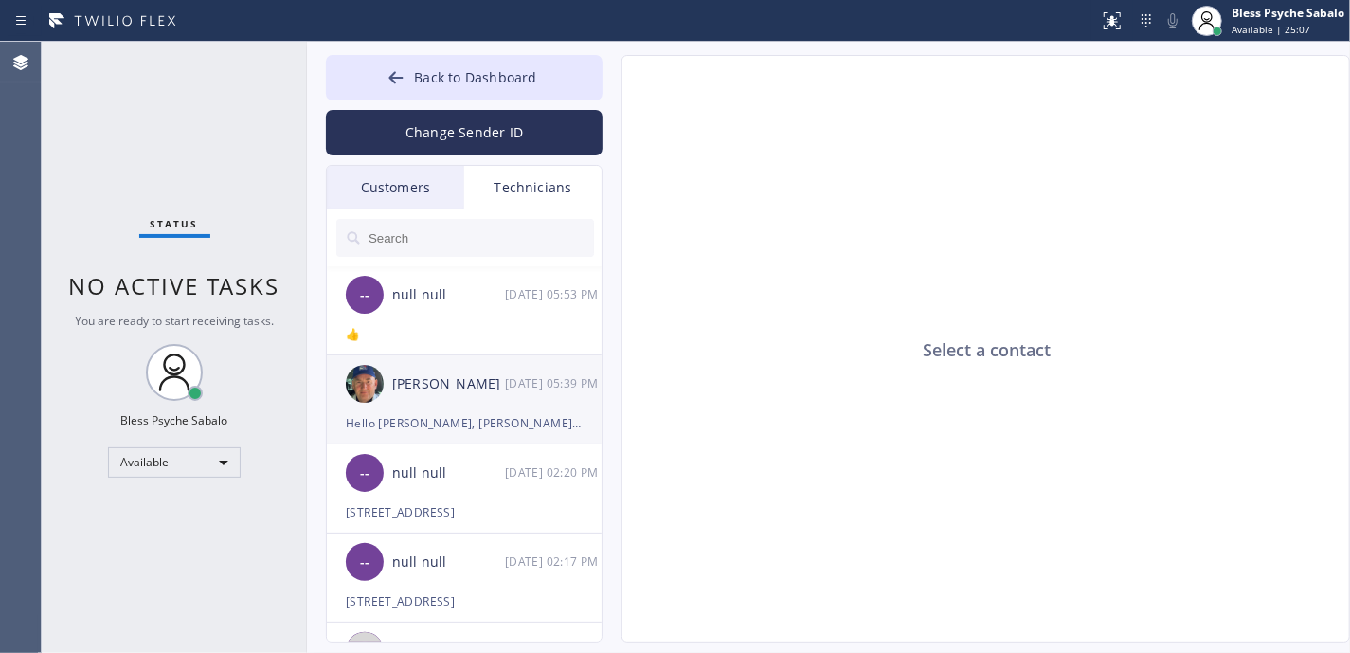
click at [500, 404] on div "[PERSON_NAME] [DATE] 05:39 PM" at bounding box center [465, 383] width 277 height 57
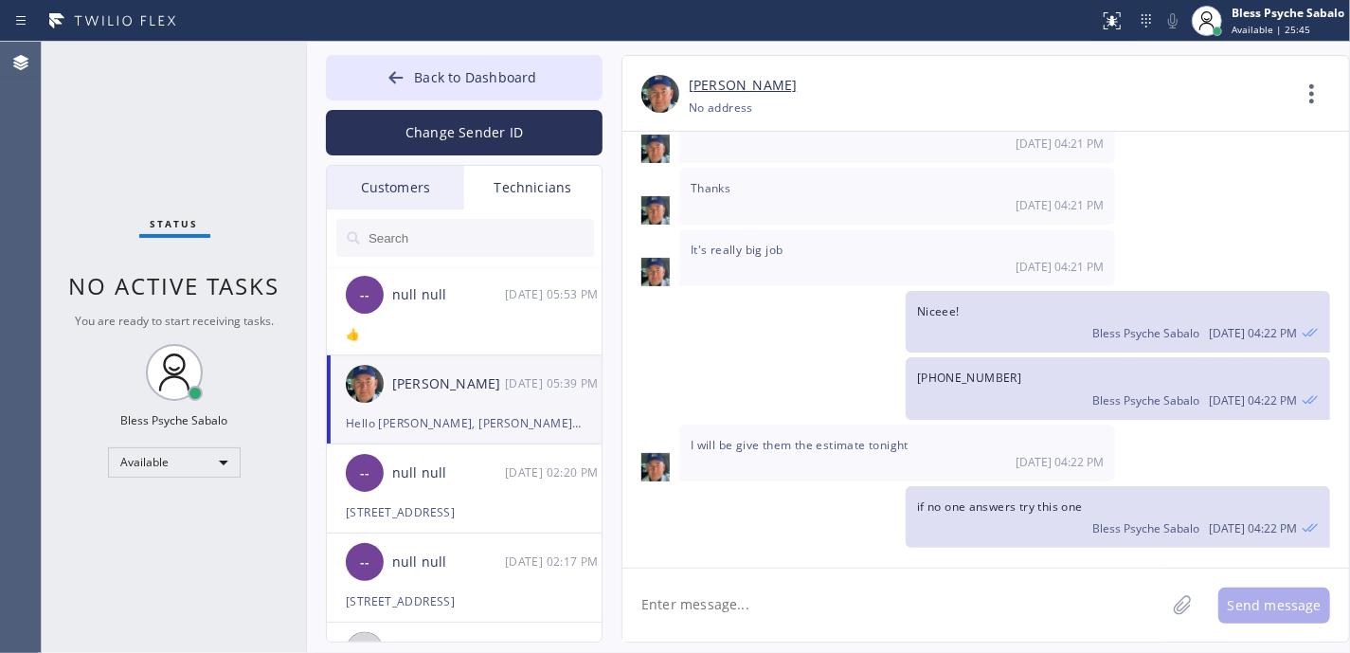
scroll to position [27787, 0]
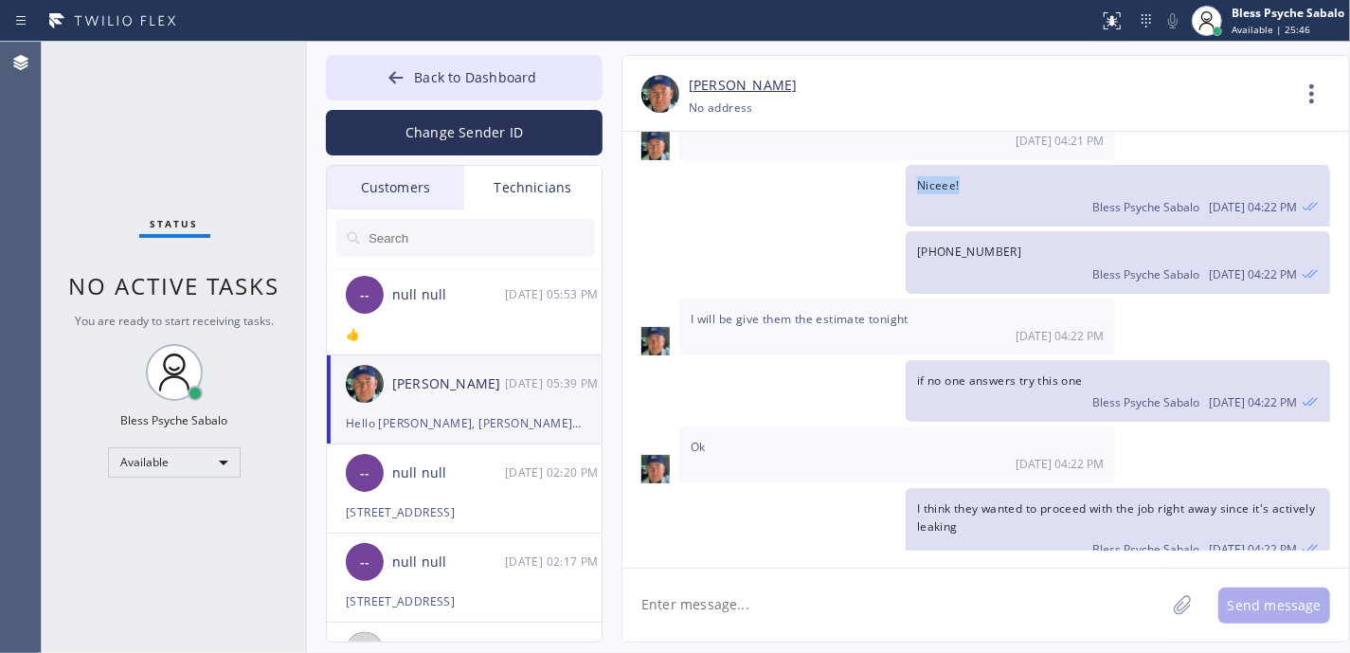
drag, startPoint x: 930, startPoint y: 214, endPoint x: 1018, endPoint y: 217, distance: 87.2
click at [1018, 217] on div "Niceee! Bless Psyche Sabalo [DATE] 04:22 PM" at bounding box center [1118, 196] width 424 height 62
click at [957, 282] on div "Bless Psyche Sabalo [DATE] 04:22 PM" at bounding box center [1118, 271] width 402 height 21
click at [956, 260] on span "[PHONE_NUMBER]" at bounding box center [969, 251] width 105 height 16
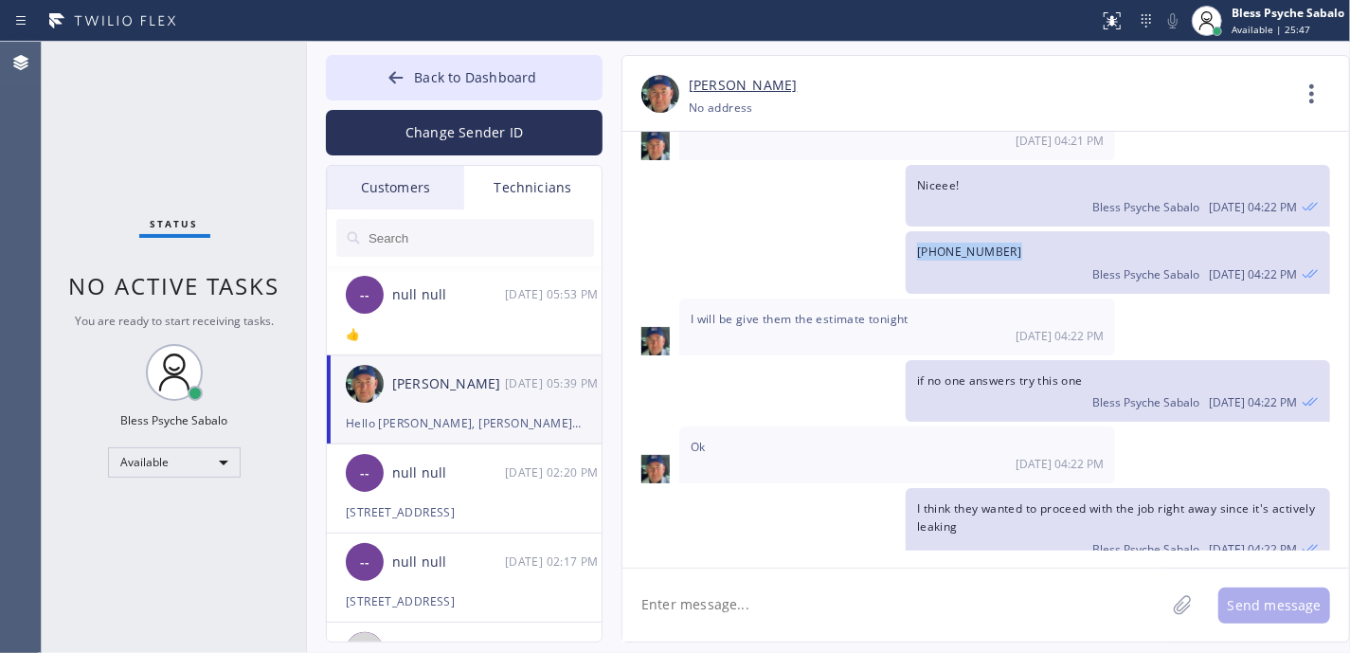
click at [956, 260] on span "[PHONE_NUMBER]" at bounding box center [969, 251] width 105 height 16
click at [1001, 410] on div "Bless Psyche Sabalo [DATE] 04:22 PM" at bounding box center [1118, 399] width 402 height 21
click at [1002, 388] on span "if no one answers try this one" at bounding box center [1000, 380] width 166 height 16
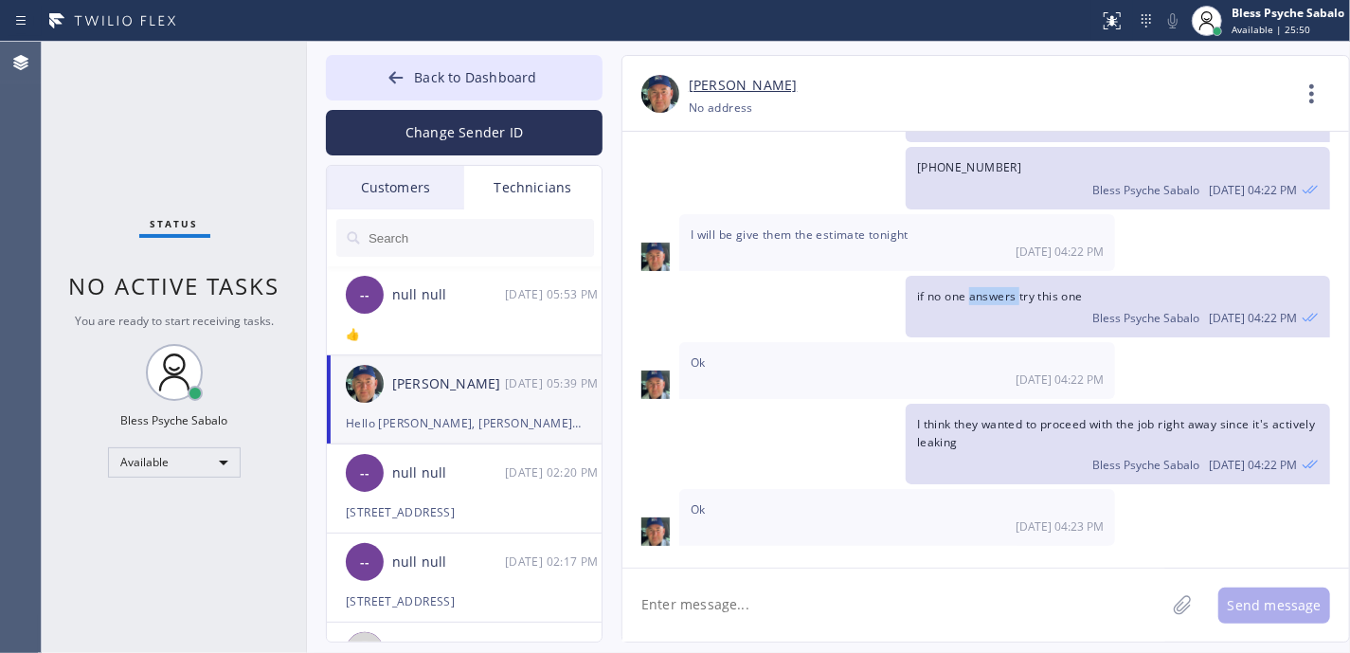
scroll to position [27913, 0]
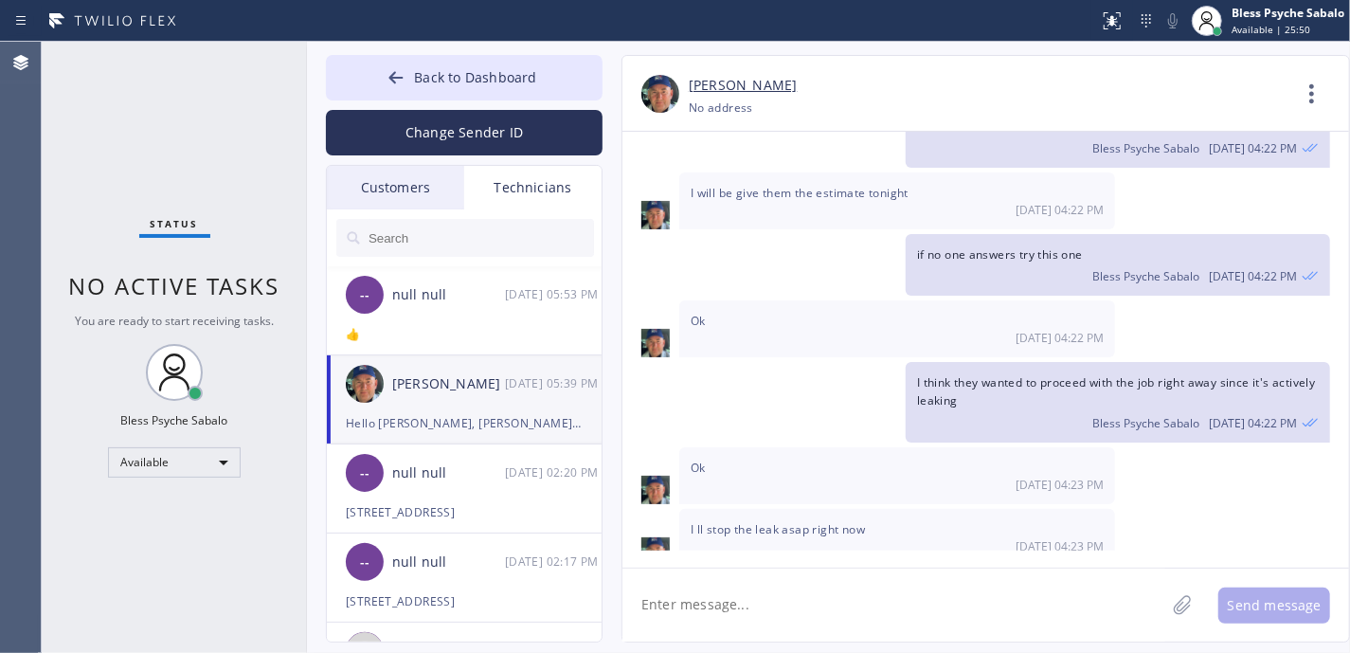
click at [1001, 408] on span "I think they wanted to proceed with the job right away since it's actively leak…" at bounding box center [1116, 391] width 399 height 34
click at [995, 431] on div "Bless Psyche Sabalo [DATE] 04:22 PM" at bounding box center [1118, 420] width 402 height 21
click at [710, 496] on div "Ok [DATE] 04:23 PM" at bounding box center [897, 475] width 436 height 57
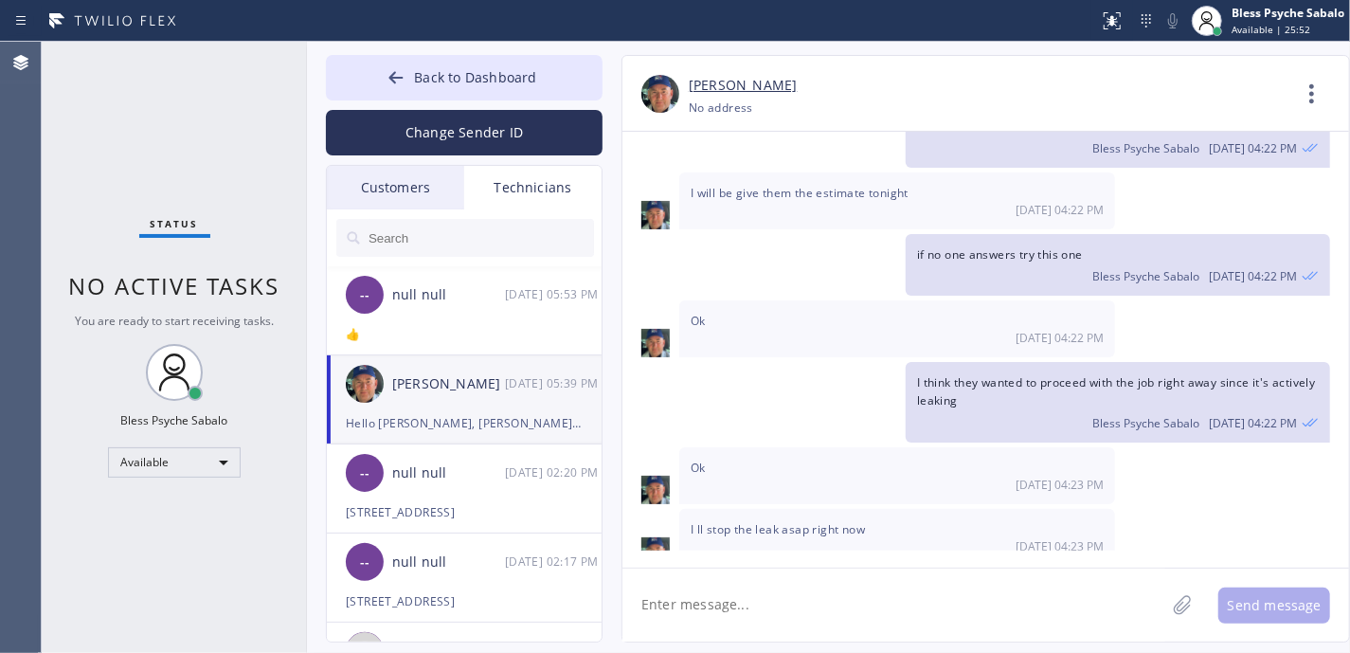
click at [707, 496] on div "Ok [DATE] 04:23 PM" at bounding box center [897, 475] width 436 height 57
click at [703, 476] on span "Ok" at bounding box center [698, 467] width 15 height 16
click at [702, 476] on span "Ok" at bounding box center [698, 467] width 15 height 16
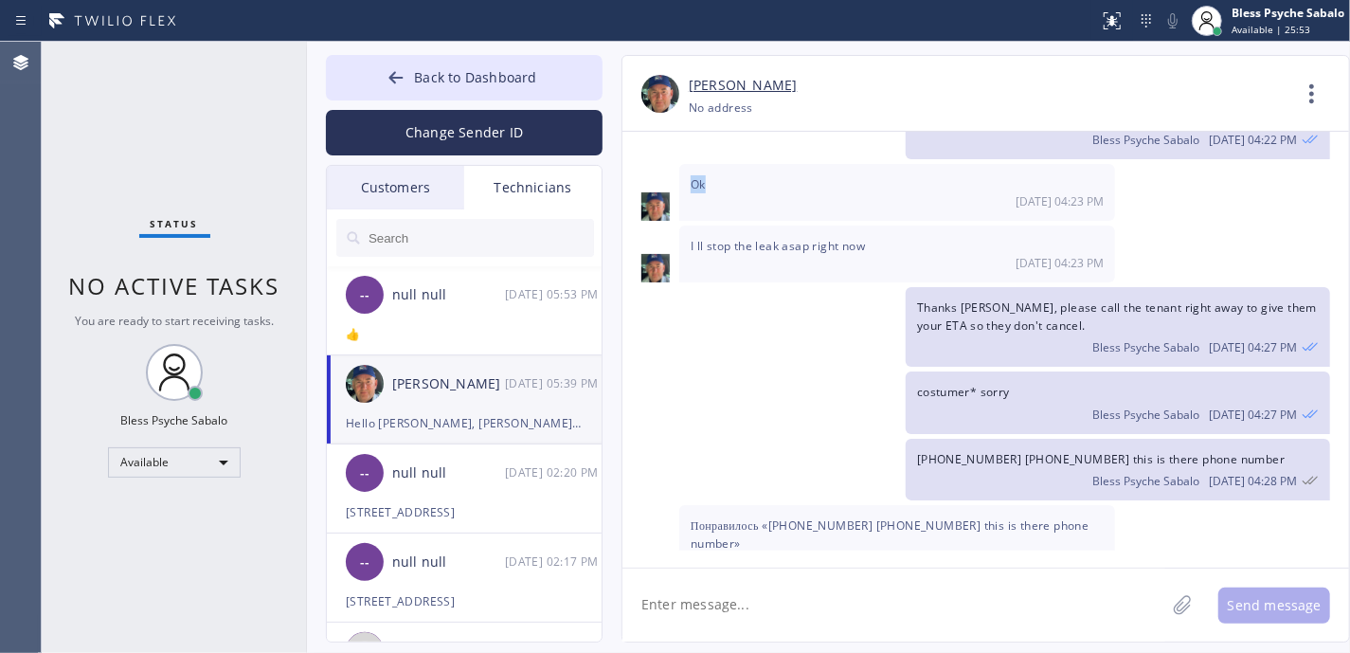
scroll to position [28292, 0]
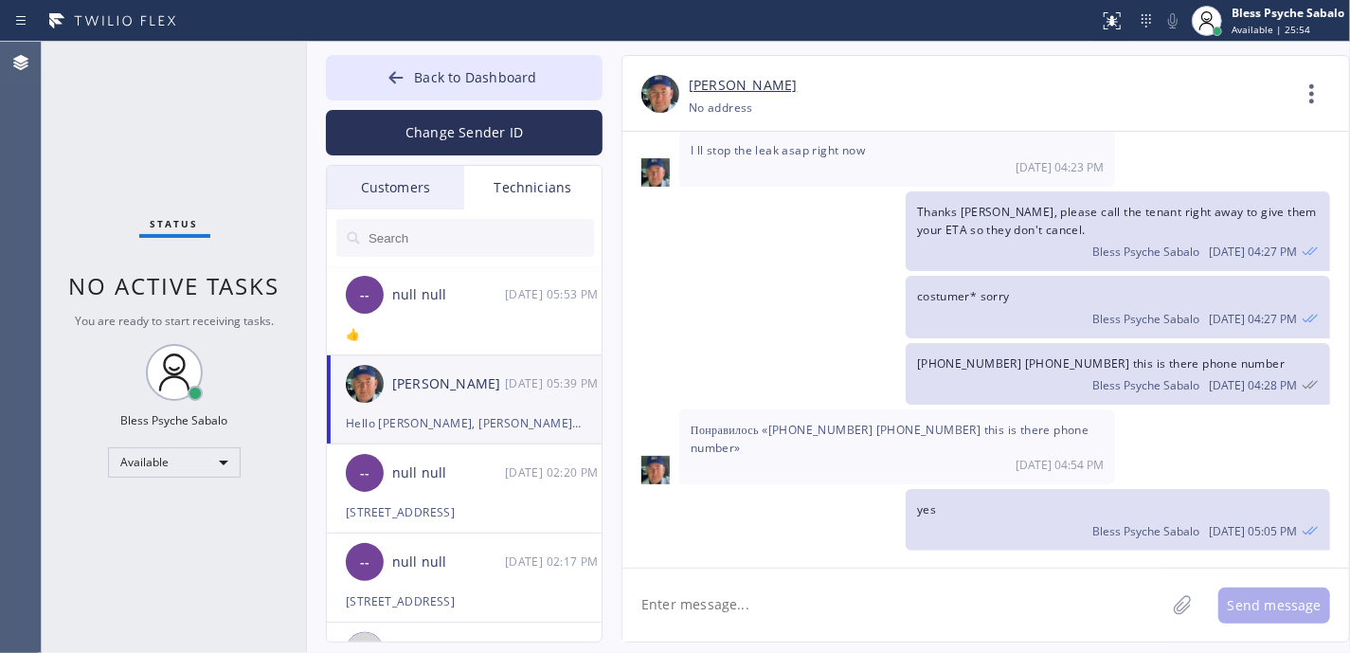
click at [804, 158] on span "I ll stop the leak asap right now" at bounding box center [778, 150] width 174 height 16
click at [979, 238] on span "Thanks [PERSON_NAME], please call the tenant right away to give them your ETA s…" at bounding box center [1117, 221] width 400 height 34
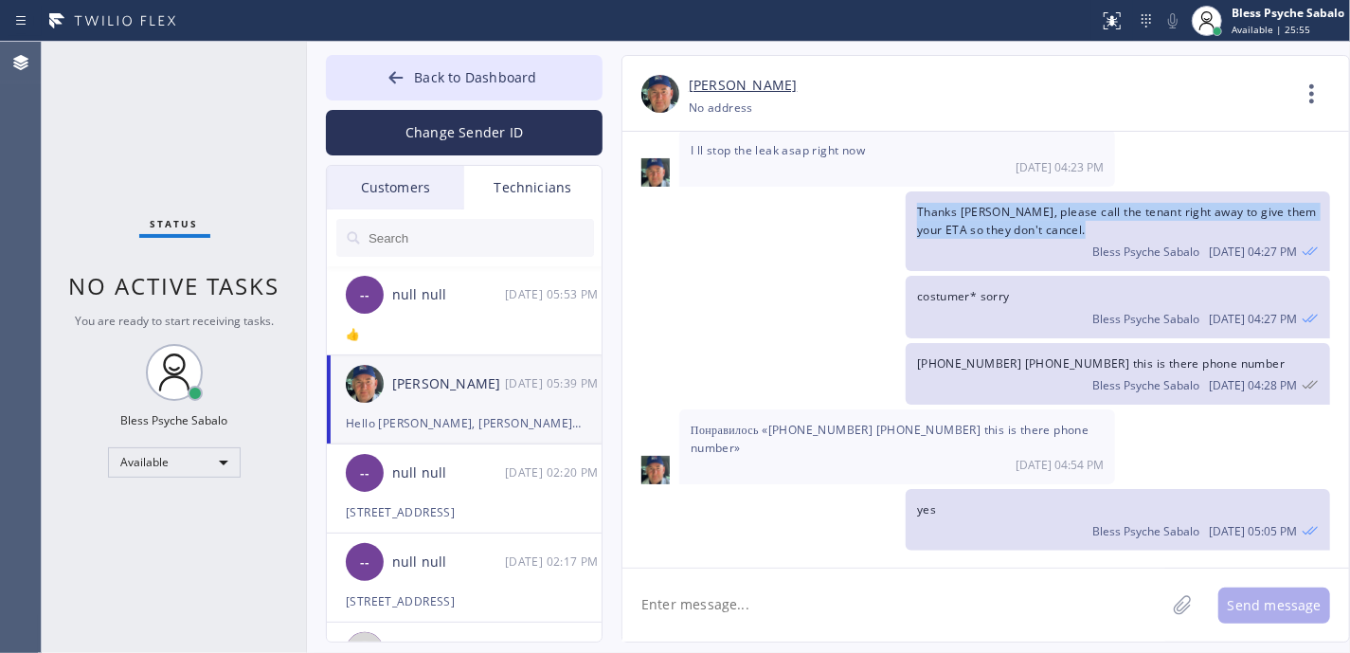
click at [979, 238] on span "Thanks [PERSON_NAME], please call the tenant right away to give them your ETA s…" at bounding box center [1117, 221] width 400 height 34
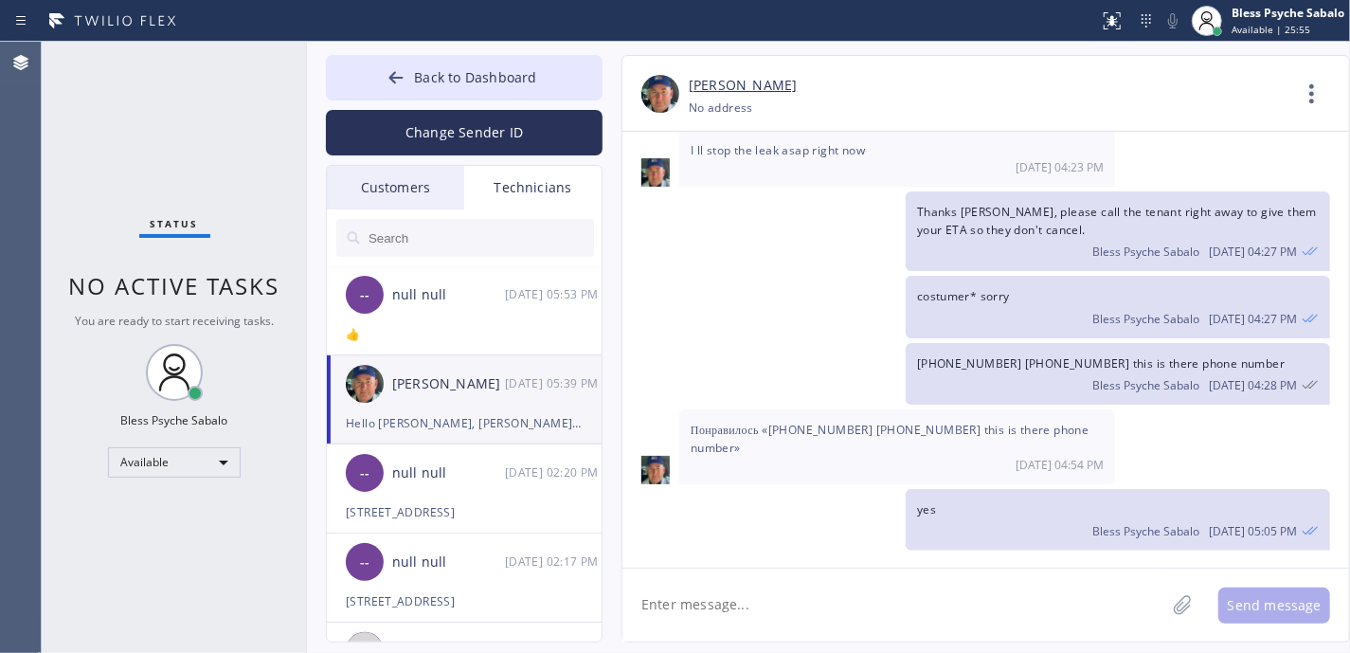
click at [994, 304] on span "costumer* sorry" at bounding box center [963, 296] width 93 height 16
click at [1066, 371] on span "[PHONE_NUMBER] [PHONE_NUMBER] this is there phone number" at bounding box center [1101, 363] width 368 height 16
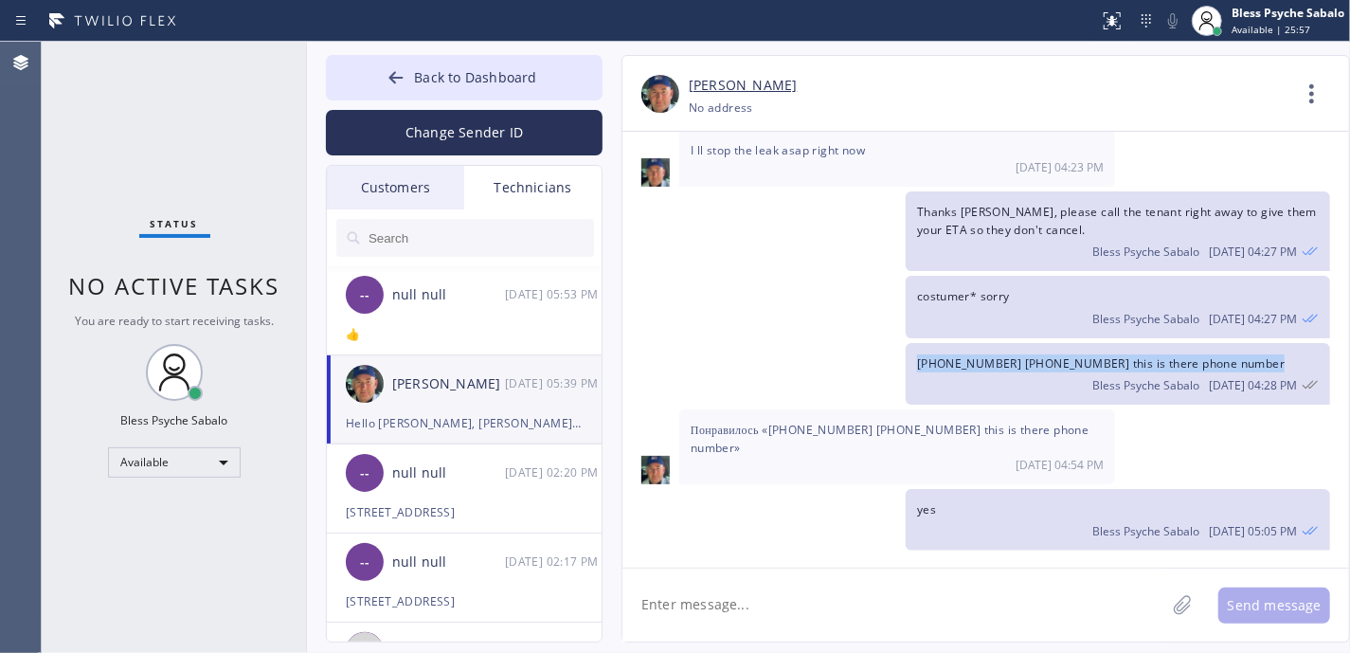
click at [1066, 371] on span "[PHONE_NUMBER] [PHONE_NUMBER] this is there phone number" at bounding box center [1101, 363] width 368 height 16
click at [964, 456] on span "Понравилось «[PHONE_NUMBER] [PHONE_NUMBER] this is there phone number»" at bounding box center [890, 439] width 398 height 34
drag, startPoint x: 964, startPoint y: 452, endPoint x: 966, endPoint y: 404, distance: 48.4
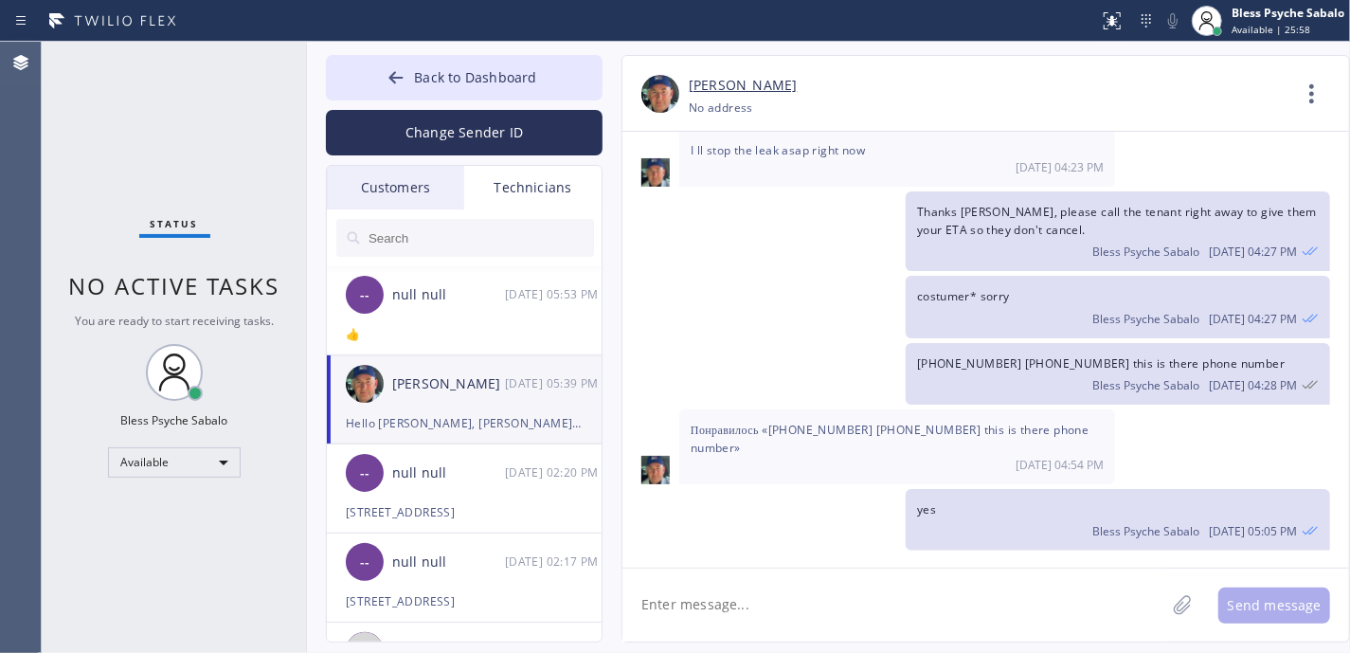
click at [966, 448] on span "Понравилось «[PHONE_NUMBER] [PHONE_NUMBER] this is there phone number»" at bounding box center [890, 439] width 398 height 34
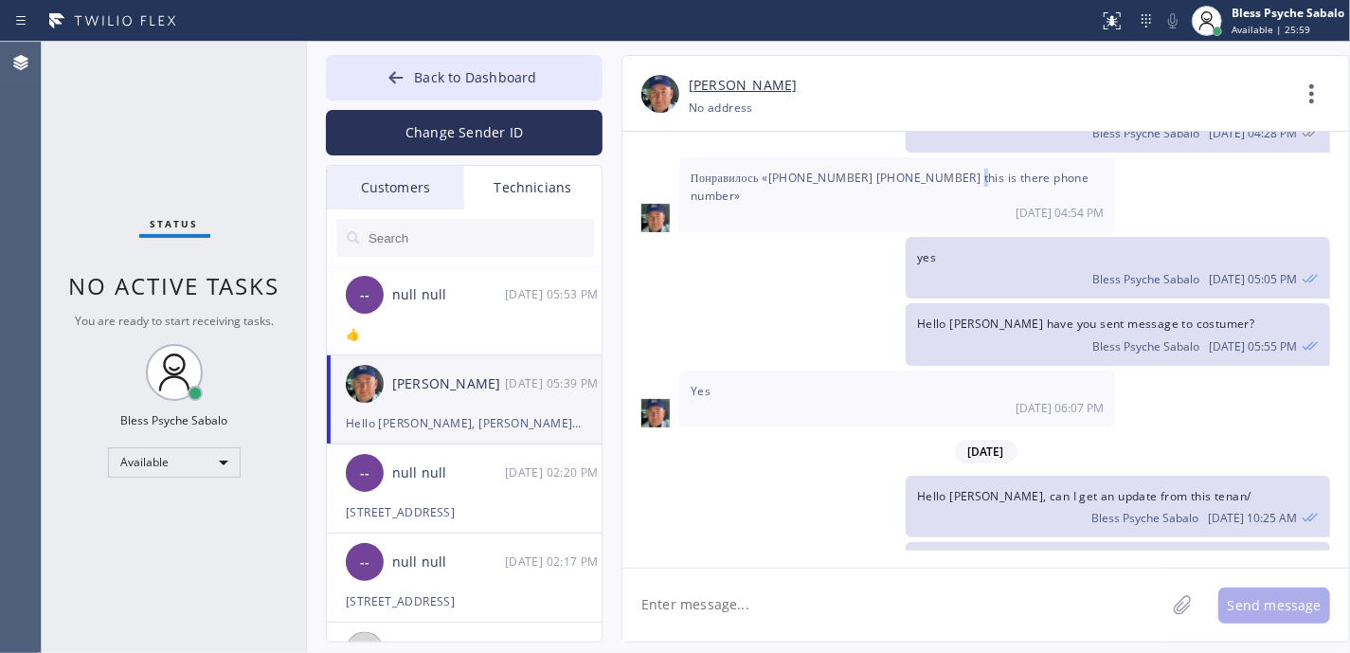
scroll to position [28545, 0]
click at [929, 264] on span "yes" at bounding box center [926, 256] width 19 height 16
click at [927, 264] on span "yes" at bounding box center [926, 256] width 19 height 16
click at [926, 264] on span "yes" at bounding box center [926, 256] width 19 height 16
click at [1013, 353] on div "Bless Psyche Sabalo [DATE] 05:55 PM" at bounding box center [1118, 343] width 402 height 21
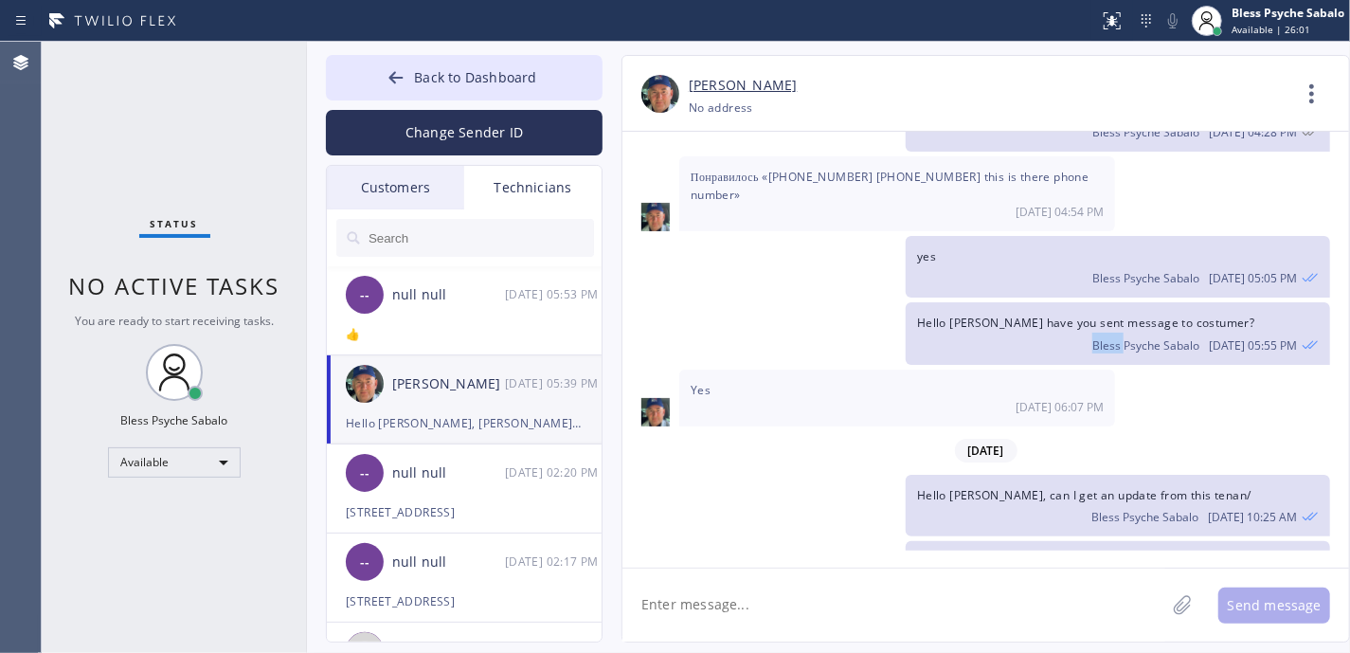
click at [1013, 353] on div "Bless Psyche Sabalo [DATE] 05:55 PM" at bounding box center [1118, 343] width 402 height 21
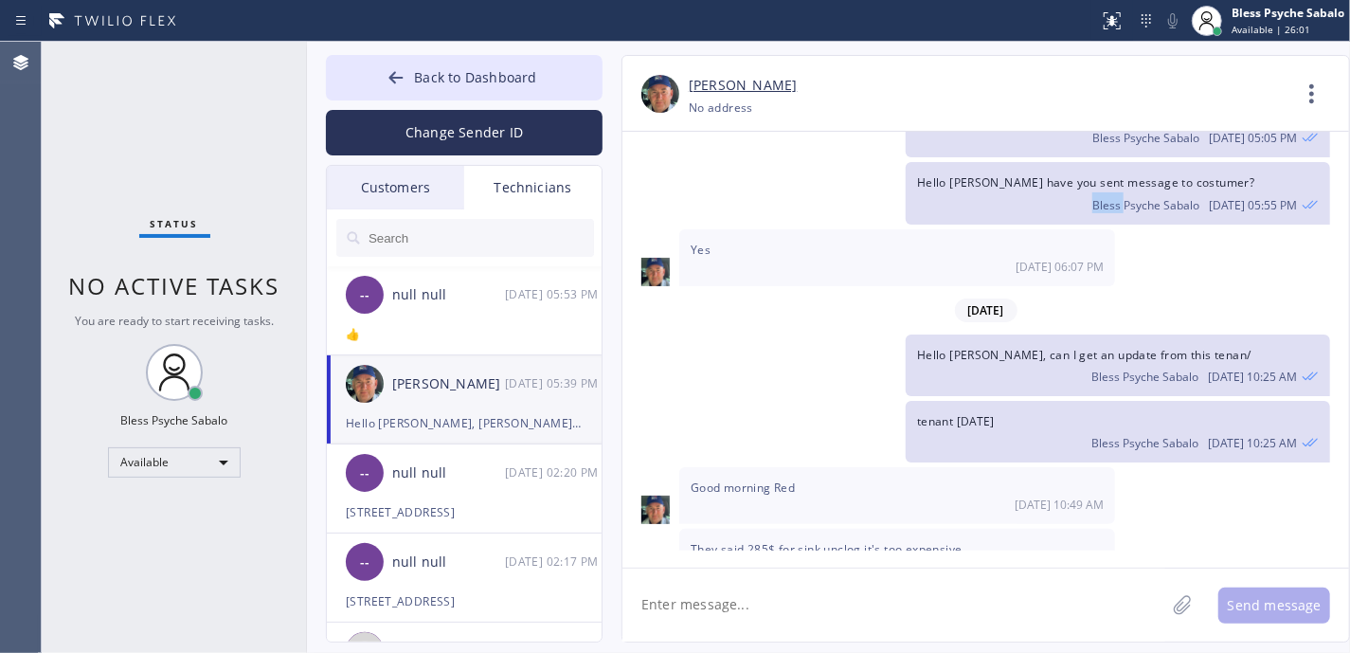
scroll to position [28797, 0]
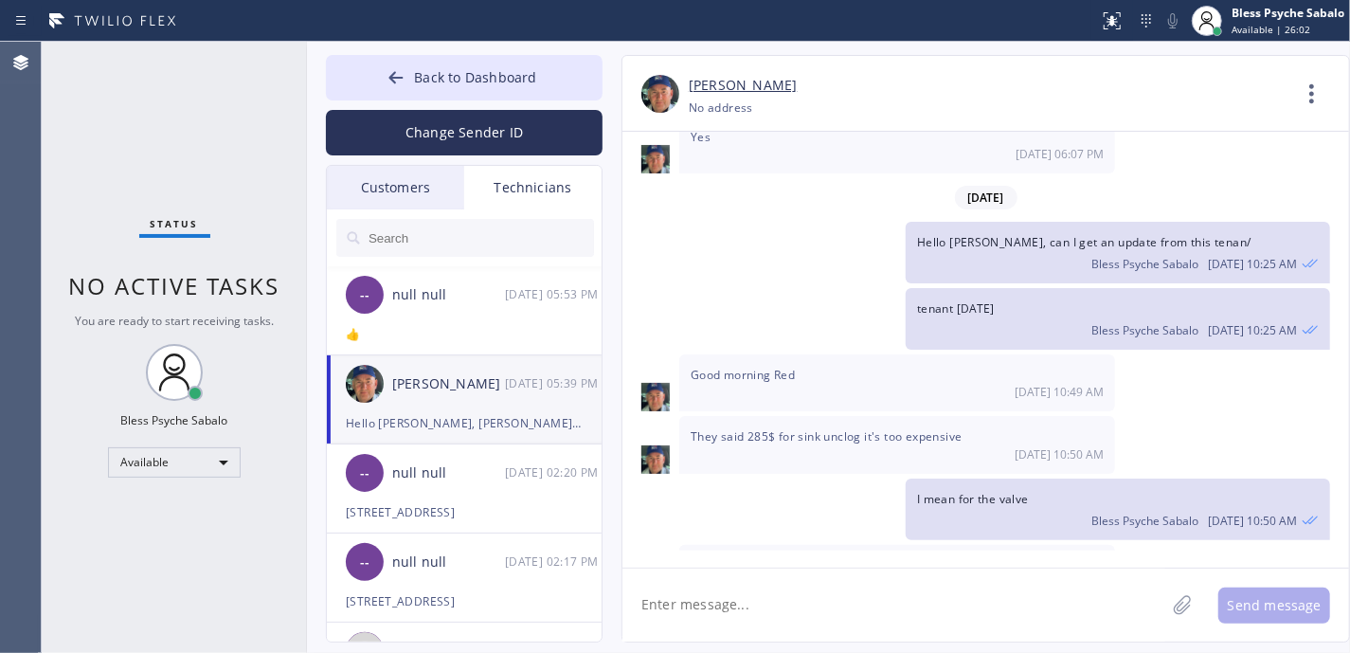
click at [731, 383] on span "Good morning Red" at bounding box center [743, 375] width 104 height 16
click at [823, 212] on div "[DATE]" at bounding box center [985, 197] width 727 height 39
click at [126, 212] on div "Status No active tasks You are ready to start receiving tasks. Bless Psyche Sab…" at bounding box center [174, 347] width 265 height 611
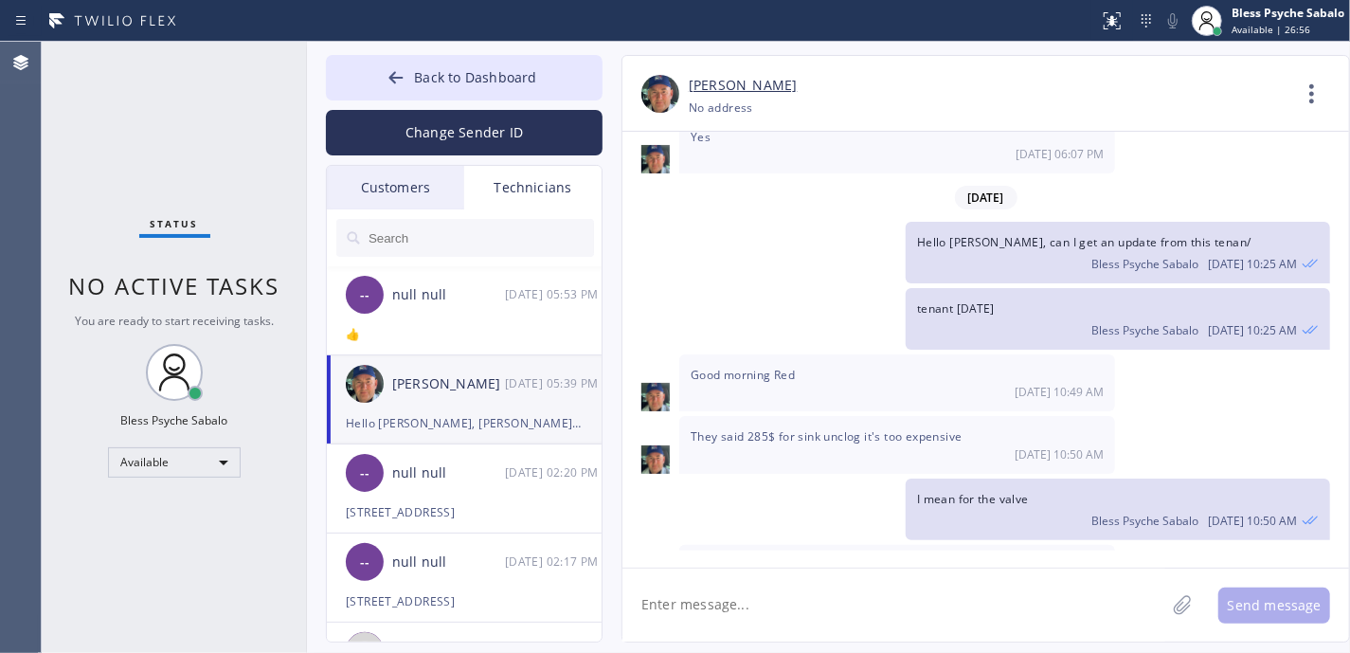
drag, startPoint x: 639, startPoint y: 95, endPoint x: 822, endPoint y: 87, distance: 184.0
click at [822, 87] on div "[PERSON_NAME] [PHONE_NUMBER] Choose phone number [PHONE_NUMBER] No address Cont…" at bounding box center [985, 97] width 727 height 45
click at [712, 277] on div "Hello [PERSON_NAME], can I get an update from this tenan/ Bless Psyche Sabalo […" at bounding box center [976, 253] width 708 height 62
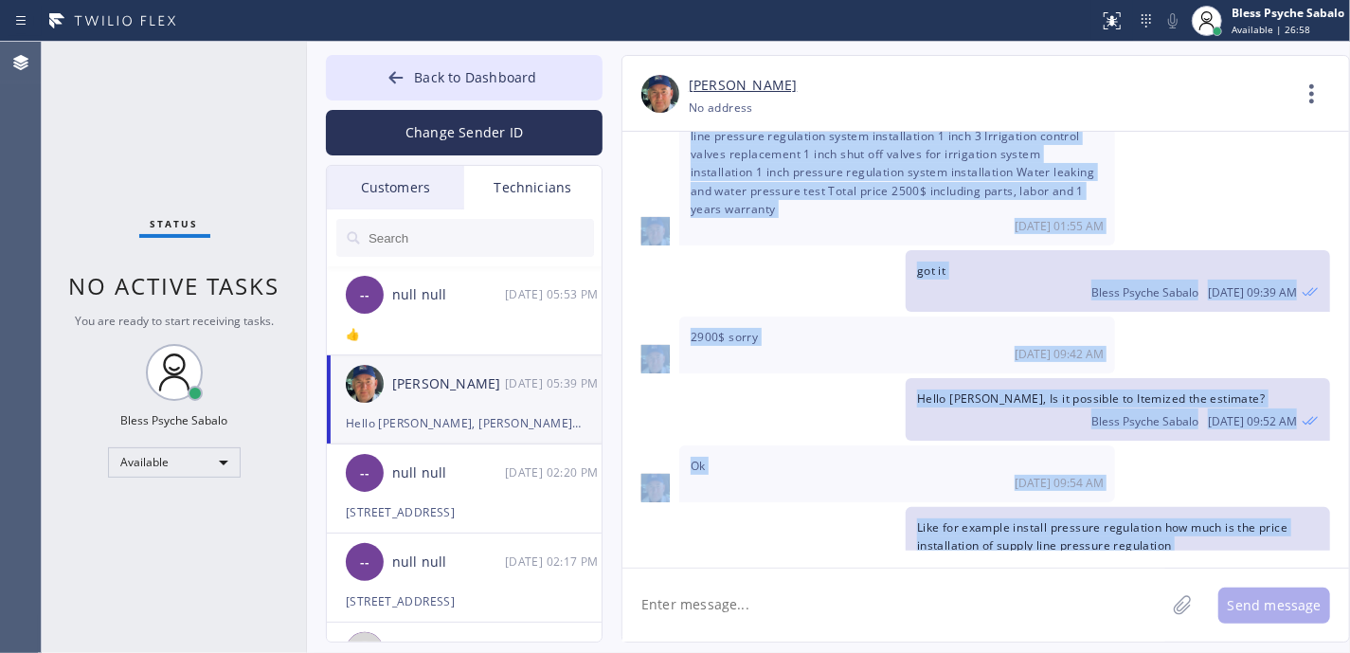
scroll to position [30203, 0]
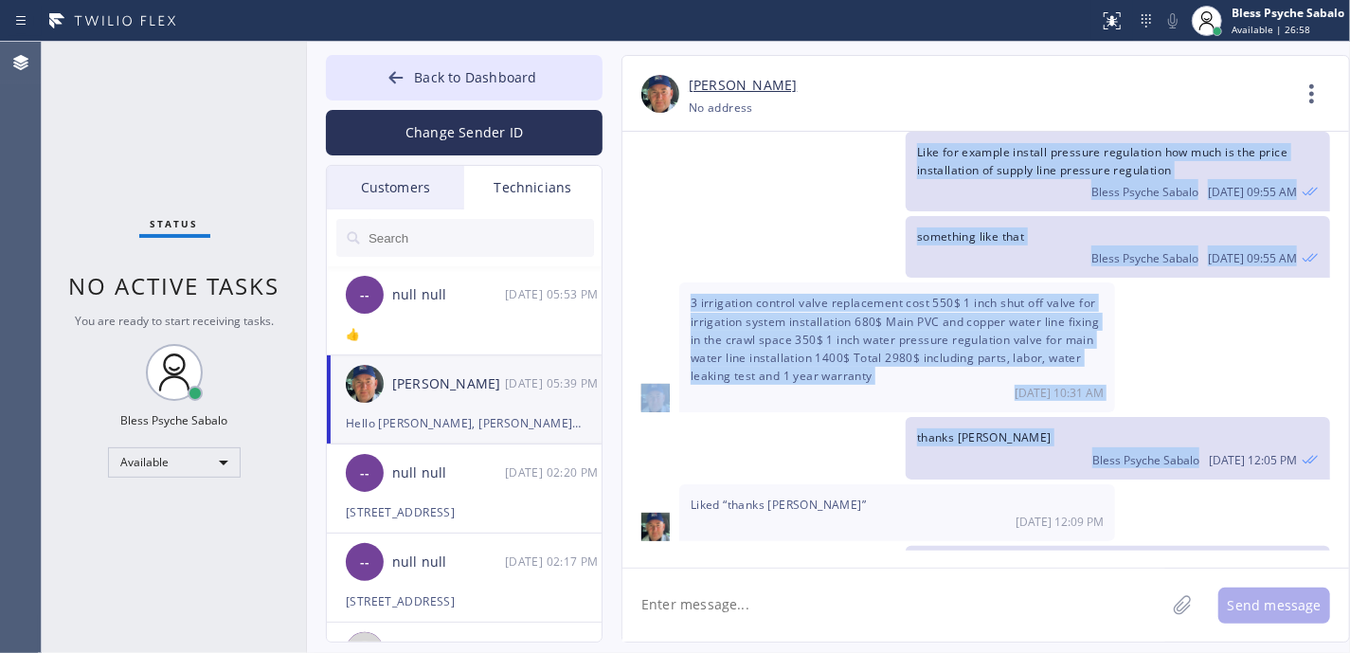
drag, startPoint x: 701, startPoint y: 161, endPoint x: 1211, endPoint y: 493, distance: 608.1
click at [1211, 493] on div "[DATE] Hi Nik, Just a quick reminder that our training sessions are held every …" at bounding box center [985, 341] width 727 height 419
click at [1311, 360] on div "3 irrigation control valve replacement cost 550$ 1 inch shut off valve for irri…" at bounding box center [985, 347] width 727 height 130
click at [1294, 466] on div "thanks [PERSON_NAME] Psyche Sabalo [DATE] 12:05 PM" at bounding box center [1118, 448] width 424 height 62
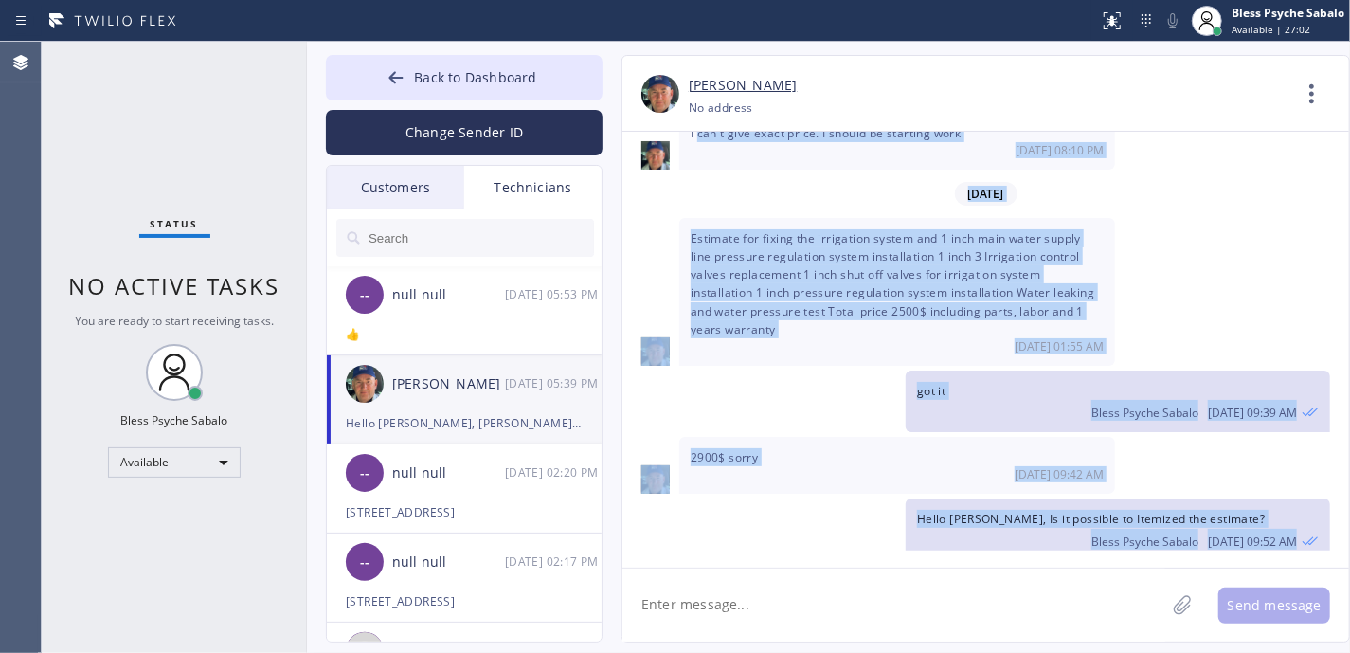
scroll to position [29693, 0]
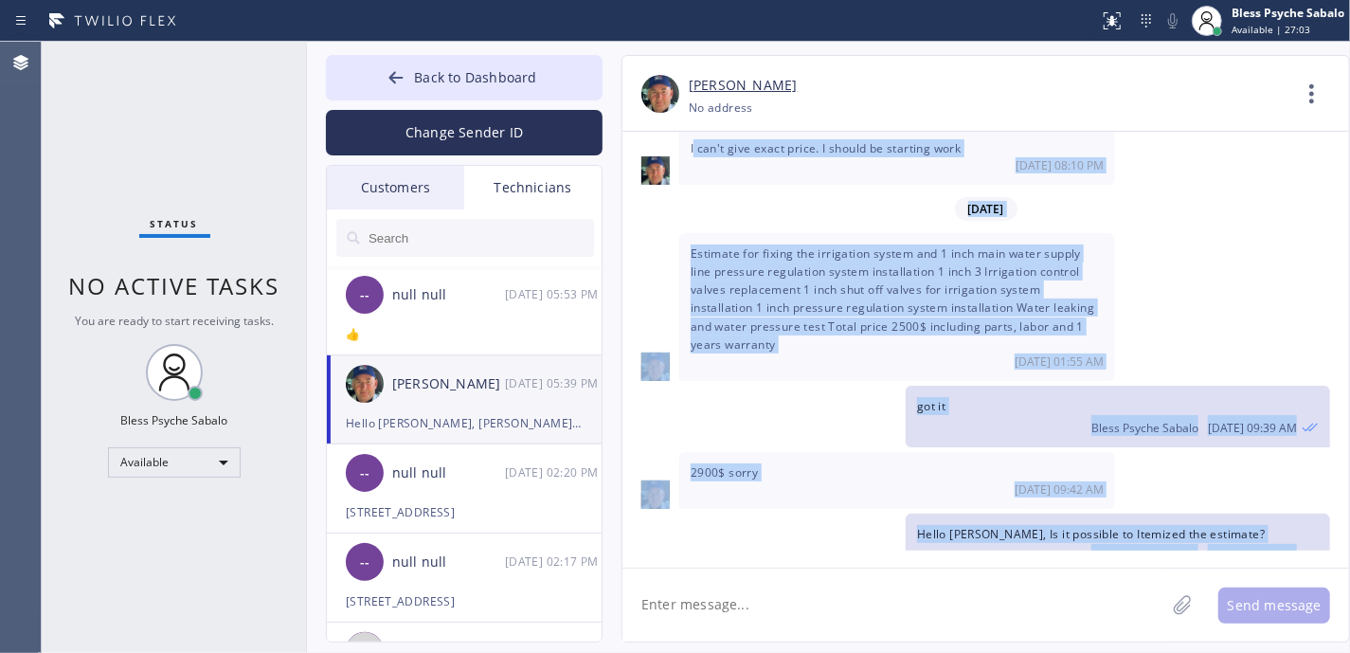
drag, startPoint x: 1292, startPoint y: 490, endPoint x: 694, endPoint y: 174, distance: 676.8
click at [694, 174] on div "[DATE] Hi Nik, Just a quick reminder that our training sessions are held every …" at bounding box center [985, 341] width 727 height 419
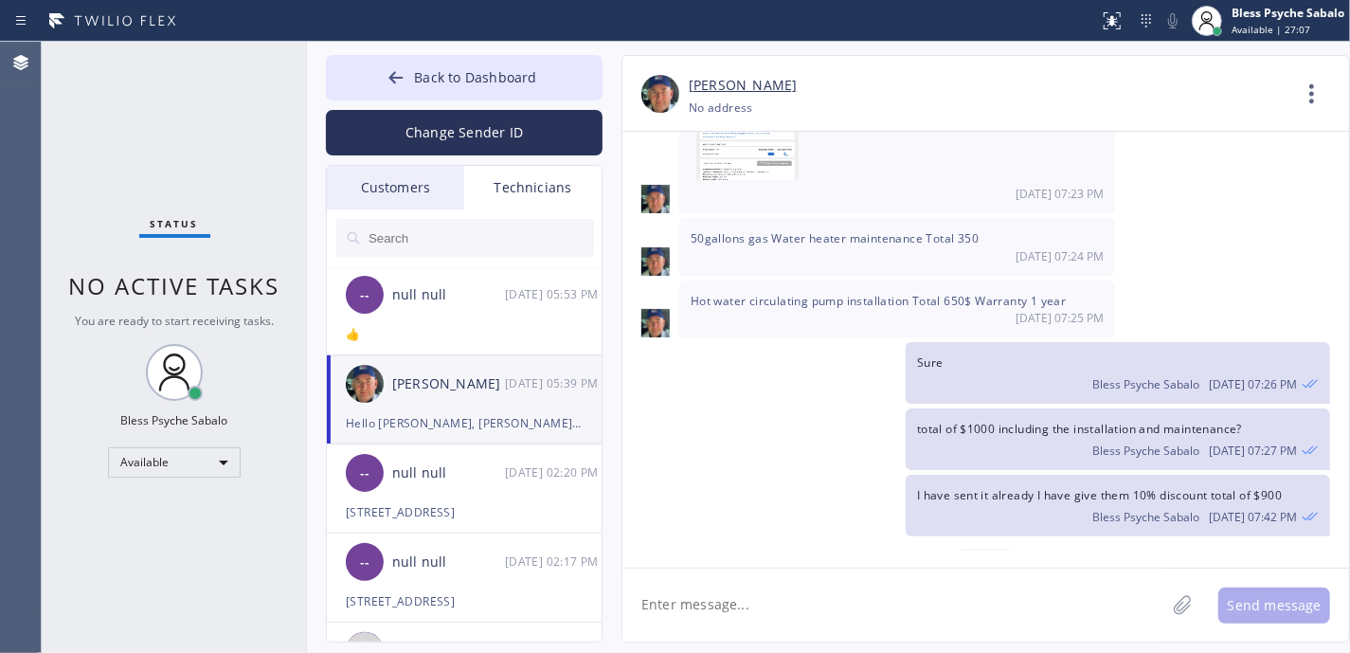
scroll to position [25398, 0]
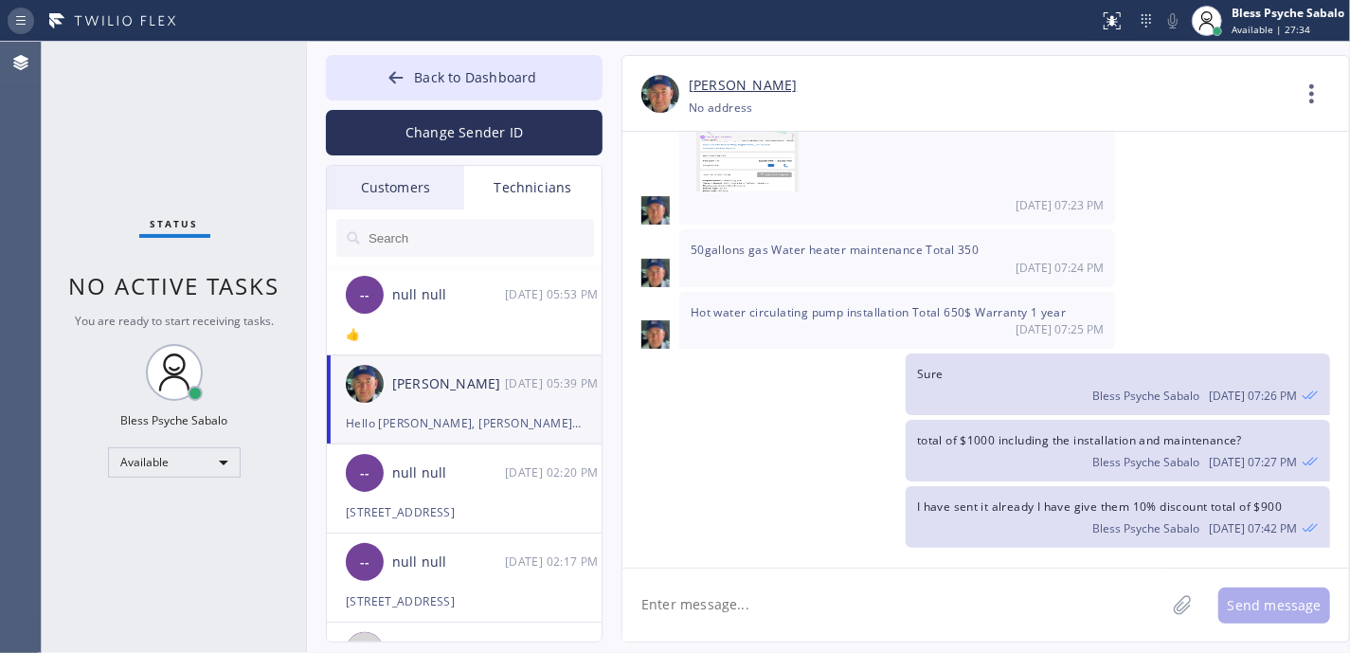
drag, startPoint x: 189, startPoint y: 19, endPoint x: 35, endPoint y: 21, distance: 154.4
click at [35, 21] on div at bounding box center [550, 21] width 1084 height 30
drag, startPoint x: 31, startPoint y: 9, endPoint x: 199, endPoint y: 24, distance: 168.4
click at [199, 24] on div at bounding box center [550, 21] width 1084 height 30
click at [175, 55] on div "Status No active tasks You are ready to start receiving tasks. Bless Psyche Sab…" at bounding box center [174, 347] width 265 height 611
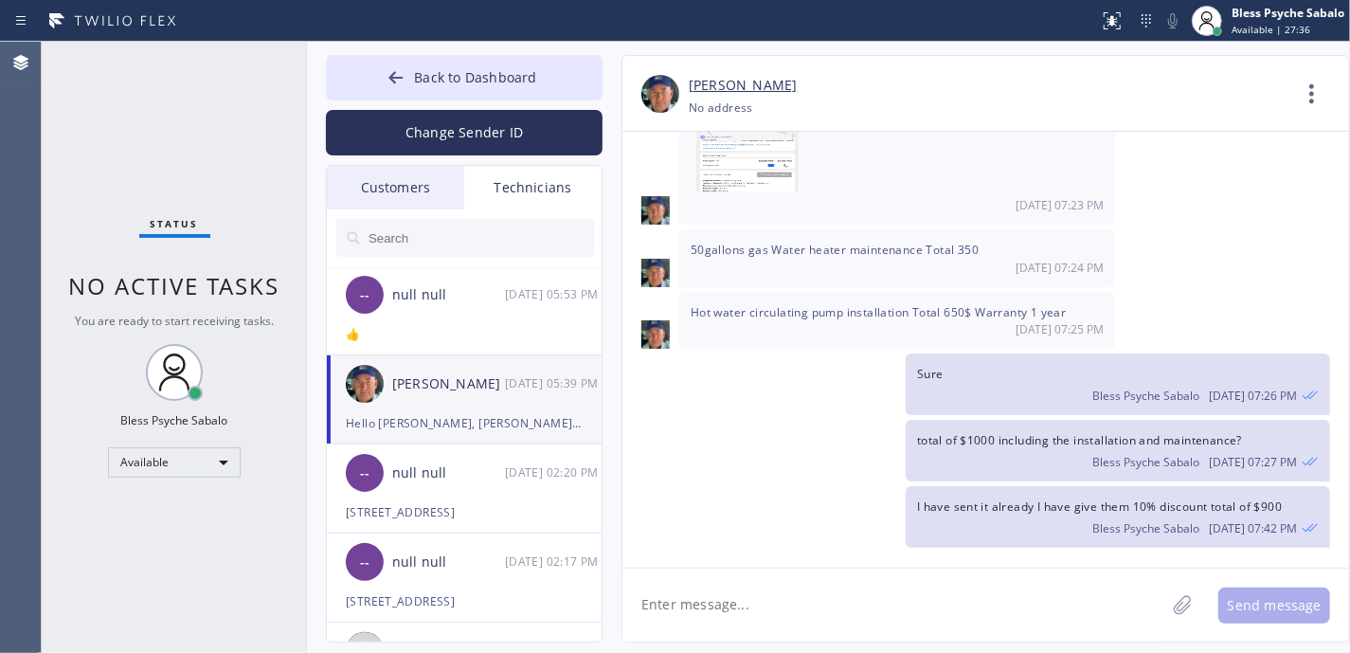
click at [63, 23] on icon at bounding box center [113, 21] width 142 height 30
click at [149, 76] on div "Status No active tasks You are ready to start receiving tasks. Bless Psyche Sab…" at bounding box center [174, 347] width 265 height 611
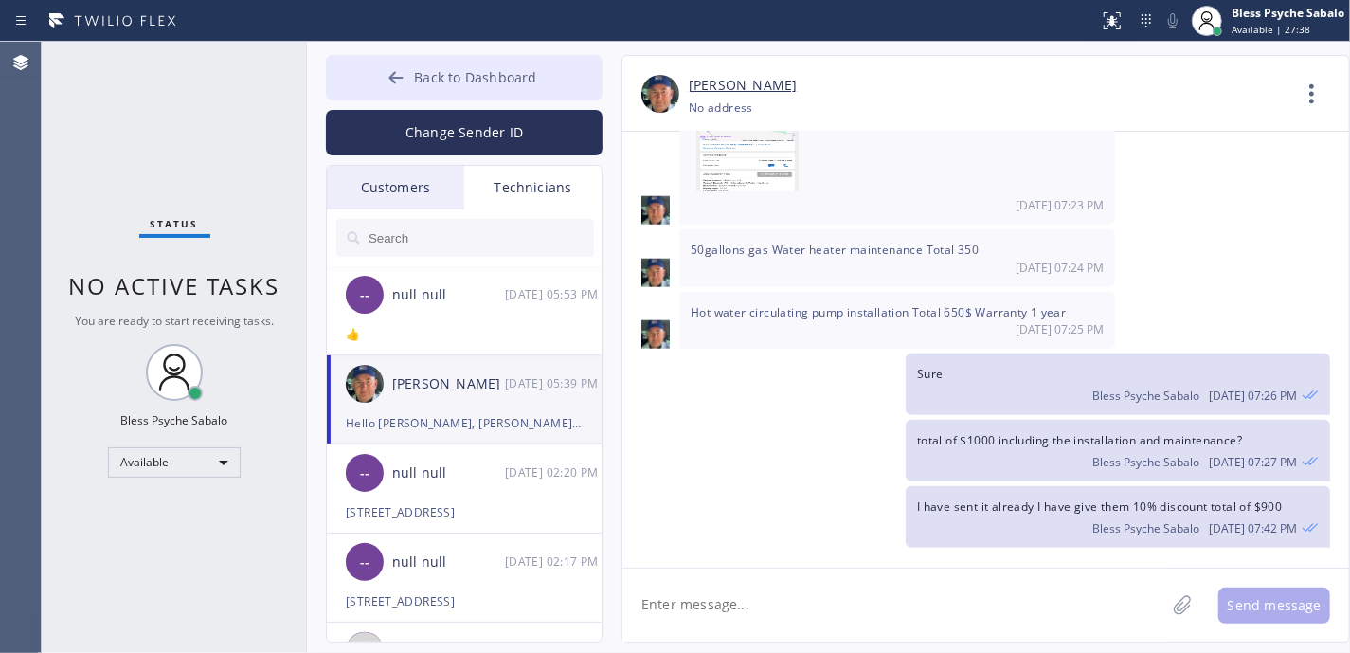
click at [383, 88] on button "Back to Dashboard" at bounding box center [464, 77] width 277 height 45
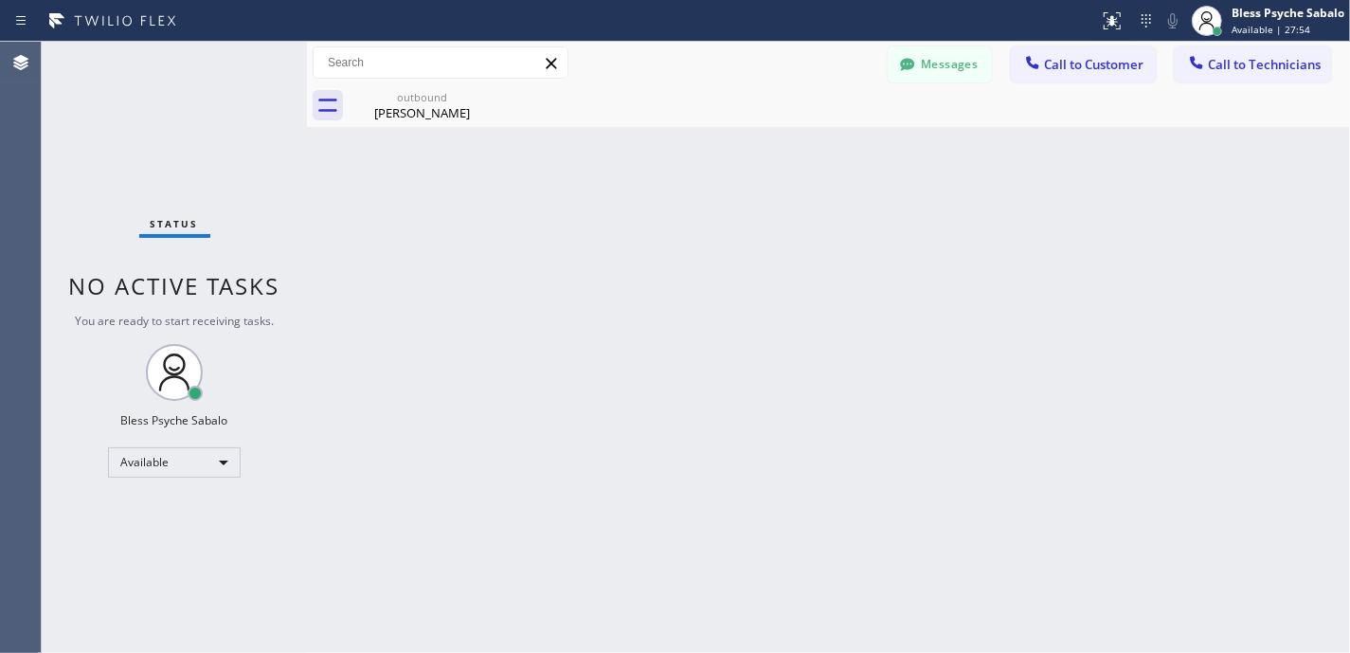
drag, startPoint x: 862, startPoint y: 229, endPoint x: 850, endPoint y: 144, distance: 86.2
click at [857, 220] on div "Back to Dashboard Change Sender ID Customers Technicians MG [PERSON_NAME] [DATE…" at bounding box center [828, 347] width 1043 height 611
click at [585, 50] on div "Status report No issues detected If you experience an issue, please download th…" at bounding box center [675, 326] width 1350 height 653
click at [595, 206] on div "Back to Dashboard Change Sender ID Customers Technicians MG [PERSON_NAME] [DATE…" at bounding box center [828, 347] width 1043 height 611
drag, startPoint x: 778, startPoint y: 169, endPoint x: 948, endPoint y: 38, distance: 214.9
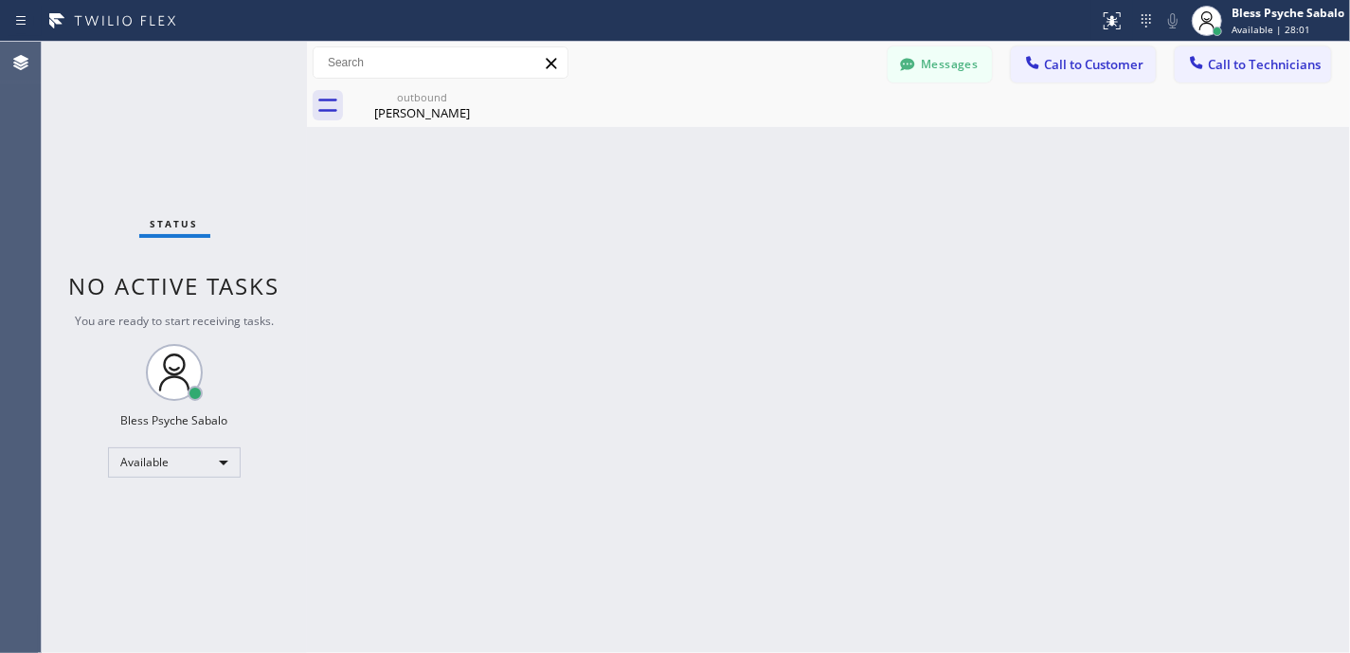
click at [779, 169] on div "Back to Dashboard Change Sender ID Customers Technicians MG [PERSON_NAME] [DATE…" at bounding box center [828, 347] width 1043 height 611
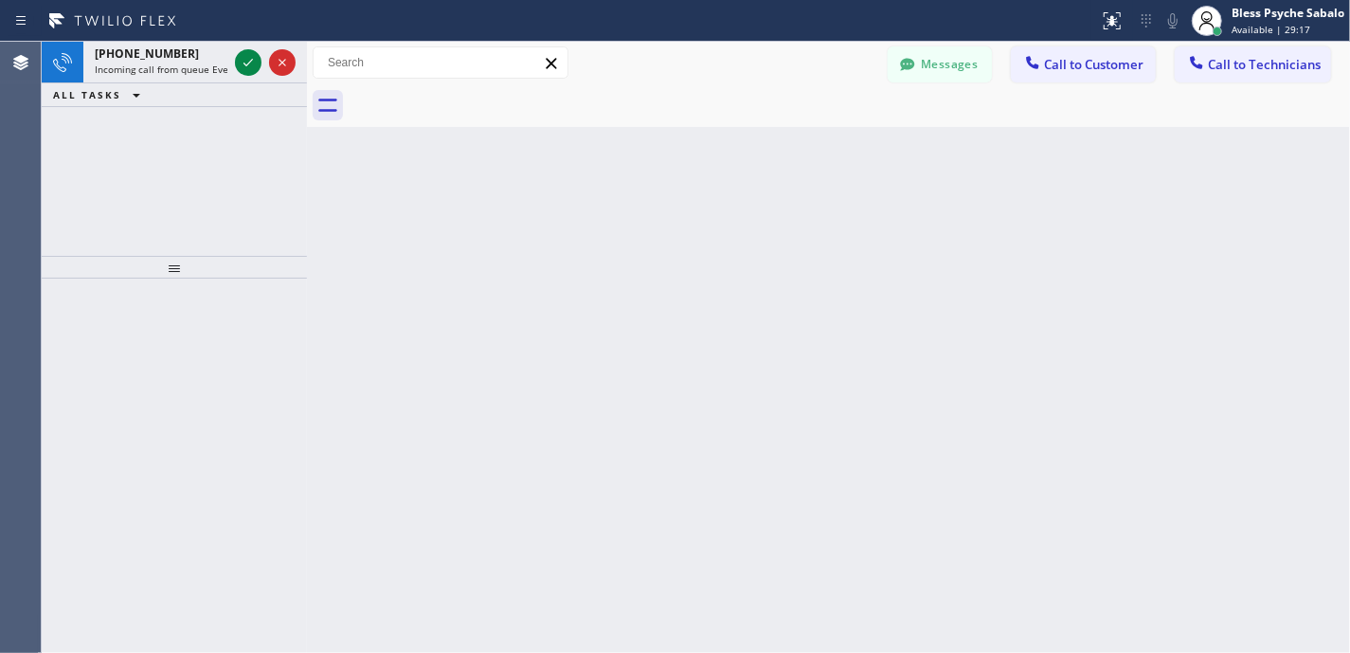
click at [1082, 455] on div "Back to Dashboard Change Sender ID Customers Technicians MG [PERSON_NAME] [DATE…" at bounding box center [828, 347] width 1043 height 611
click at [153, 69] on span "Incoming call from queue Everybody" at bounding box center [177, 69] width 164 height 13
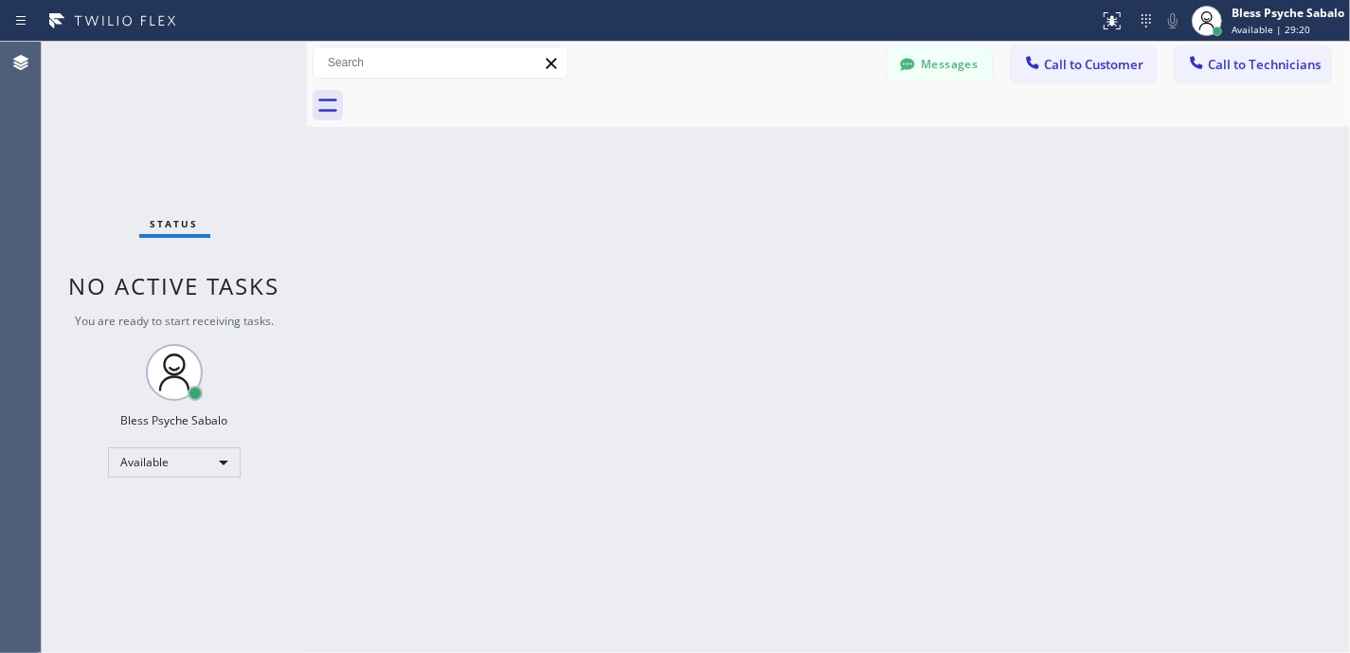
click at [600, 251] on div "Back to Dashboard Change Sender ID Customers Technicians MG [PERSON_NAME] [DATE…" at bounding box center [828, 347] width 1043 height 611
click at [819, 405] on div "Back to Dashboard Change Sender ID Customers Technicians MG [PERSON_NAME] [DATE…" at bounding box center [828, 347] width 1043 height 611
drag, startPoint x: 1187, startPoint y: 384, endPoint x: 1182, endPoint y: 371, distance: 13.2
click at [1190, 383] on div "Back to Dashboard Change Sender ID Customers Technicians MG [PERSON_NAME] [DATE…" at bounding box center [828, 347] width 1043 height 611
click at [721, 312] on div "Back to Dashboard Change Sender ID Customers Technicians MG [PERSON_NAME] [DATE…" at bounding box center [828, 347] width 1043 height 611
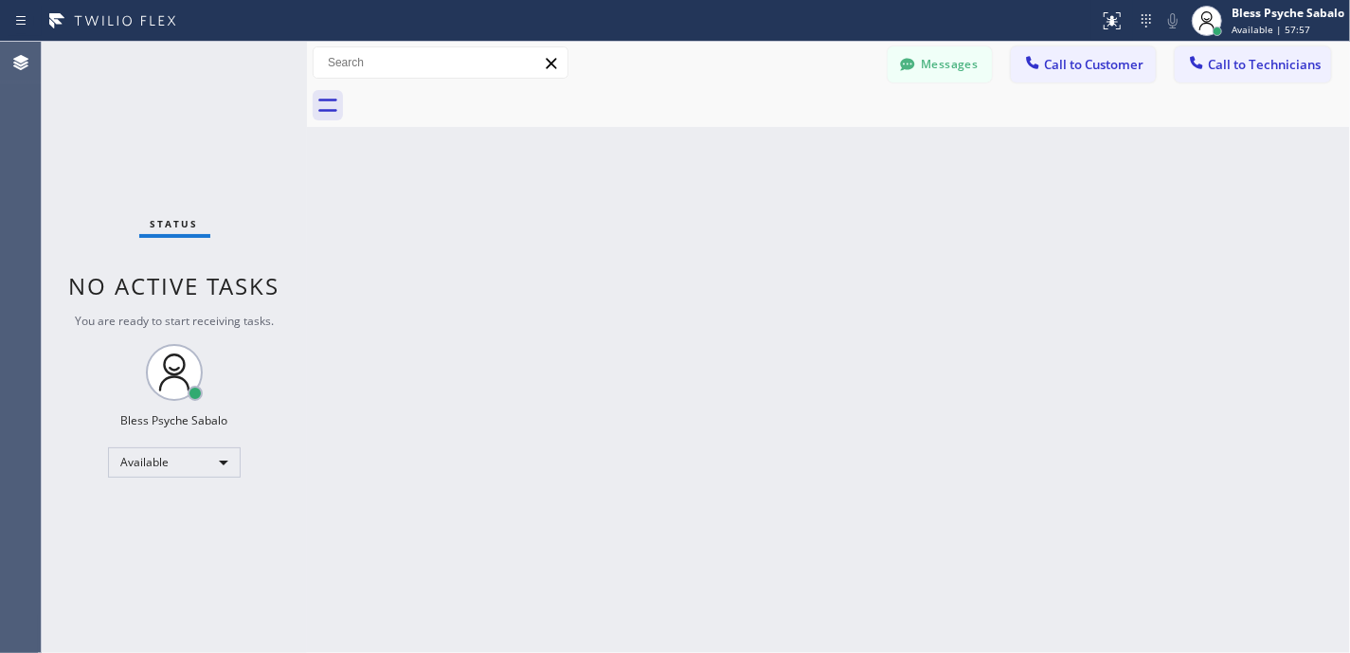
click at [936, 66] on button "Messages" at bounding box center [940, 64] width 104 height 36
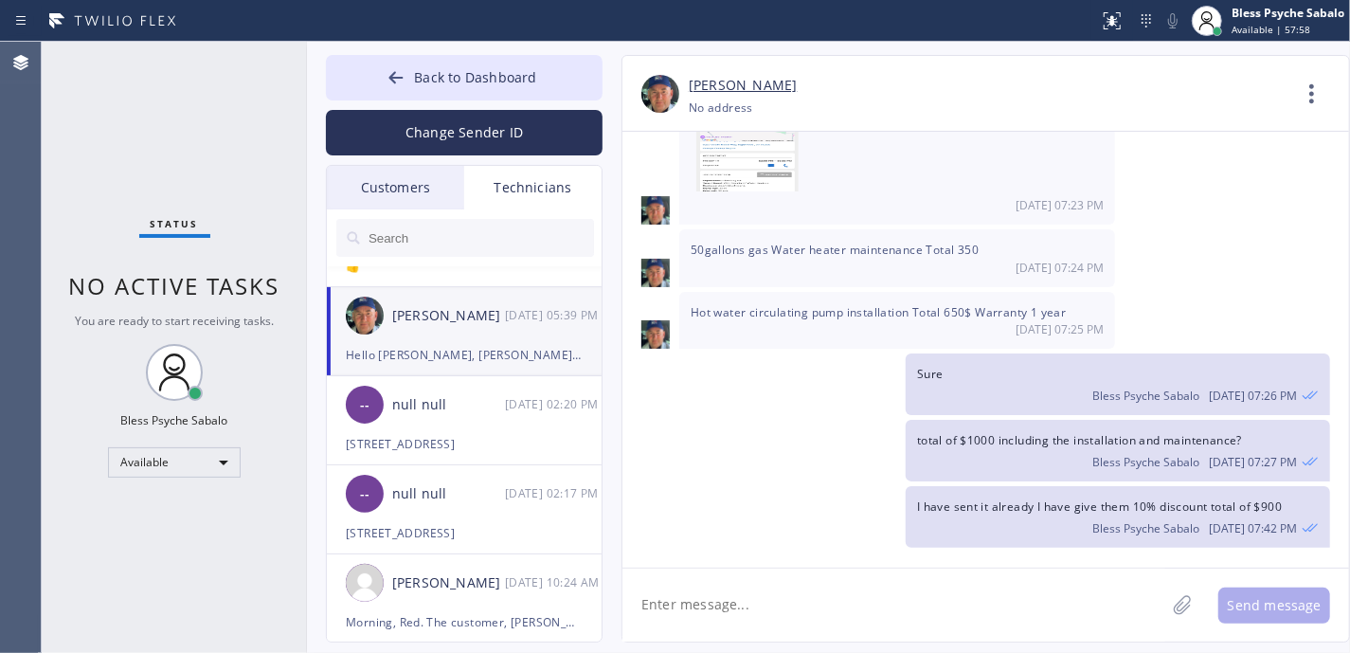
scroll to position [126, 0]
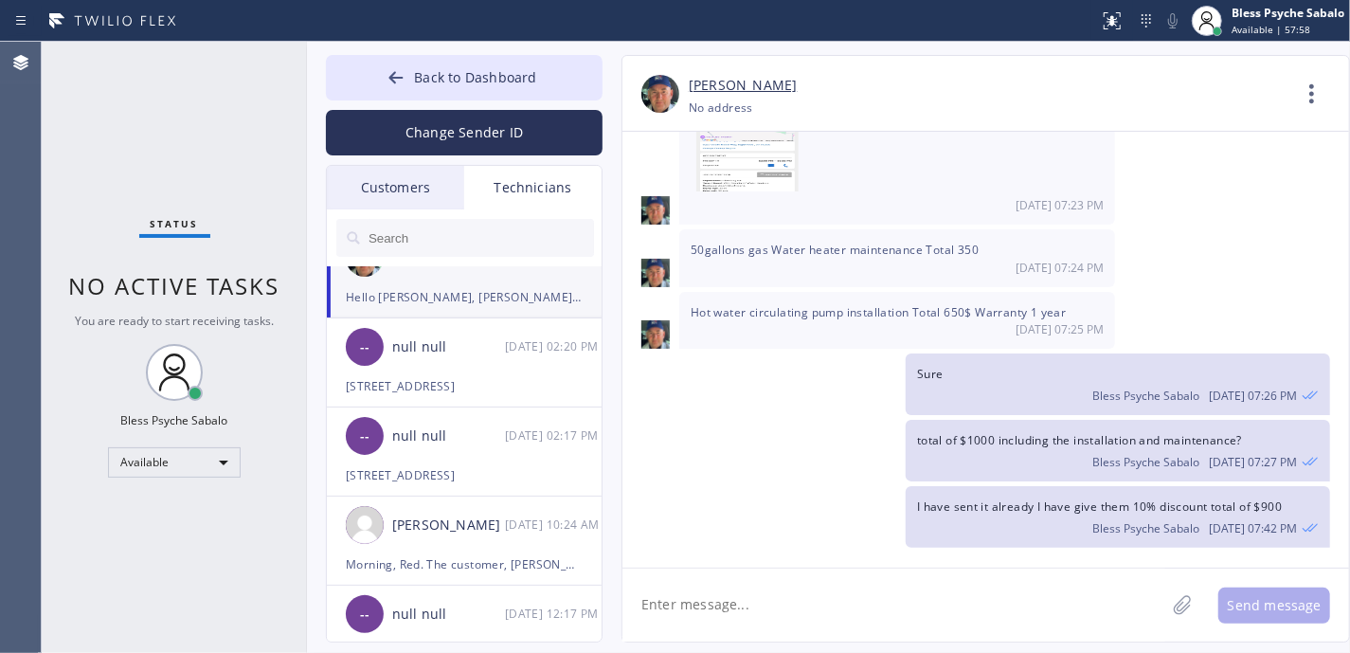
click at [584, 194] on div "Technicians" at bounding box center [532, 188] width 137 height 44
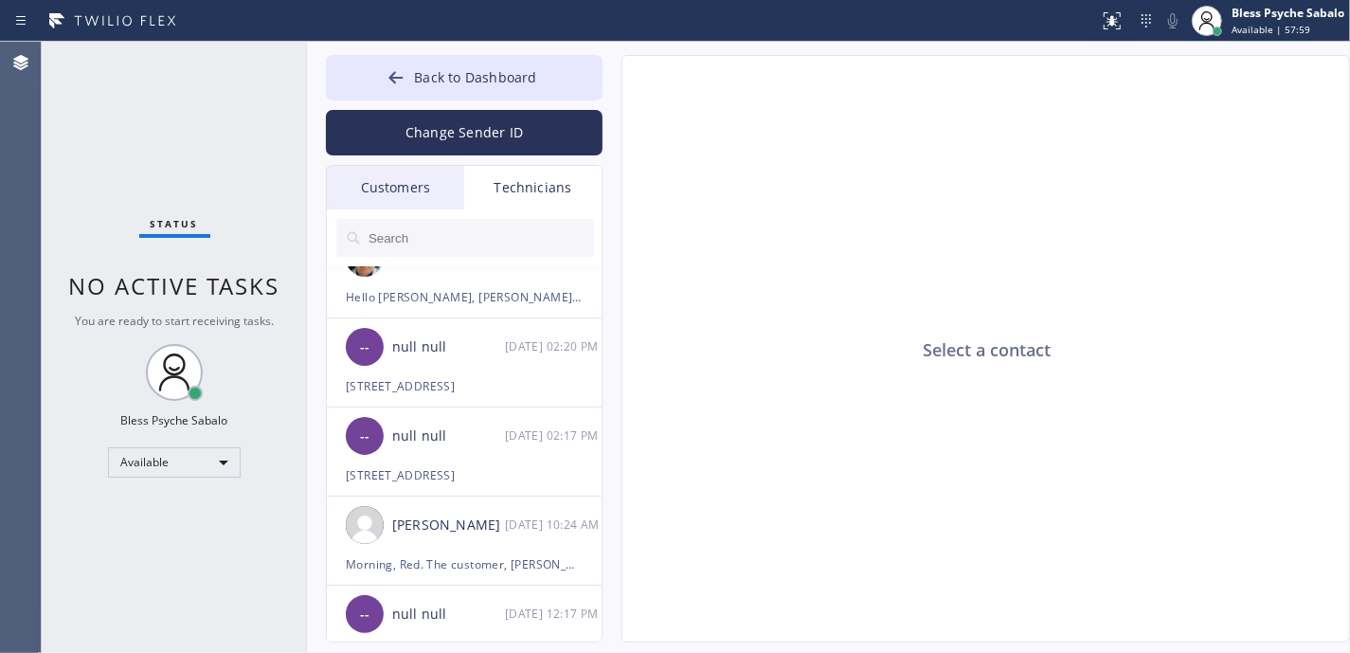
click at [404, 202] on div "Customers" at bounding box center [395, 188] width 137 height 44
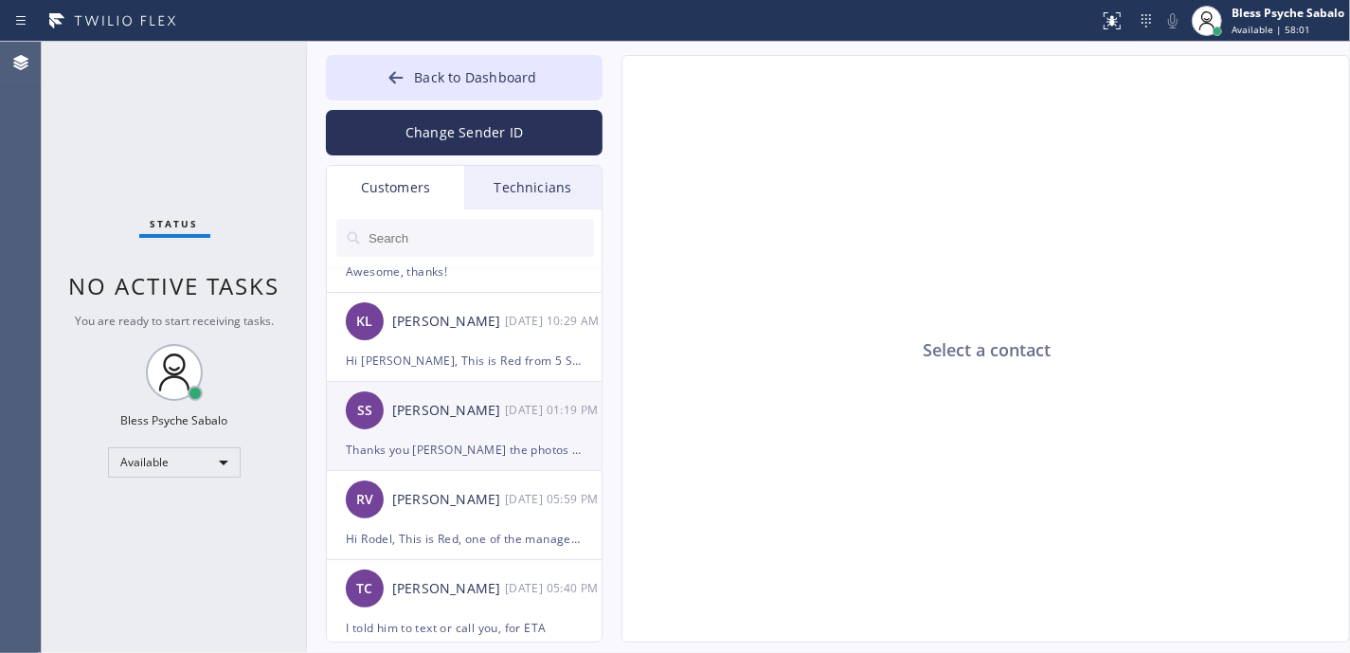
scroll to position [0, 0]
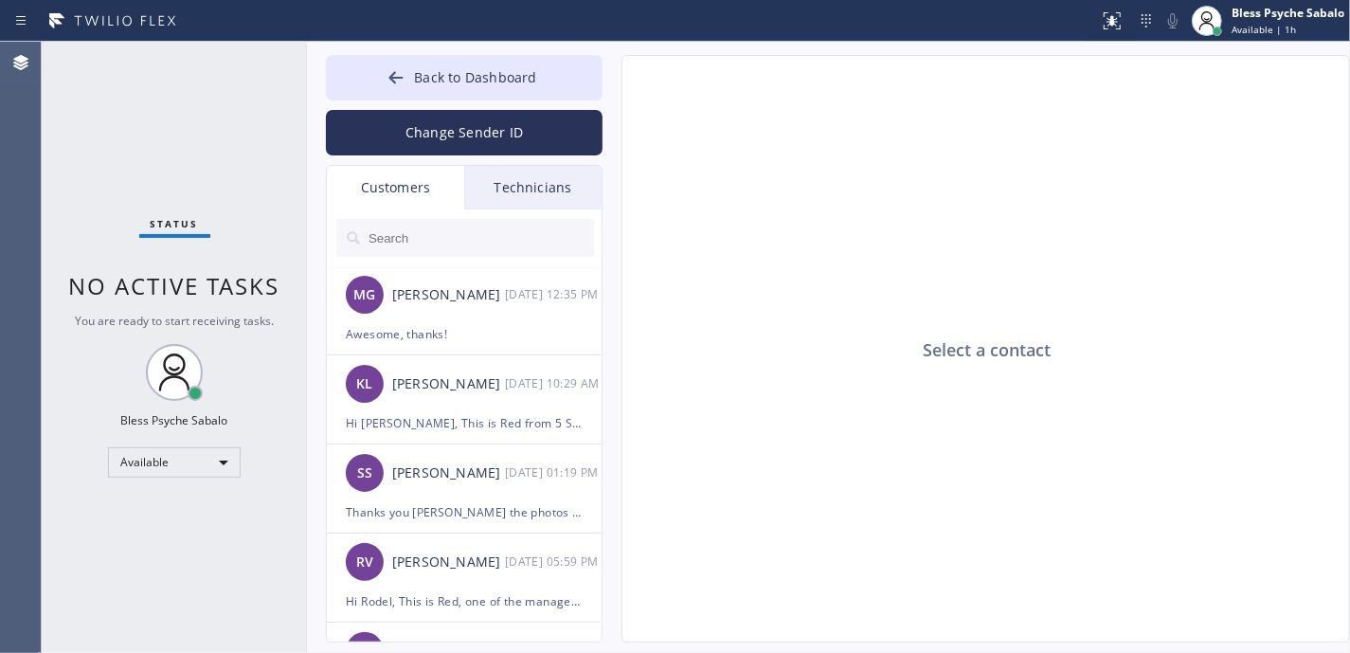
click at [785, 341] on div "Select a contact" at bounding box center [986, 349] width 729 height 587
click at [534, 191] on div "Technicians" at bounding box center [532, 188] width 137 height 44
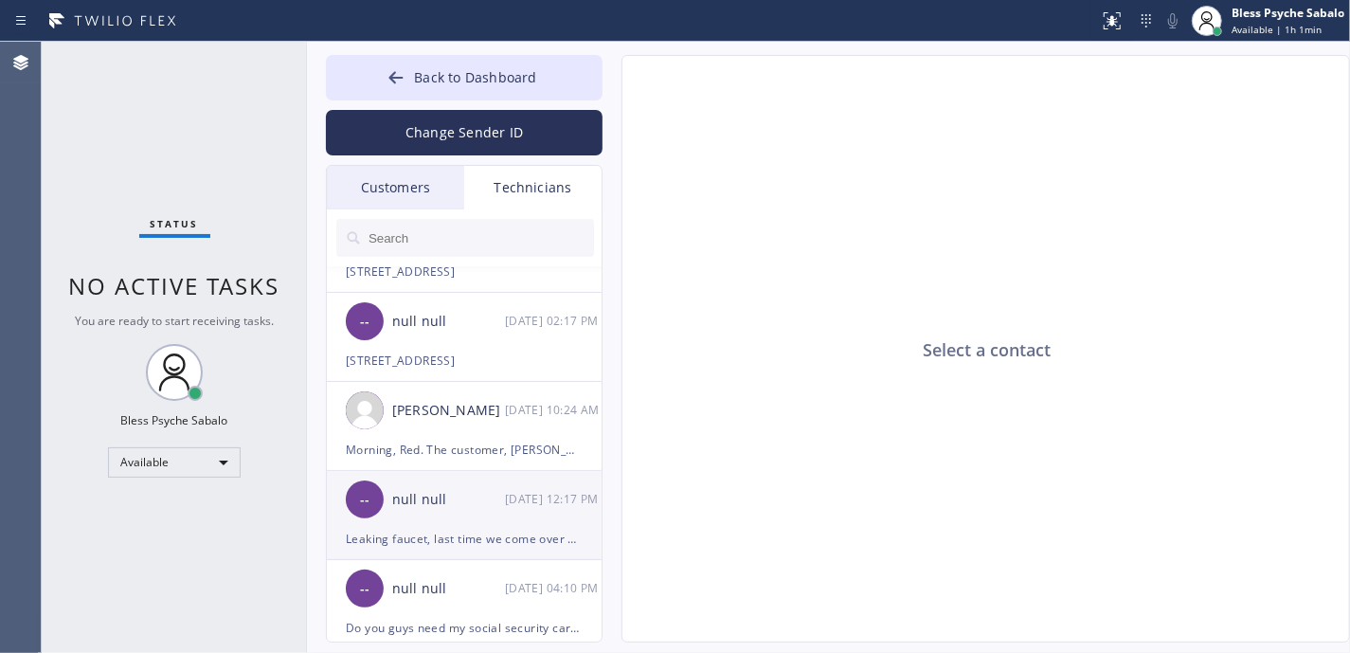
scroll to position [252, 0]
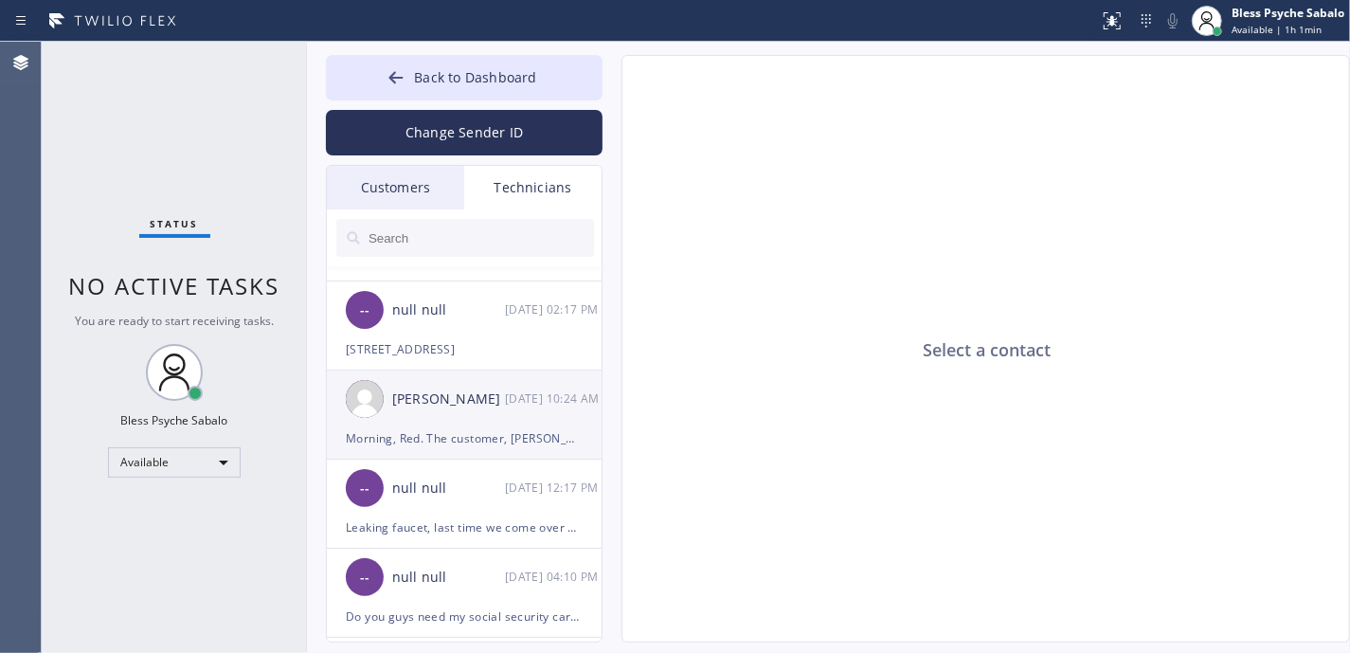
click at [495, 434] on div "Morning, Red. The customer, [PERSON_NAME], said his tenants aren't available [D…" at bounding box center [464, 438] width 237 height 22
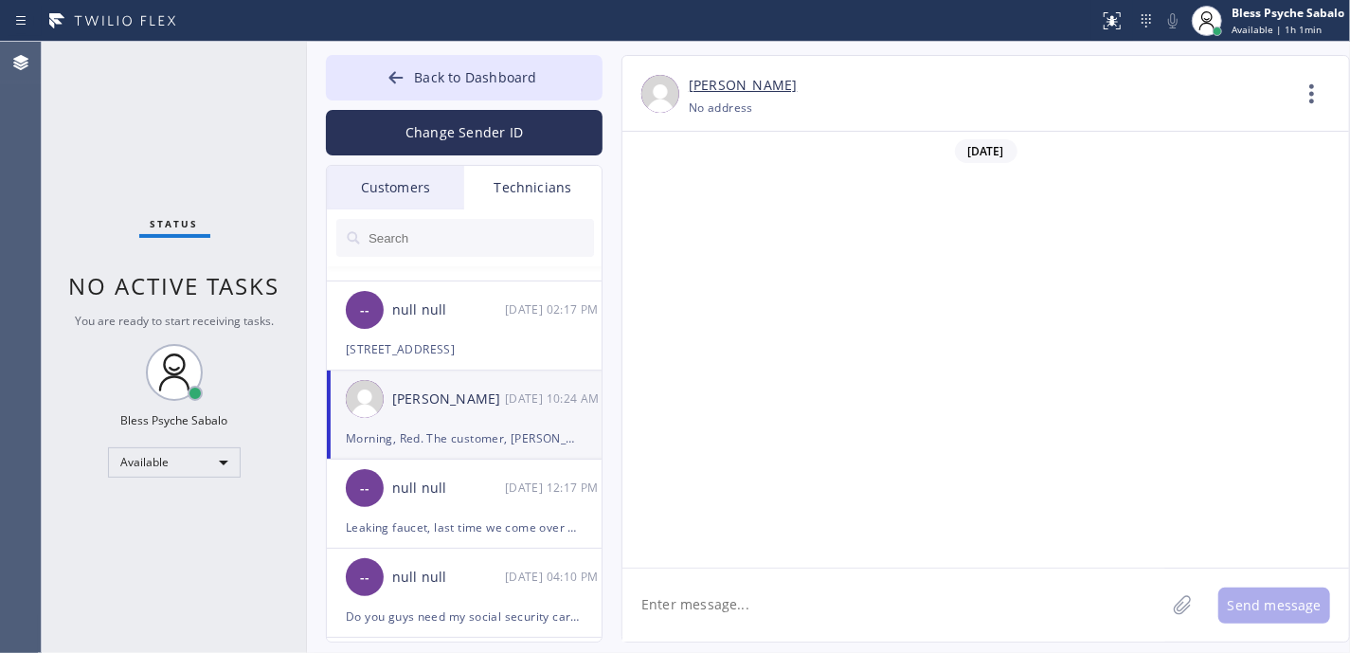
scroll to position [15028, 0]
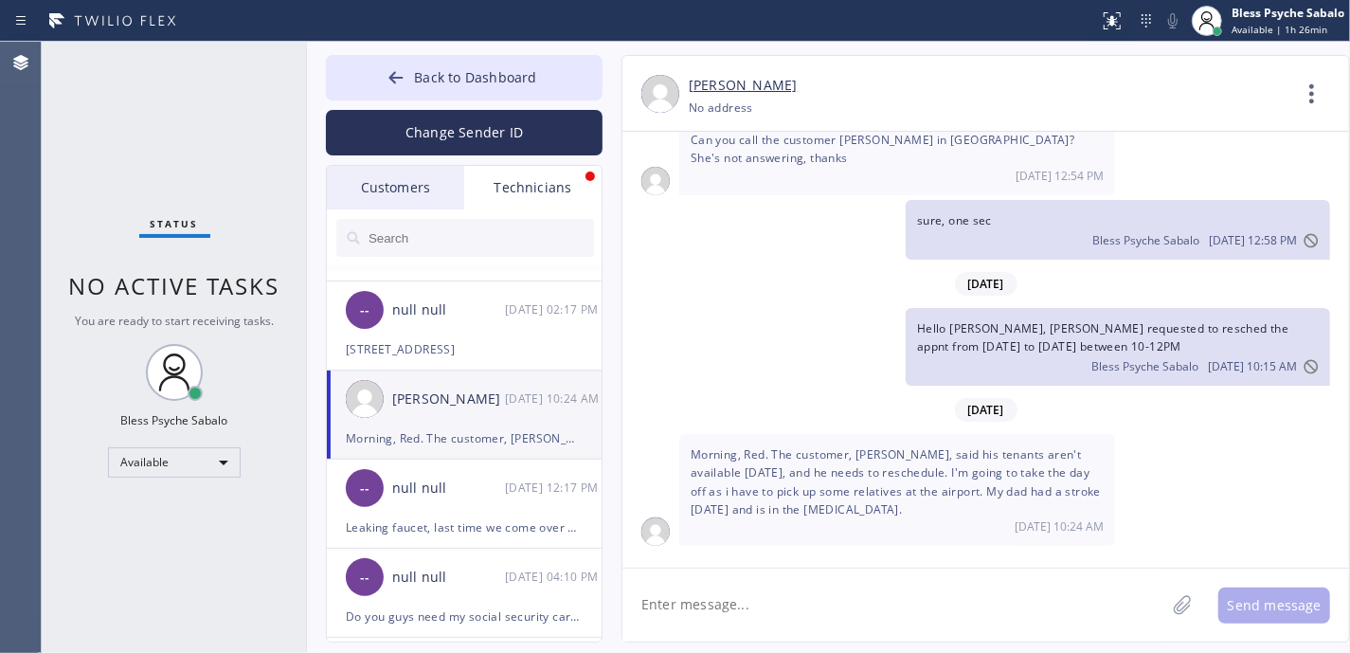
click at [505, 244] on input "text" at bounding box center [480, 238] width 227 height 38
click at [535, 182] on div "Technicians" at bounding box center [532, 188] width 137 height 44
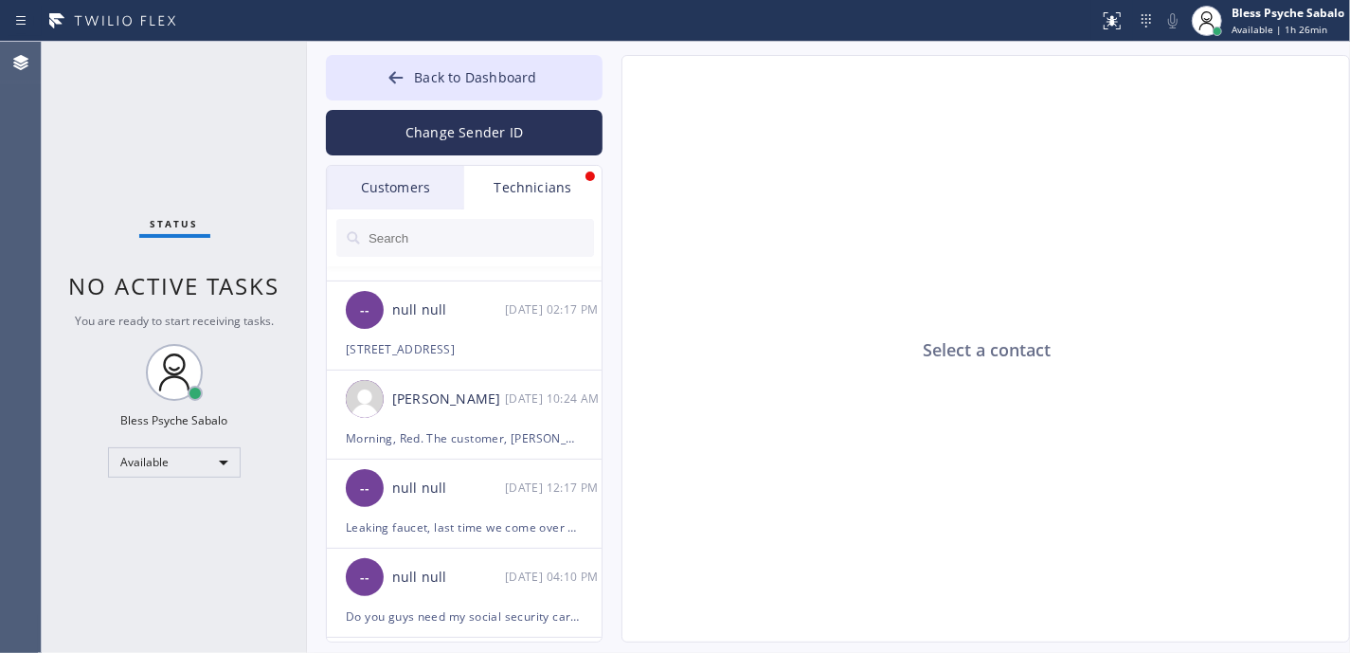
click at [563, 188] on div "Technicians" at bounding box center [532, 188] width 137 height 44
click at [509, 353] on div "[STREET_ADDRESS]" at bounding box center [464, 349] width 237 height 22
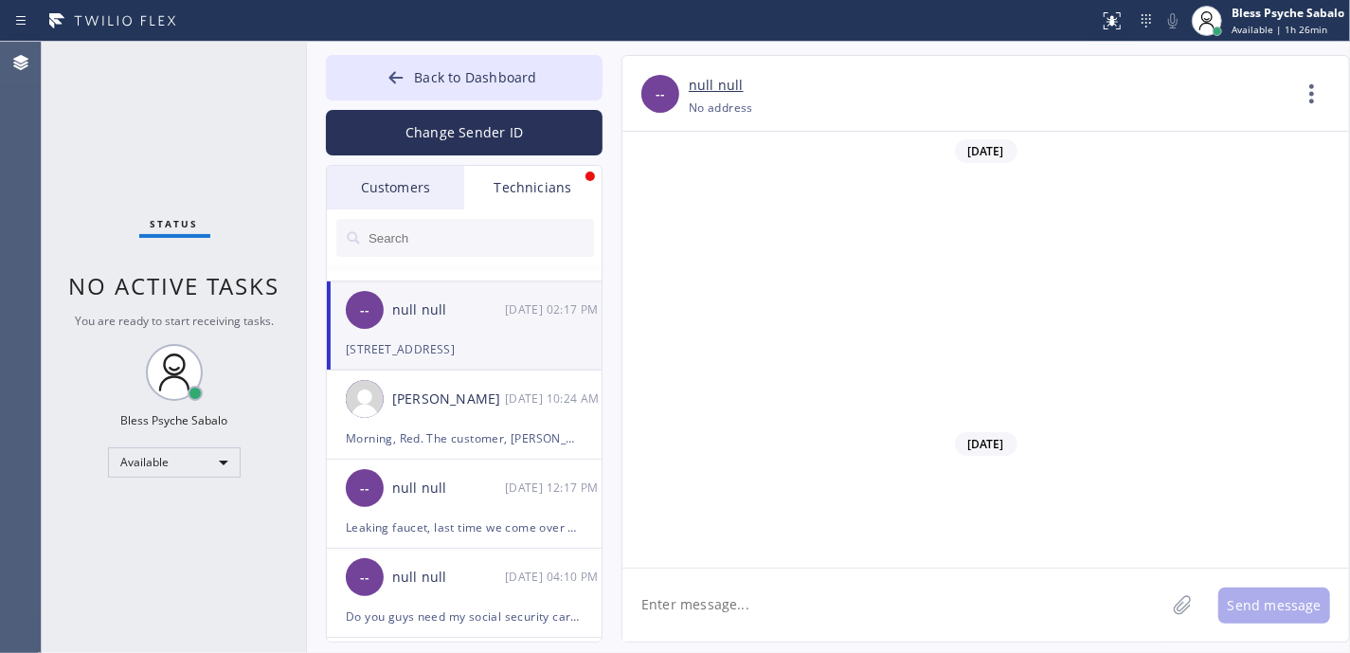
scroll to position [30069, 0]
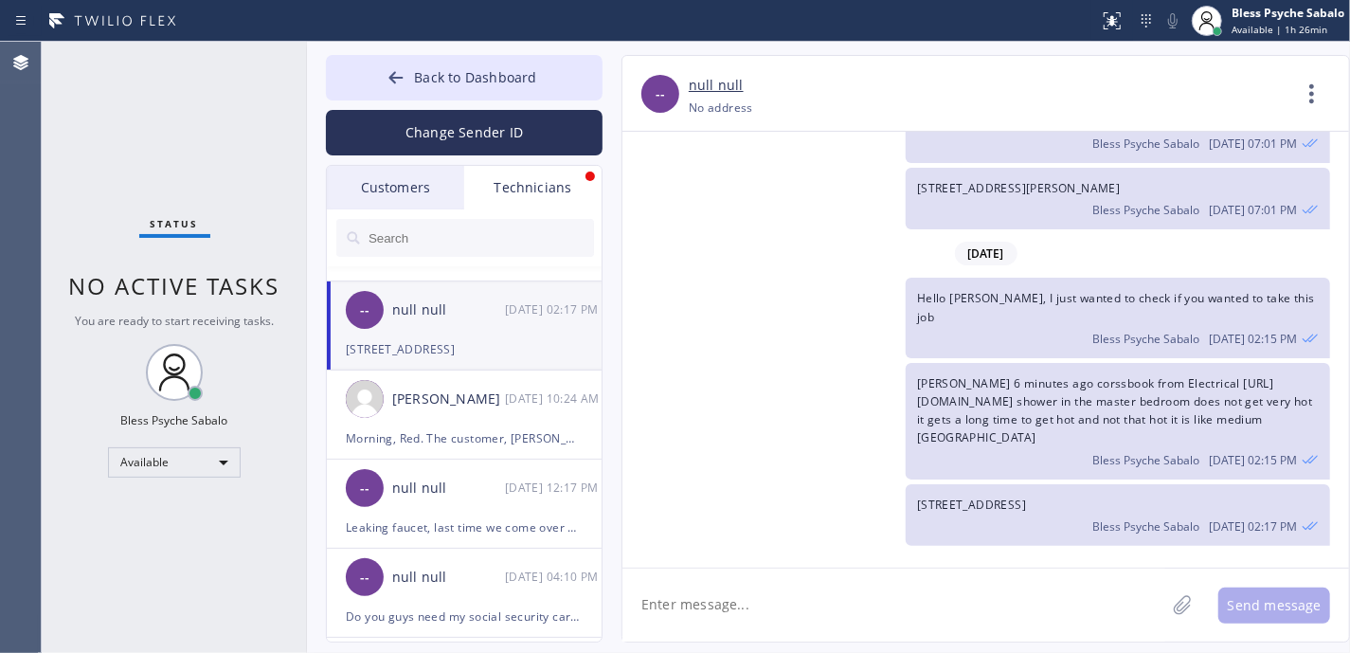
drag, startPoint x: 949, startPoint y: 576, endPoint x: 888, endPoint y: 527, distance: 78.9
click at [946, 576] on textarea at bounding box center [893, 604] width 543 height 73
click at [385, 222] on input "text" at bounding box center [480, 238] width 227 height 38
click at [428, 188] on div "Customers" at bounding box center [395, 188] width 137 height 44
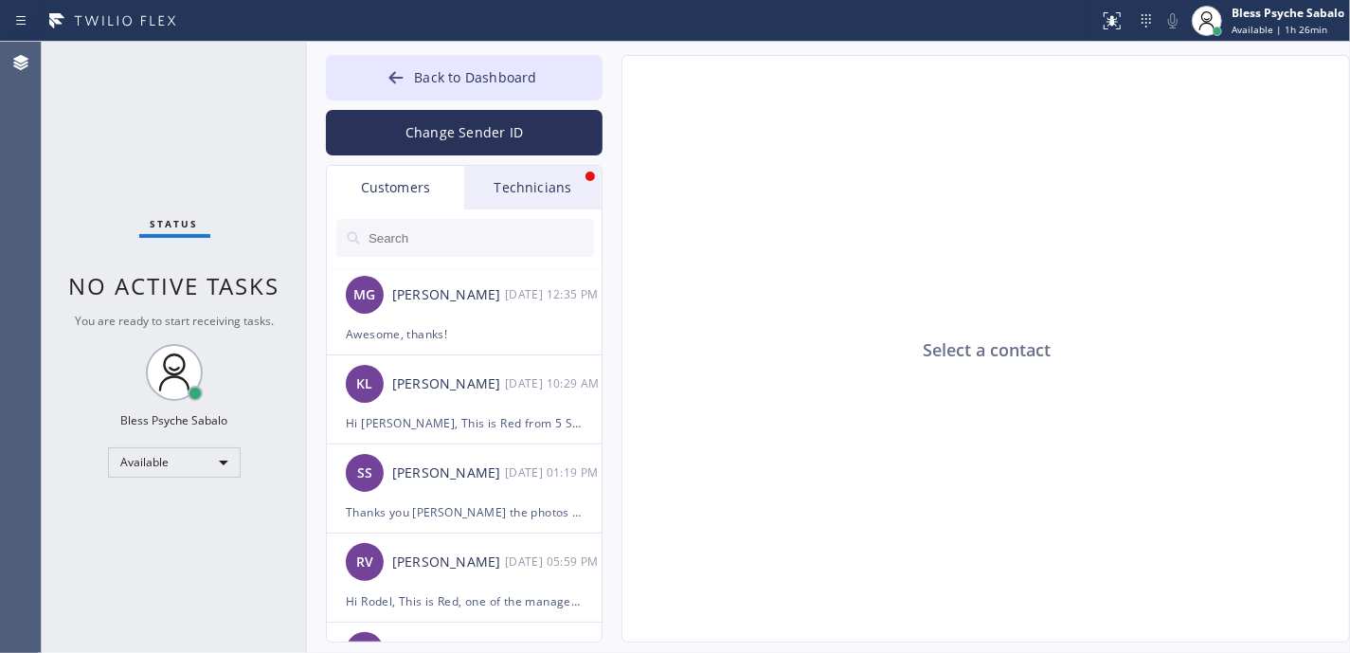
click at [516, 180] on div "Technicians" at bounding box center [532, 188] width 137 height 44
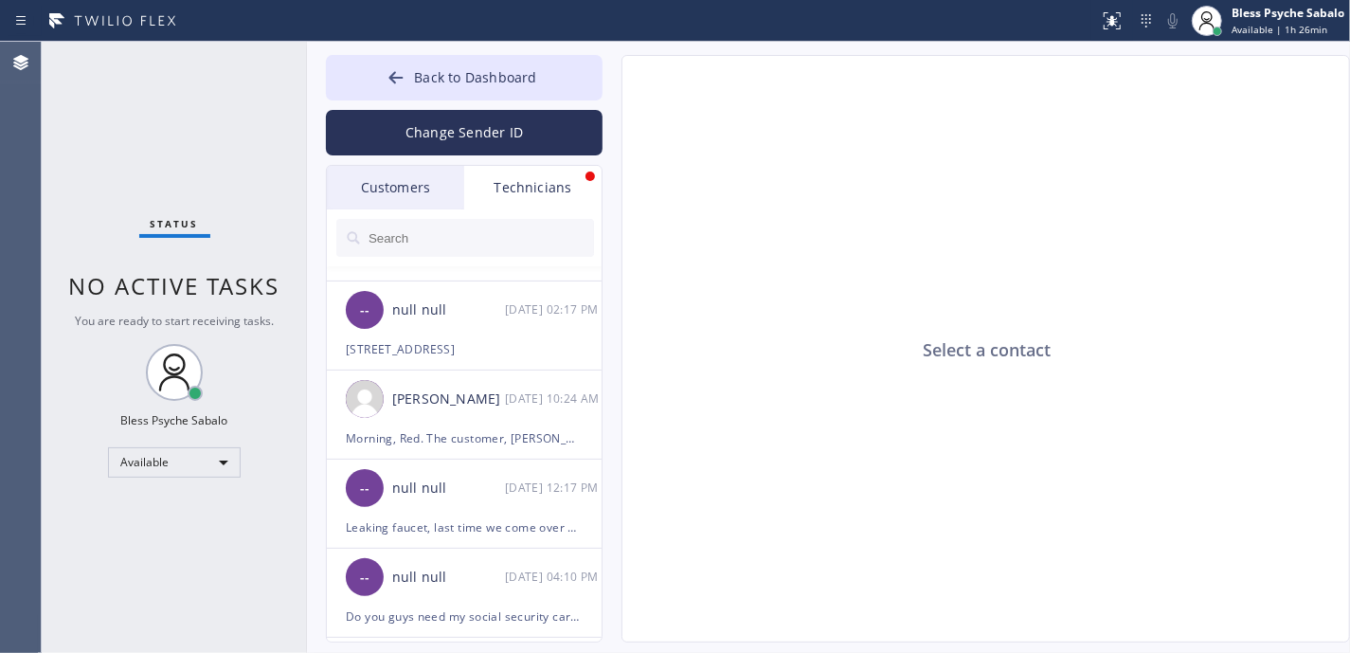
click at [517, 182] on div "Technicians" at bounding box center [532, 188] width 137 height 44
click at [502, 453] on li "[PERSON_NAME] [DATE] 10:24 AM Morning, Red. The customer, [PERSON_NAME], said h…" at bounding box center [465, 414] width 277 height 89
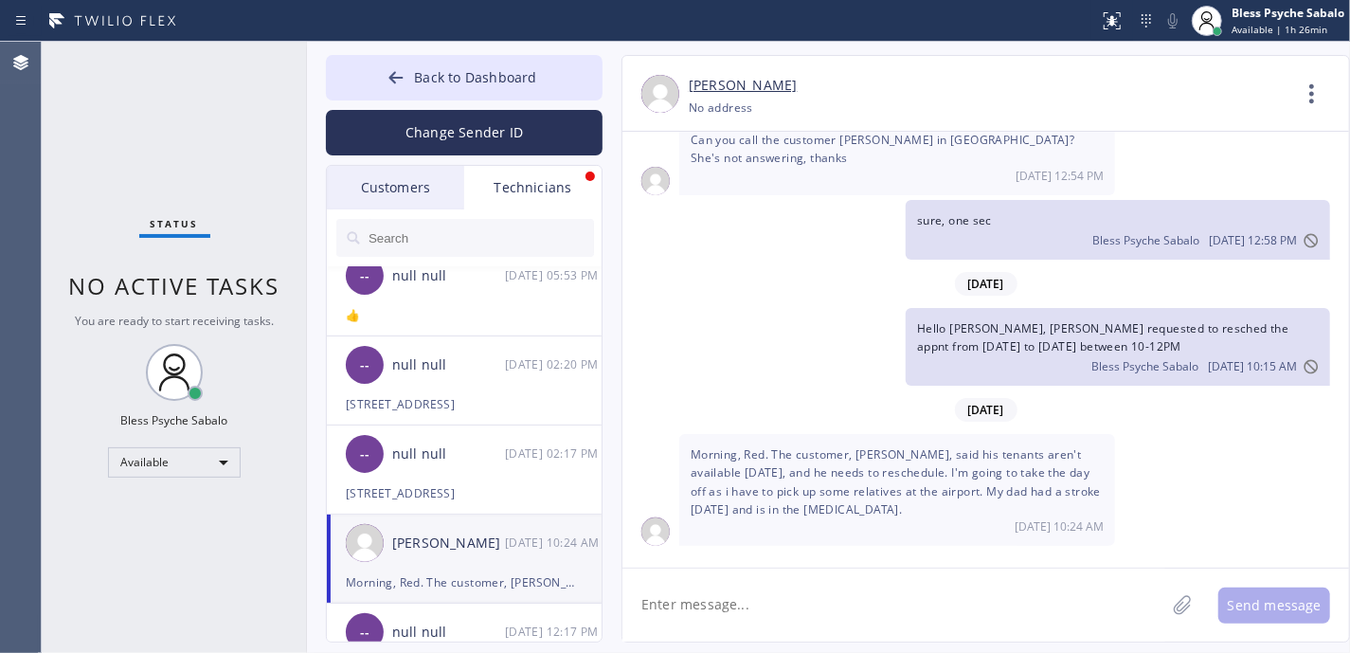
scroll to position [0, 0]
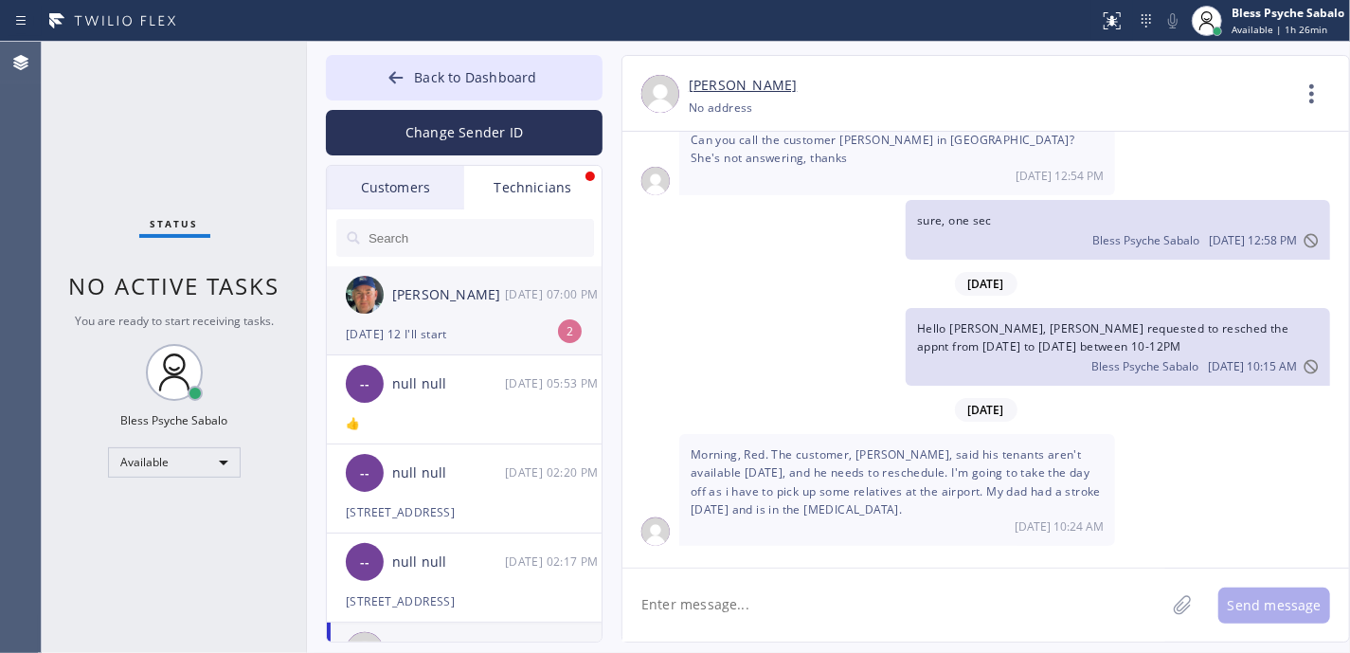
click at [524, 303] on div "[DATE] 07:00 PM" at bounding box center [554, 294] width 99 height 22
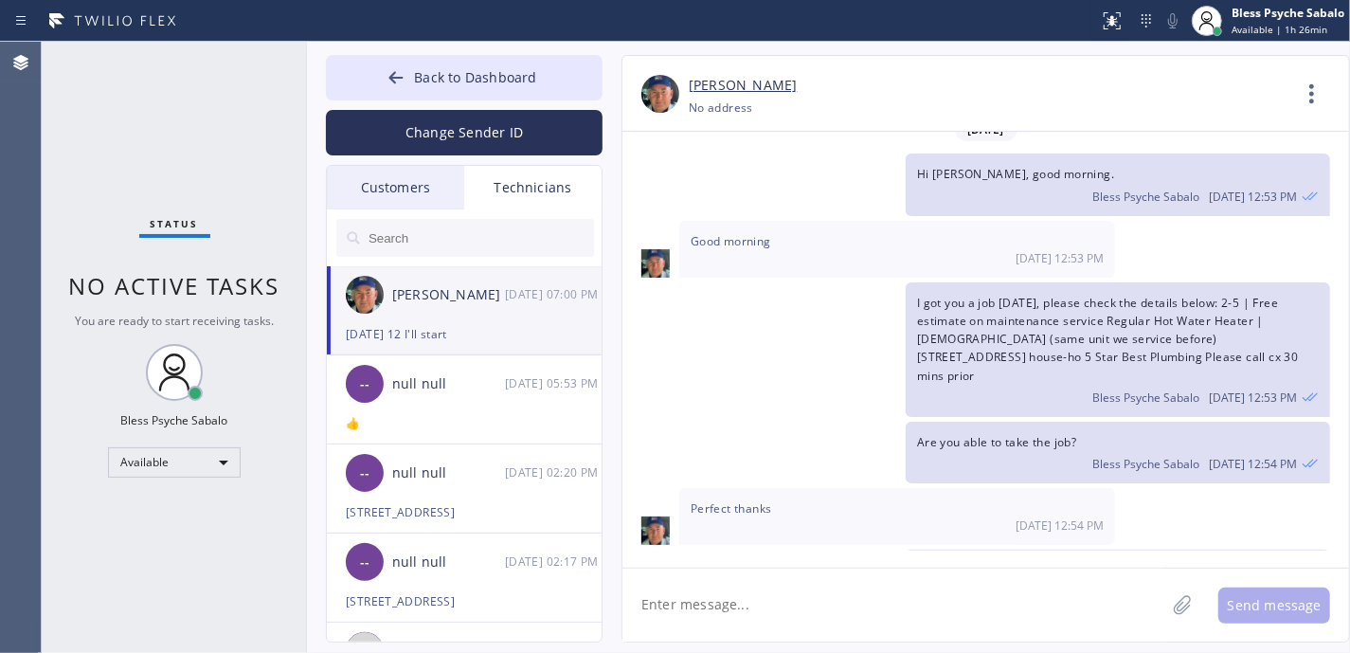
scroll to position [31194, 0]
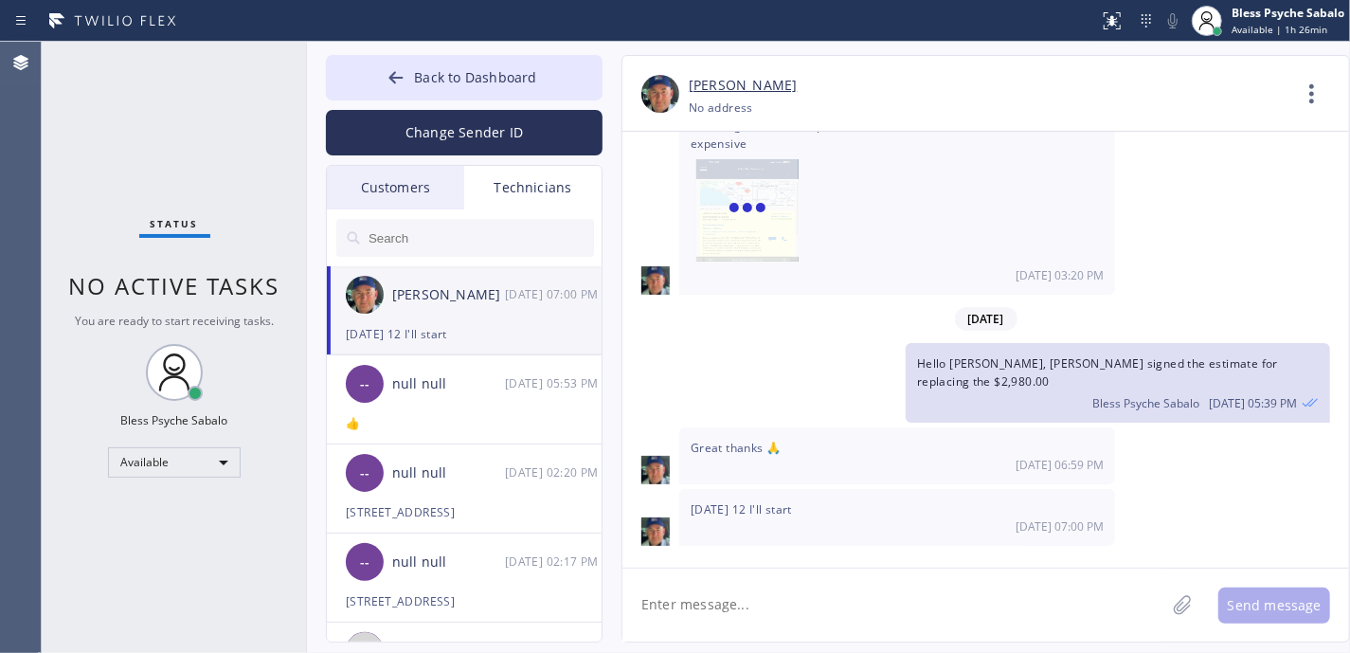
click at [896, 562] on div "[DATE] Hi Nik, Just a quick reminder that our training sessions are held every …" at bounding box center [985, 350] width 727 height 436
click at [748, 549] on div "[DATE] Hi Nik, Just a quick reminder that our training sessions are held every …" at bounding box center [985, 350] width 727 height 436
click at [762, 604] on textarea at bounding box center [893, 604] width 543 height 73
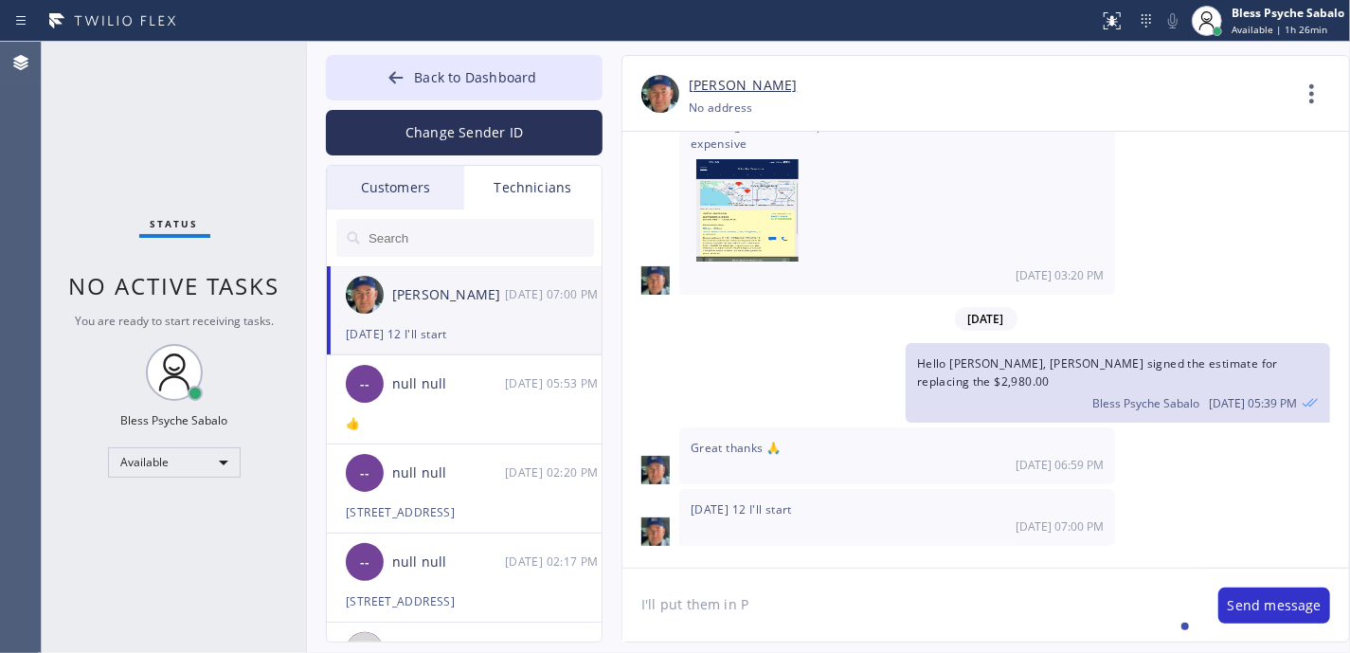
type textarea "I'll put them in [GEOGRAPHIC_DATA]"
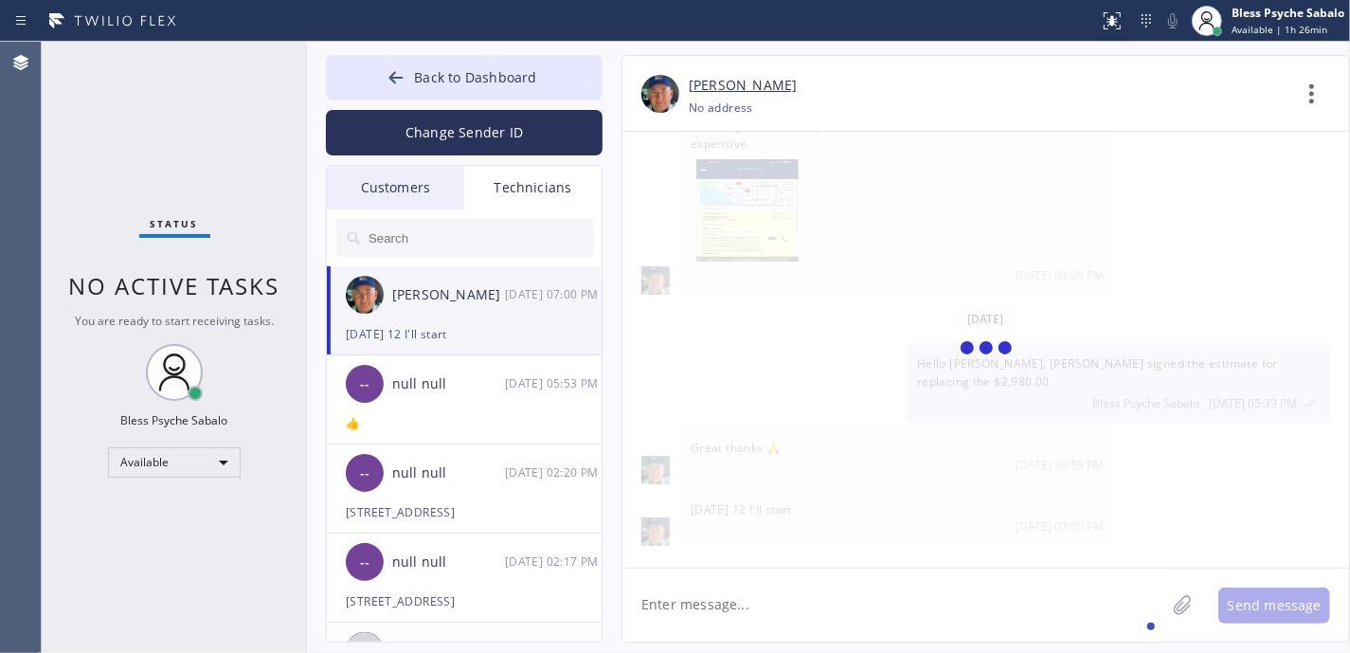
scroll to position [31262, 0]
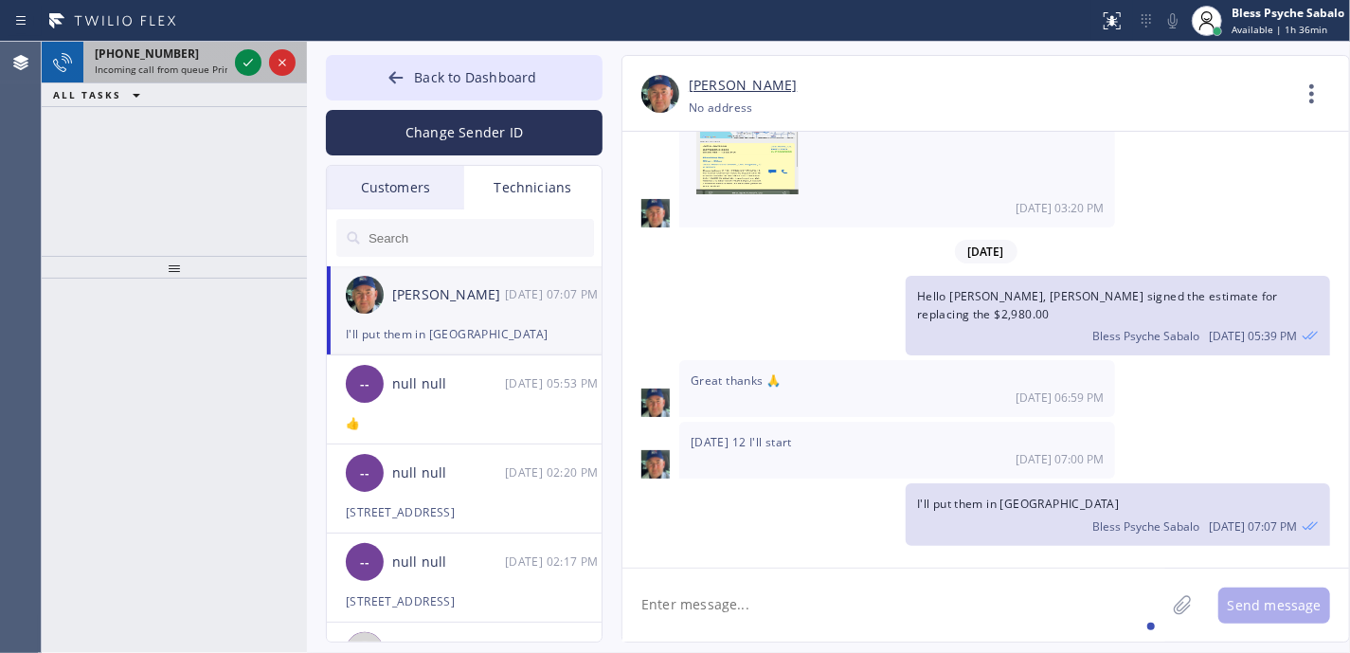
click at [184, 57] on div "[PHONE_NUMBER]" at bounding box center [161, 53] width 133 height 16
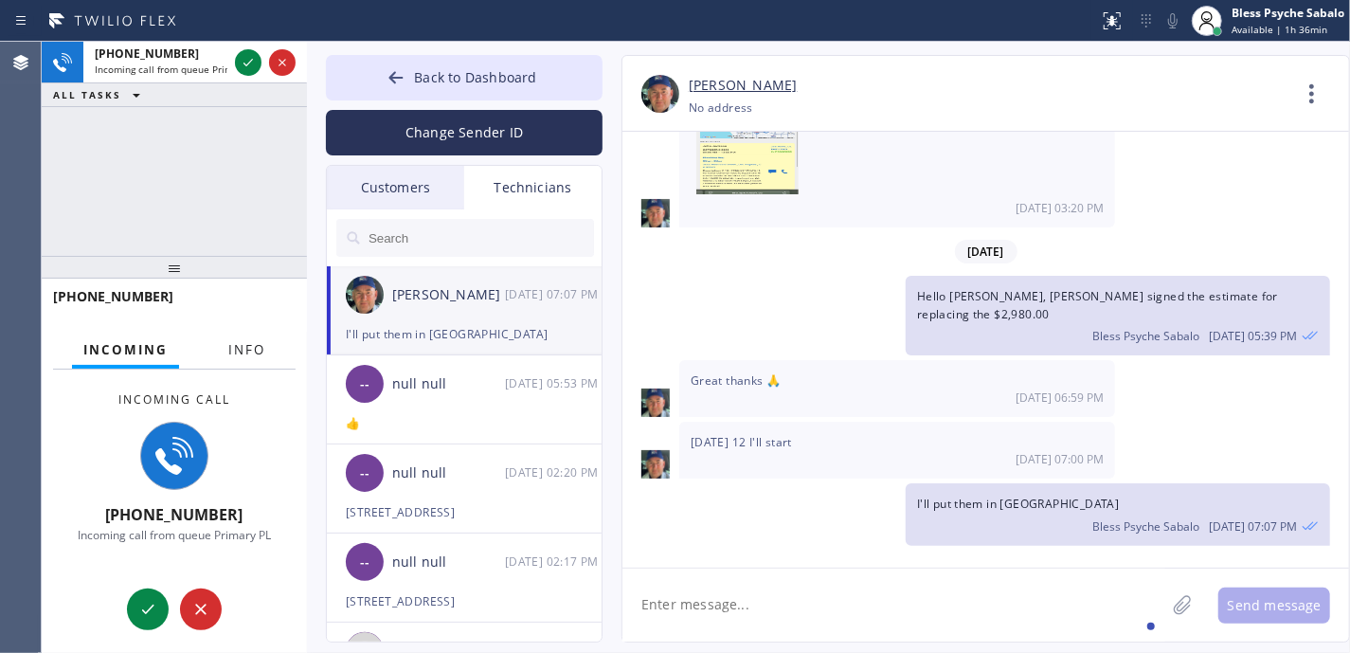
click at [261, 343] on span "Info" at bounding box center [246, 349] width 37 height 17
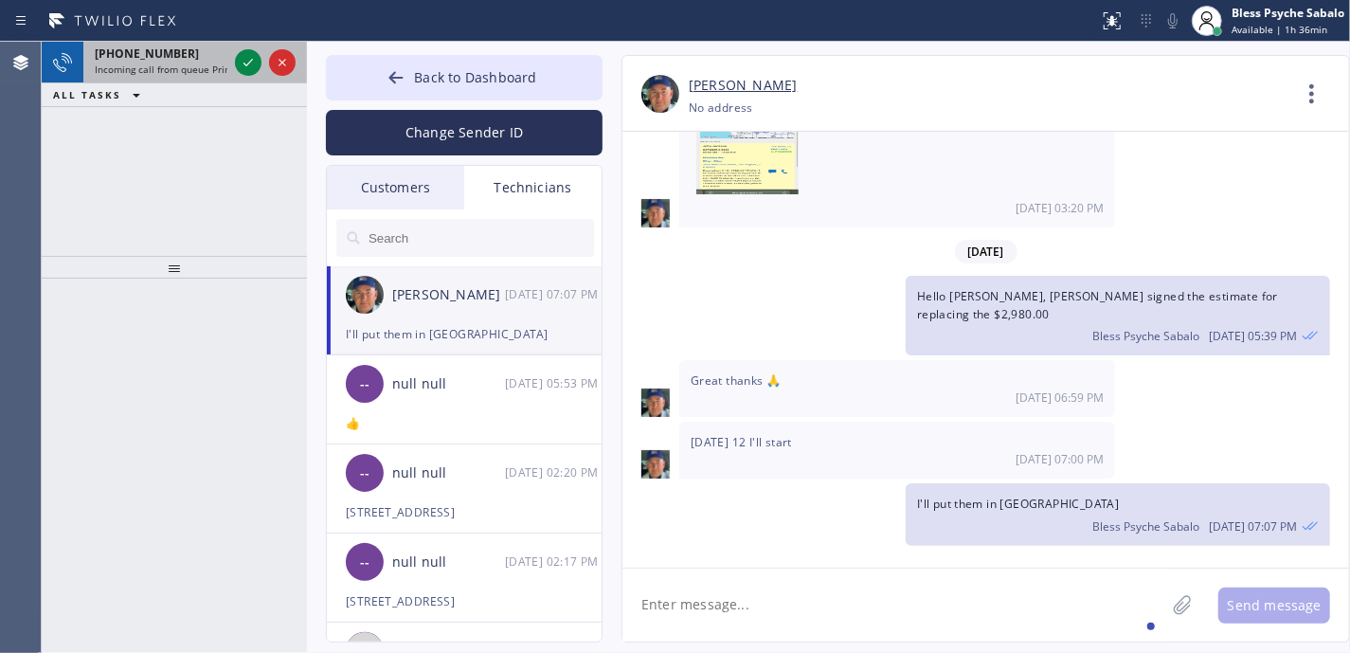
click at [198, 49] on div "[PHONE_NUMBER]" at bounding box center [161, 53] width 133 height 16
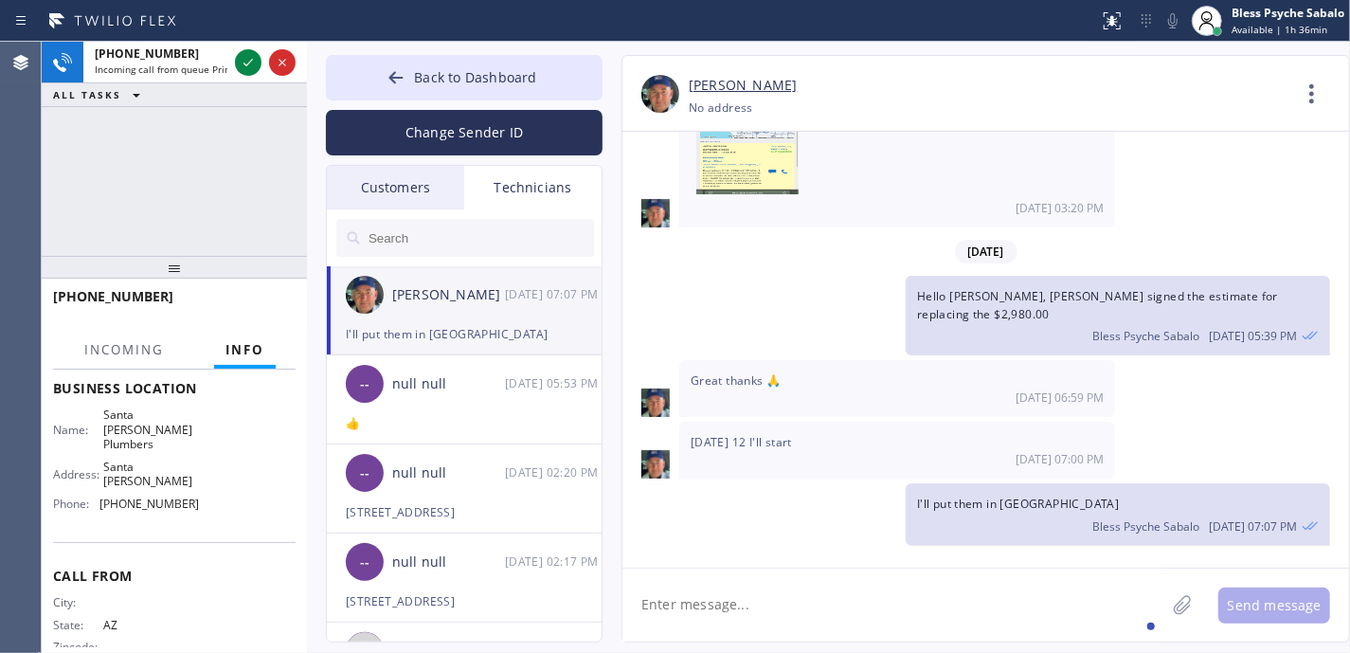
scroll to position [297, 0]
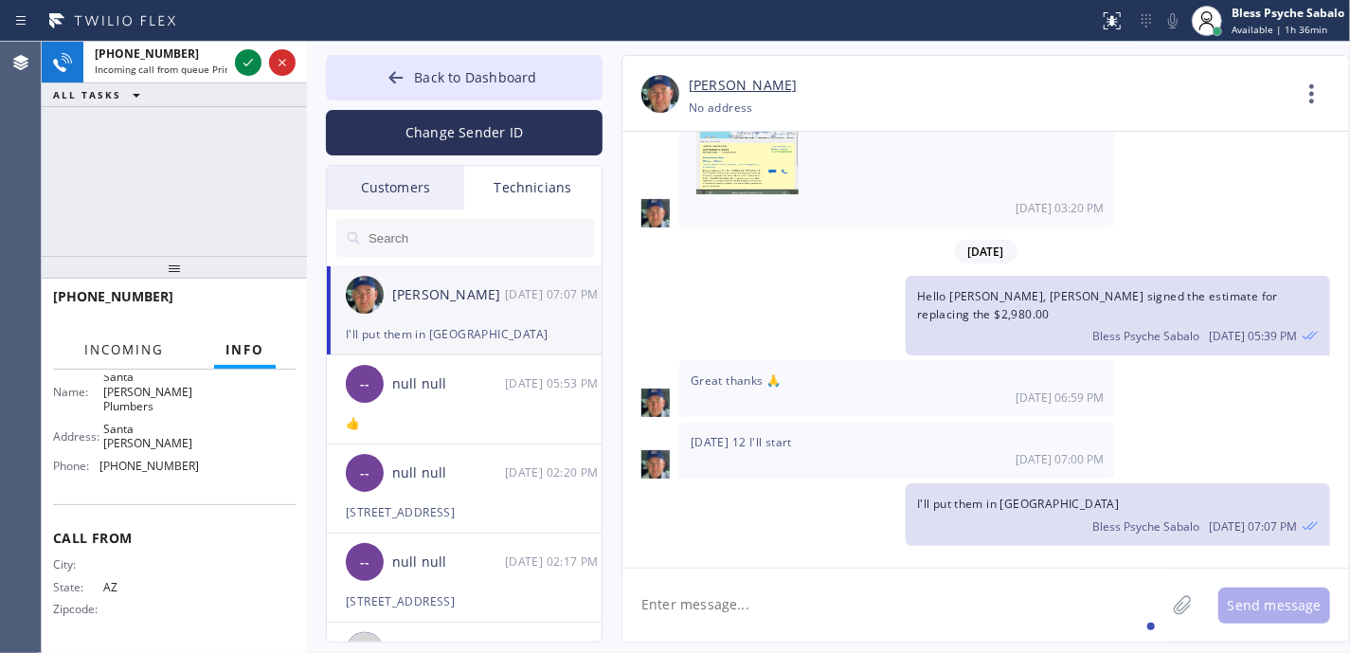
click at [112, 352] on span "Incoming" at bounding box center [124, 349] width 80 height 17
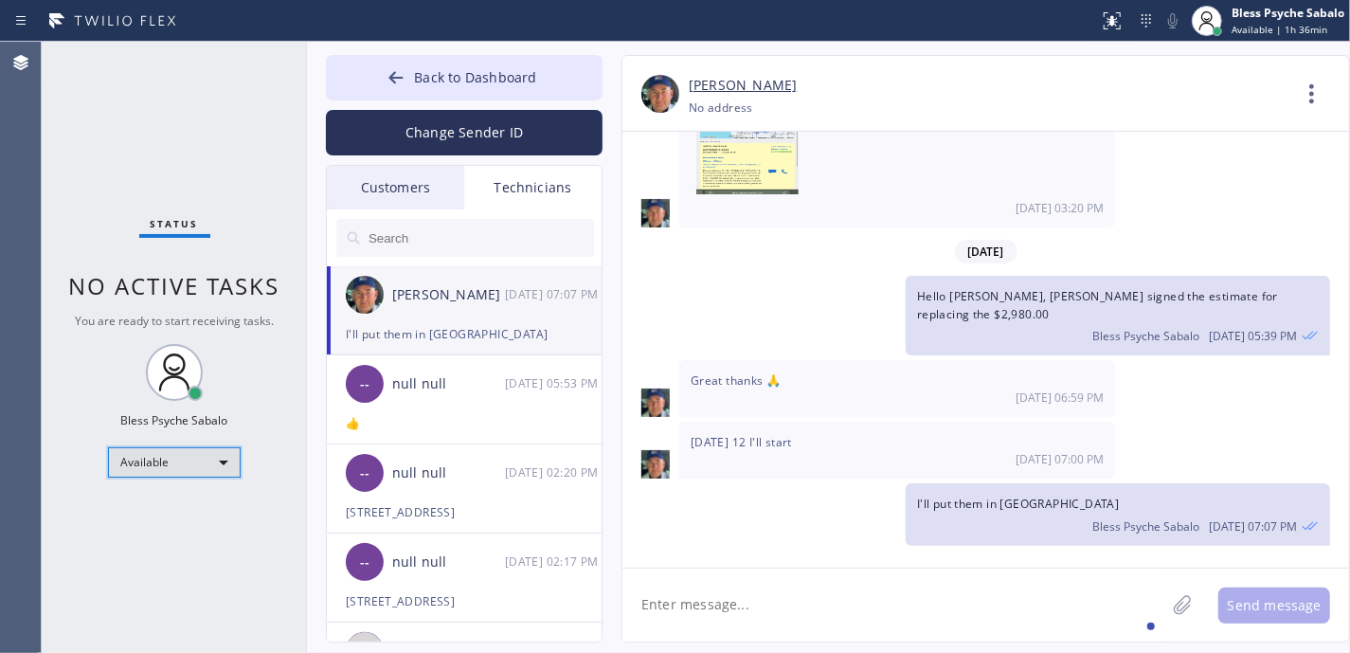
click at [123, 462] on div "Available" at bounding box center [174, 462] width 133 height 30
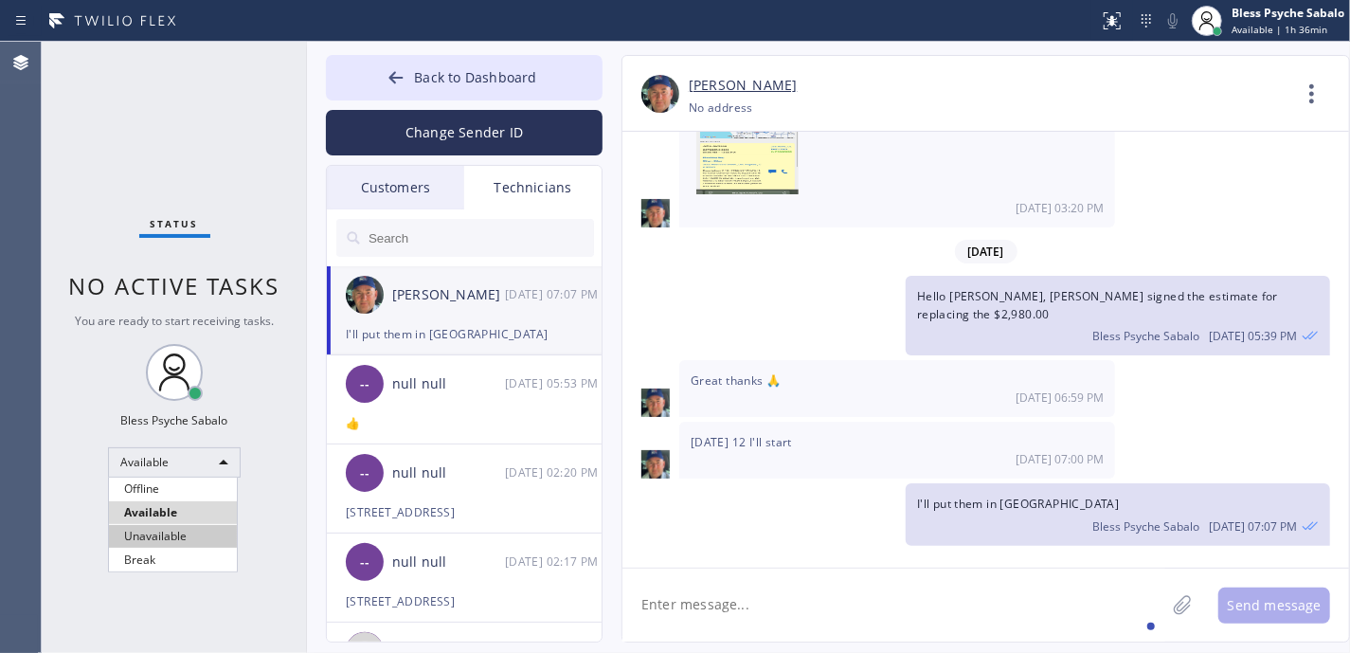
click at [152, 536] on li "Unavailable" at bounding box center [173, 536] width 128 height 23
